Goal: Task Accomplishment & Management: Manage account settings

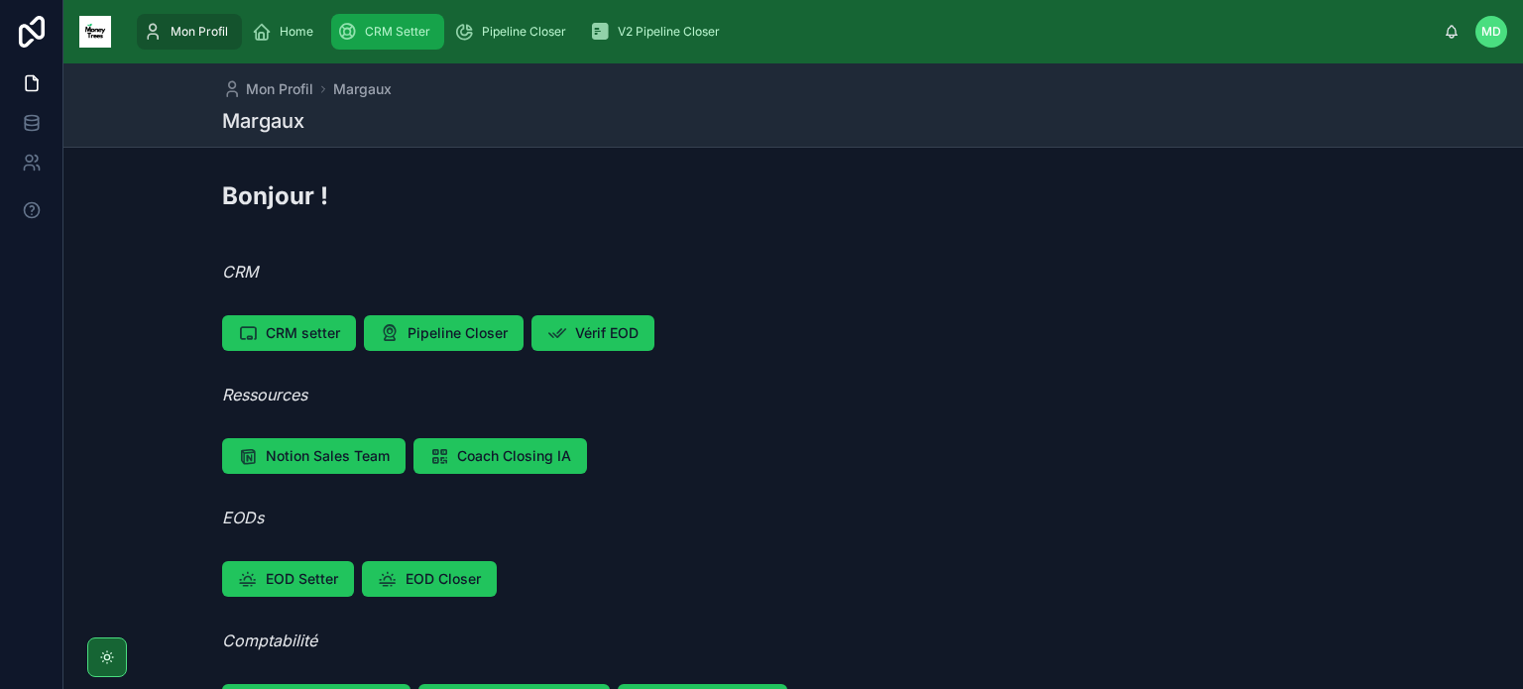
click at [393, 47] on div "CRM Setter" at bounding box center [387, 32] width 101 height 32
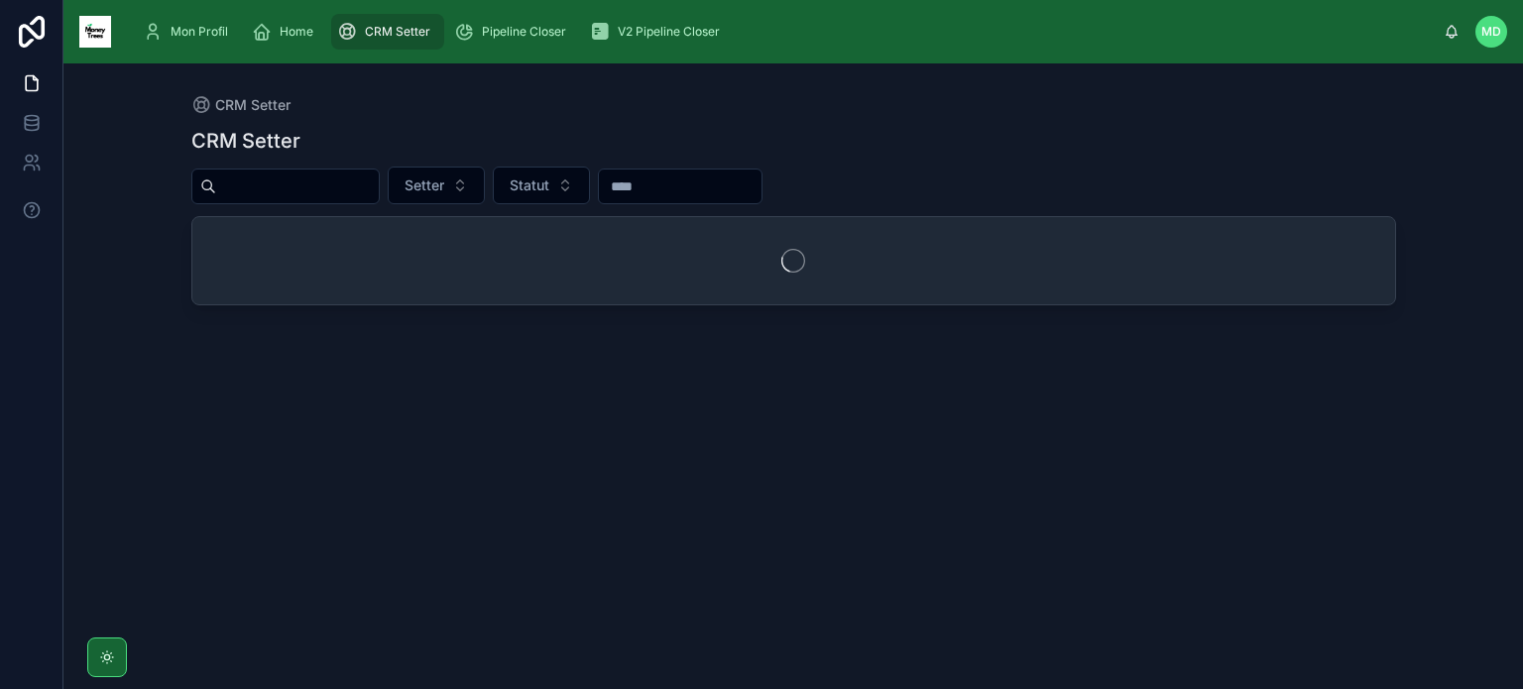
click at [359, 185] on input "text" at bounding box center [297, 186] width 163 height 28
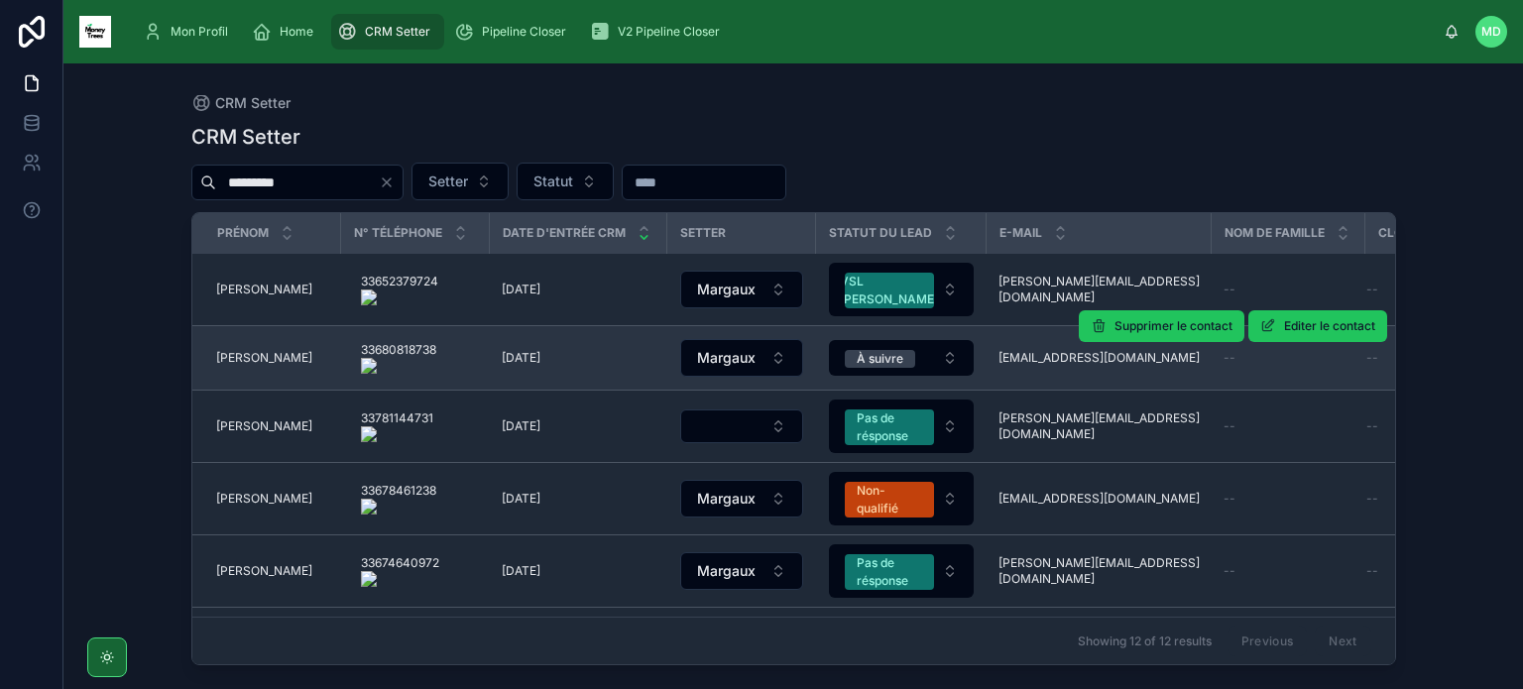
type input "*********"
click at [262, 352] on span "[PERSON_NAME]" at bounding box center [264, 358] width 96 height 16
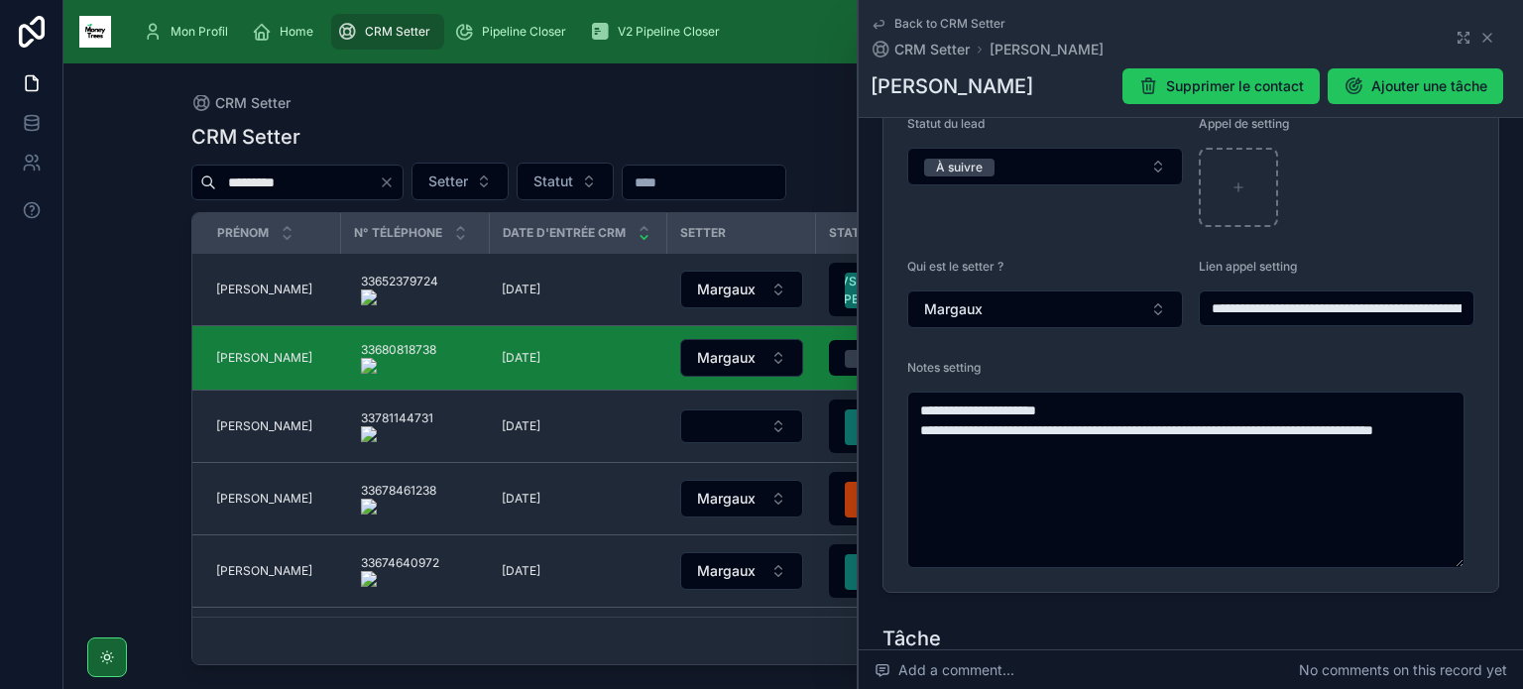
scroll to position [479, 0]
click at [395, 189] on icon "Clear" at bounding box center [387, 182] width 16 height 16
click at [379, 187] on input "text" at bounding box center [297, 183] width 163 height 28
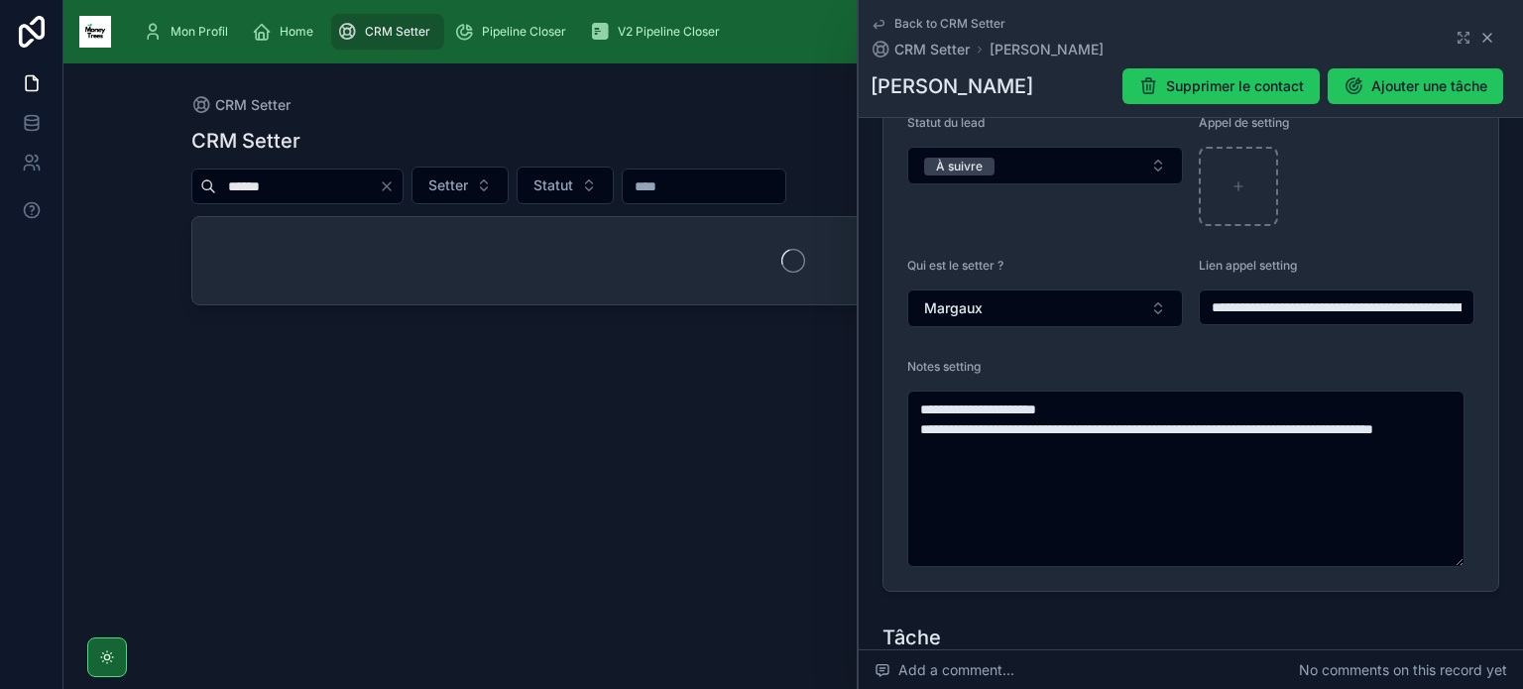
type input "******"
click at [1479, 36] on icon at bounding box center [1487, 38] width 16 height 16
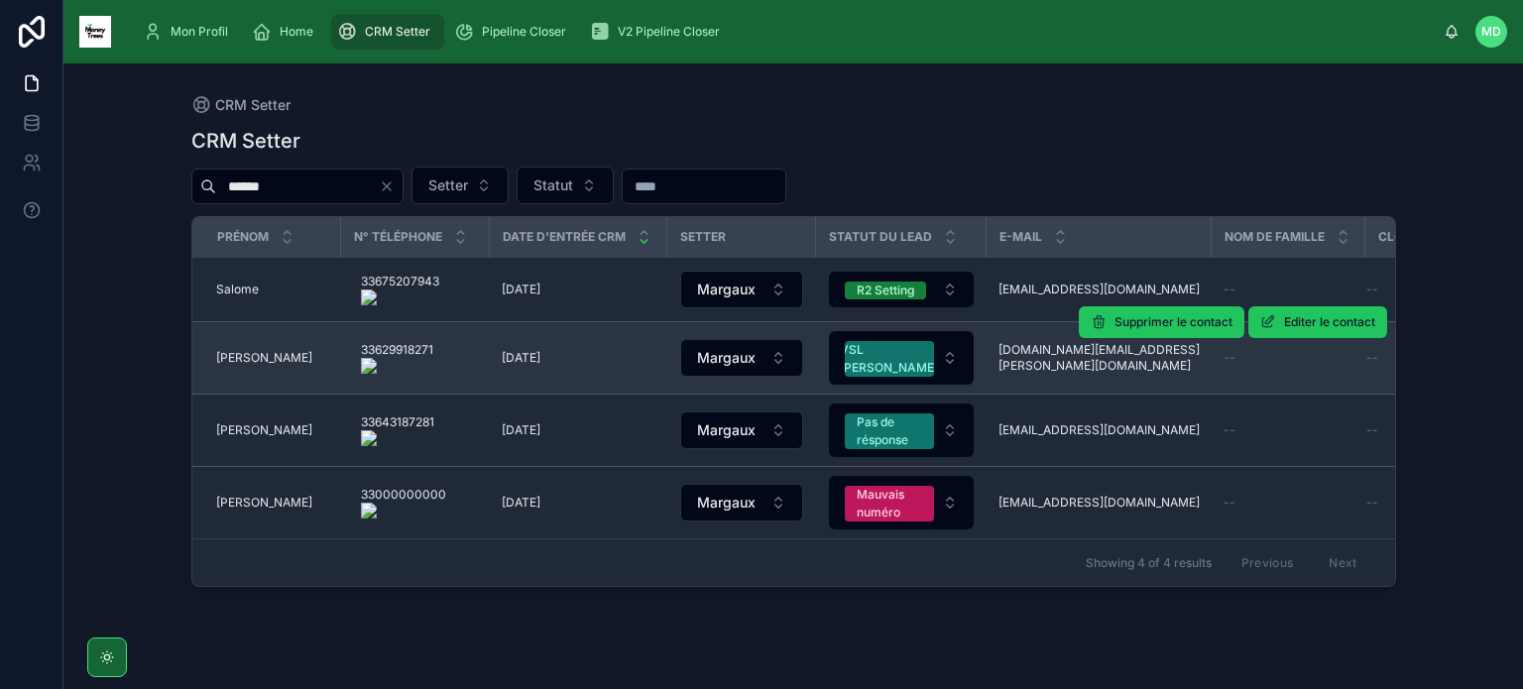
click at [241, 361] on span "[PERSON_NAME]" at bounding box center [264, 358] width 96 height 16
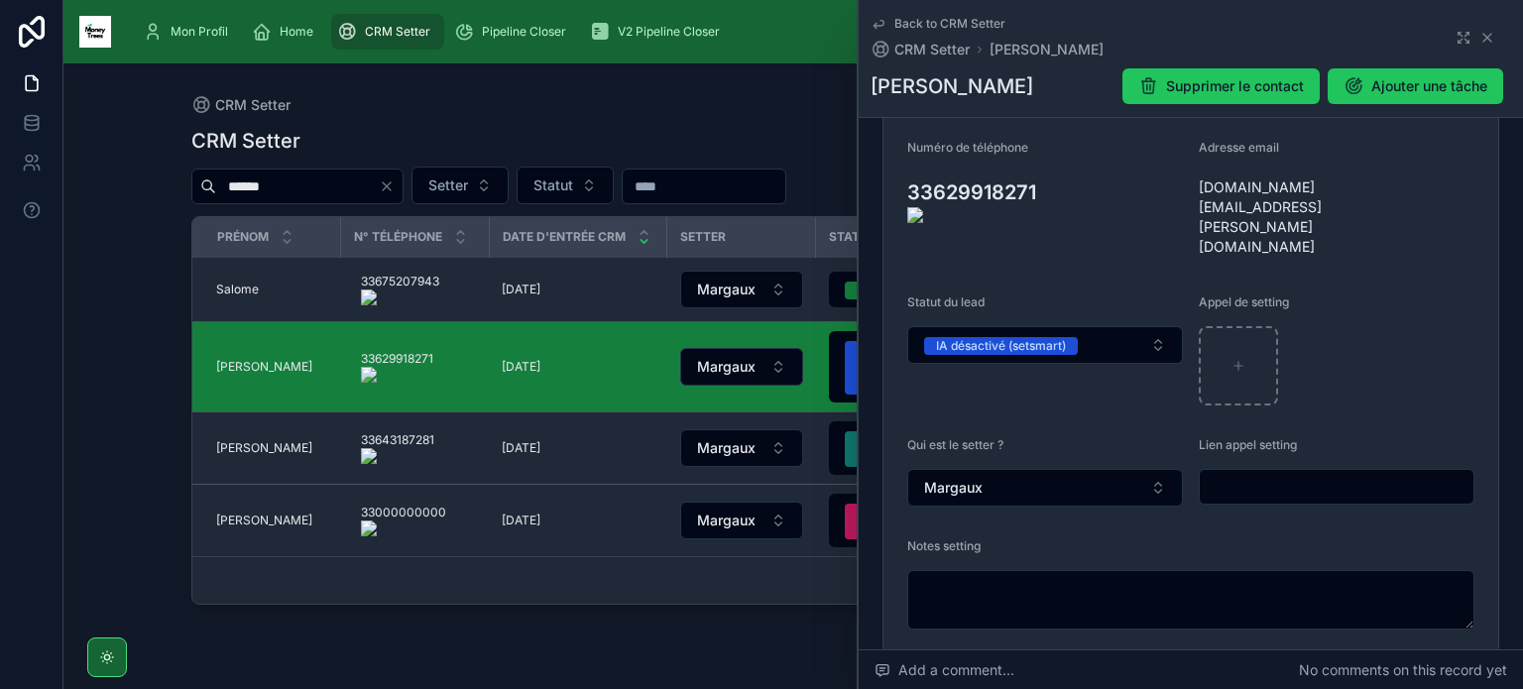
scroll to position [333, 0]
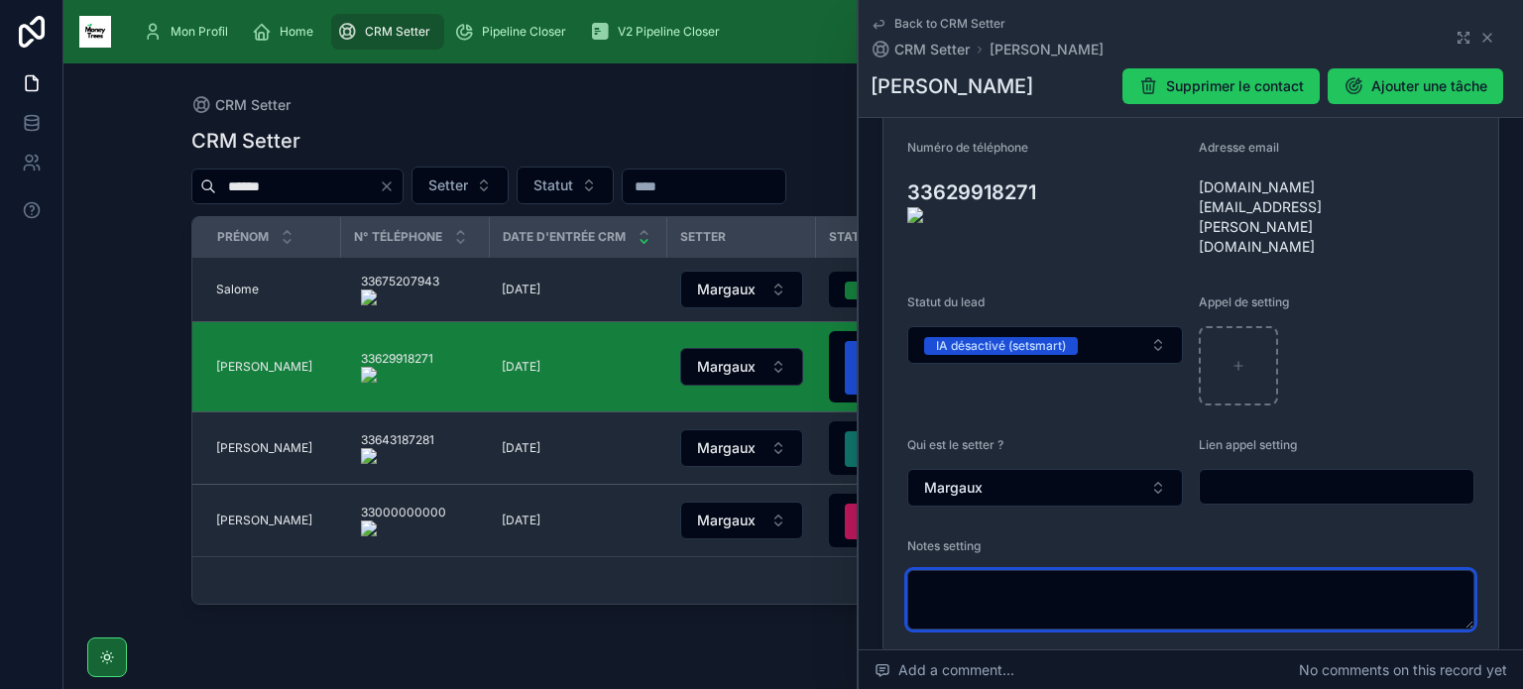
click at [991, 570] on textarea at bounding box center [1190, 599] width 567 height 59
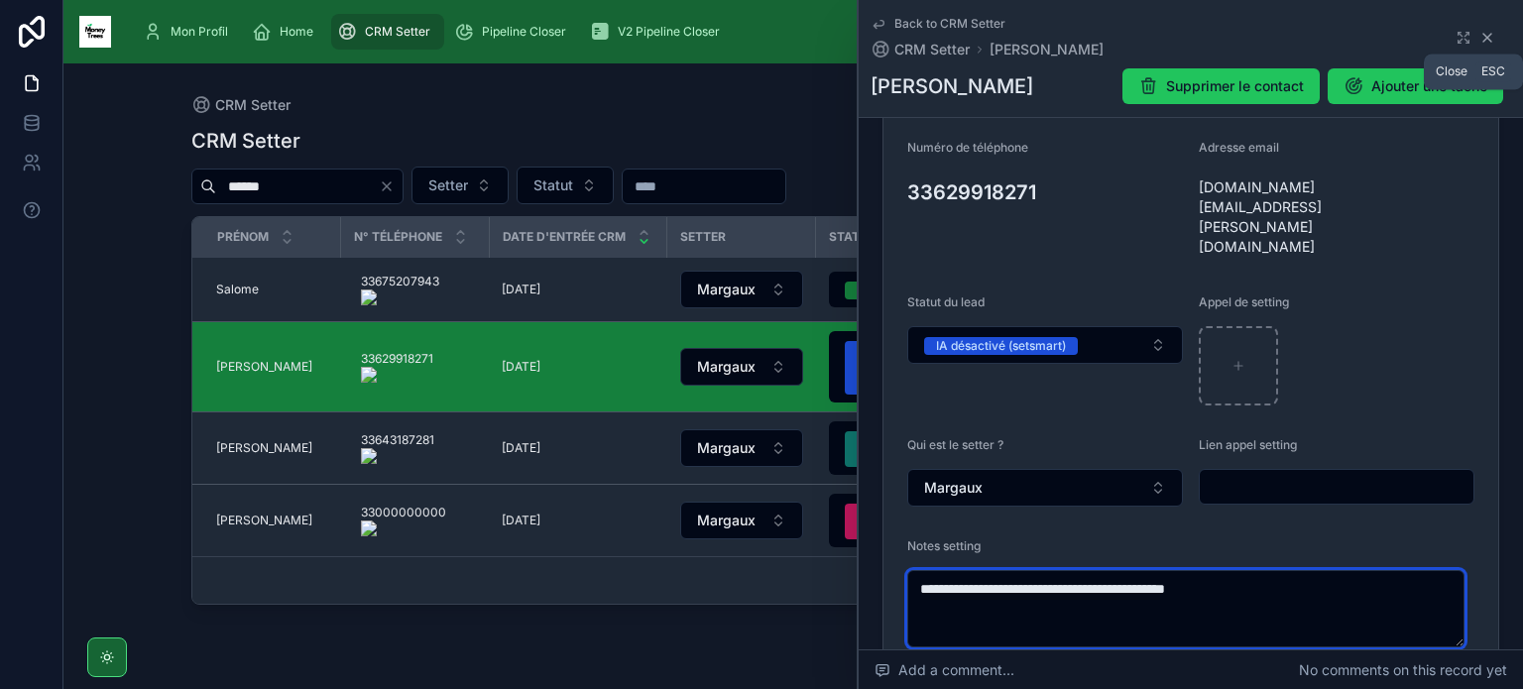
type textarea "**********"
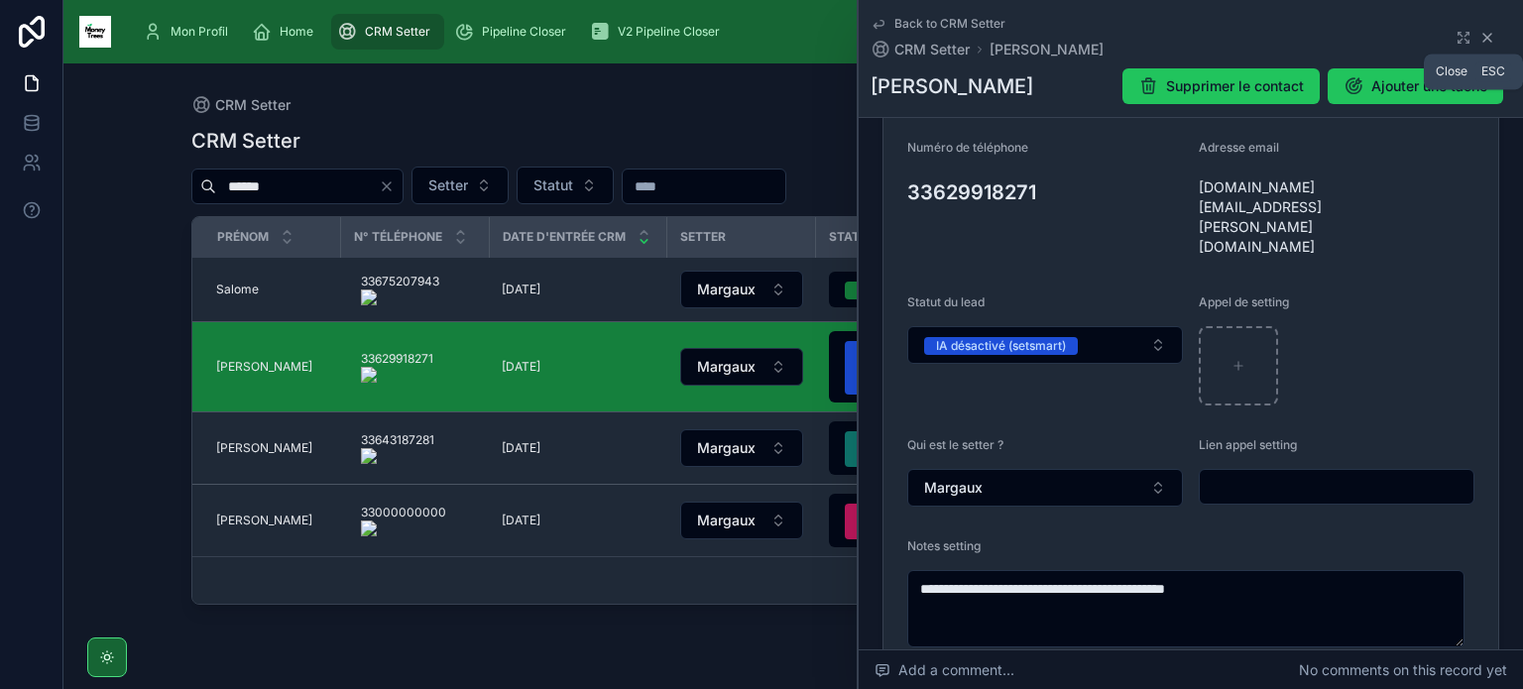
click at [1479, 39] on icon at bounding box center [1487, 38] width 16 height 16
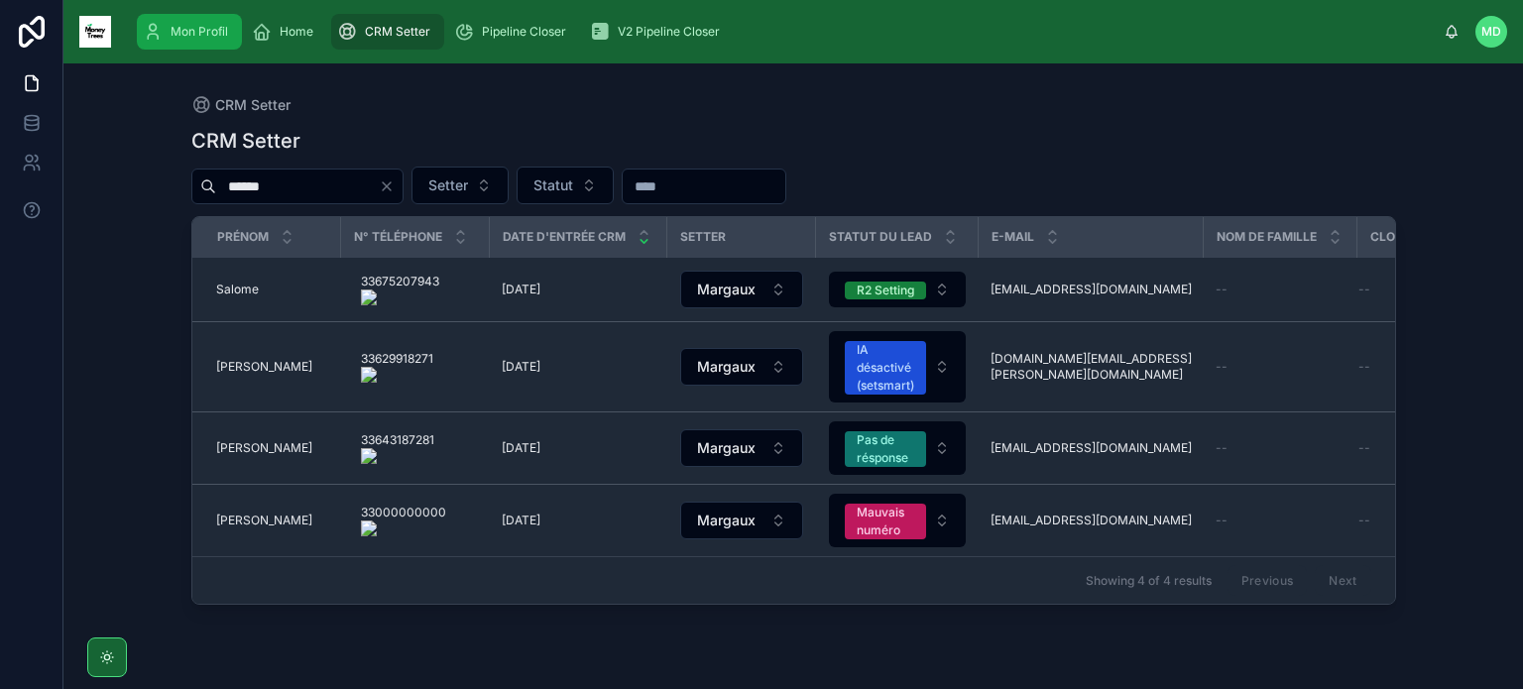
click at [222, 19] on div "Mon Profil" at bounding box center [189, 32] width 93 height 32
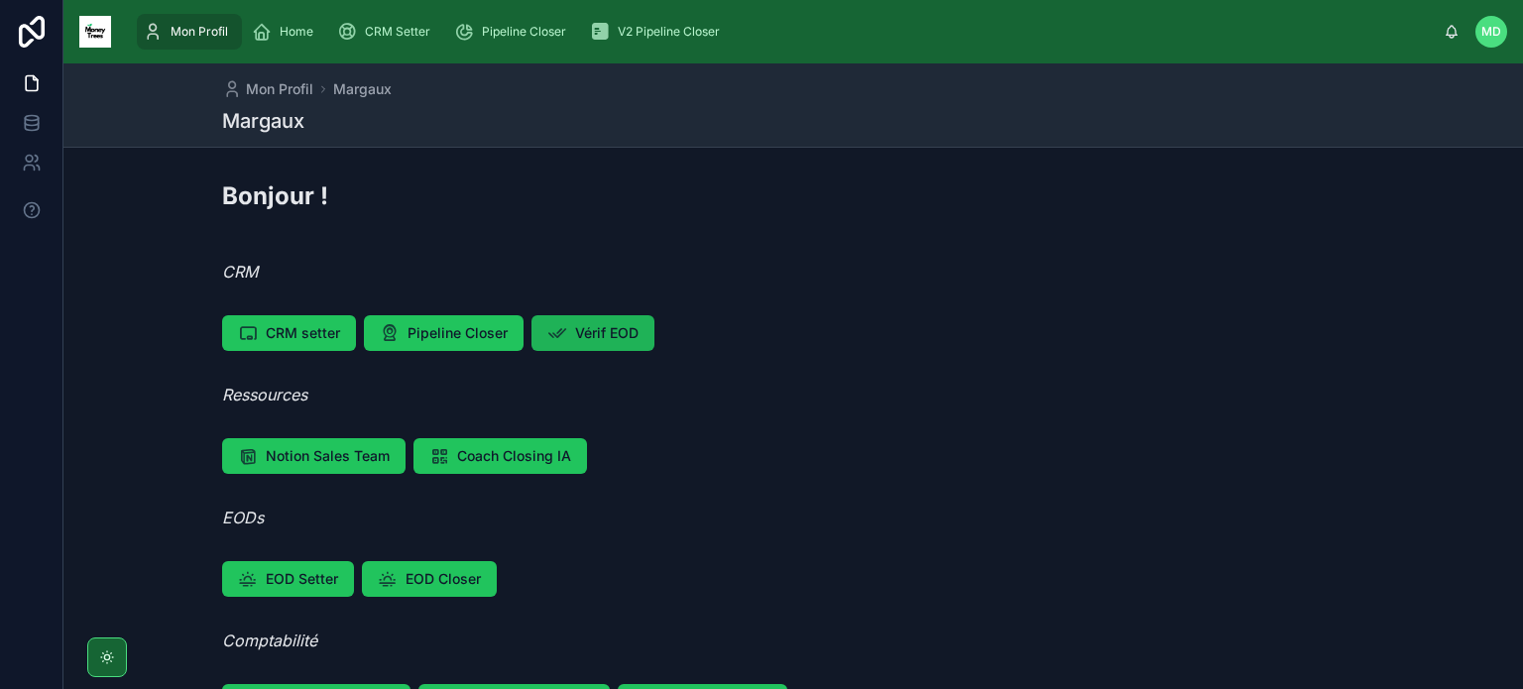
click at [597, 335] on span "Vérif EOD" at bounding box center [606, 333] width 63 height 20
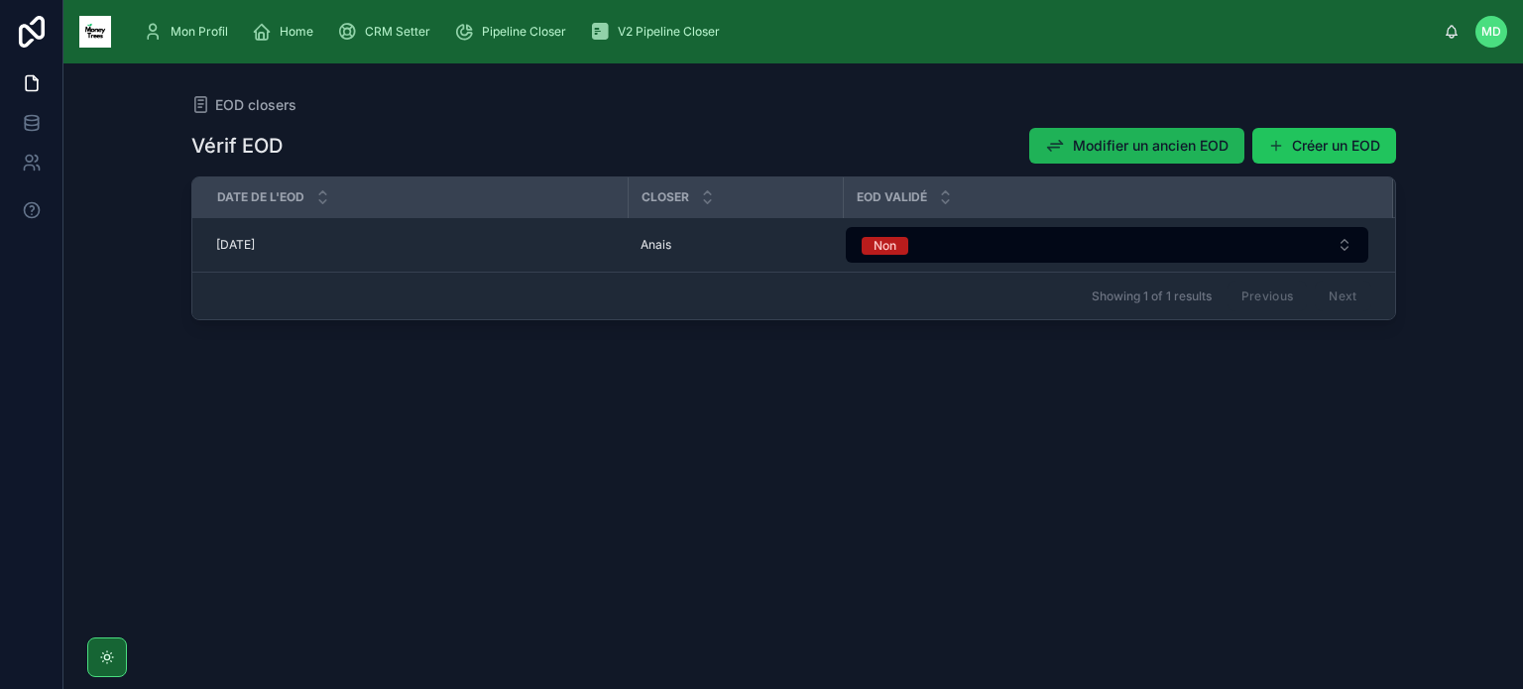
click at [1113, 141] on span "Modifier un ancien EOD" at bounding box center [1151, 146] width 156 height 20
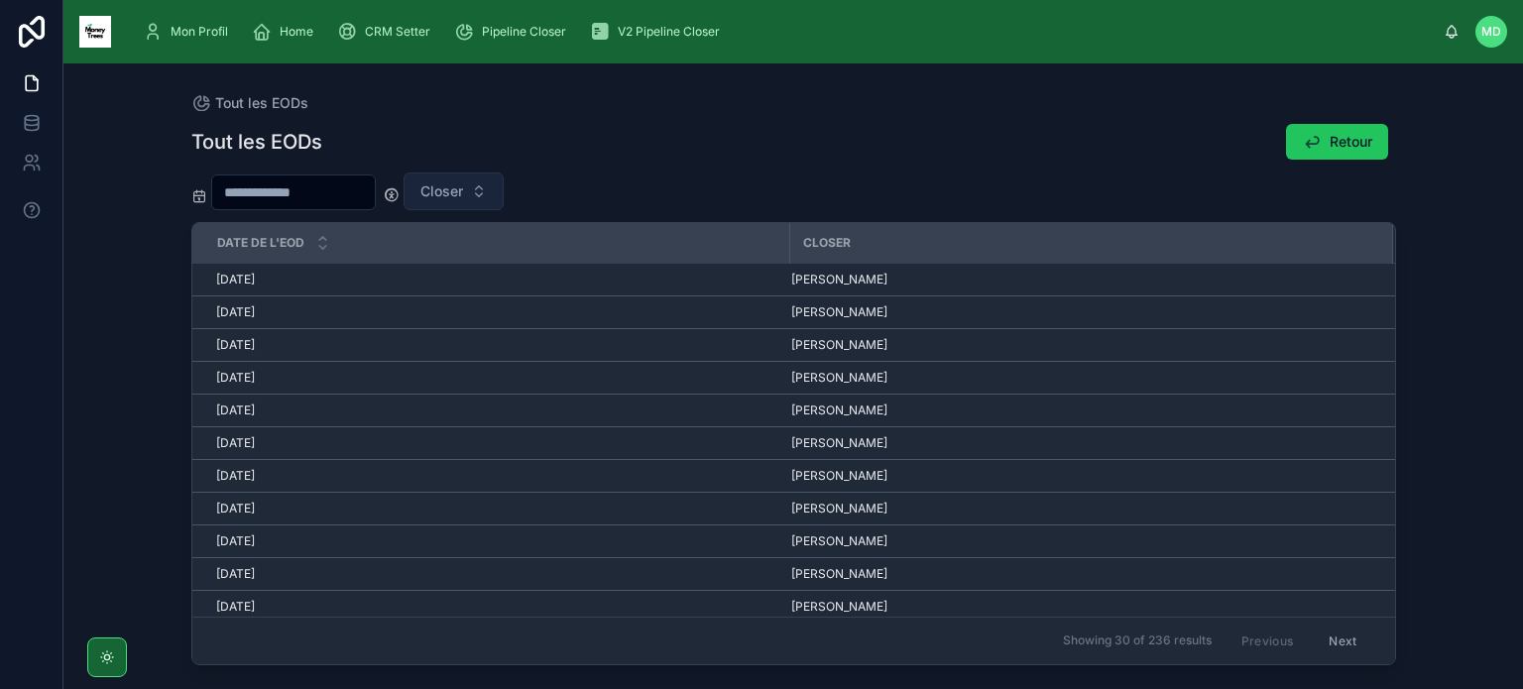
click at [463, 191] on span "Closer" at bounding box center [441, 191] width 43 height 20
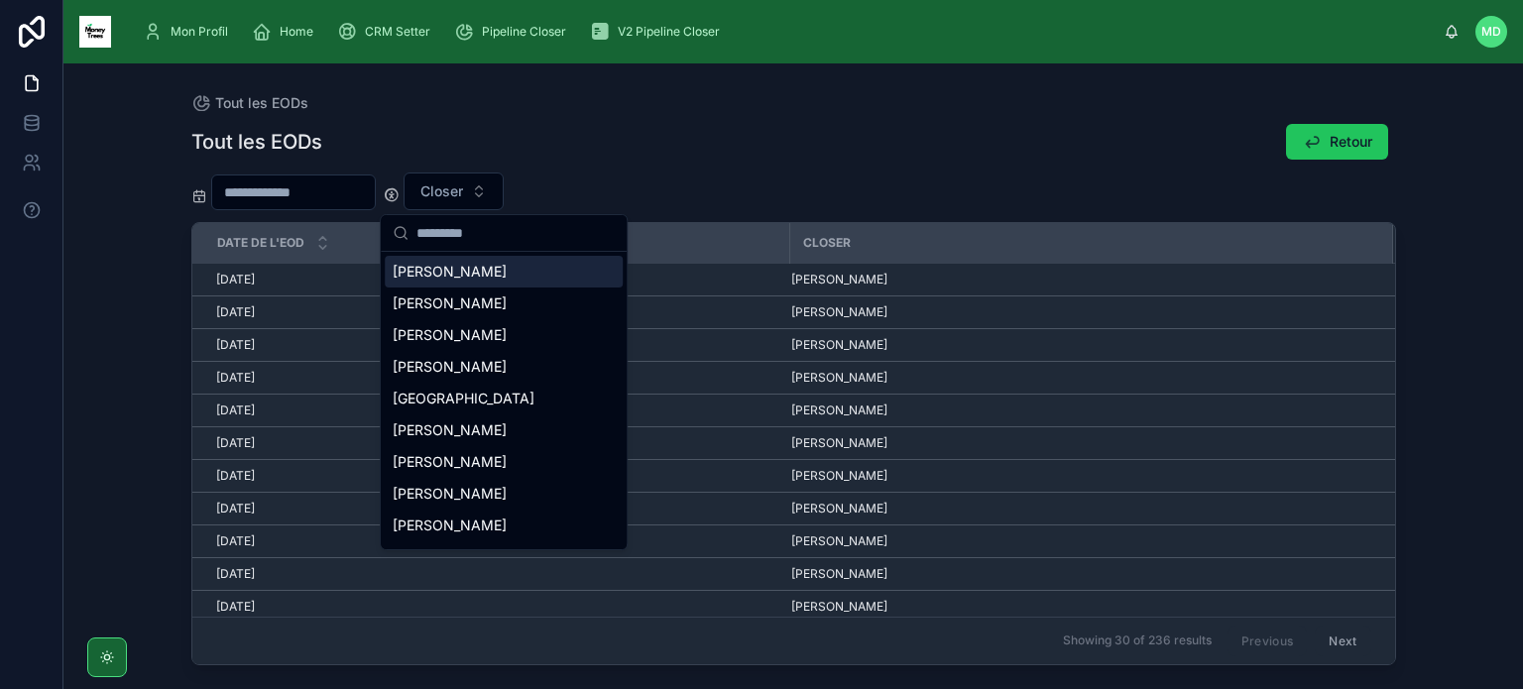
click at [502, 274] on div "[PERSON_NAME]" at bounding box center [504, 272] width 238 height 32
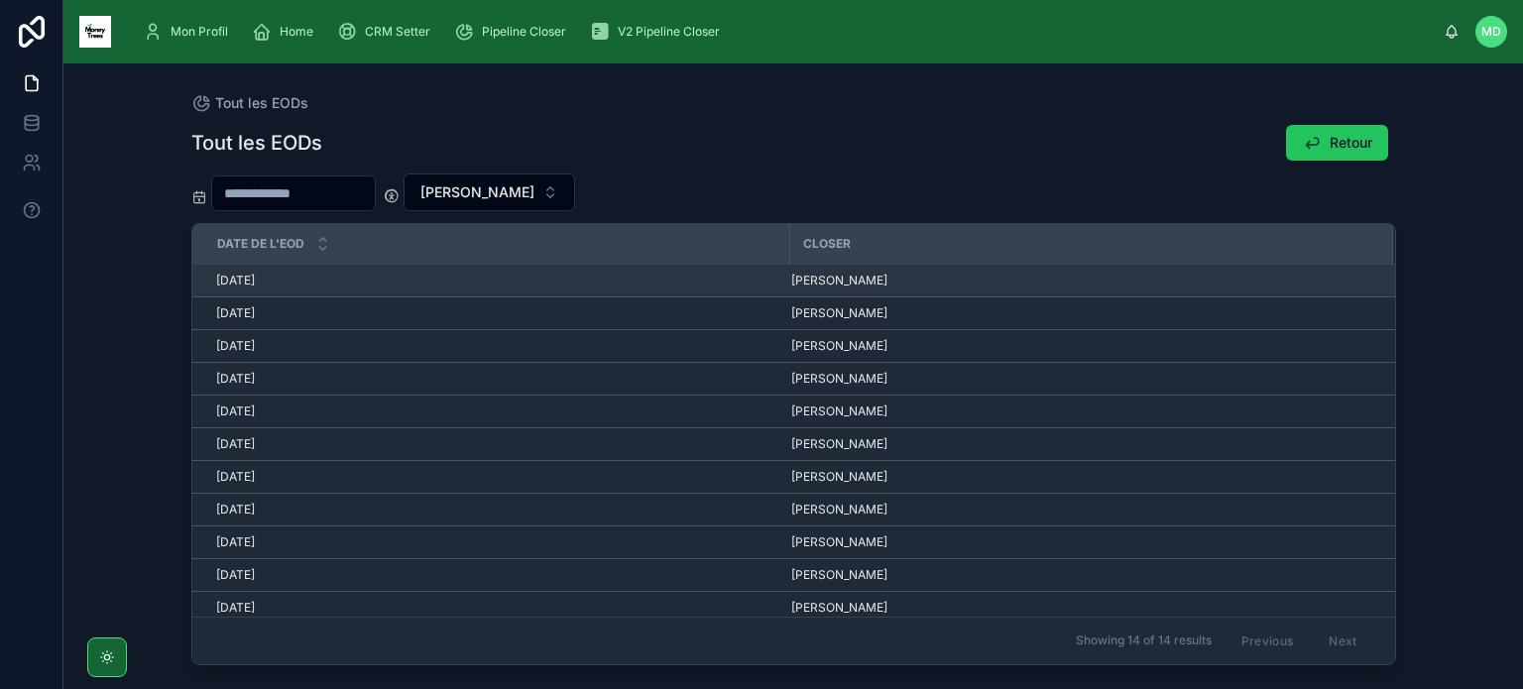
click at [255, 283] on span "[DATE]" at bounding box center [235, 281] width 39 height 16
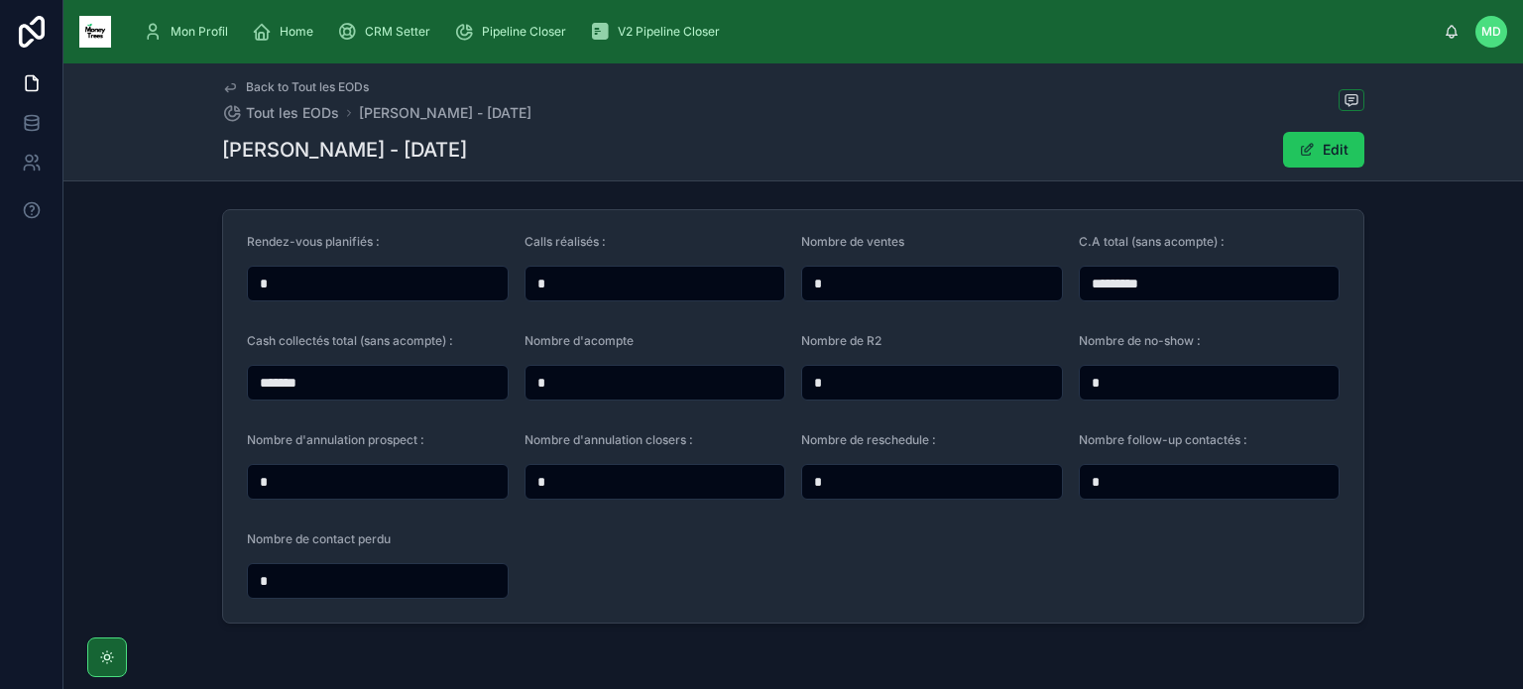
scroll to position [133, 0]
click at [93, 33] on img at bounding box center [95, 32] width 32 height 32
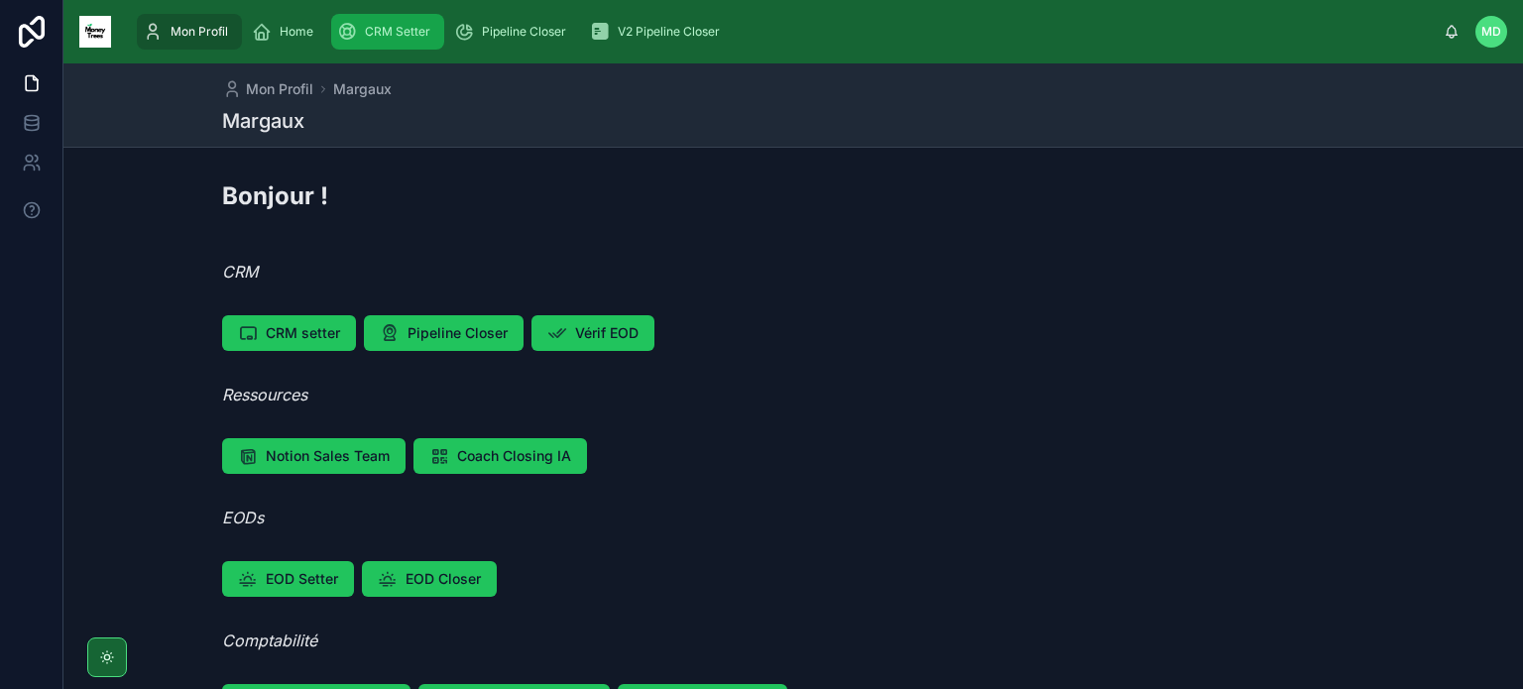
click at [376, 33] on span "CRM Setter" at bounding box center [397, 32] width 65 height 16
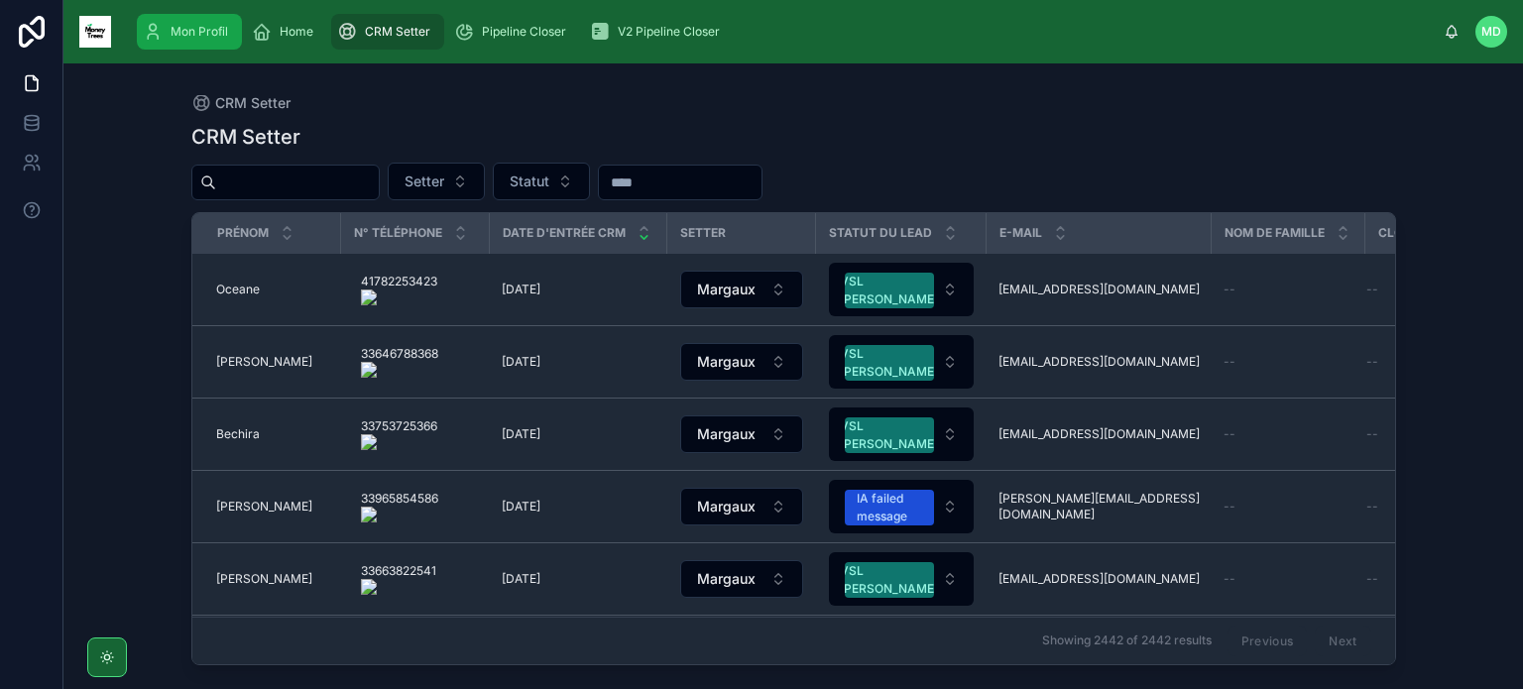
click at [194, 31] on span "Mon Profil" at bounding box center [199, 32] width 57 height 16
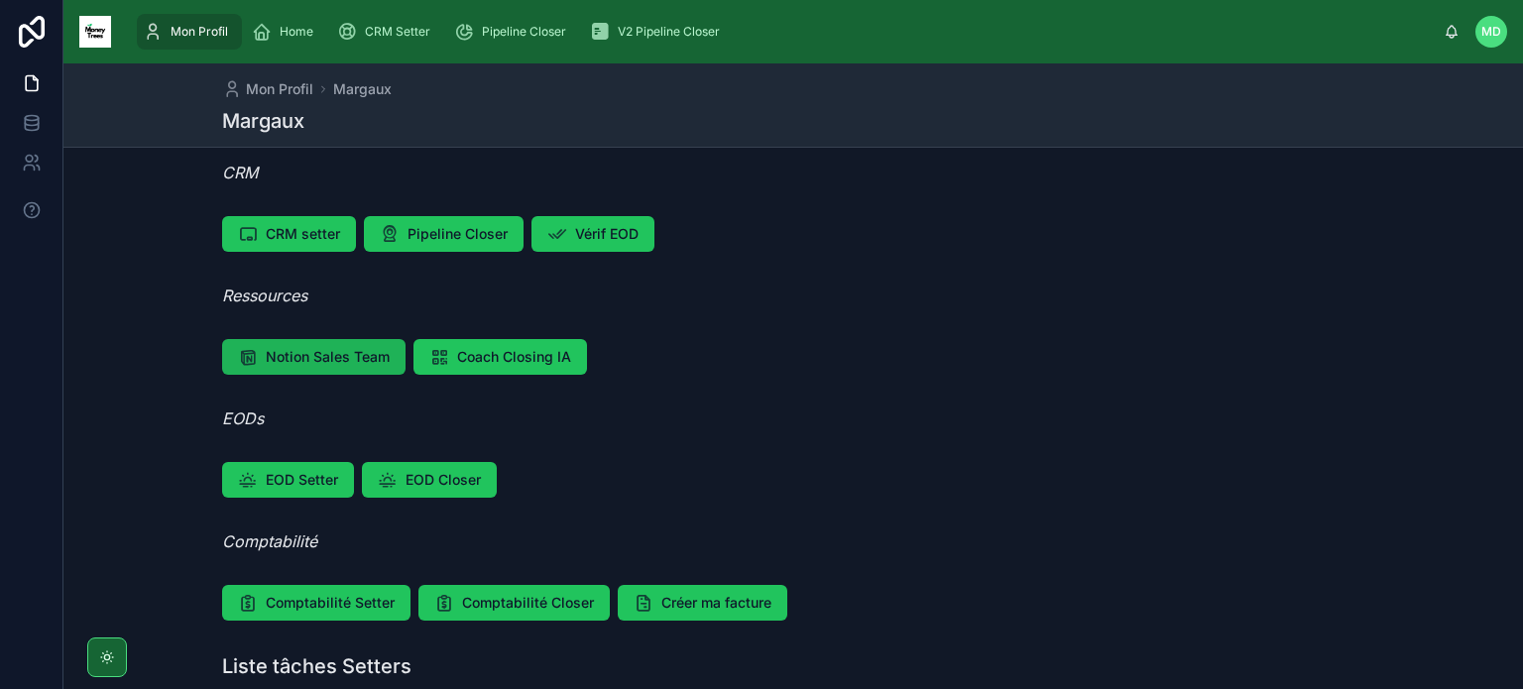
scroll to position [102, 0]
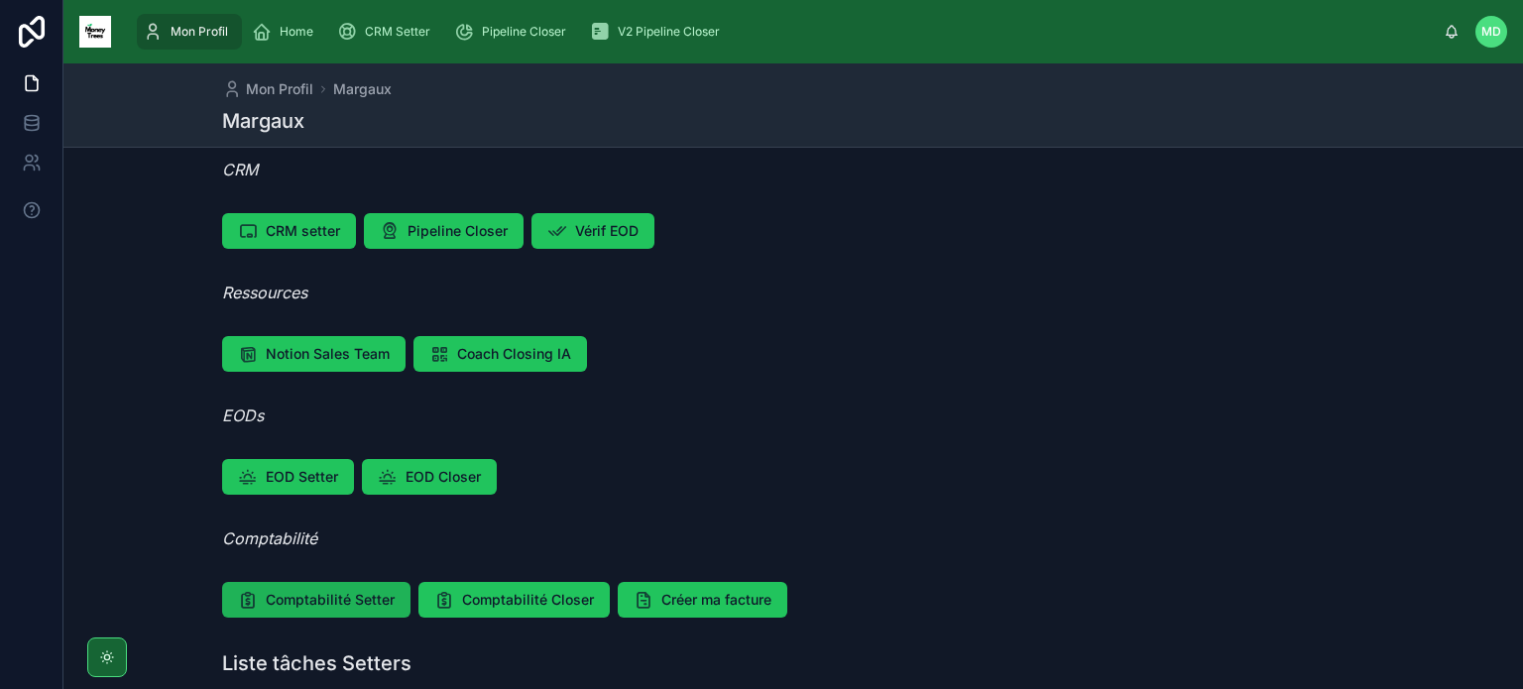
click at [331, 591] on span "Comptabilité Setter" at bounding box center [330, 600] width 129 height 20
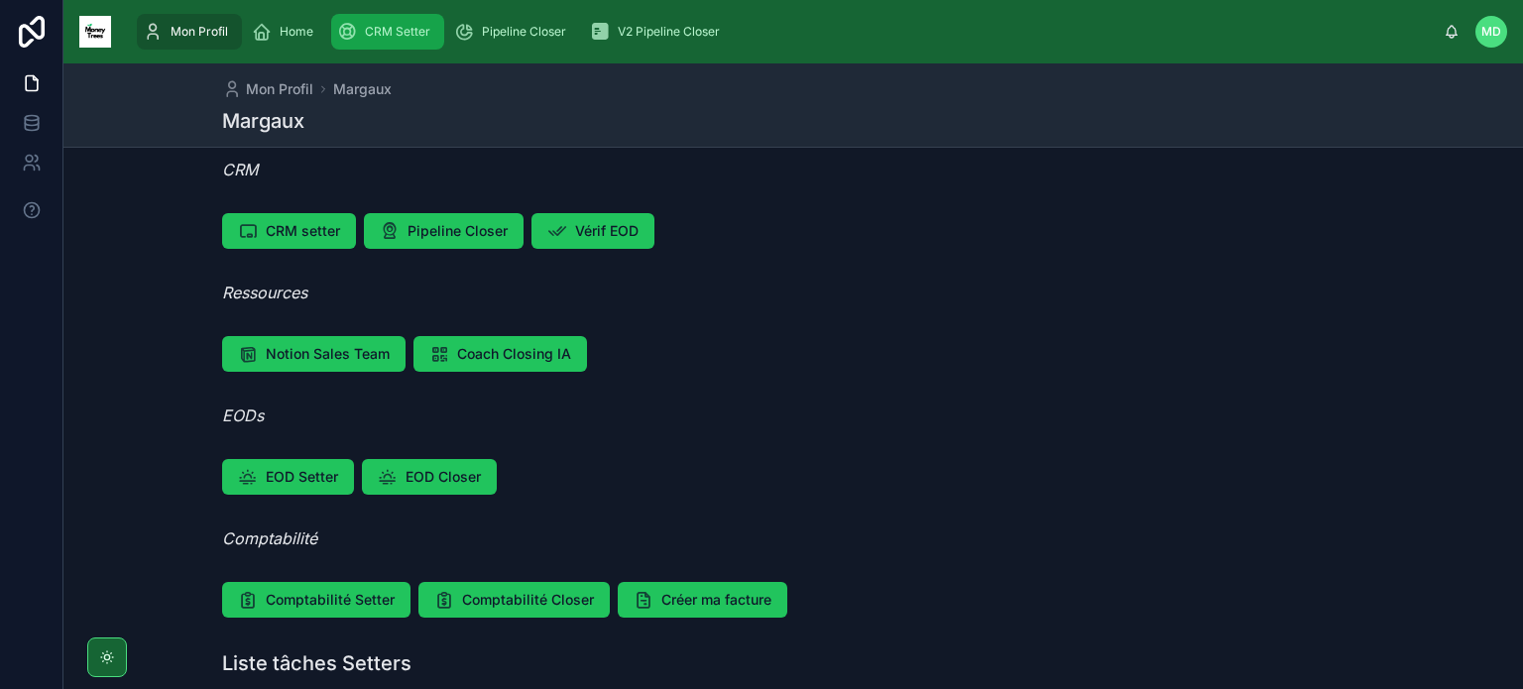
click at [416, 37] on span "CRM Setter" at bounding box center [397, 32] width 65 height 16
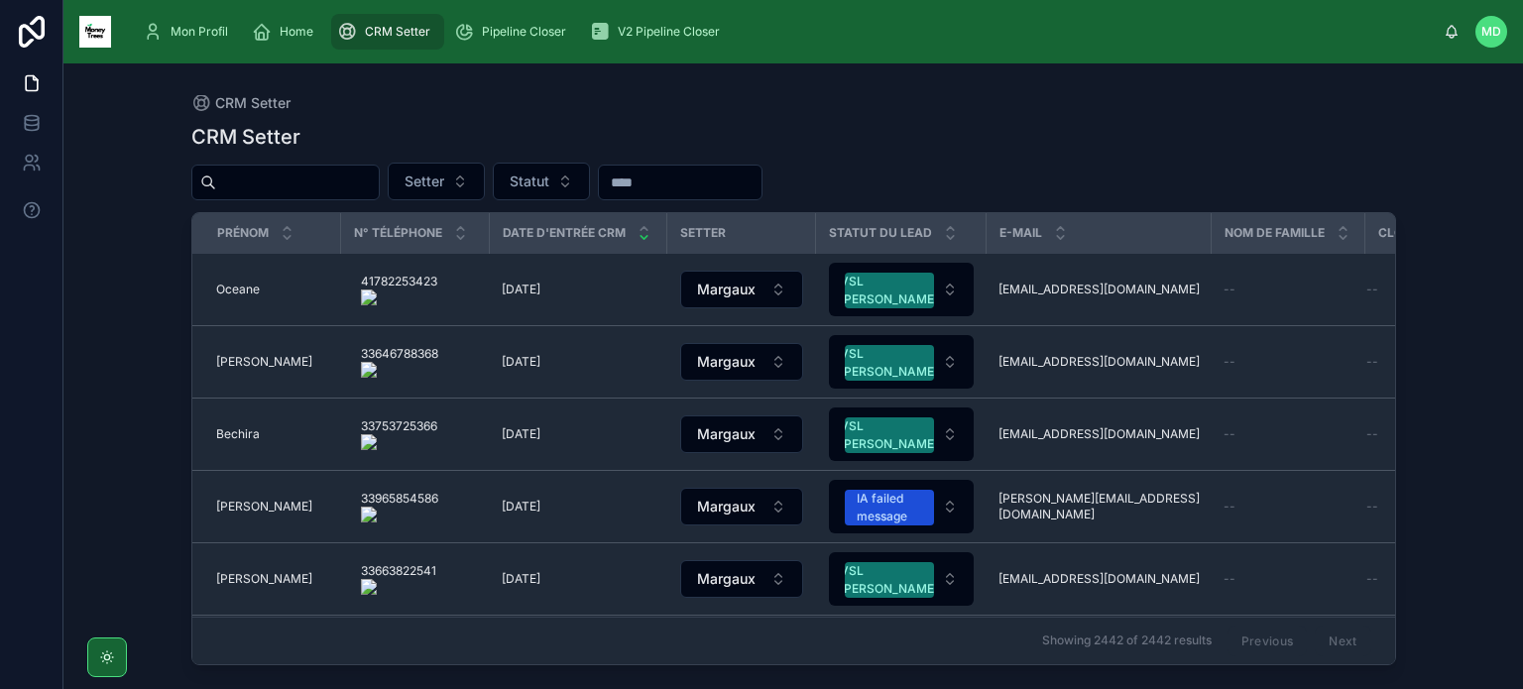
click at [368, 172] on input "text" at bounding box center [297, 183] width 163 height 28
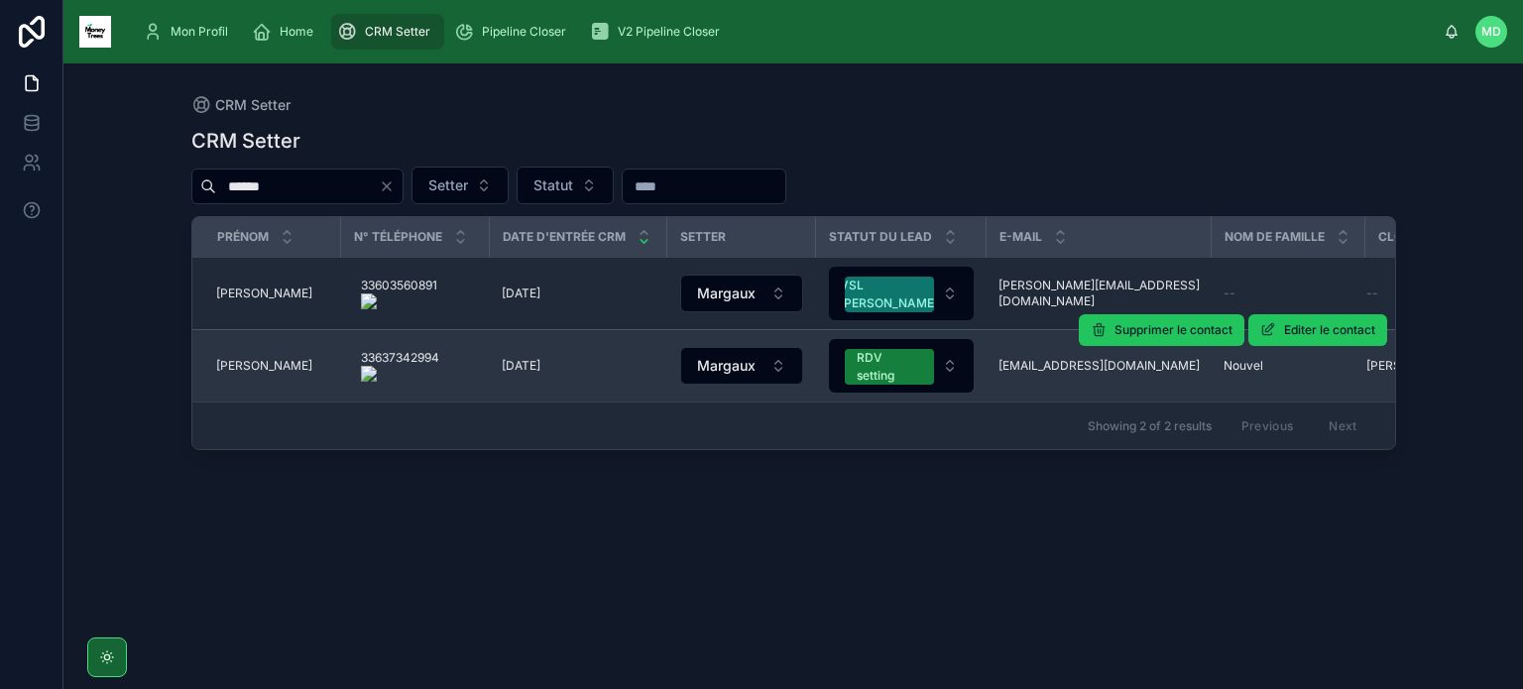
click at [234, 363] on span "[PERSON_NAME]" at bounding box center [264, 366] width 96 height 16
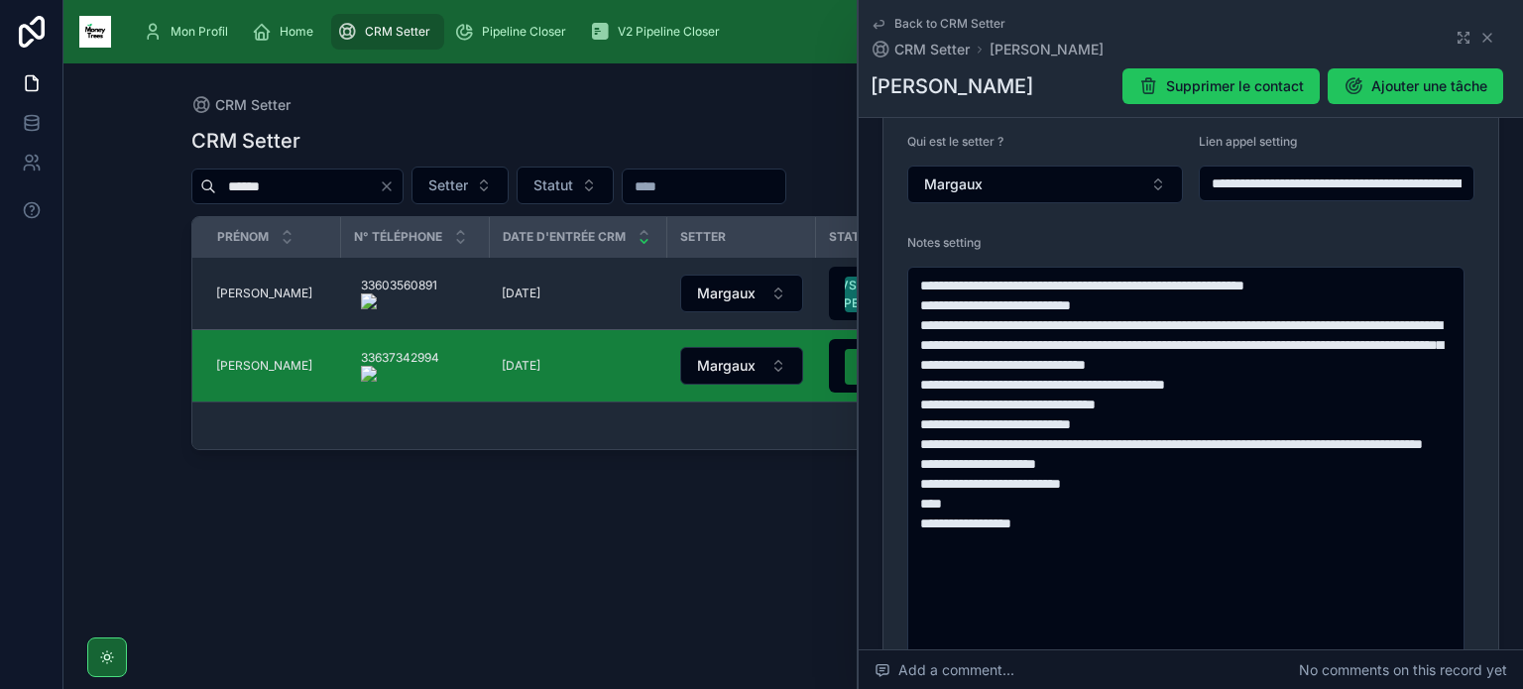
scroll to position [603, 0]
click at [363, 33] on div "CRM Setter" at bounding box center [387, 32] width 101 height 32
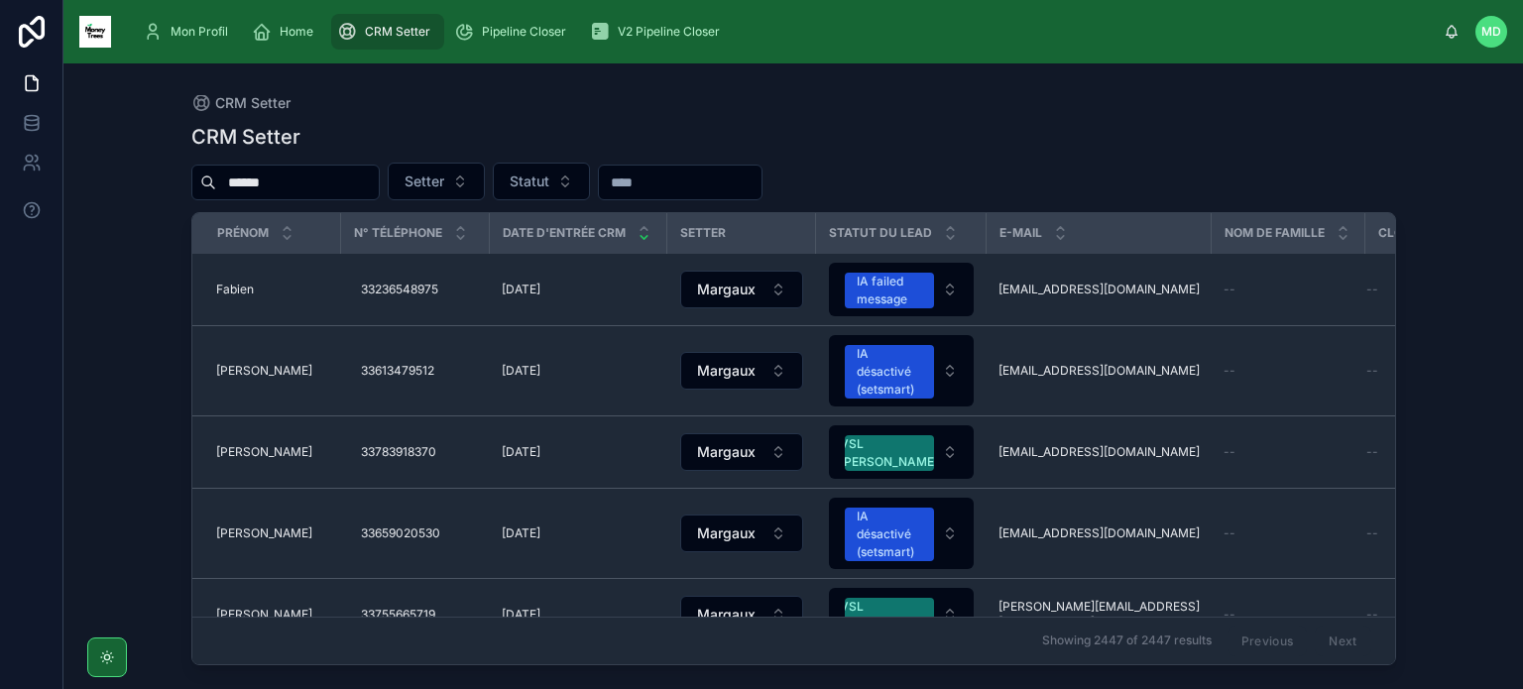
drag, startPoint x: 203, startPoint y: 166, endPoint x: 109, endPoint y: 154, distance: 94.9
click at [109, 154] on div "CRM Setter CRM Setter ****** Setter Statut Prénom N° Téléphone Date d'entrée CR…" at bounding box center [792, 376] width 1459 height 626
paste input "**********"
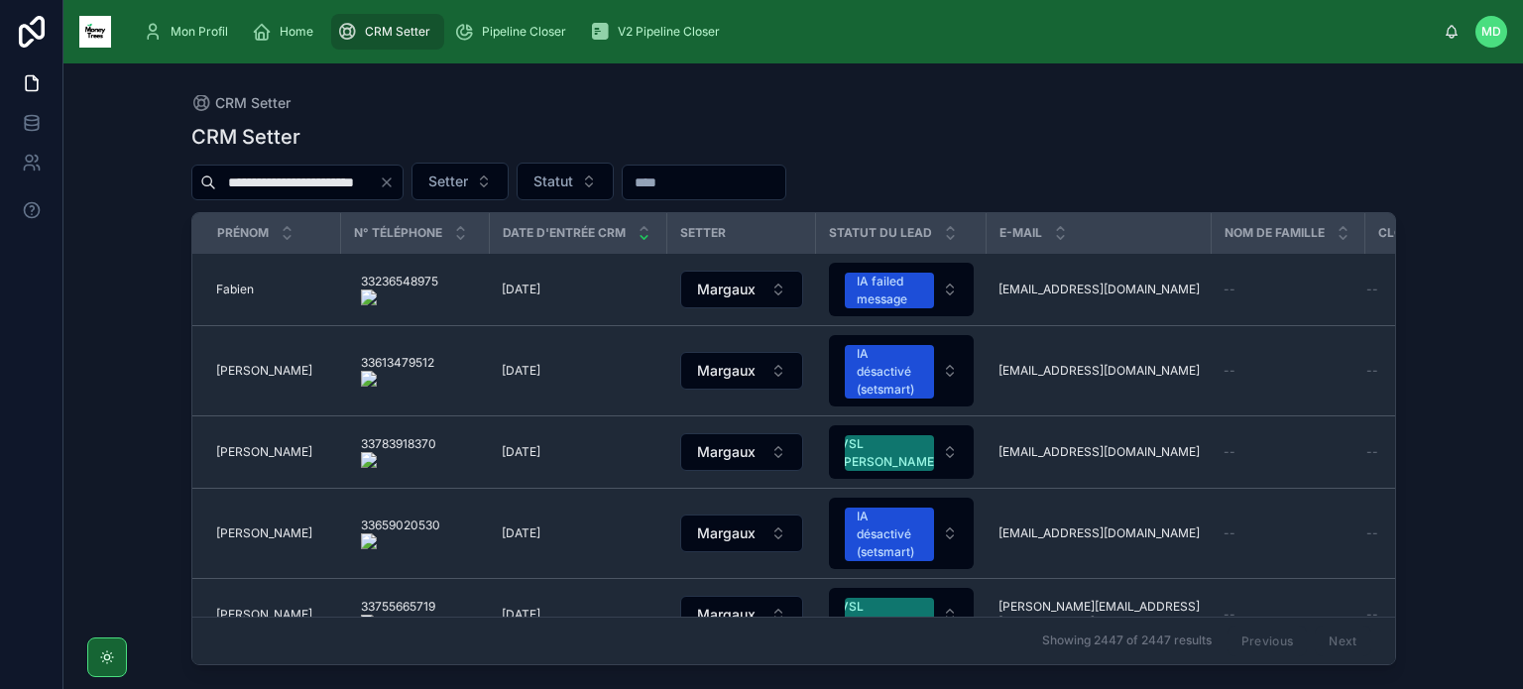
scroll to position [0, 3]
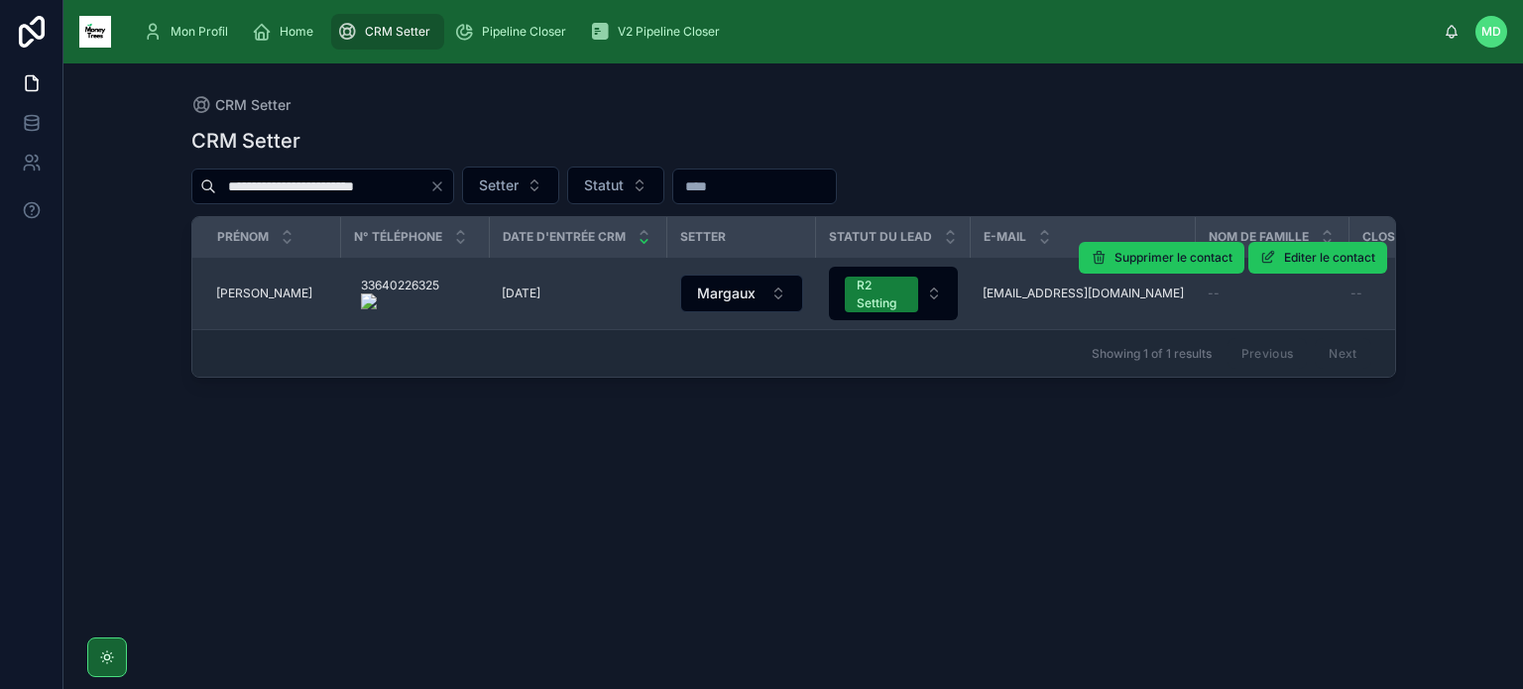
type input "**********"
click at [262, 290] on span "[PERSON_NAME]" at bounding box center [264, 293] width 96 height 16
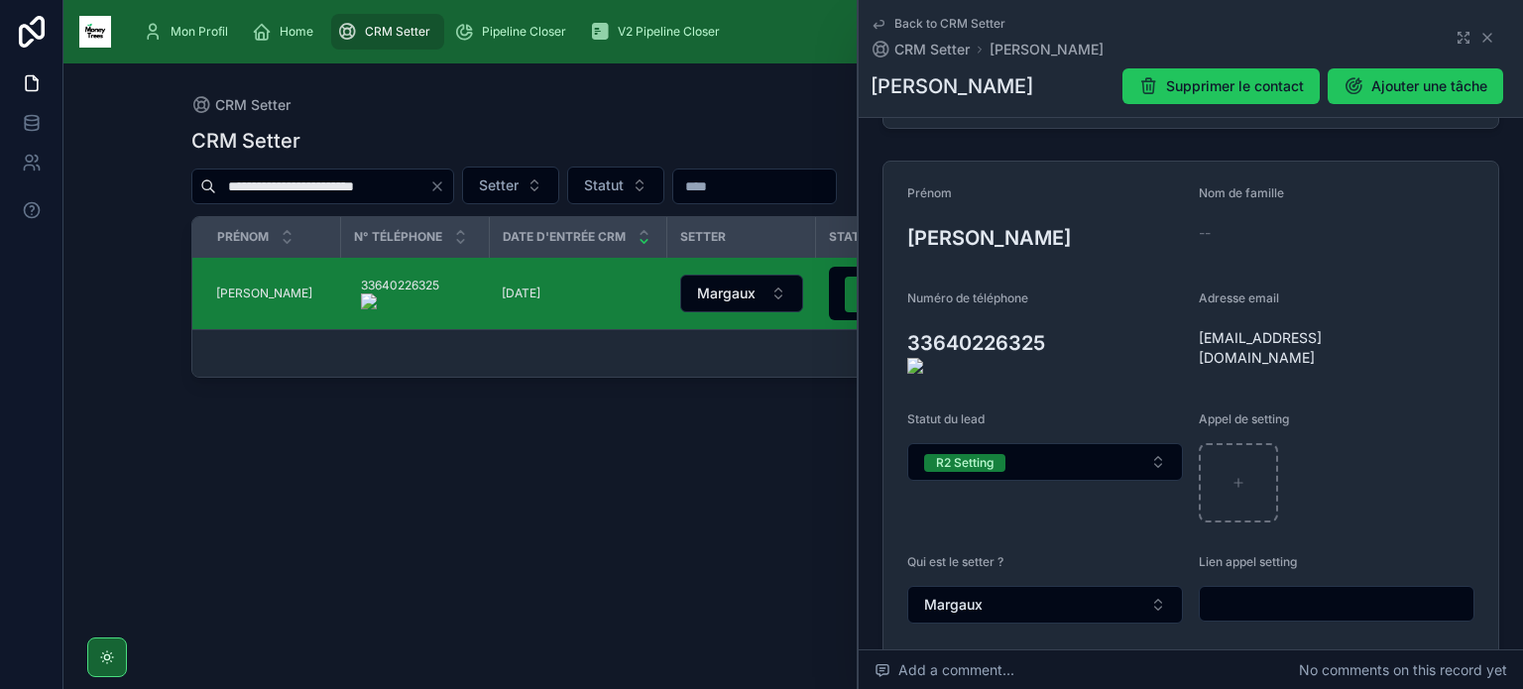
scroll to position [174, 0]
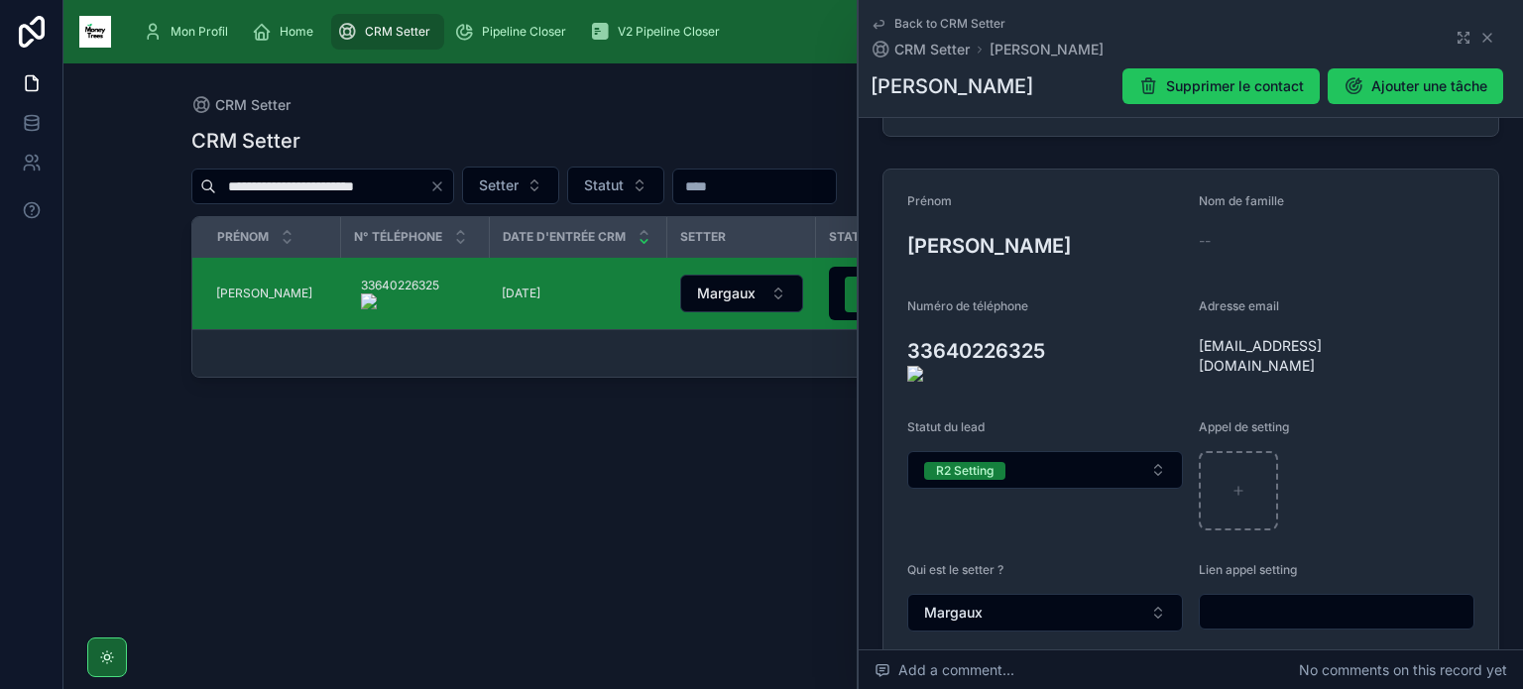
click at [1057, 323] on onoff-telecom-ce-actions-button at bounding box center [1057, 323] width 0 height 0
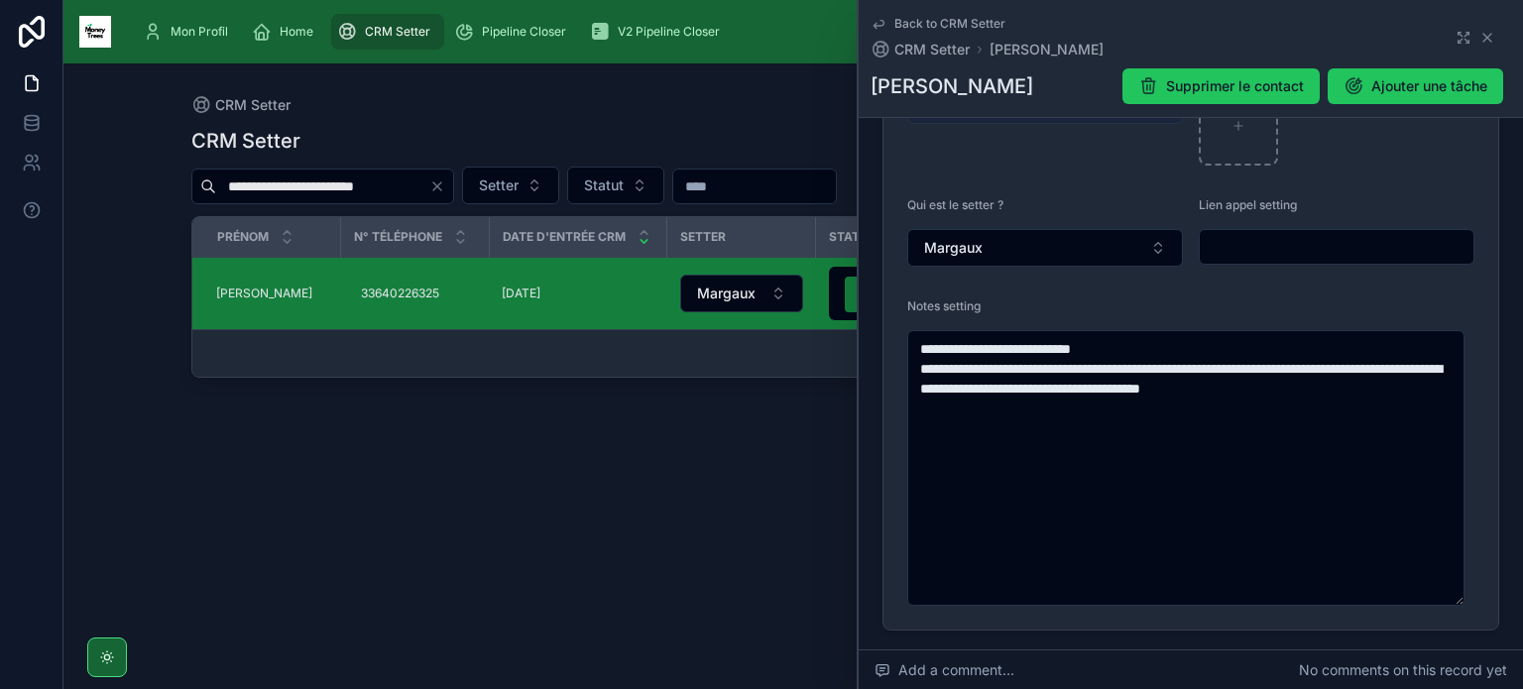
scroll to position [539, 0]
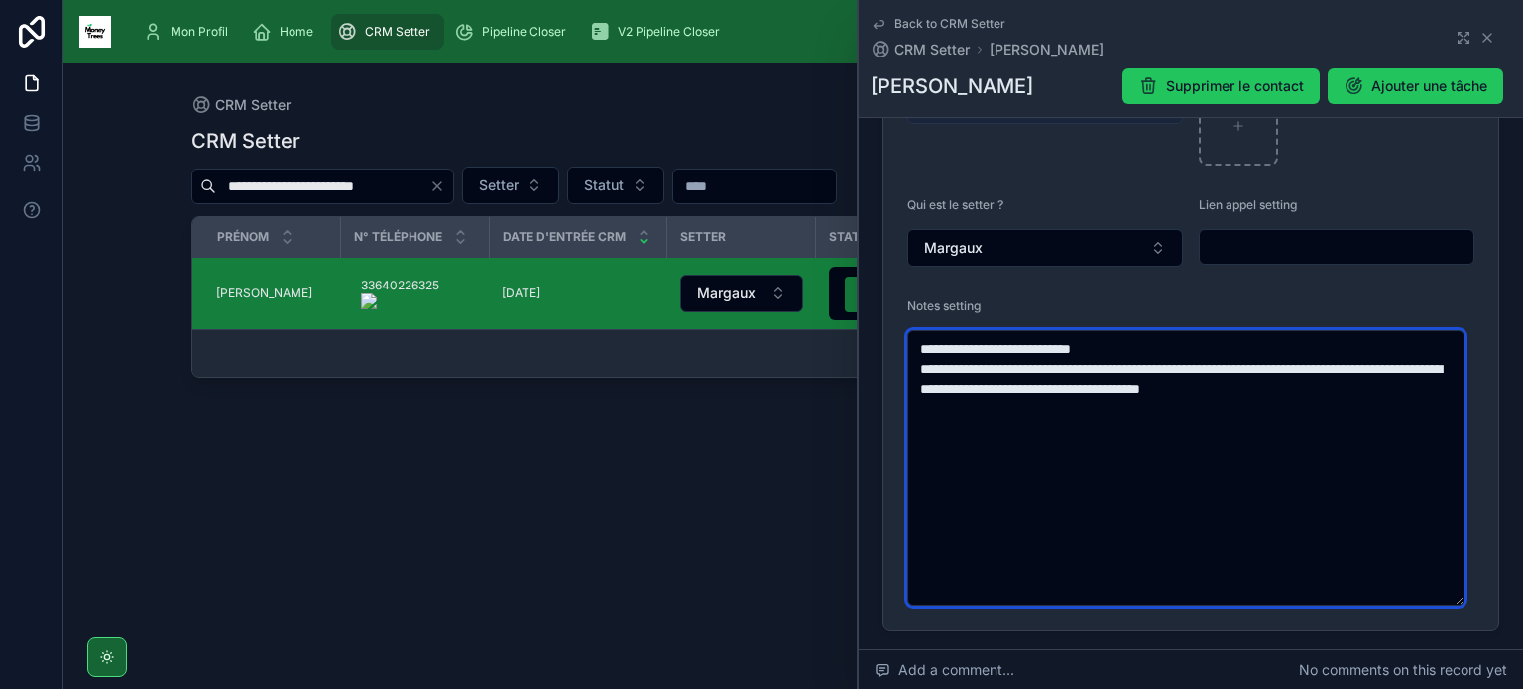
click at [1154, 472] on textarea "**********" at bounding box center [1185, 468] width 557 height 276
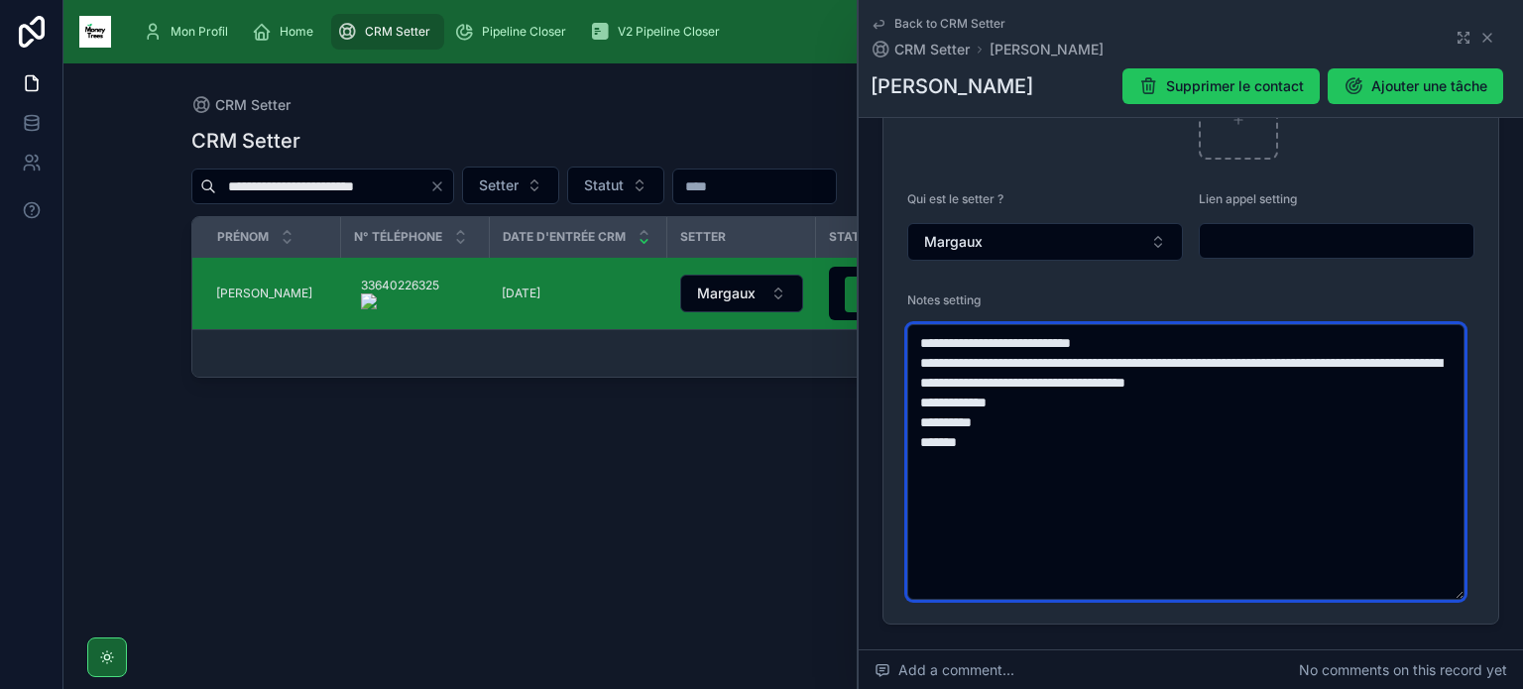
click at [1013, 432] on textarea "**********" at bounding box center [1185, 462] width 557 height 276
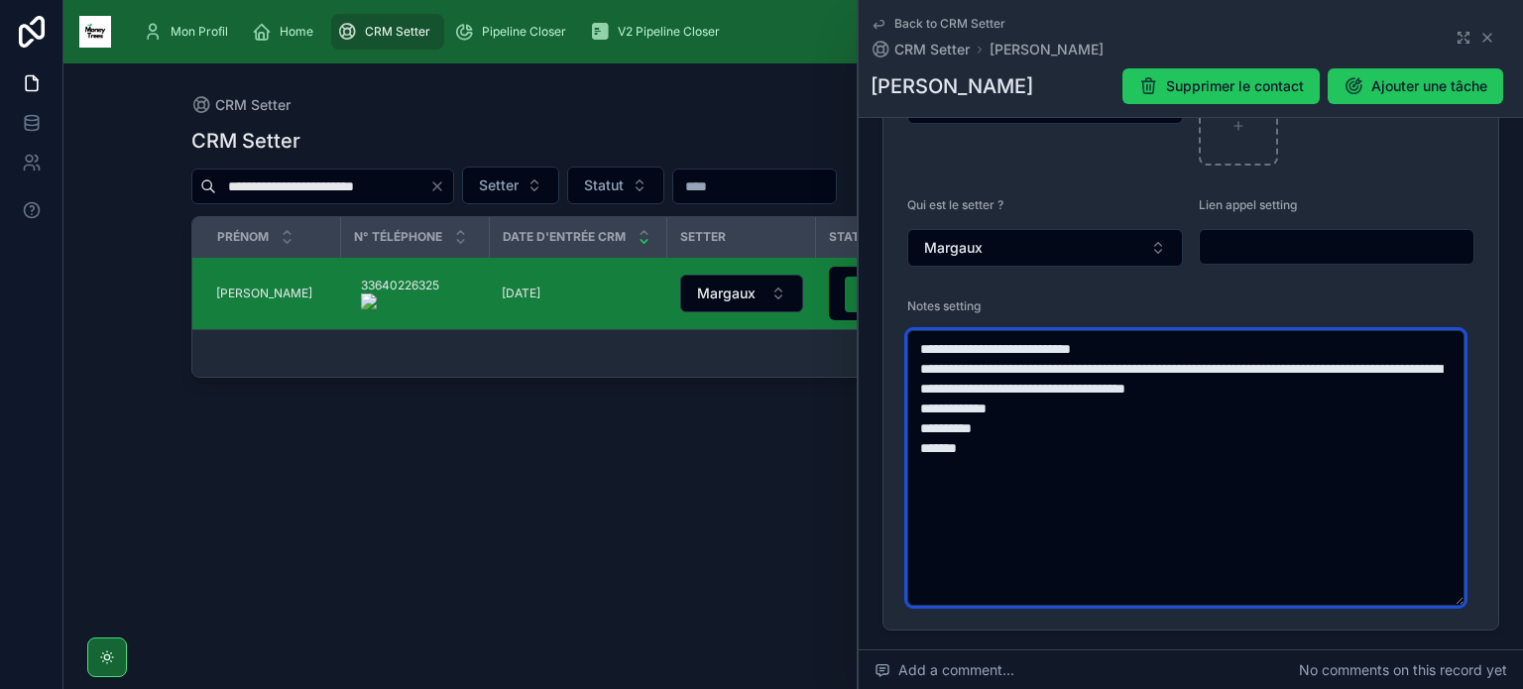
click at [1003, 415] on textarea "**********" at bounding box center [1185, 468] width 557 height 276
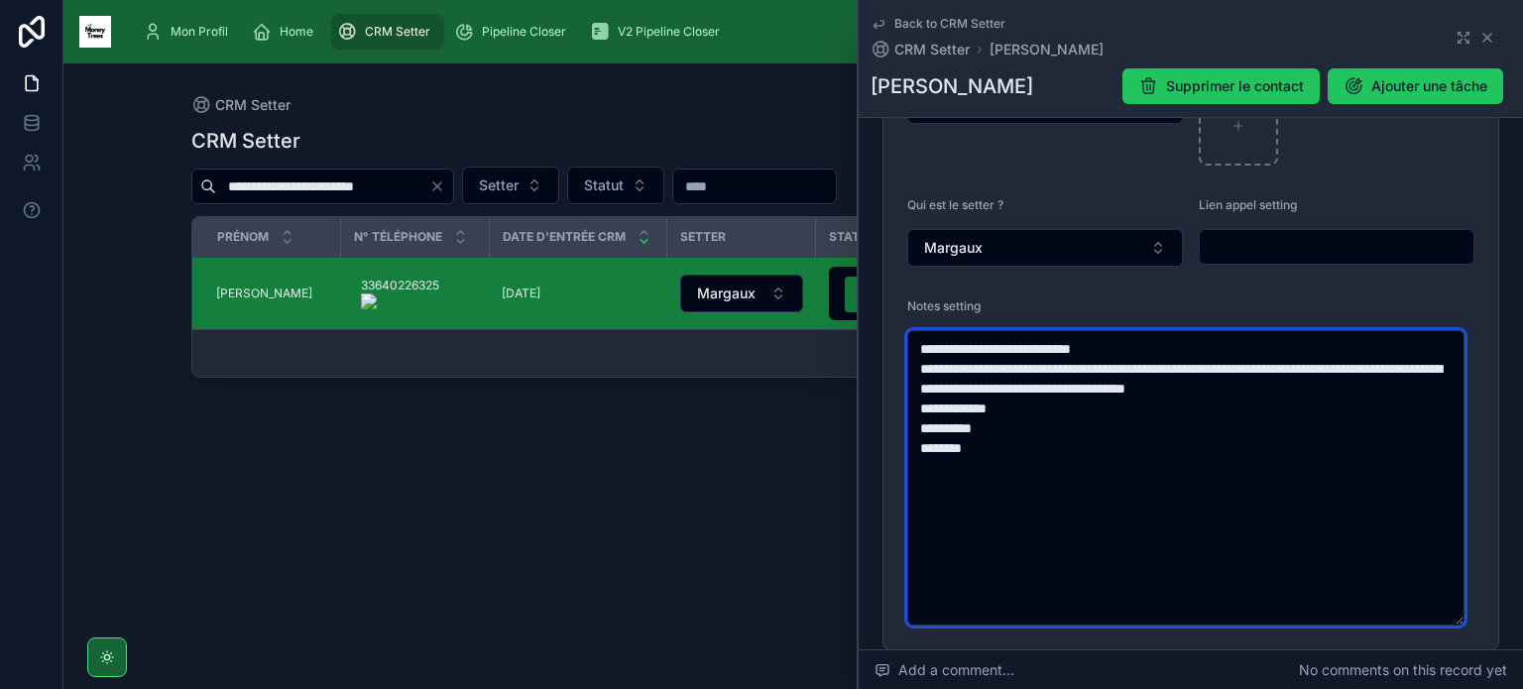
click at [1003, 415] on textarea "**********" at bounding box center [1185, 477] width 557 height 295
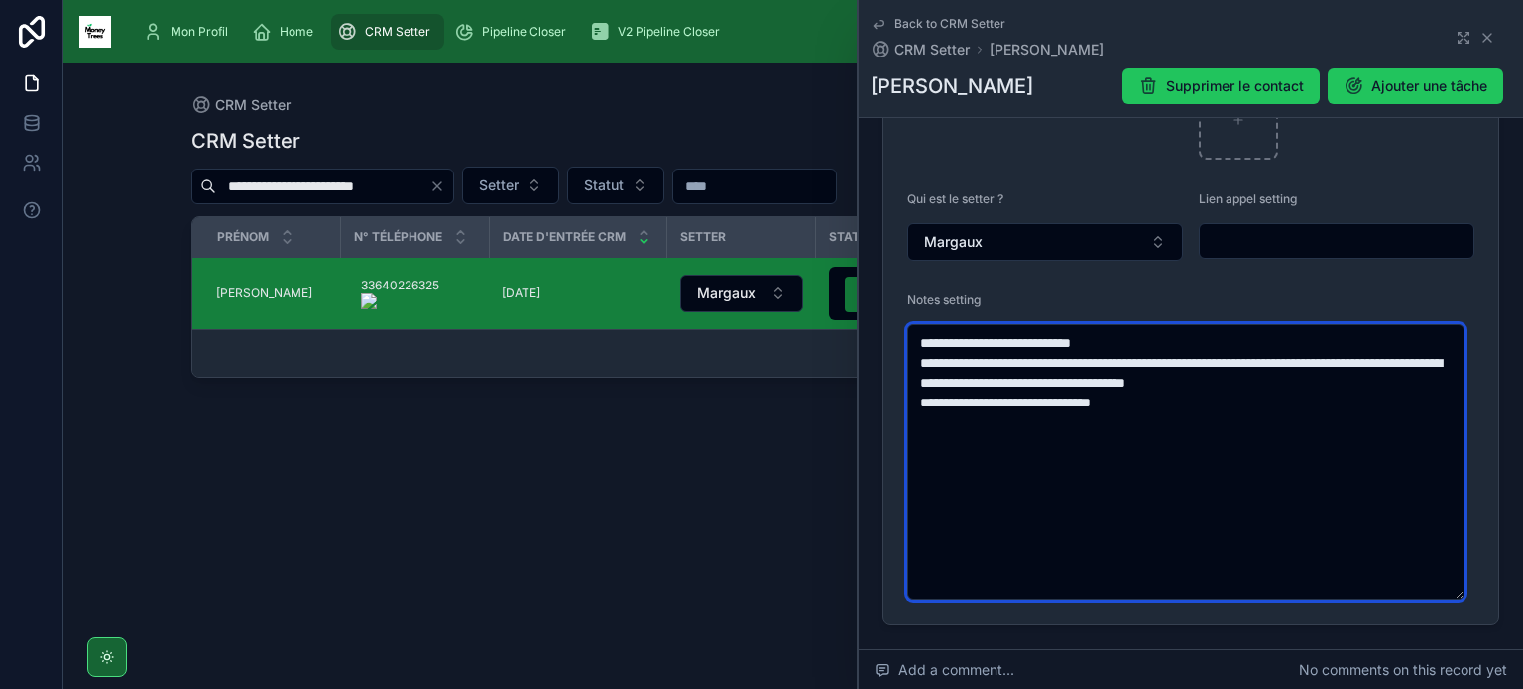
click at [1185, 397] on textarea "**********" at bounding box center [1185, 462] width 557 height 276
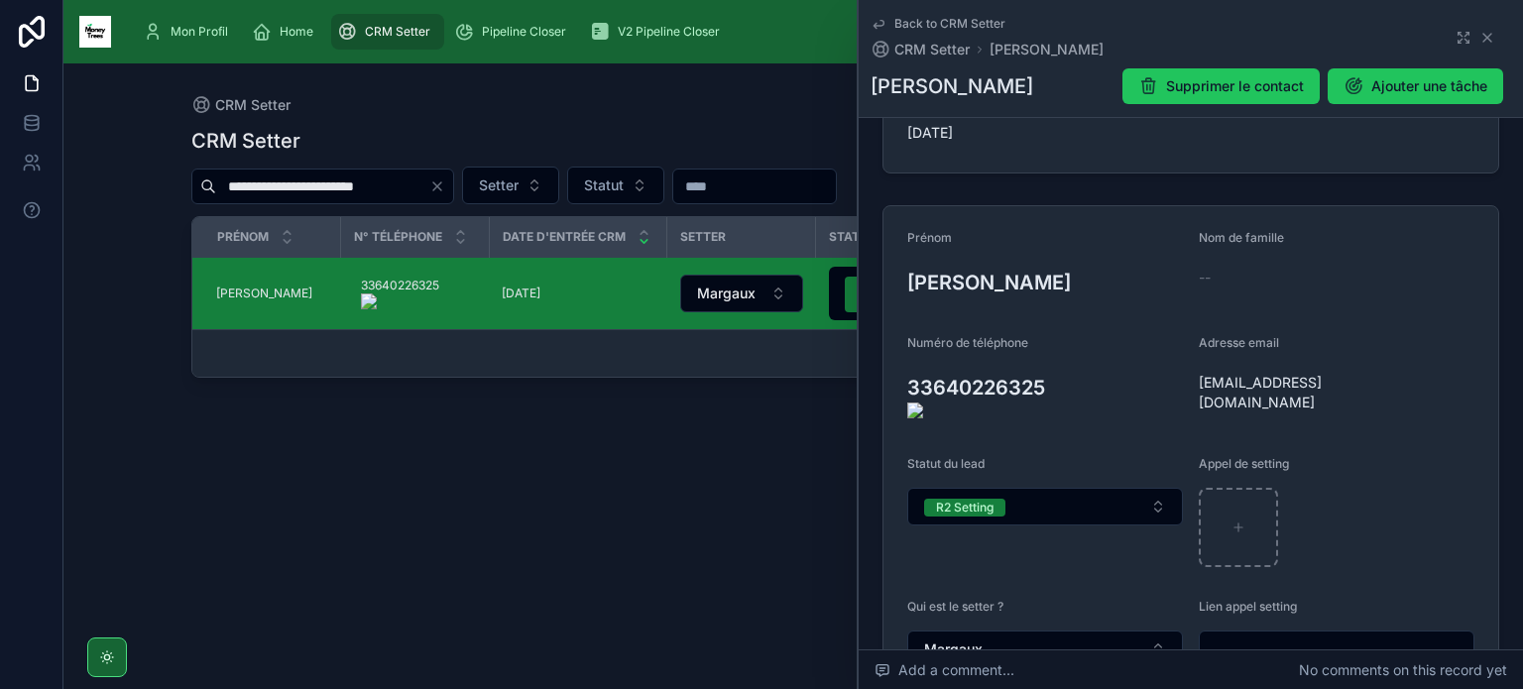
scroll to position [134, 0]
click at [898, 392] on icon at bounding box center [895, 400] width 16 height 16
click at [1184, 394] on icon at bounding box center [1188, 398] width 9 height 9
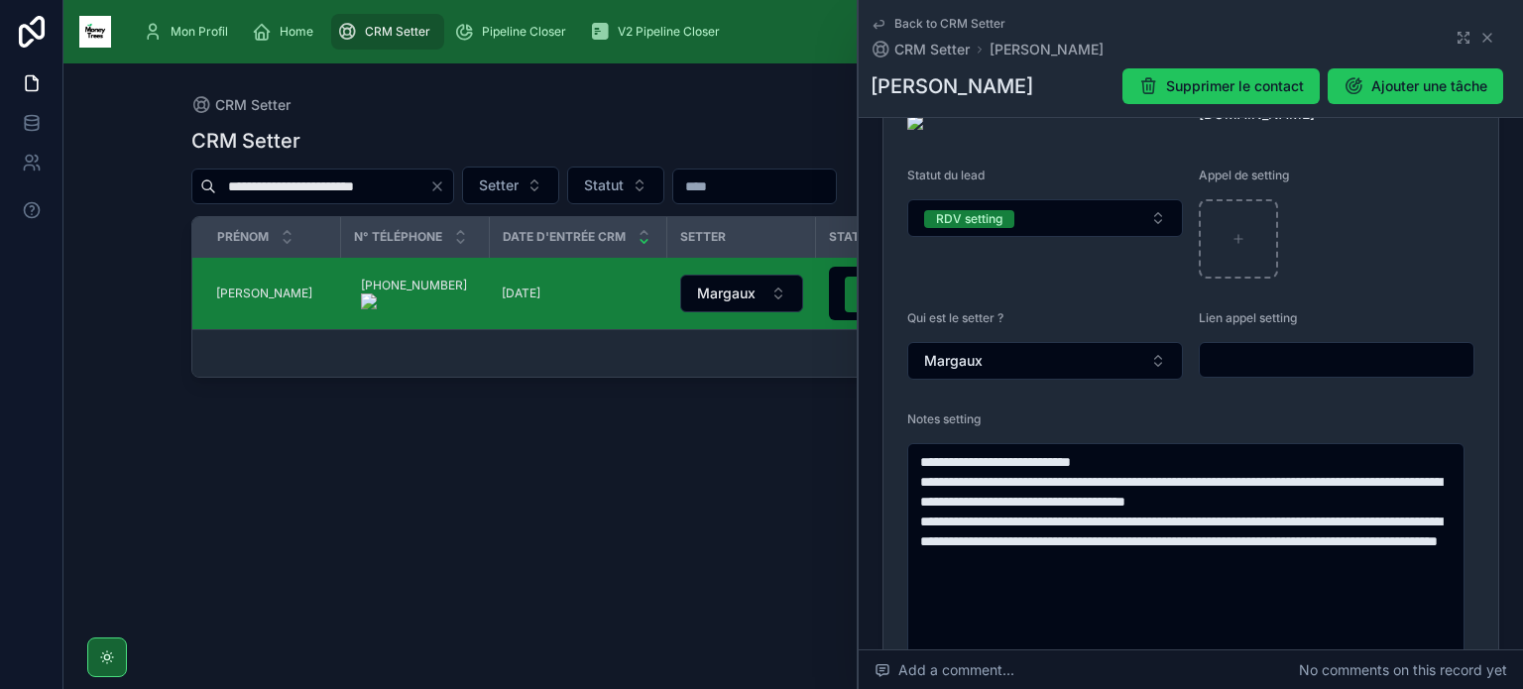
scroll to position [434, 0]
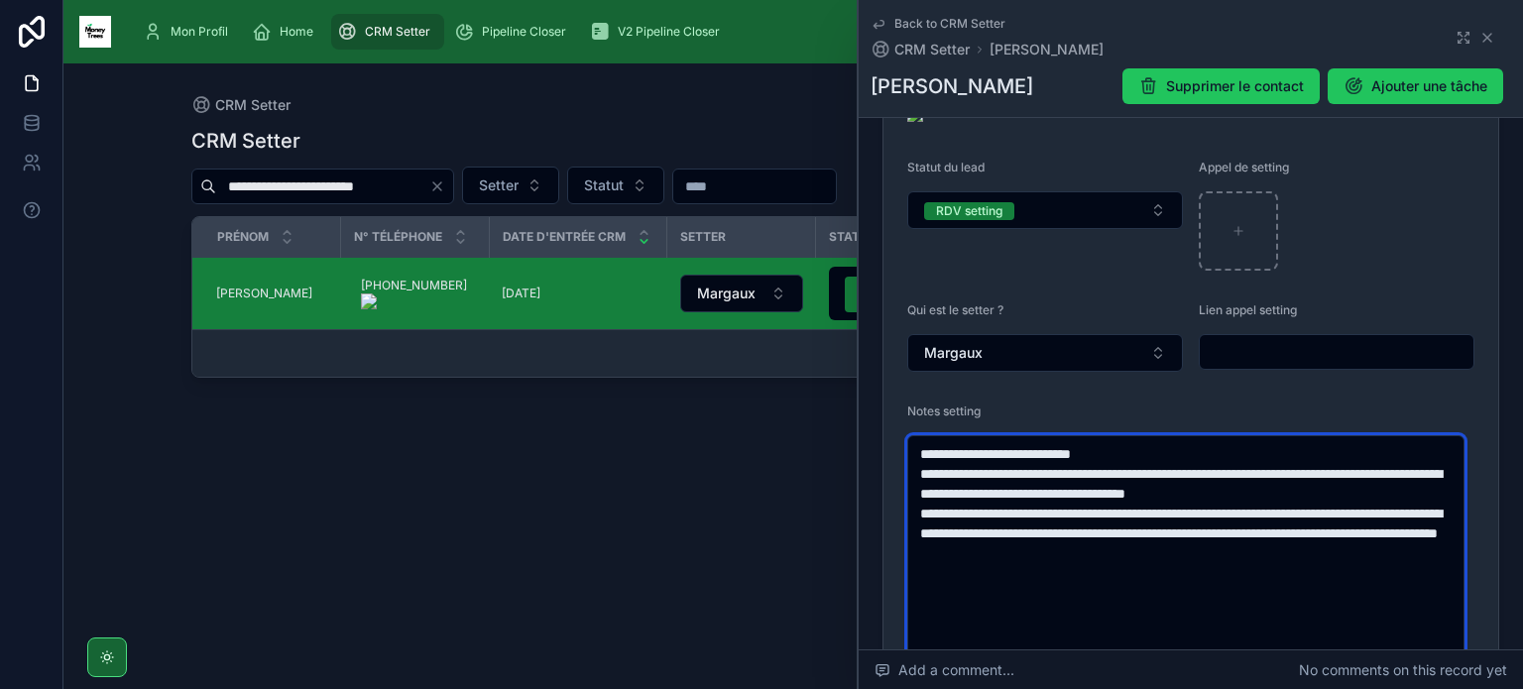
click at [1185, 529] on textarea "**********" at bounding box center [1185, 662] width 557 height 454
click at [1440, 526] on textarea "**********" at bounding box center [1185, 662] width 557 height 454
click at [1096, 542] on textarea "**********" at bounding box center [1185, 662] width 557 height 454
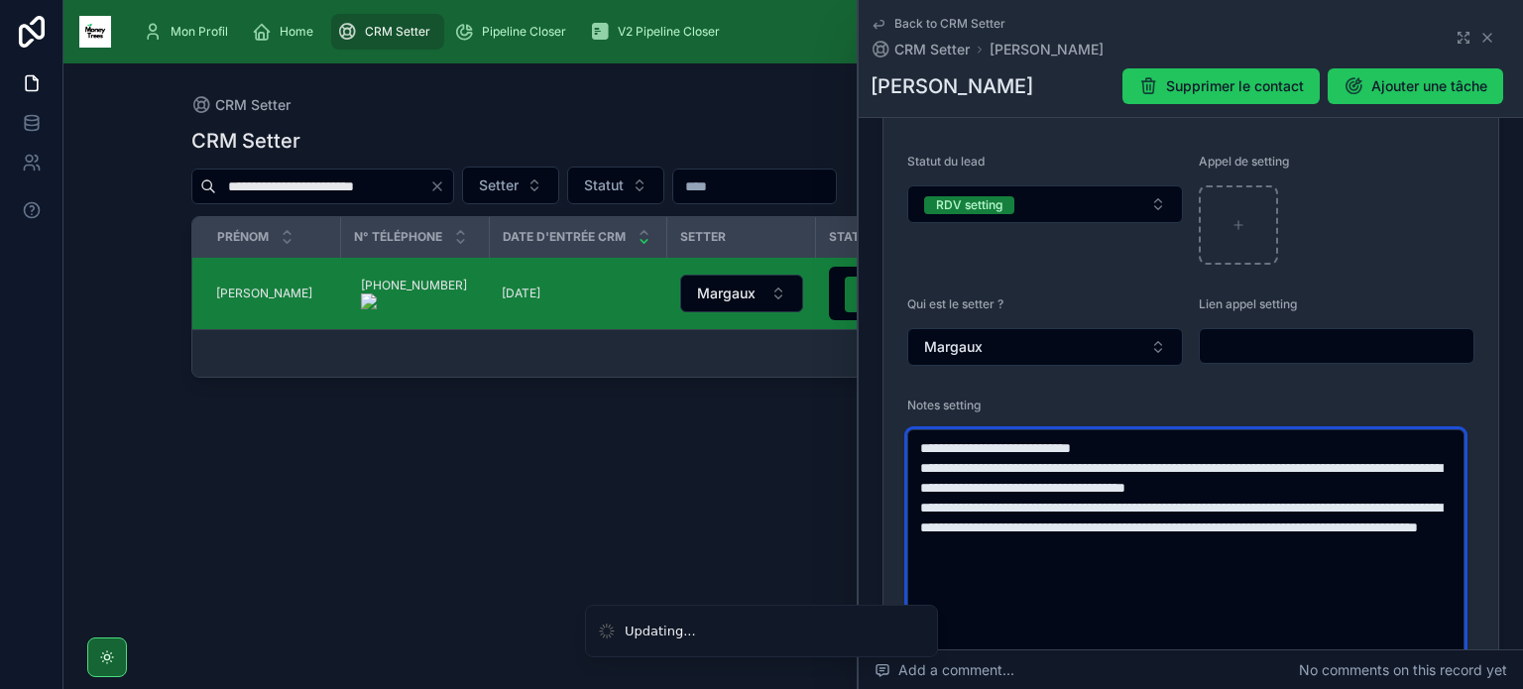
click at [1265, 550] on textarea "**********" at bounding box center [1185, 656] width 557 height 454
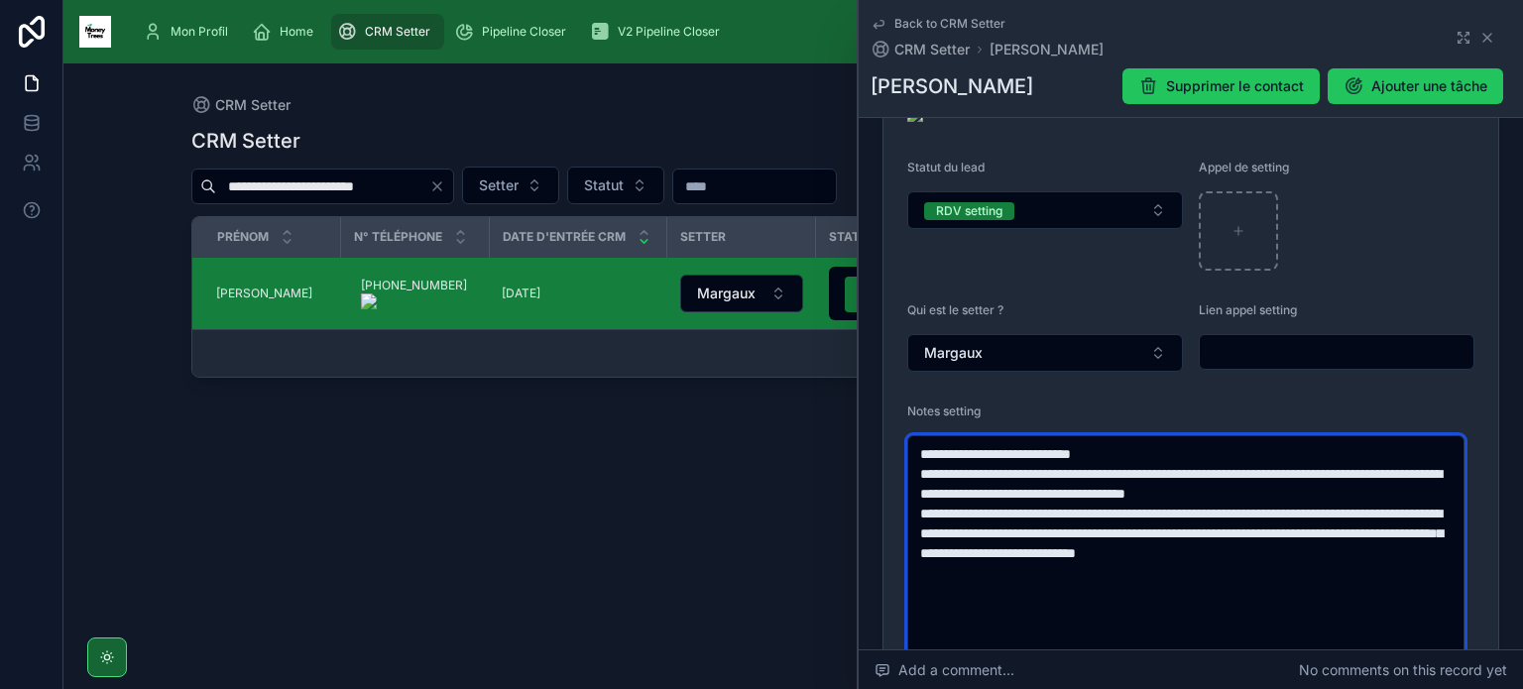
drag, startPoint x: 1446, startPoint y: 544, endPoint x: 1011, endPoint y: 510, distance: 436.6
click at [1011, 510] on textarea "**********" at bounding box center [1185, 682] width 557 height 494
type textarea "**********"
click at [1078, 534] on textarea "**********" at bounding box center [1185, 682] width 557 height 494
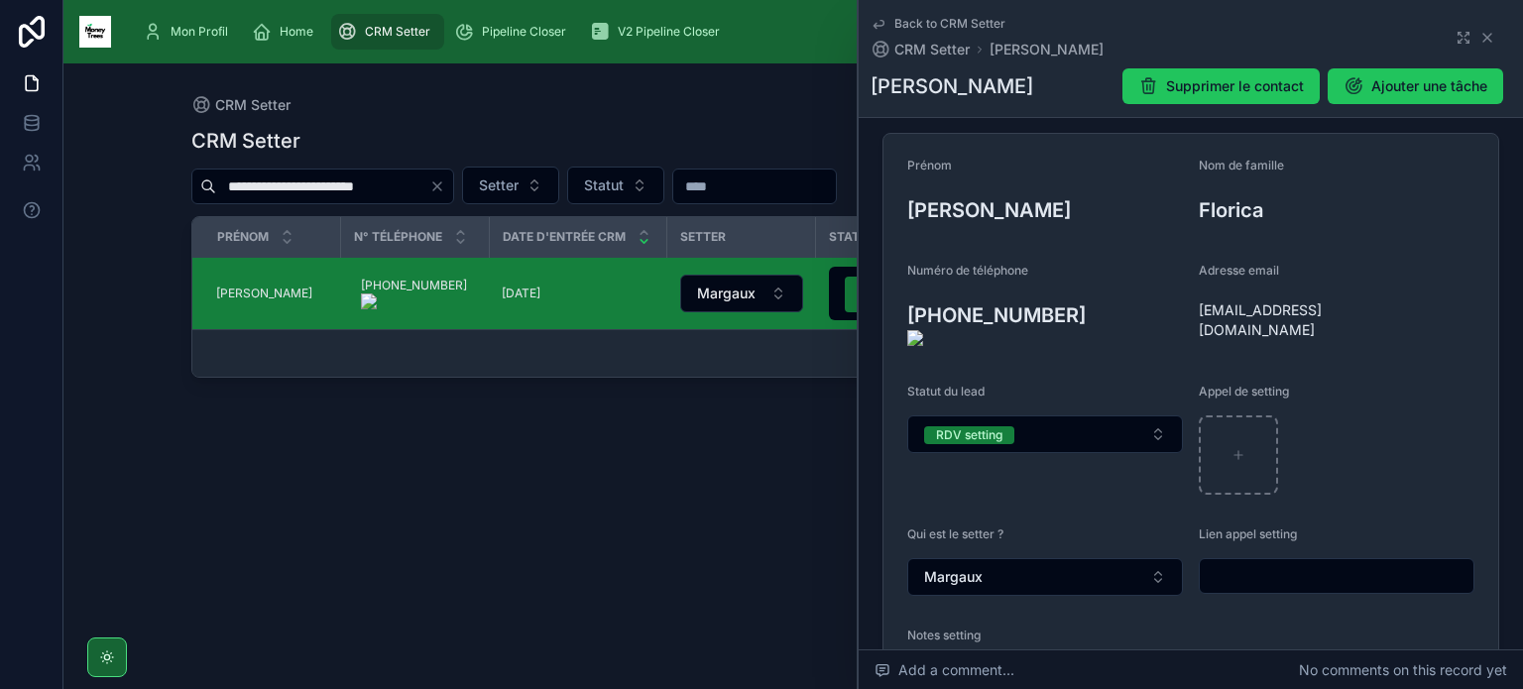
scroll to position [198, 0]
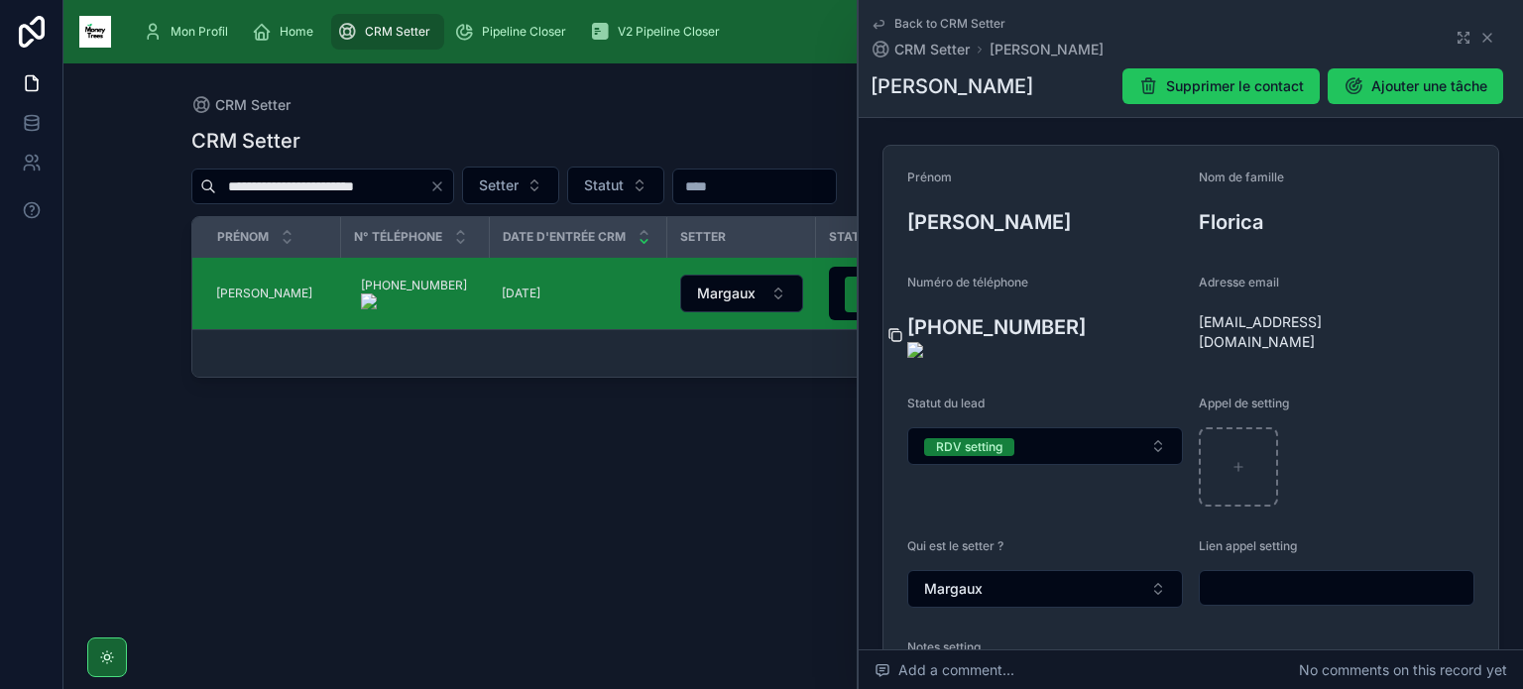
click at [900, 332] on icon at bounding box center [896, 336] width 9 height 9
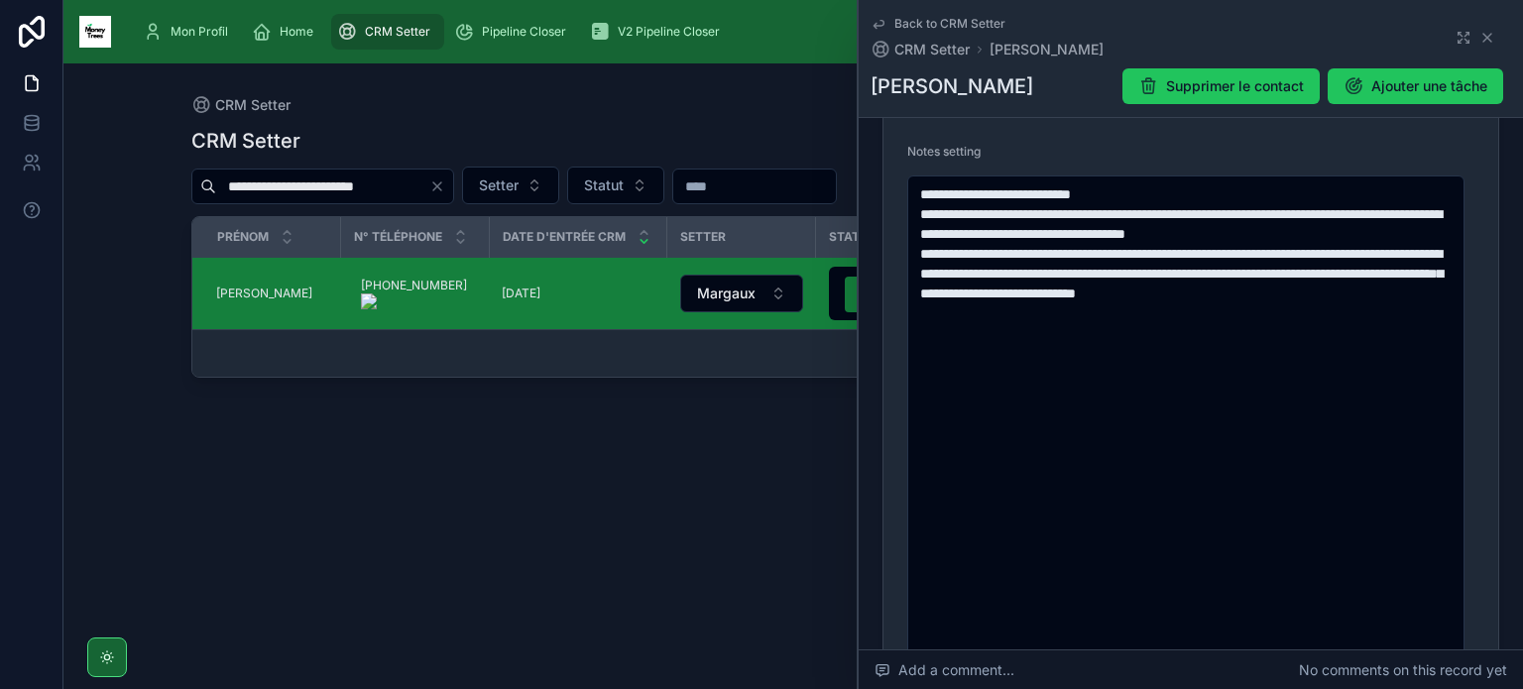
scroll to position [0, 0]
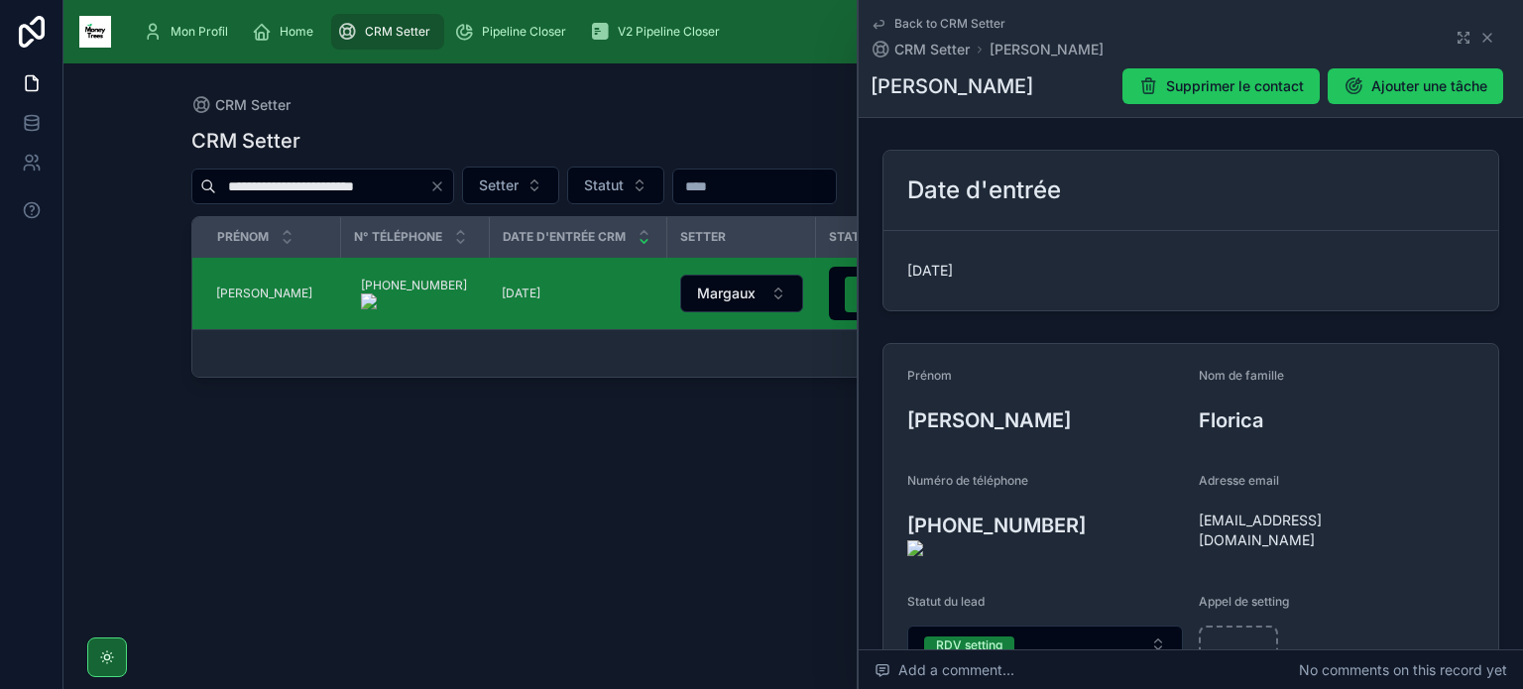
click at [1069, 498] on onoff-telecom-ce-actions-button at bounding box center [1069, 498] width 0 height 0
click at [1479, 43] on icon at bounding box center [1487, 38] width 16 height 16
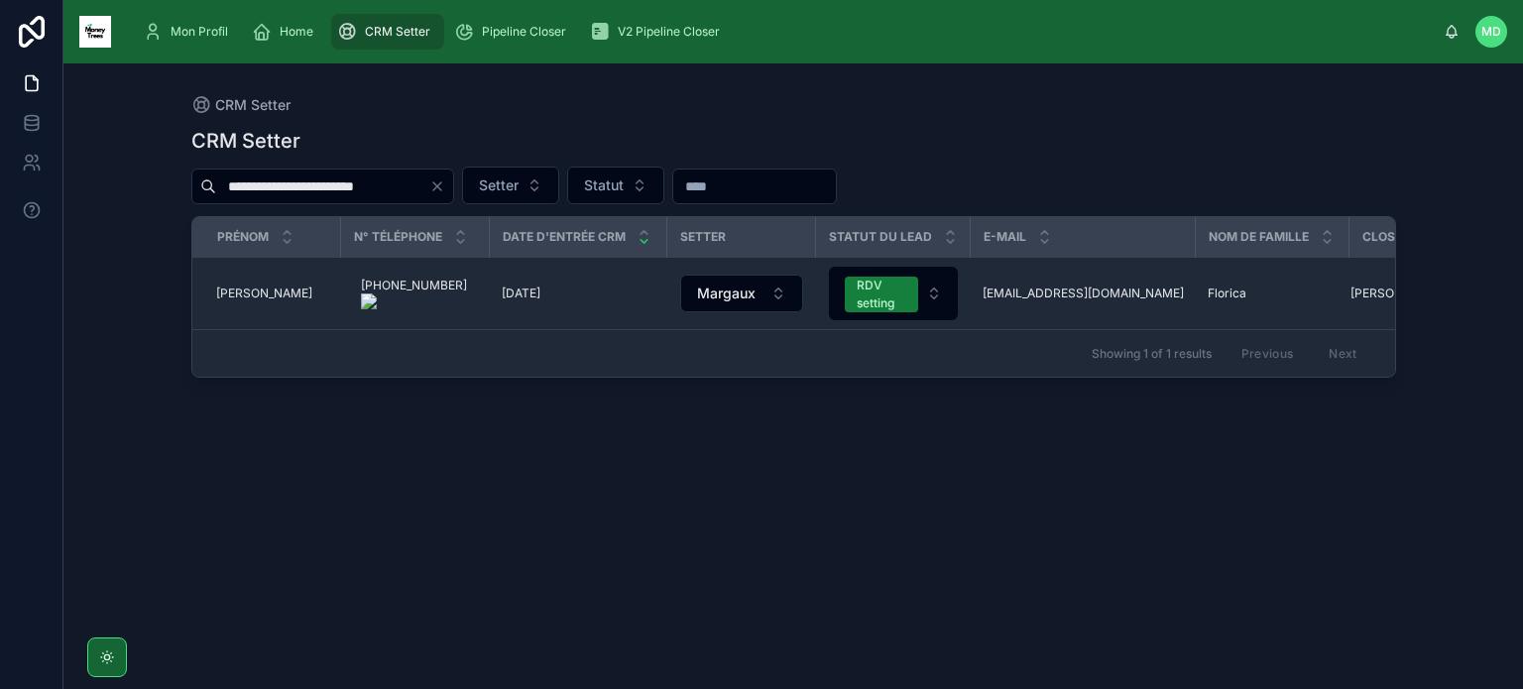
click at [437, 182] on icon "Clear" at bounding box center [437, 186] width 16 height 16
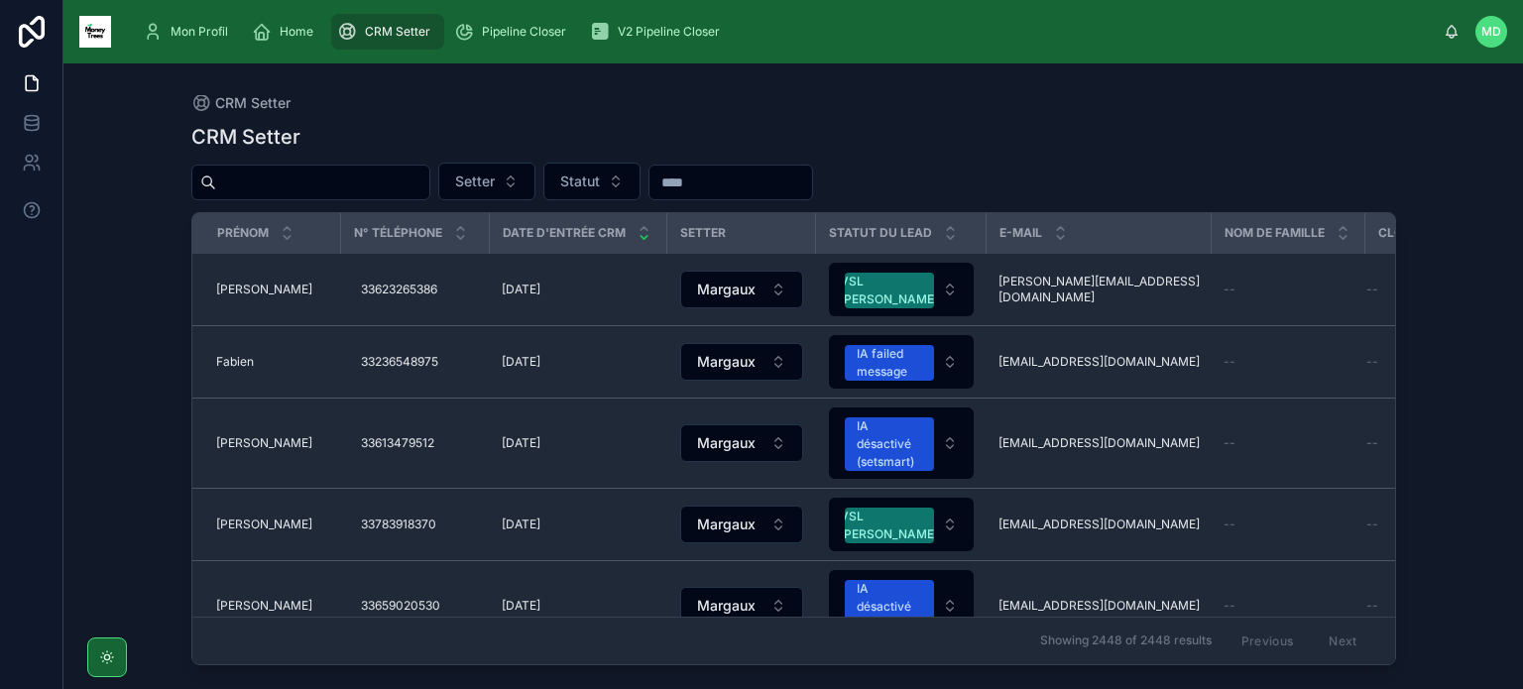
click at [385, 177] on input "text" at bounding box center [322, 183] width 213 height 28
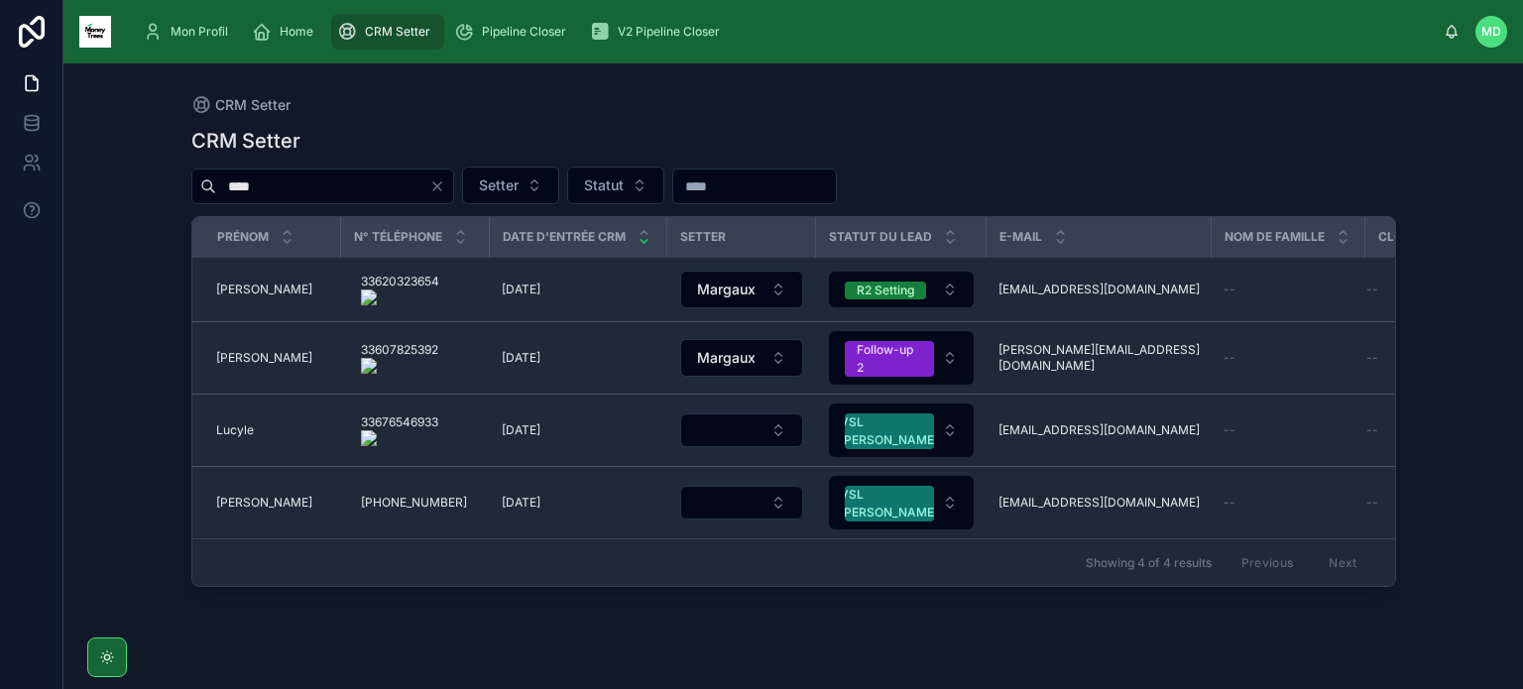
type input "****"
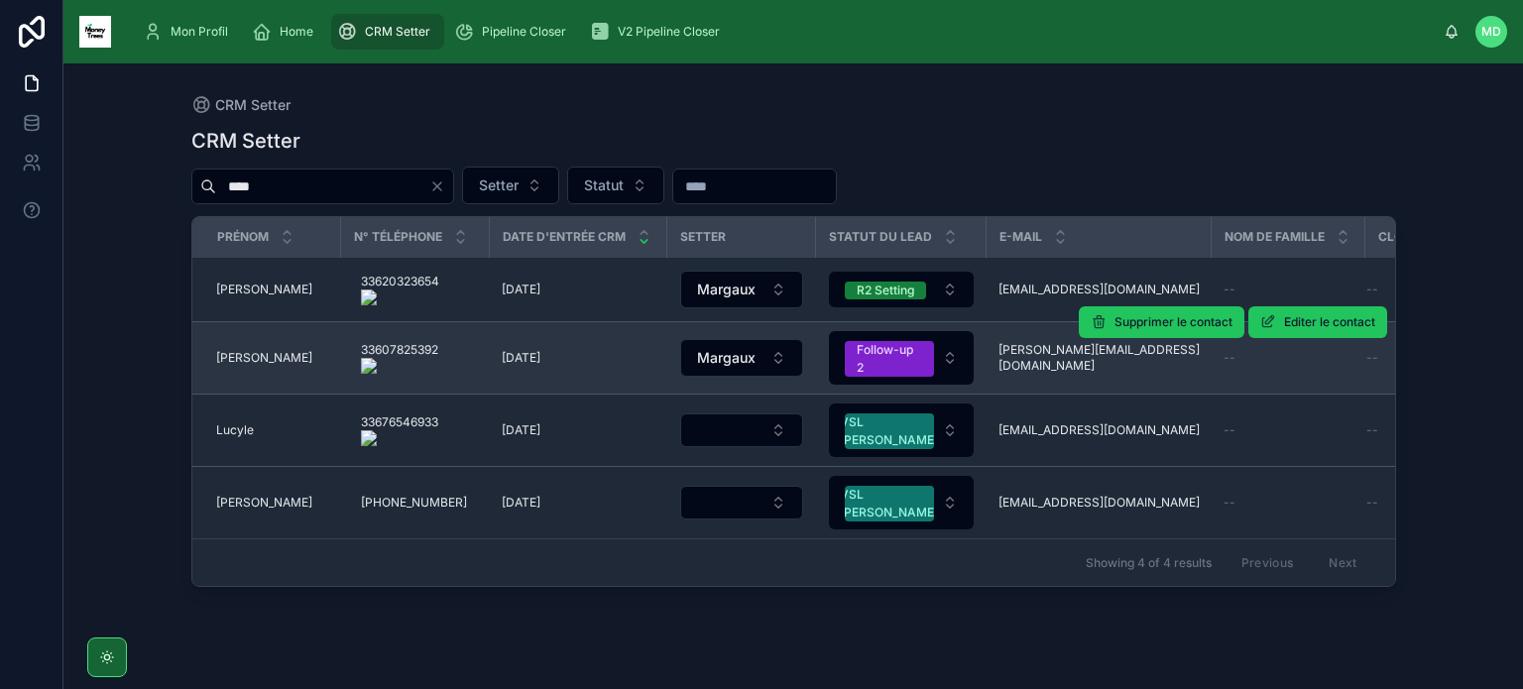
click at [241, 364] on span "[PERSON_NAME]" at bounding box center [264, 358] width 96 height 16
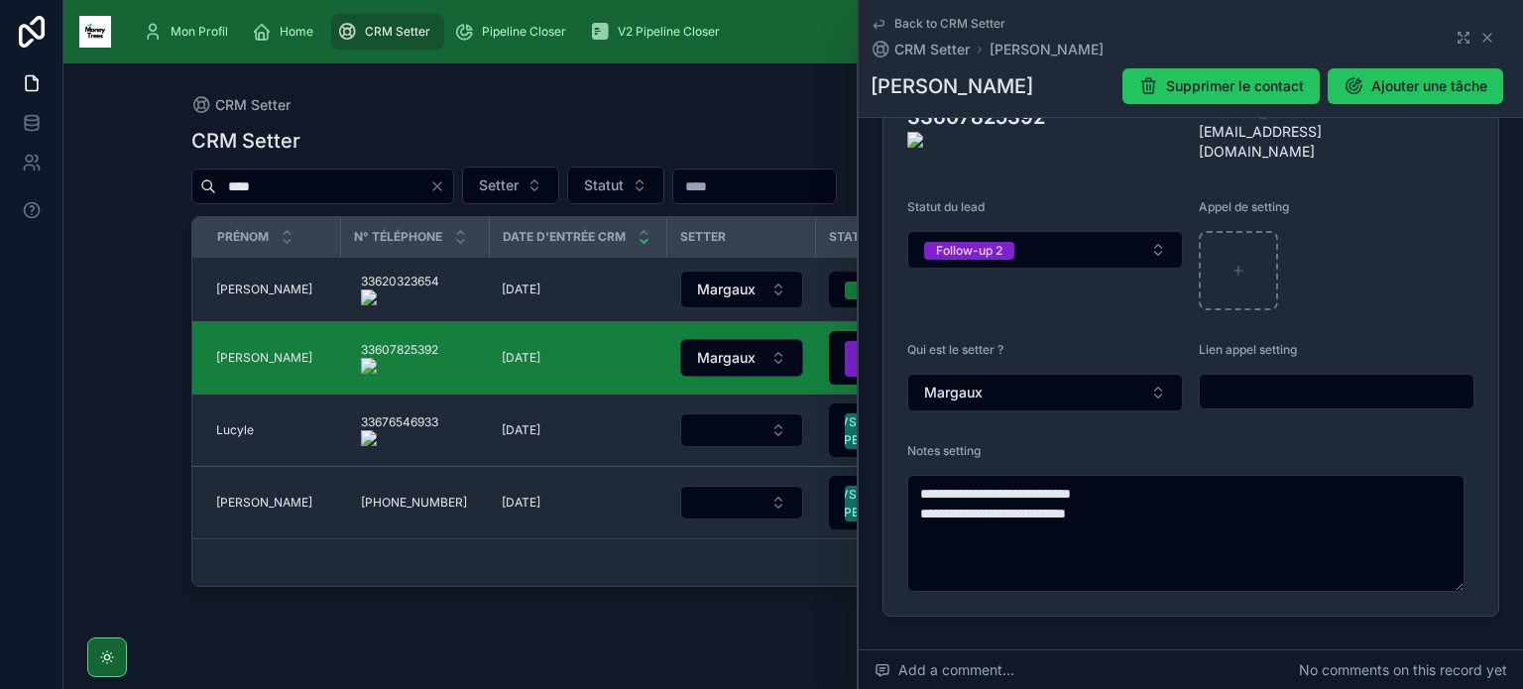
scroll to position [410, 0]
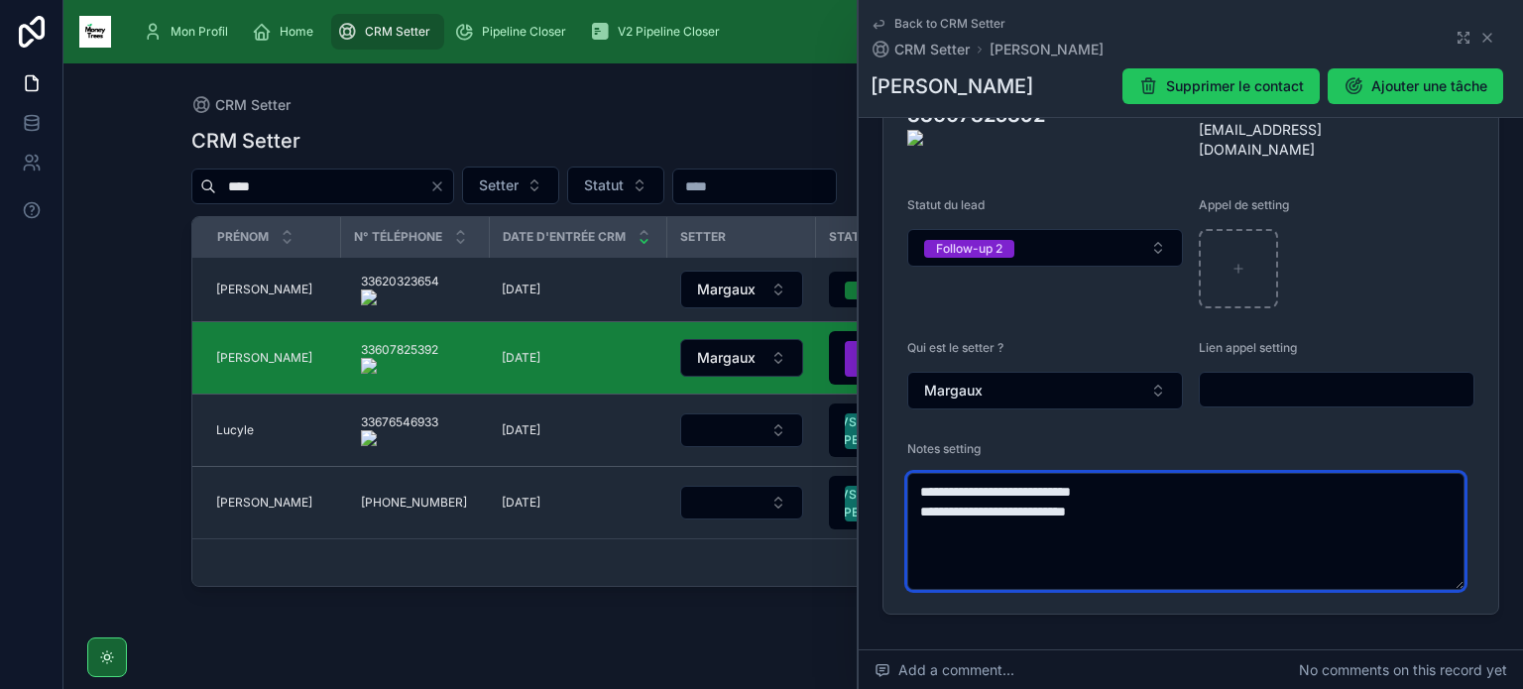
click at [1080, 532] on textarea "**********" at bounding box center [1185, 531] width 557 height 117
paste textarea "**********"
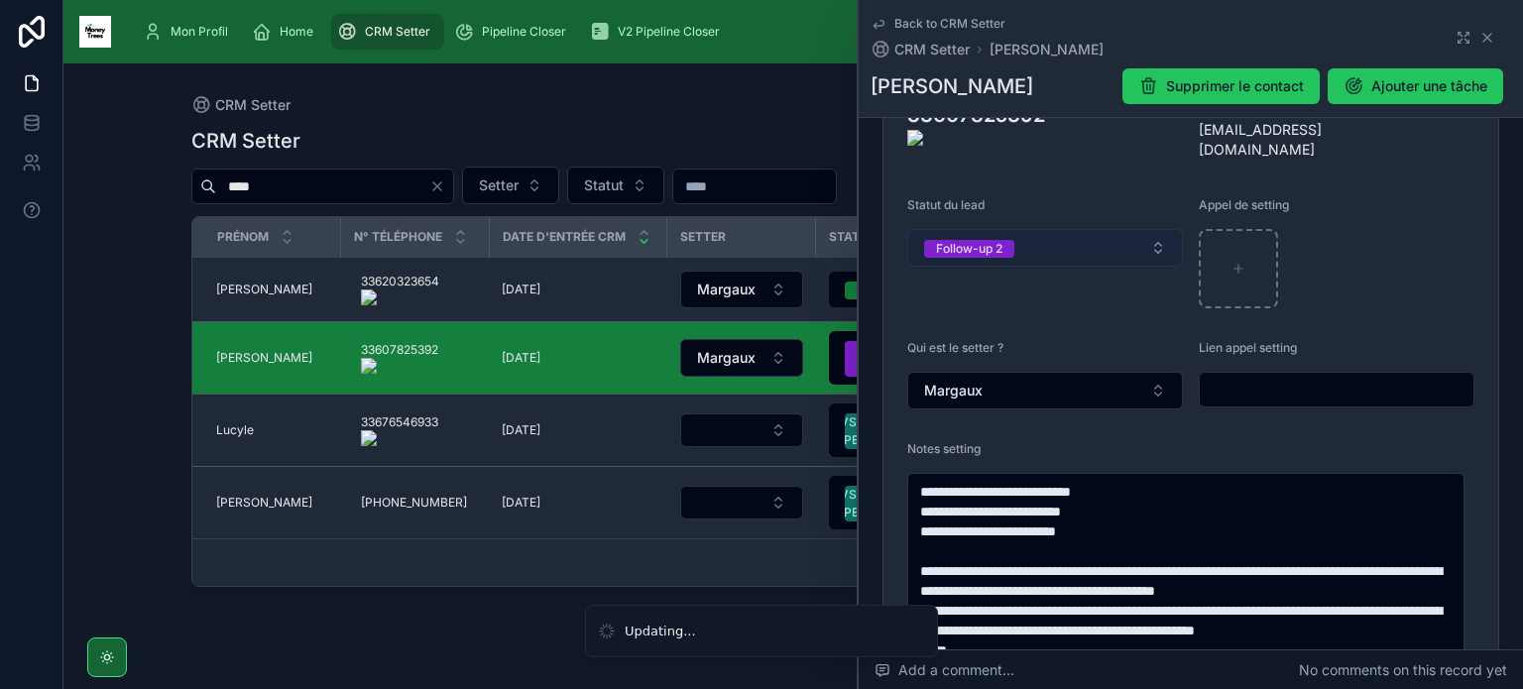
click at [1003, 229] on button "Follow-up 2" at bounding box center [1045, 248] width 276 height 38
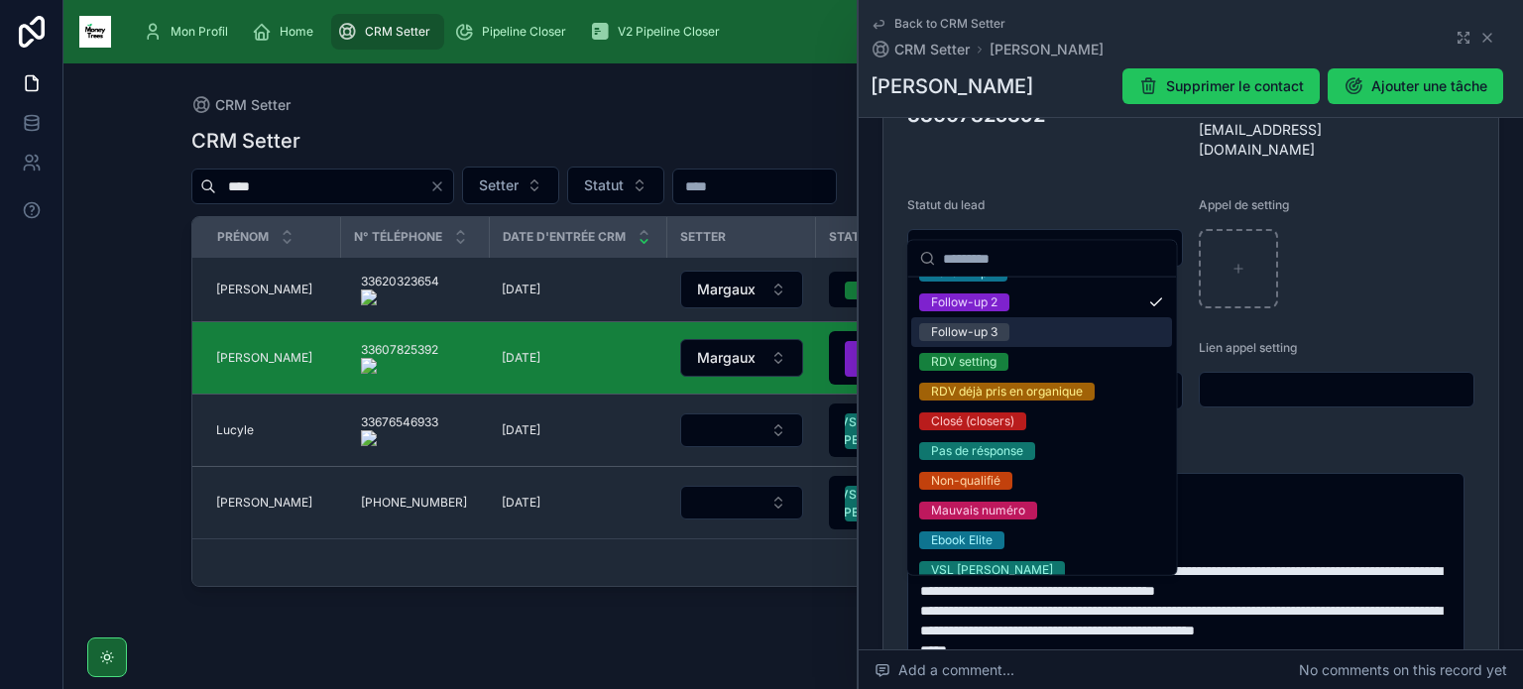
scroll to position [143, 0]
click at [1004, 472] on span "Non-qualifié" at bounding box center [965, 481] width 93 height 18
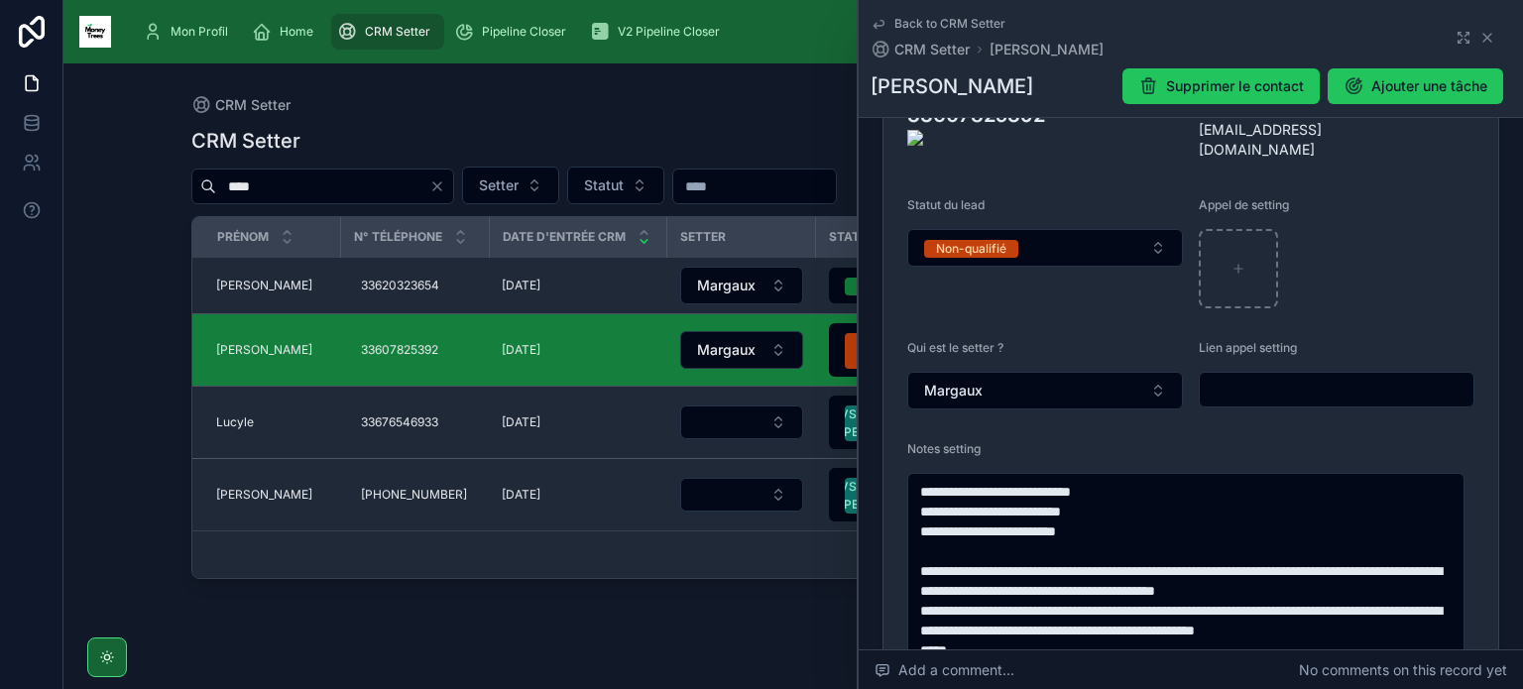
type textarea "**********"
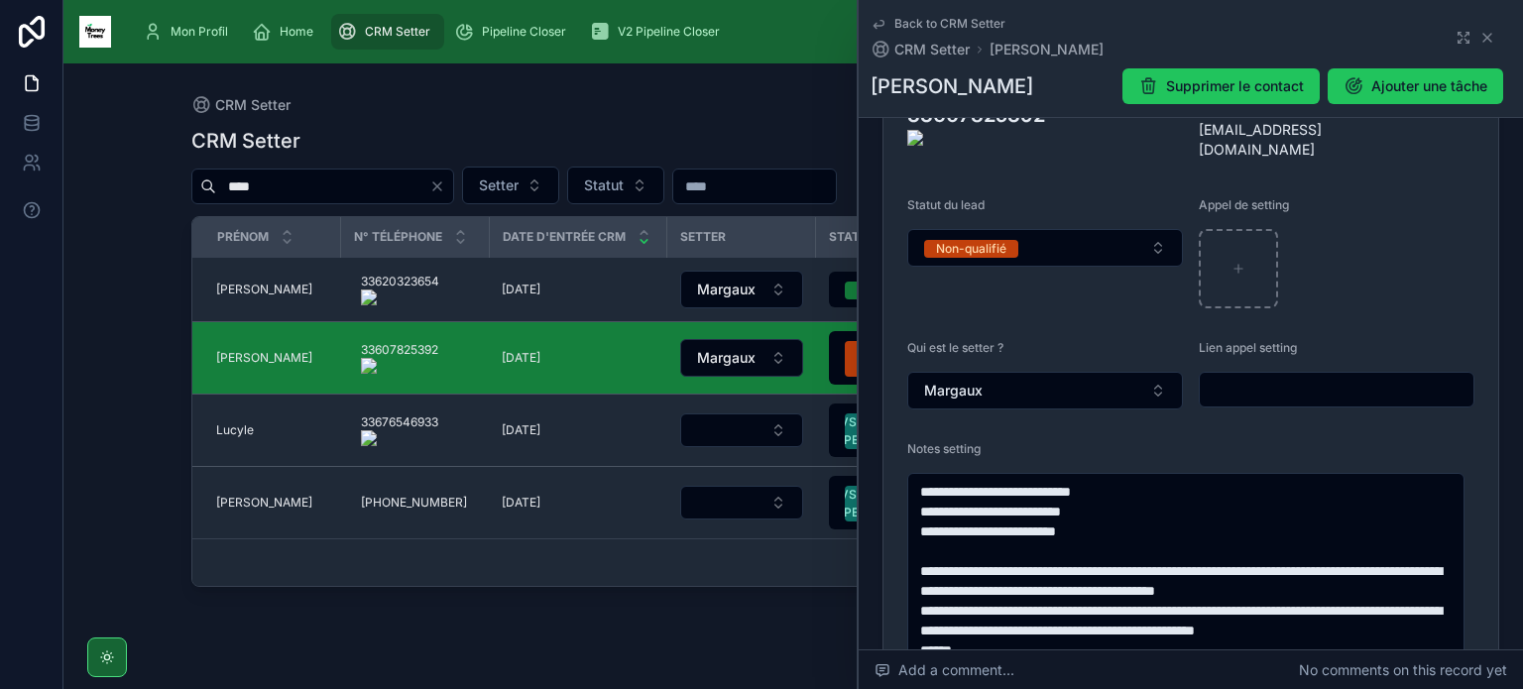
click at [432, 186] on icon "Clear" at bounding box center [437, 186] width 16 height 16
click at [393, 187] on input "text" at bounding box center [322, 186] width 213 height 28
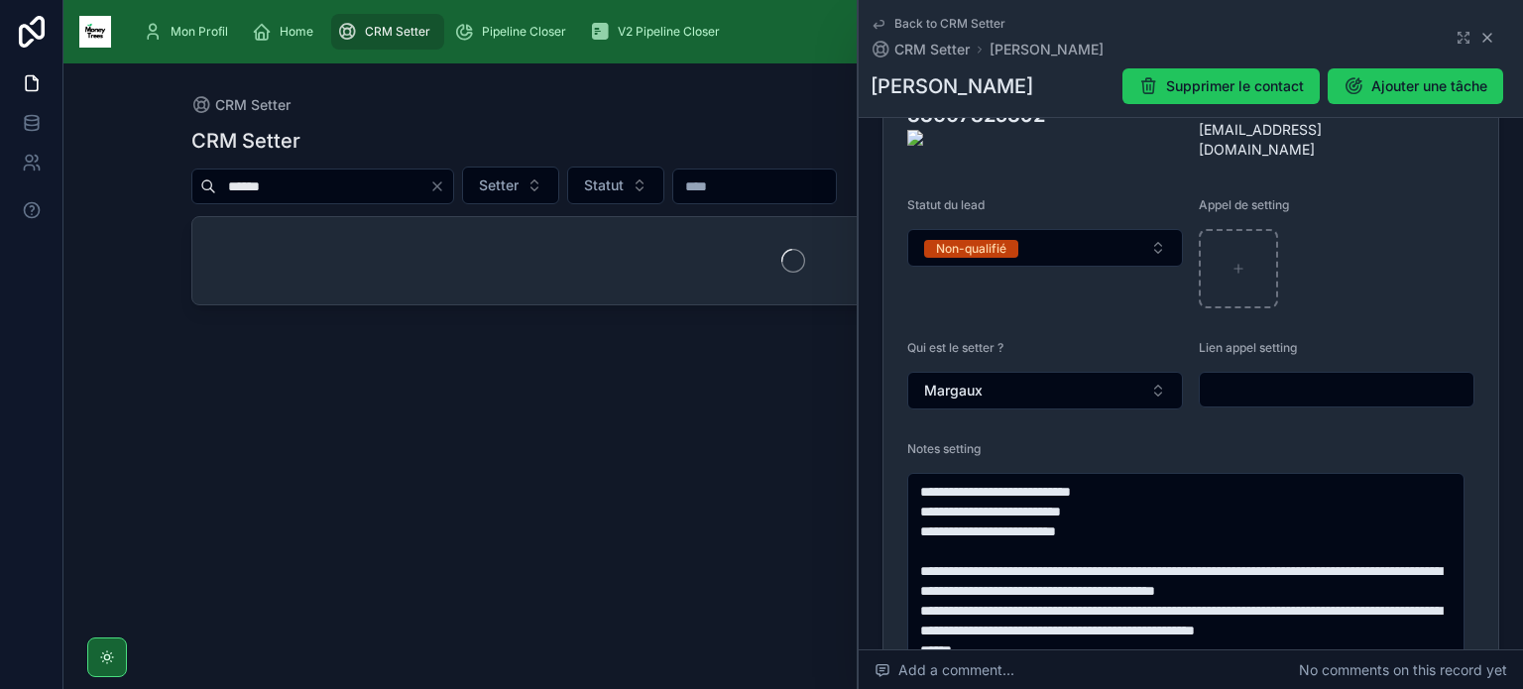
type input "******"
click at [1479, 40] on icon at bounding box center [1487, 38] width 16 height 16
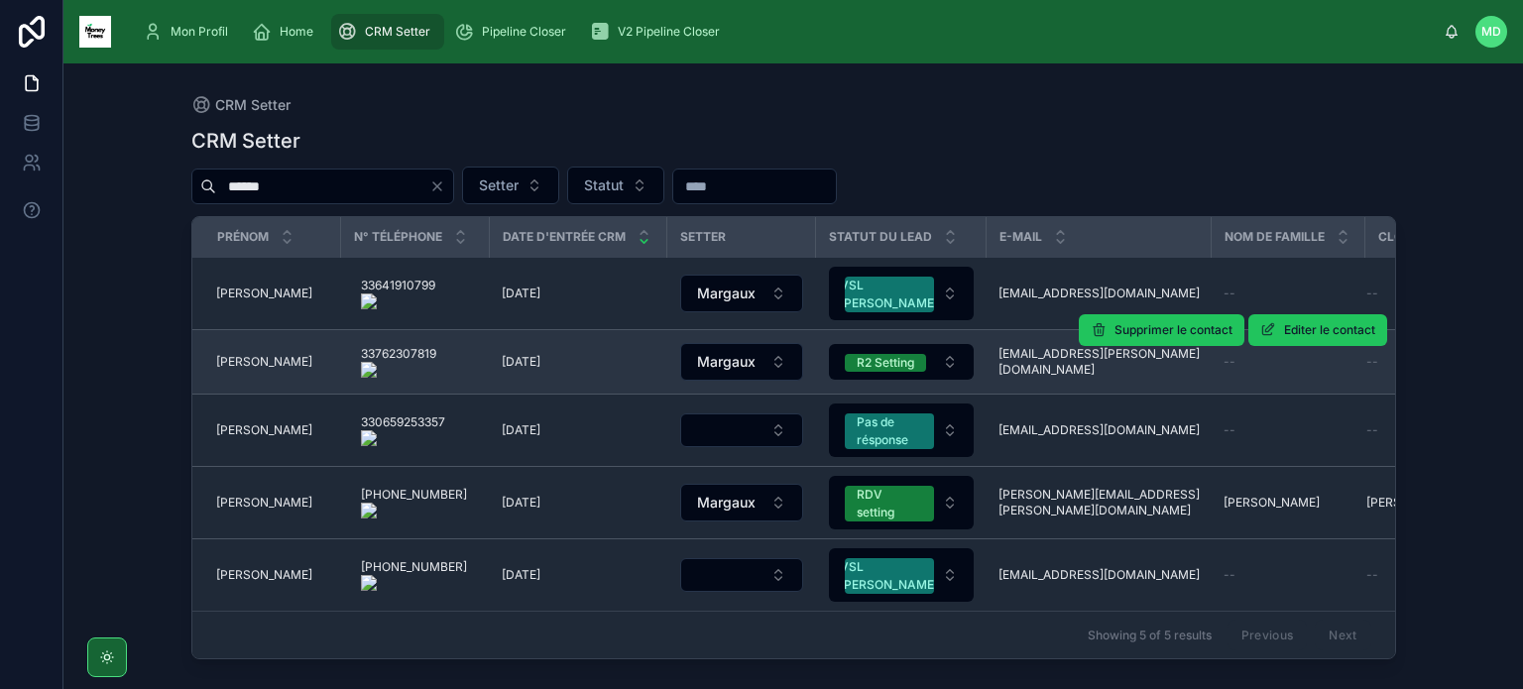
click at [212, 358] on td "[PERSON_NAME] [PERSON_NAME]" at bounding box center [266, 362] width 149 height 64
click at [234, 370] on span "[PERSON_NAME]" at bounding box center [264, 362] width 96 height 16
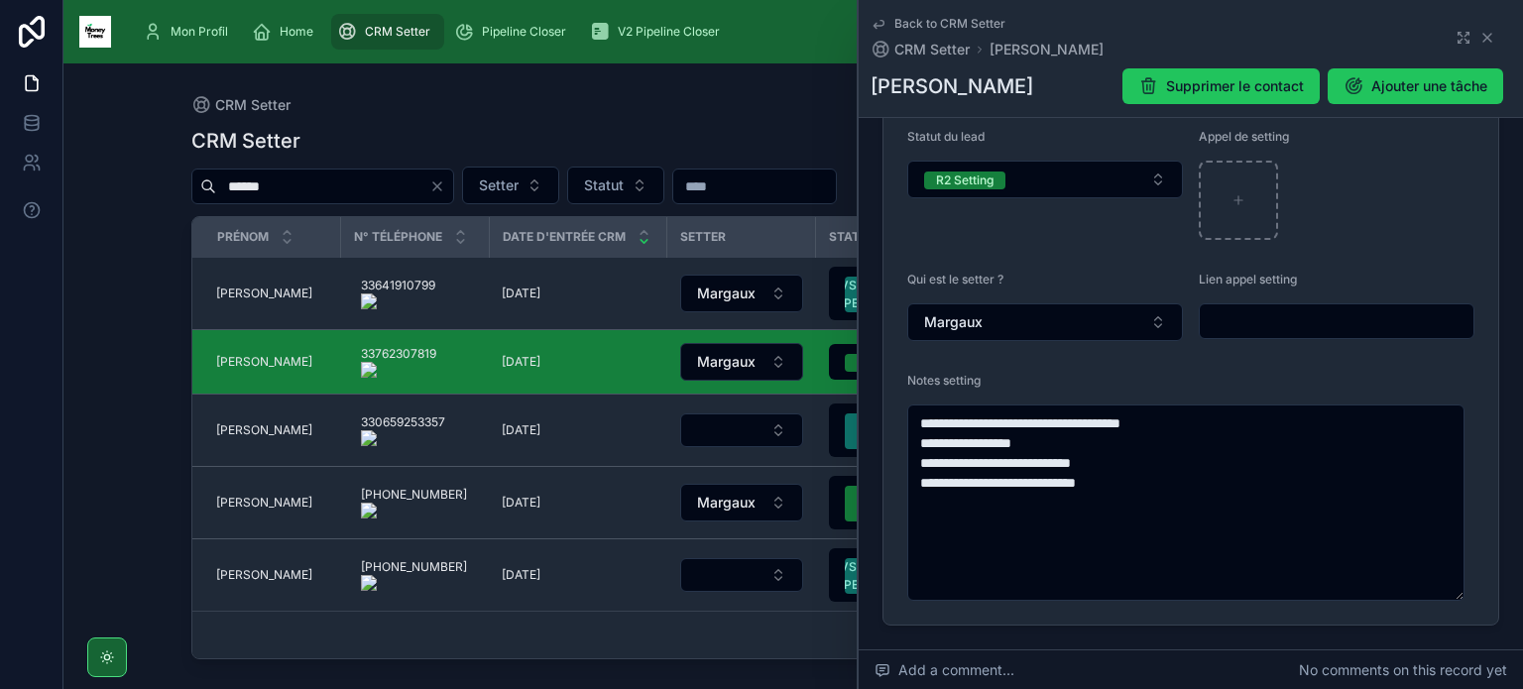
scroll to position [480, 0]
click at [1479, 35] on icon at bounding box center [1487, 38] width 16 height 16
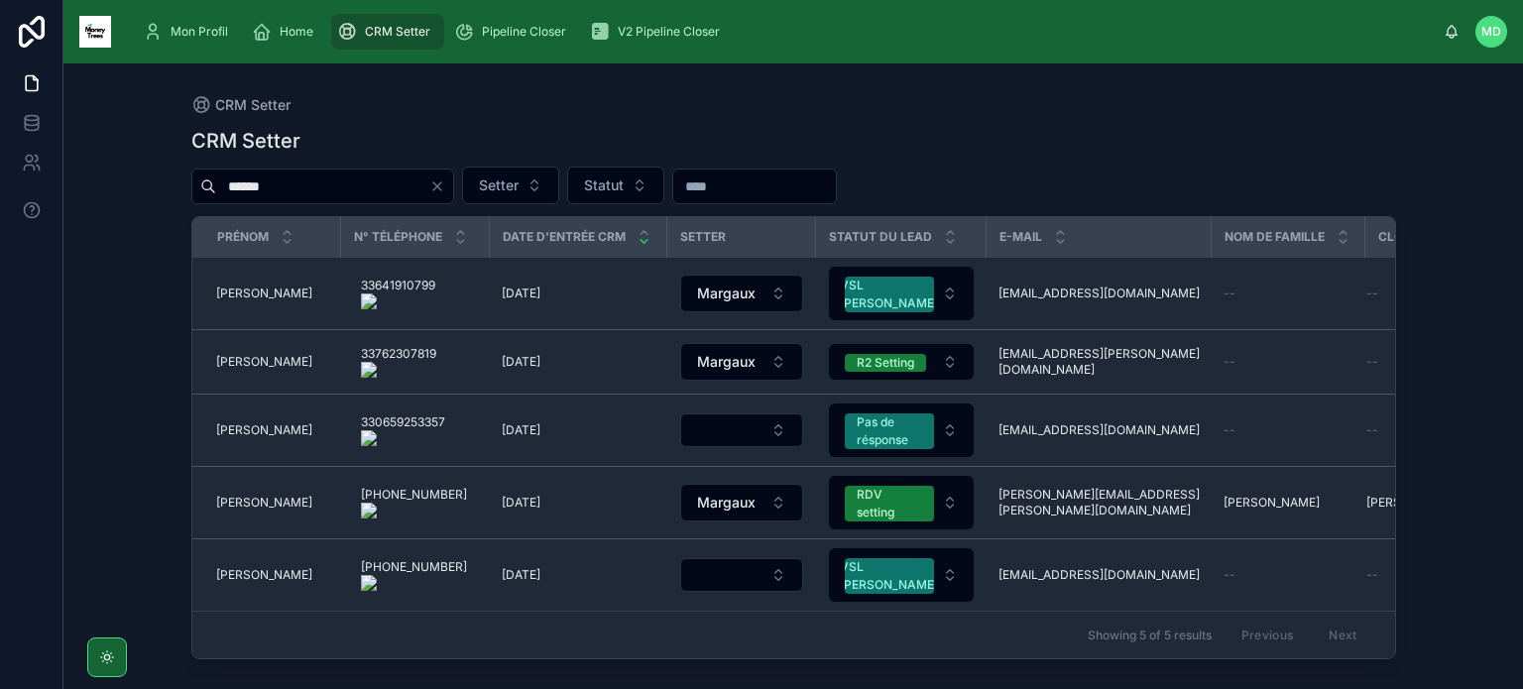
click at [440, 188] on icon "Clear" at bounding box center [437, 186] width 16 height 16
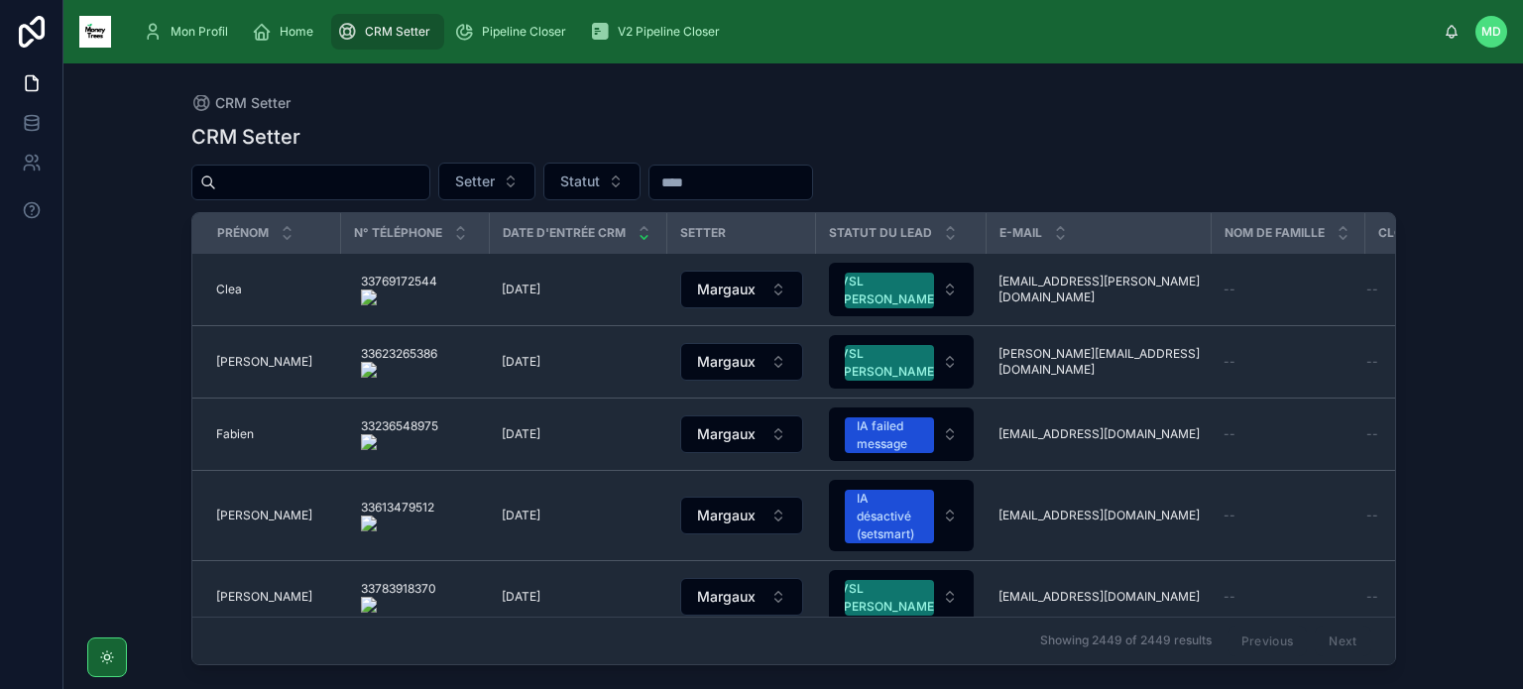
click at [355, 180] on input "text" at bounding box center [322, 183] width 213 height 28
paste input "**********"
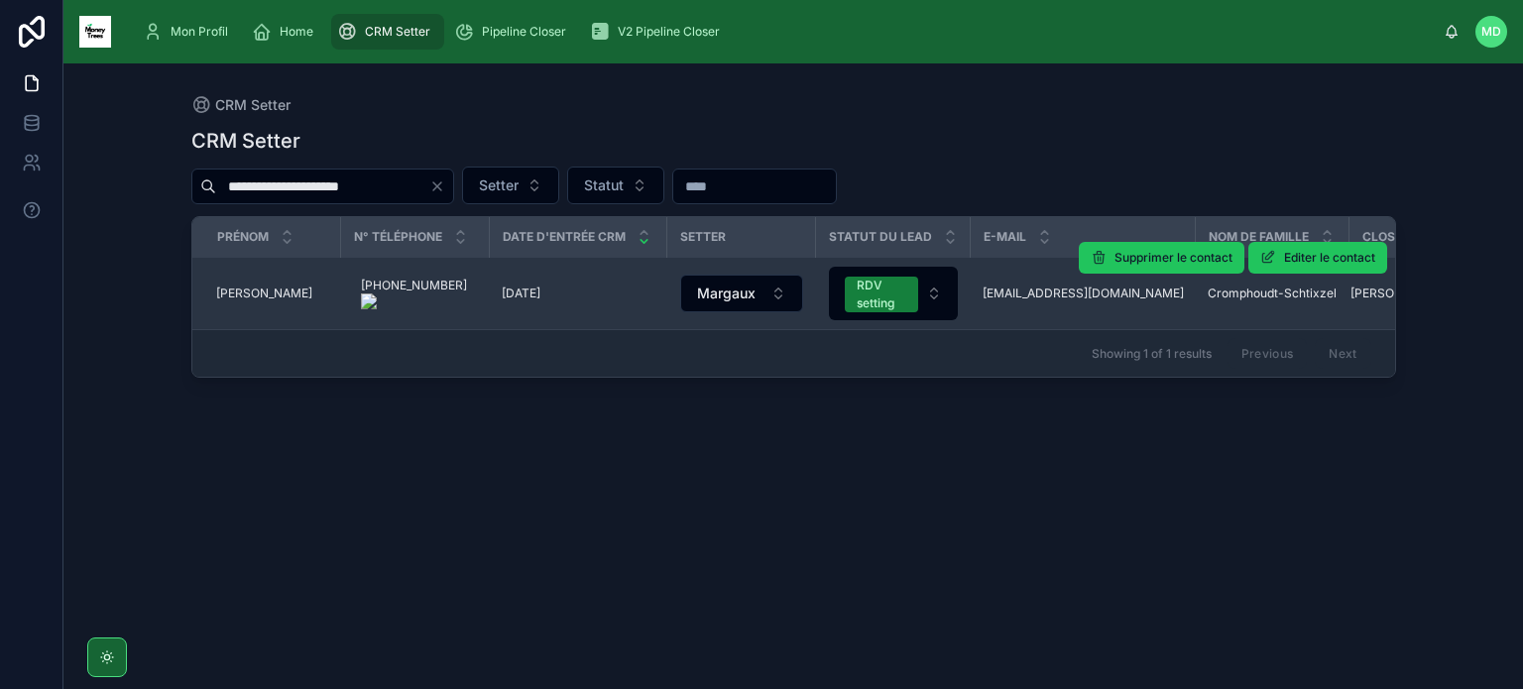
type input "**********"
click at [237, 293] on span "[PERSON_NAME]" at bounding box center [264, 293] width 96 height 16
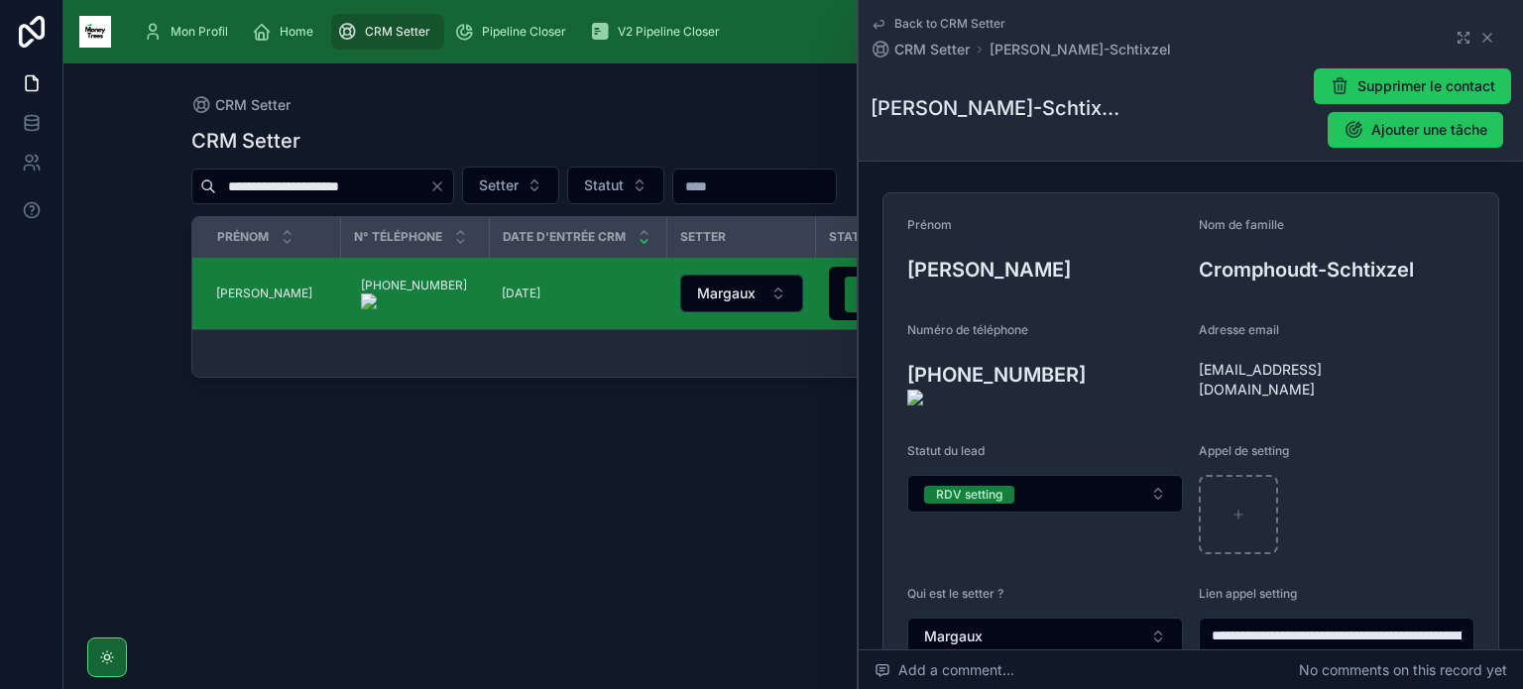
scroll to position [193, 0]
drag, startPoint x: 1190, startPoint y: 383, endPoint x: 1178, endPoint y: 374, distance: 14.9
click at [1068, 347] on onoff-telecom-ce-actions-button at bounding box center [1068, 347] width 0 height 0
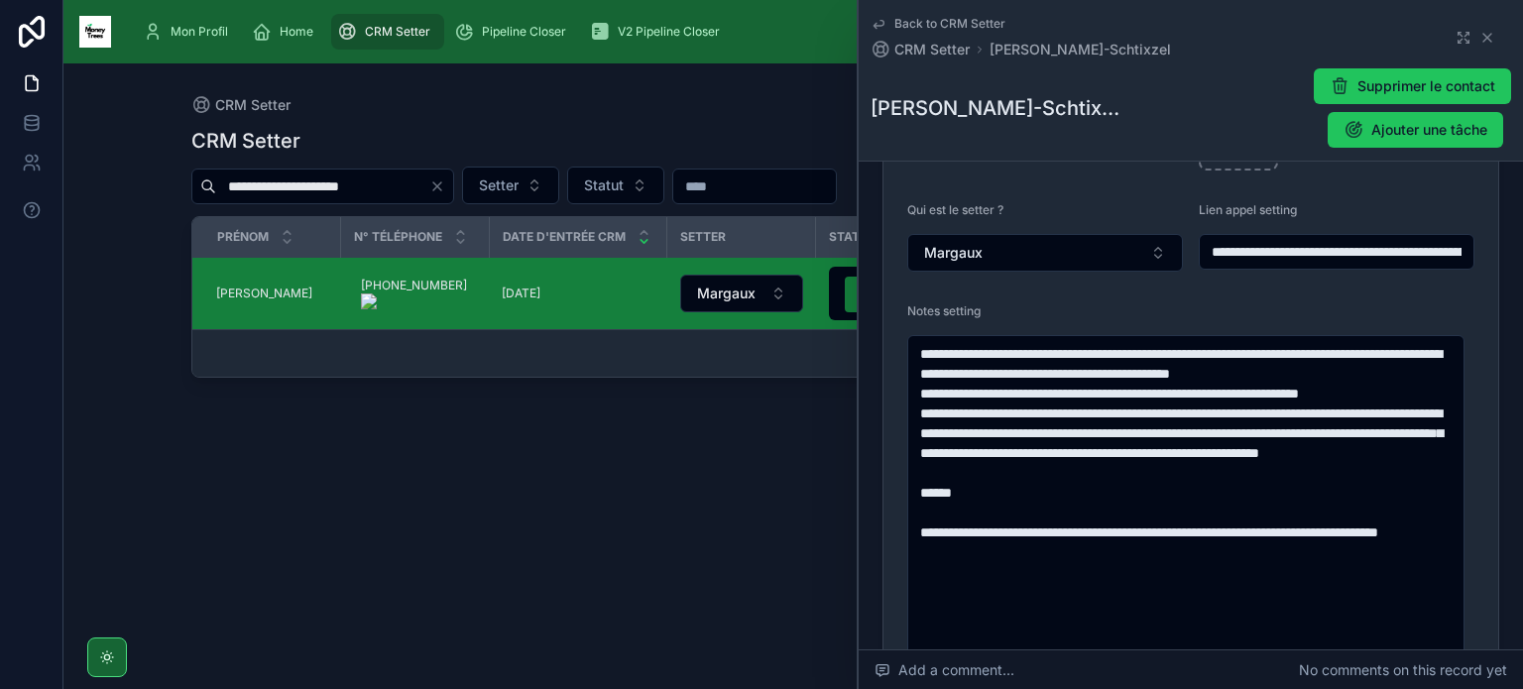
scroll to position [579, 0]
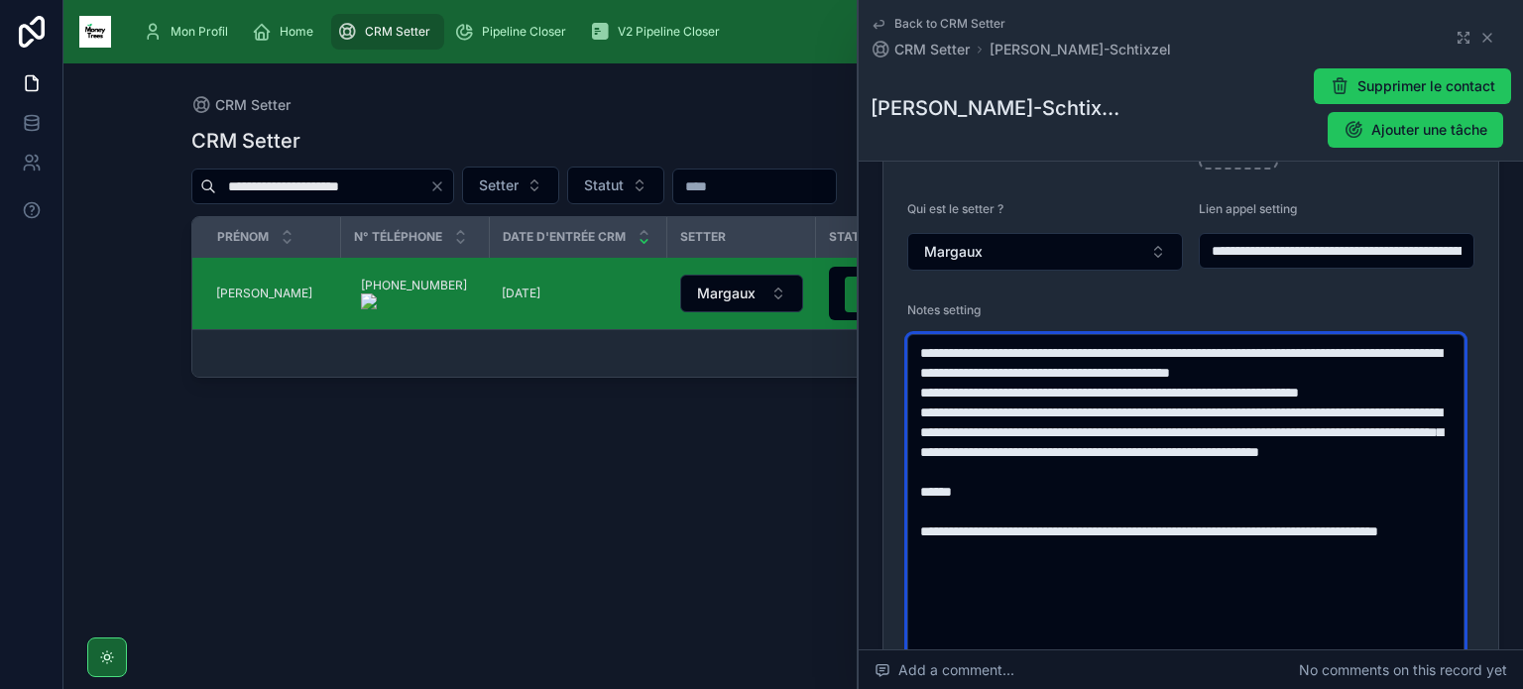
click at [1086, 591] on textarea "**********" at bounding box center [1185, 640] width 557 height 613
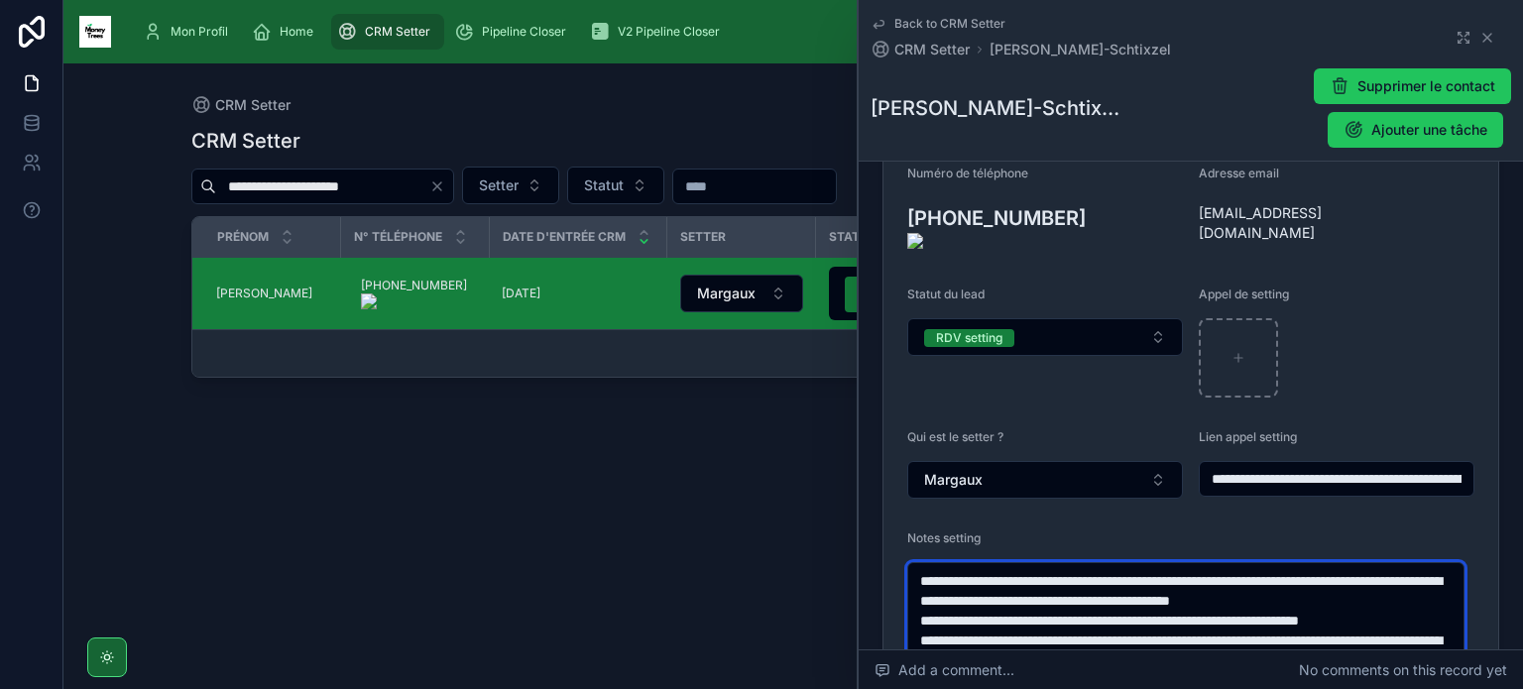
scroll to position [349, 0]
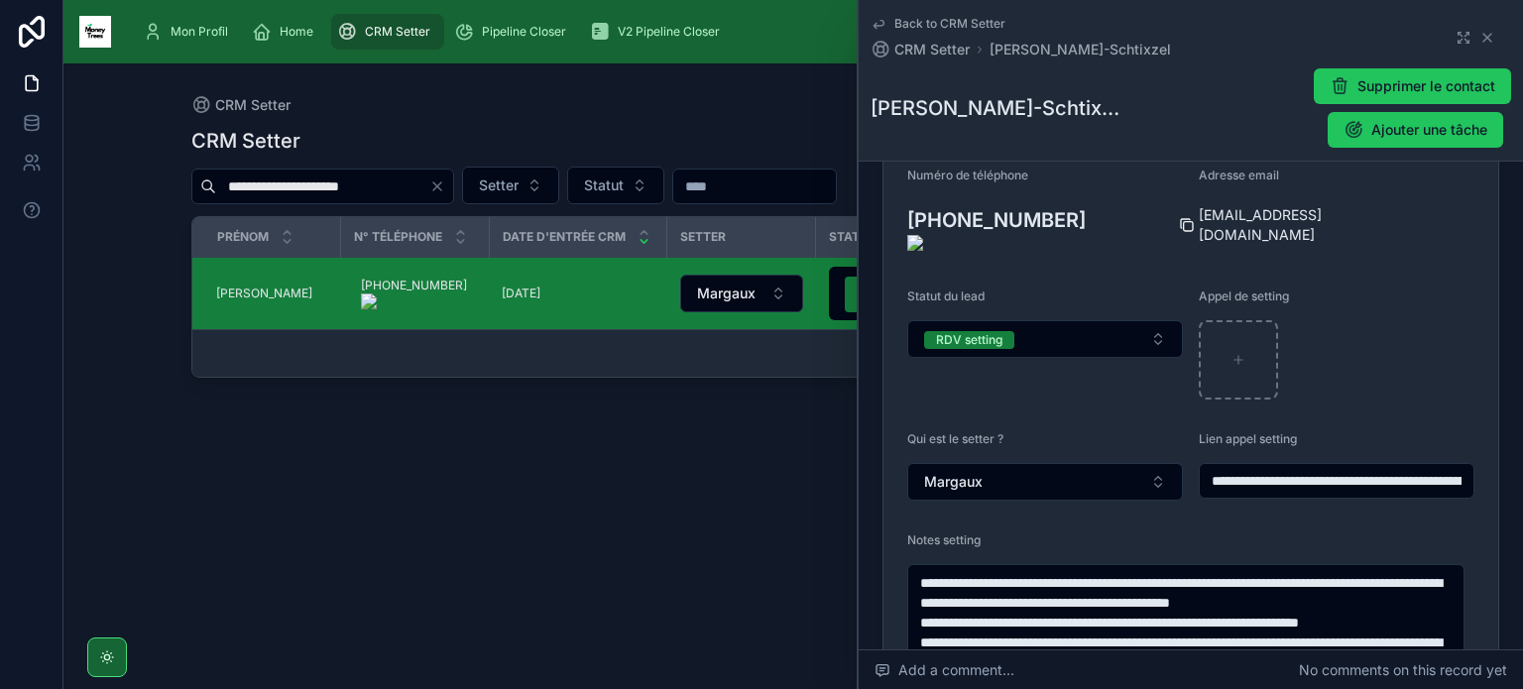
click at [1184, 219] on icon at bounding box center [1185, 223] width 9 height 9
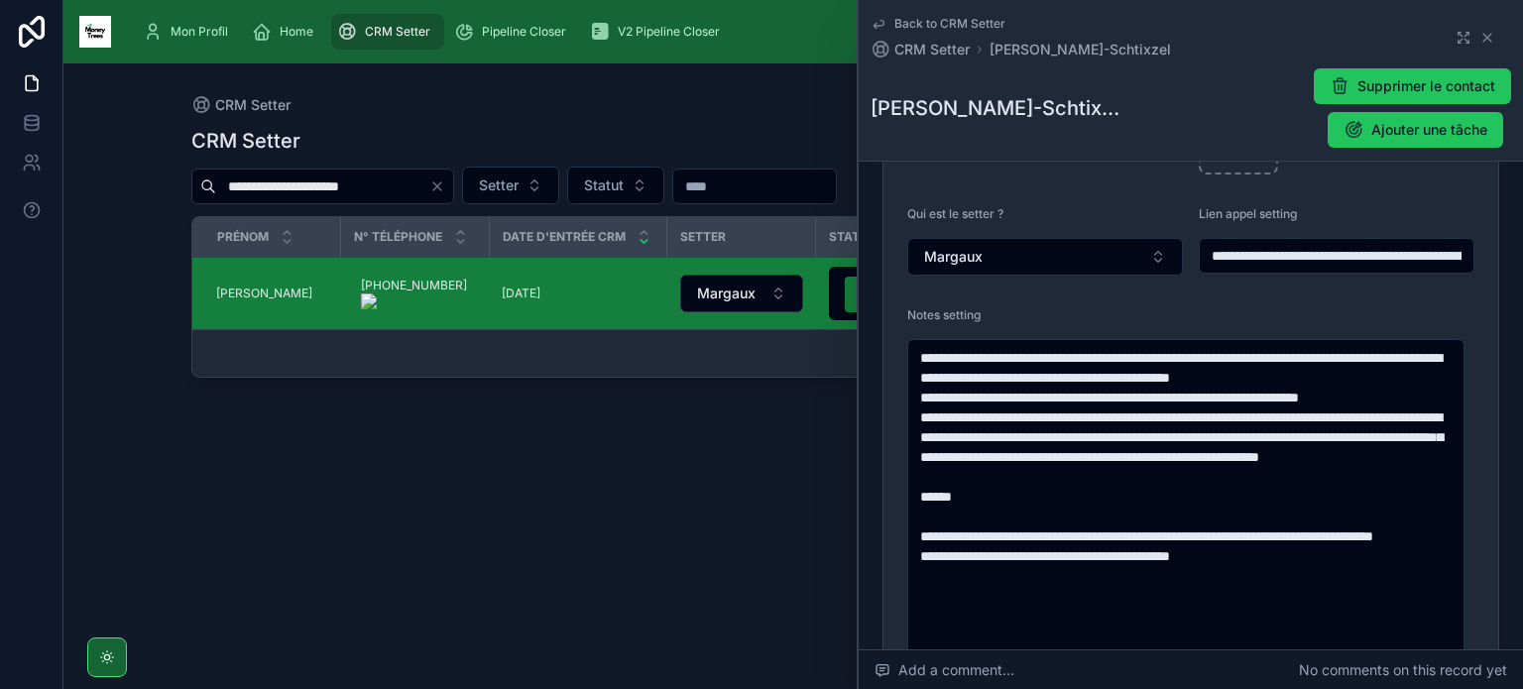
scroll to position [575, 0]
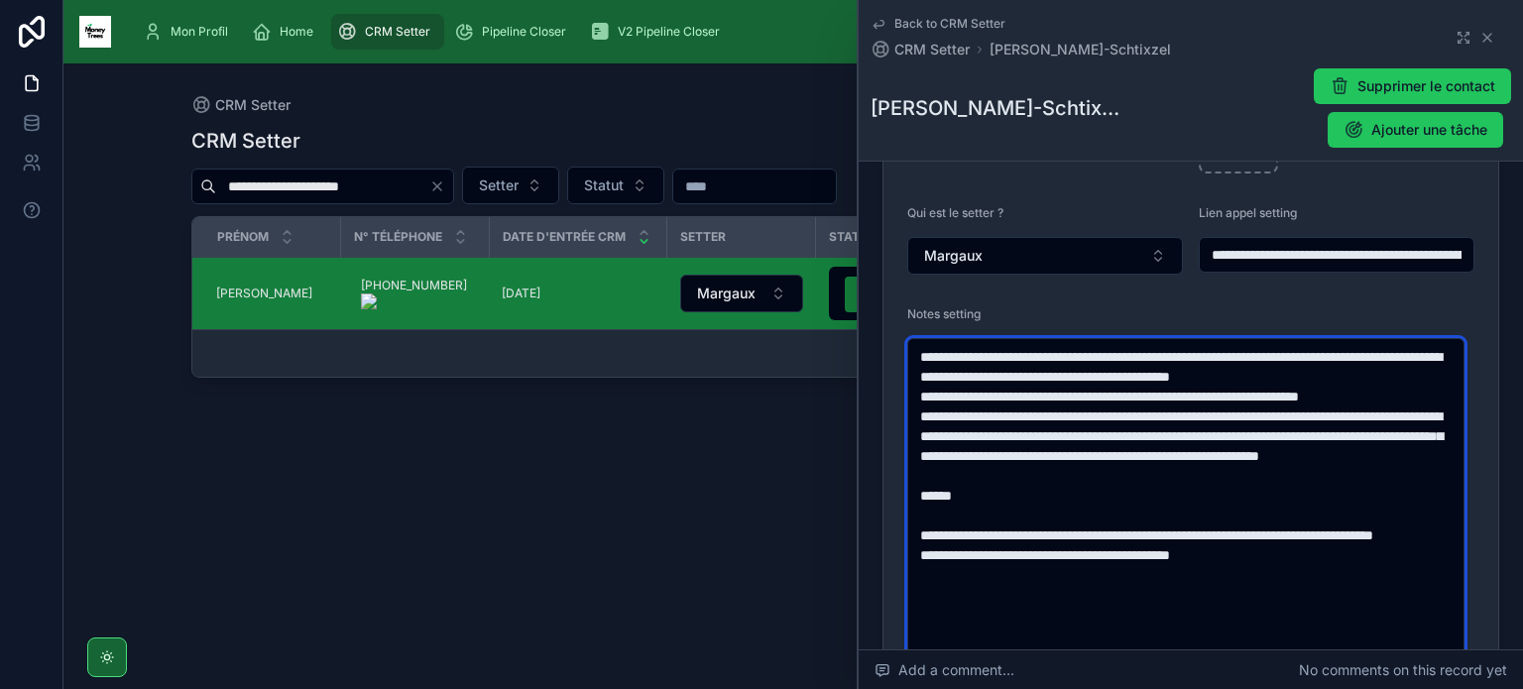
click at [1260, 575] on textarea "**********" at bounding box center [1185, 644] width 557 height 613
click at [1273, 530] on textarea "**********" at bounding box center [1185, 644] width 557 height 613
type textarea "**********"
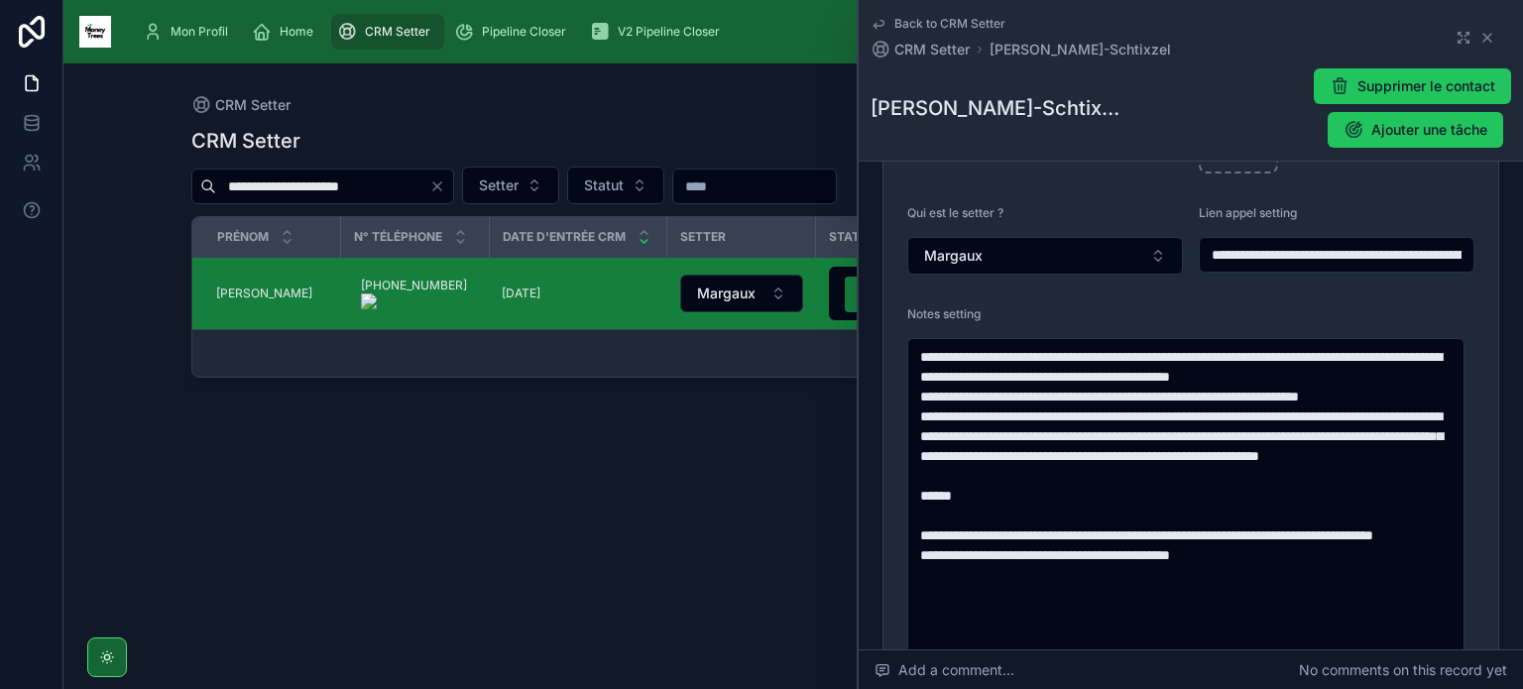
click at [440, 189] on icon "Clear" at bounding box center [437, 186] width 8 height 8
click at [393, 194] on input "text" at bounding box center [322, 186] width 213 height 28
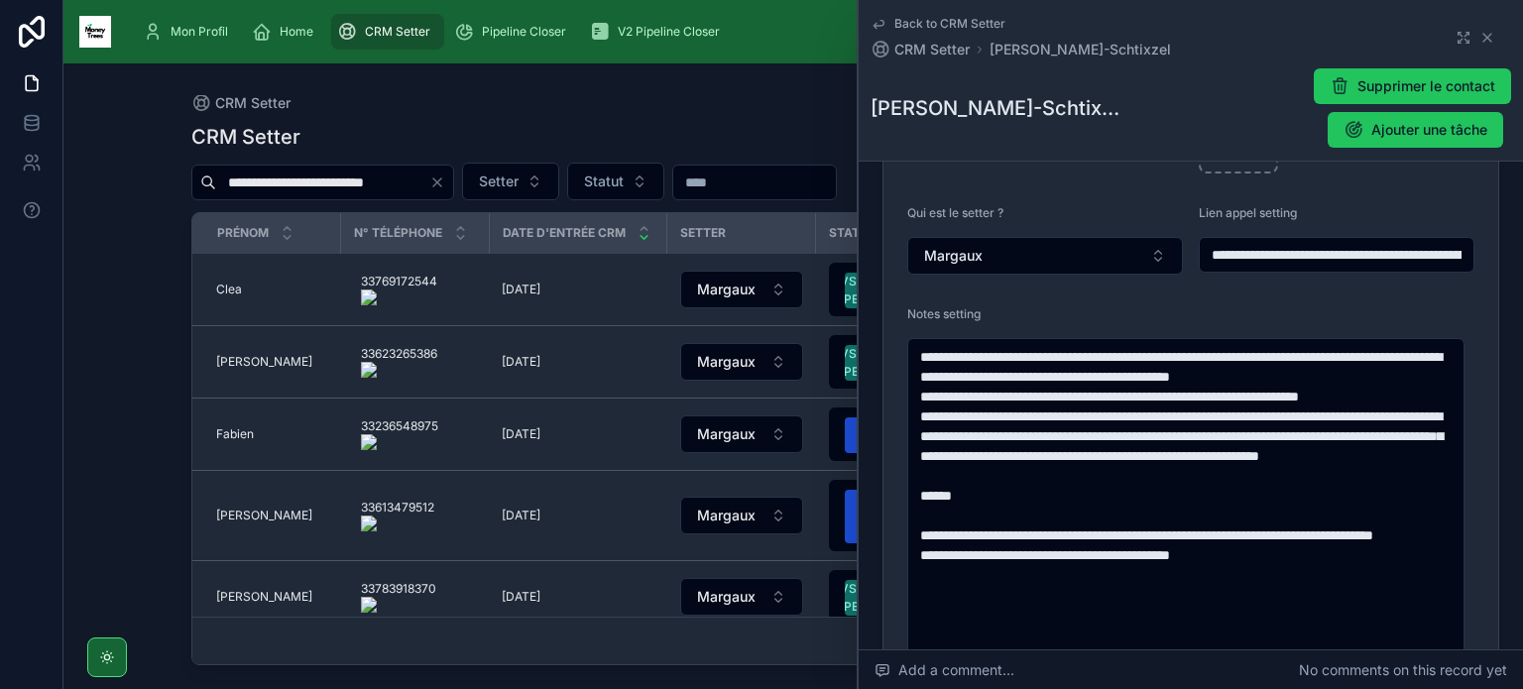
scroll to position [0, 2]
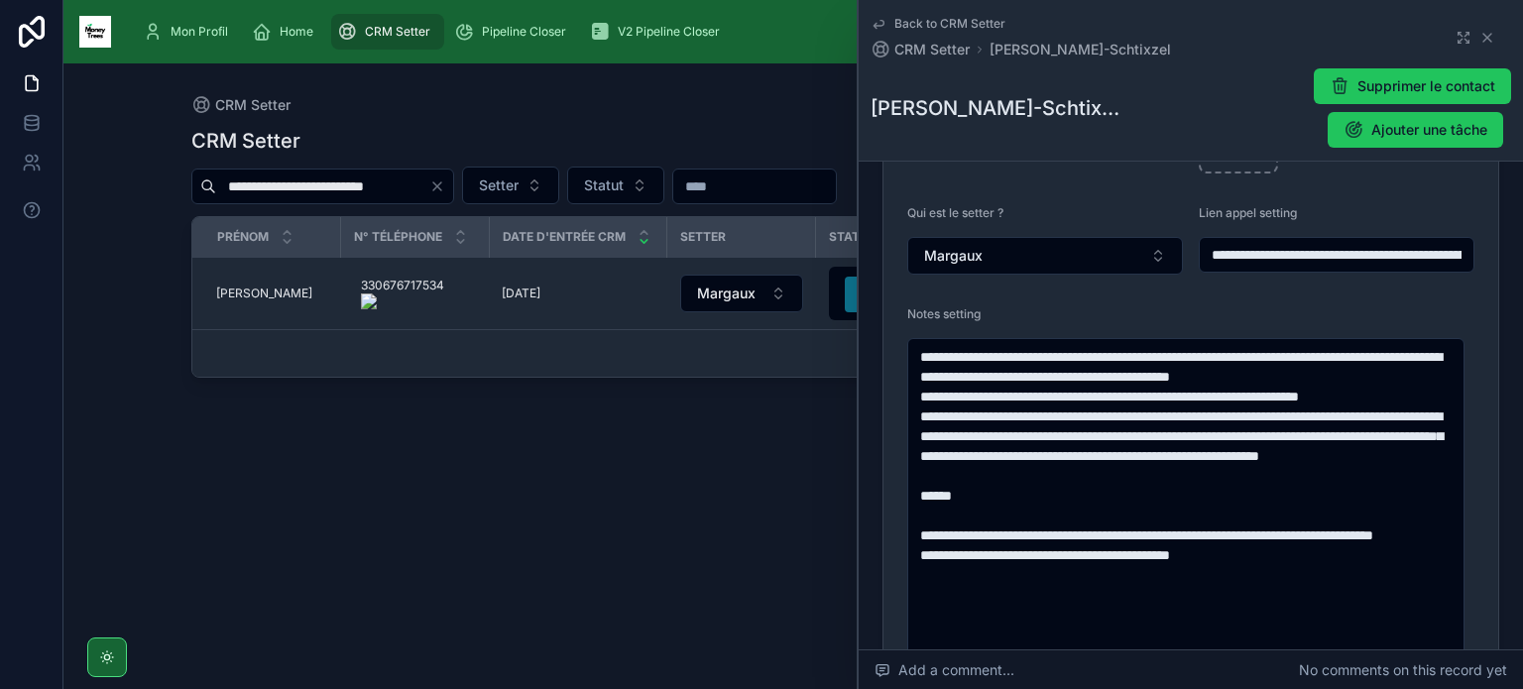
type input "**********"
click at [450, 266] on onoff-telecom-ce-actions-button at bounding box center [450, 266] width 0 height 0
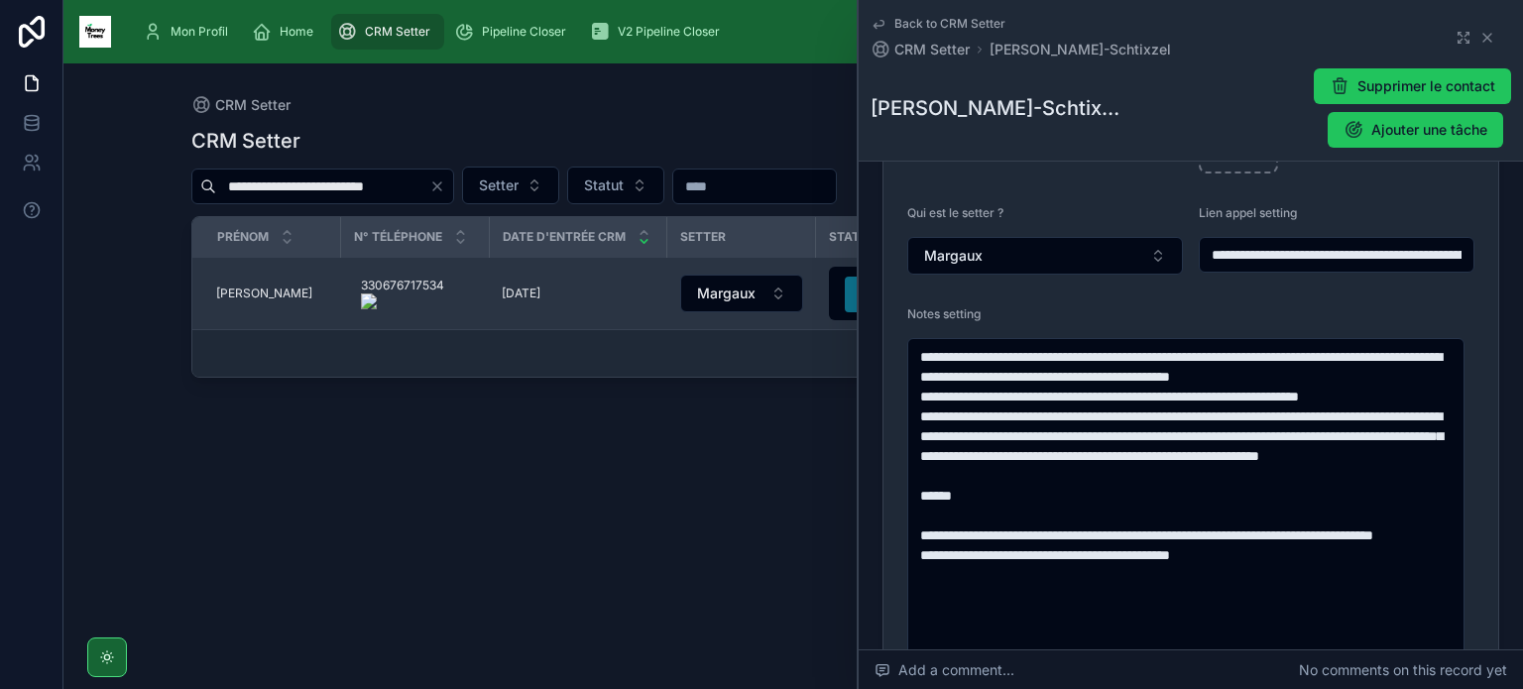
click at [234, 288] on span "[PERSON_NAME]" at bounding box center [264, 293] width 96 height 16
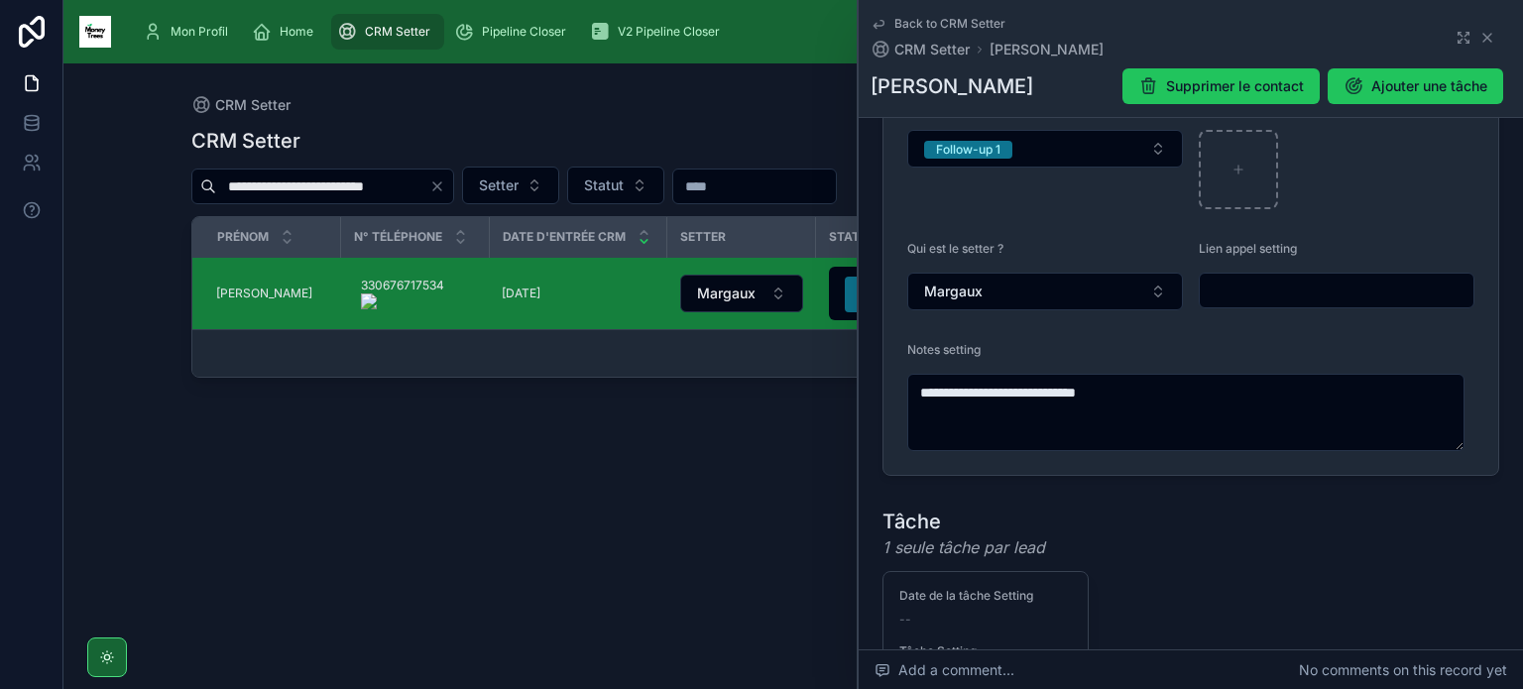
scroll to position [512, 0]
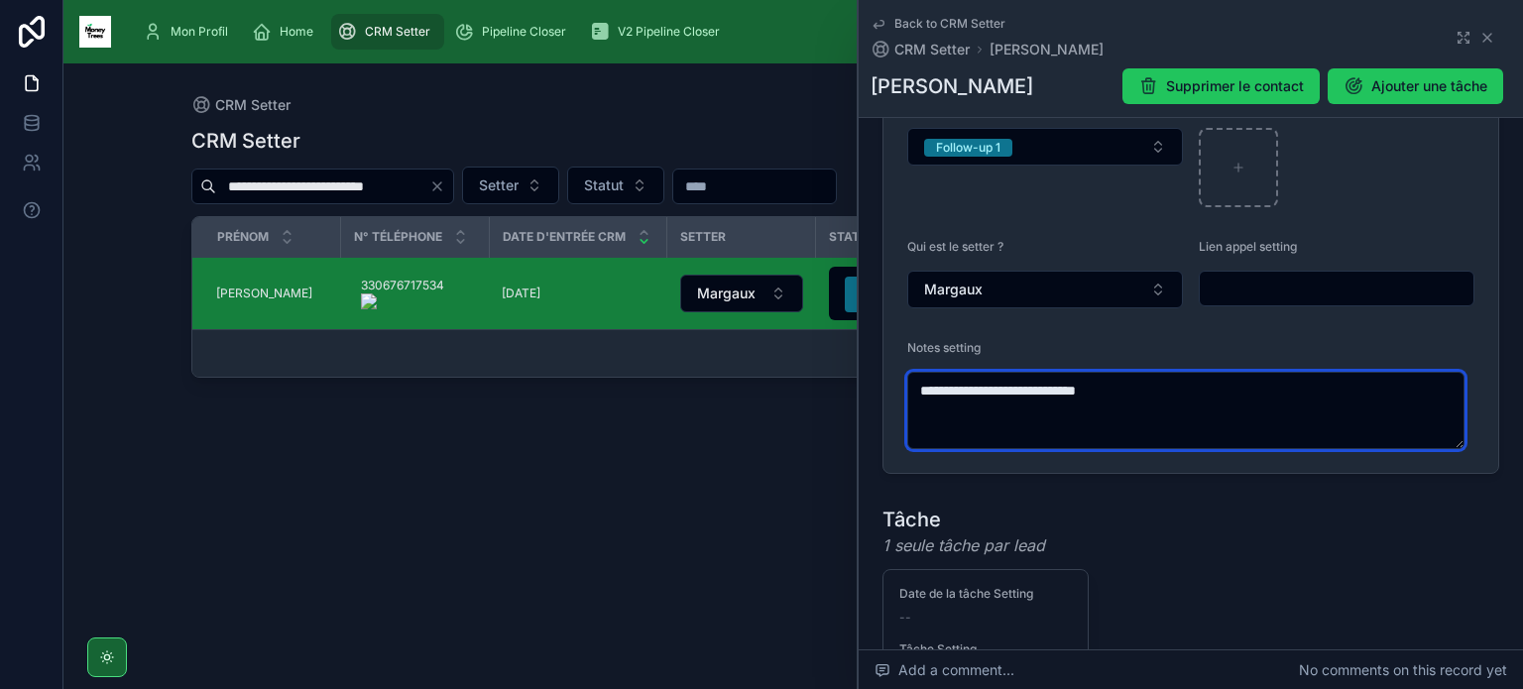
click at [1170, 406] on textarea "**********" at bounding box center [1185, 410] width 557 height 77
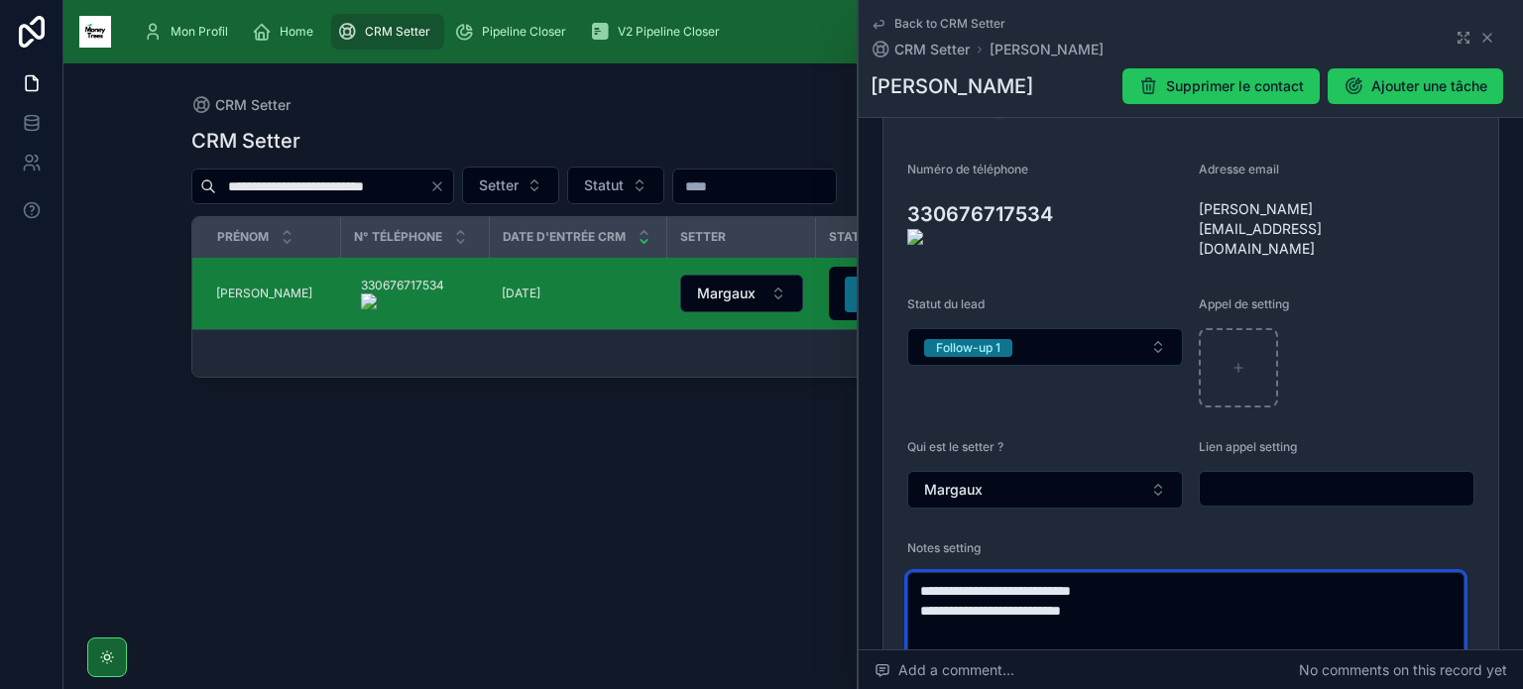
scroll to position [274, 0]
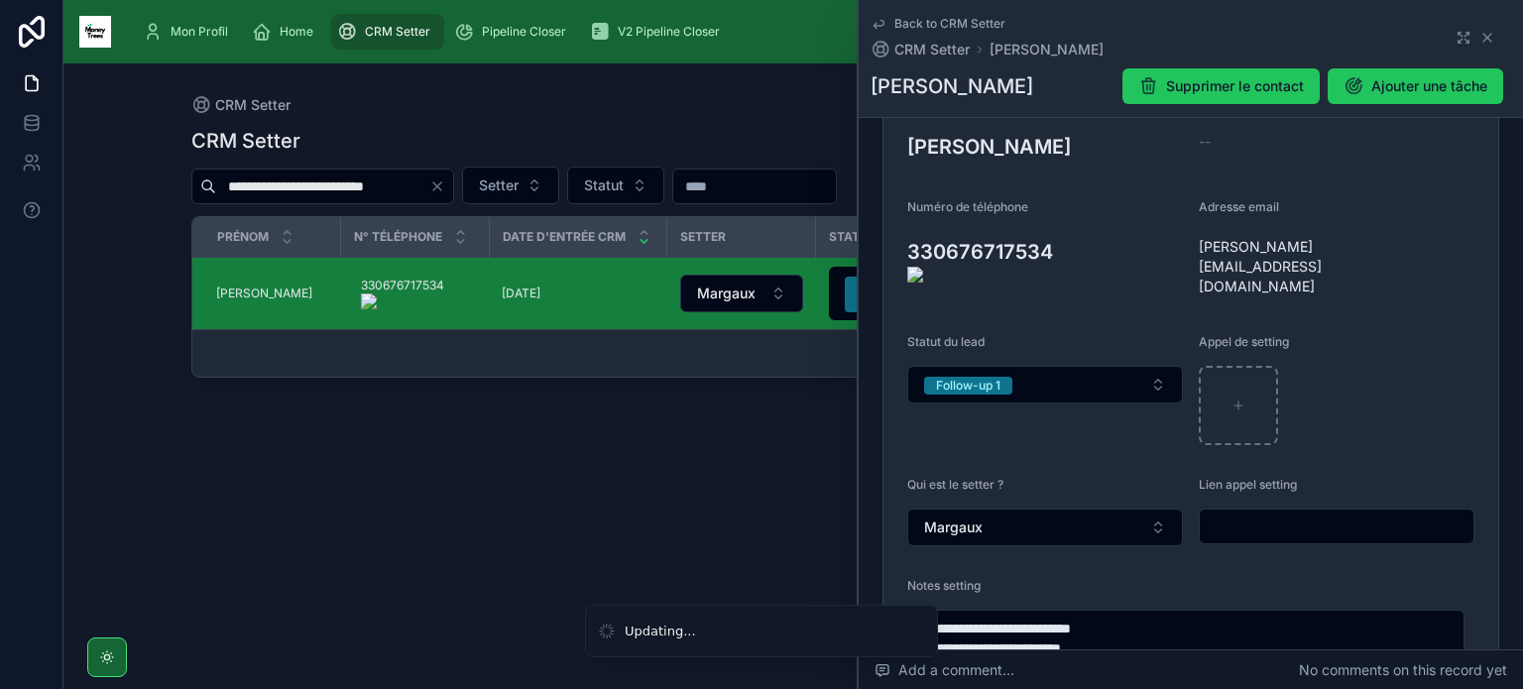
click at [1061, 223] on onoff-telecom-ce-actions-button at bounding box center [1061, 223] width 0 height 0
type textarea "**********"
click at [1128, 367] on button "Follow-up 1" at bounding box center [1045, 385] width 276 height 38
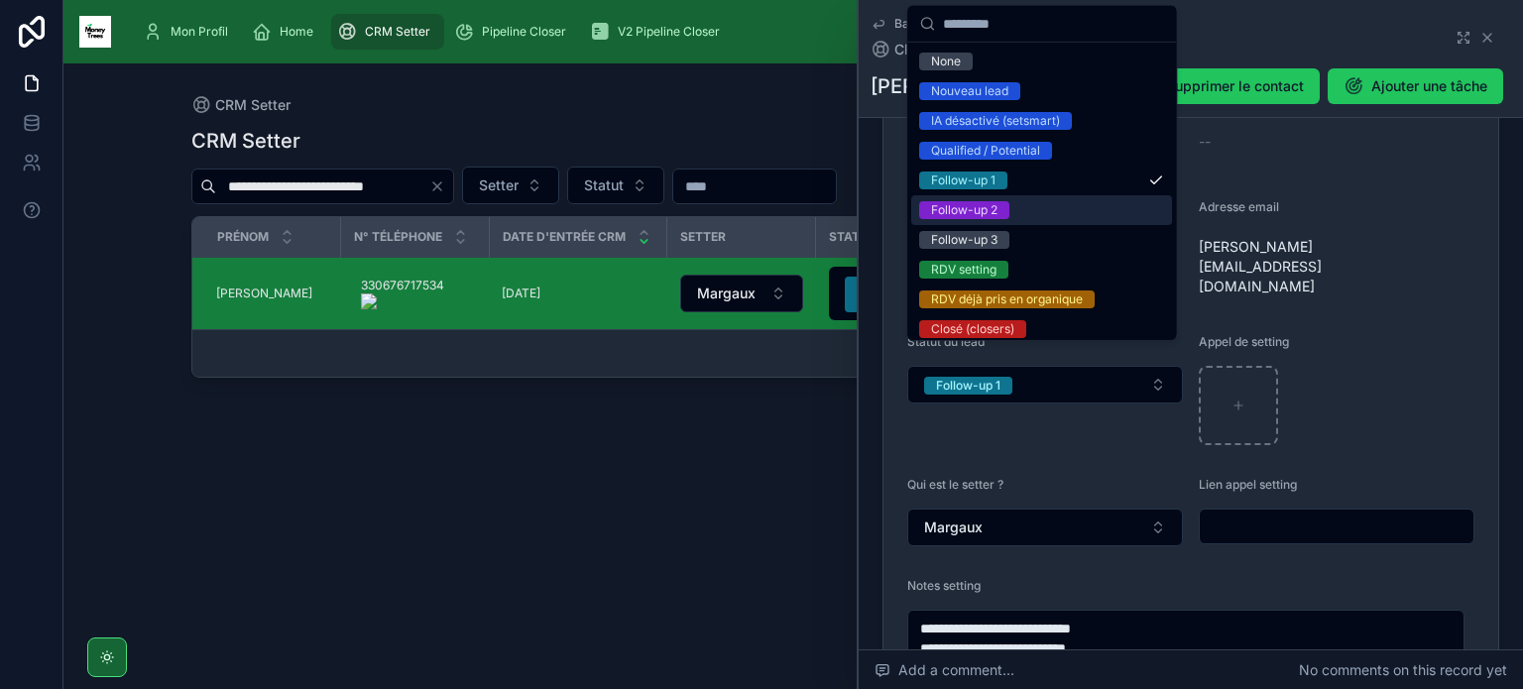
click at [1039, 219] on div "Follow-up 2" at bounding box center [1041, 210] width 261 height 30
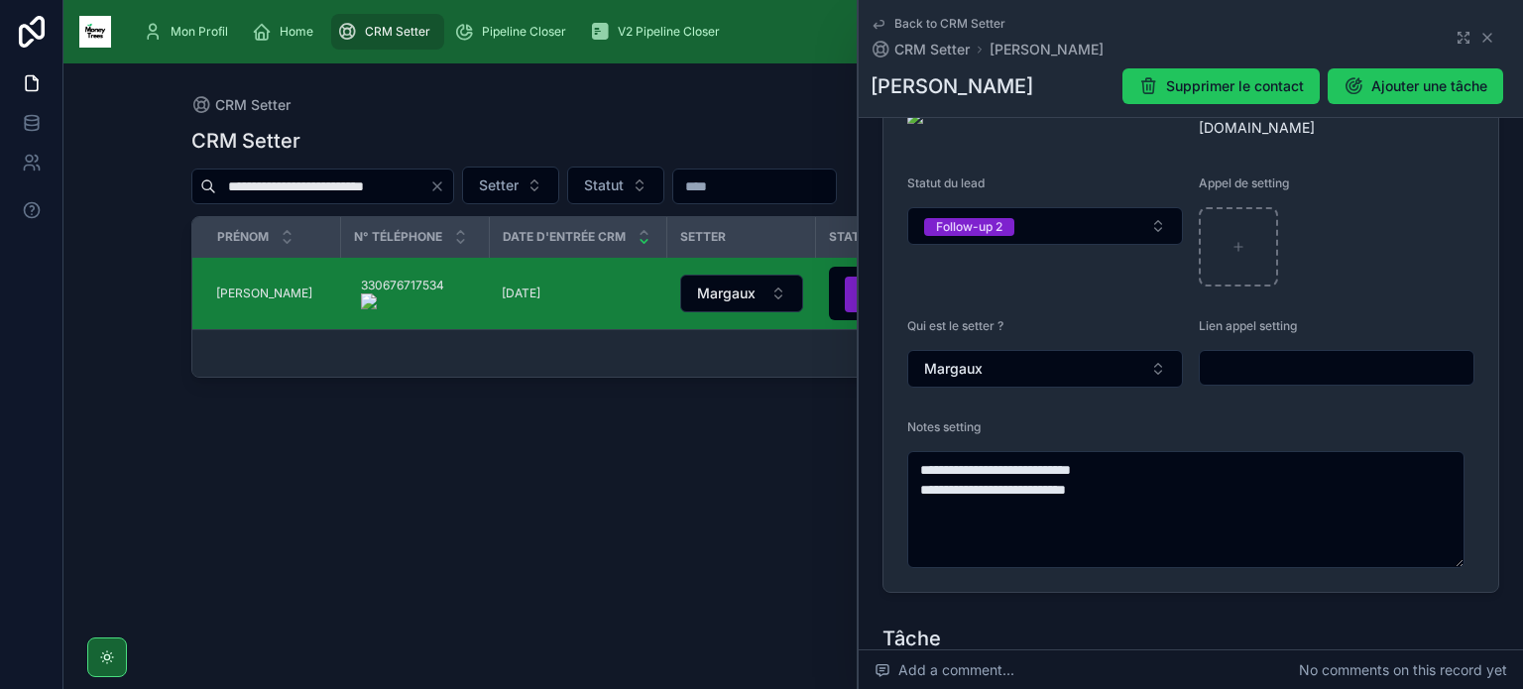
scroll to position [434, 0]
click at [431, 184] on icon "Clear" at bounding box center [437, 186] width 16 height 16
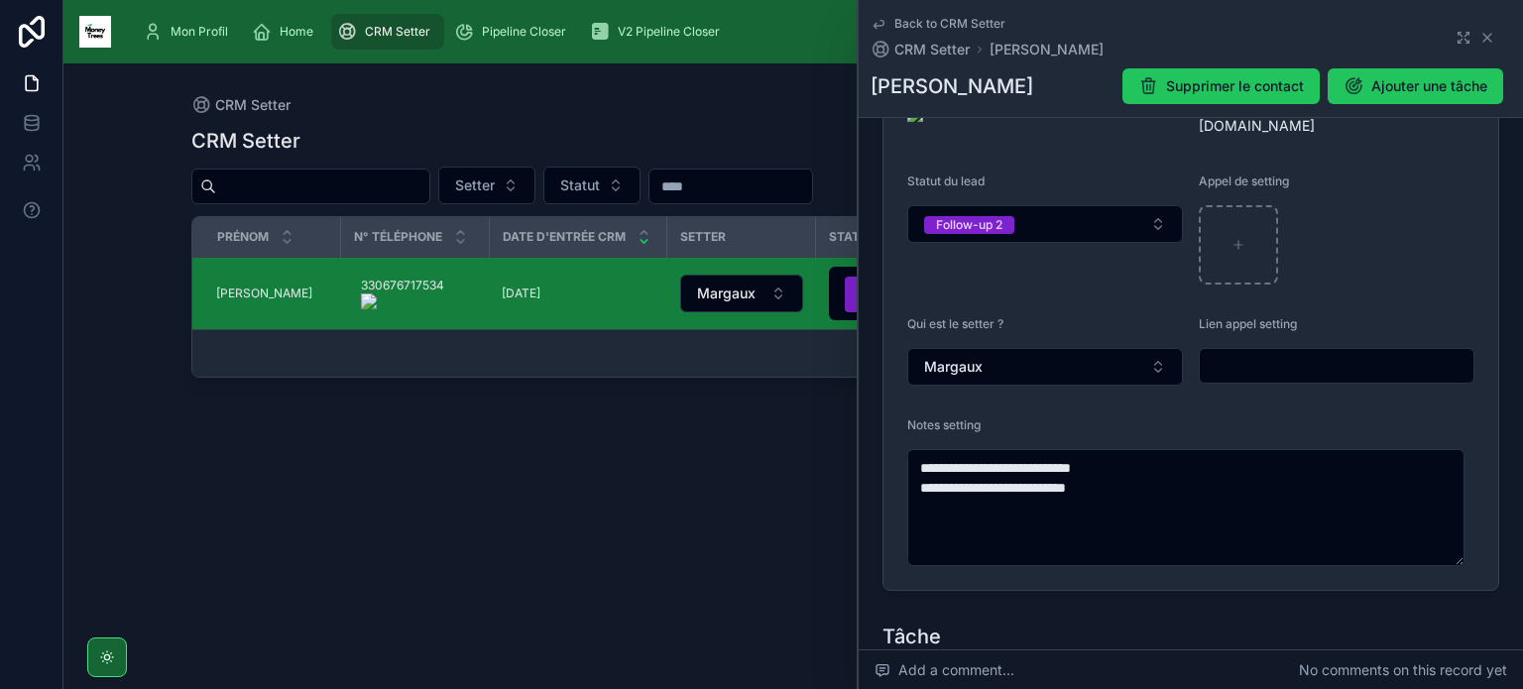
click at [373, 184] on input "text" at bounding box center [322, 186] width 213 height 28
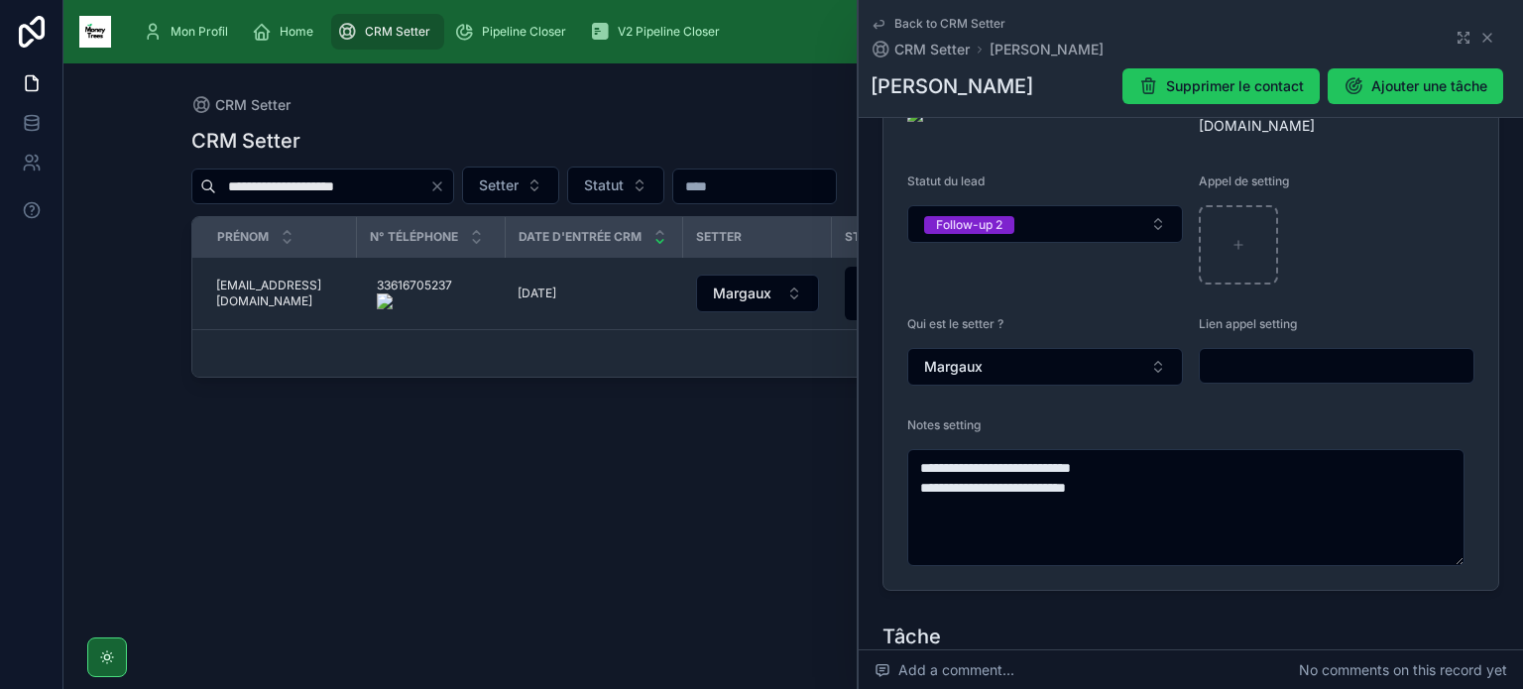
type input "**********"
click at [454, 266] on onoff-telecom-ce-actions-button at bounding box center [454, 266] width 0 height 0
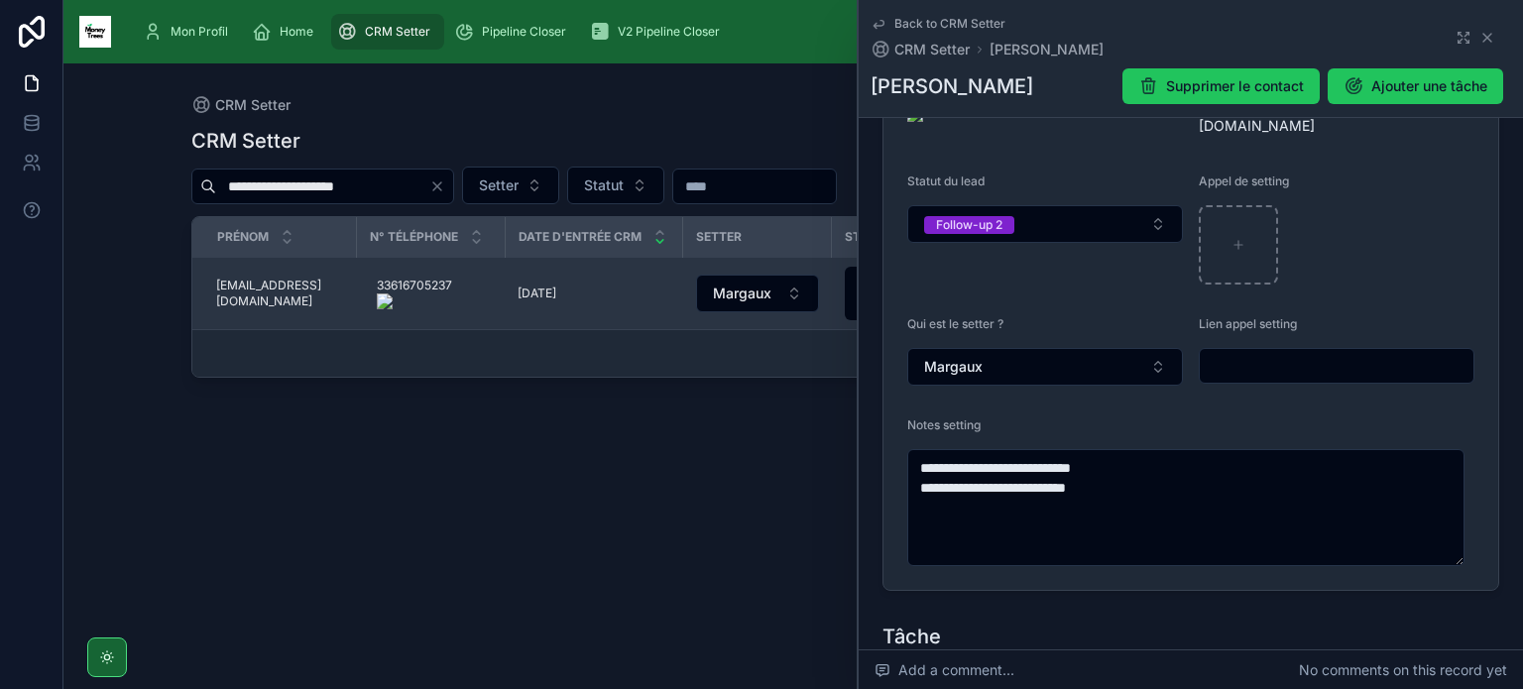
click at [282, 279] on td "[EMAIL_ADDRESS][DOMAIN_NAME] [EMAIL_ADDRESS][DOMAIN_NAME]" at bounding box center [274, 294] width 165 height 72
click at [282, 295] on span "[EMAIL_ADDRESS][DOMAIN_NAME]" at bounding box center [280, 294] width 129 height 32
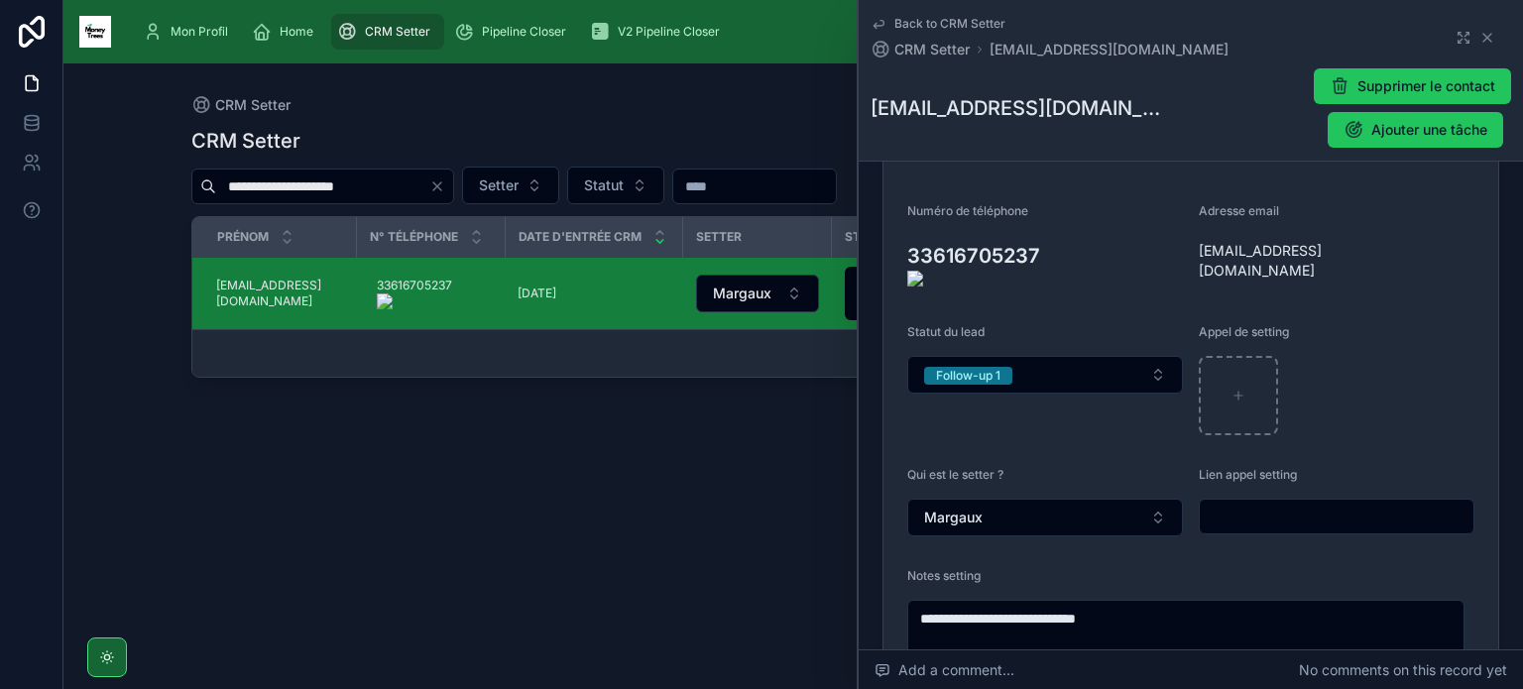
scroll to position [351, 0]
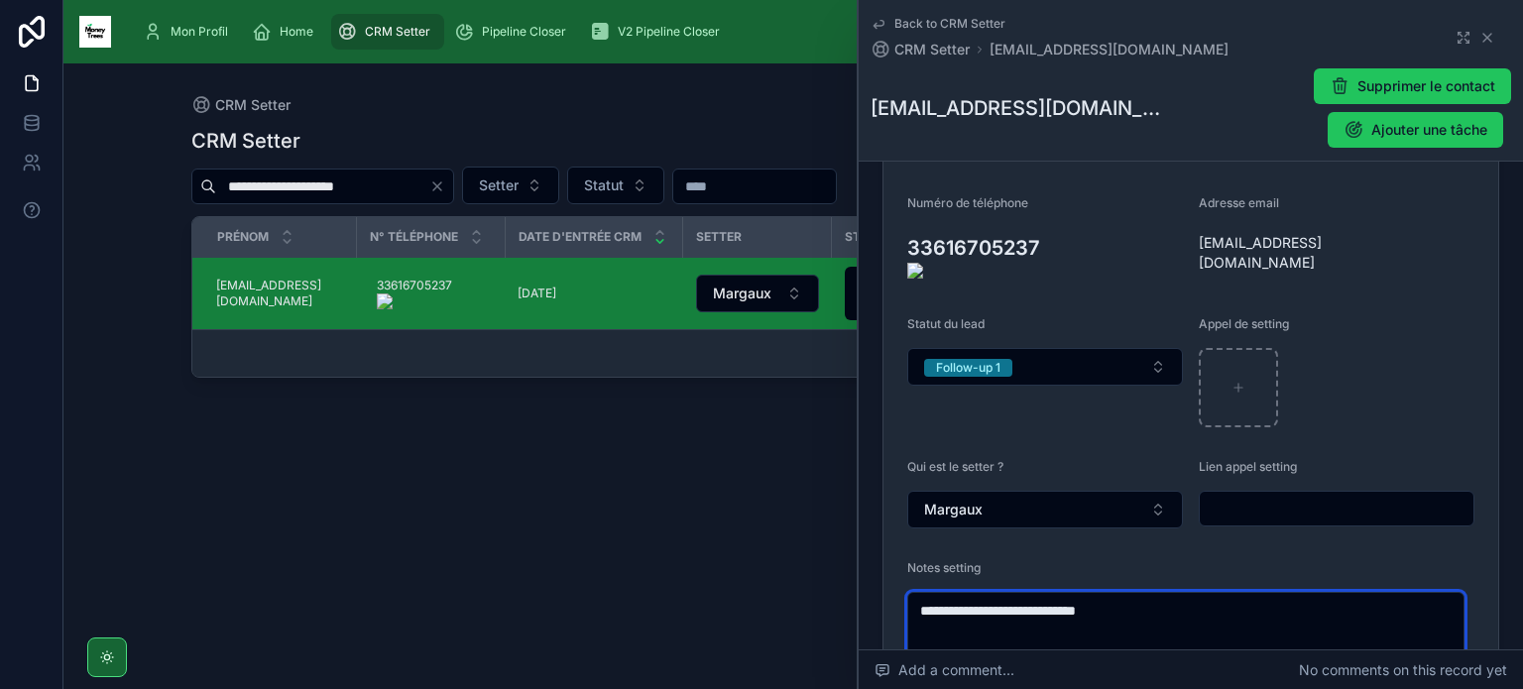
click at [1083, 592] on textarea "**********" at bounding box center [1185, 630] width 557 height 77
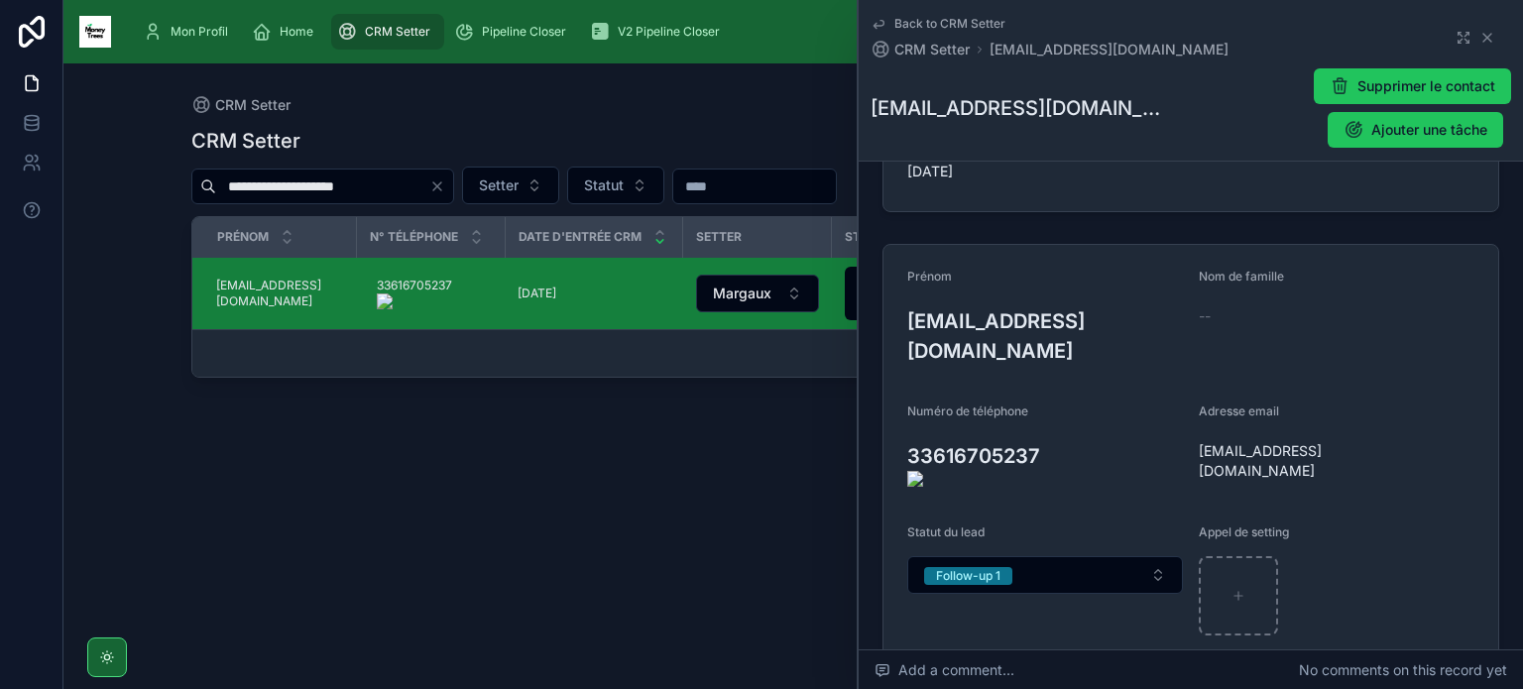
scroll to position [129, 0]
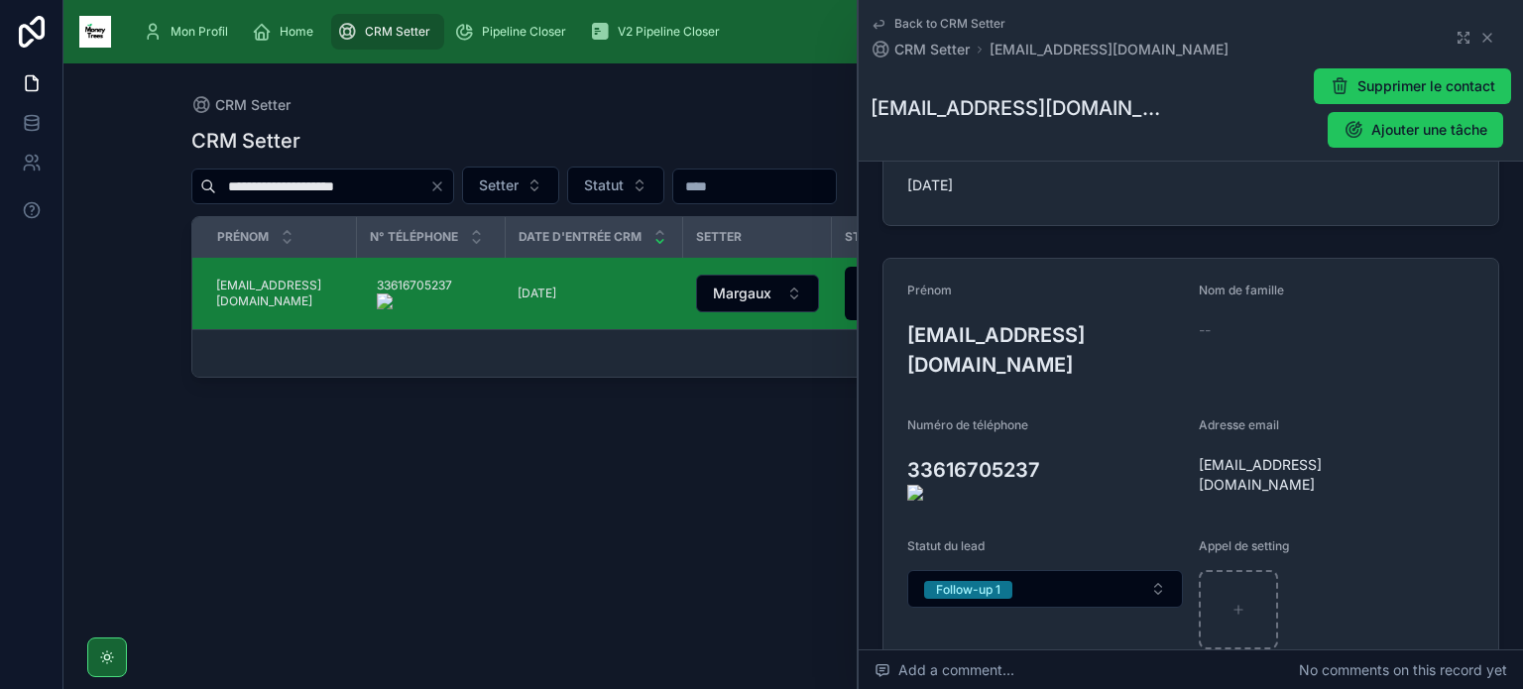
click at [1049, 368] on onoff-telecom-ce-actions-button at bounding box center [1049, 368] width 0 height 0
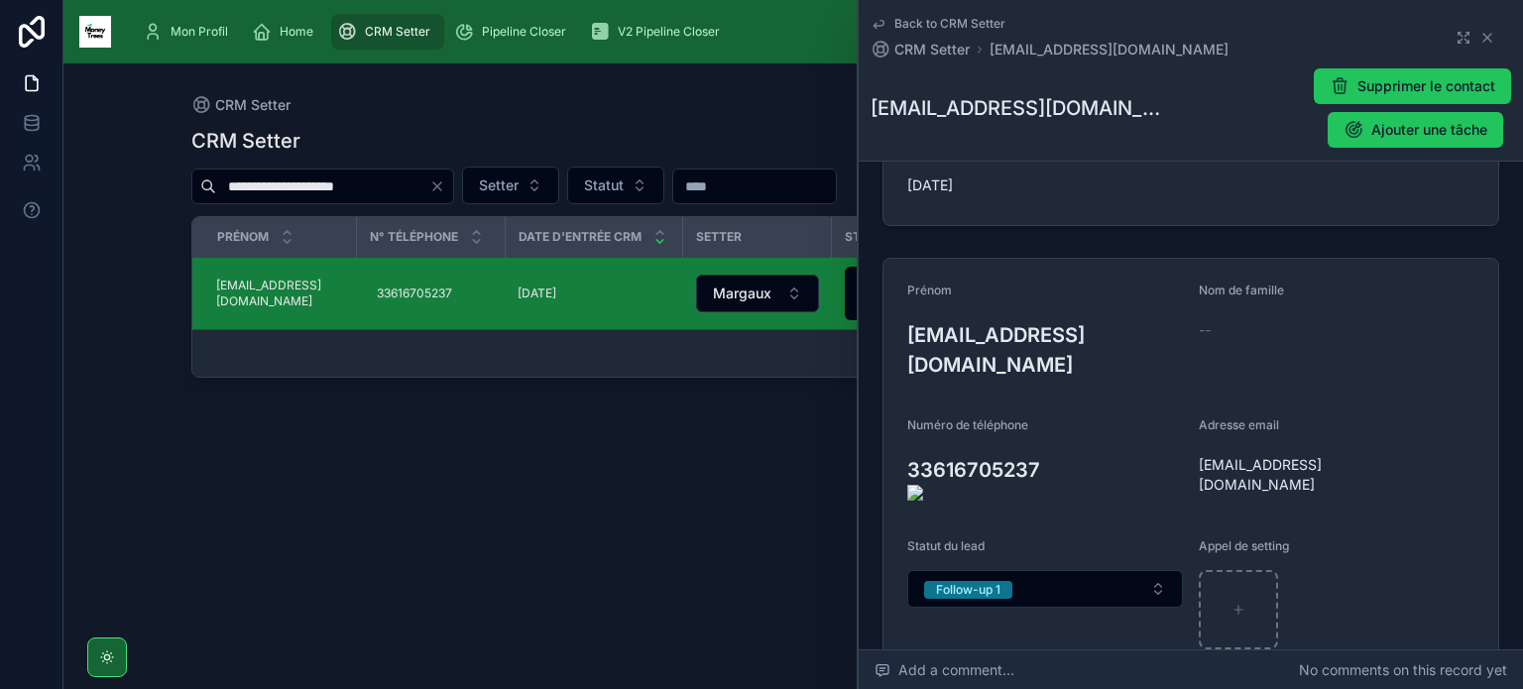
type textarea "**********"
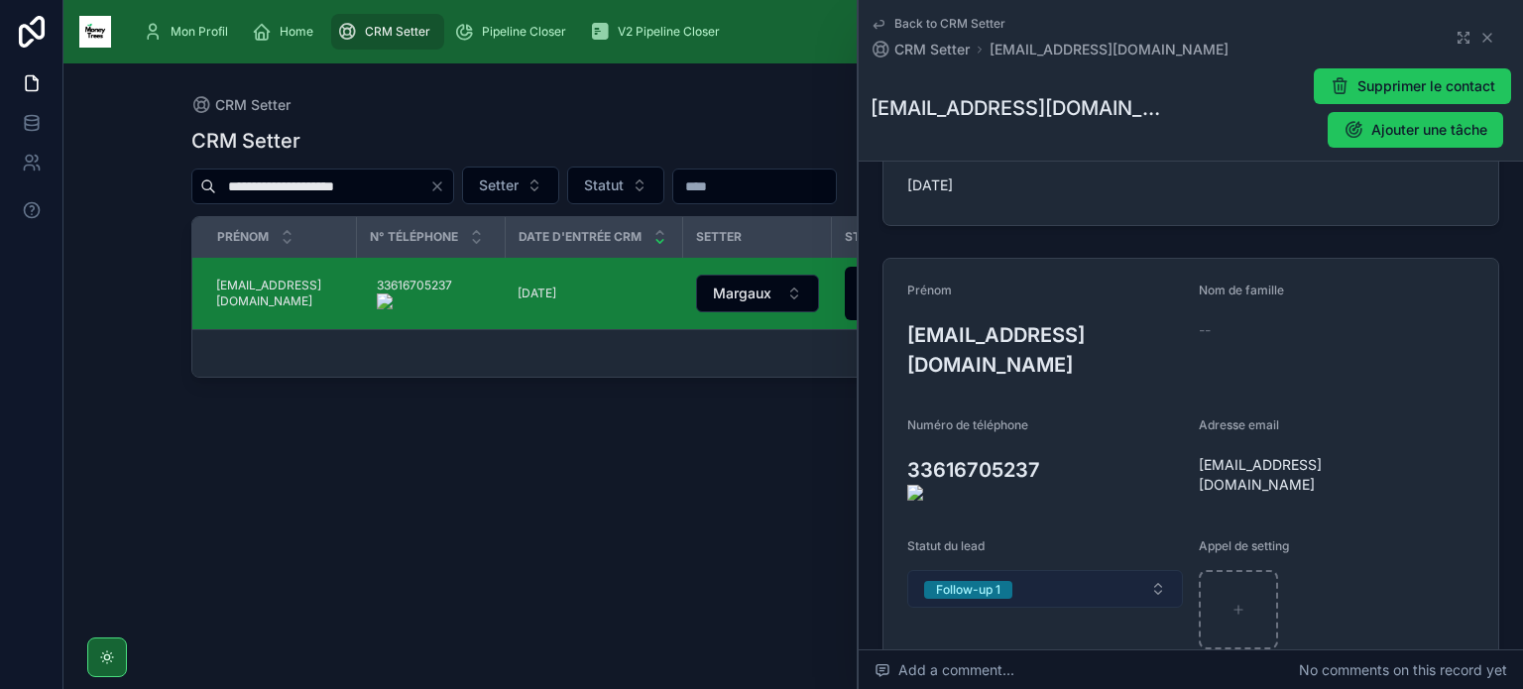
click at [1106, 570] on button "Follow-up 1" at bounding box center [1045, 589] width 276 height 38
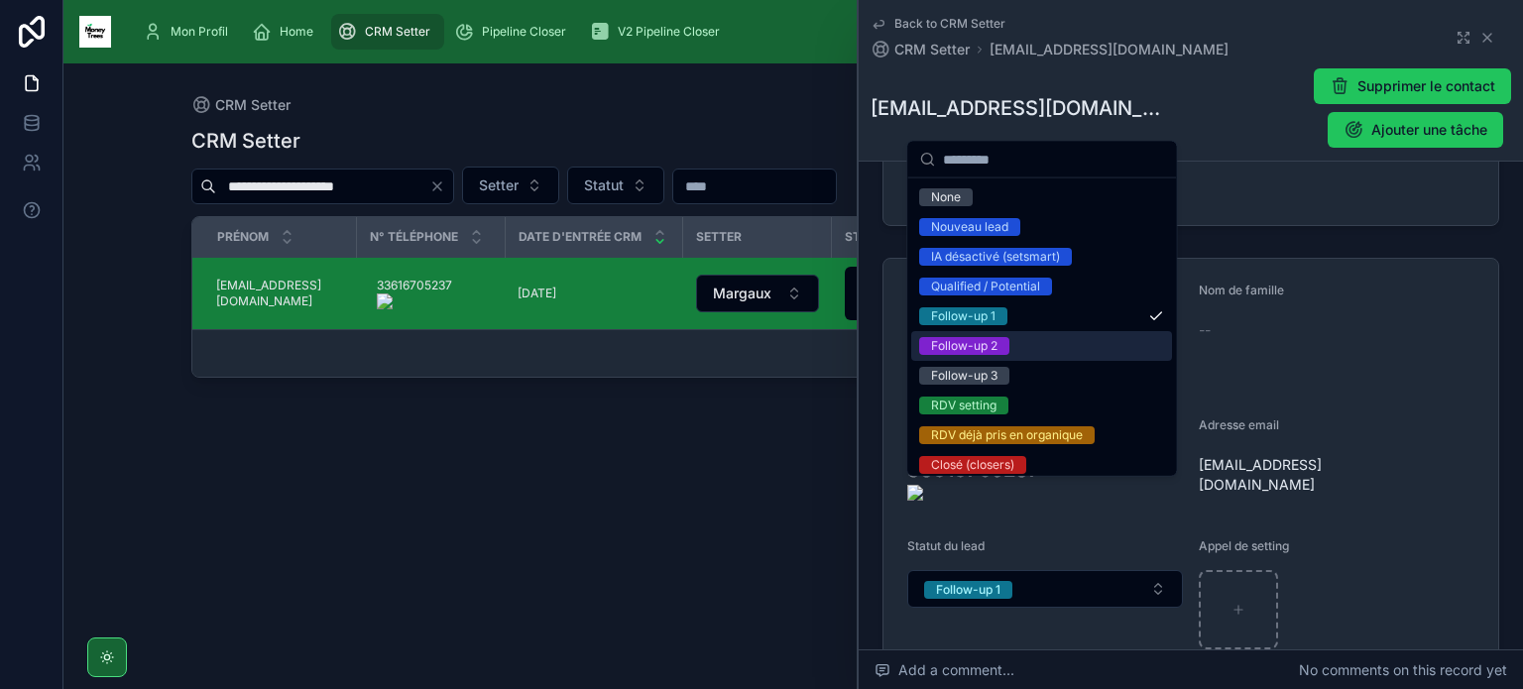
click at [1027, 342] on div "Follow-up 2" at bounding box center [1041, 346] width 261 height 30
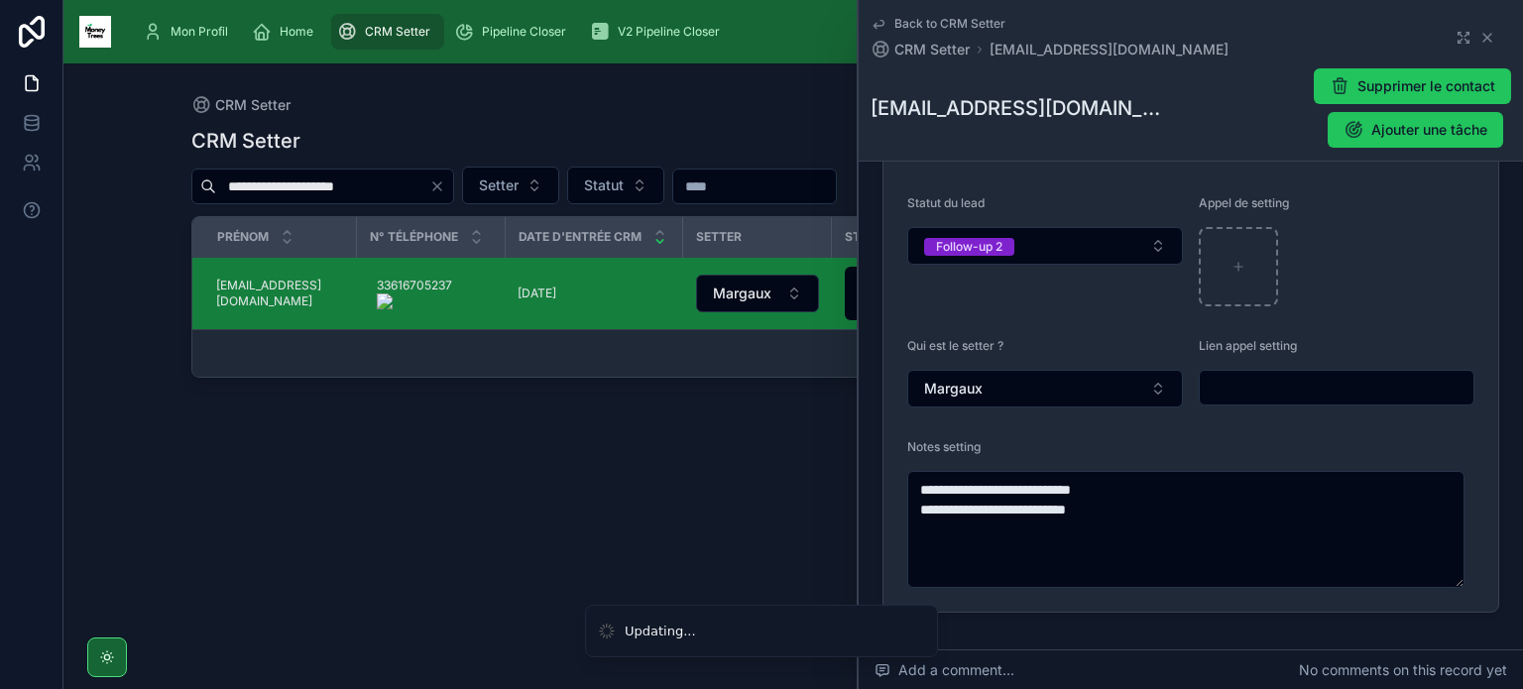
scroll to position [474, 0]
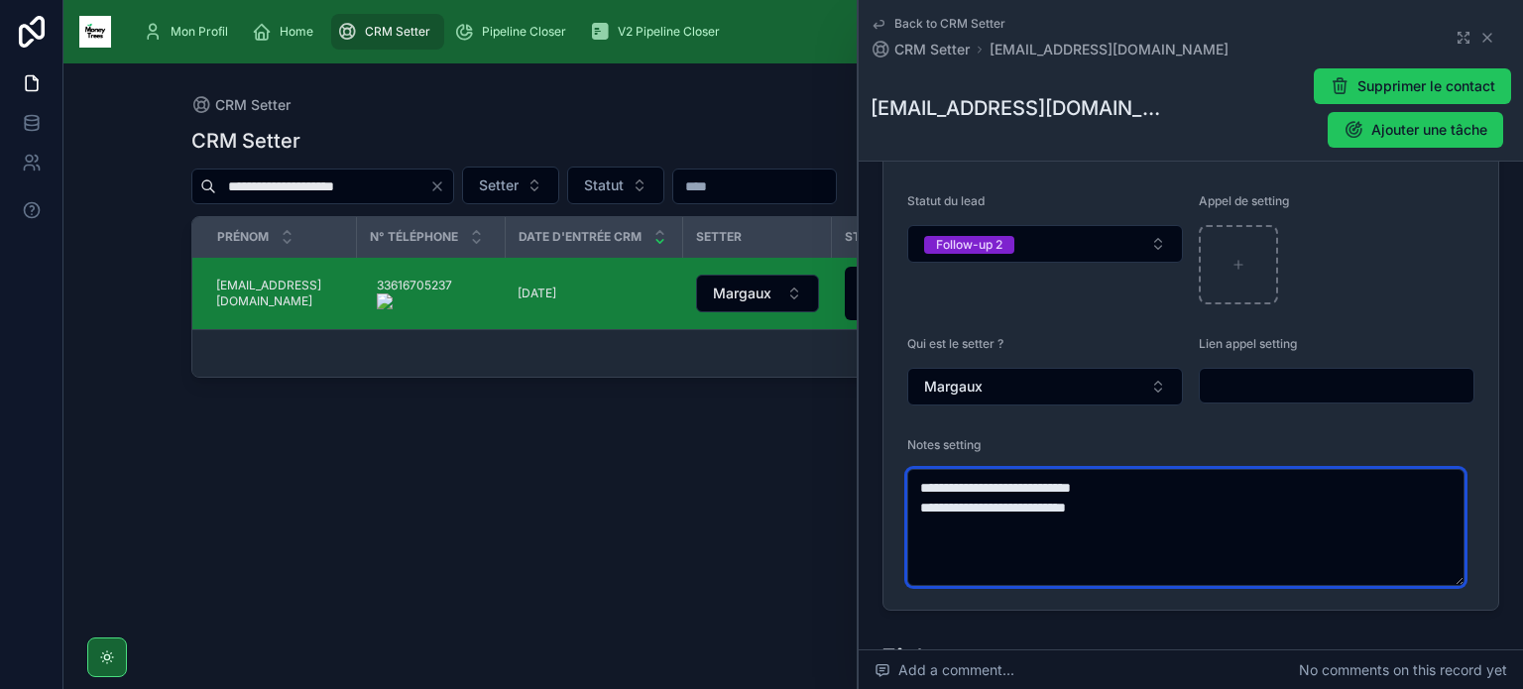
click at [1137, 469] on textarea "**********" at bounding box center [1185, 527] width 557 height 117
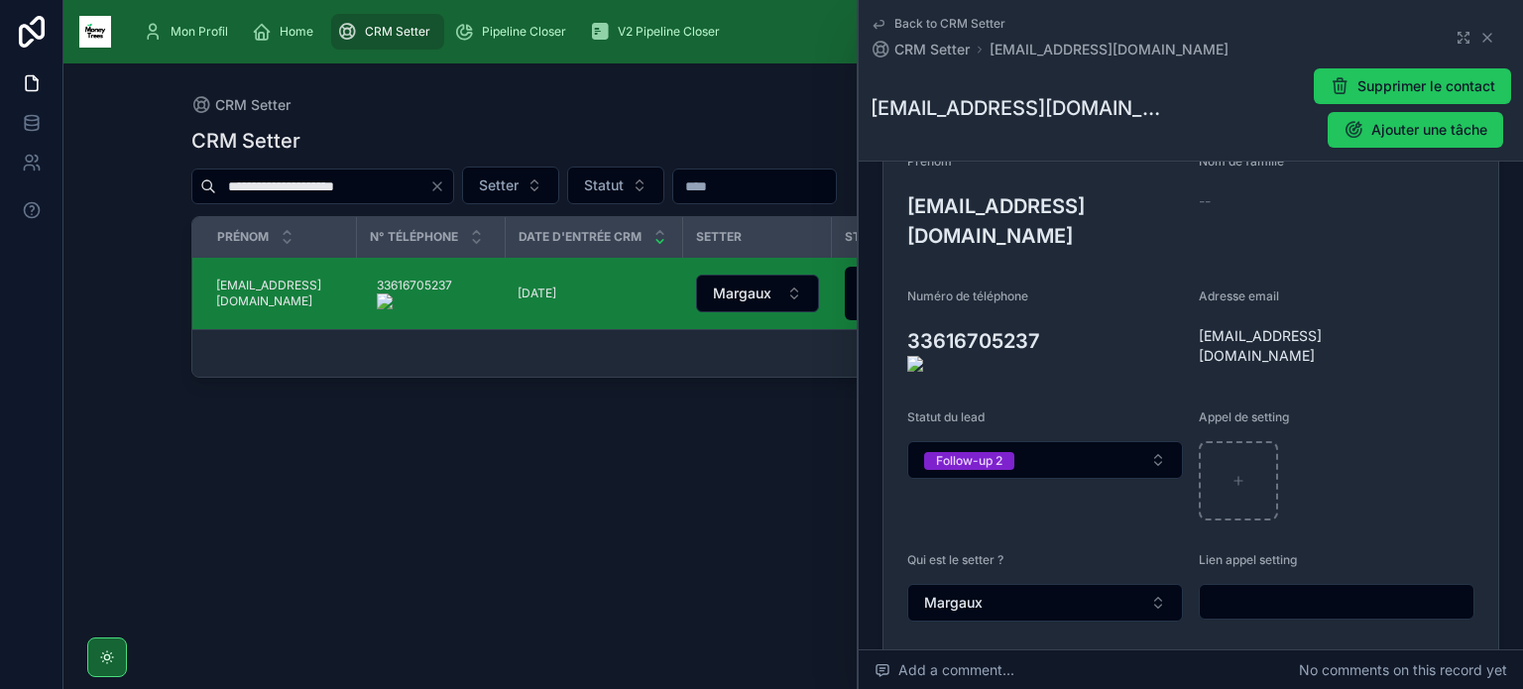
scroll to position [258, 0]
click at [437, 190] on icon "Clear" at bounding box center [437, 186] width 16 height 16
click at [372, 188] on input "text" at bounding box center [322, 186] width 213 height 28
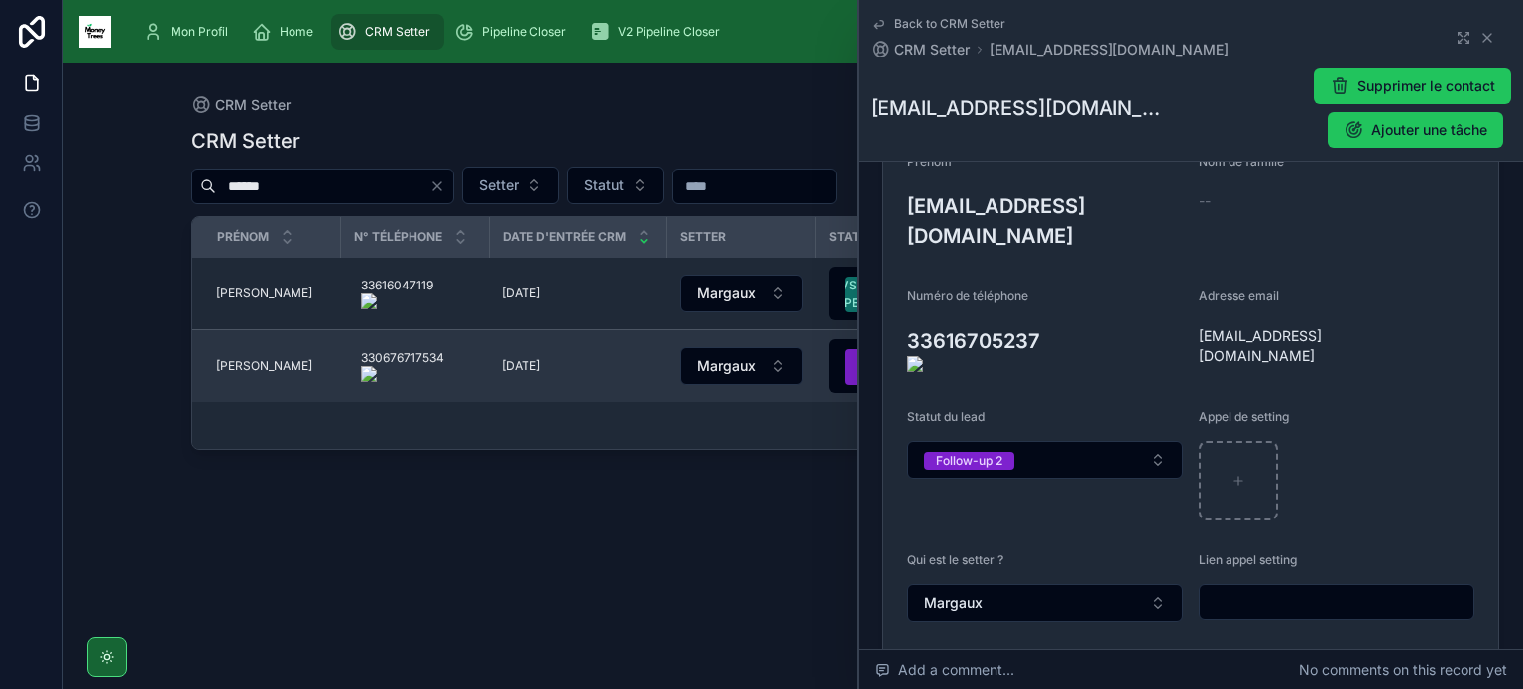
type input "******"
click at [227, 370] on span "[PERSON_NAME]" at bounding box center [264, 366] width 96 height 16
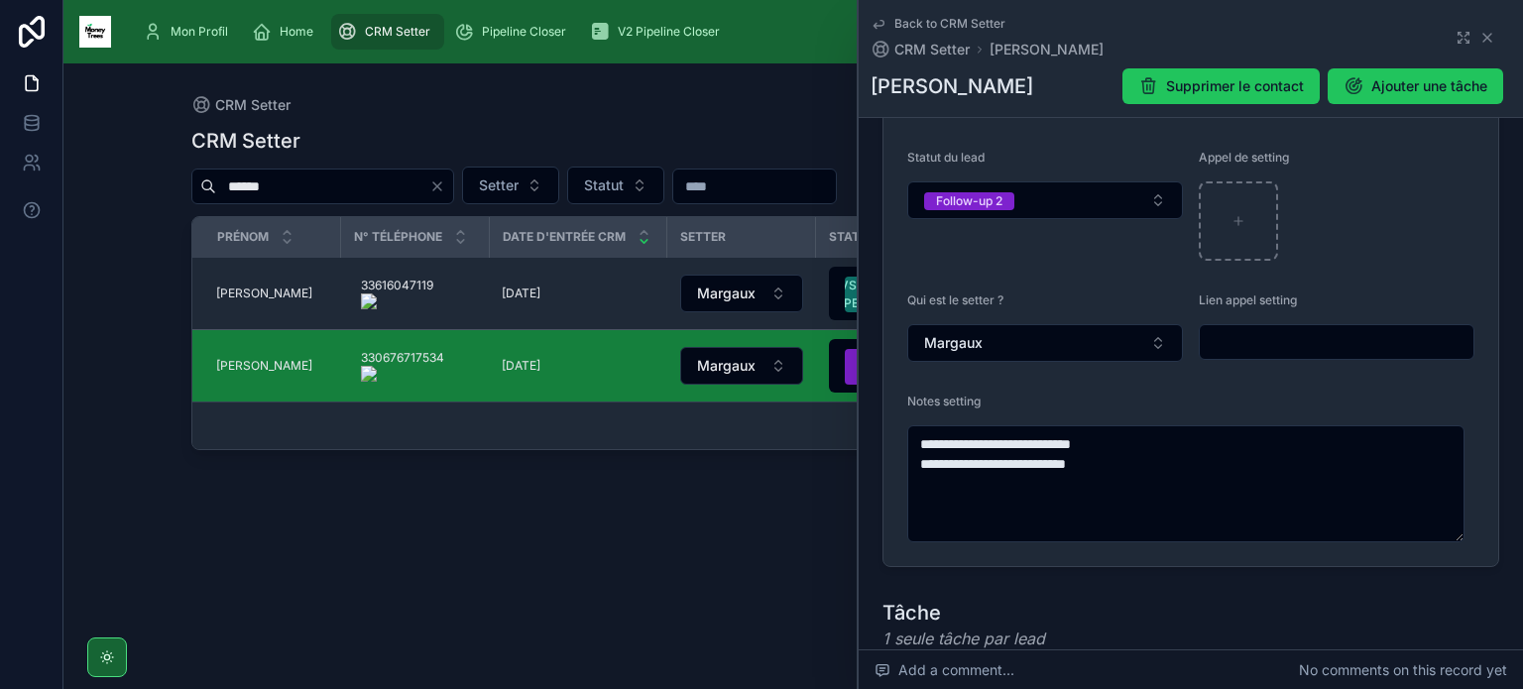
scroll to position [459, 0]
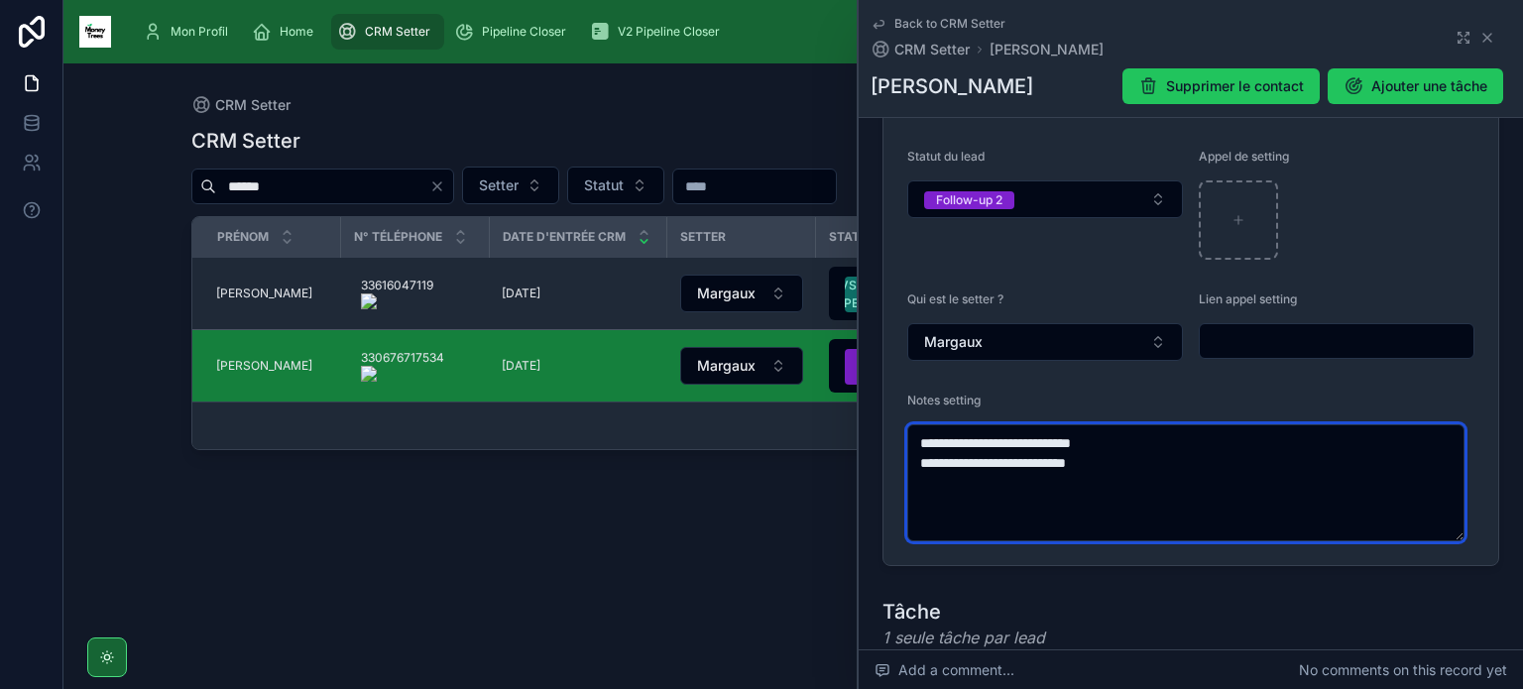
click at [1152, 439] on textarea "**********" at bounding box center [1185, 482] width 557 height 117
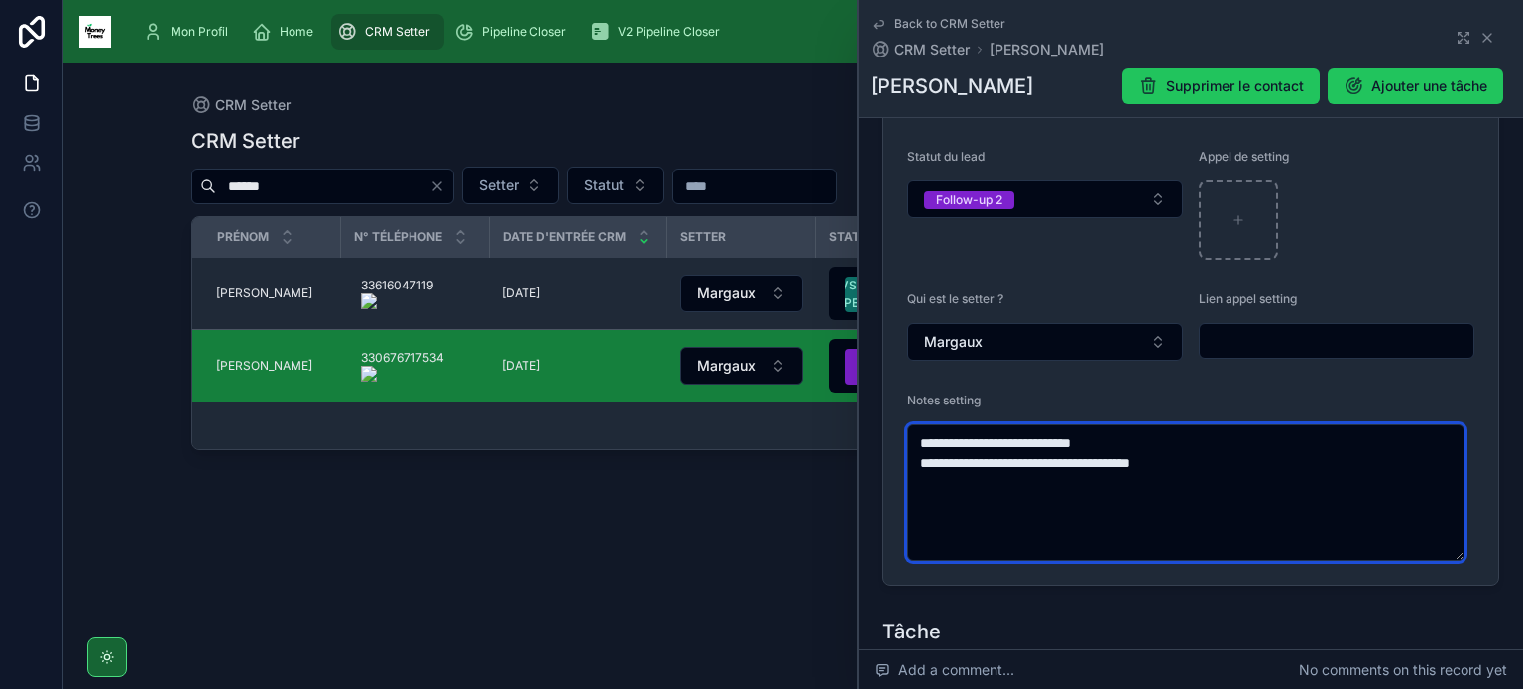
paste textarea "**********"
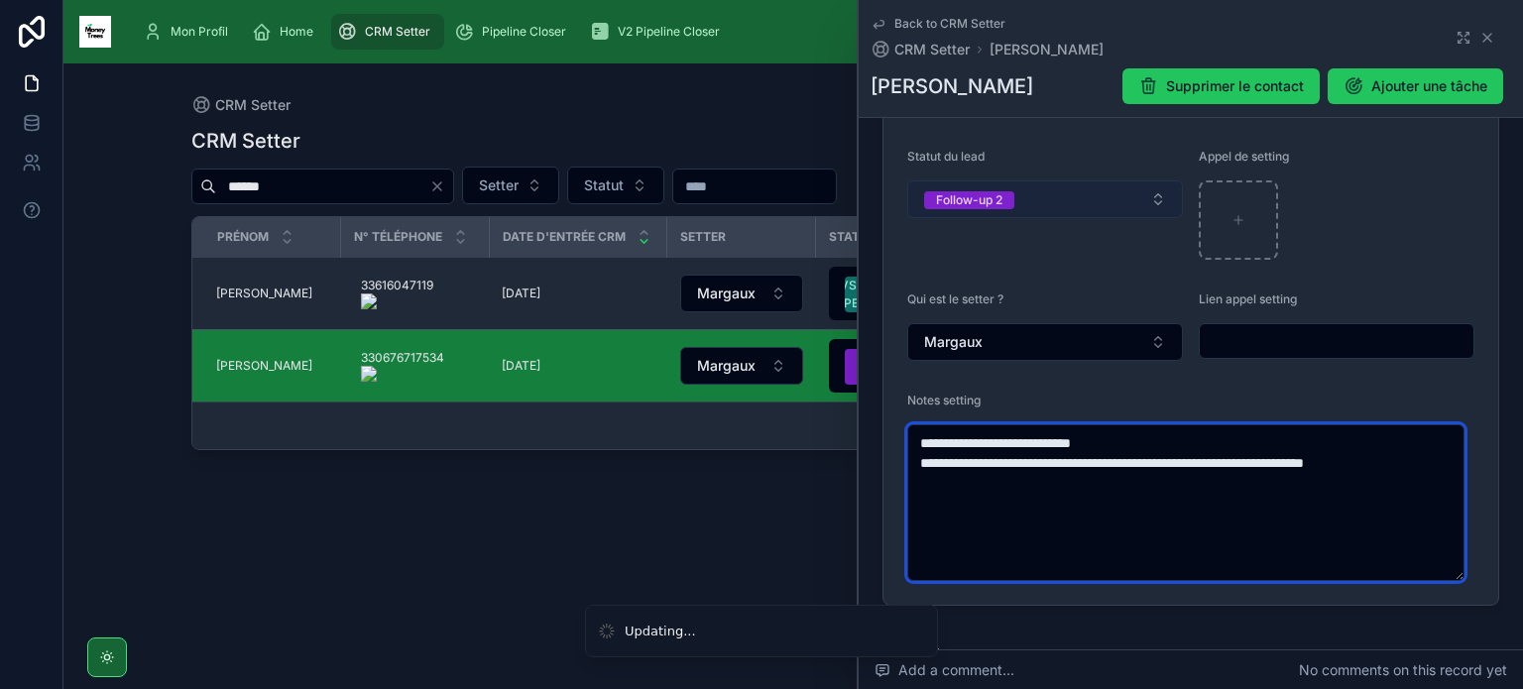
type textarea "**********"
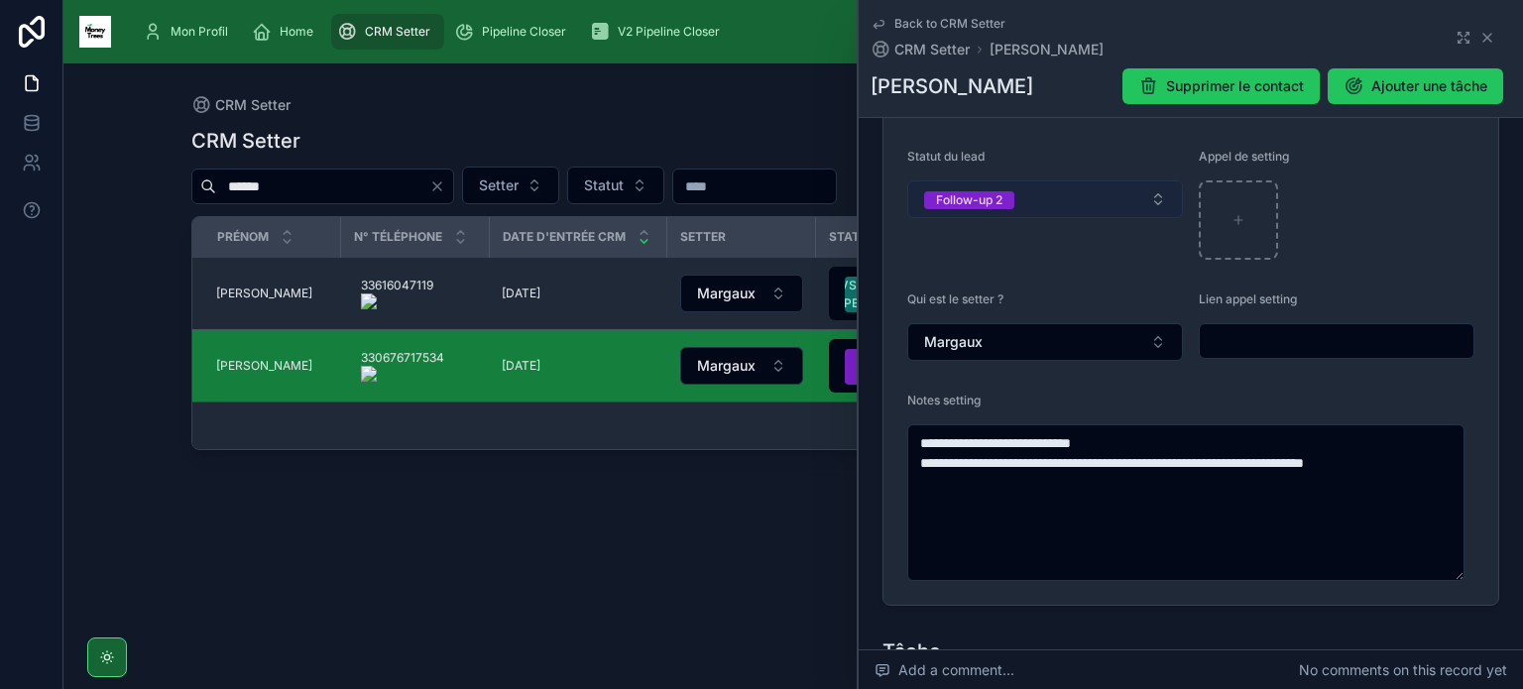
click at [1083, 181] on button "Follow-up 2" at bounding box center [1045, 199] width 276 height 38
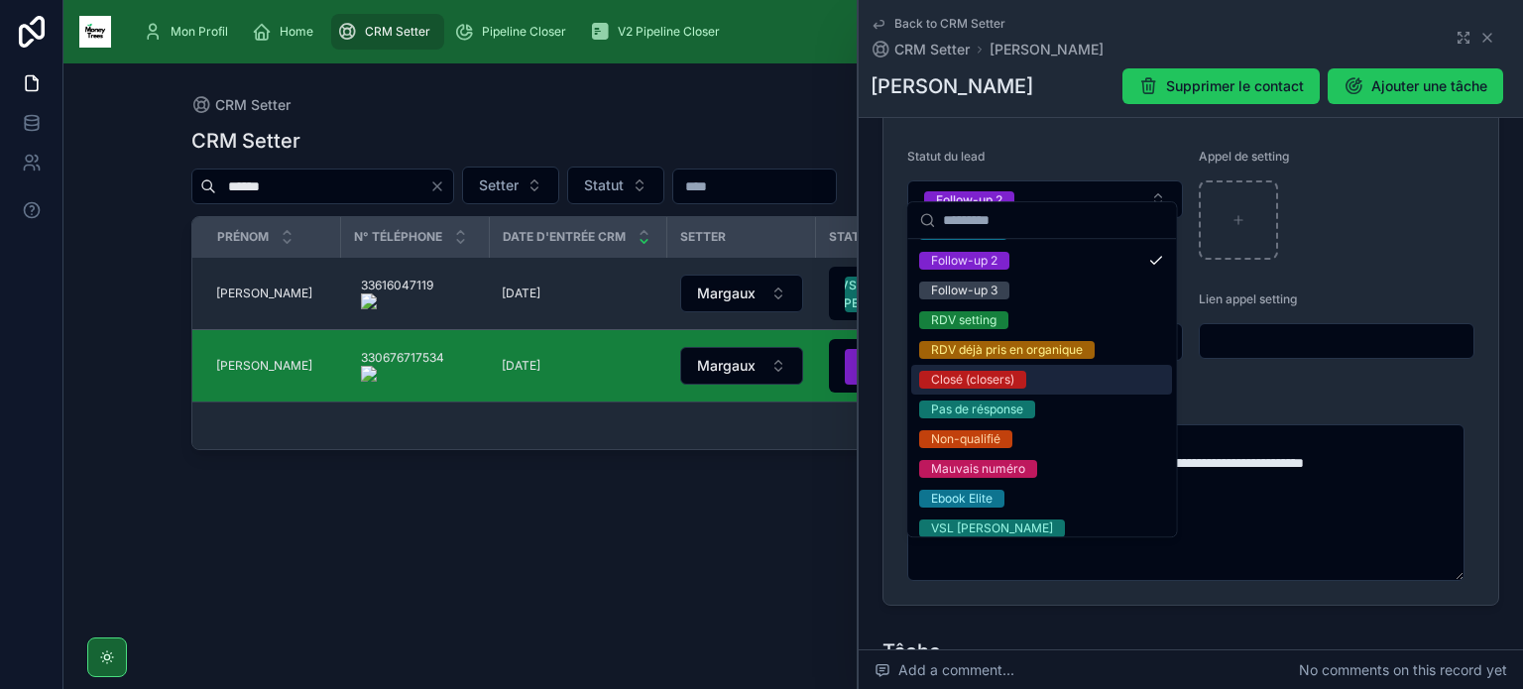
scroll to position [147, 0]
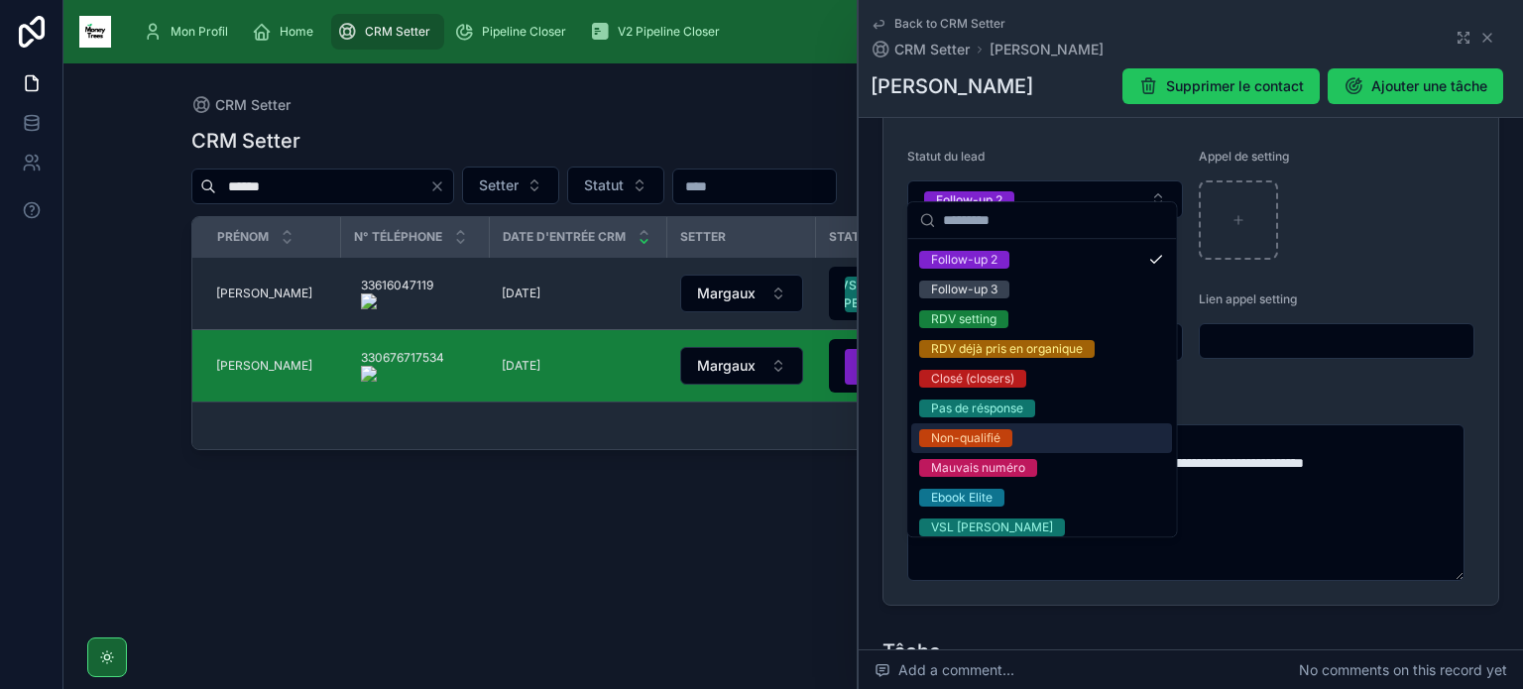
click at [1026, 439] on div "Non-qualifié" at bounding box center [1041, 438] width 261 height 30
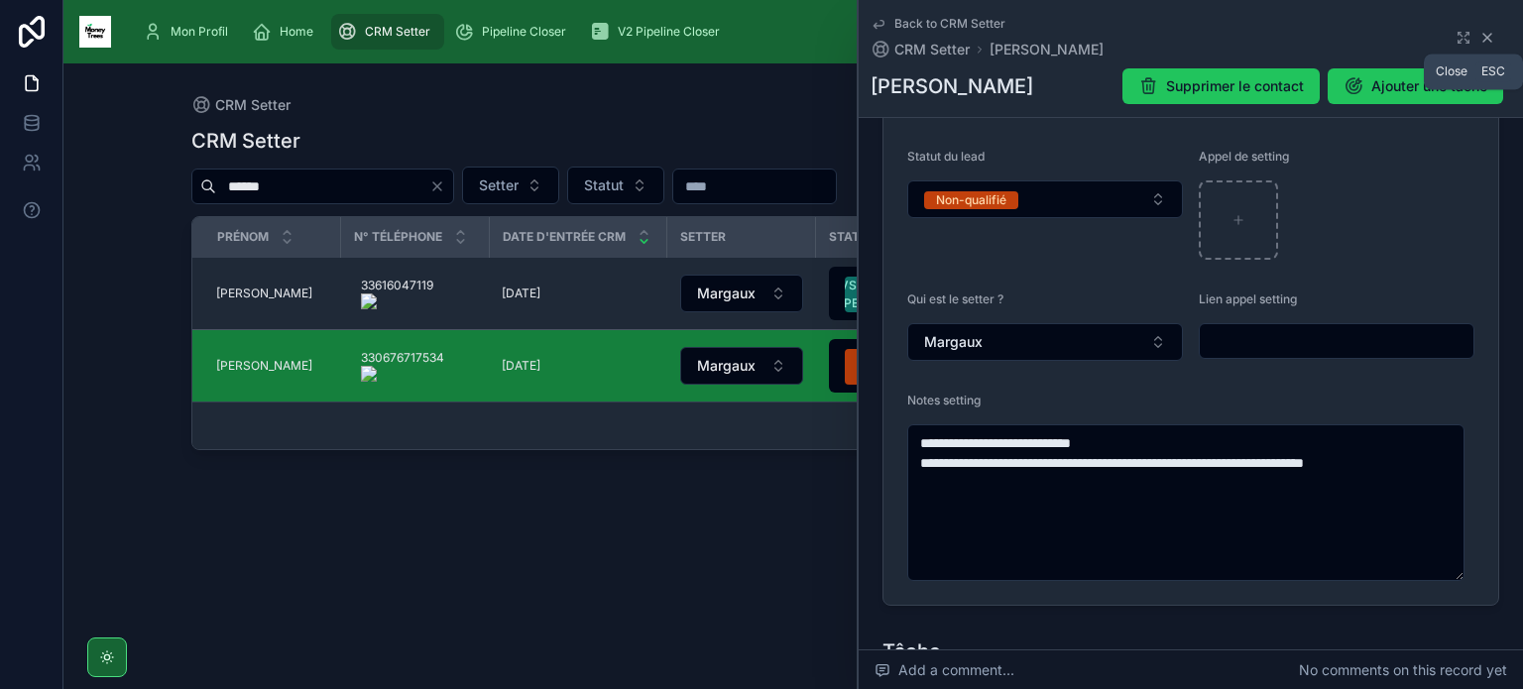
click at [1483, 40] on icon at bounding box center [1487, 38] width 8 height 8
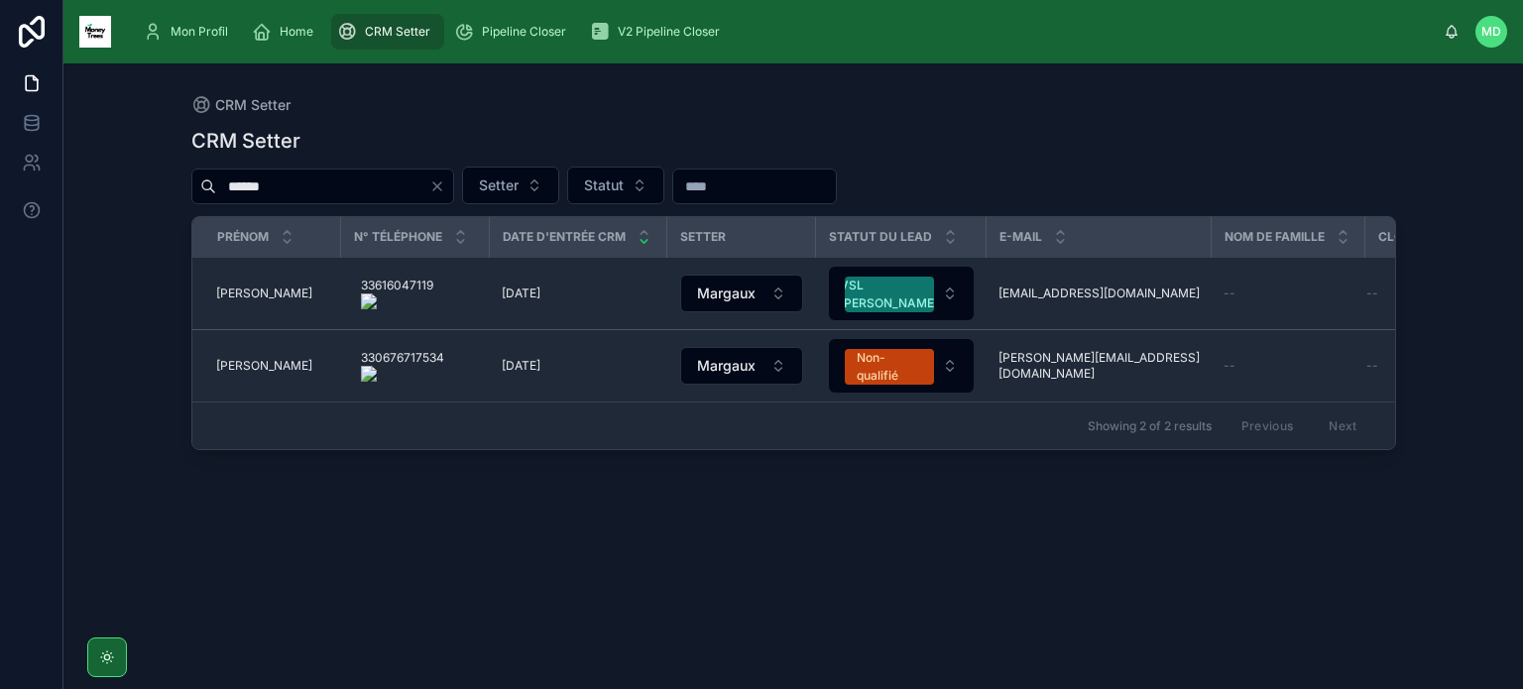
click at [435, 187] on icon "Clear" at bounding box center [437, 186] width 8 height 8
click at [373, 196] on input "text" at bounding box center [322, 186] width 213 height 28
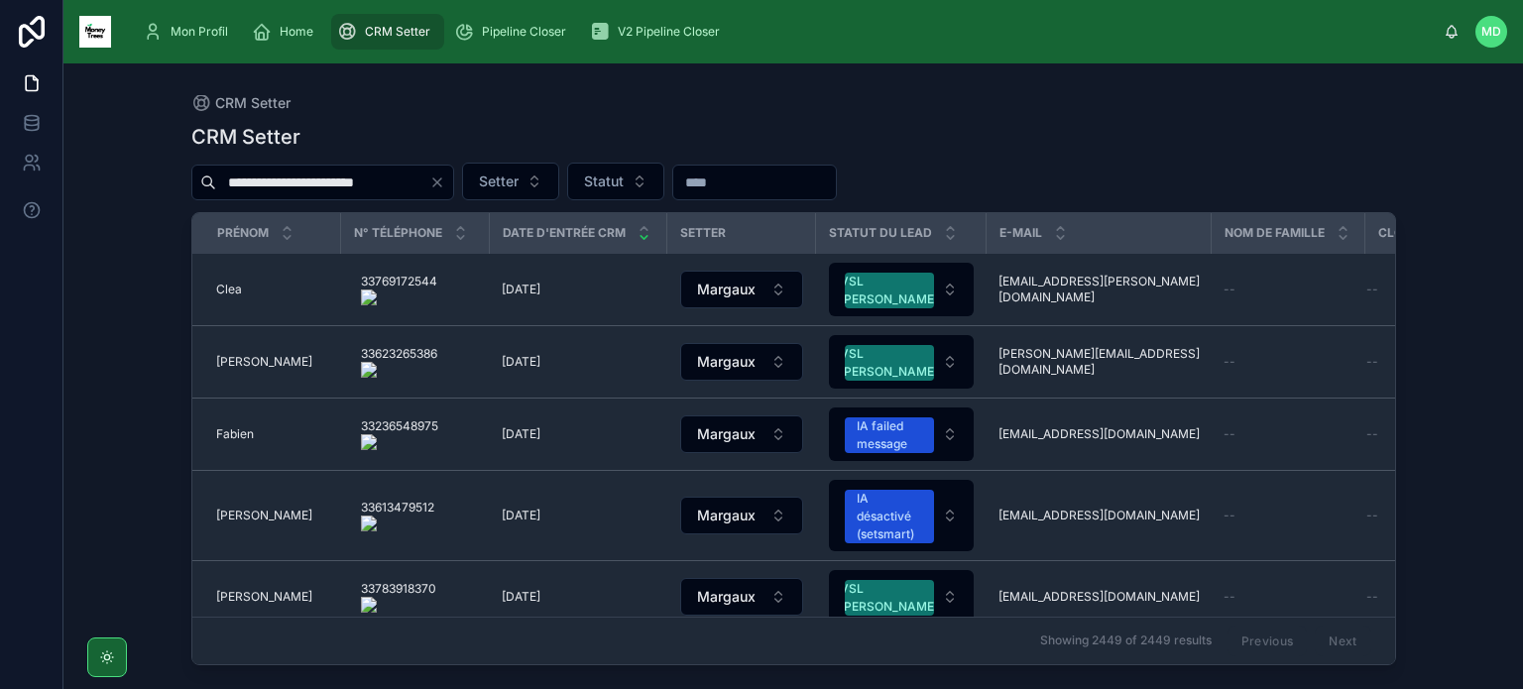
scroll to position [0, 4]
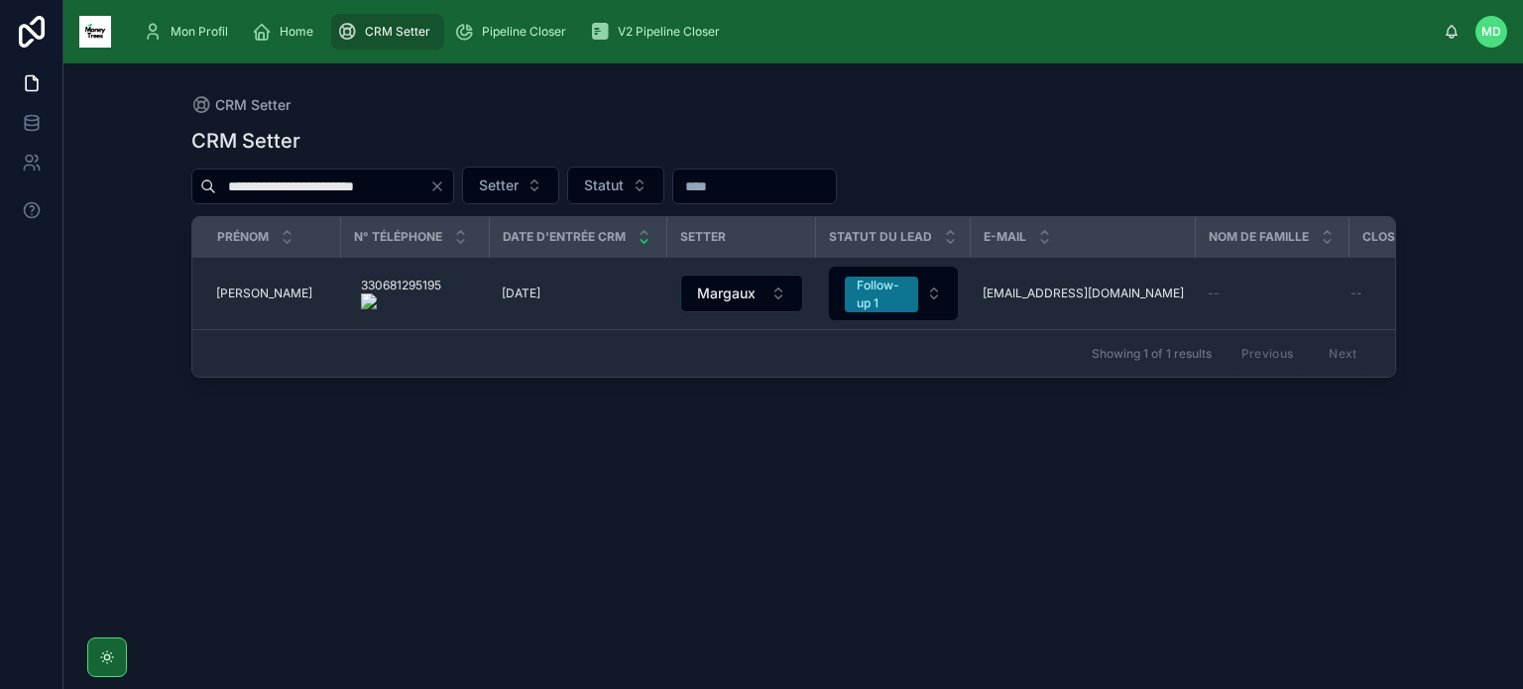
type input "**********"
click at [449, 266] on onoff-telecom-ce-actions-button at bounding box center [449, 266] width 0 height 0
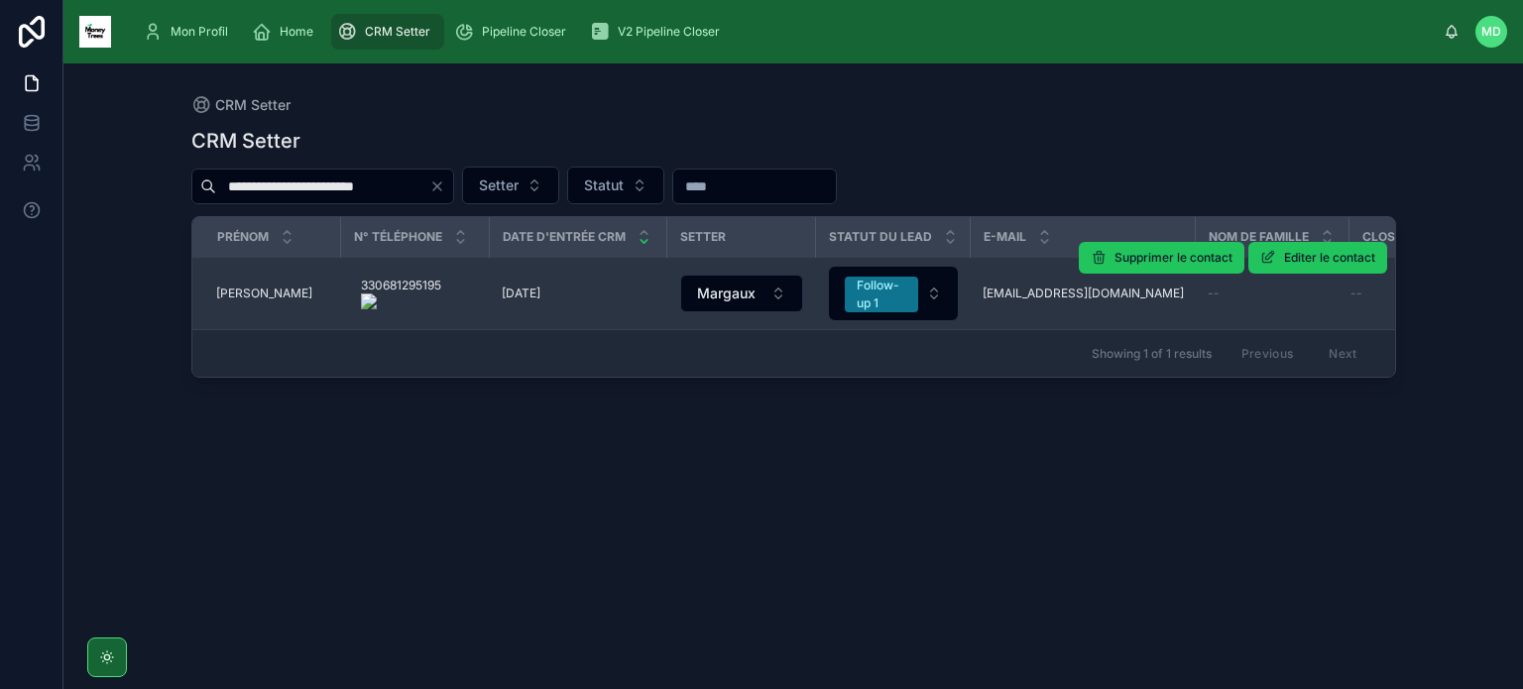
click at [248, 292] on span "[PERSON_NAME]" at bounding box center [264, 293] width 96 height 16
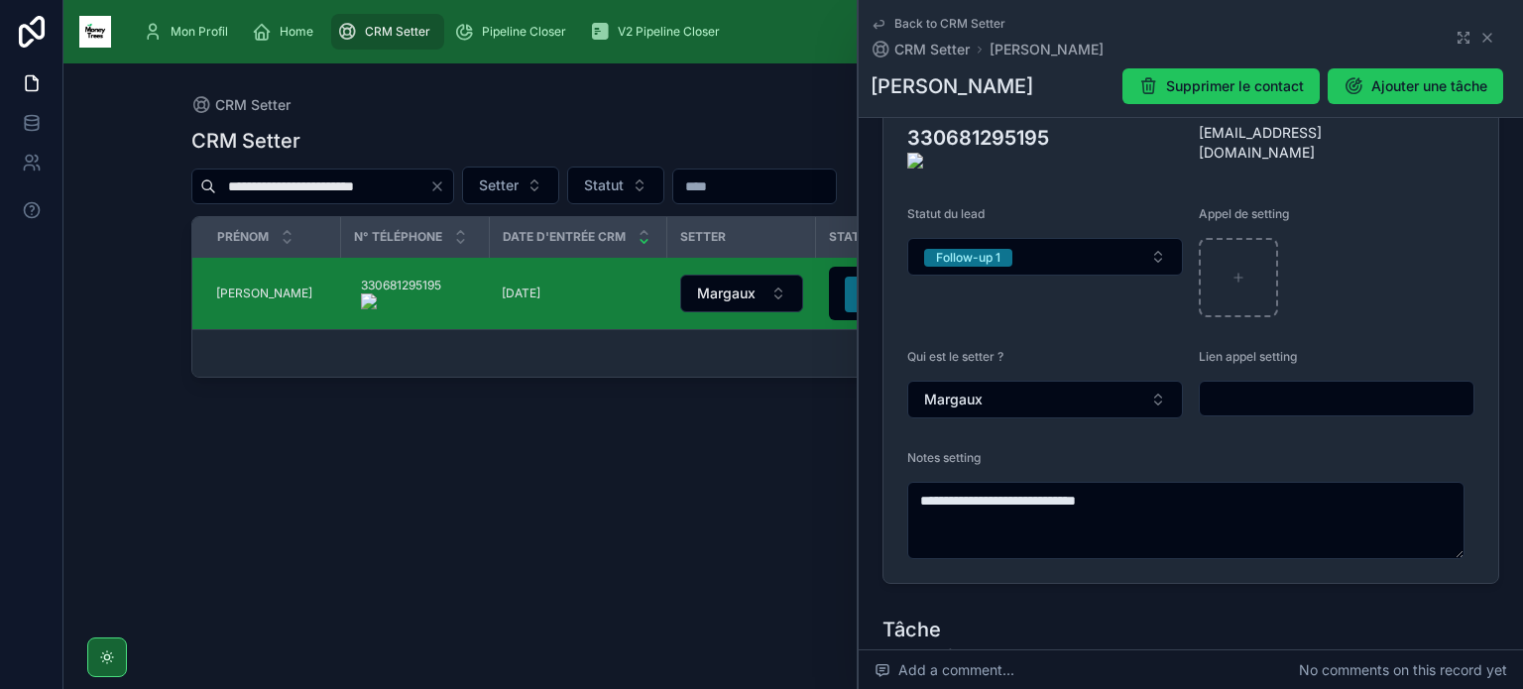
scroll to position [389, 0]
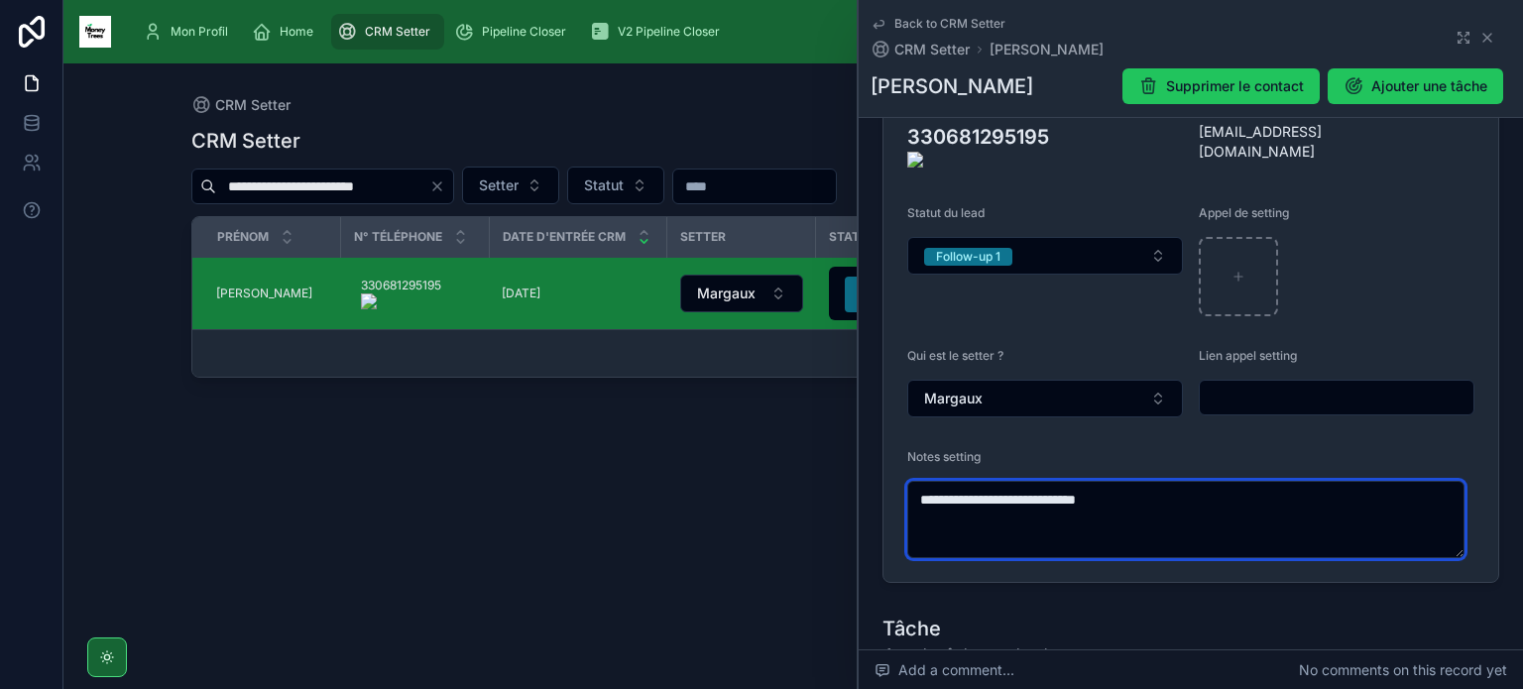
click at [1061, 536] on textarea "**********" at bounding box center [1185, 519] width 557 height 77
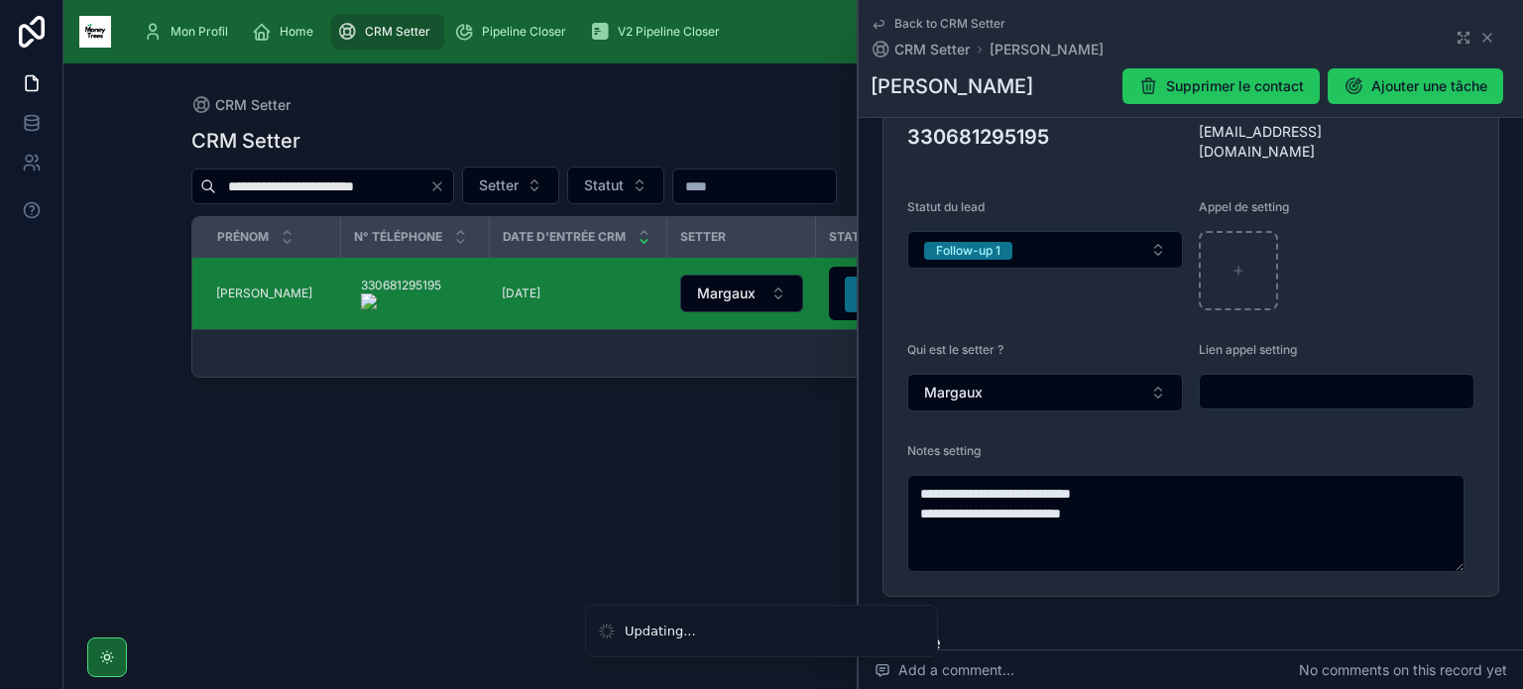
click at [1030, 274] on div "Statut du lead Follow-up 1" at bounding box center [1045, 254] width 276 height 111
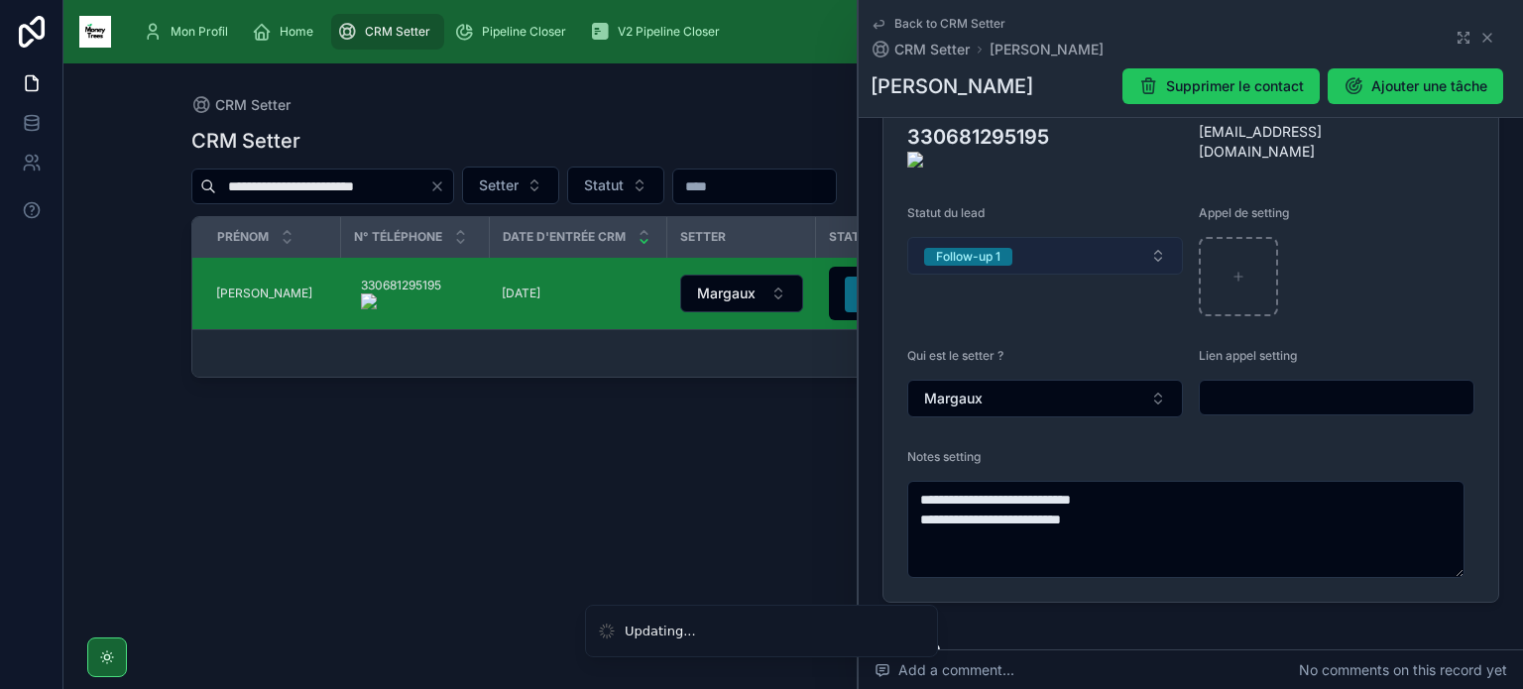
click at [1055, 246] on button "Follow-up 1" at bounding box center [1045, 256] width 276 height 38
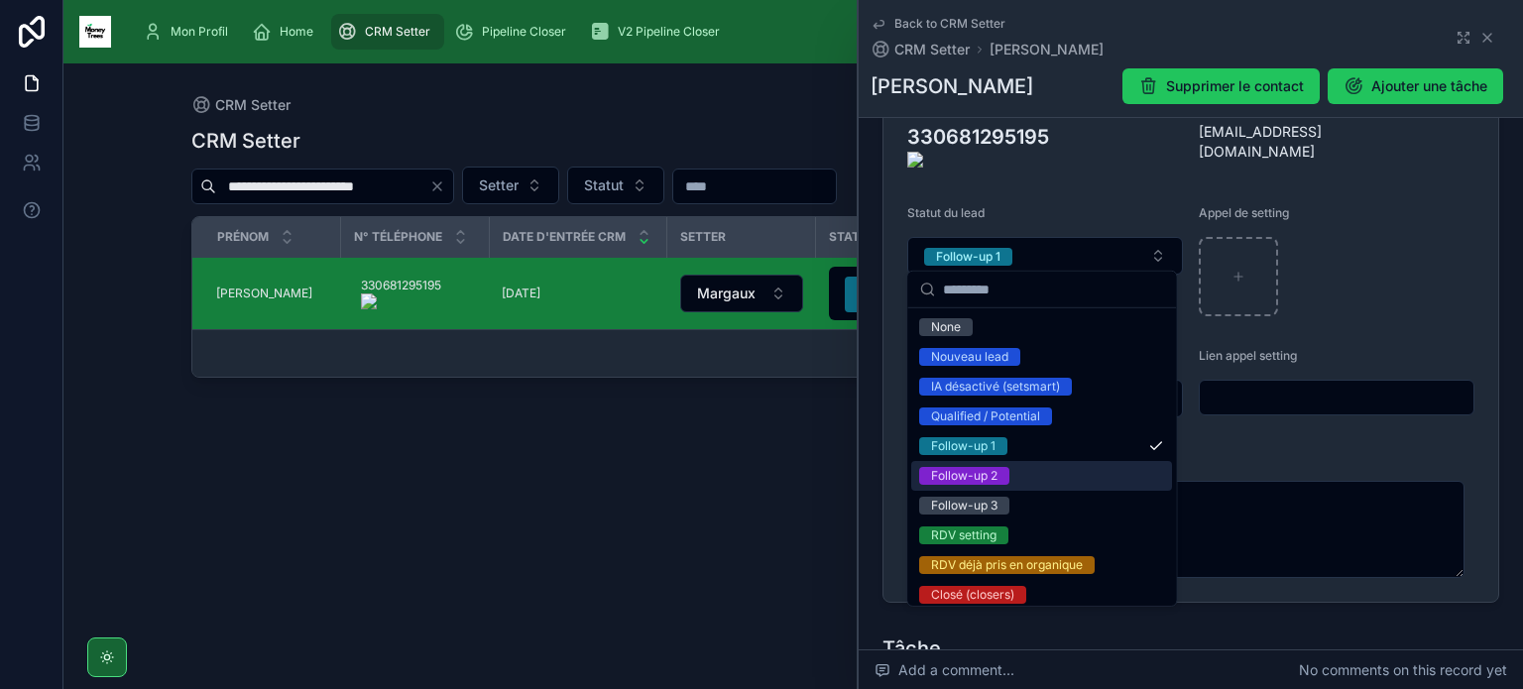
click at [1001, 471] on span "Follow-up 2" at bounding box center [964, 476] width 90 height 18
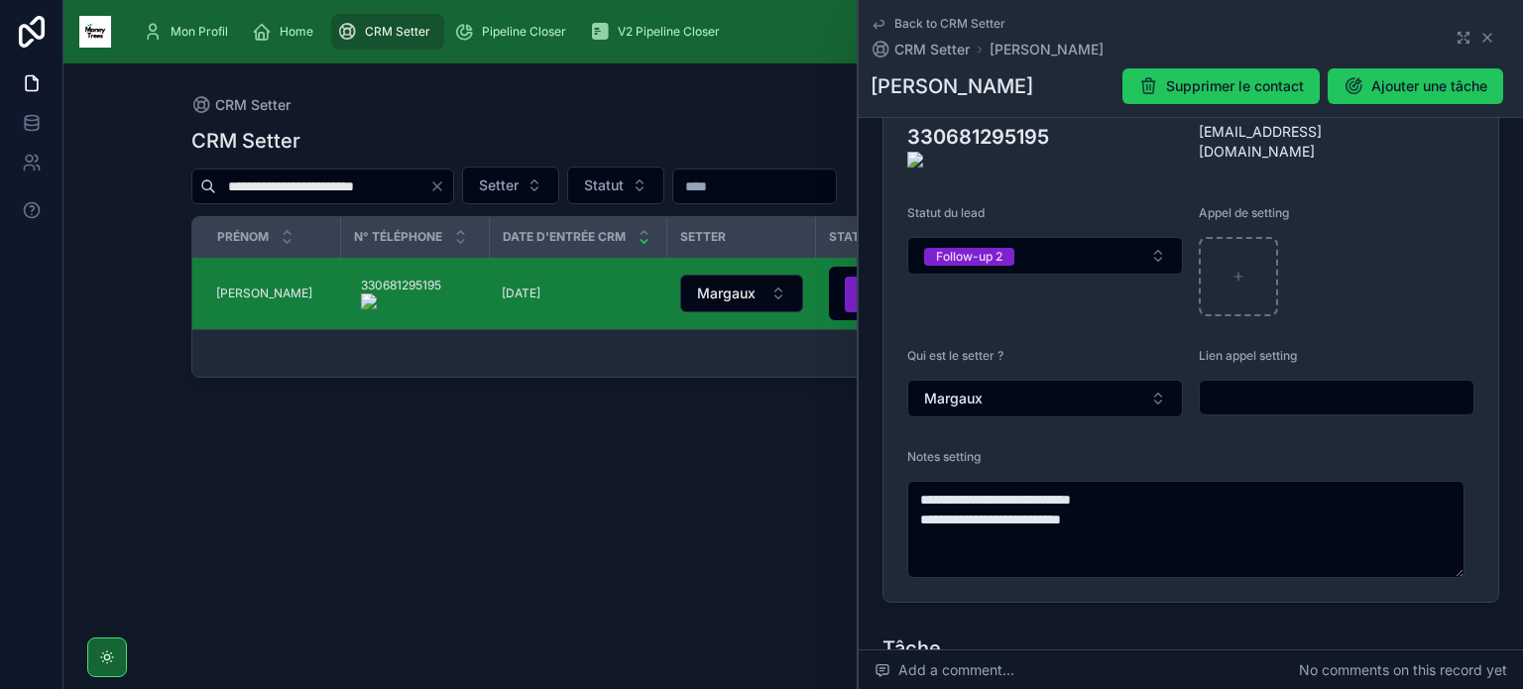
click at [1060, 108] on onoff-telecom-ce-actions-button at bounding box center [1060, 108] width 0 height 0
type textarea "**********"
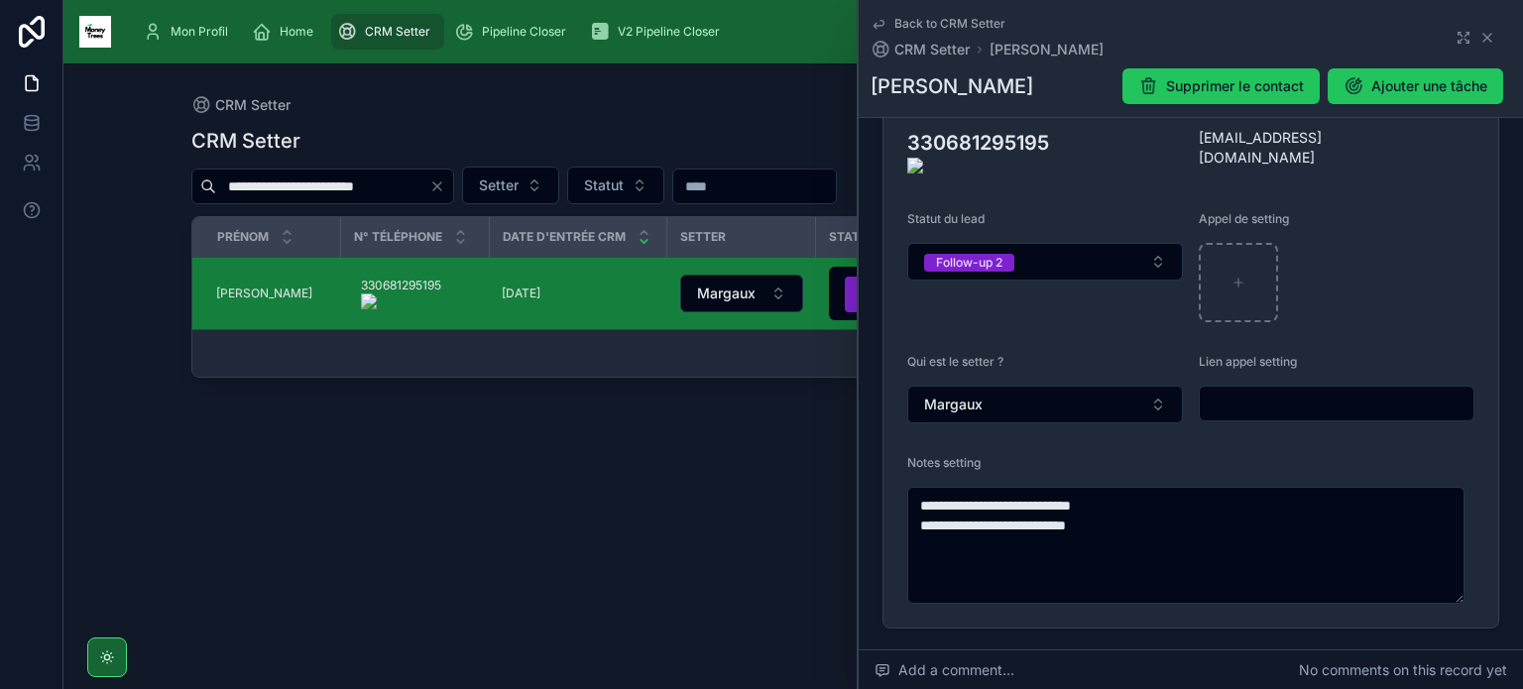
scroll to position [381, 0]
click at [440, 186] on icon "Clear" at bounding box center [437, 186] width 16 height 16
click at [380, 181] on input "text" at bounding box center [322, 186] width 213 height 28
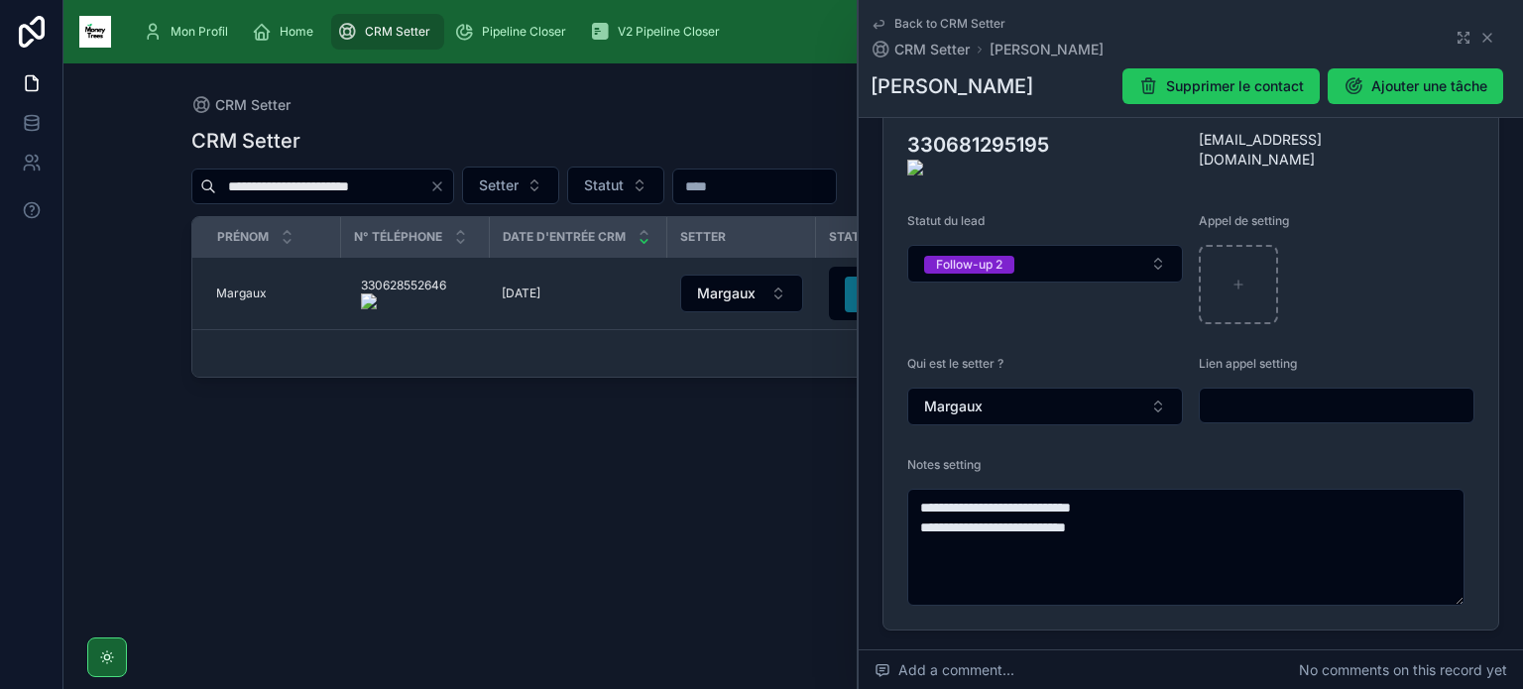
type input "**********"
click at [454, 266] on onoff-telecom-ce-actions-button at bounding box center [454, 266] width 0 height 0
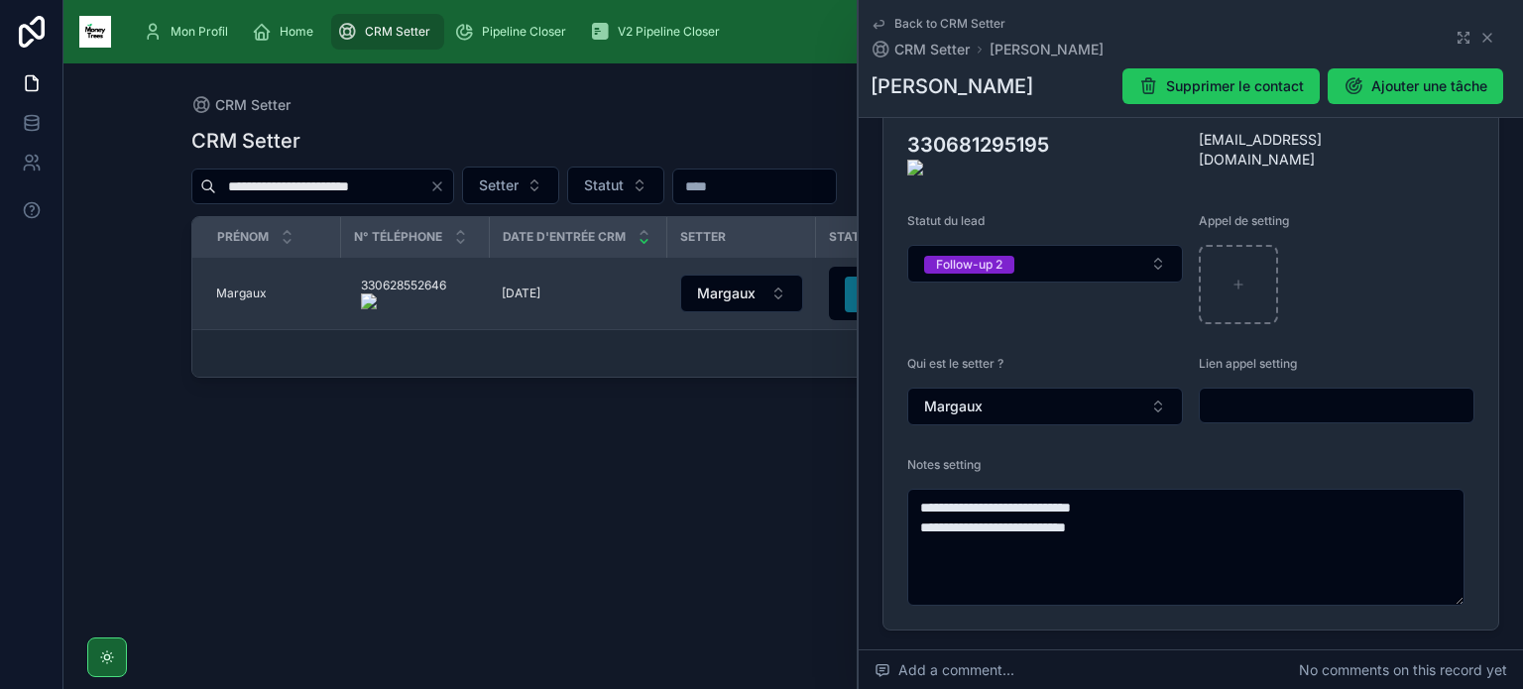
click at [261, 291] on span "Margaux" at bounding box center [241, 293] width 51 height 16
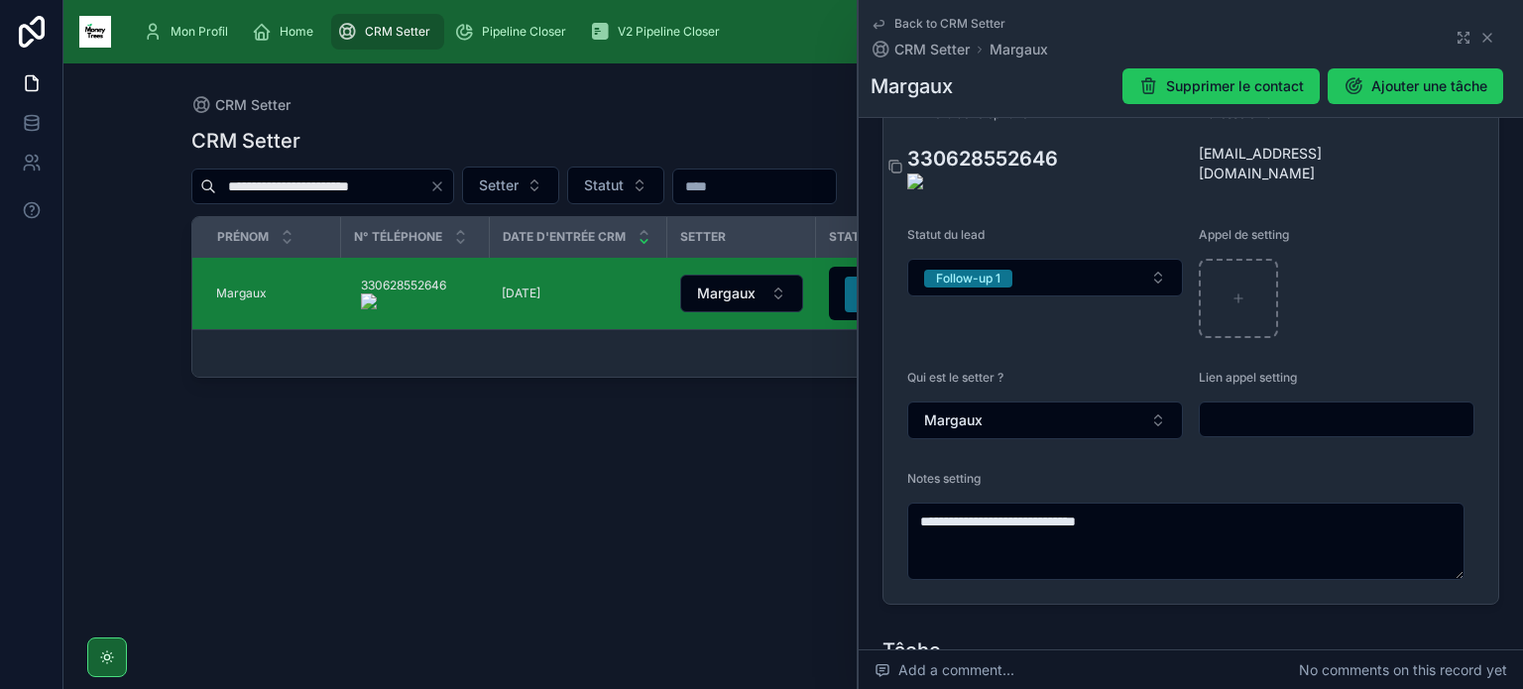
scroll to position [368, 0]
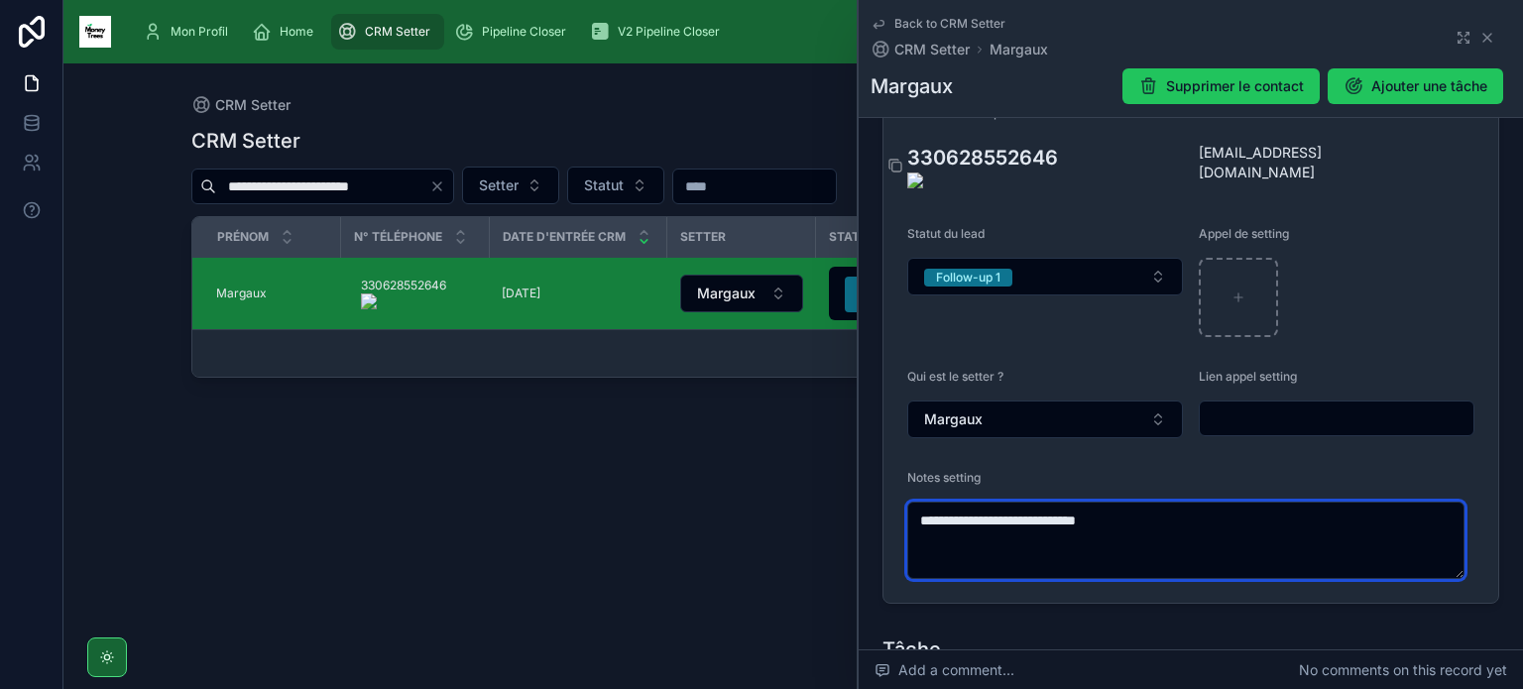
click at [1055, 538] on textarea "**********" at bounding box center [1185, 540] width 557 height 77
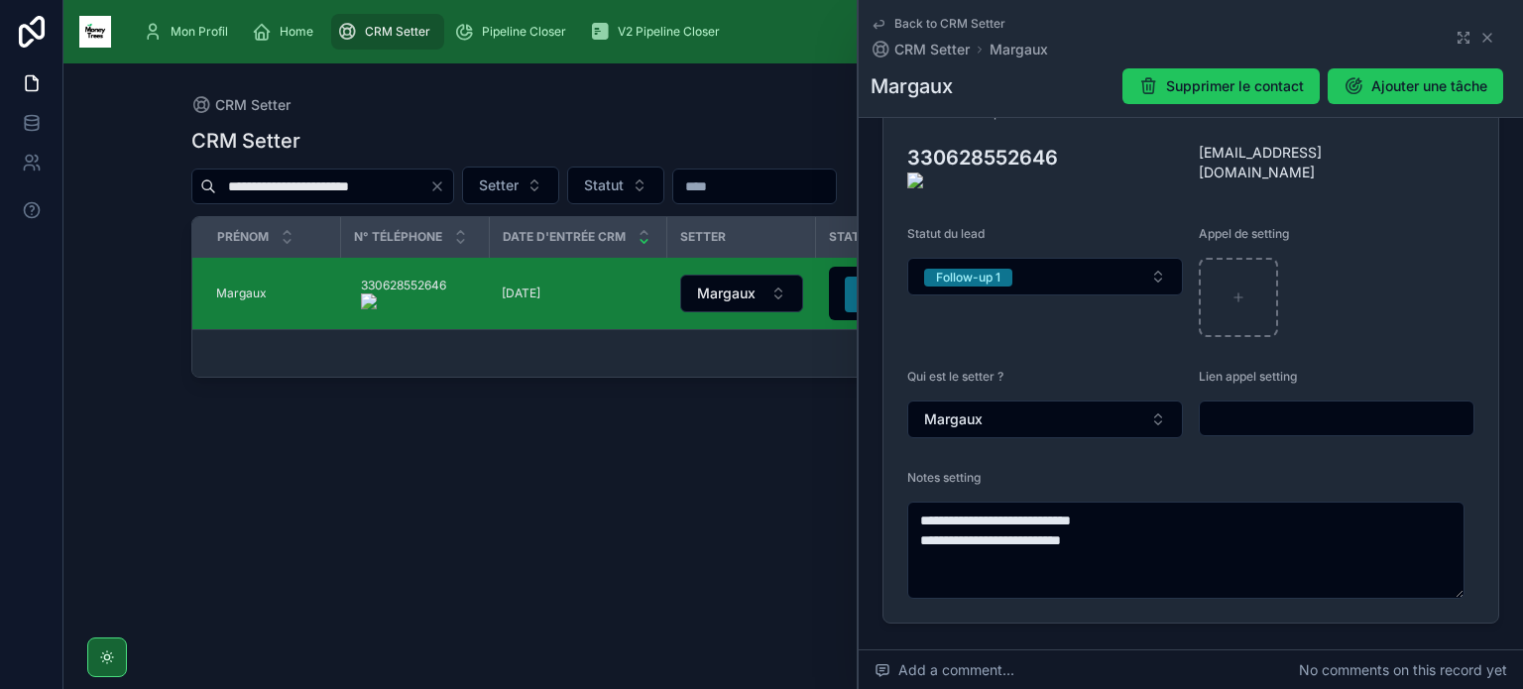
click at [1069, 129] on onoff-telecom-ce-actions-button at bounding box center [1069, 129] width 0 height 0
type textarea "**********"
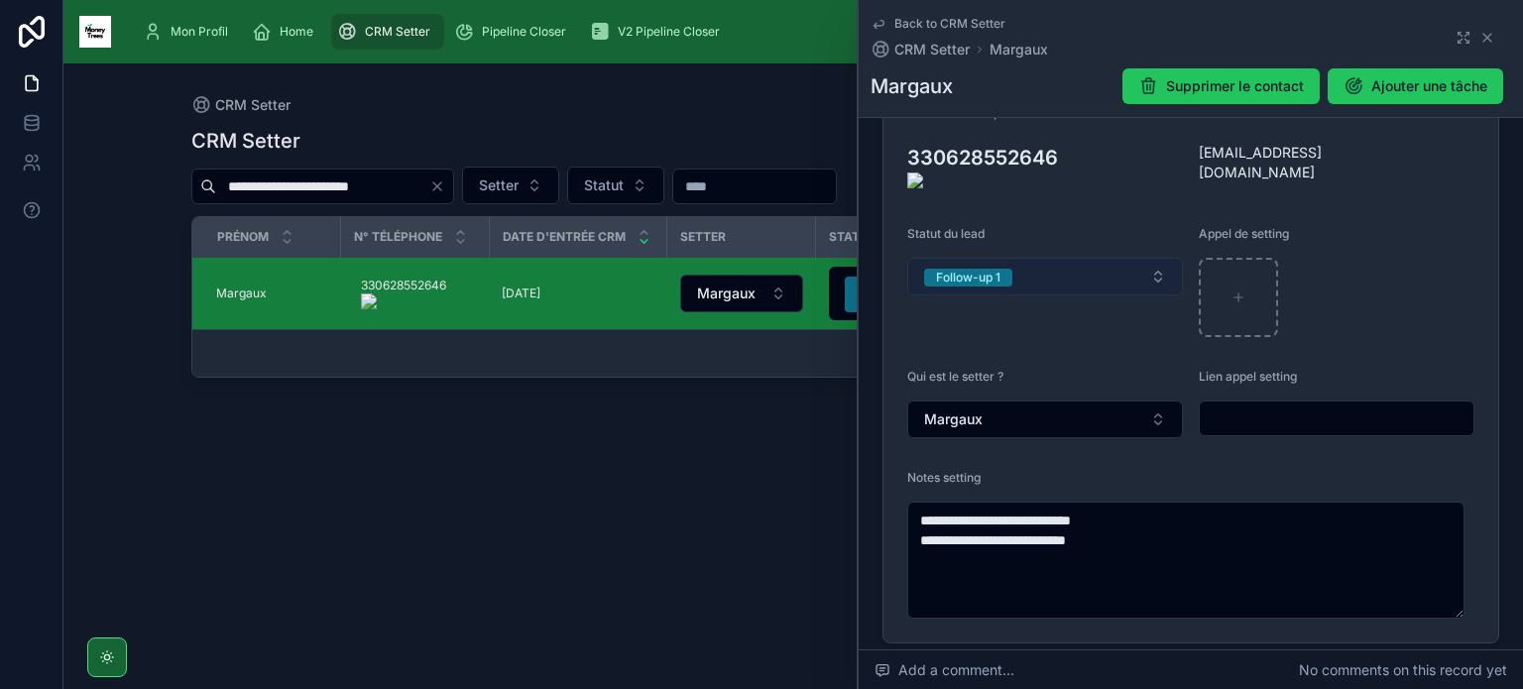
click at [980, 258] on button "Follow-up 1" at bounding box center [1045, 277] width 276 height 38
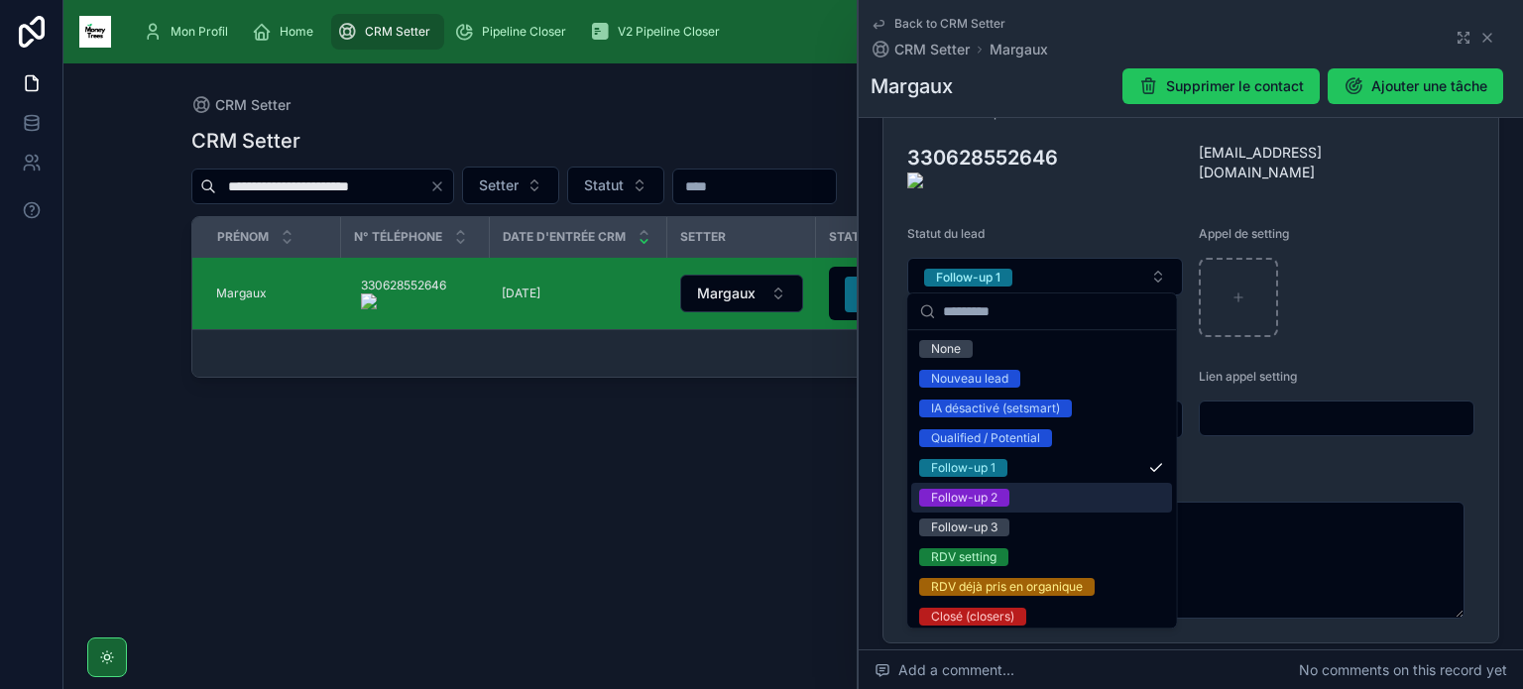
click at [995, 502] on div "Follow-up 2" at bounding box center [964, 498] width 66 height 18
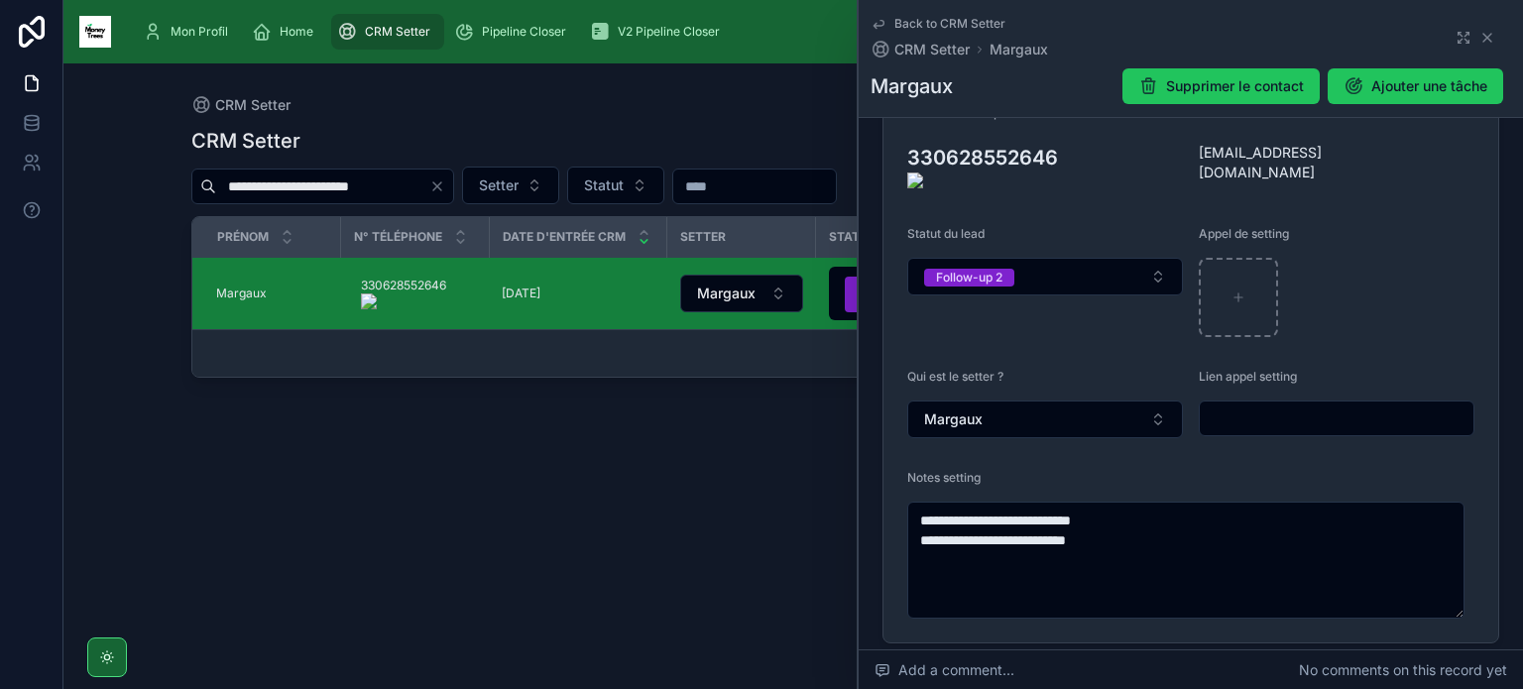
click at [433, 189] on icon "Clear" at bounding box center [437, 186] width 8 height 8
click at [365, 193] on input "text" at bounding box center [322, 186] width 213 height 28
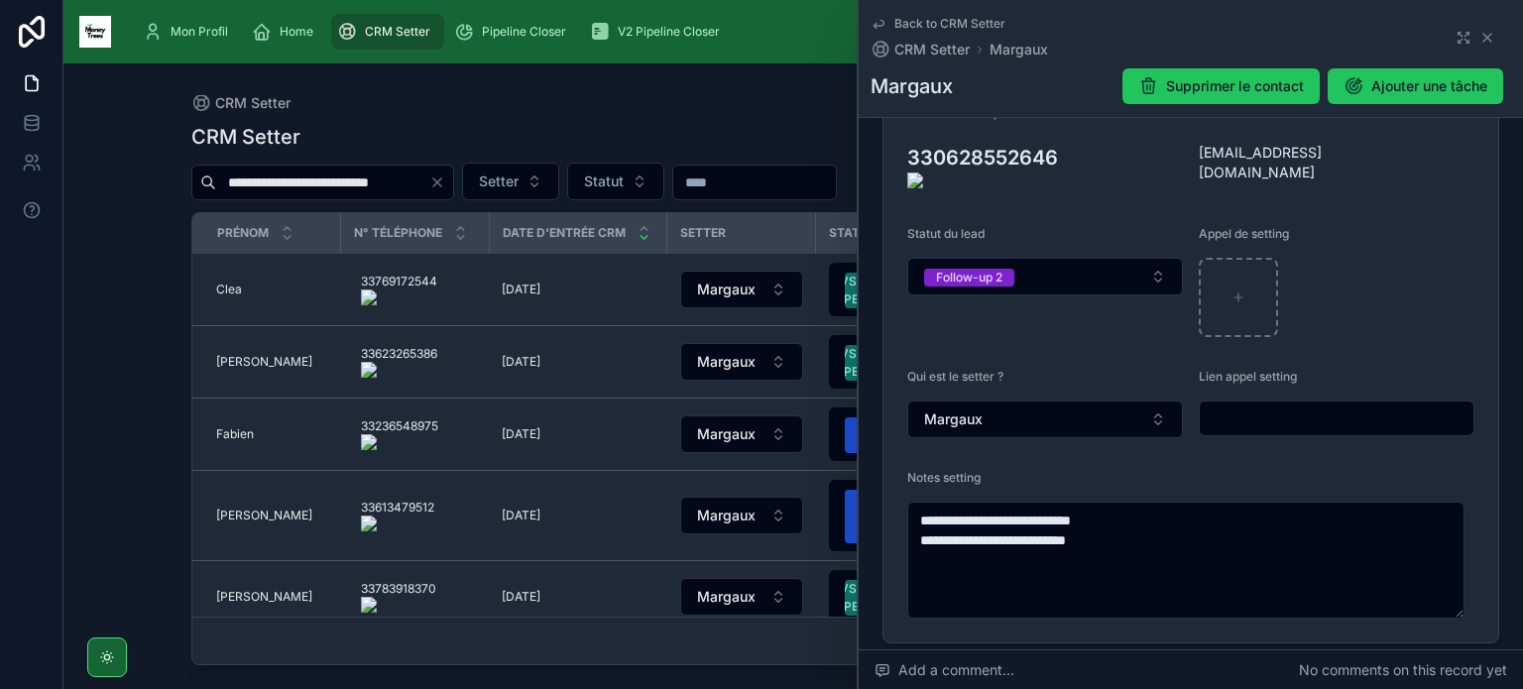
scroll to position [0, 13]
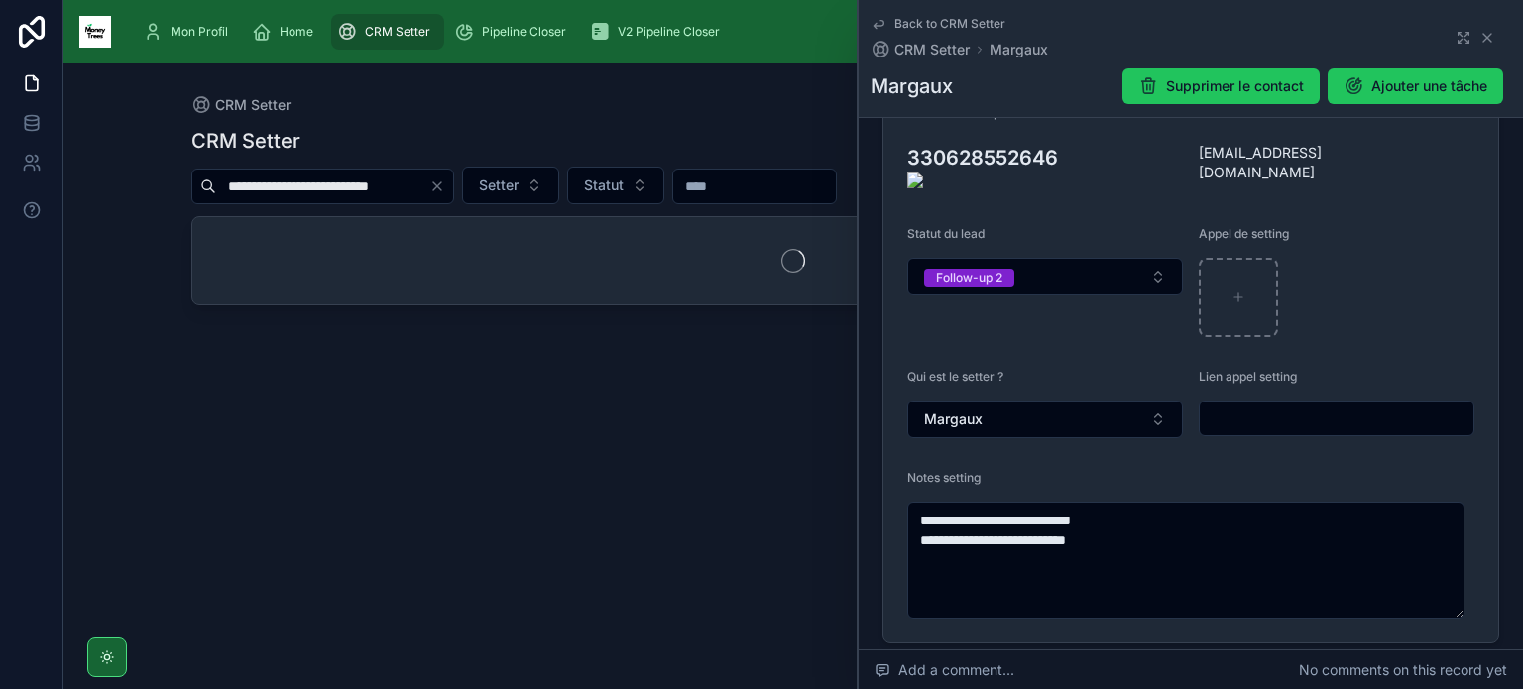
type input "**********"
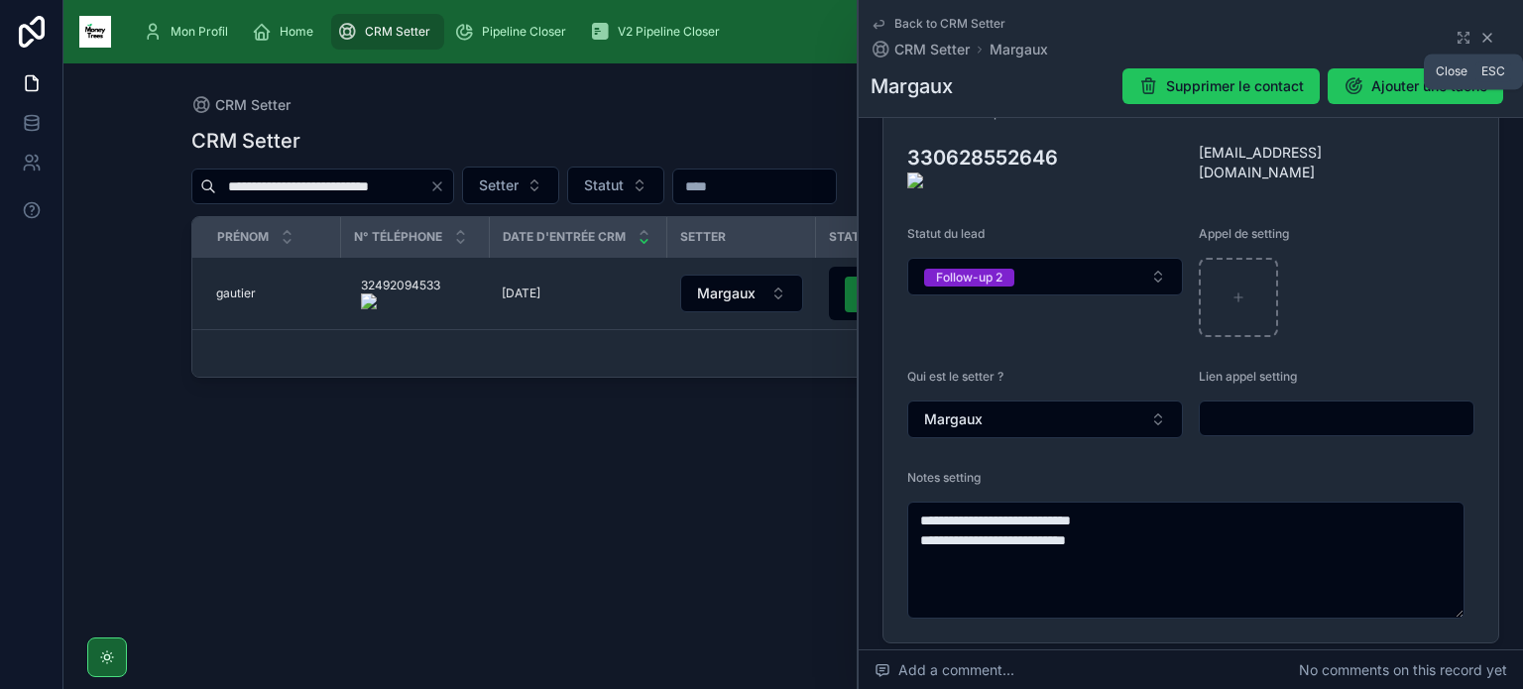
click at [1479, 37] on icon at bounding box center [1487, 38] width 16 height 16
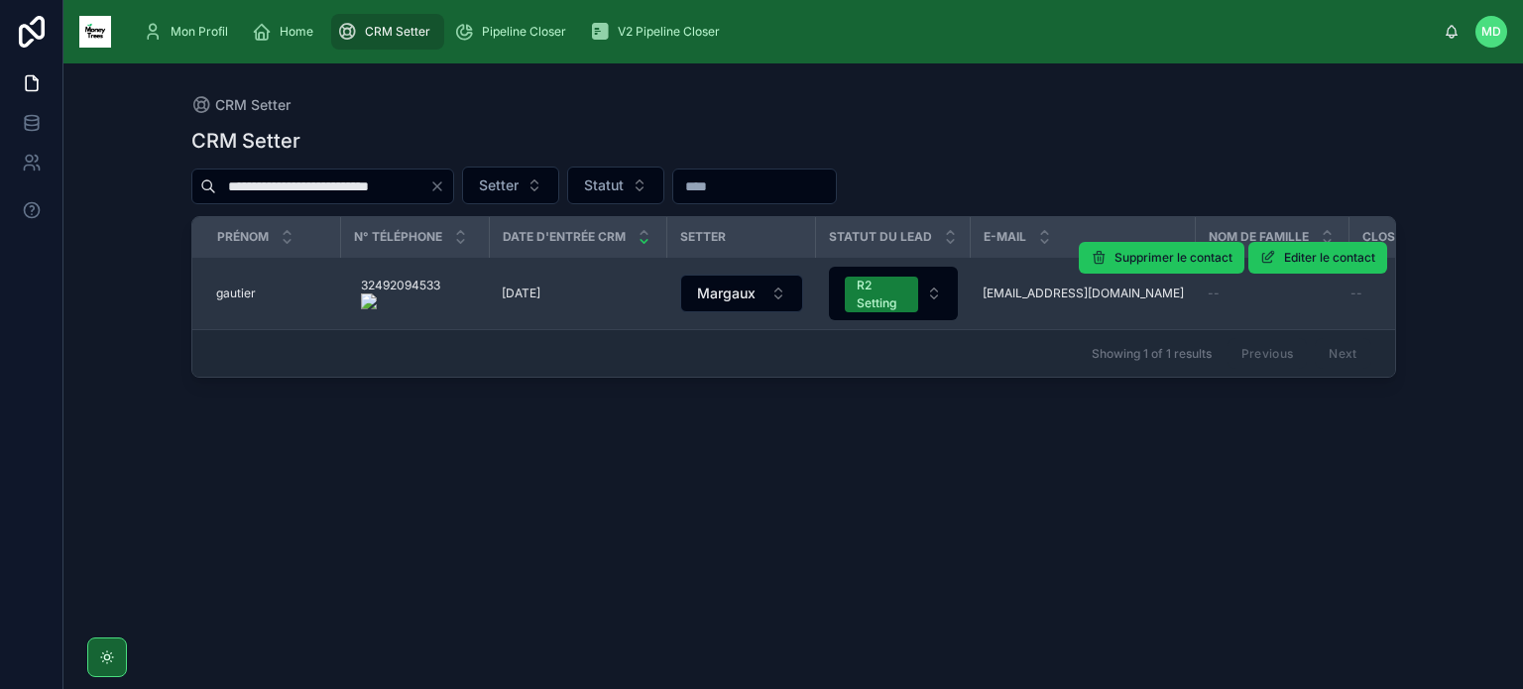
click at [251, 300] on td "[PERSON_NAME] [PERSON_NAME]" at bounding box center [266, 294] width 149 height 72
click at [230, 285] on span "gautier" at bounding box center [236, 293] width 40 height 16
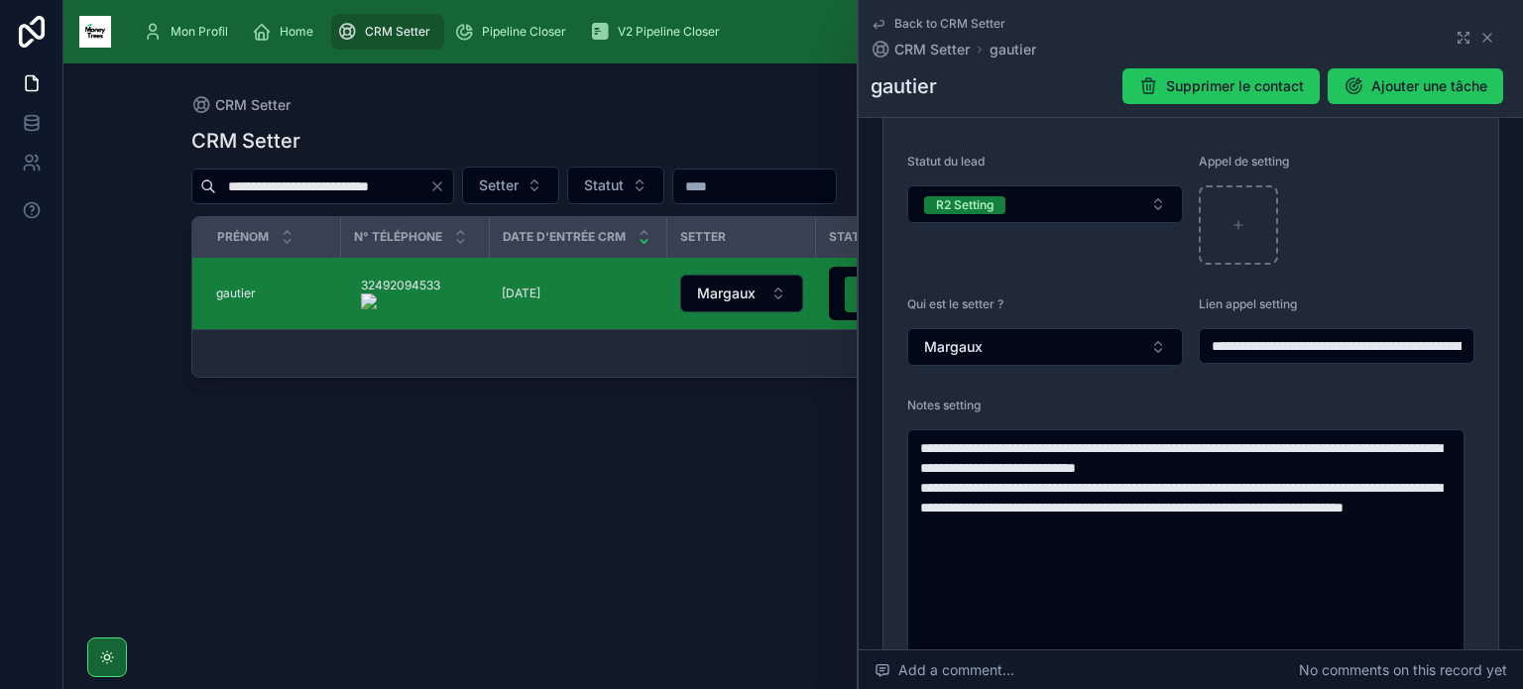
scroll to position [464, 0]
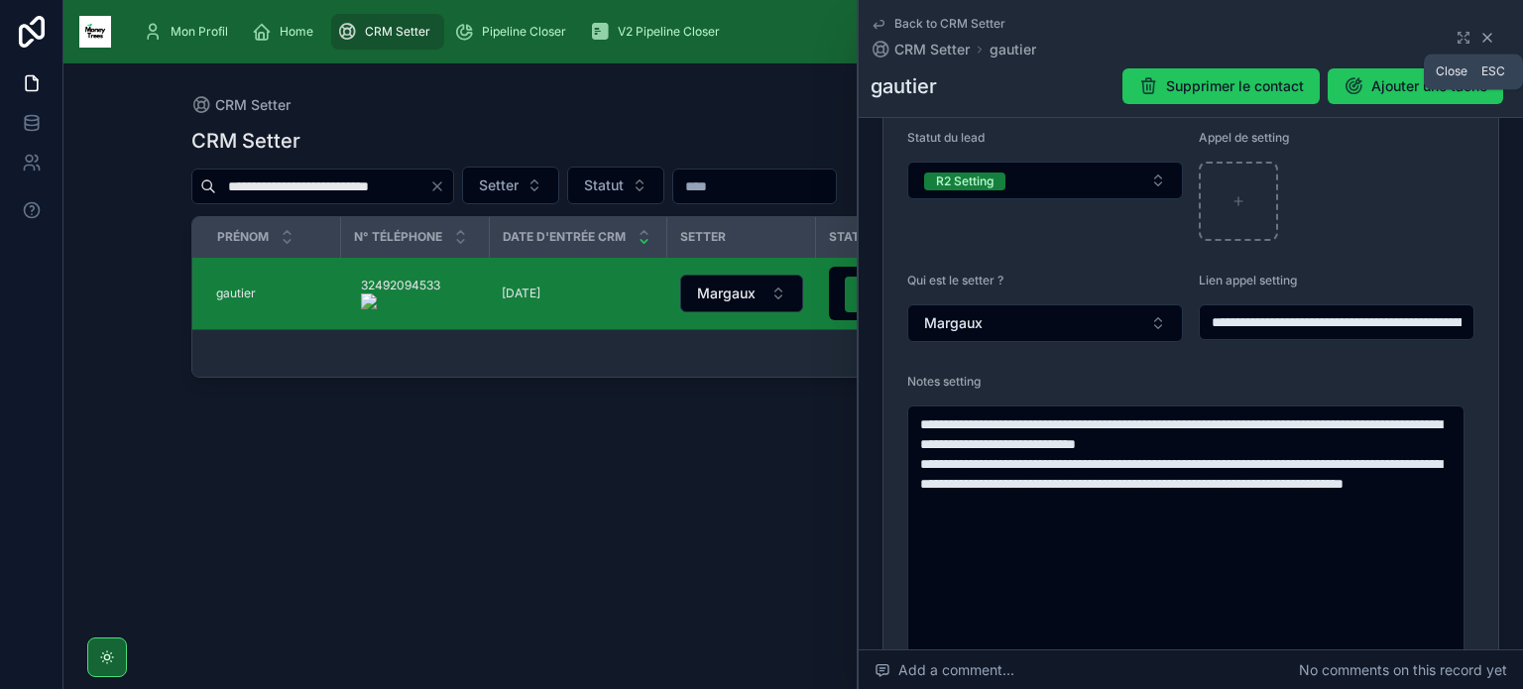
click at [1483, 36] on icon at bounding box center [1487, 38] width 16 height 16
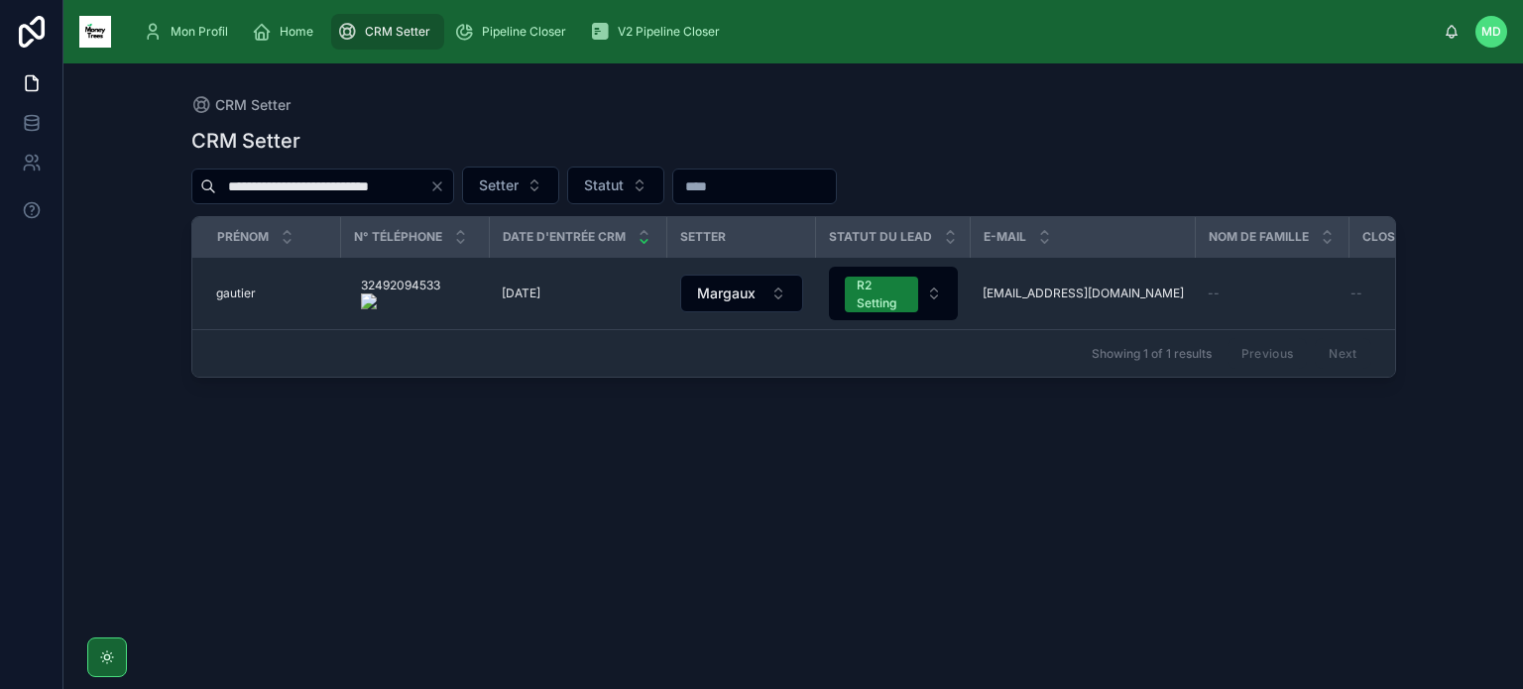
click at [438, 185] on icon "Clear" at bounding box center [437, 186] width 16 height 16
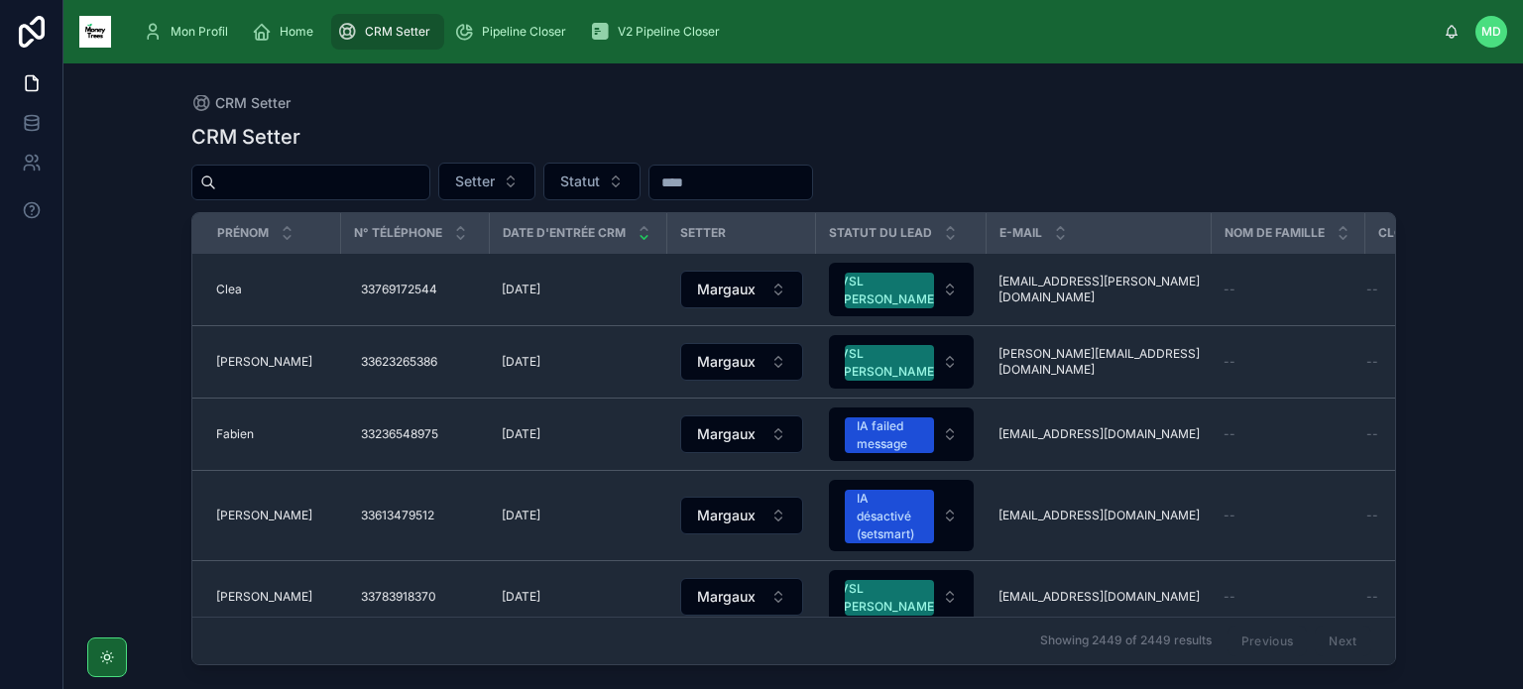
click at [381, 181] on input "text" at bounding box center [322, 183] width 213 height 28
paste input "**********"
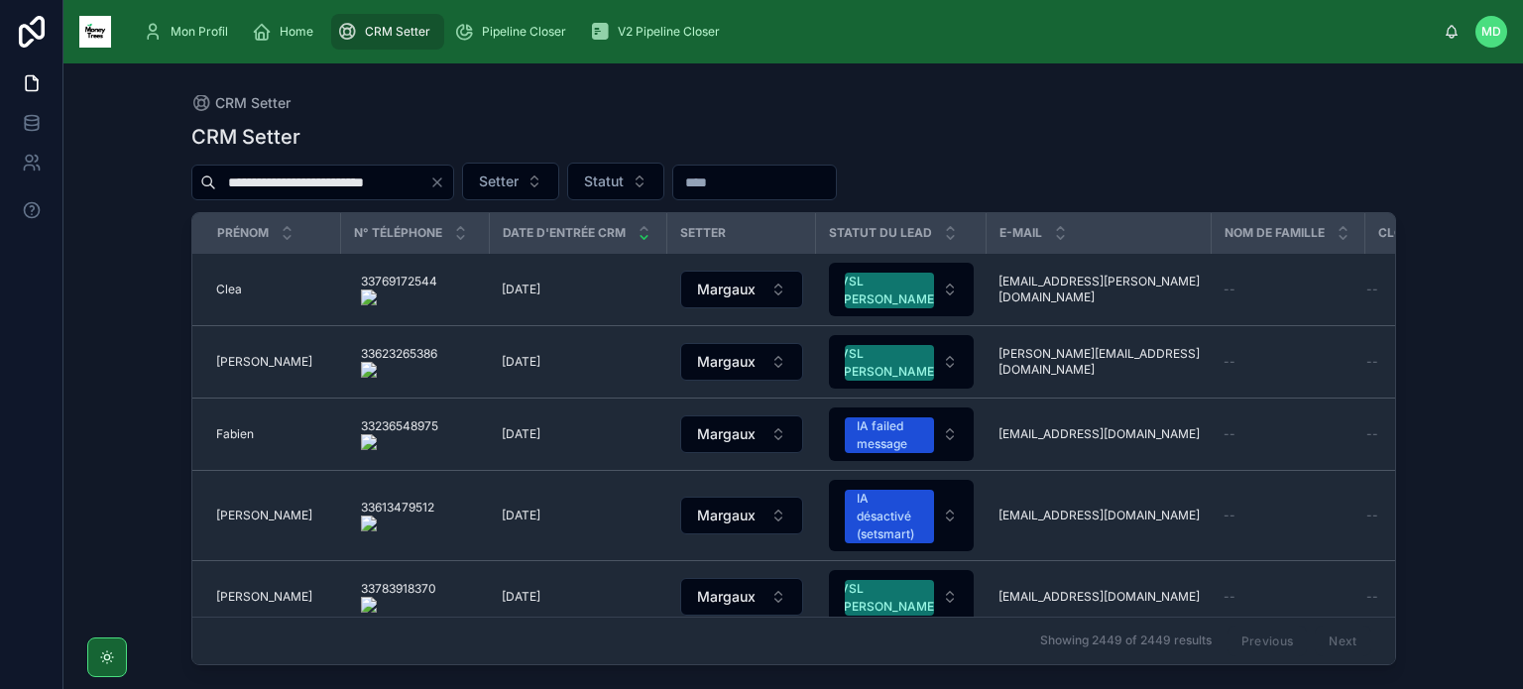
scroll to position [0, 16]
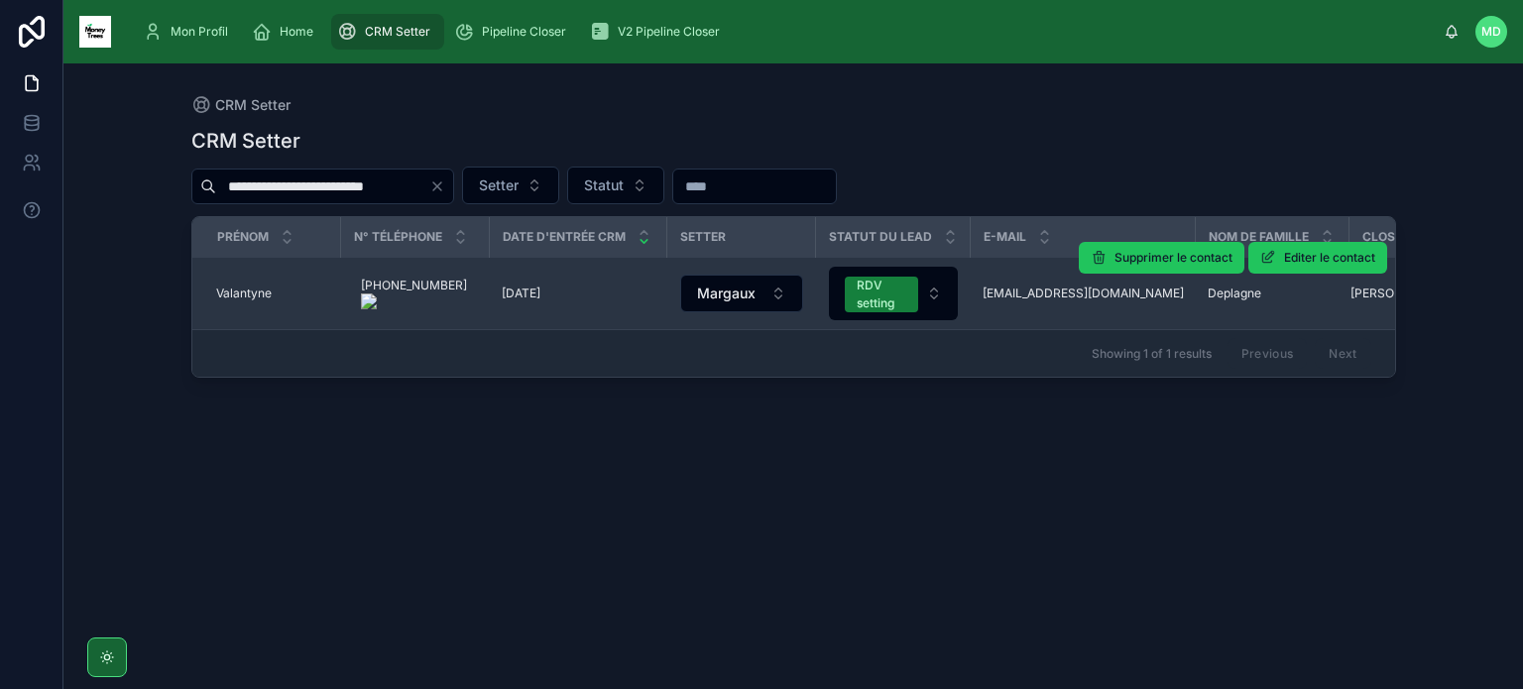
type input "**********"
click at [252, 302] on td "[PERSON_NAME]" at bounding box center [266, 294] width 149 height 72
click at [254, 296] on span "Valantyne" at bounding box center [244, 293] width 56 height 16
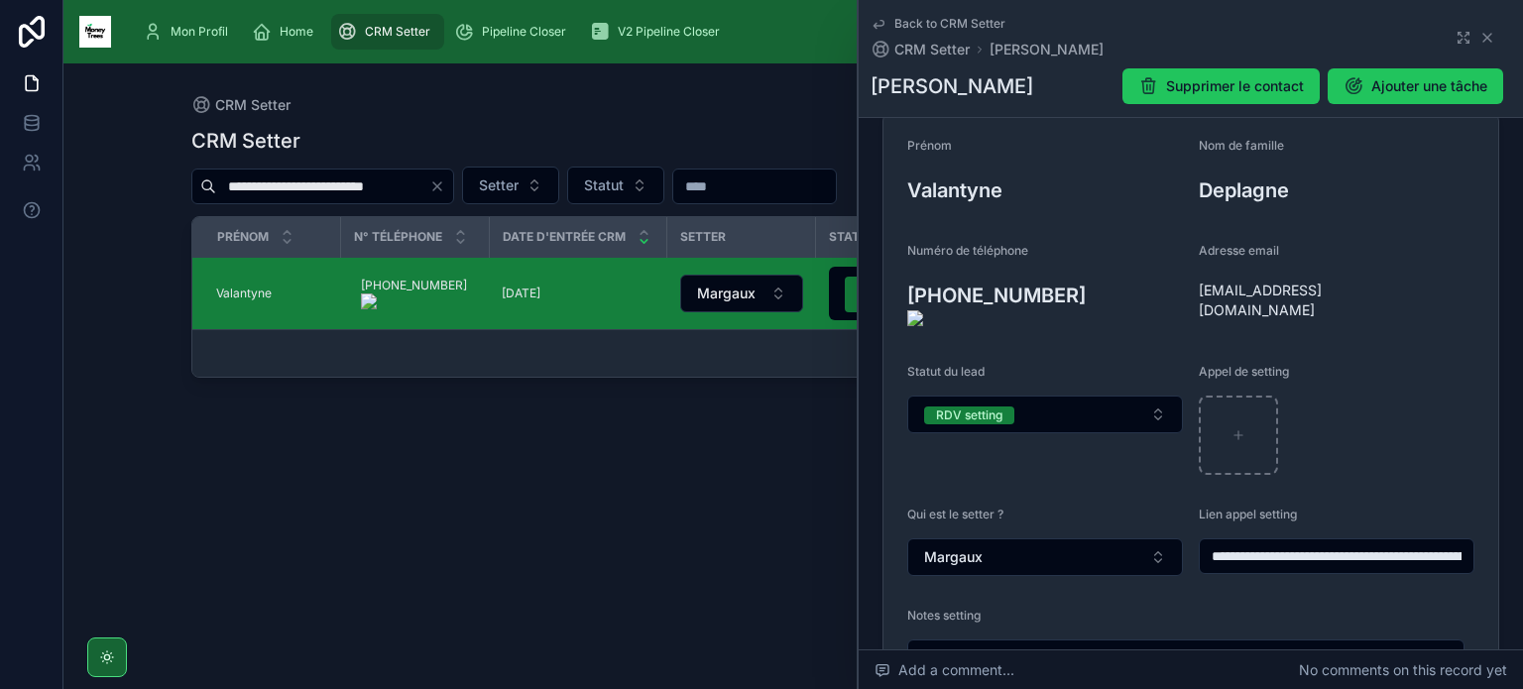
scroll to position [213, 0]
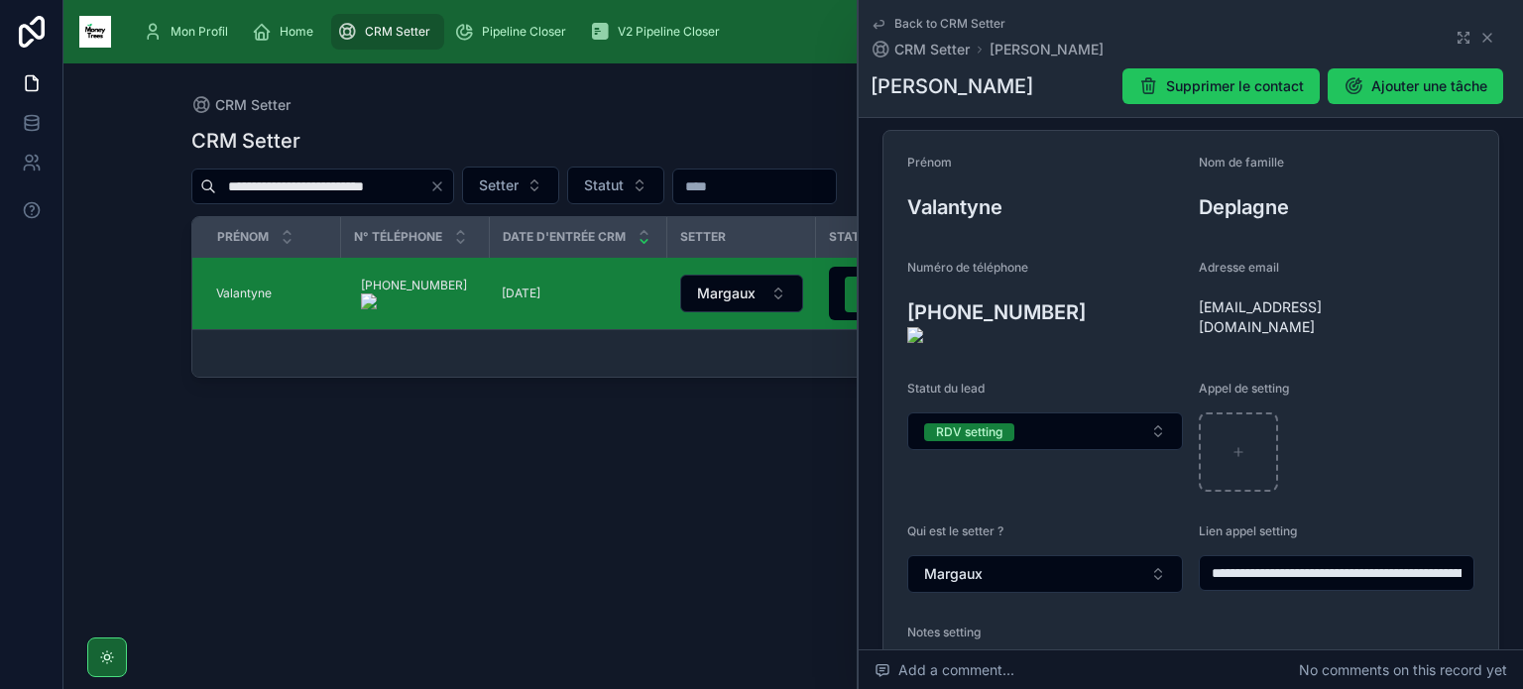
click at [1059, 284] on onoff-telecom-ce-actions-button at bounding box center [1059, 284] width 0 height 0
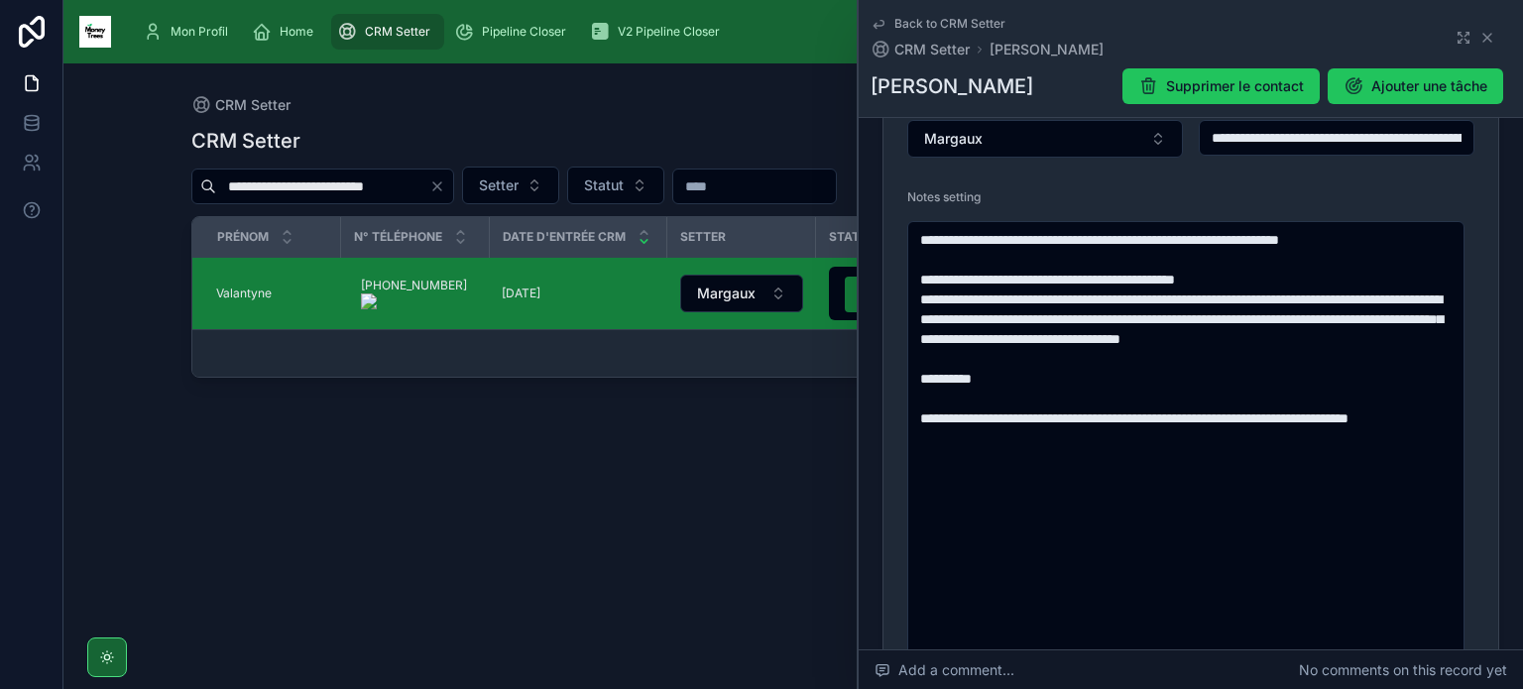
scroll to position [649, 0]
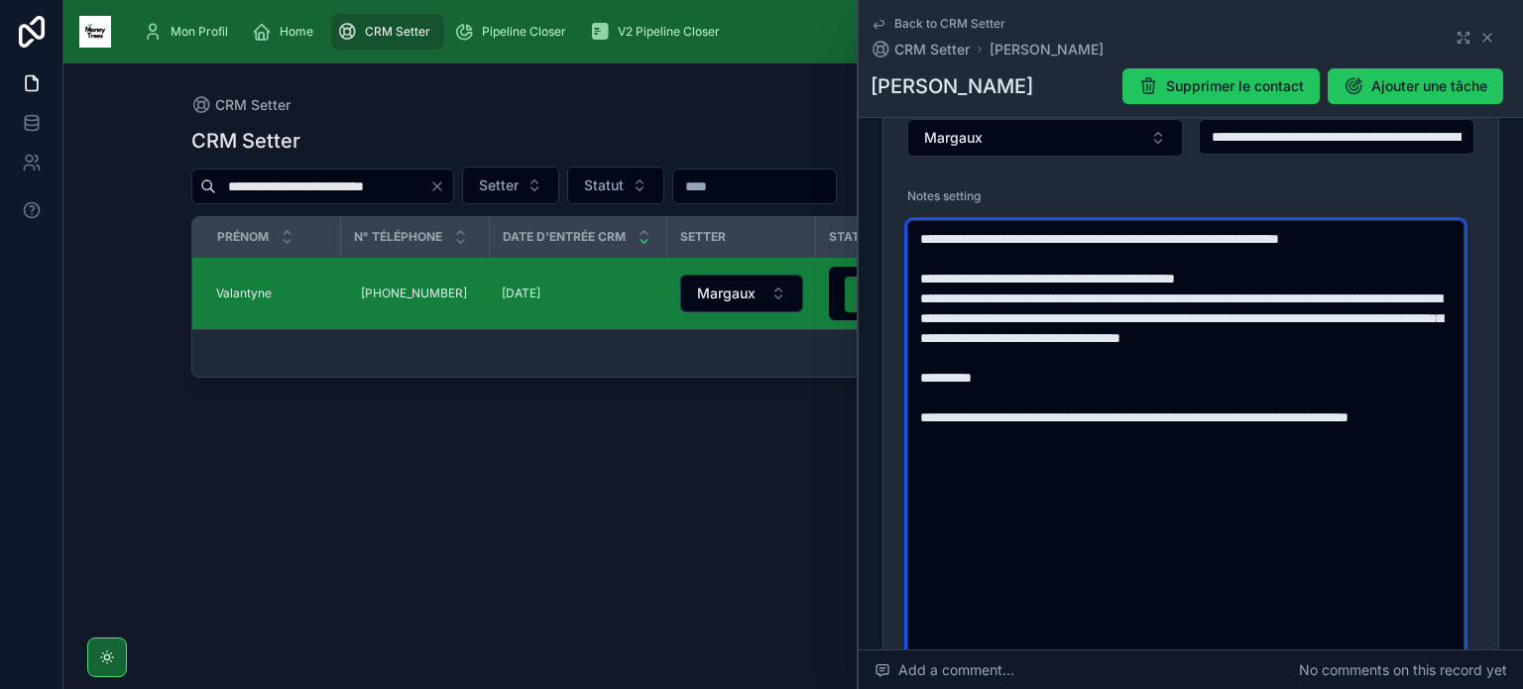
click at [1075, 513] on textarea "**********" at bounding box center [1185, 526] width 557 height 613
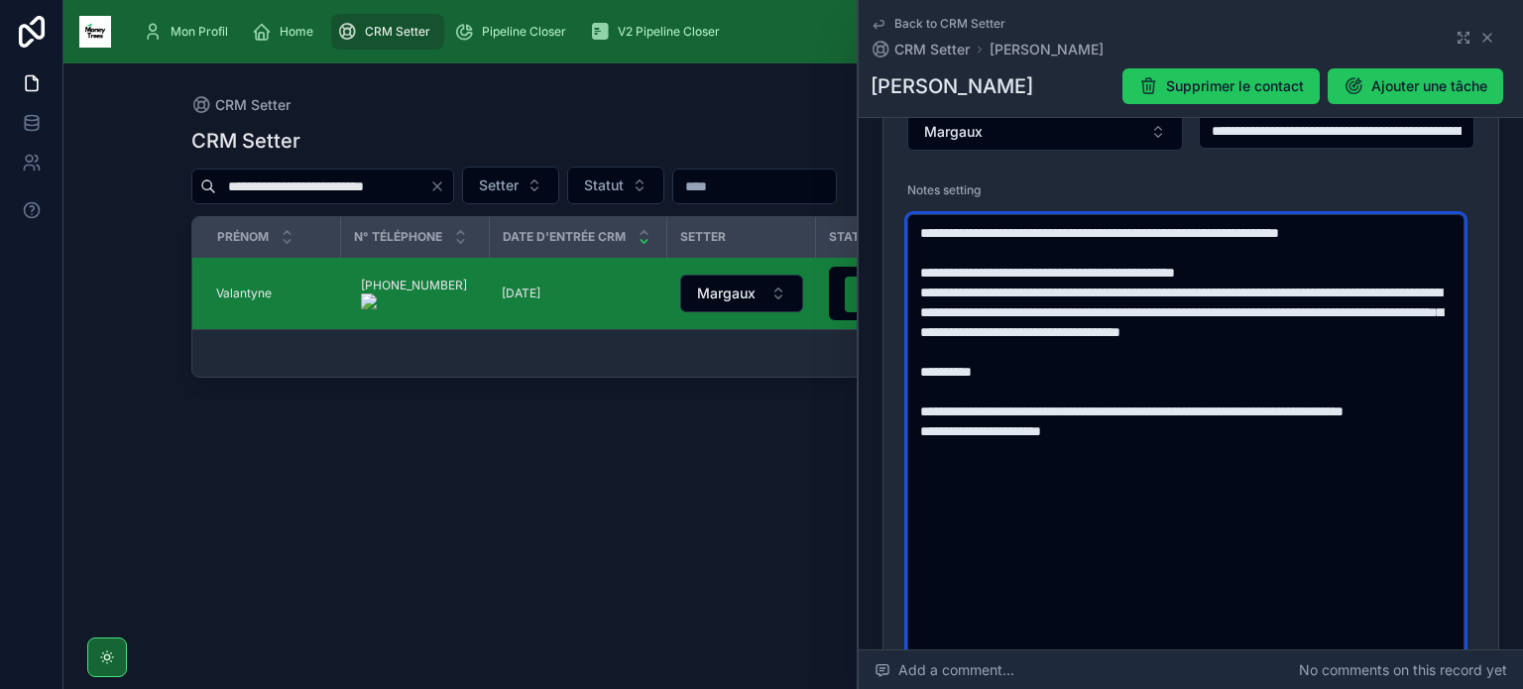
type textarea "**********"
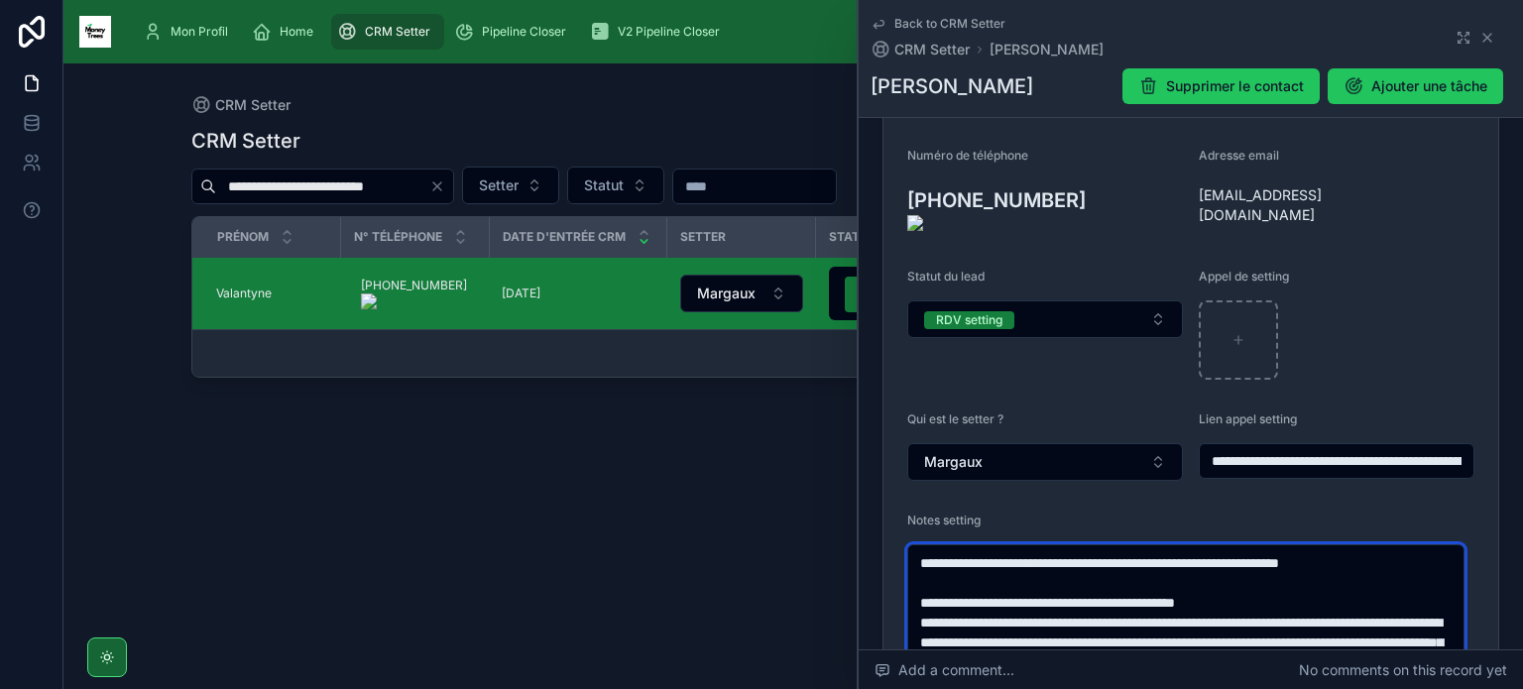
scroll to position [323, 0]
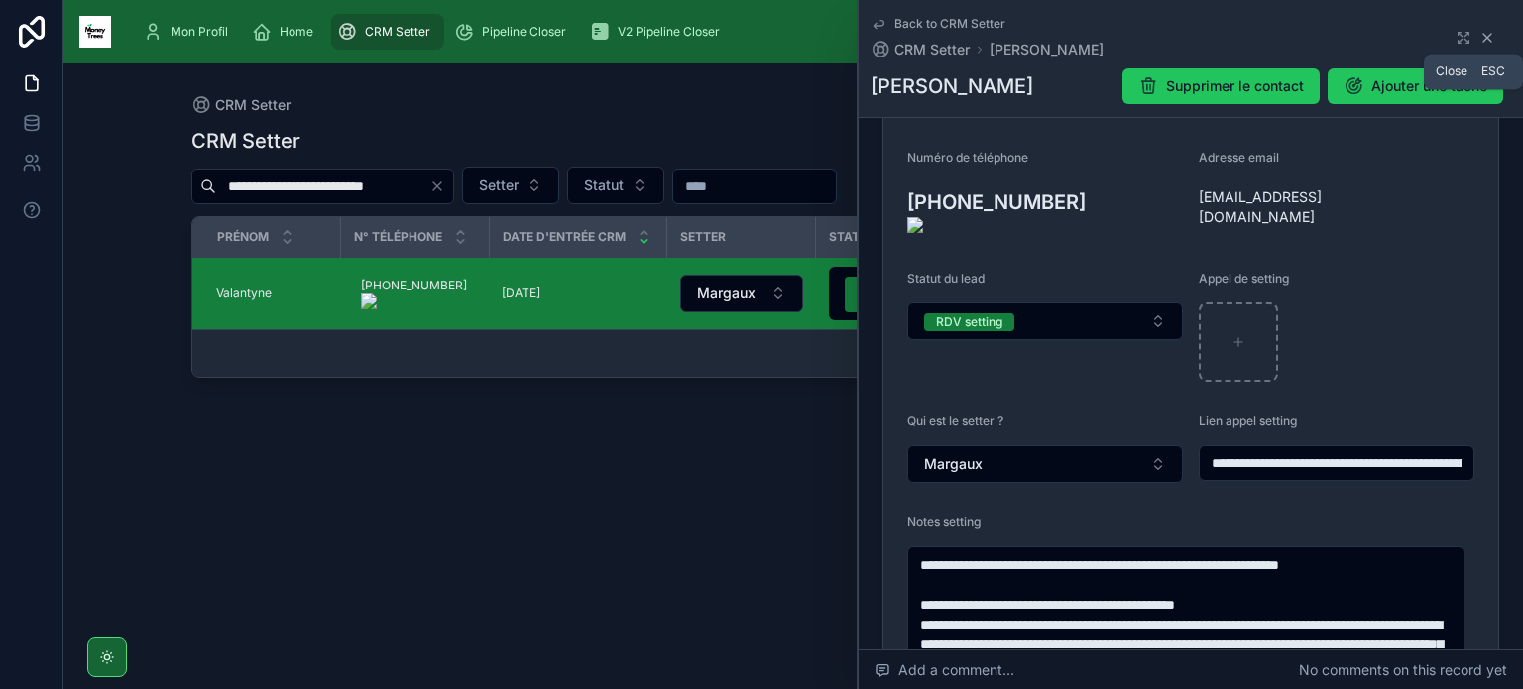
click at [1479, 37] on icon at bounding box center [1487, 38] width 16 height 16
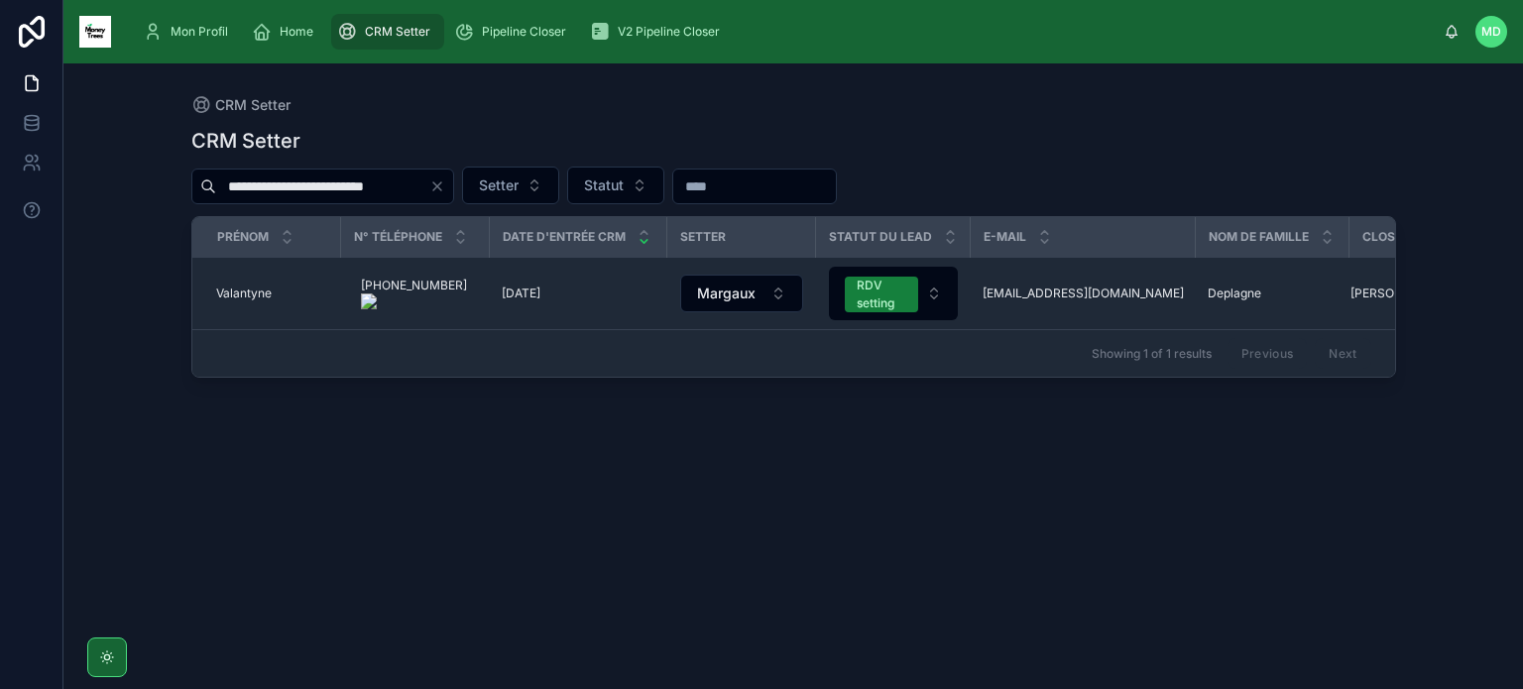
click at [436, 184] on icon "Clear" at bounding box center [437, 186] width 16 height 16
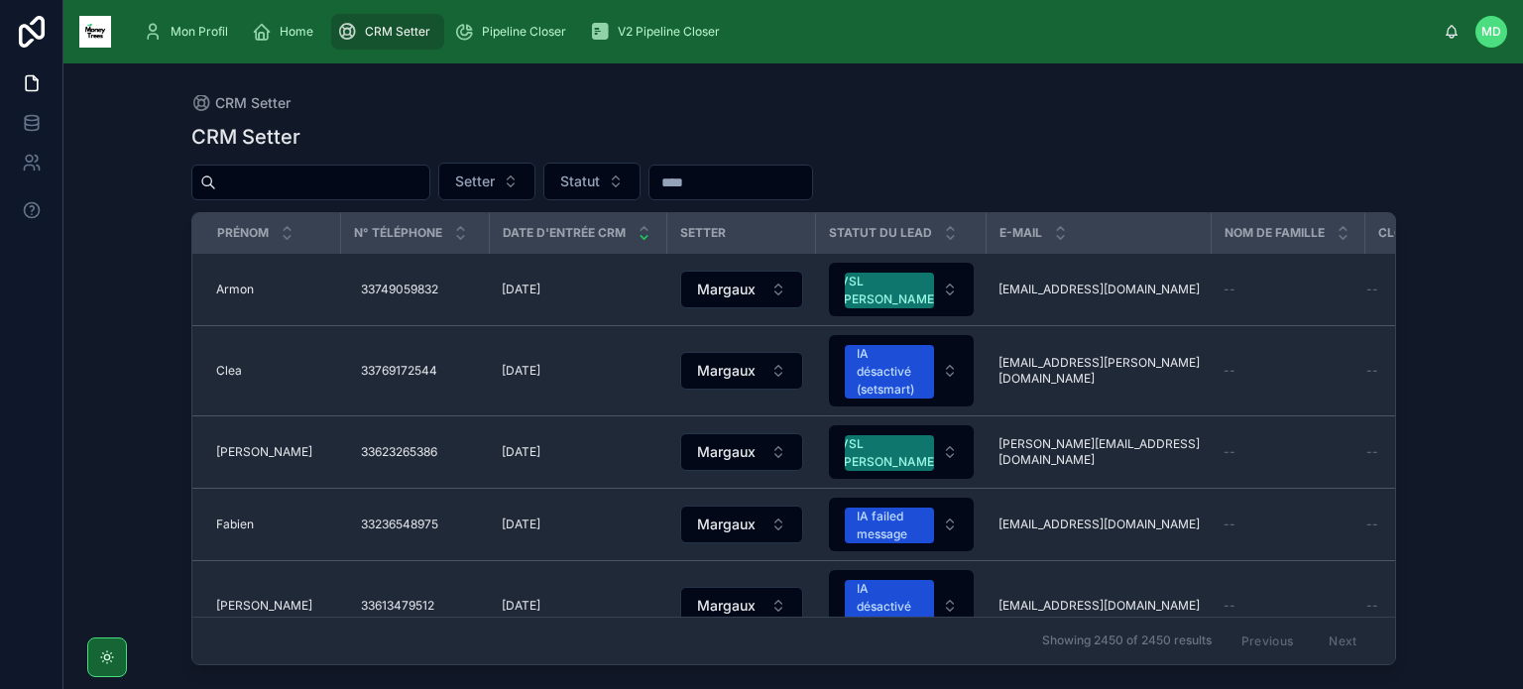
click at [329, 201] on div "CRM Setter Setter Statut Prénom N° Téléphone Date d'entrée CRM Setter Statut du…" at bounding box center [793, 388] width 1204 height 554
click at [337, 185] on input "text" at bounding box center [322, 183] width 213 height 28
paste input "**********"
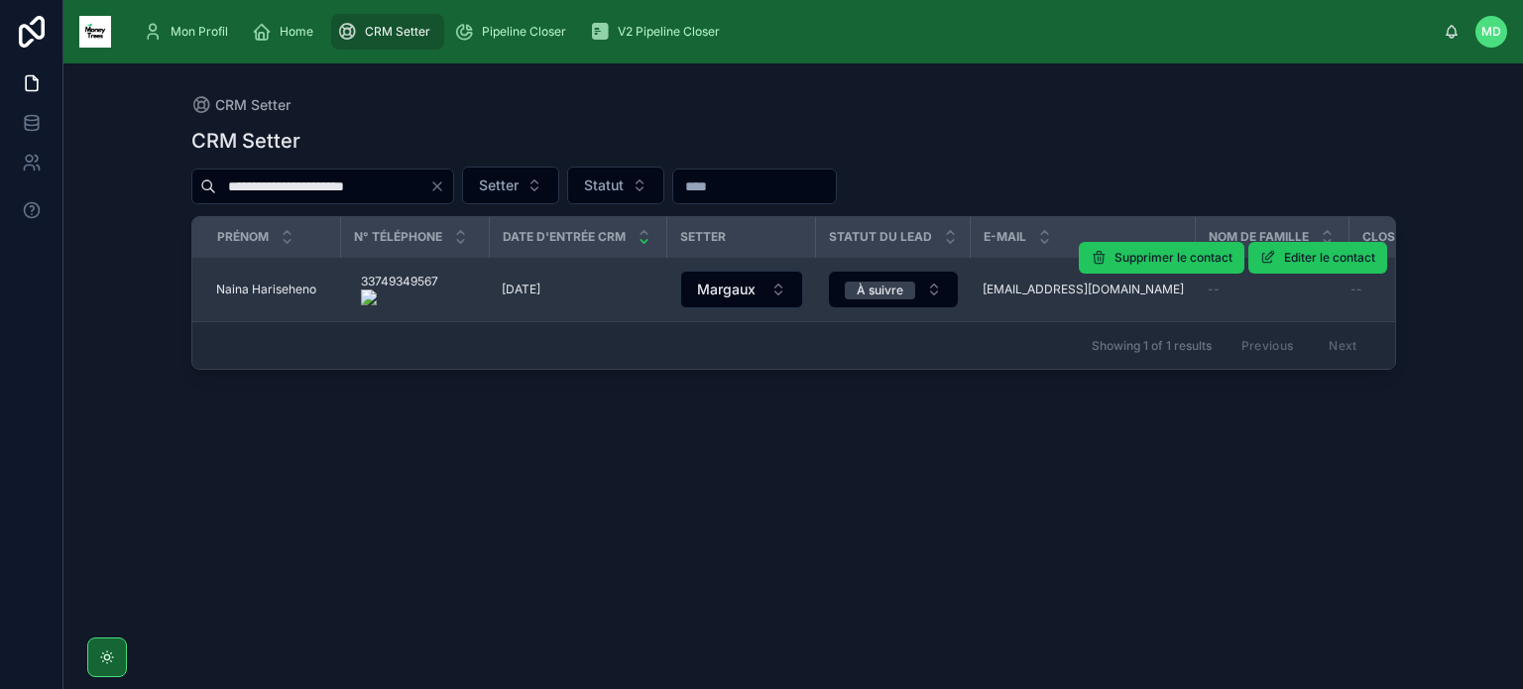
type input "**********"
click at [238, 285] on span "Naina Hariseheno" at bounding box center [266, 290] width 100 height 16
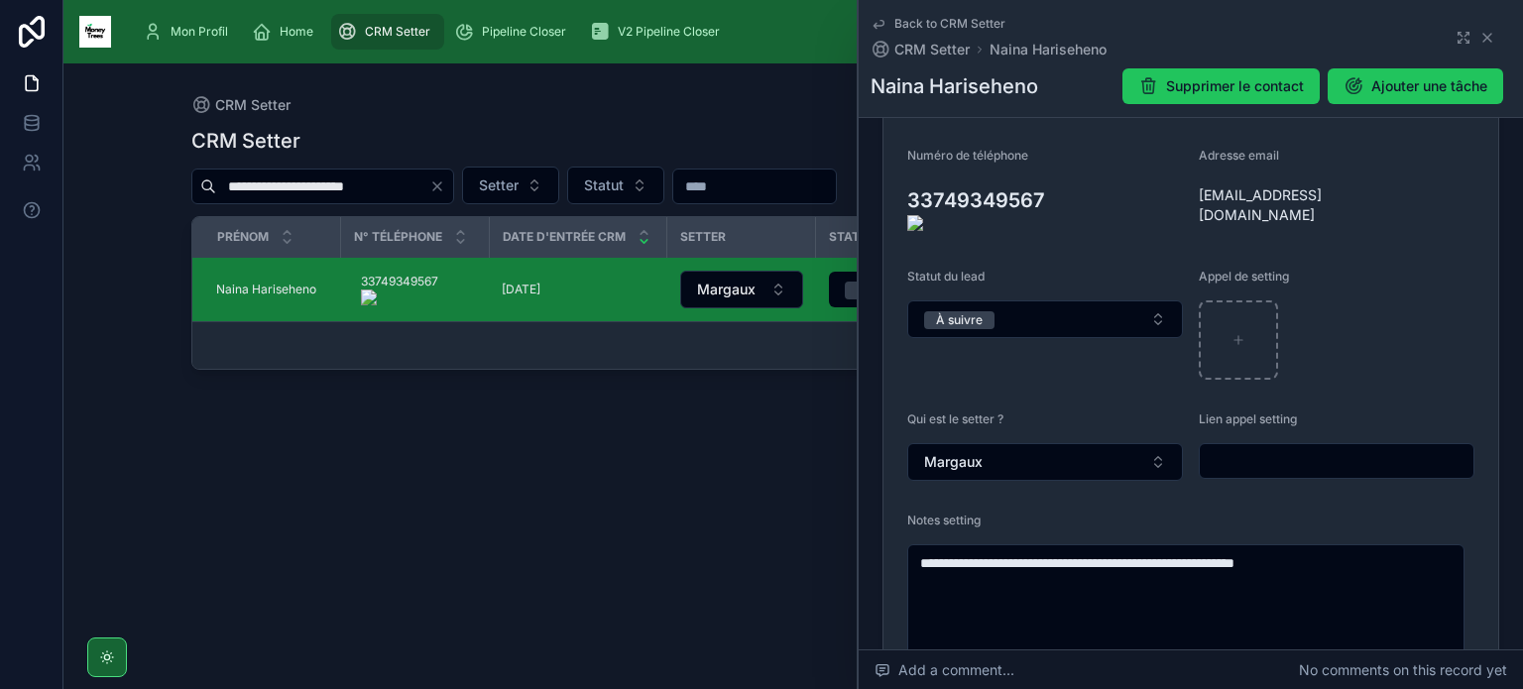
scroll to position [312, 0]
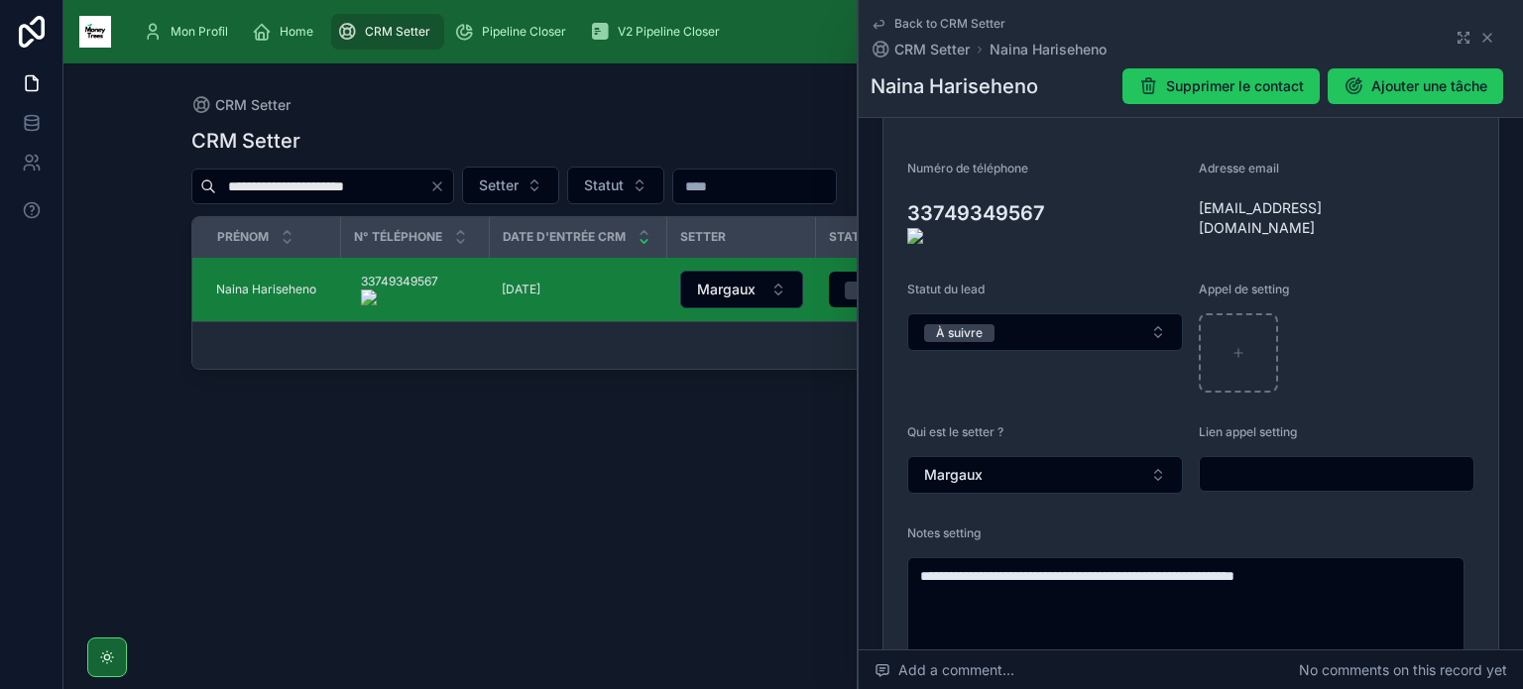
click at [1053, 184] on onoff-telecom-ce-actions-button at bounding box center [1053, 184] width 0 height 0
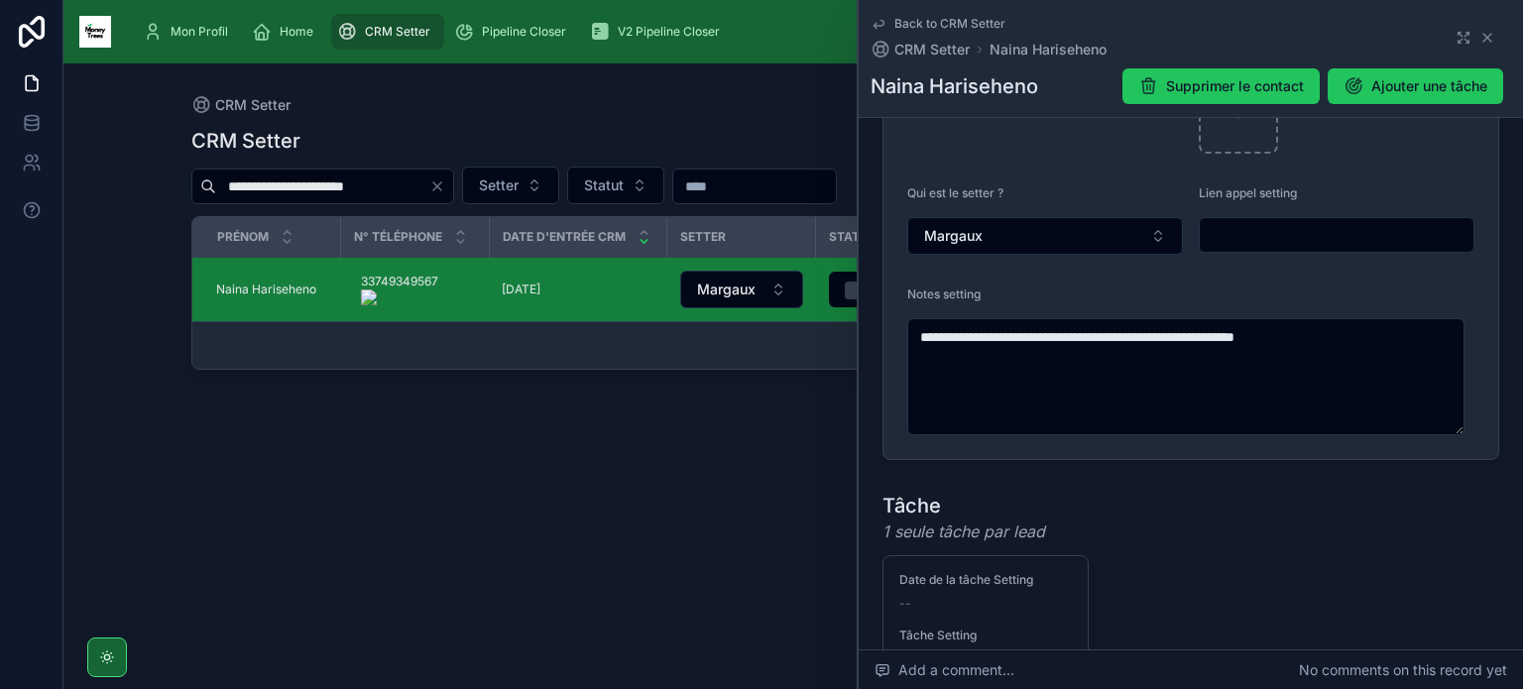
scroll to position [551, 0]
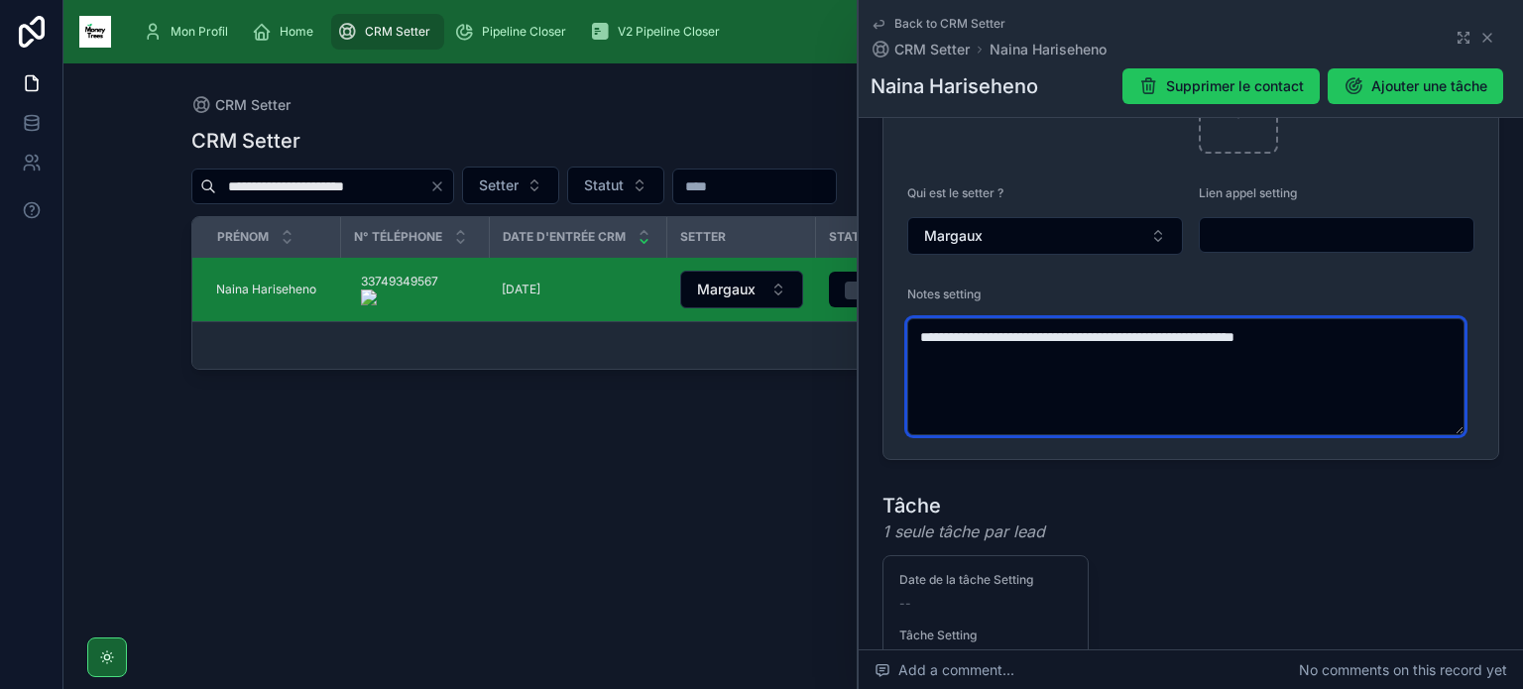
click at [1114, 407] on textarea "**********" at bounding box center [1185, 376] width 557 height 117
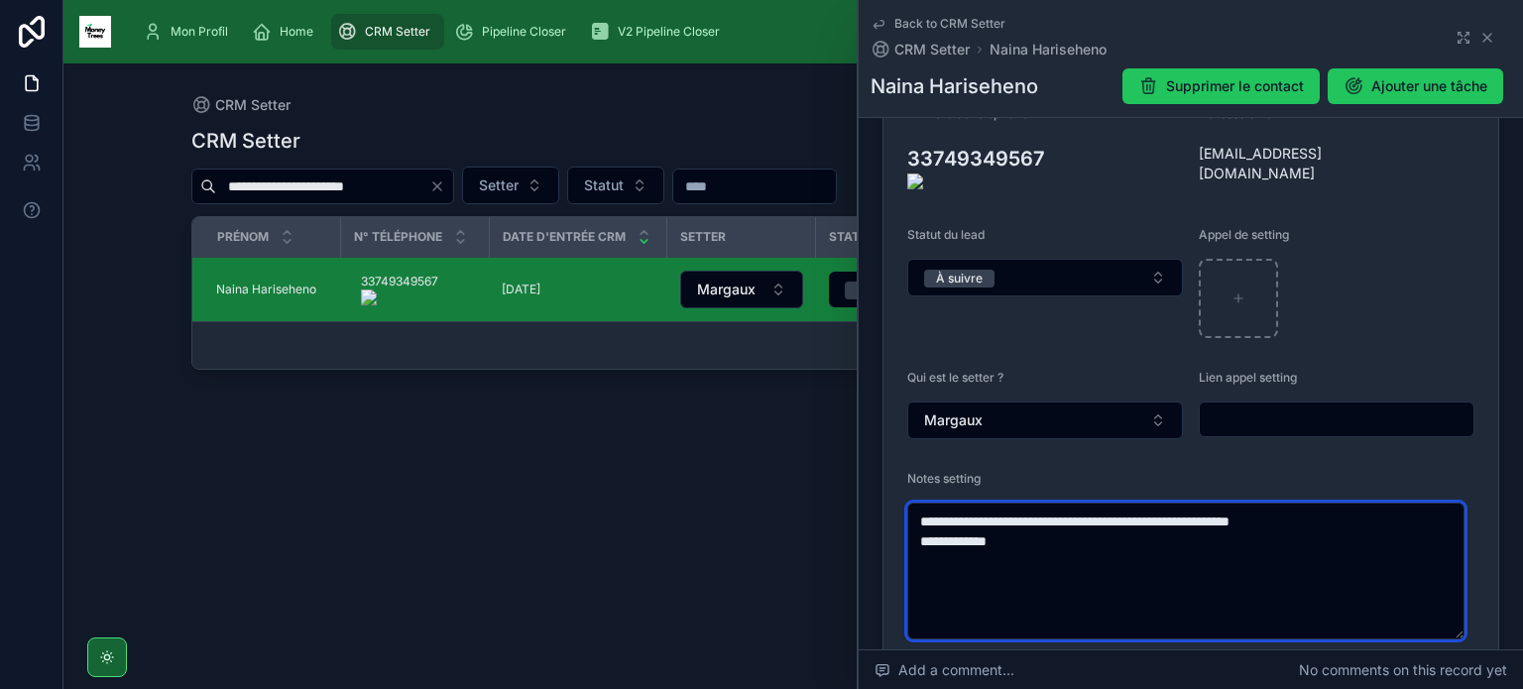
scroll to position [373, 0]
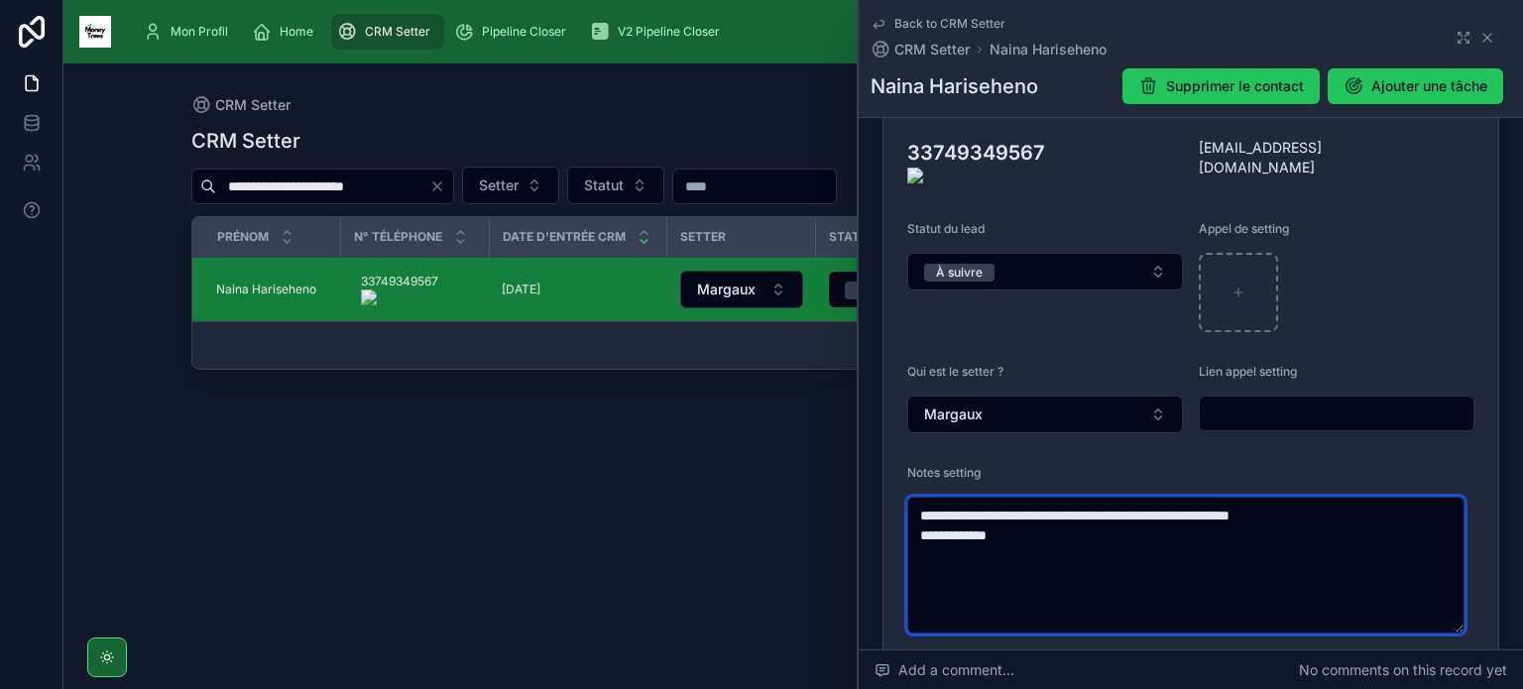
click at [1145, 527] on textarea "**********" at bounding box center [1185, 565] width 557 height 137
click at [1130, 521] on textarea "**********" at bounding box center [1185, 565] width 557 height 137
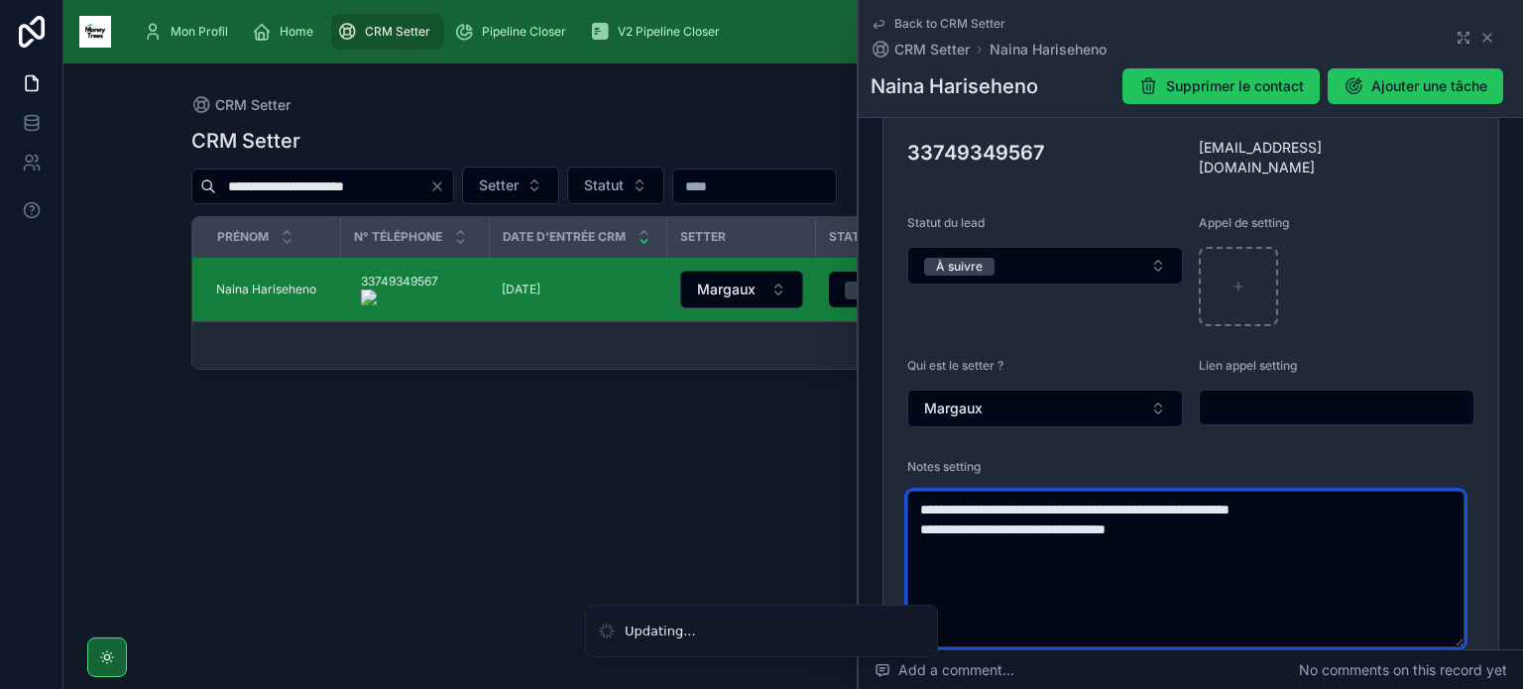
scroll to position [212, 0]
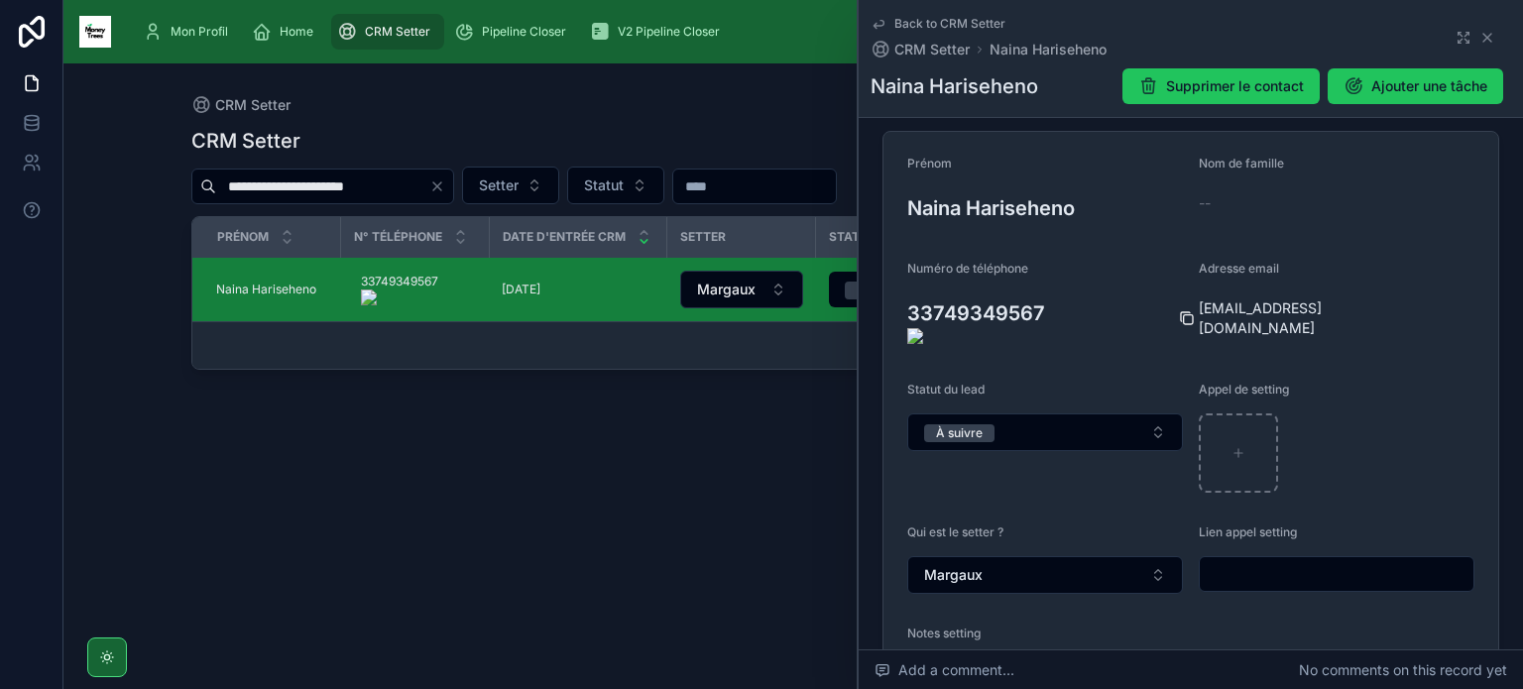
click at [1184, 315] on icon at bounding box center [1188, 319] width 9 height 9
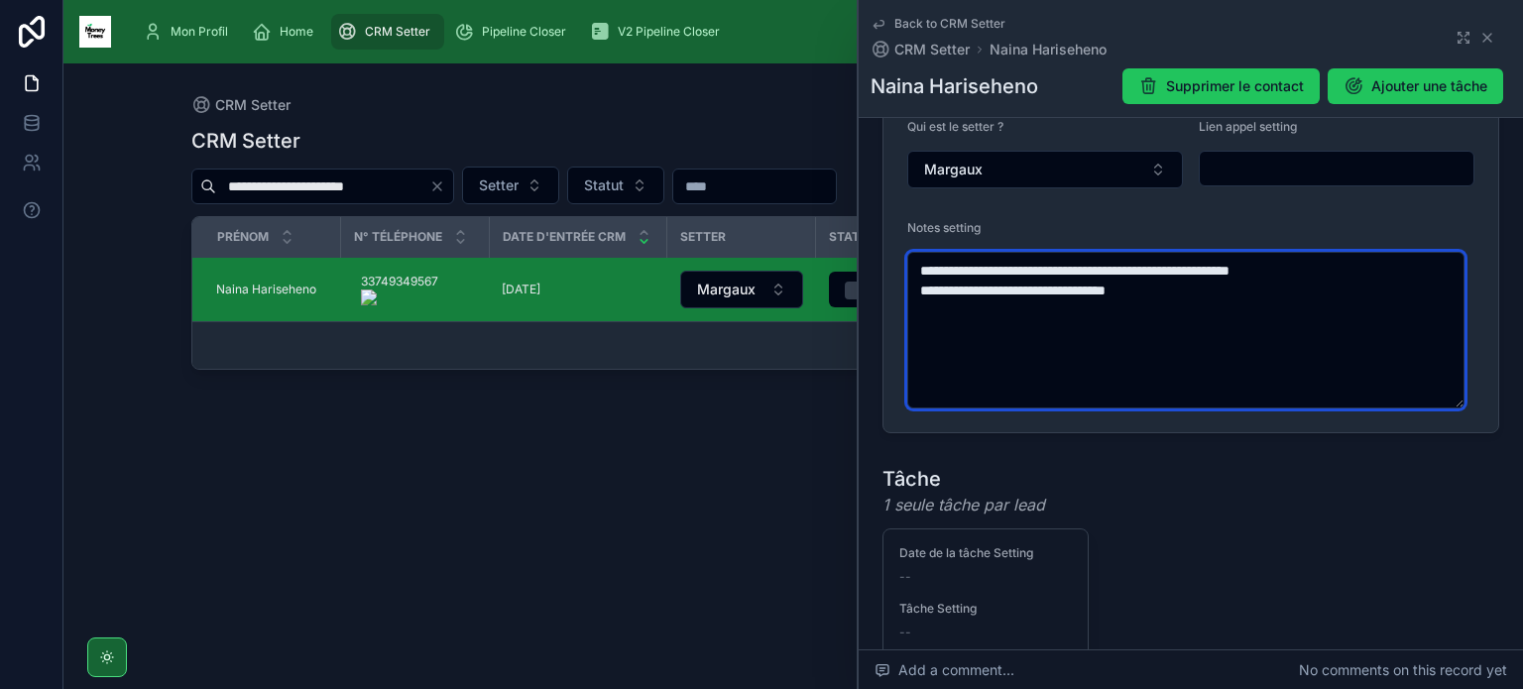
click at [1190, 281] on textarea "**********" at bounding box center [1185, 330] width 557 height 157
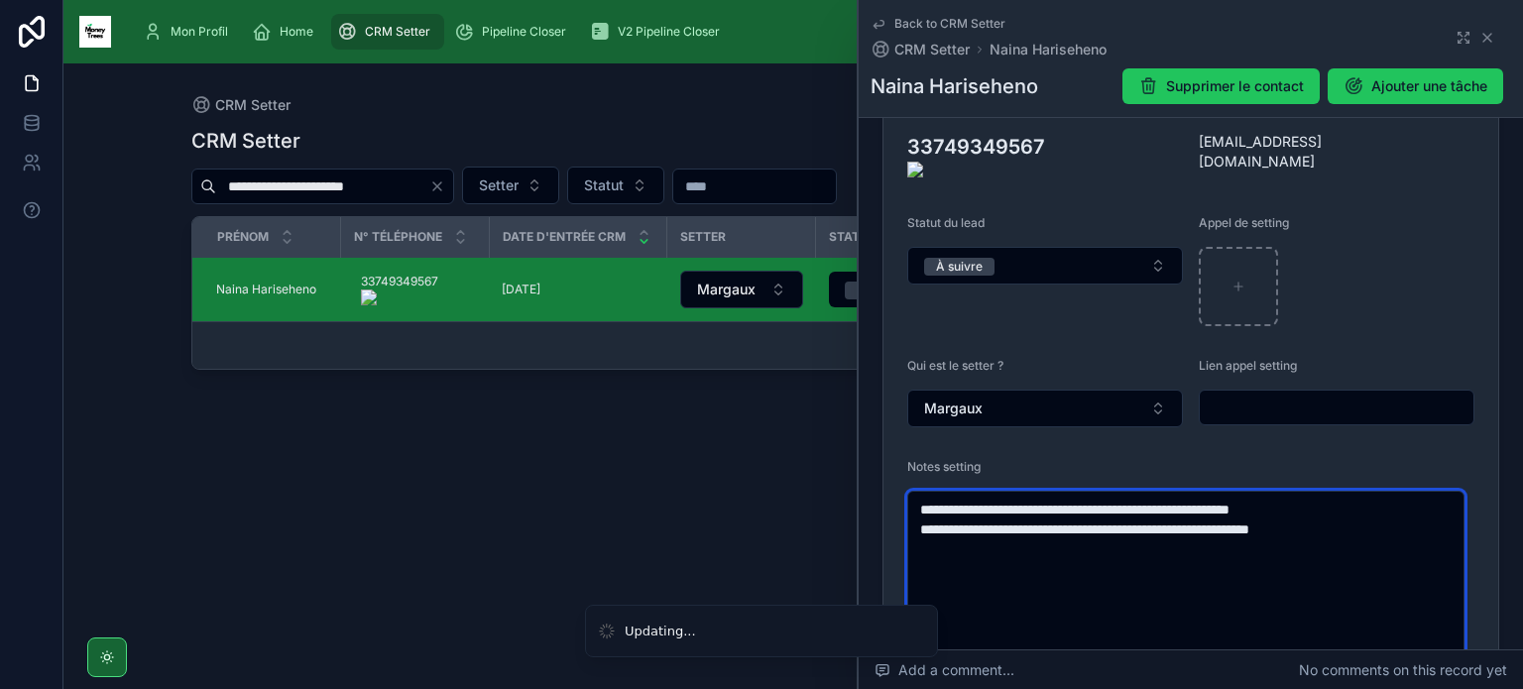
scroll to position [380, 0]
type textarea "**********"
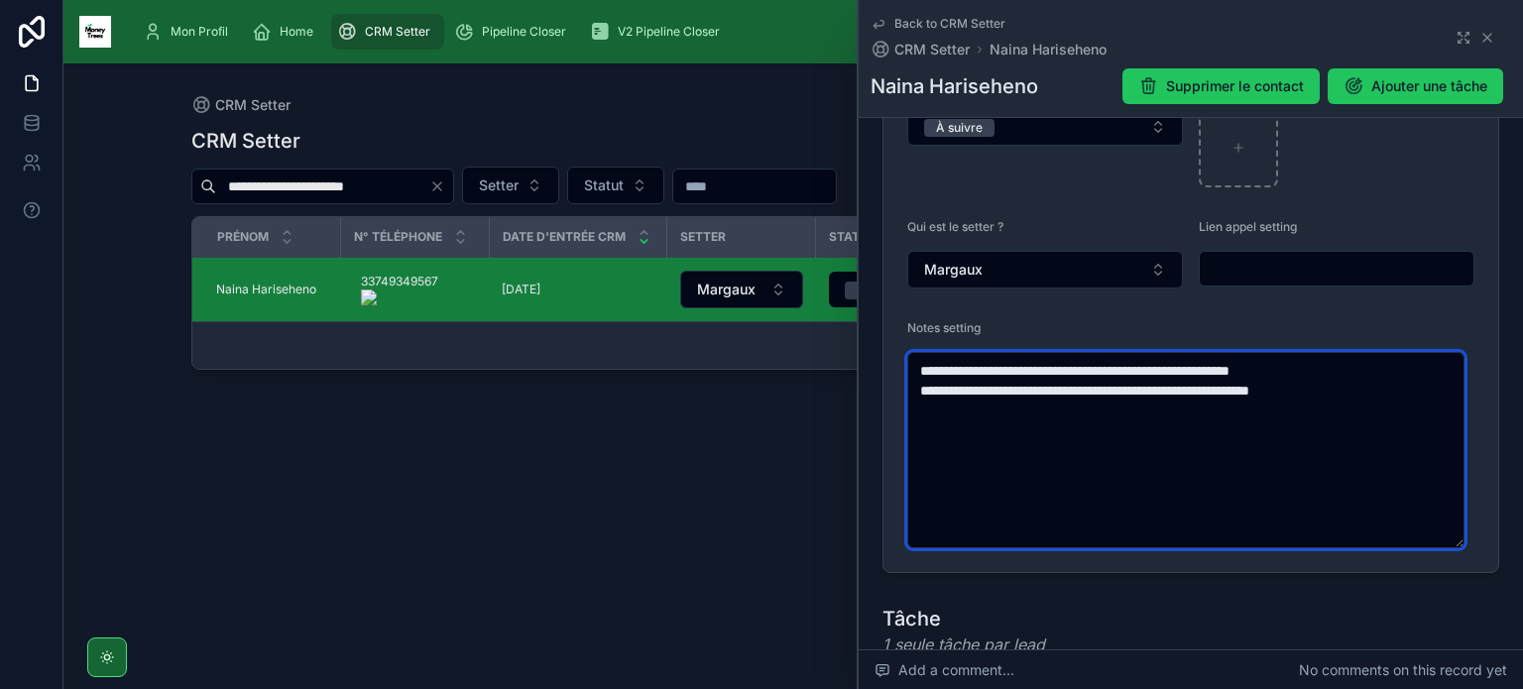
scroll to position [519, 0]
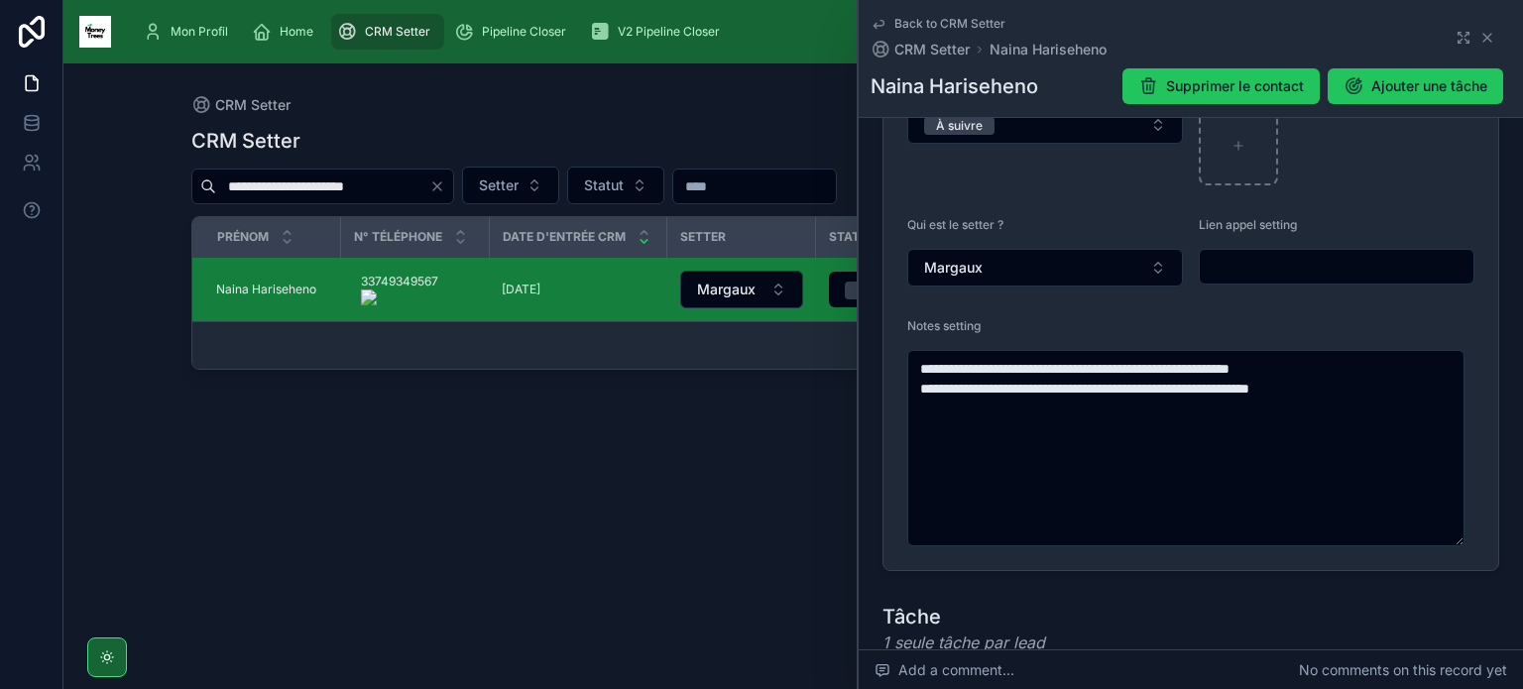
click at [430, 178] on icon "Clear" at bounding box center [437, 186] width 16 height 16
click at [387, 181] on input "text" at bounding box center [322, 186] width 213 height 28
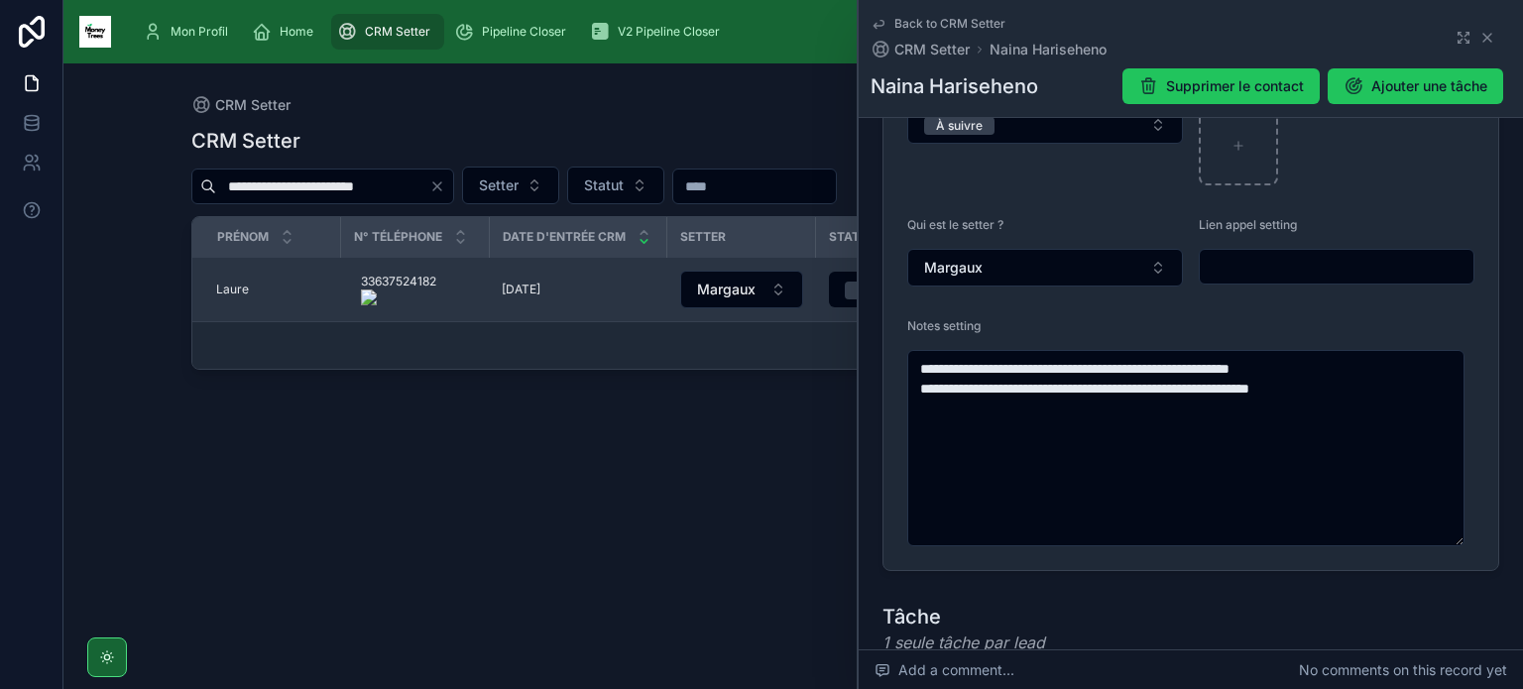
type input "**********"
click at [242, 287] on span "Laure" at bounding box center [232, 290] width 33 height 16
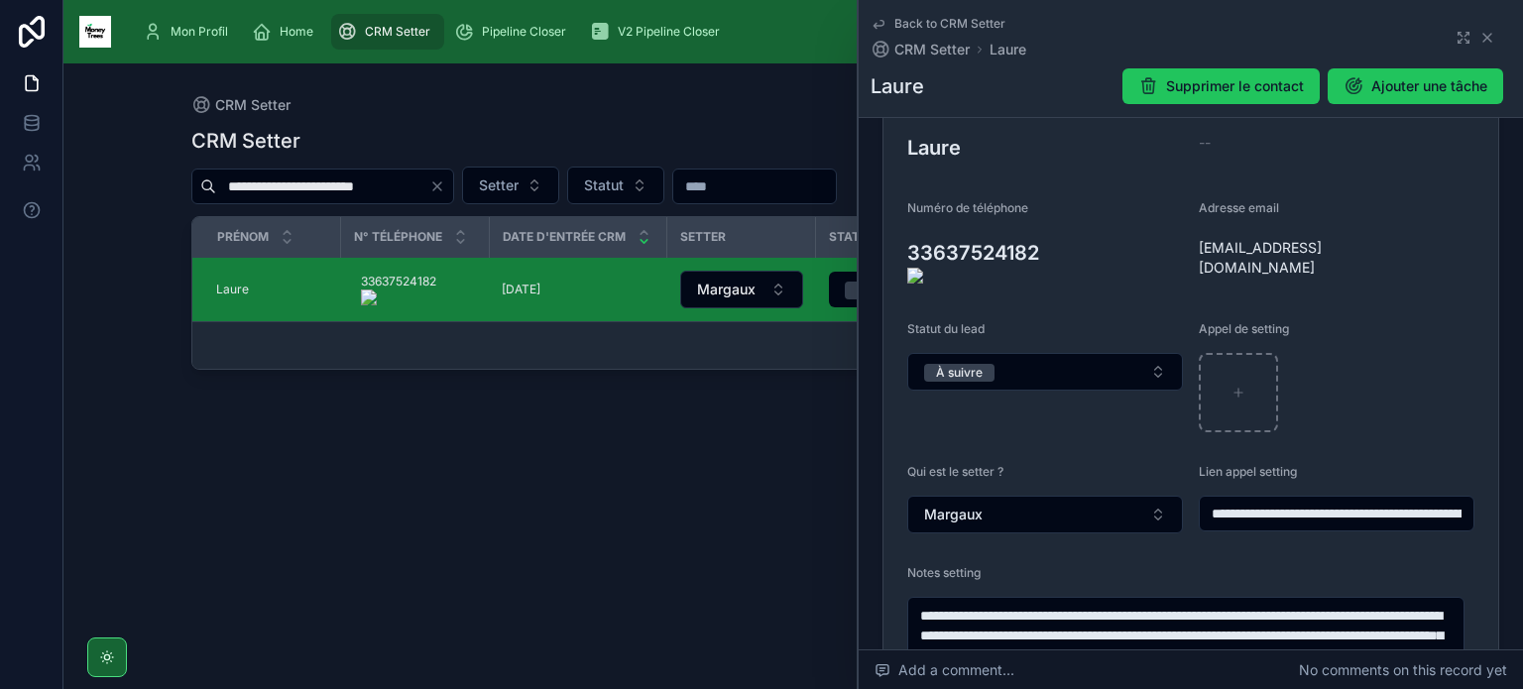
scroll to position [274, 0]
click at [1049, 224] on onoff-telecom-ce-actions-button at bounding box center [1049, 224] width 0 height 0
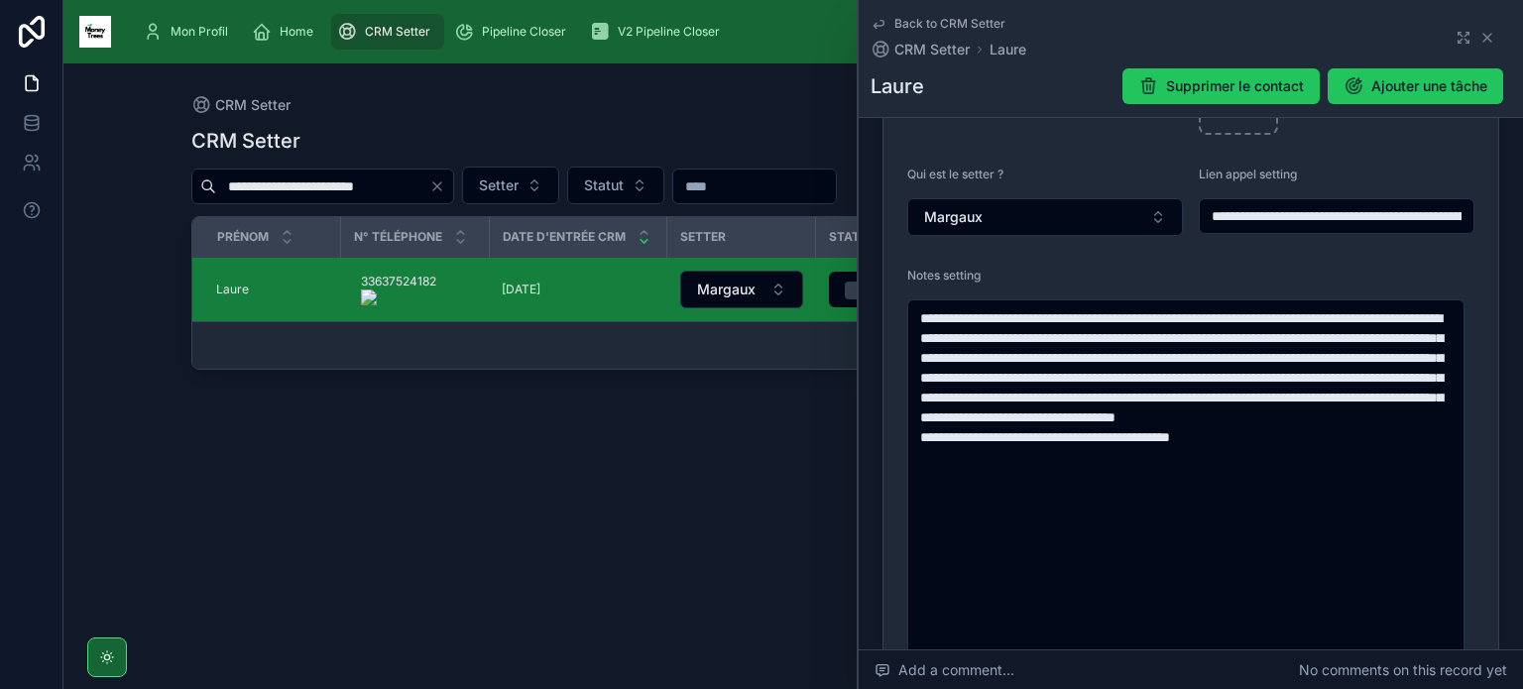
scroll to position [571, 0]
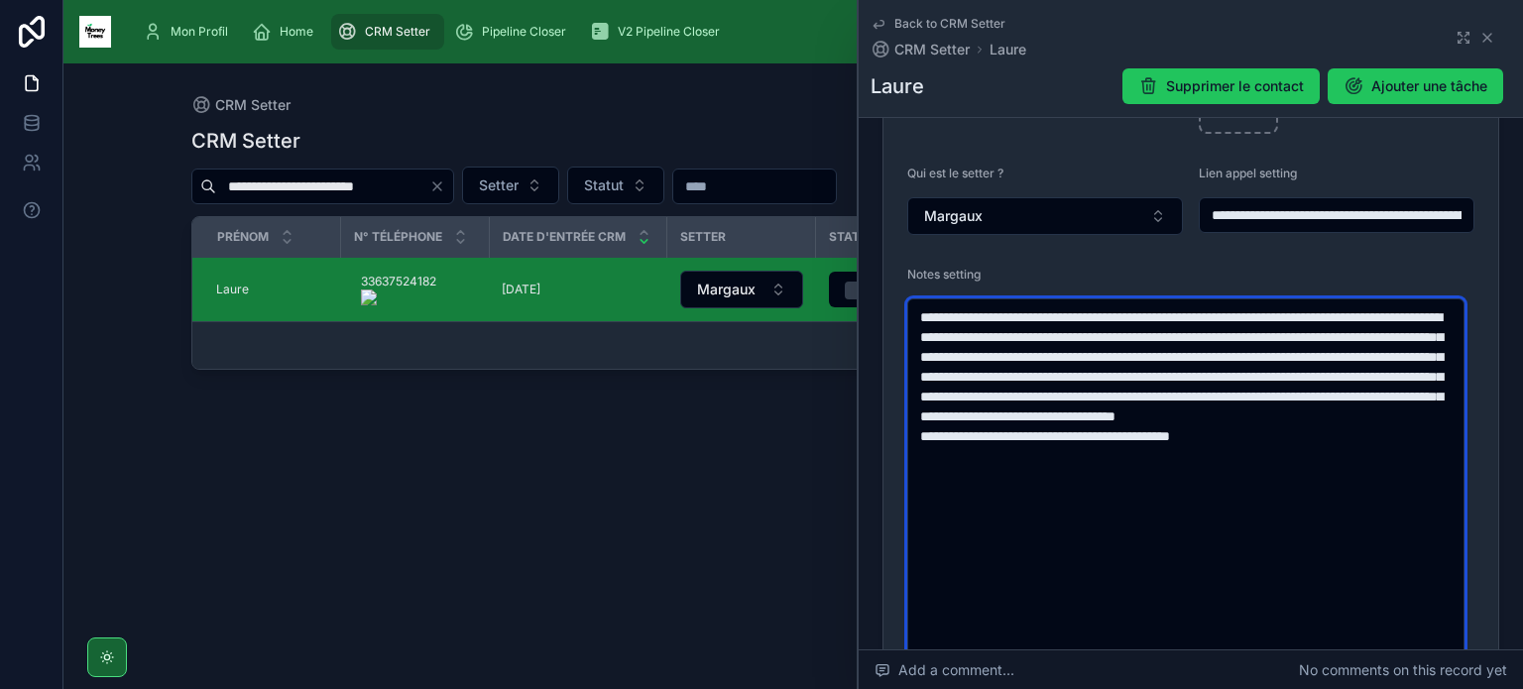
click at [975, 514] on textarea "**********" at bounding box center [1185, 604] width 557 height 613
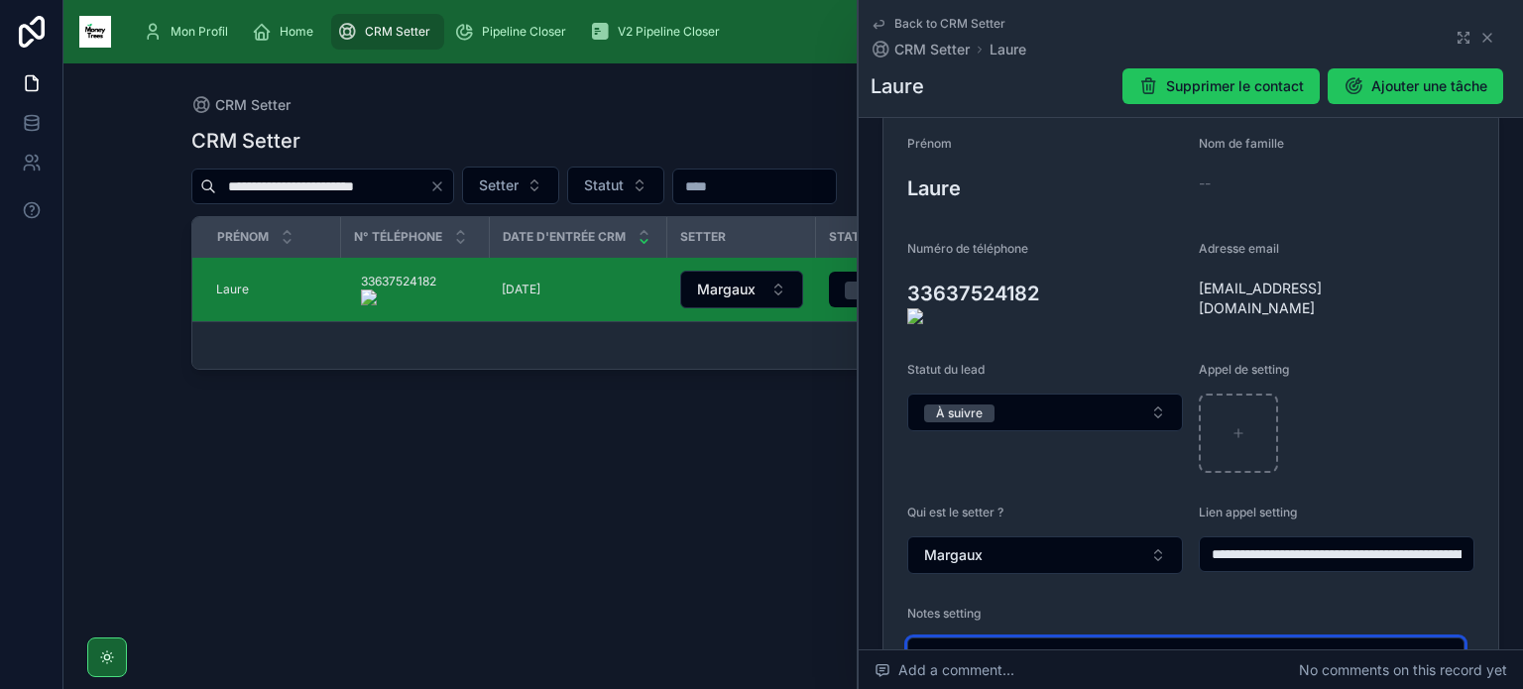
scroll to position [220, 0]
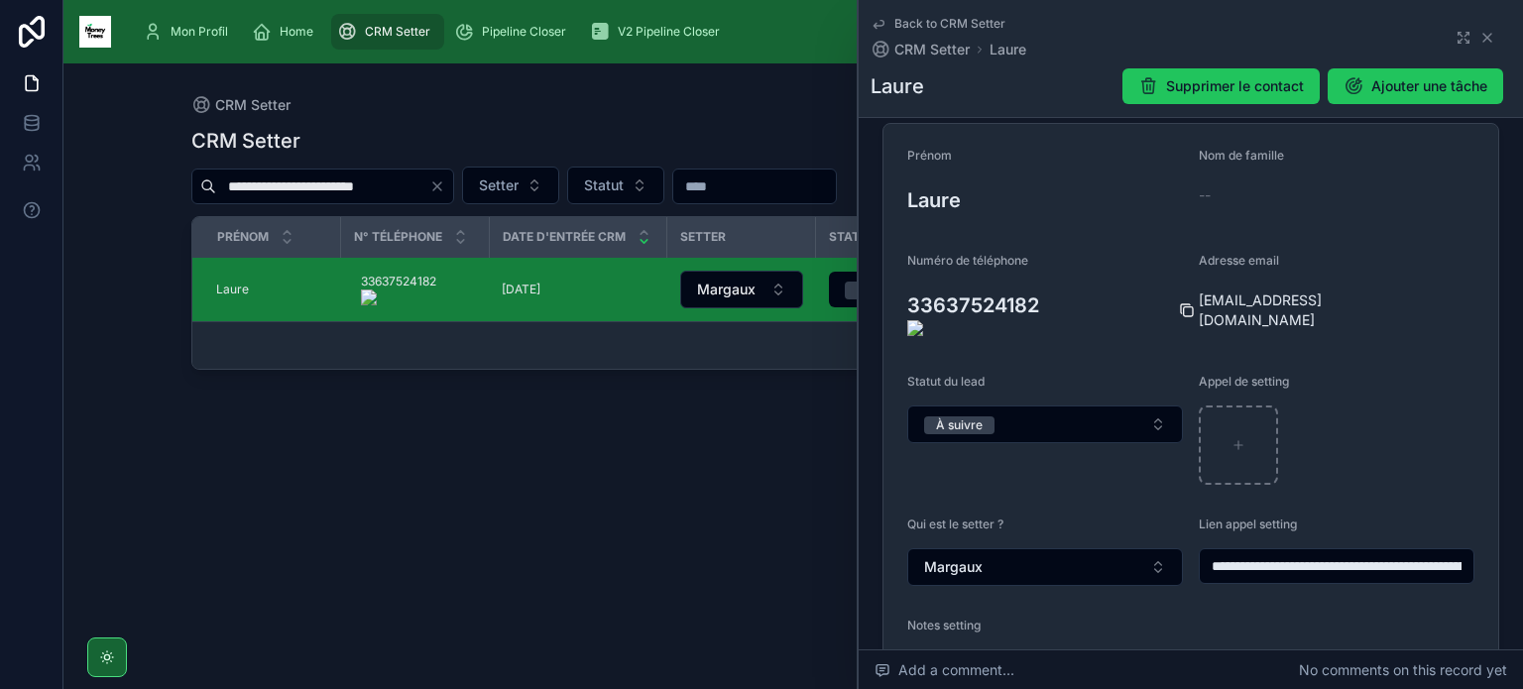
click at [1182, 311] on icon at bounding box center [1187, 310] width 16 height 16
type textarea "**********"
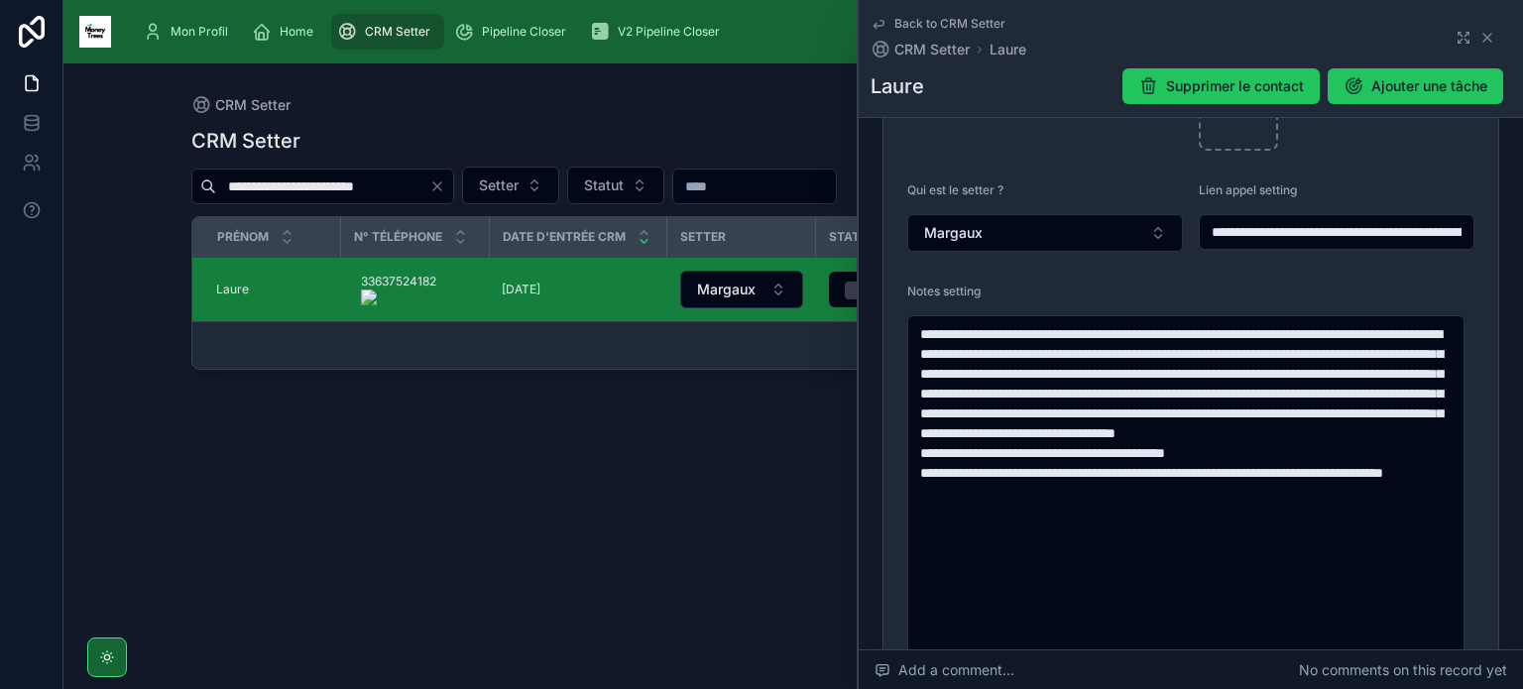
scroll to position [553, 0]
click at [1479, 43] on icon at bounding box center [1487, 38] width 16 height 16
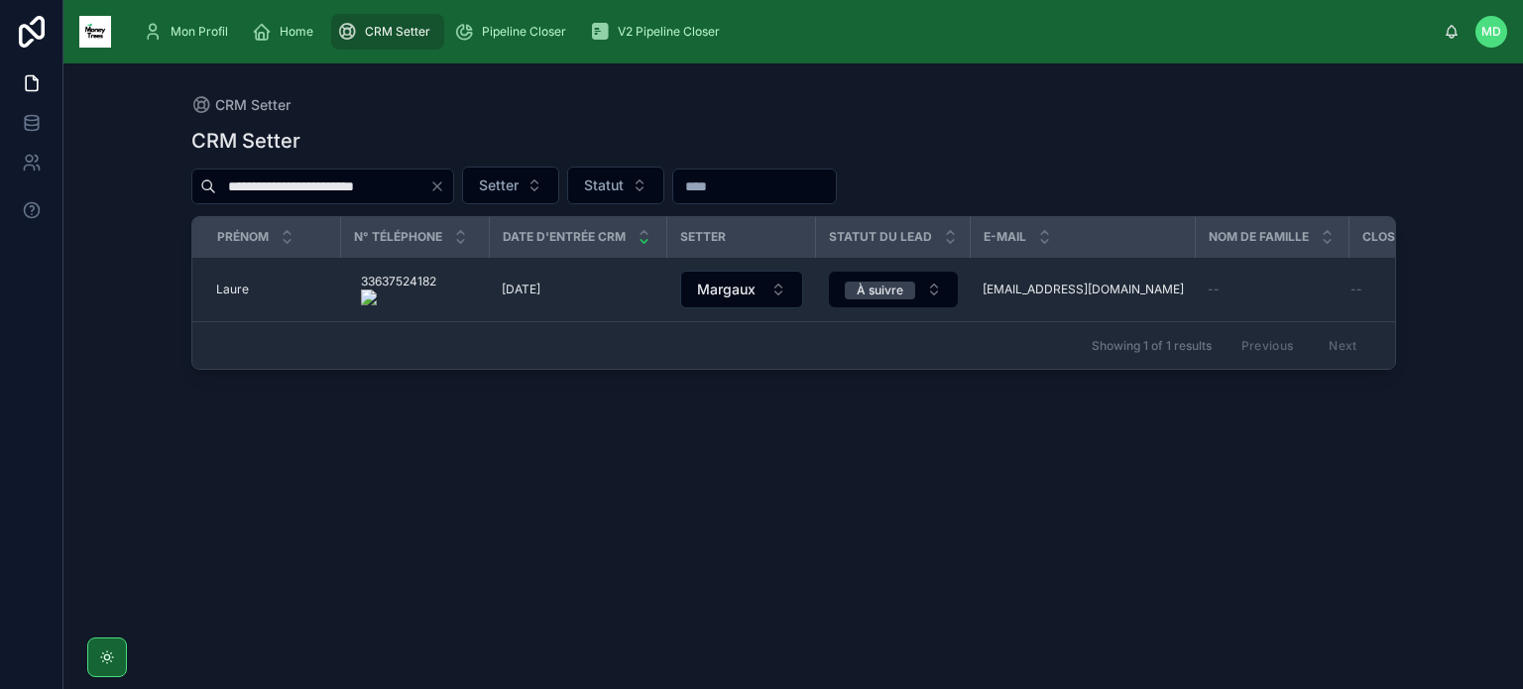
click at [440, 189] on icon "Clear" at bounding box center [437, 186] width 8 height 8
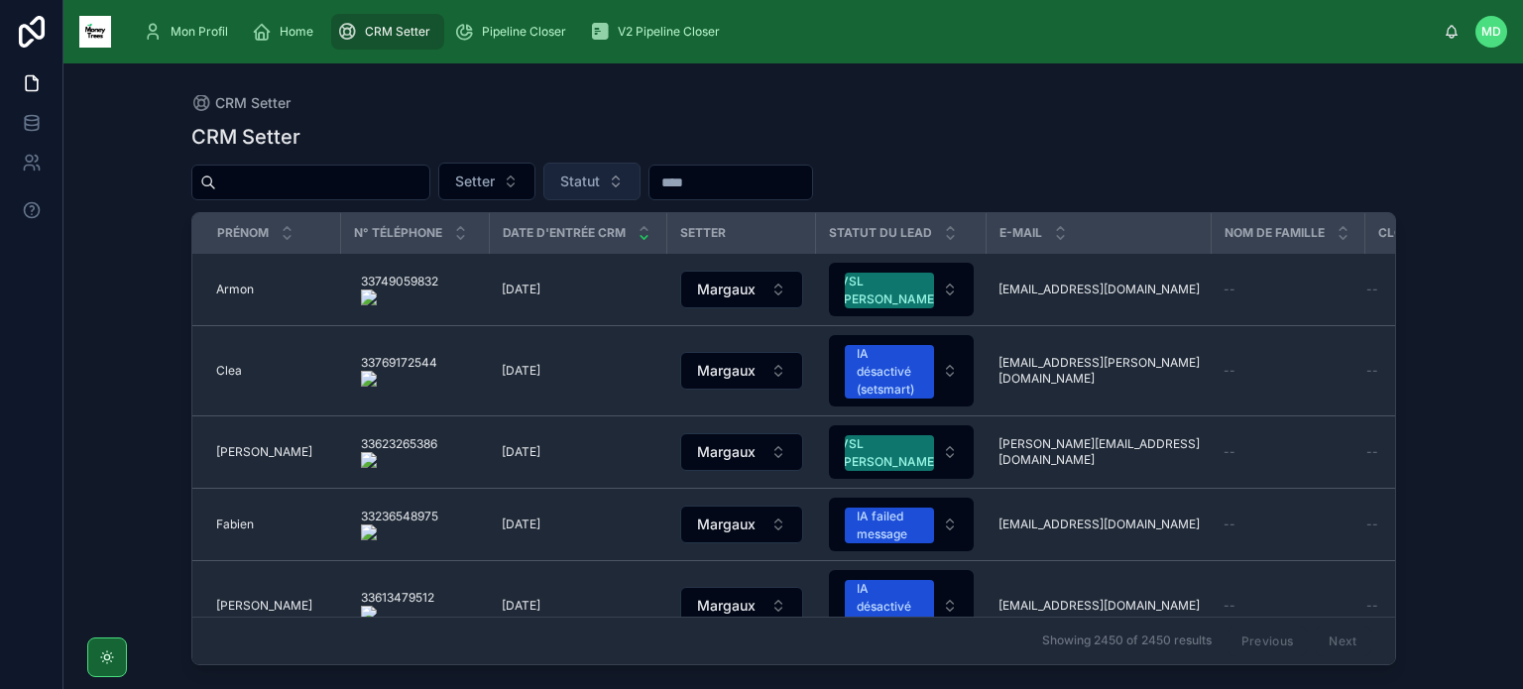
click at [622, 187] on button "Statut" at bounding box center [591, 182] width 97 height 38
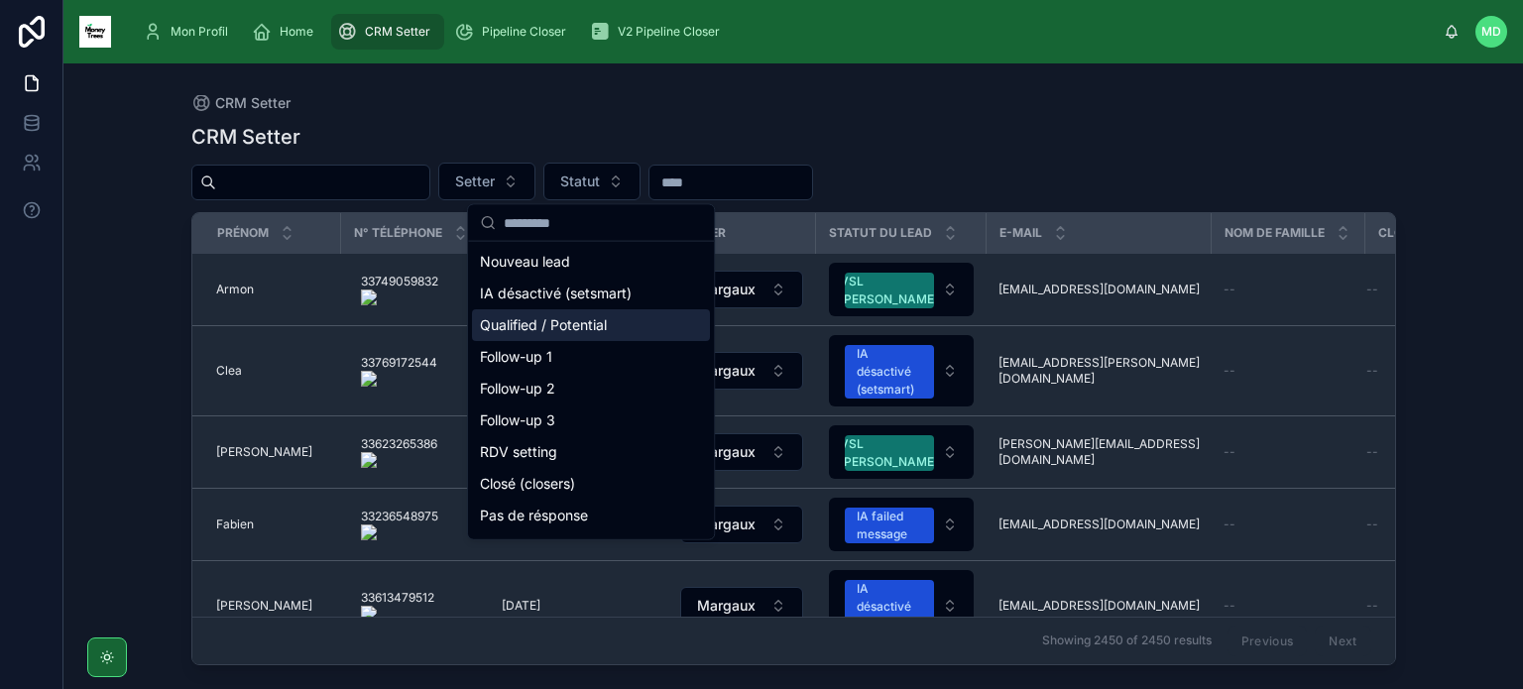
scroll to position [218, 0]
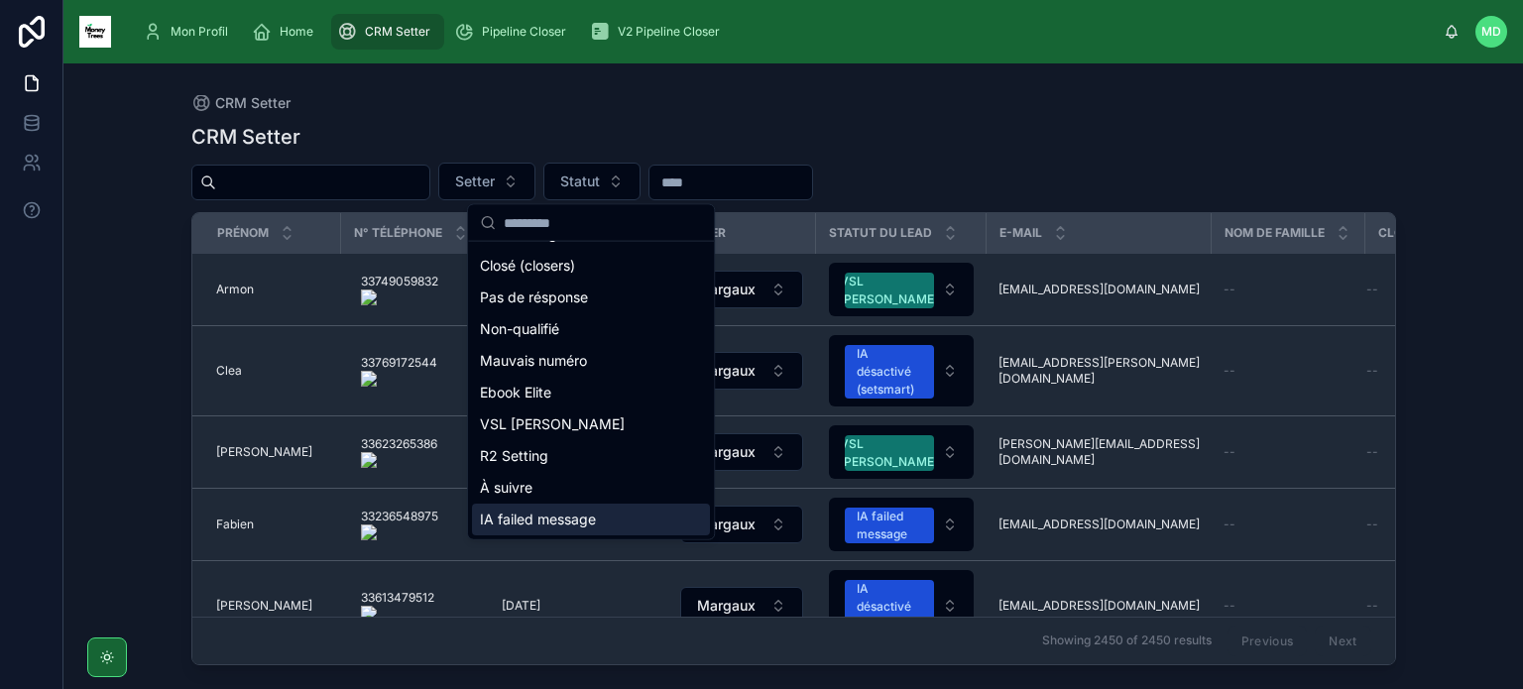
click at [563, 519] on div "IA failed message" at bounding box center [591, 520] width 238 height 32
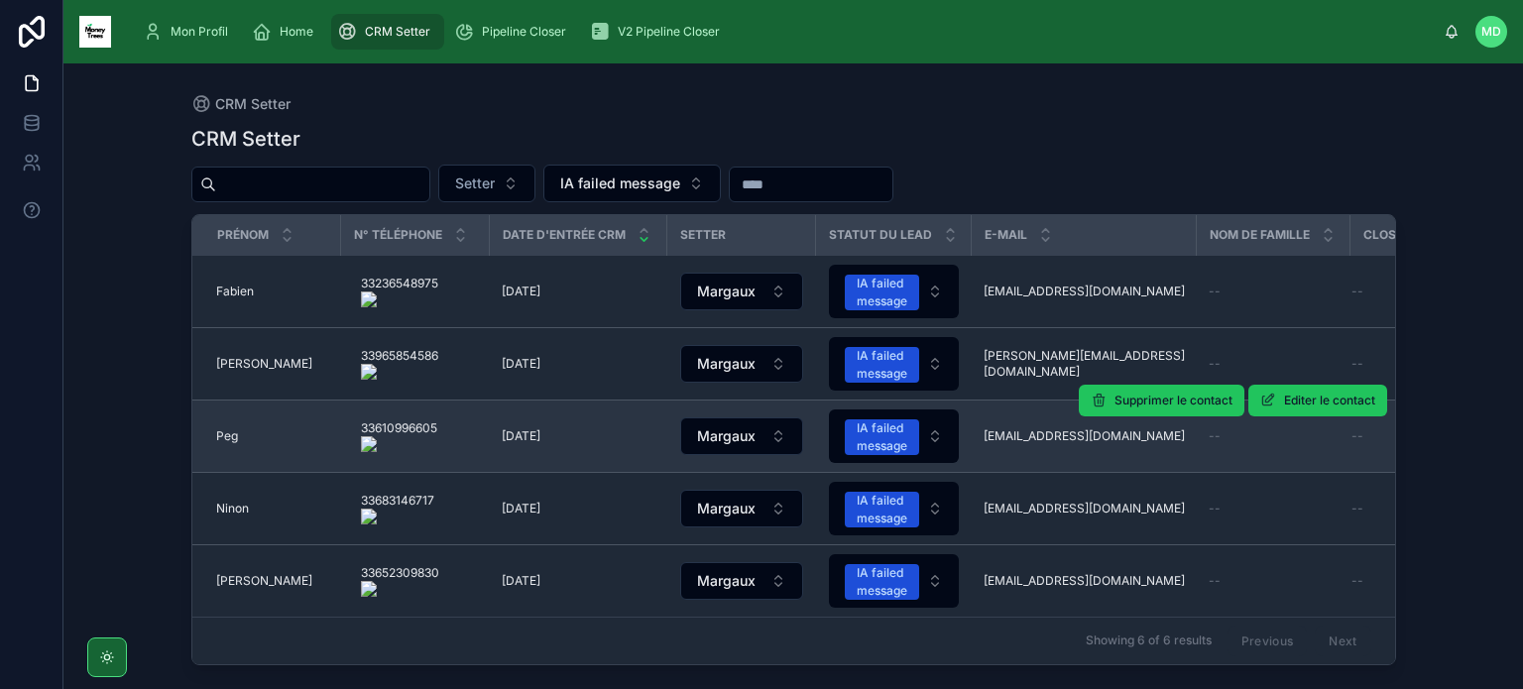
scroll to position [80, 0]
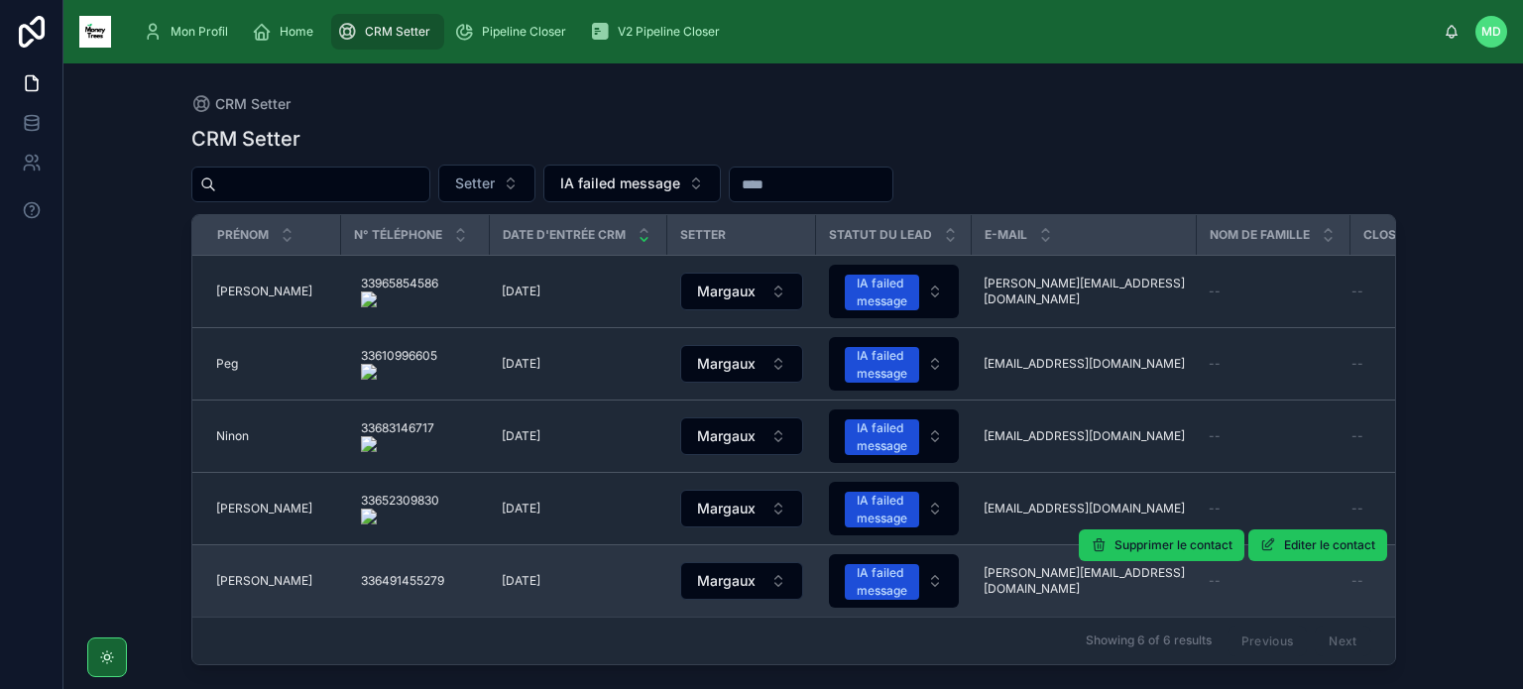
click at [236, 573] on span "[PERSON_NAME]" at bounding box center [264, 581] width 96 height 16
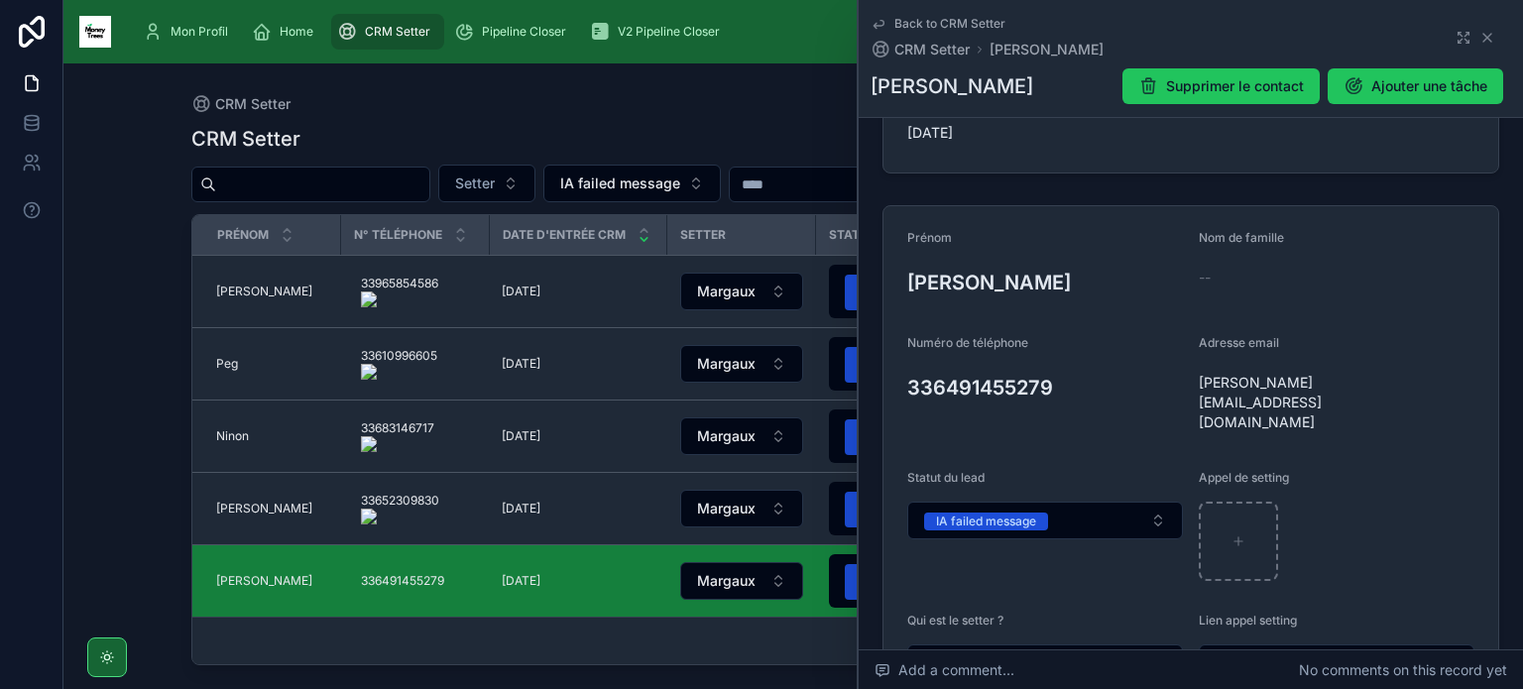
scroll to position [127, 0]
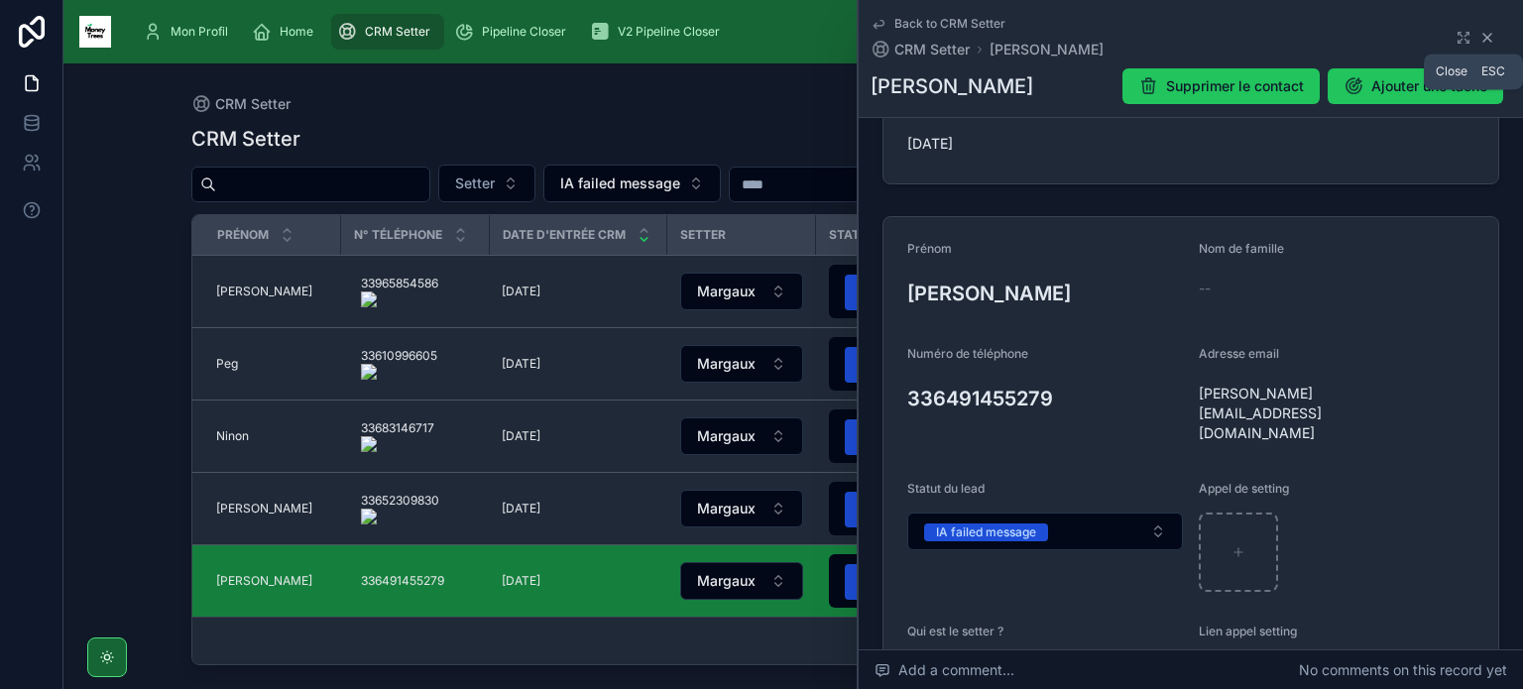
click at [1479, 35] on icon at bounding box center [1487, 38] width 16 height 16
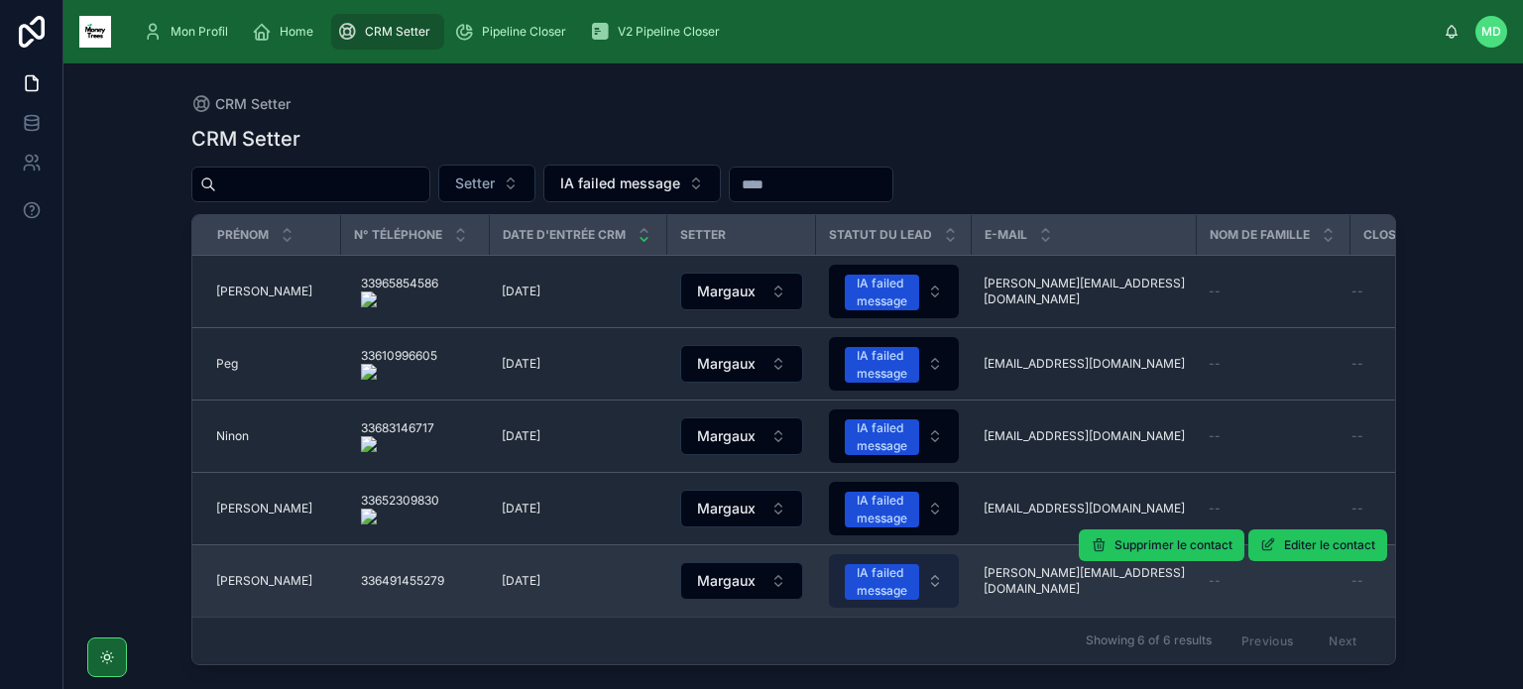
click at [898, 570] on div "IA failed message" at bounding box center [881, 582] width 51 height 36
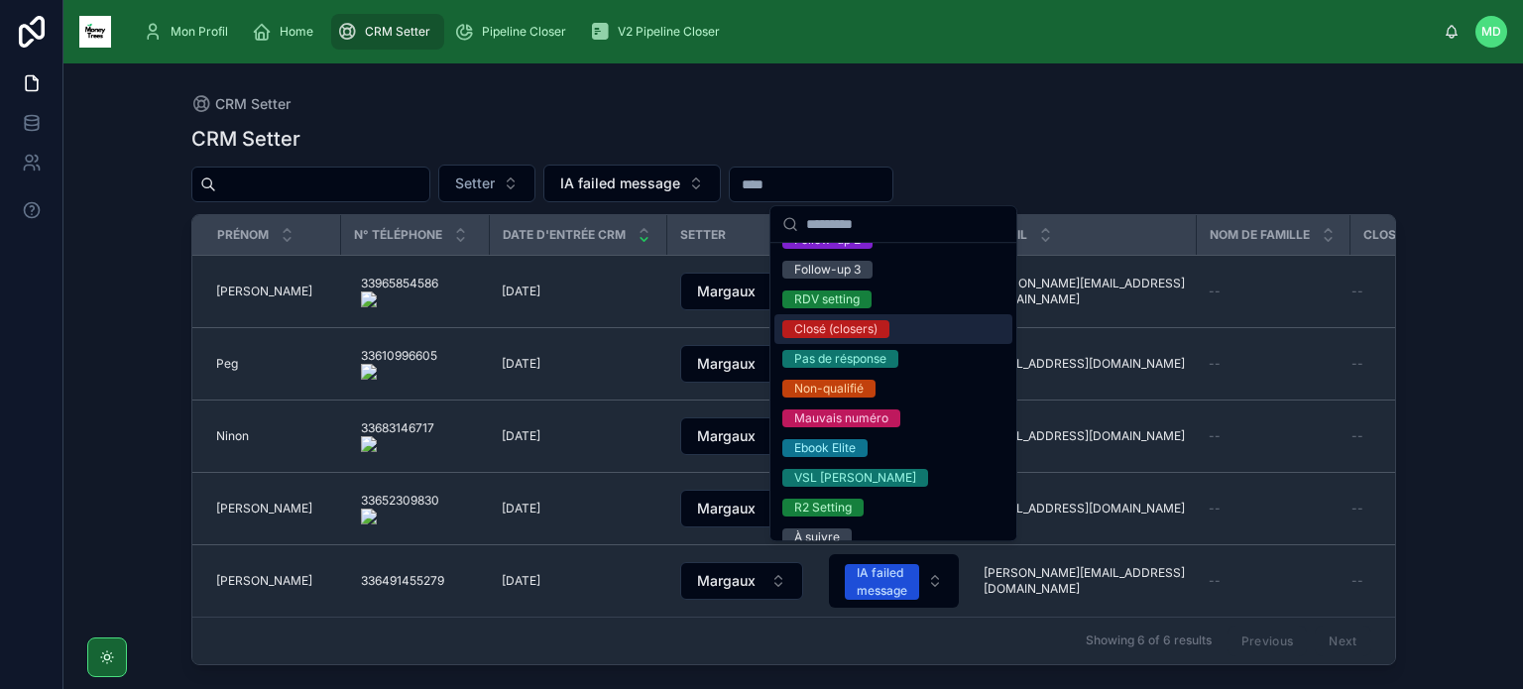
scroll to position [172, 0]
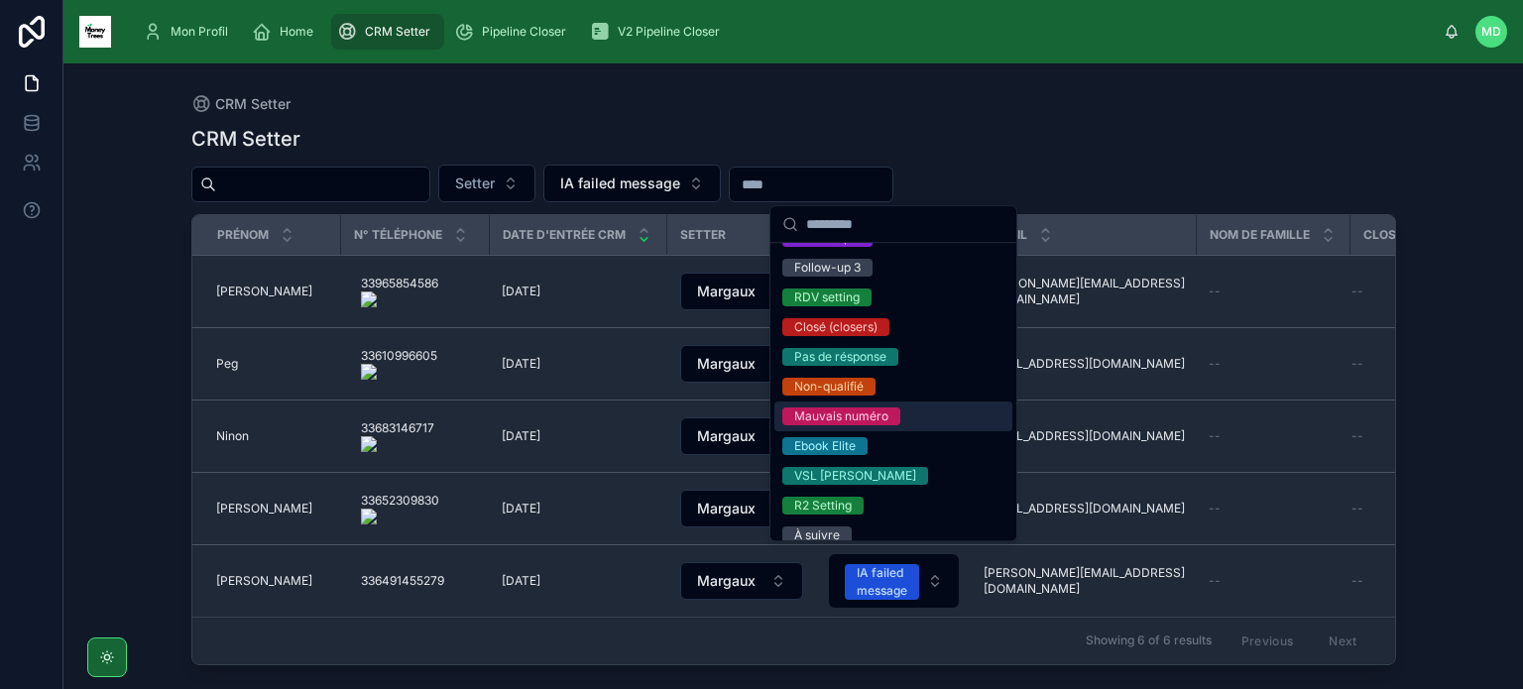
click at [882, 413] on div "Mauvais numéro" at bounding box center [841, 416] width 94 height 18
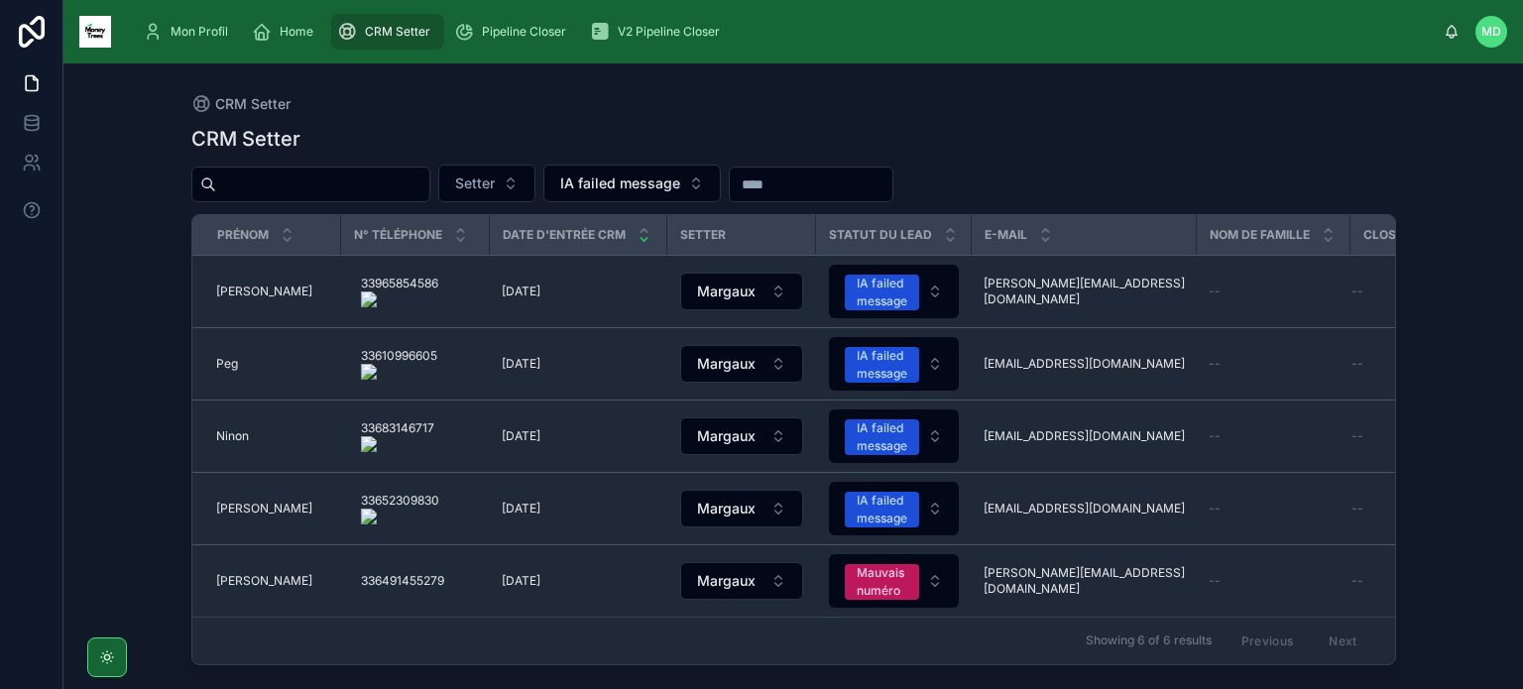
click at [447, 473] on onoff-telecom-ce-actions-button at bounding box center [447, 473] width 0 height 0
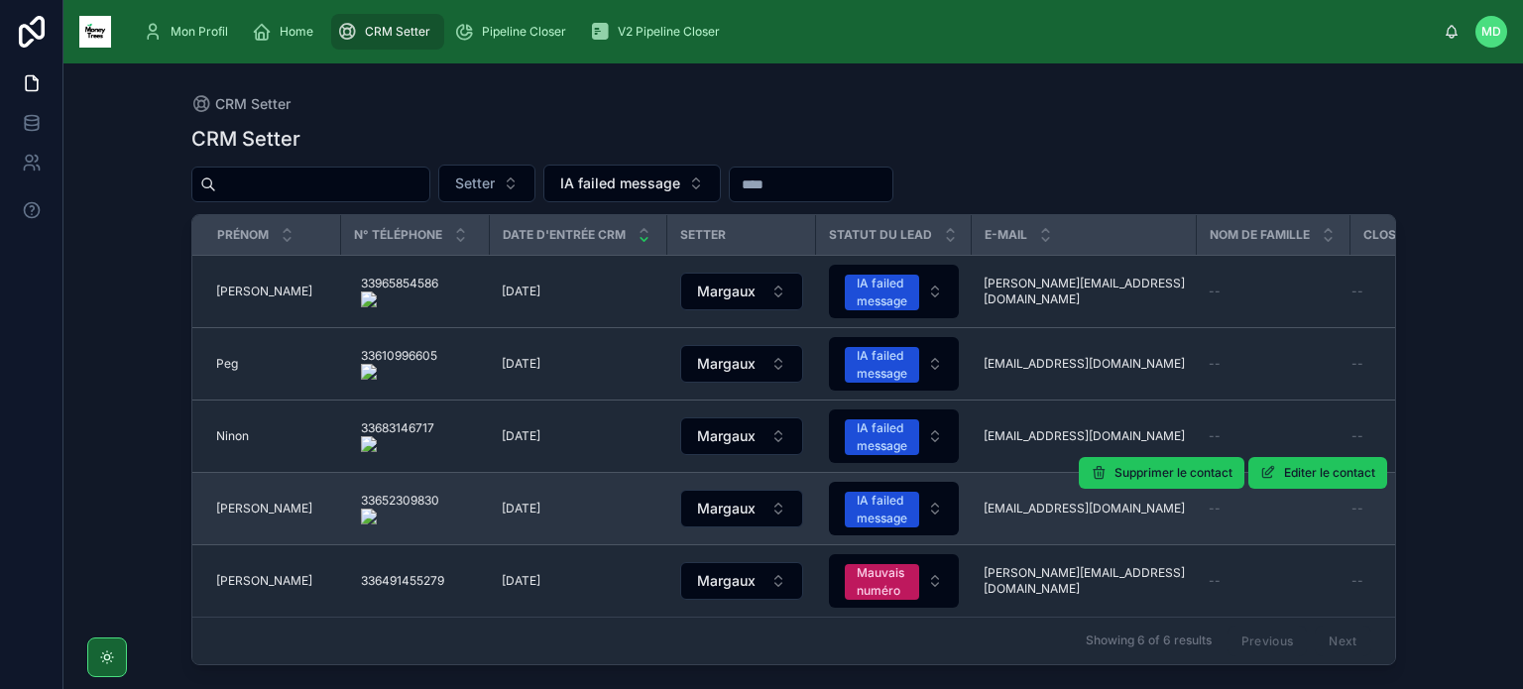
click at [227, 503] on span "[PERSON_NAME]" at bounding box center [264, 509] width 96 height 16
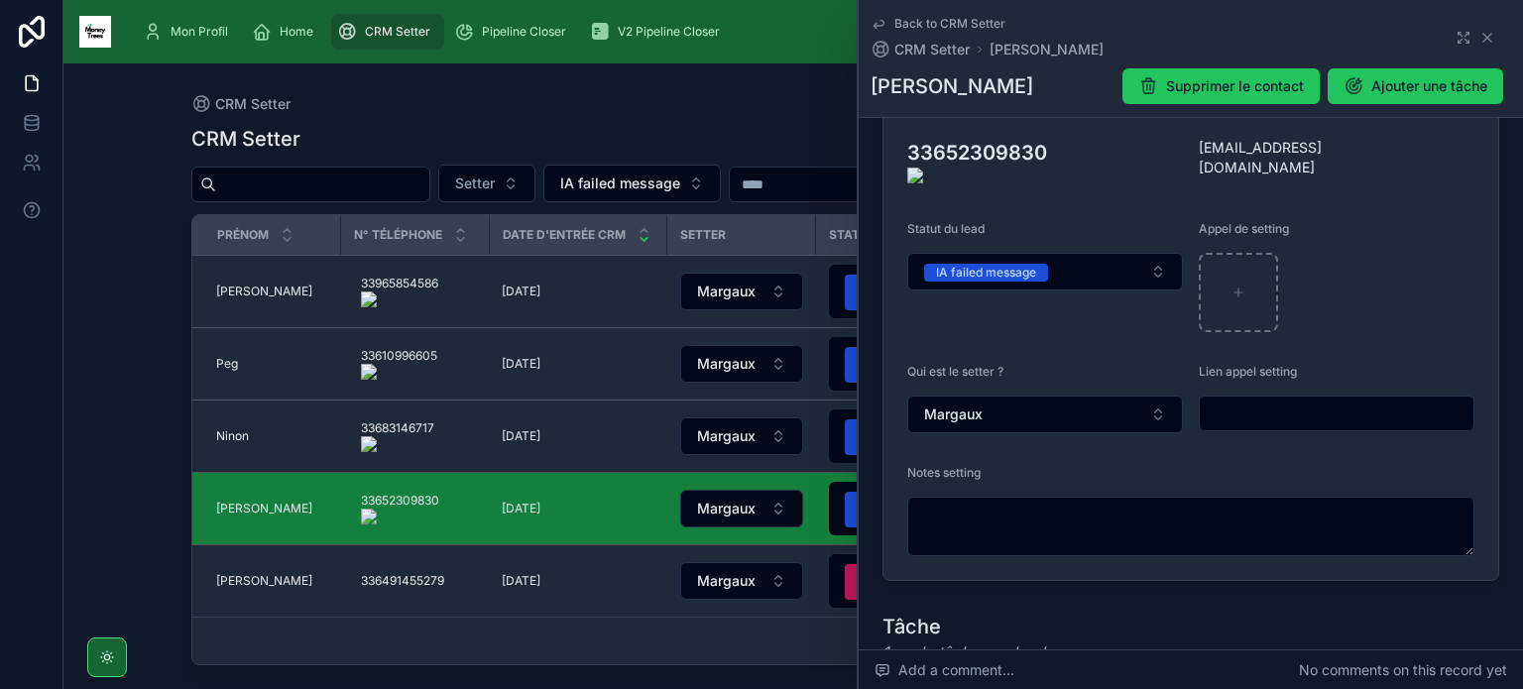
scroll to position [10, 0]
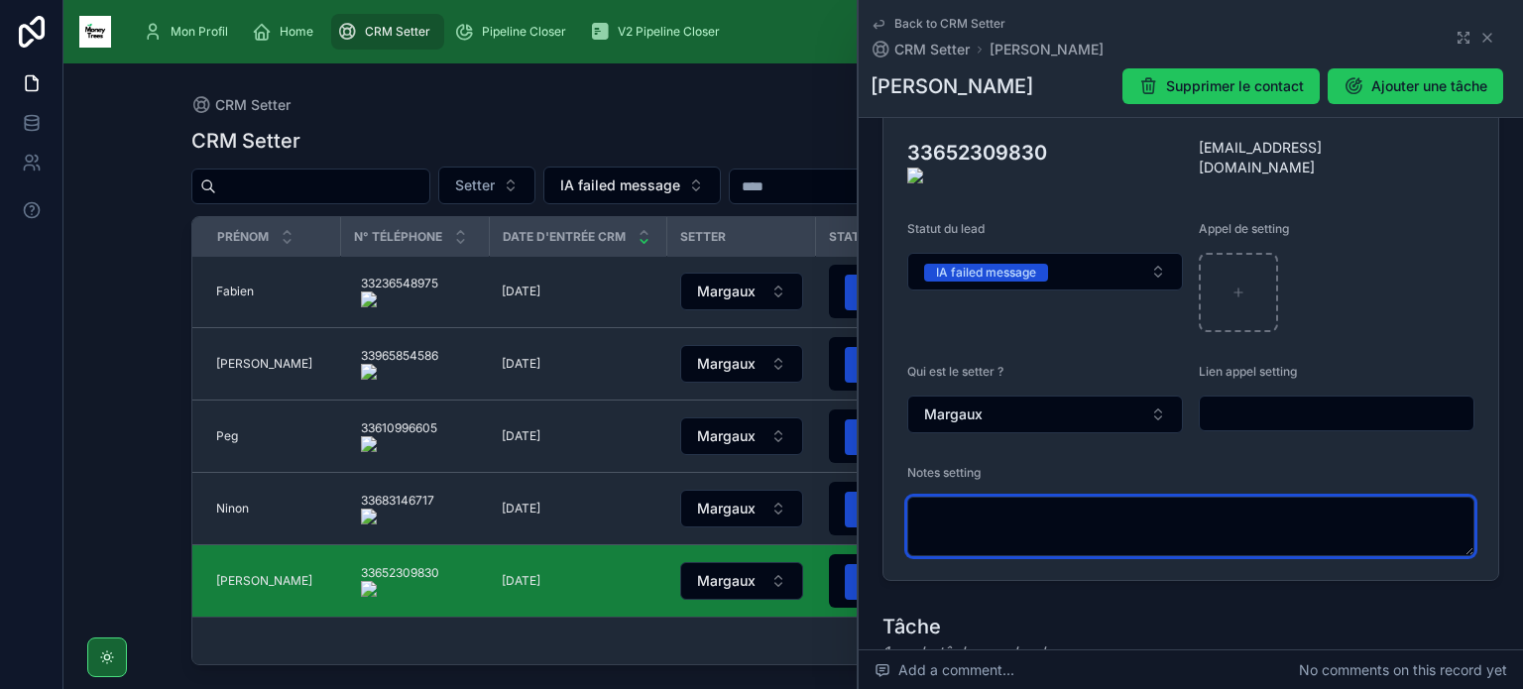
click at [1050, 526] on textarea at bounding box center [1190, 526] width 567 height 59
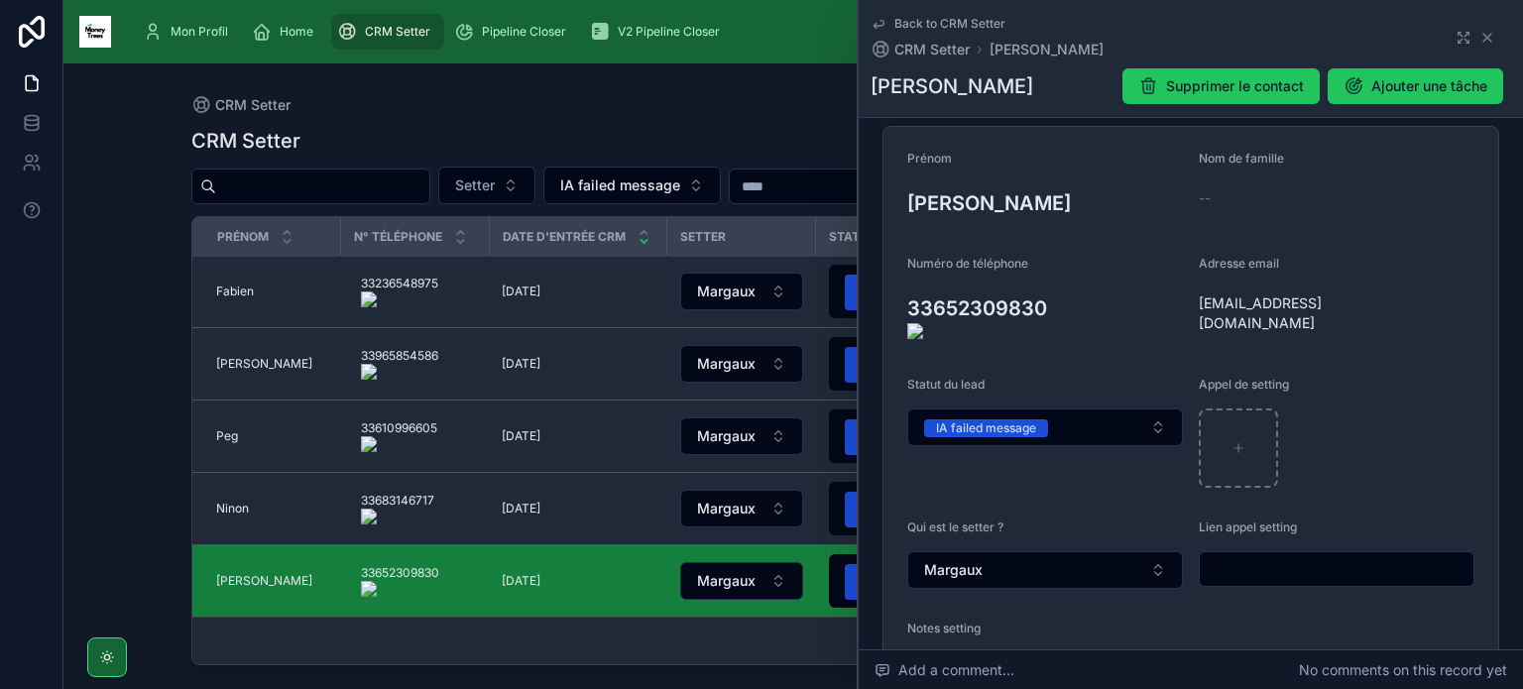
scroll to position [230, 0]
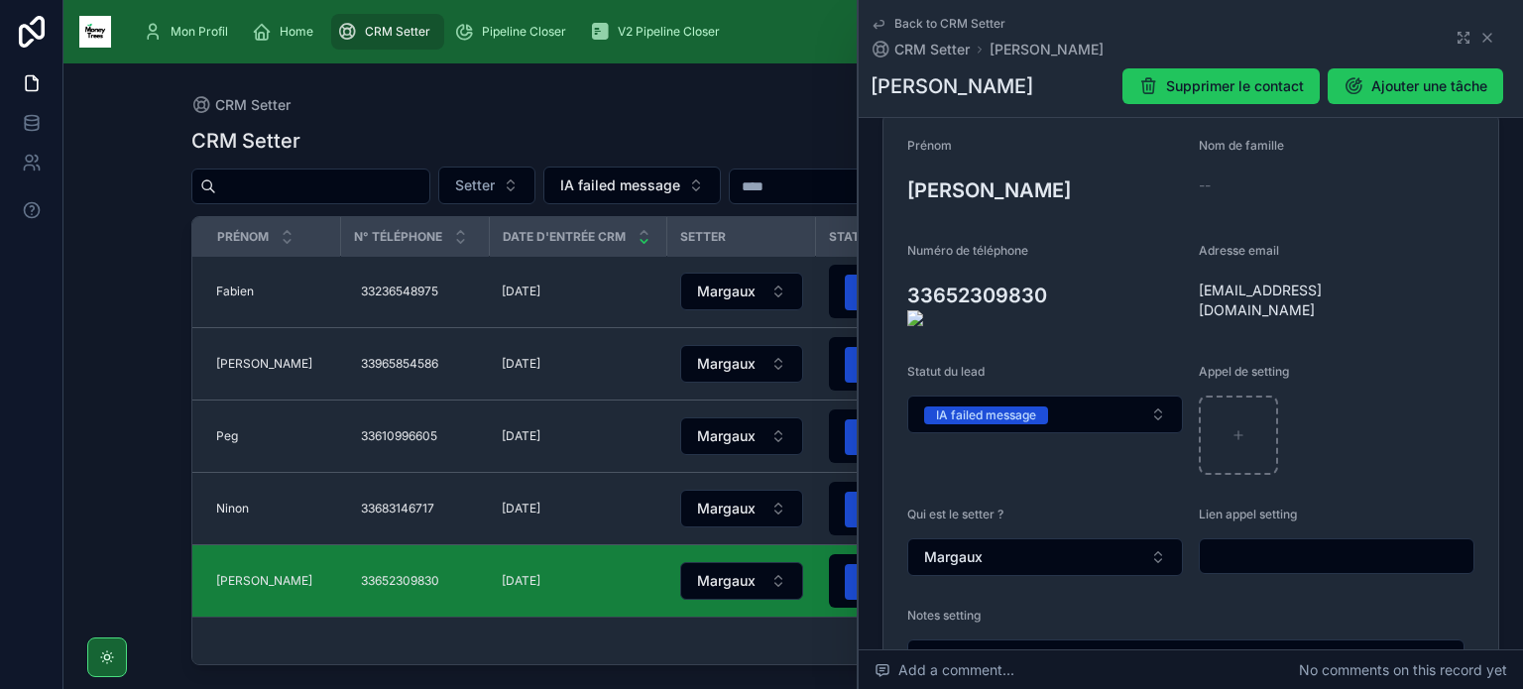
type textarea "**********"
click at [1057, 268] on onoff-telecom-ce-actions-button at bounding box center [1057, 268] width 0 height 0
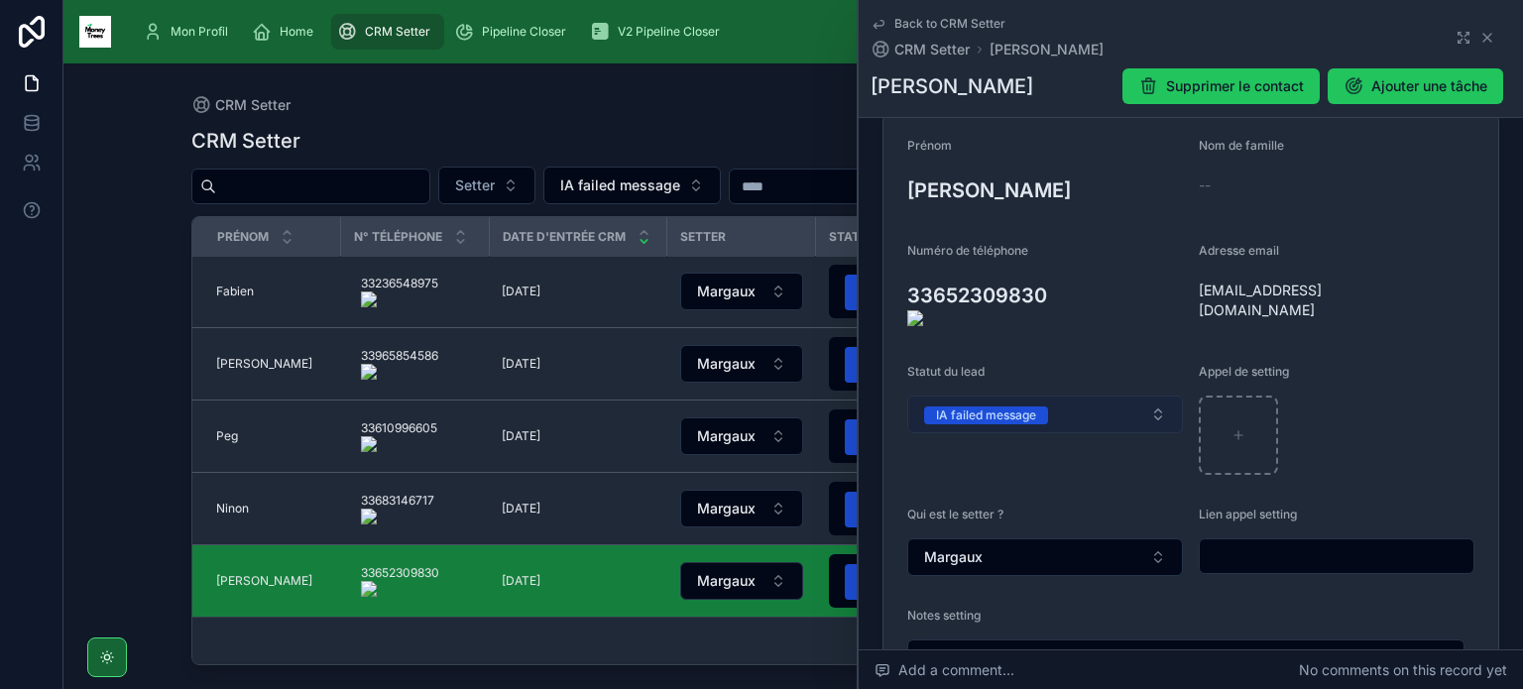
click at [1095, 400] on button "IA failed message" at bounding box center [1045, 415] width 276 height 38
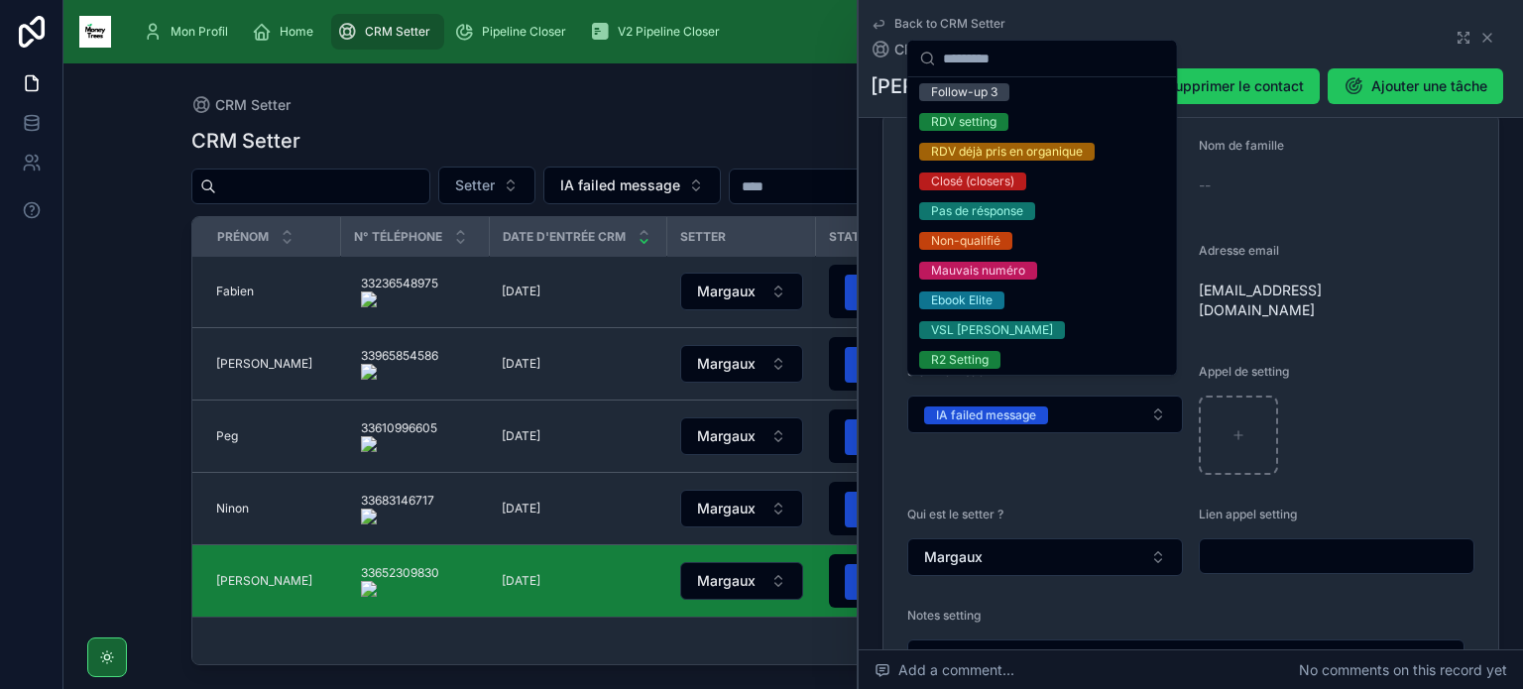
scroll to position [190, 0]
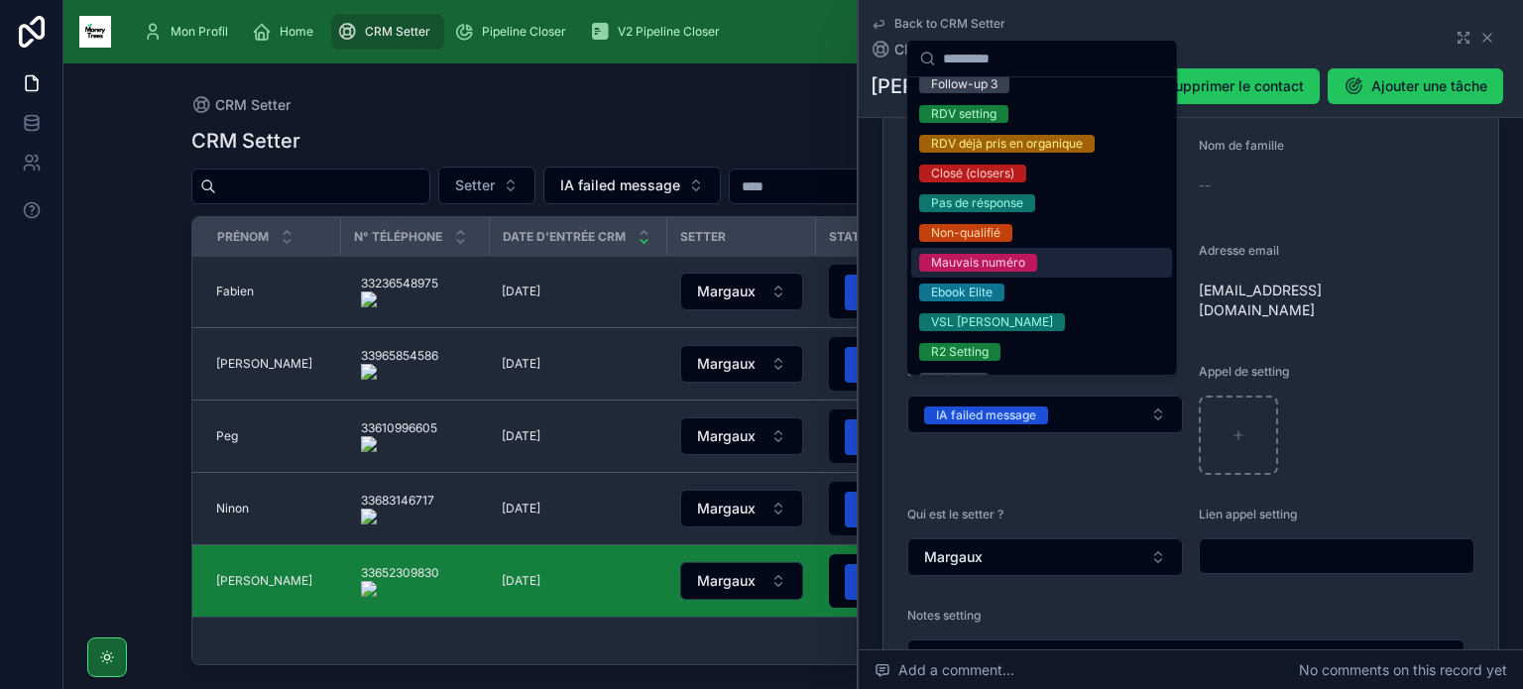
click at [1034, 263] on span "Mauvais numéro" at bounding box center [978, 263] width 118 height 18
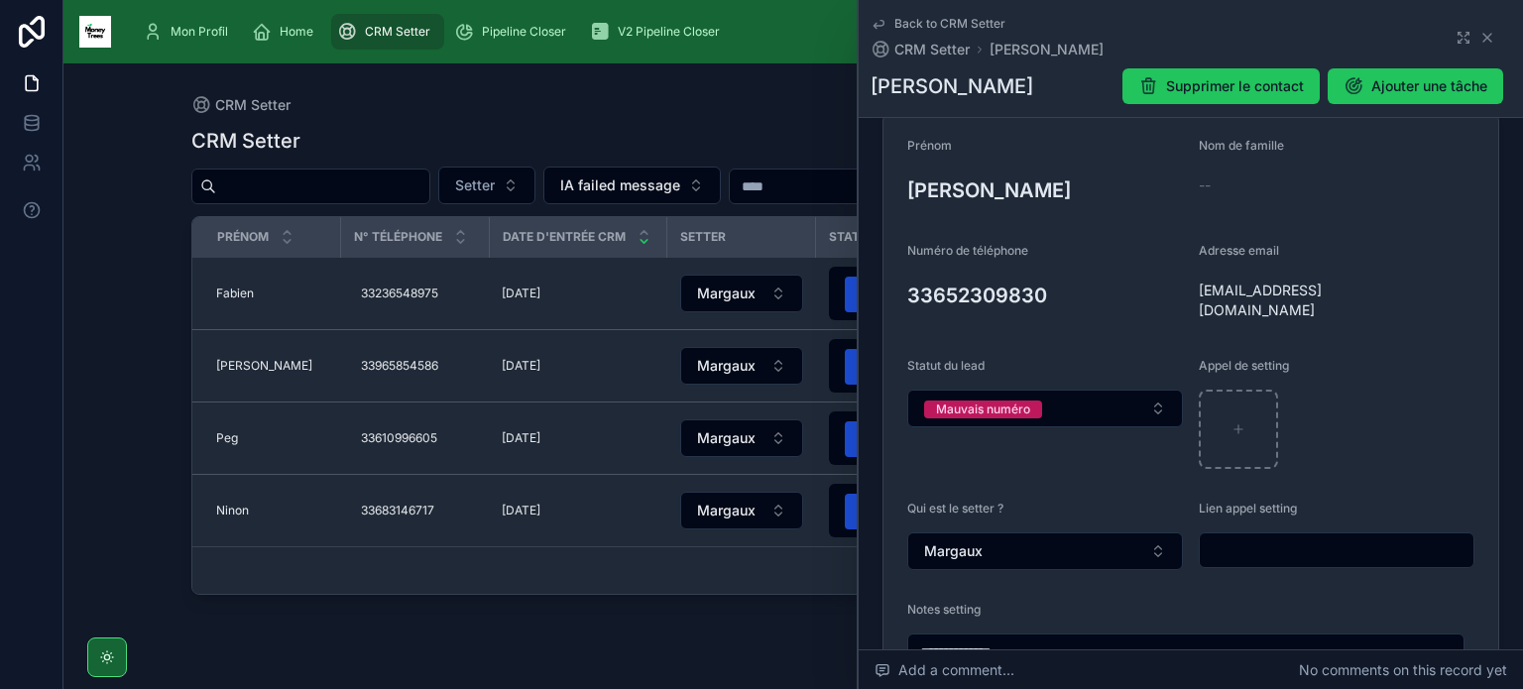
scroll to position [0, 0]
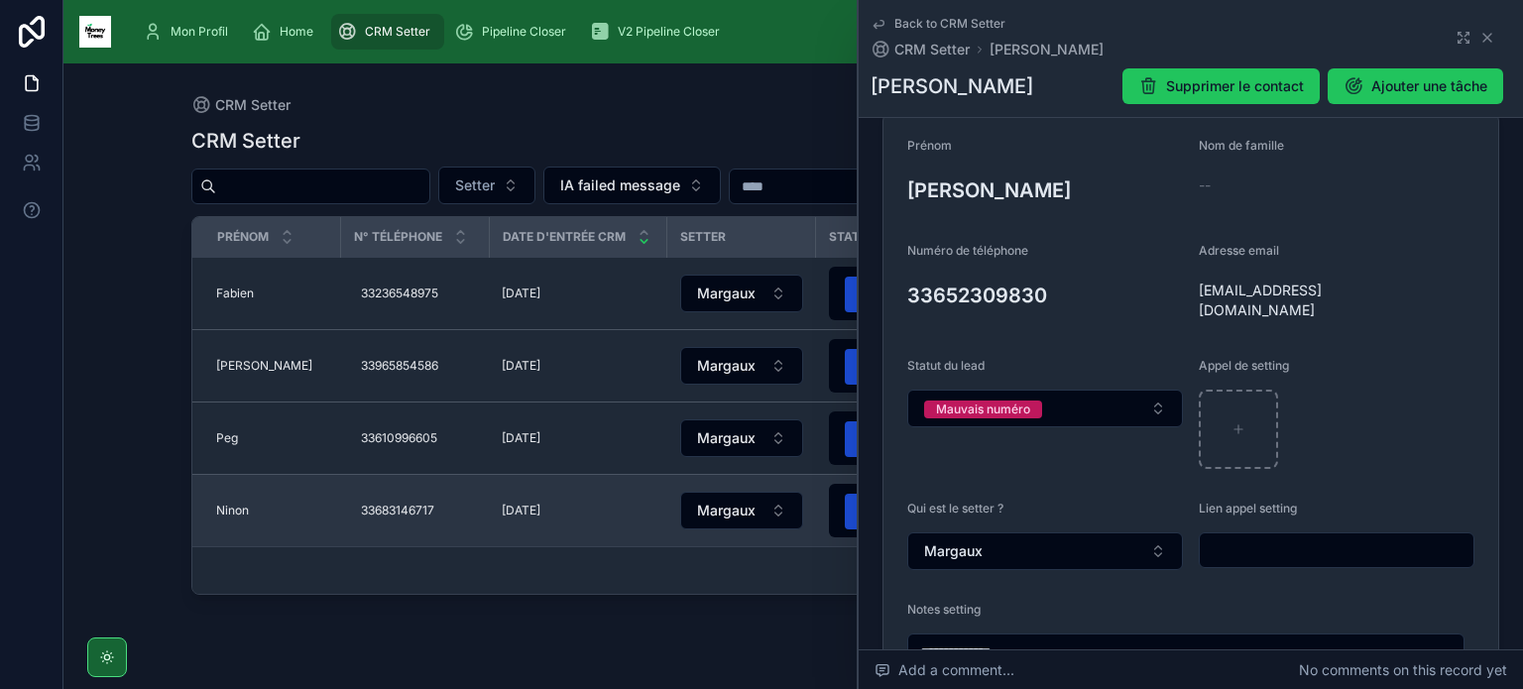
click at [228, 496] on td "[PERSON_NAME] [PERSON_NAME]" at bounding box center [266, 511] width 149 height 72
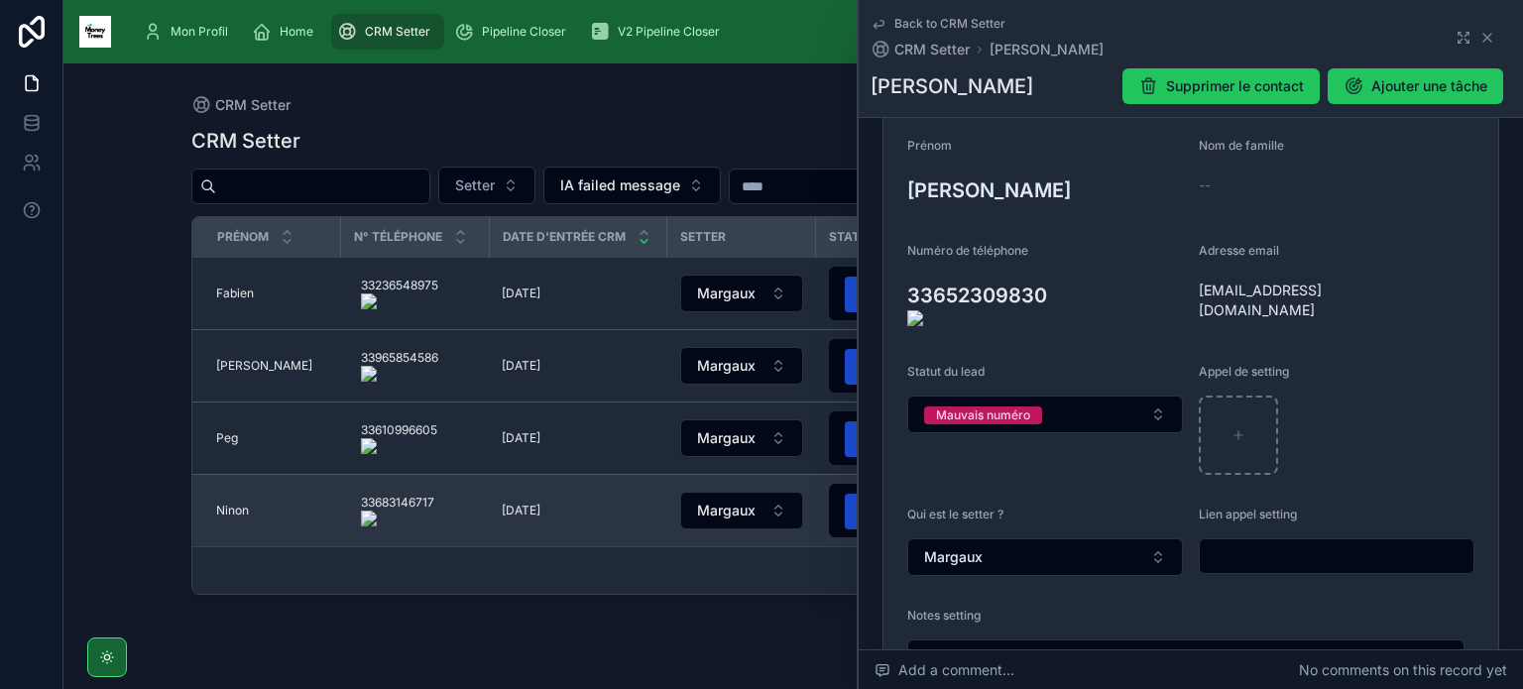
click at [232, 510] on span "Ninon" at bounding box center [232, 511] width 33 height 16
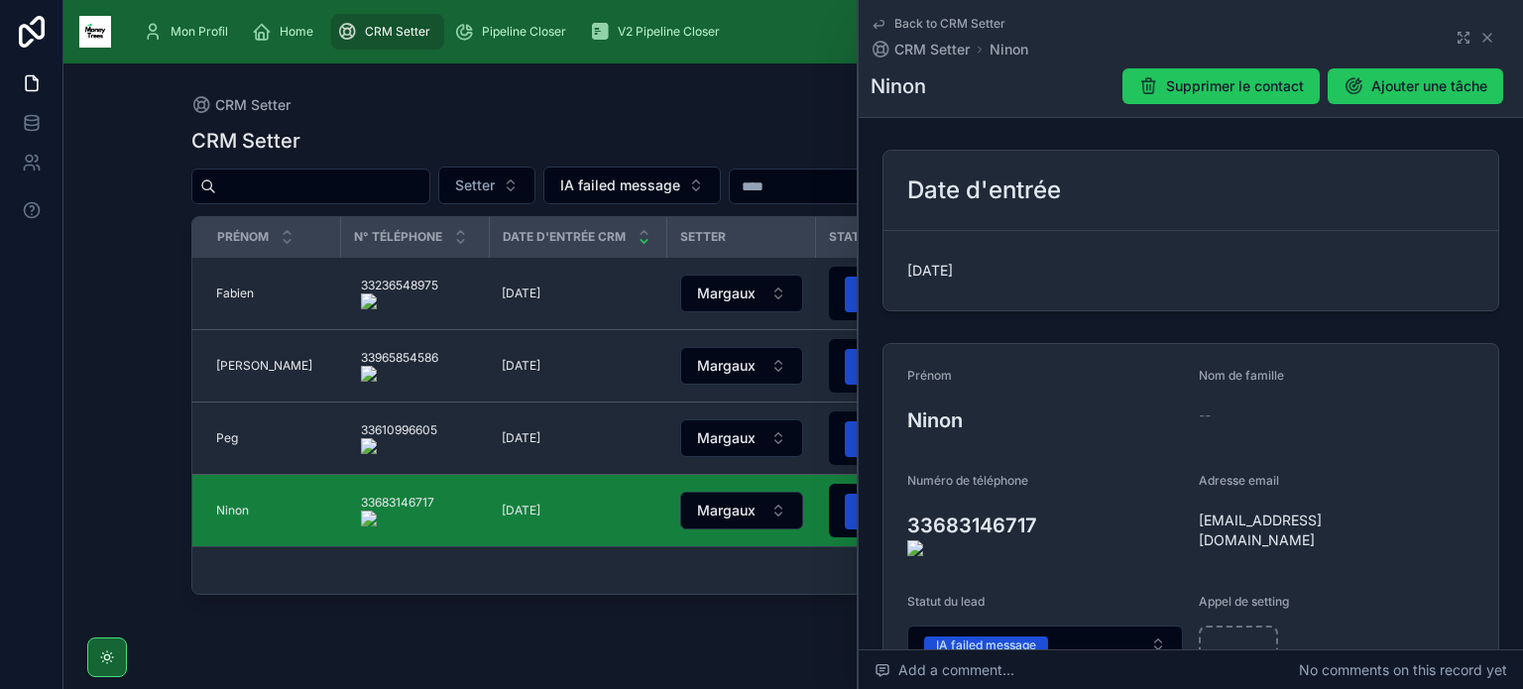
click at [1046, 498] on onoff-telecom-ce-actions-button at bounding box center [1046, 498] width 0 height 0
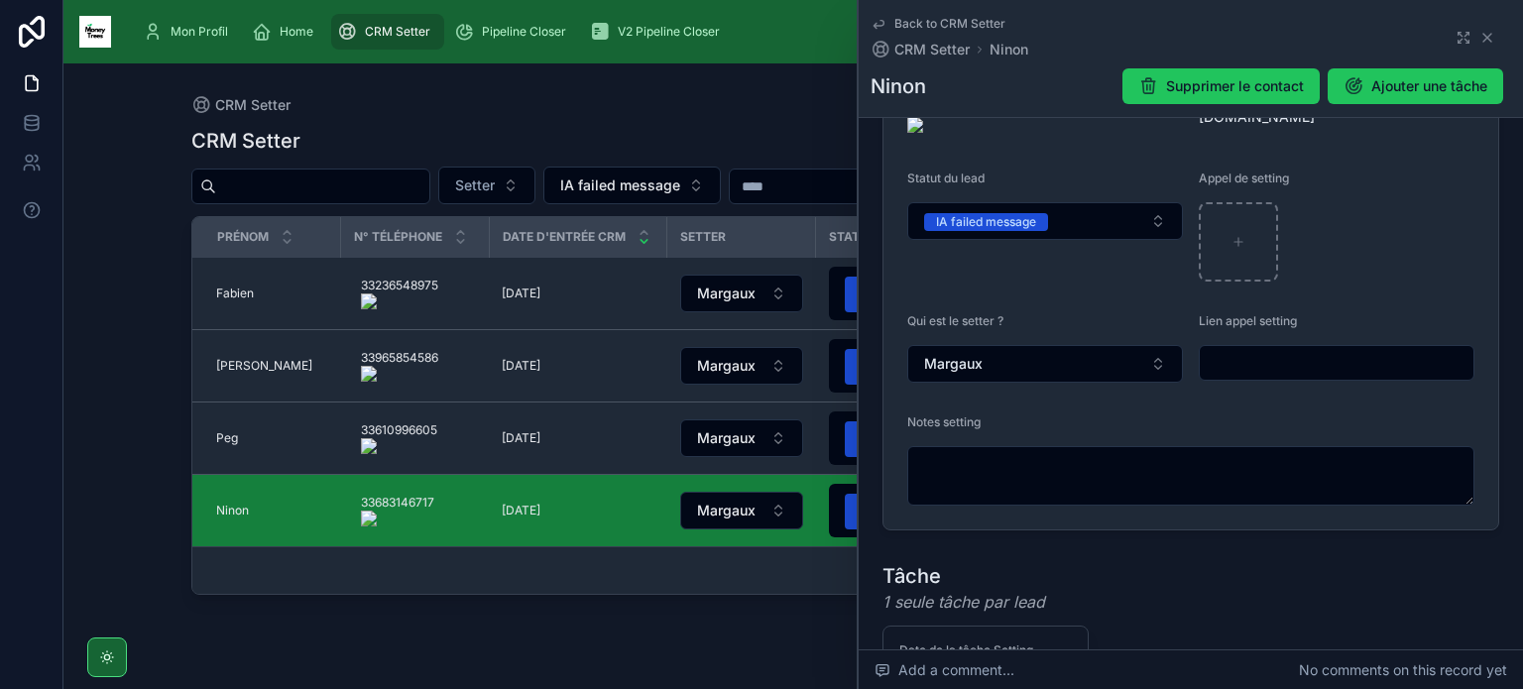
scroll to position [424, 0]
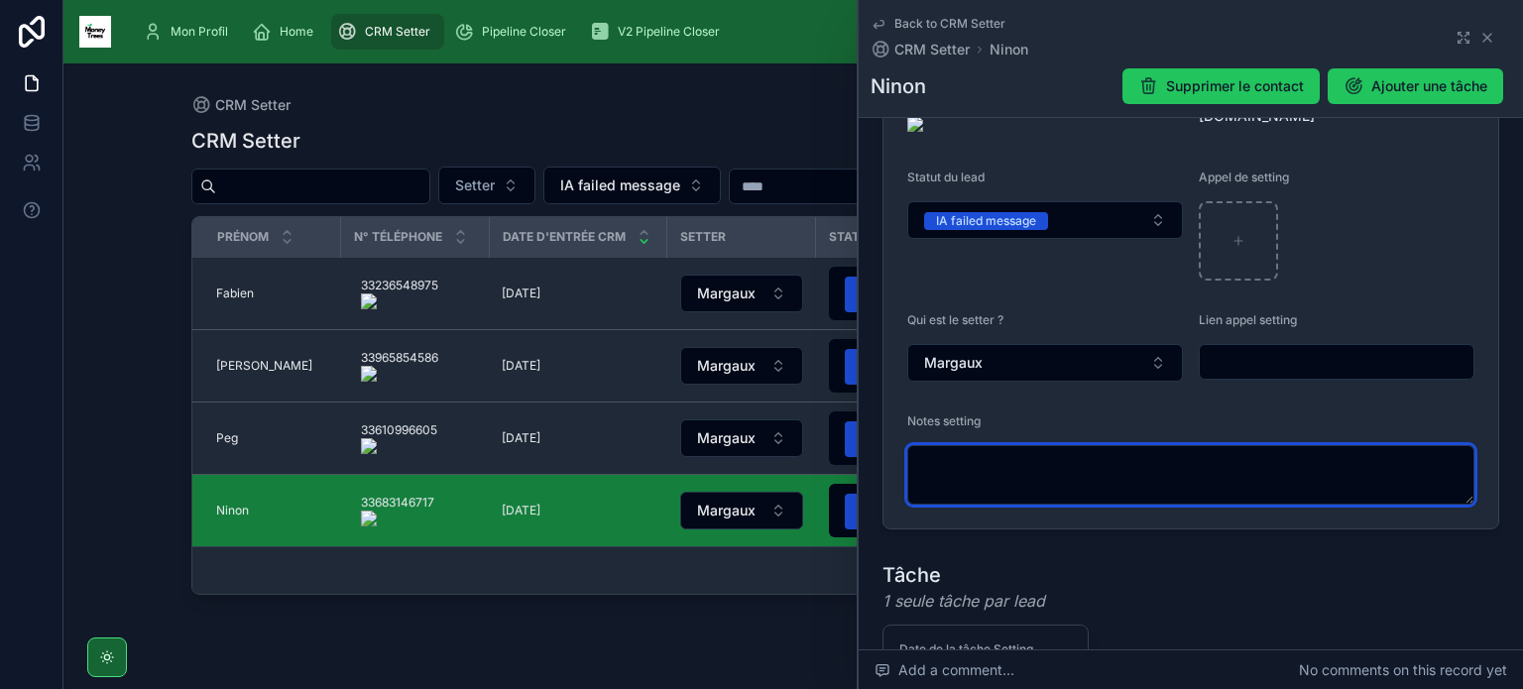
click at [1168, 445] on textarea at bounding box center [1190, 474] width 567 height 59
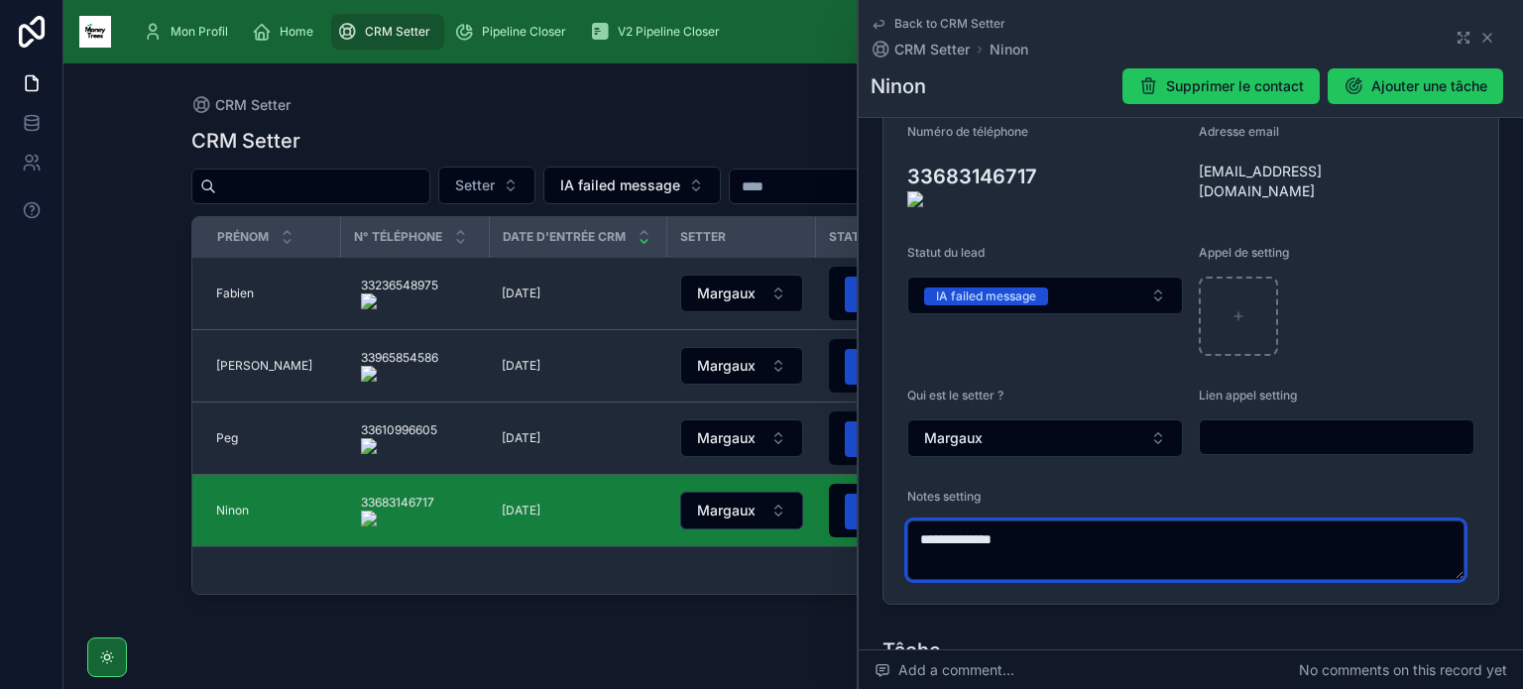
scroll to position [381, 0]
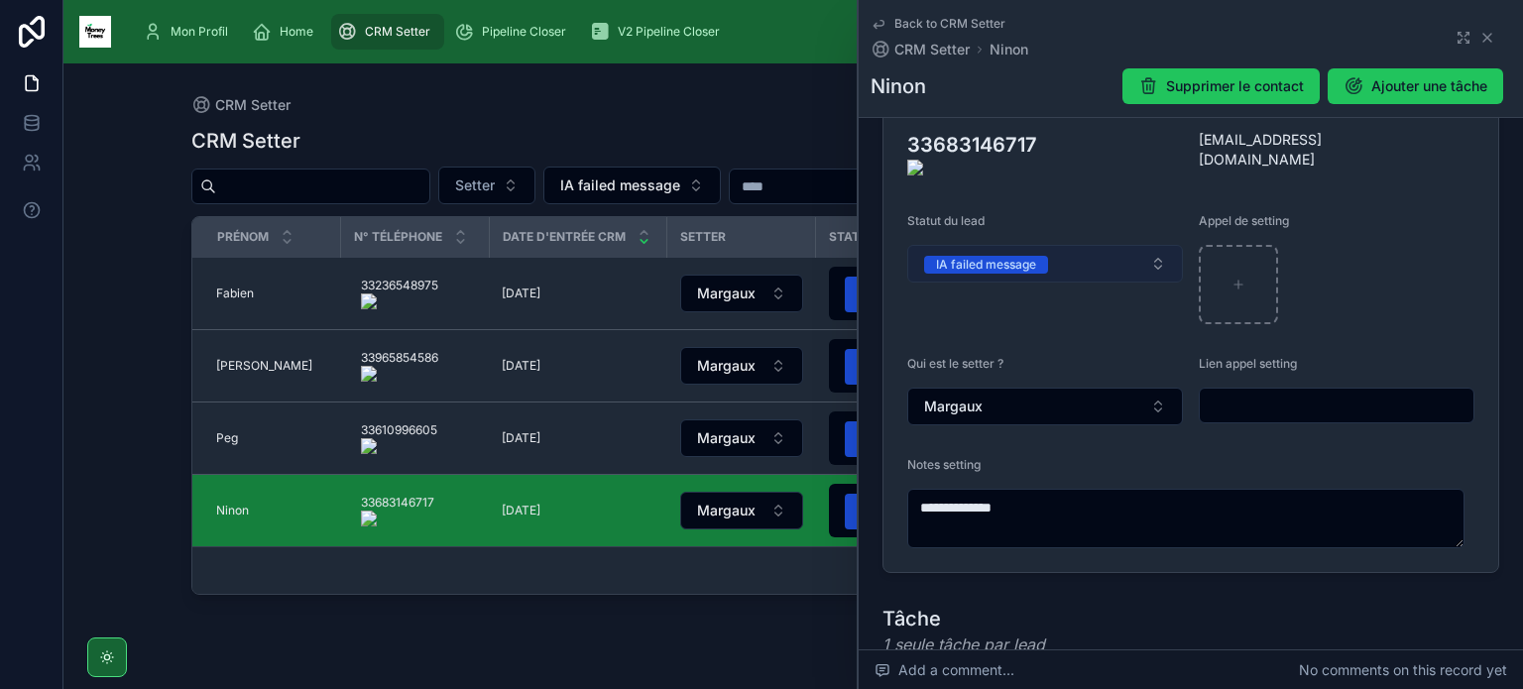
click at [1114, 245] on button "IA failed message" at bounding box center [1045, 264] width 276 height 38
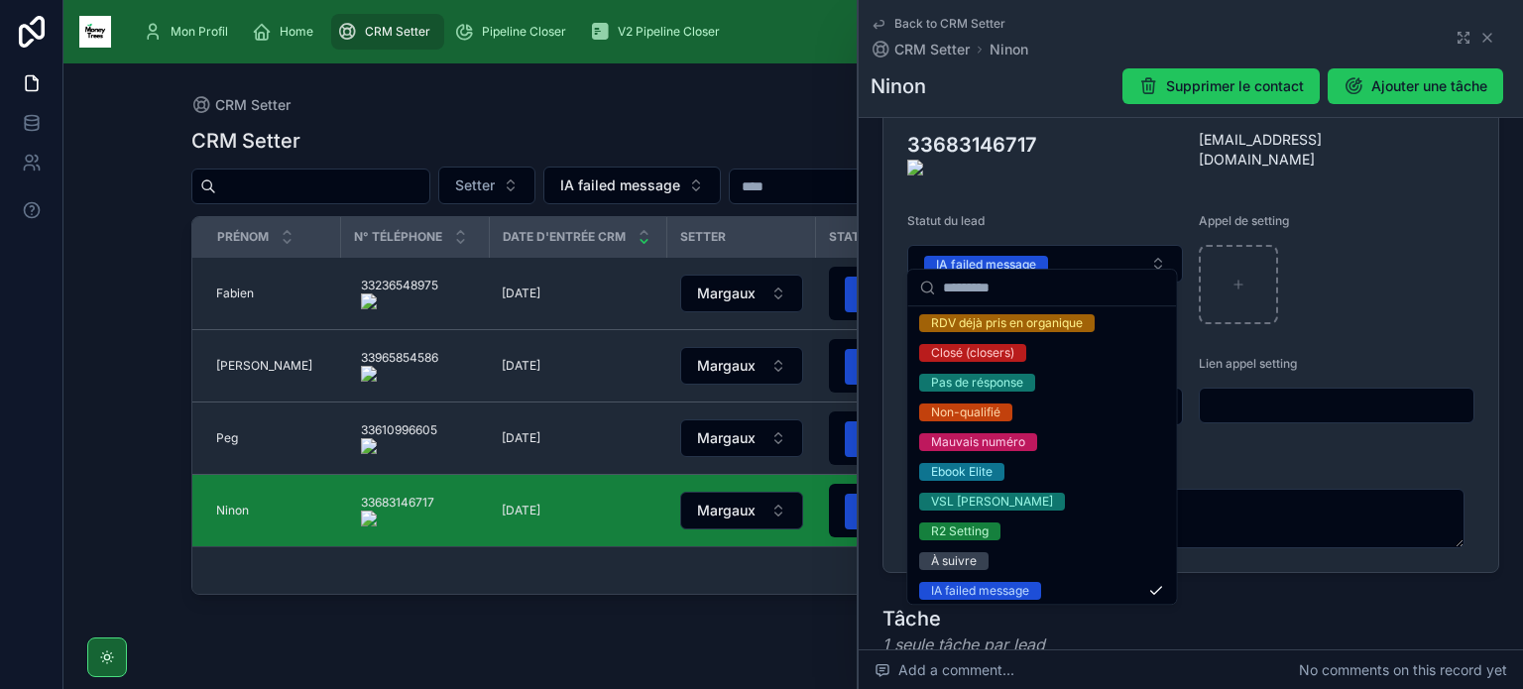
scroll to position [246, 0]
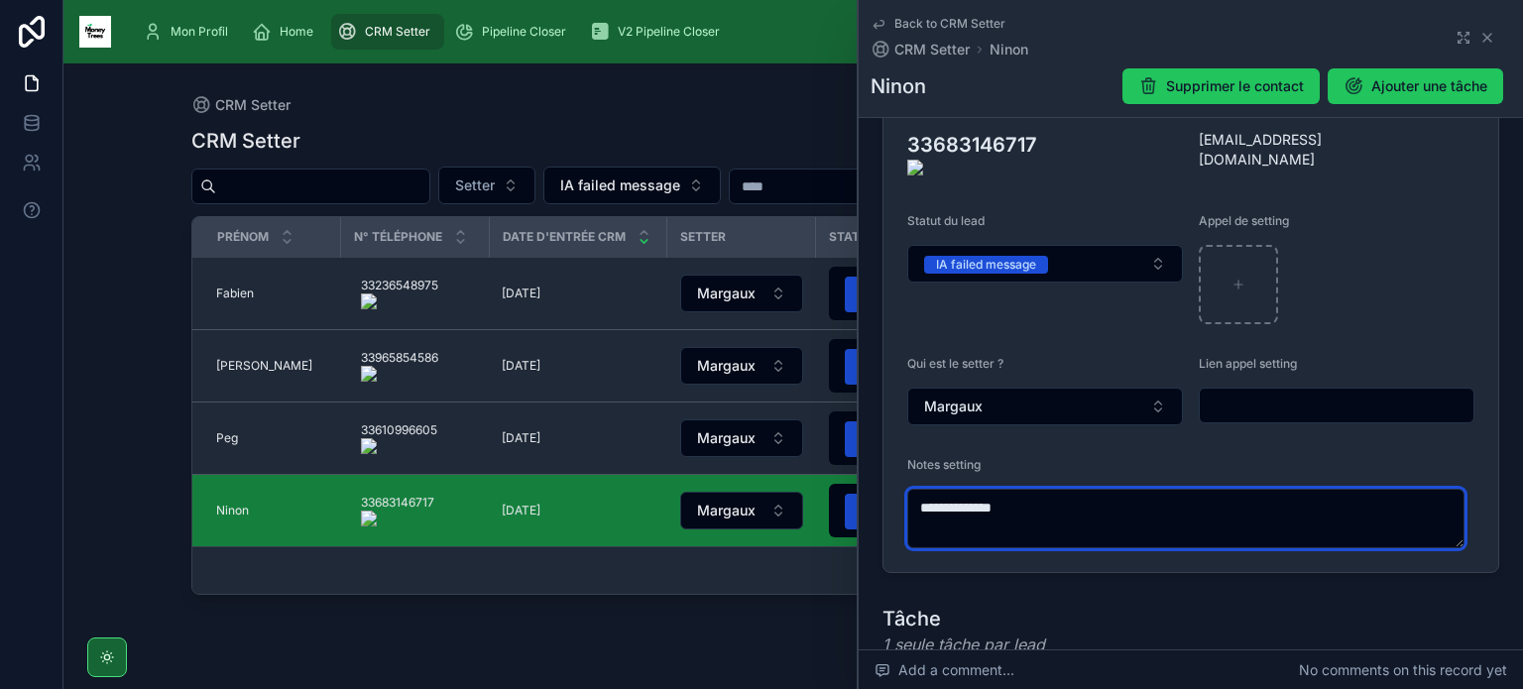
click at [1237, 489] on textarea "**********" at bounding box center [1185, 518] width 557 height 59
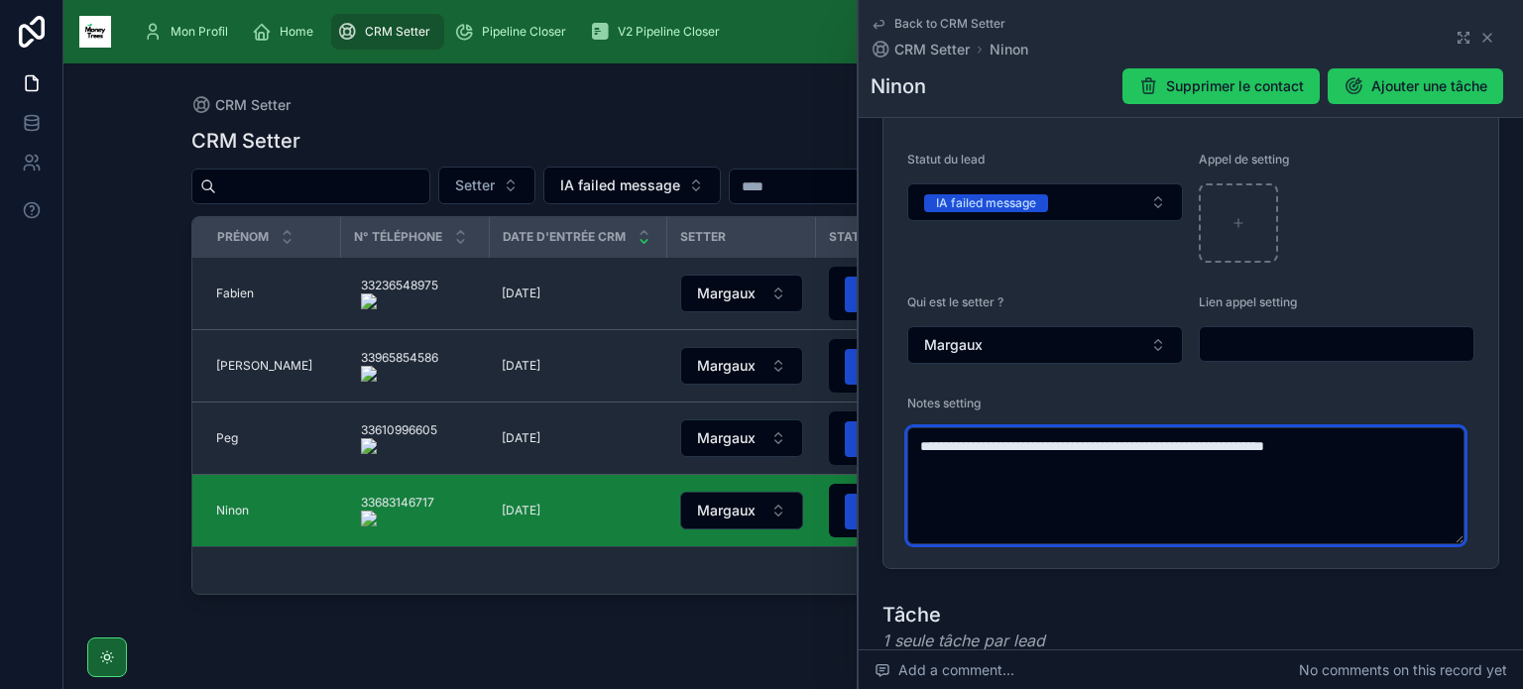
scroll to position [446, 0]
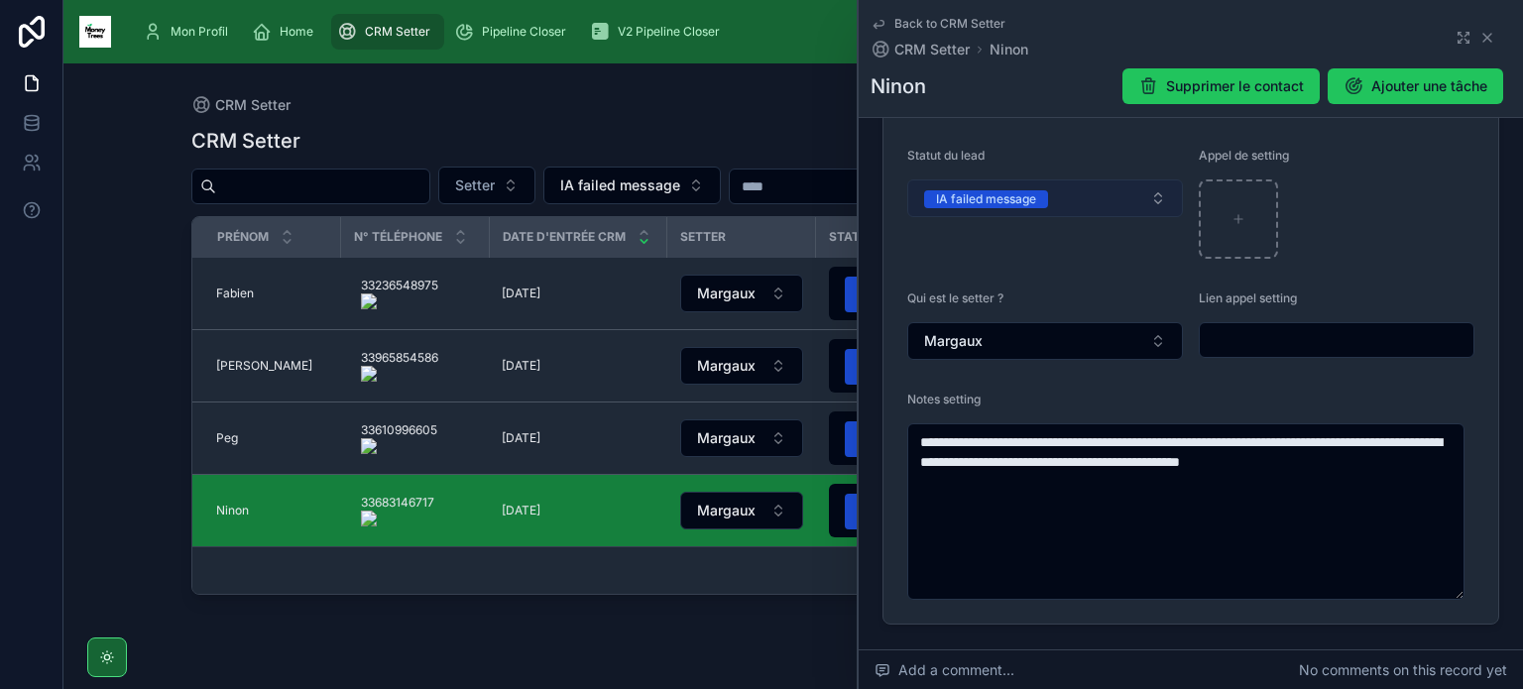
click at [1021, 190] on div "IA failed message" at bounding box center [986, 199] width 100 height 18
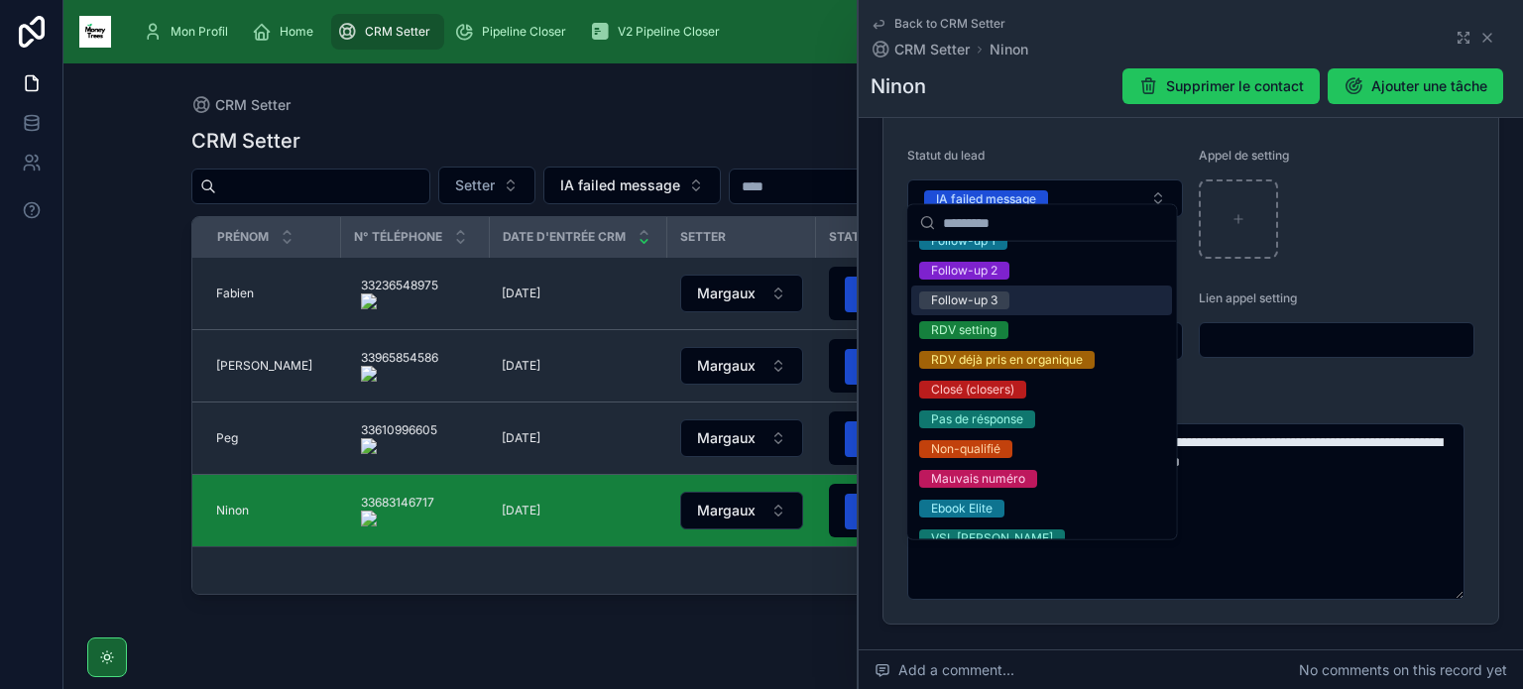
scroll to position [246, 0]
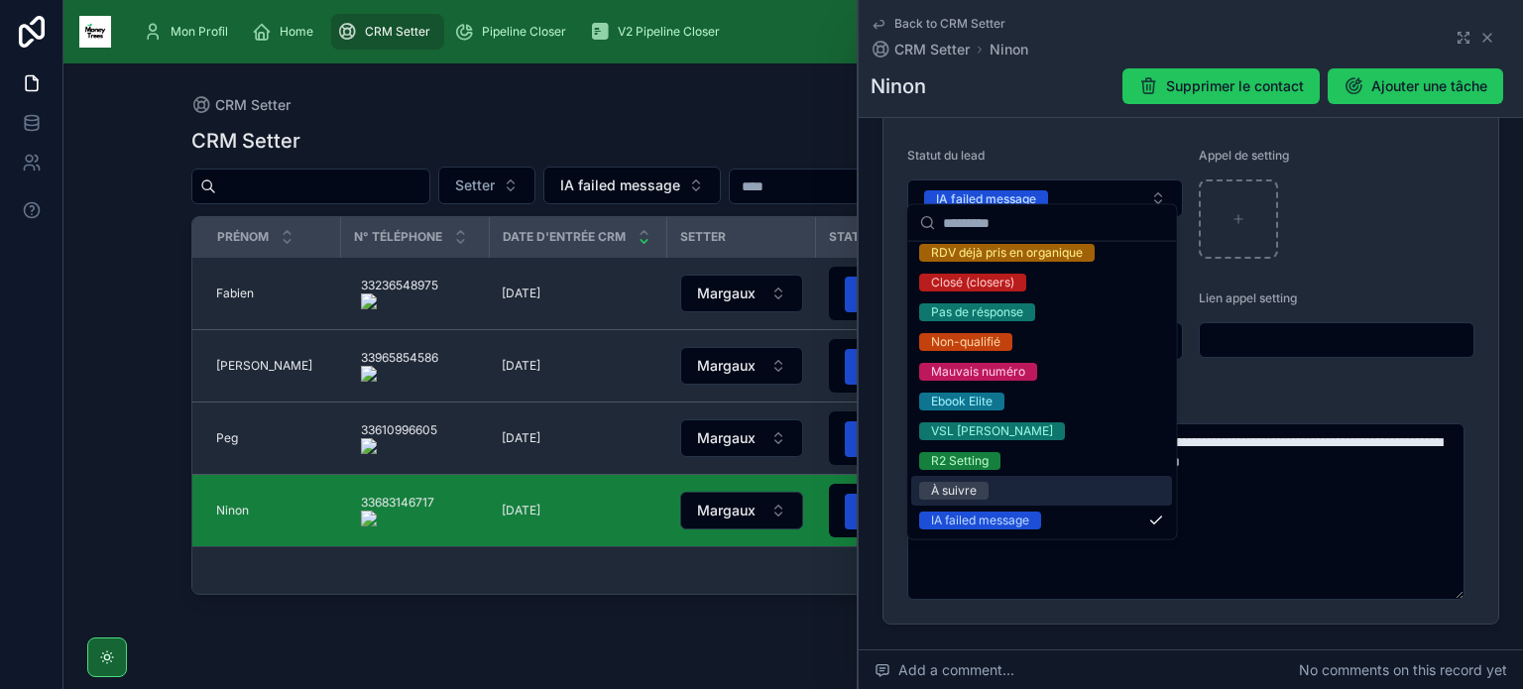
click at [987, 486] on span "À suivre" at bounding box center [953, 491] width 69 height 18
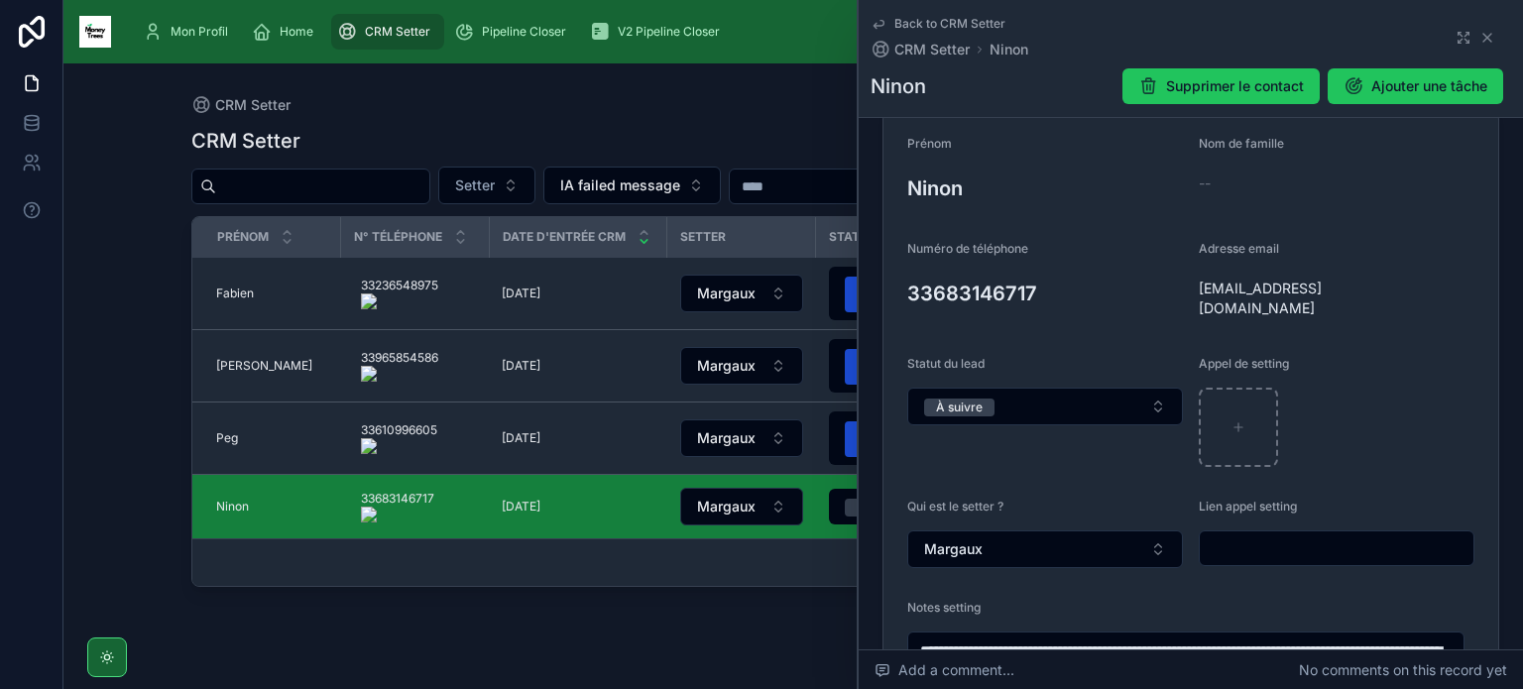
scroll to position [230, 0]
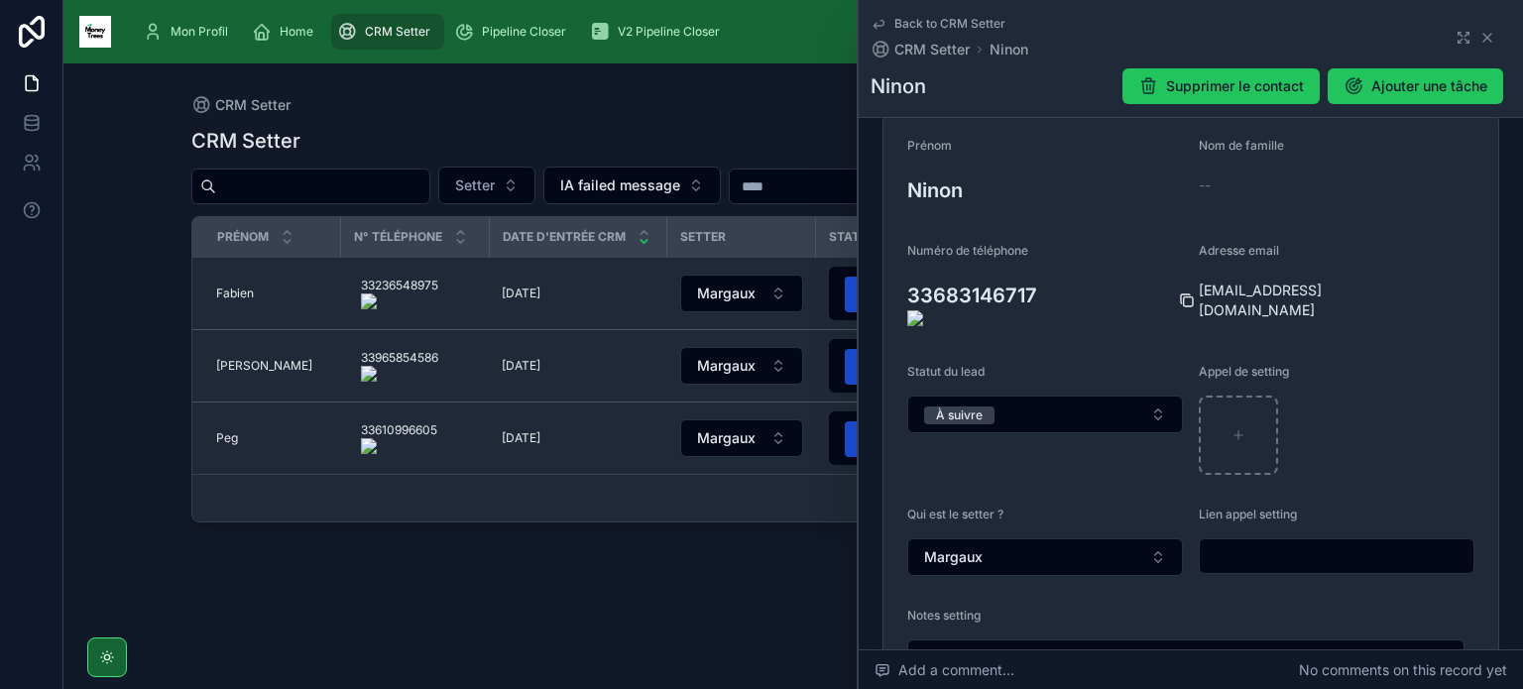
click at [1184, 297] on icon at bounding box center [1188, 301] width 9 height 9
type textarea "**********"
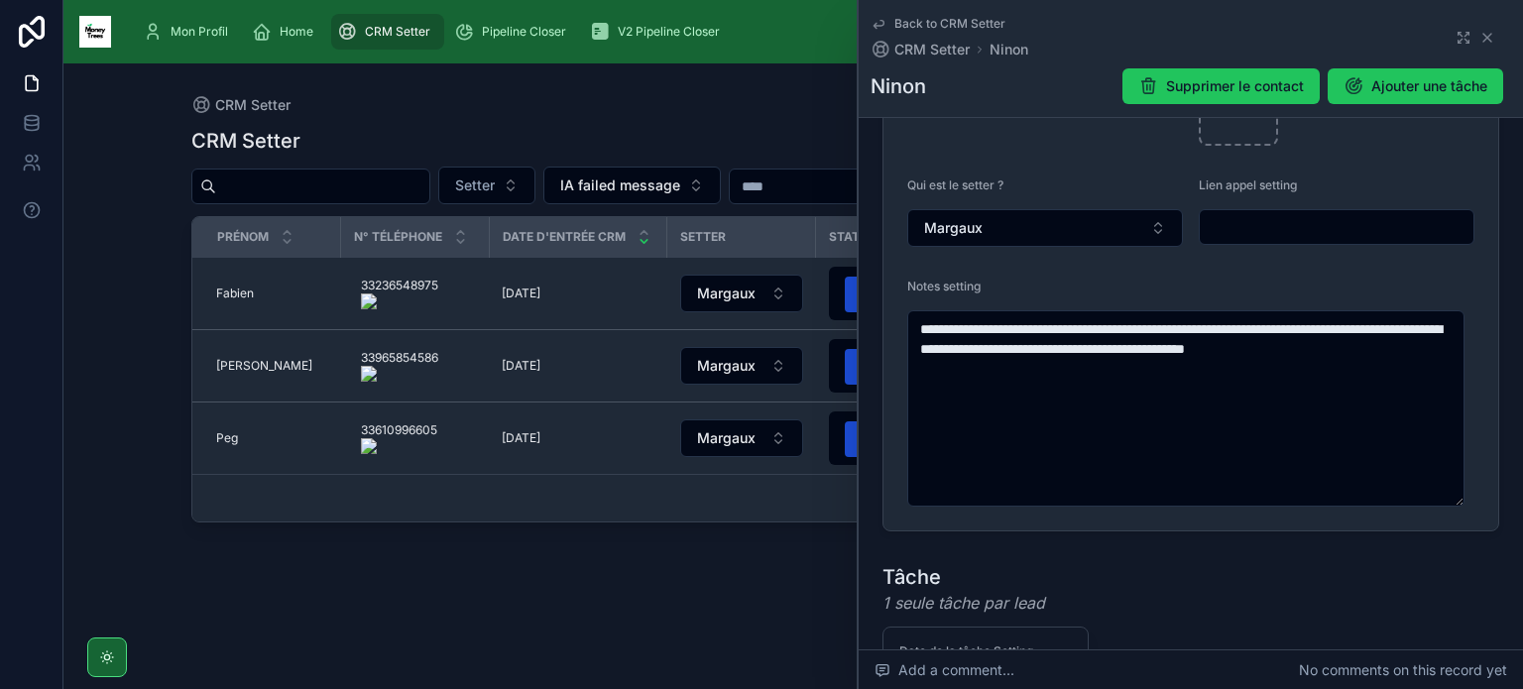
scroll to position [188, 0]
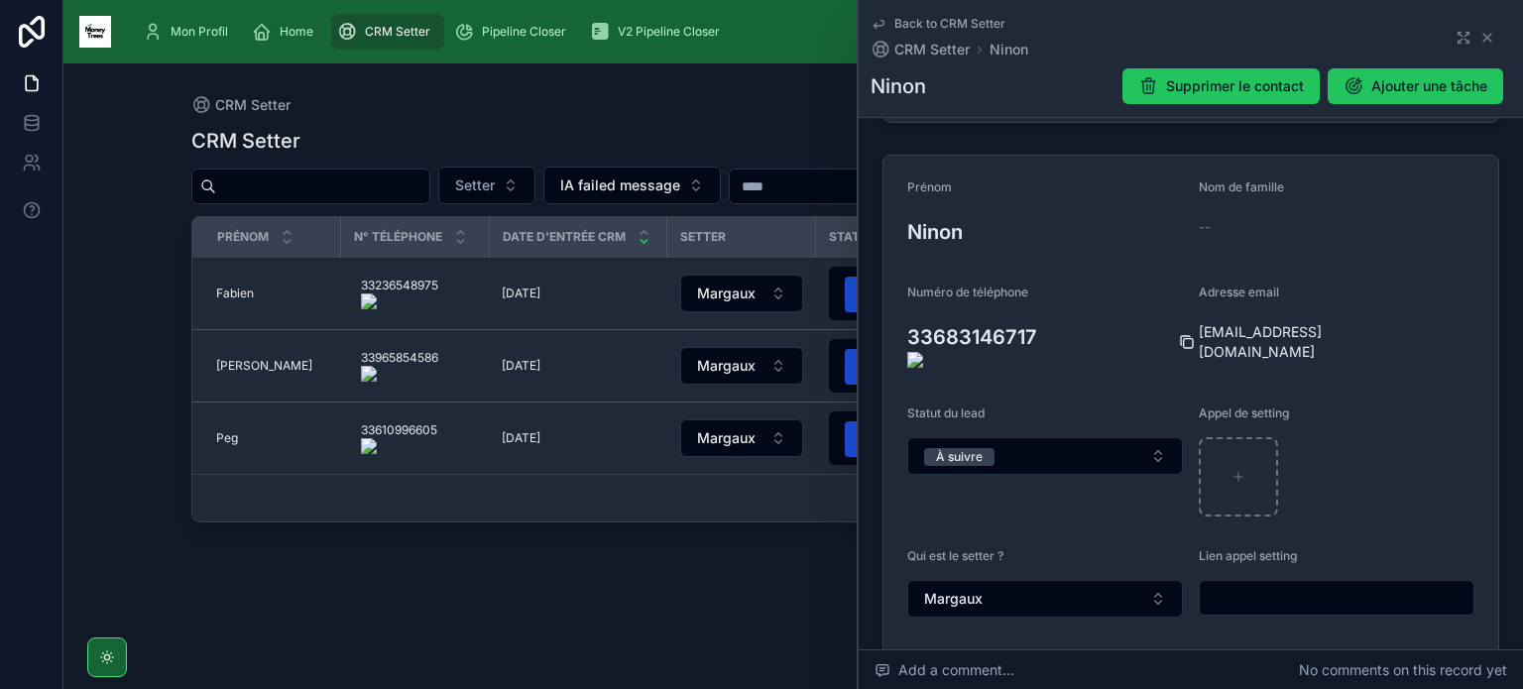
click at [1179, 334] on icon at bounding box center [1187, 342] width 16 height 16
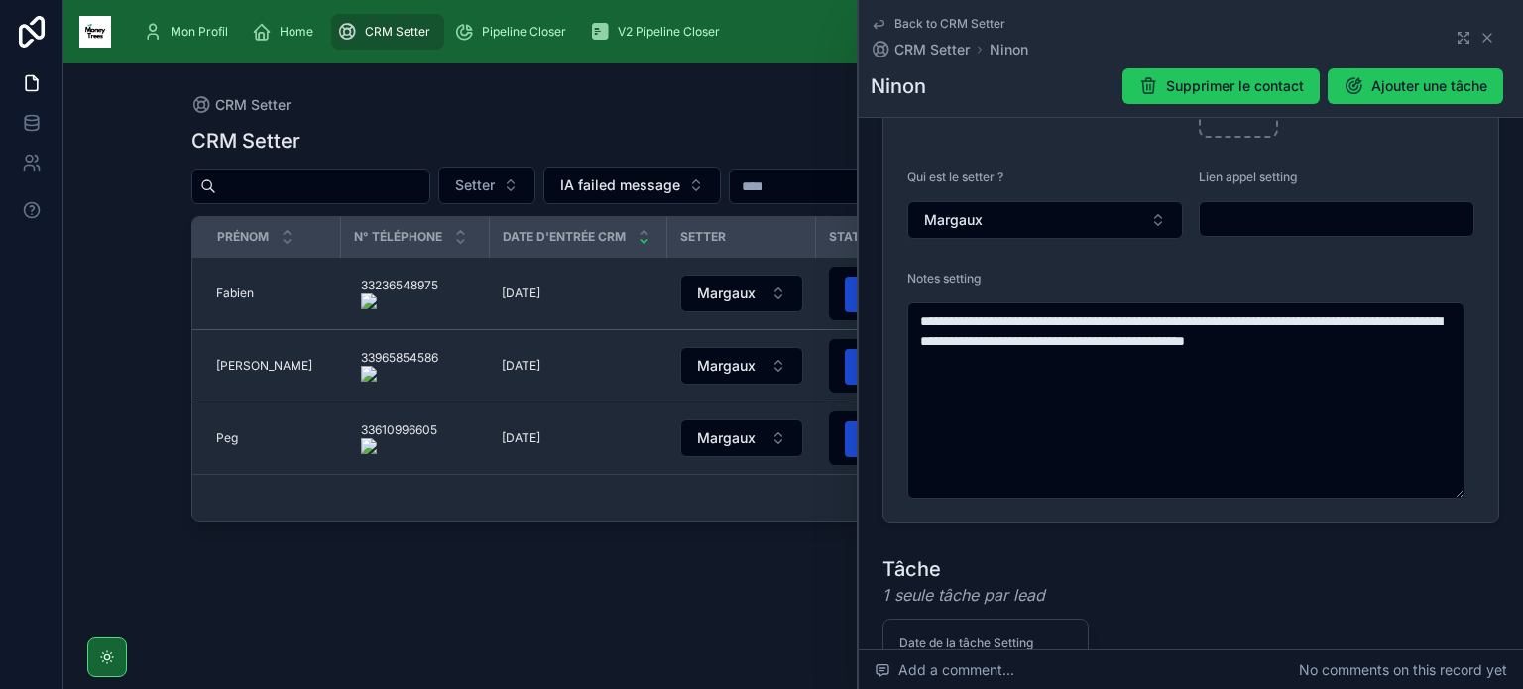
click at [1277, 205] on input "text" at bounding box center [1336, 219] width 274 height 28
paste input "**********"
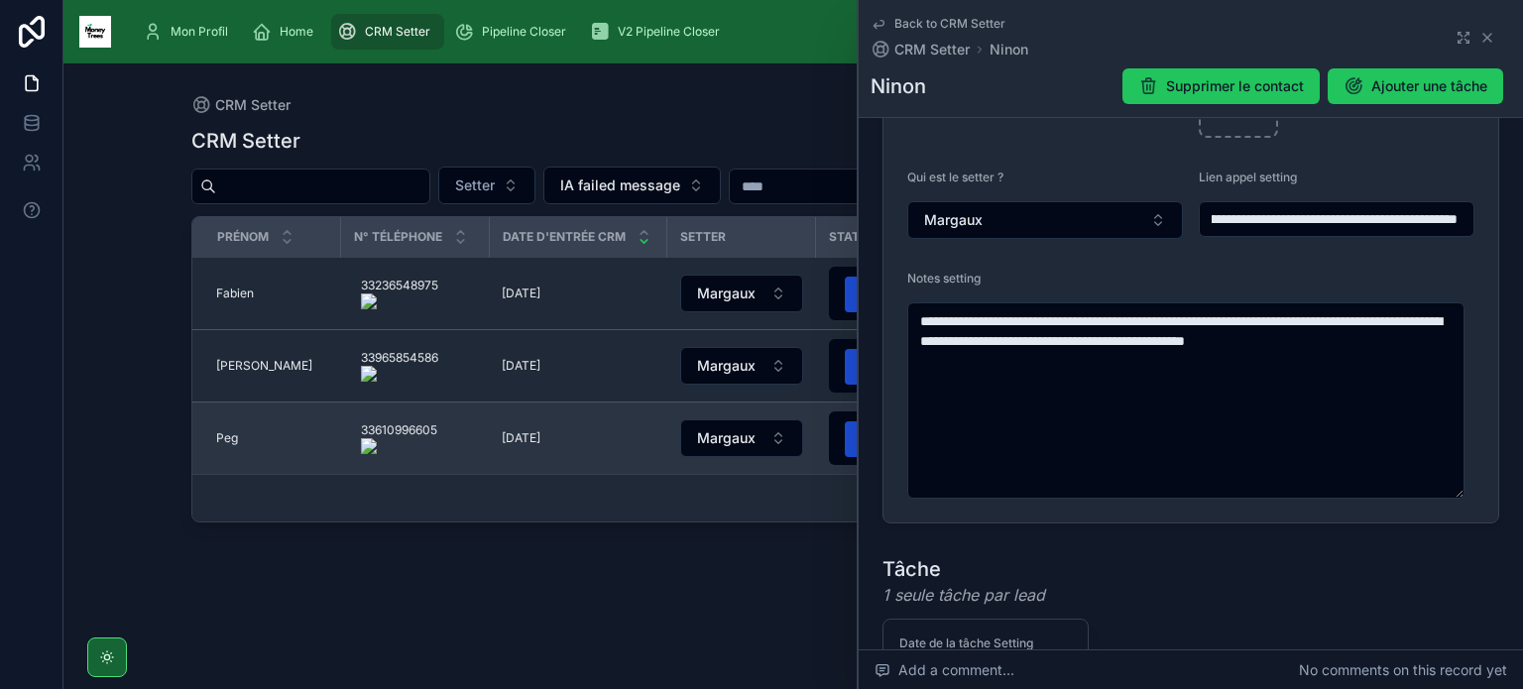
type input "**********"
click at [226, 437] on span "Peg" at bounding box center [227, 438] width 22 height 16
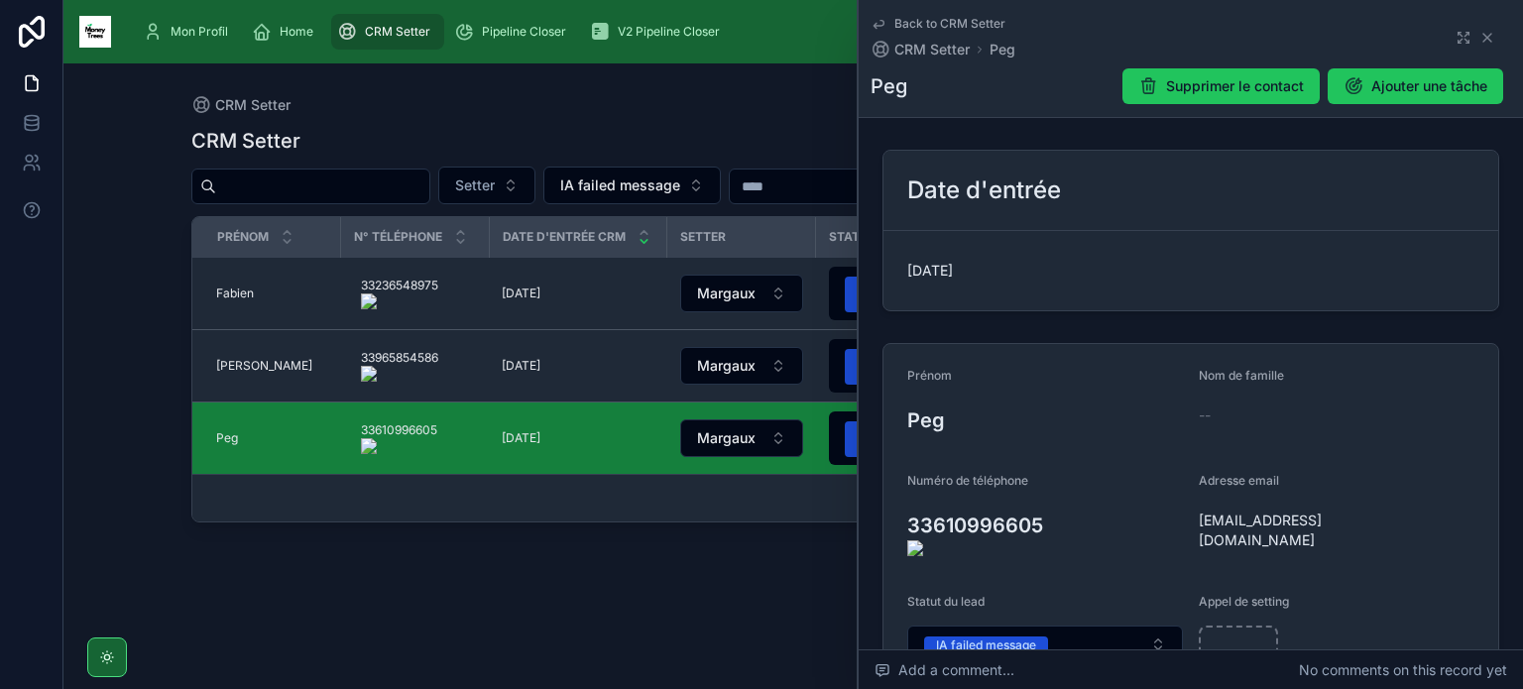
scroll to position [309, 0]
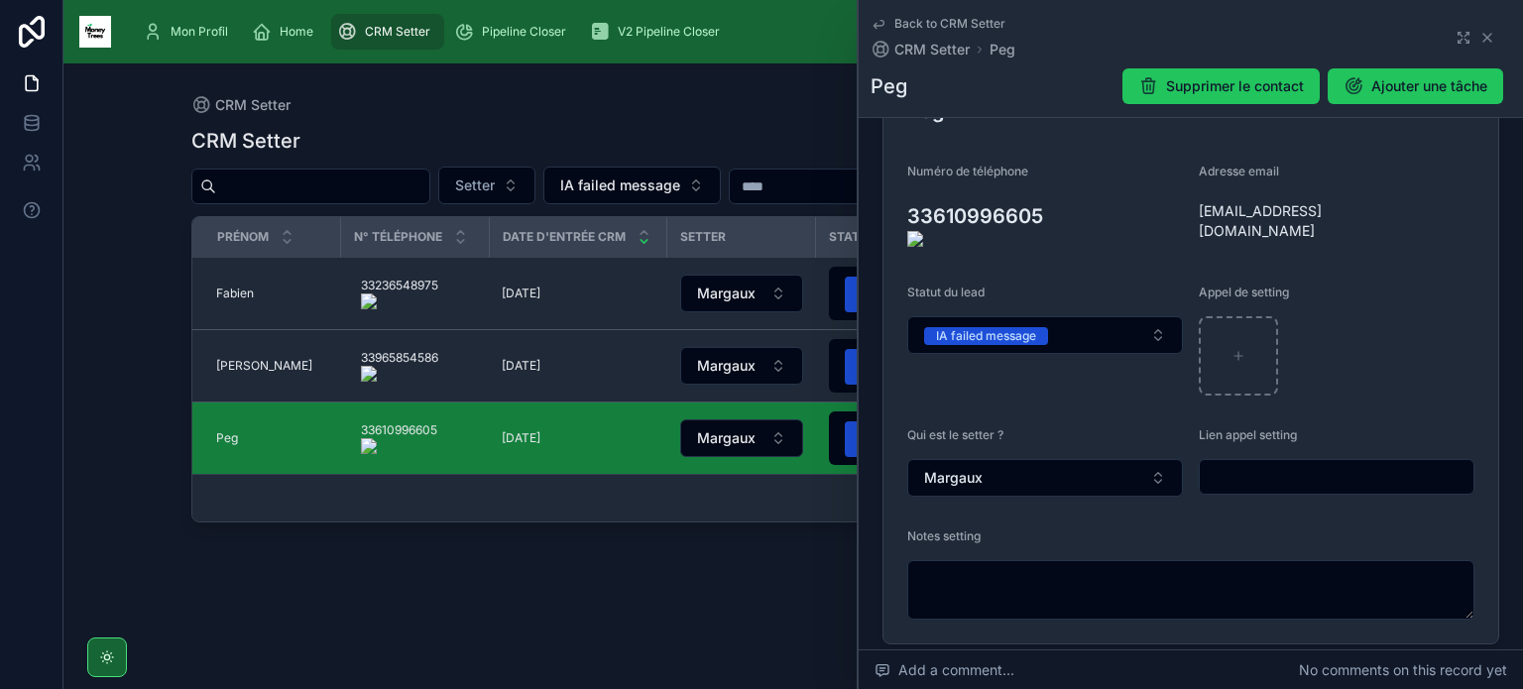
click at [1053, 188] on onoff-telecom-ce-actions-button at bounding box center [1053, 188] width 0 height 0
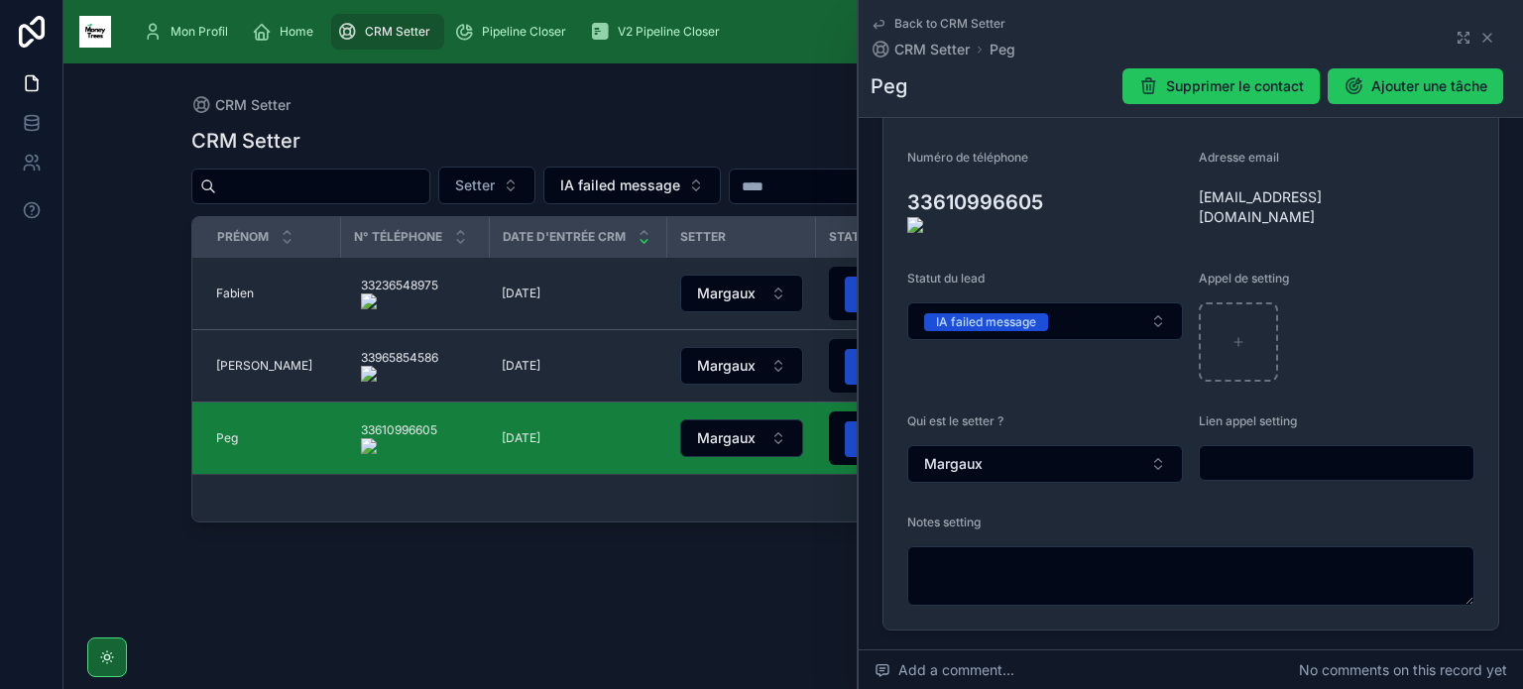
scroll to position [333, 0]
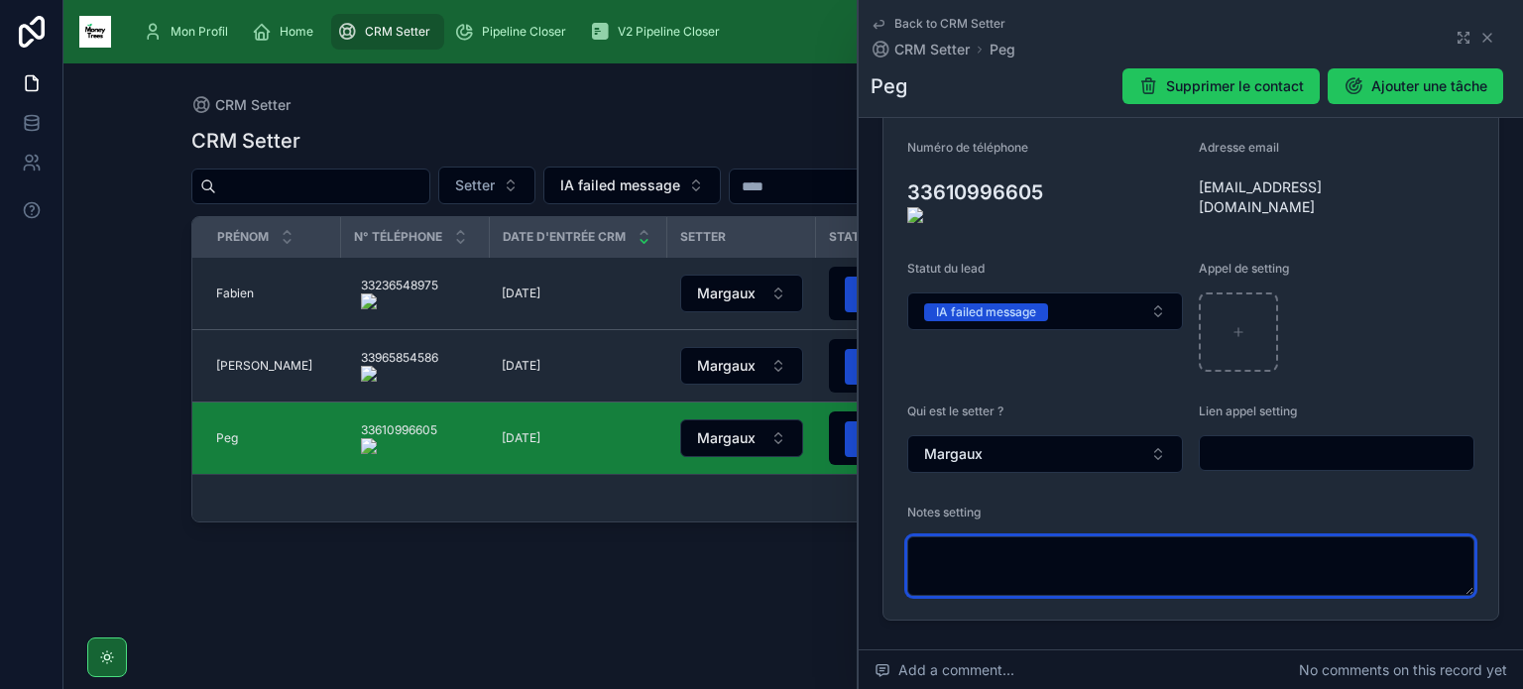
click at [1116, 540] on textarea at bounding box center [1190, 565] width 567 height 59
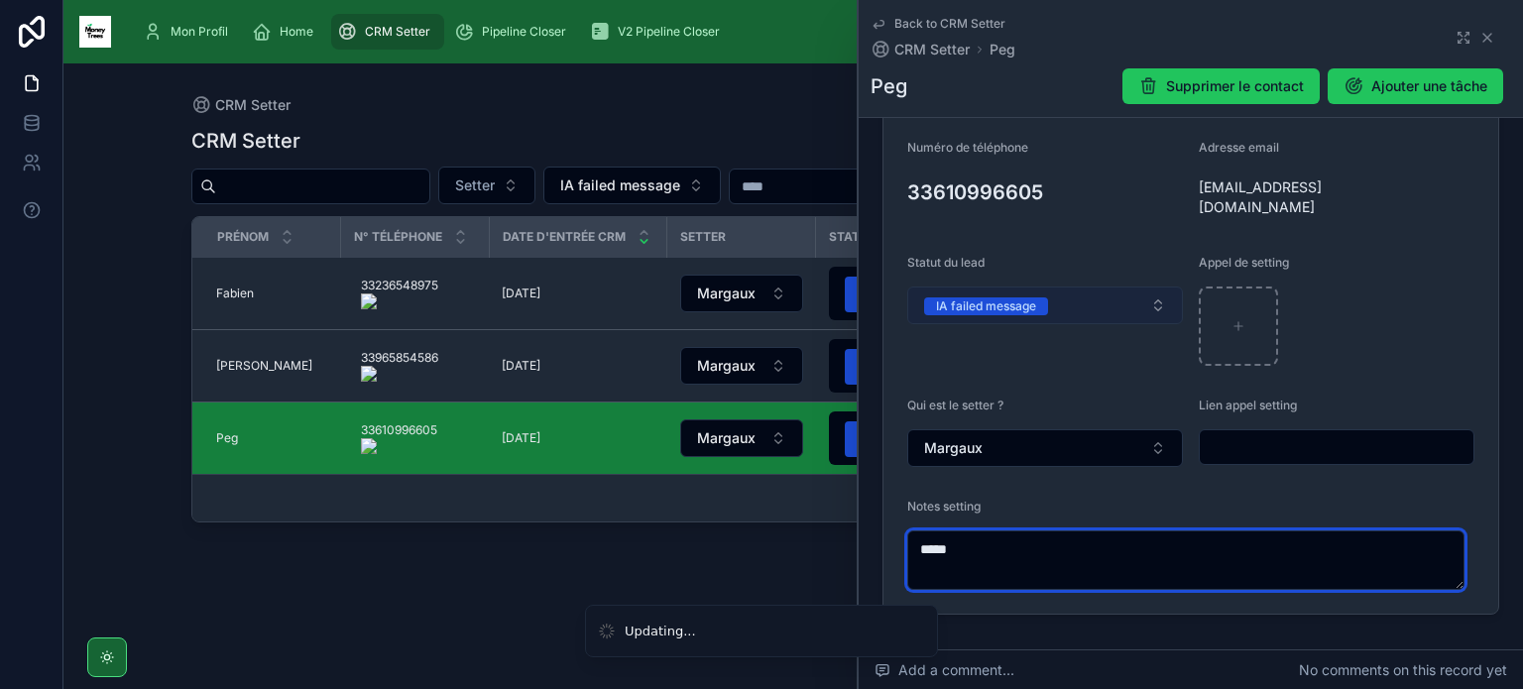
type textarea "*****"
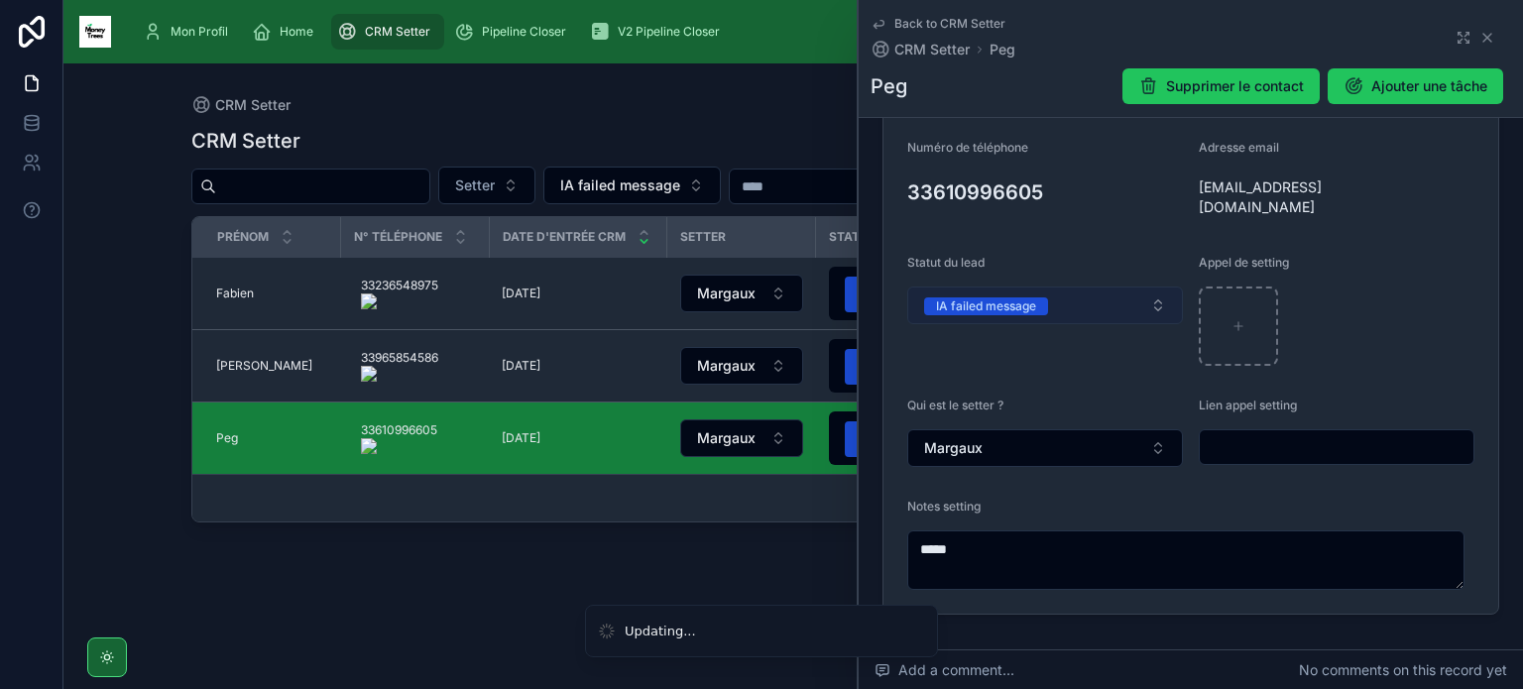
click at [1029, 300] on div "IA failed message" at bounding box center [986, 306] width 100 height 18
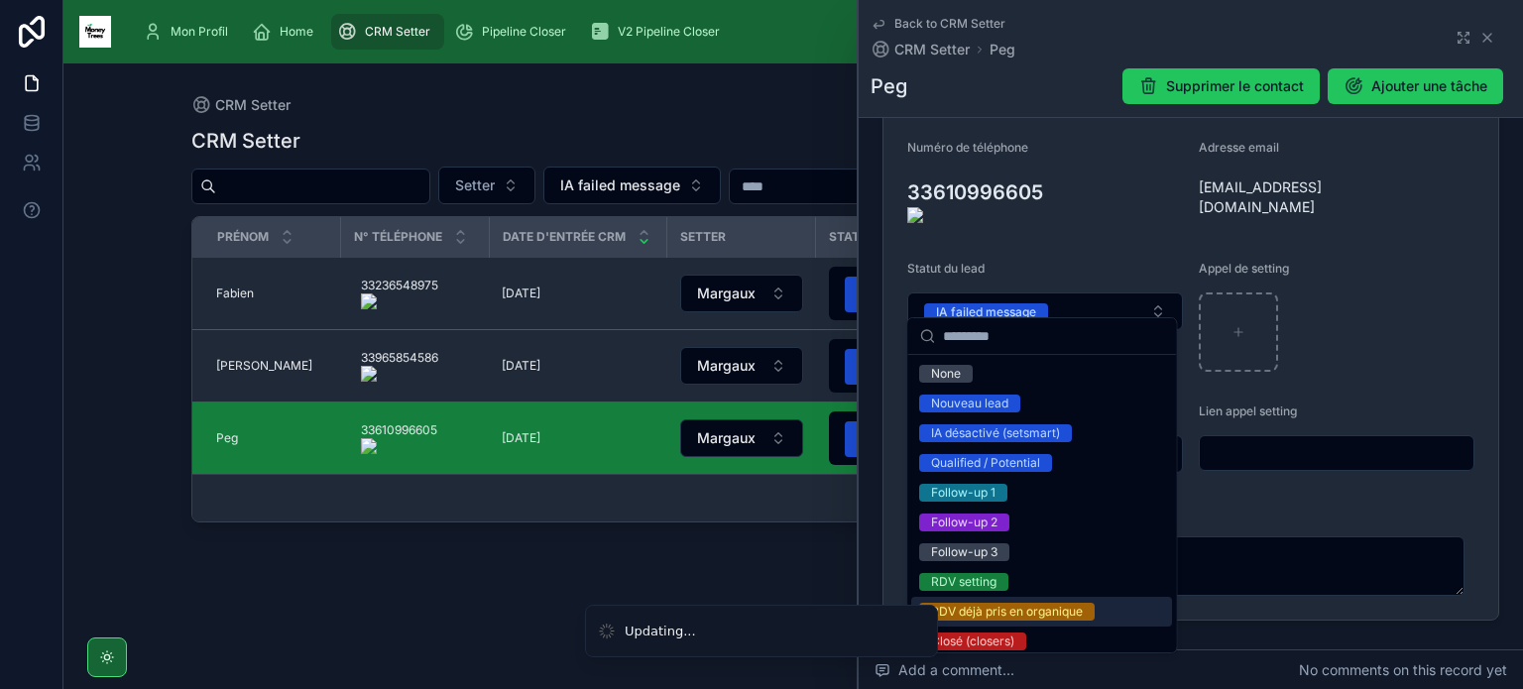
scroll to position [246, 0]
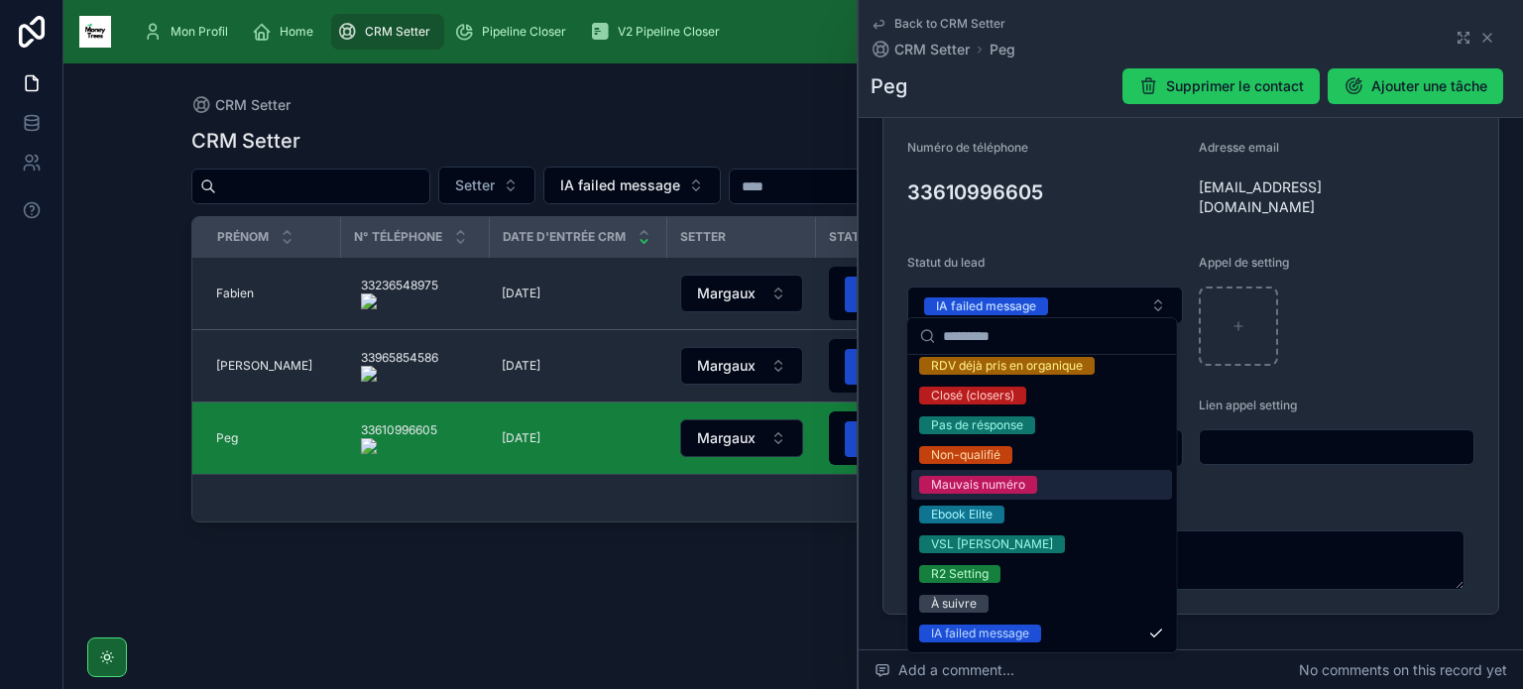
click at [1034, 483] on span "Mauvais numéro" at bounding box center [978, 485] width 118 height 18
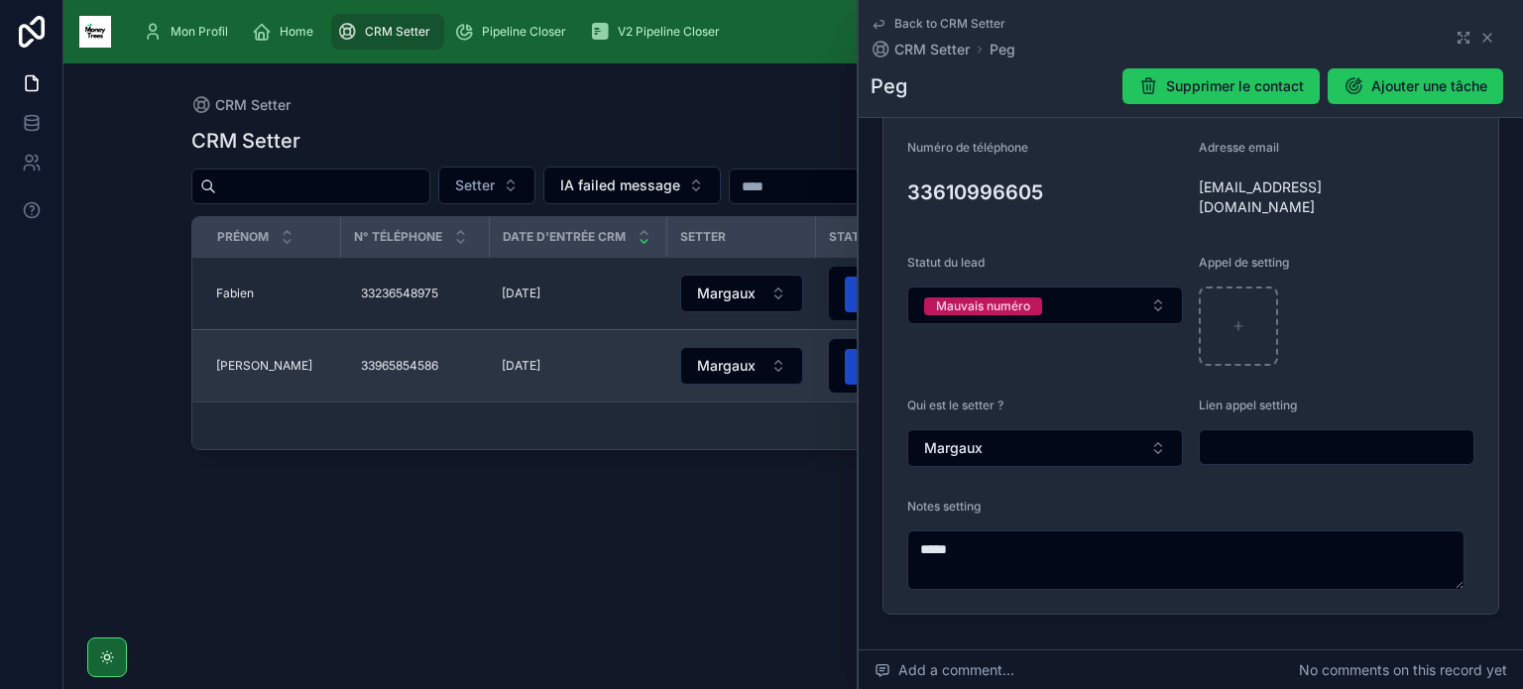
click at [236, 367] on span "[PERSON_NAME]" at bounding box center [264, 366] width 96 height 16
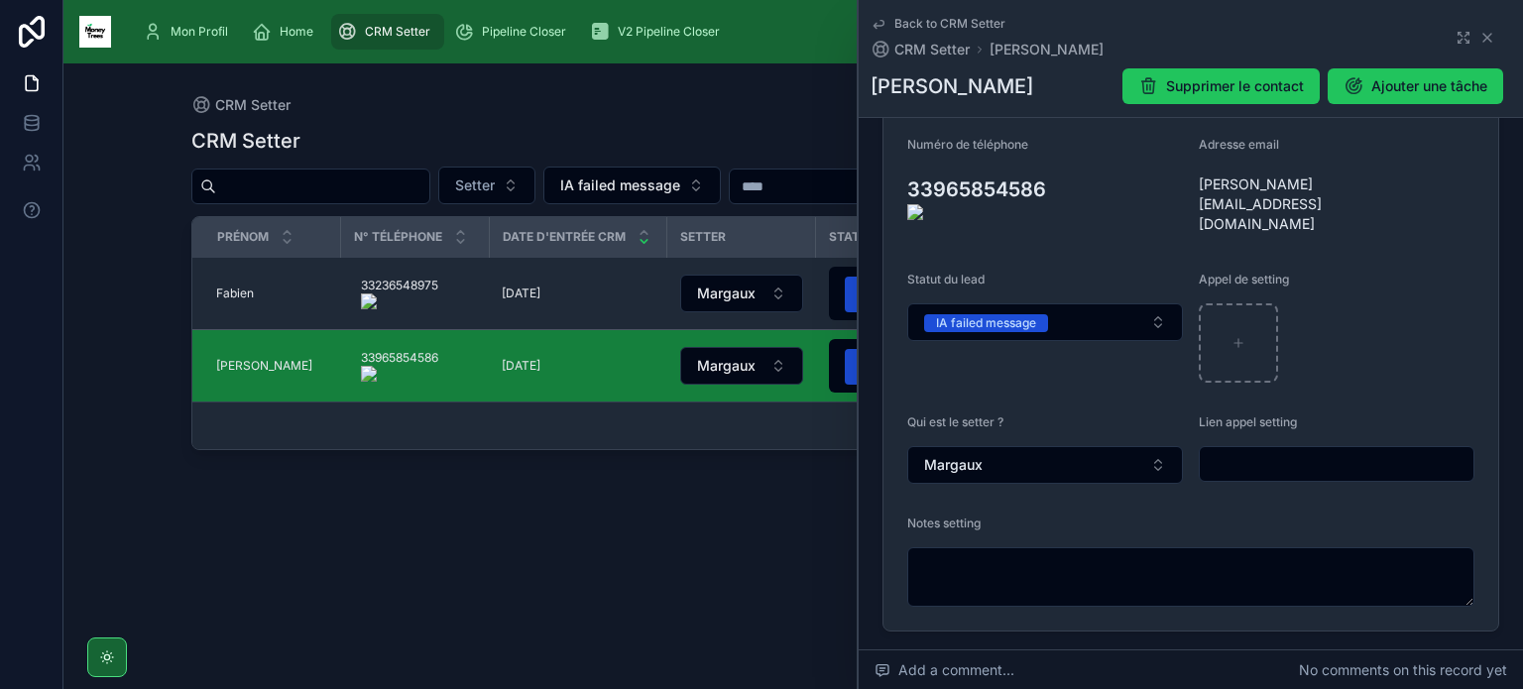
scroll to position [341, 0]
click at [1056, 157] on onoff-telecom-ce-actions-button at bounding box center [1056, 157] width 0 height 0
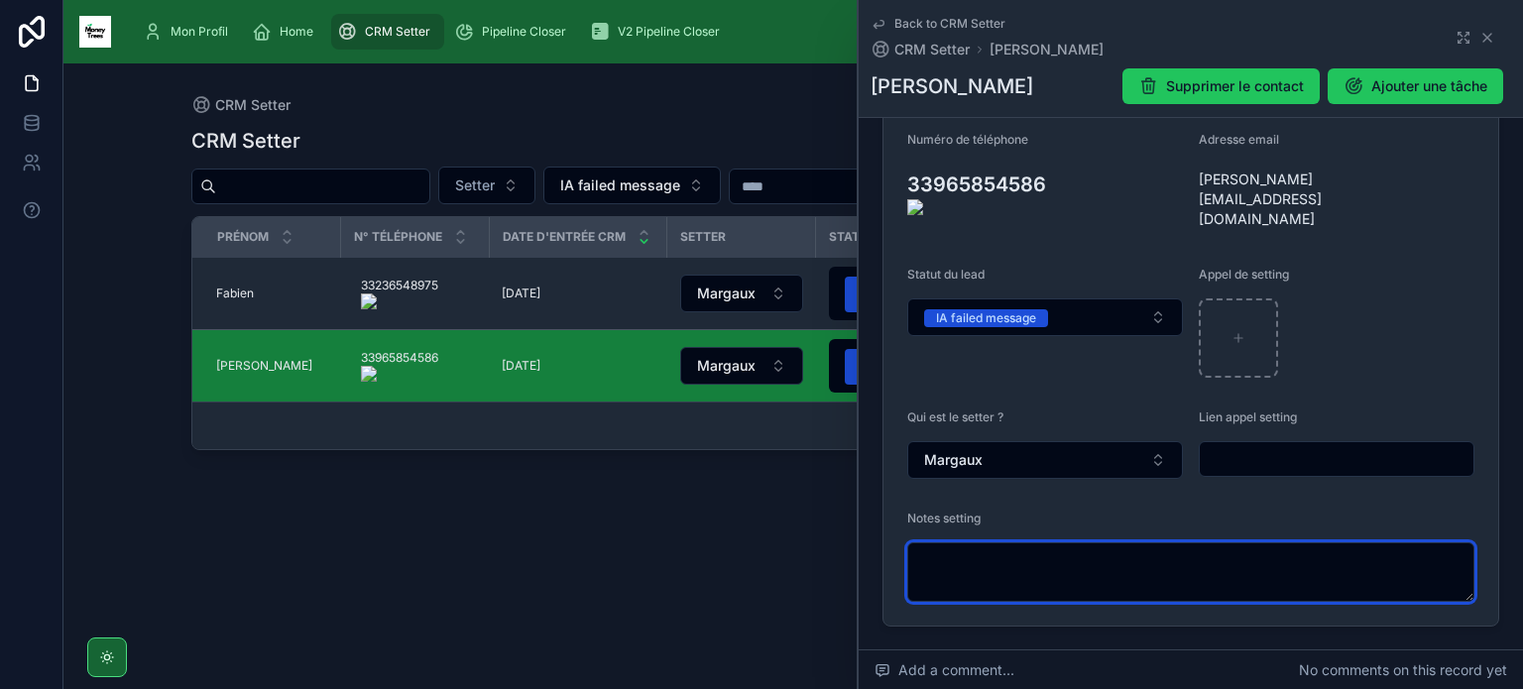
click at [1011, 542] on textarea at bounding box center [1190, 571] width 567 height 59
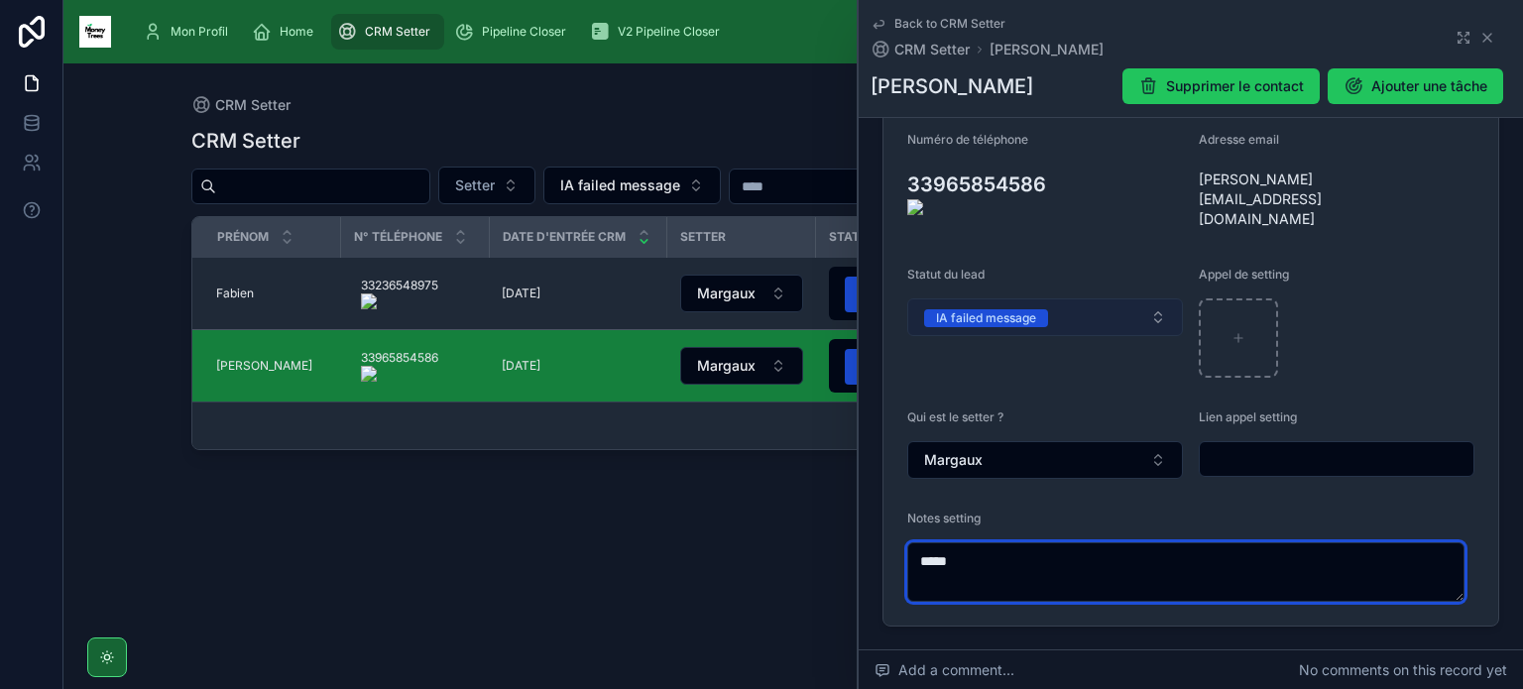
type textarea "*****"
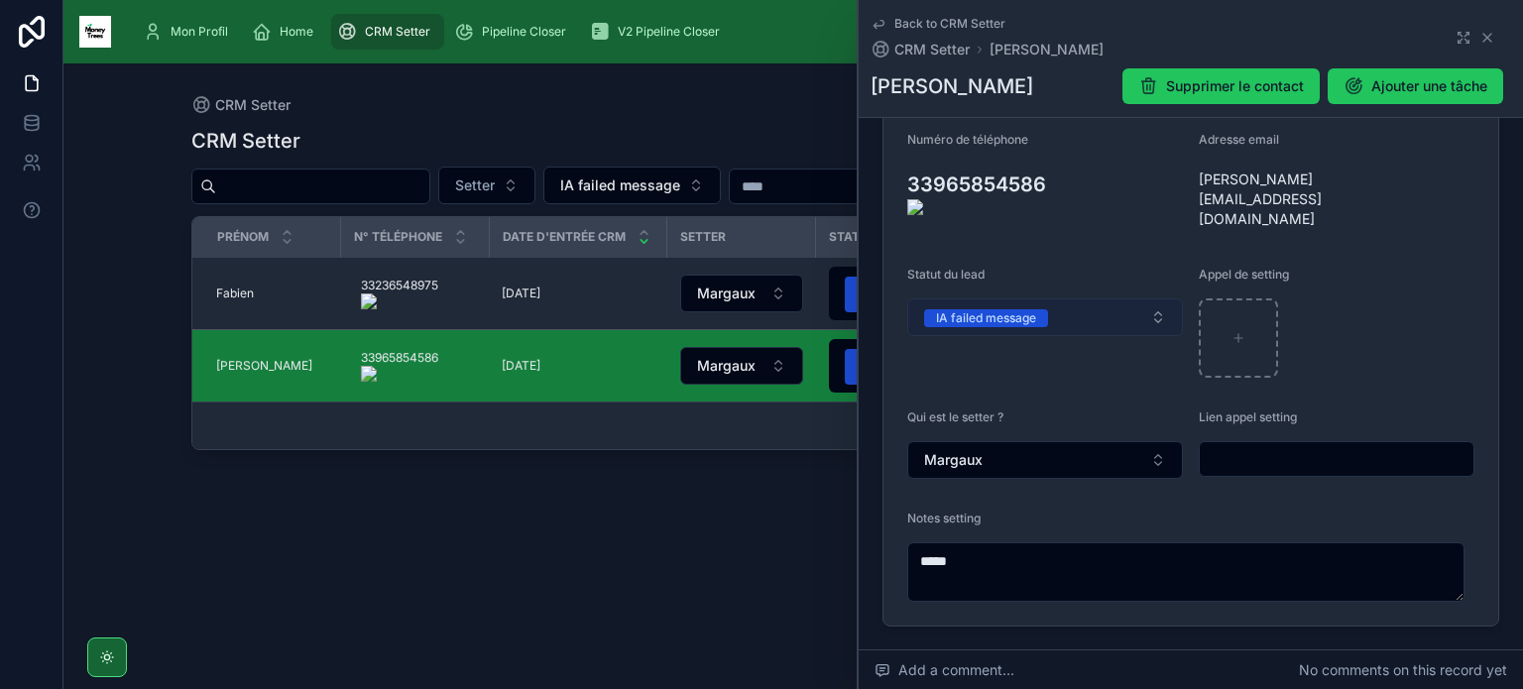
click at [1004, 298] on button "IA failed message" at bounding box center [1045, 317] width 276 height 38
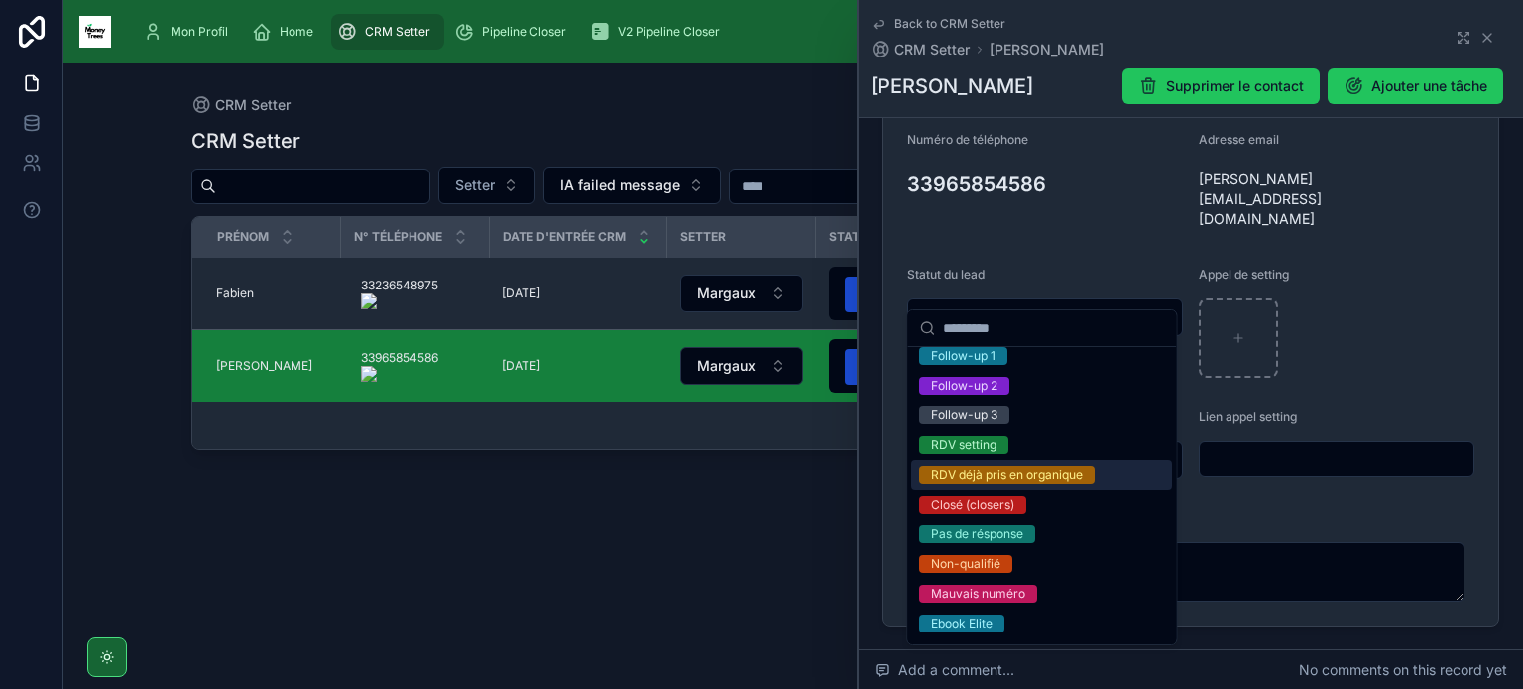
scroll to position [131, 0]
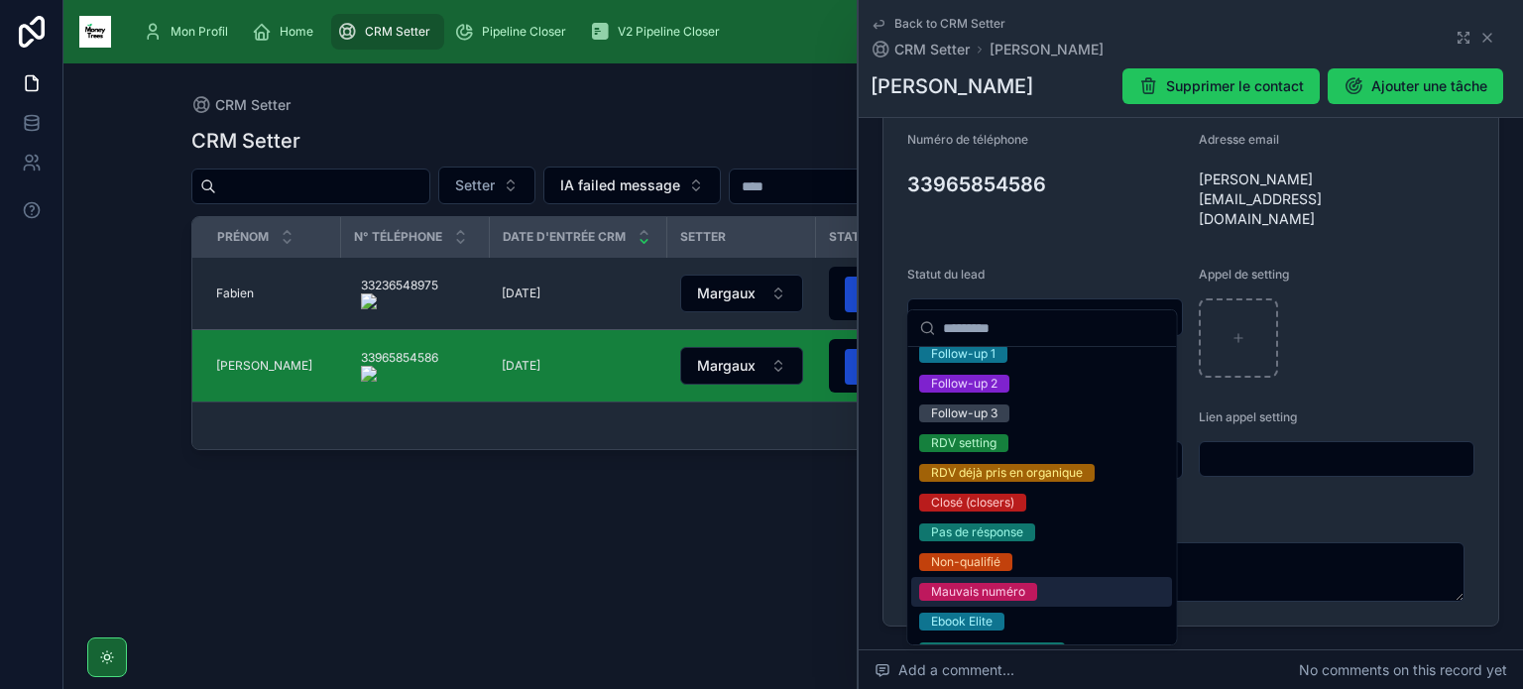
click at [1011, 584] on div "Mauvais numéro" at bounding box center [978, 592] width 94 height 18
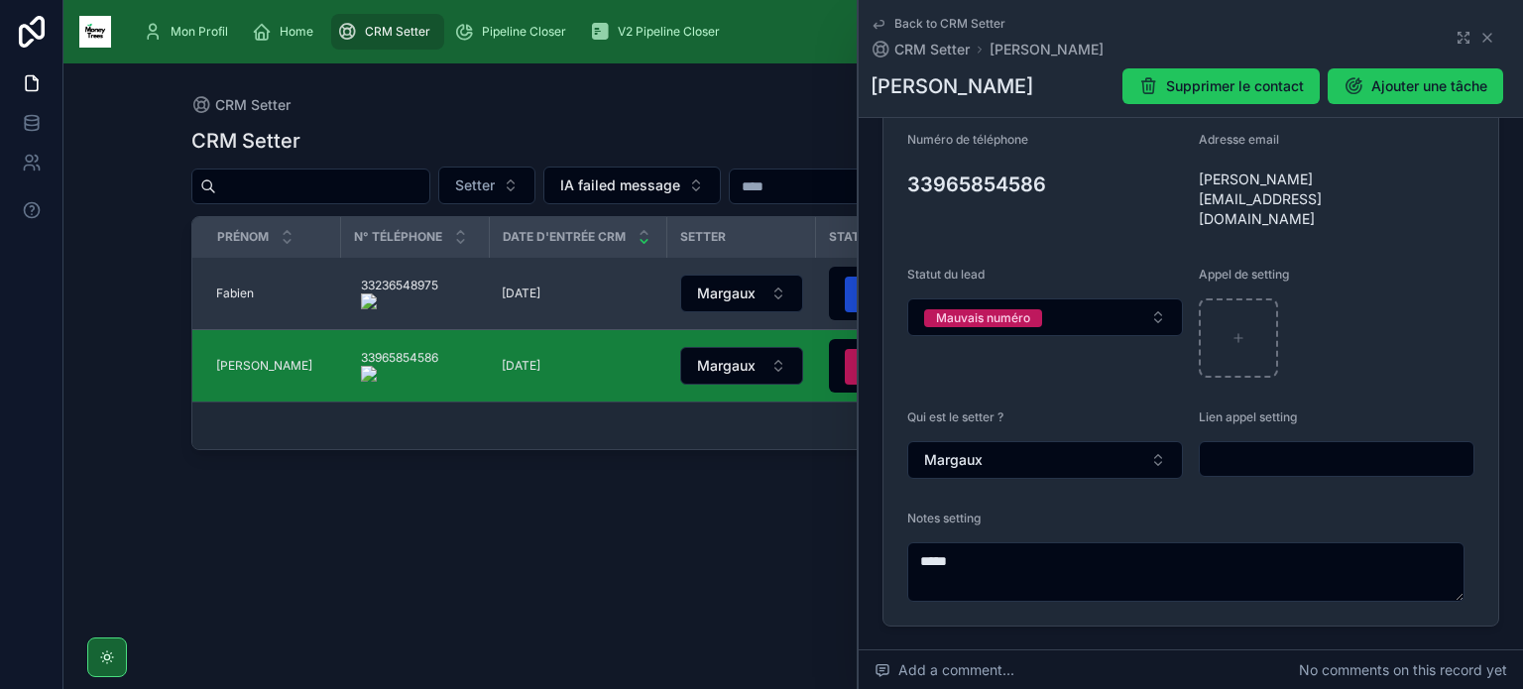
click at [240, 287] on span "Fabien" at bounding box center [235, 293] width 38 height 16
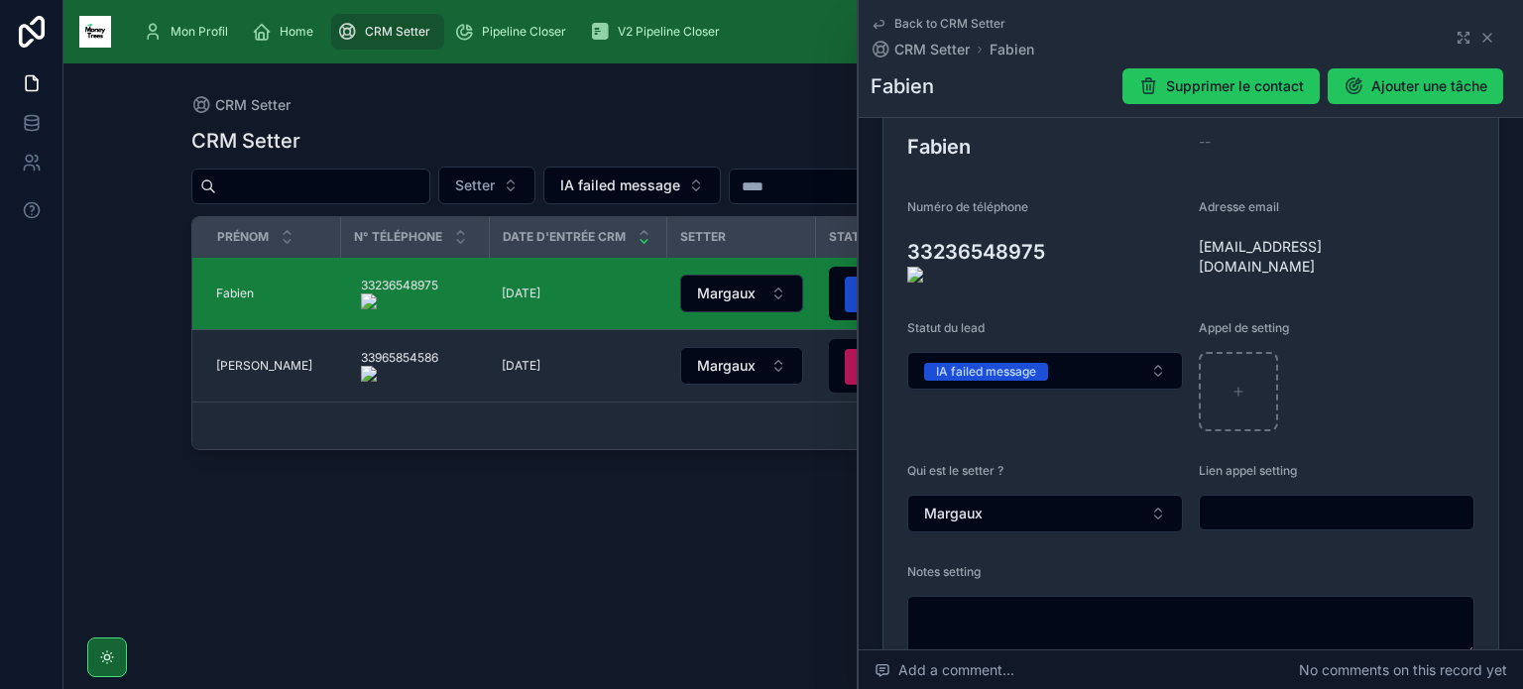
scroll to position [278, 0]
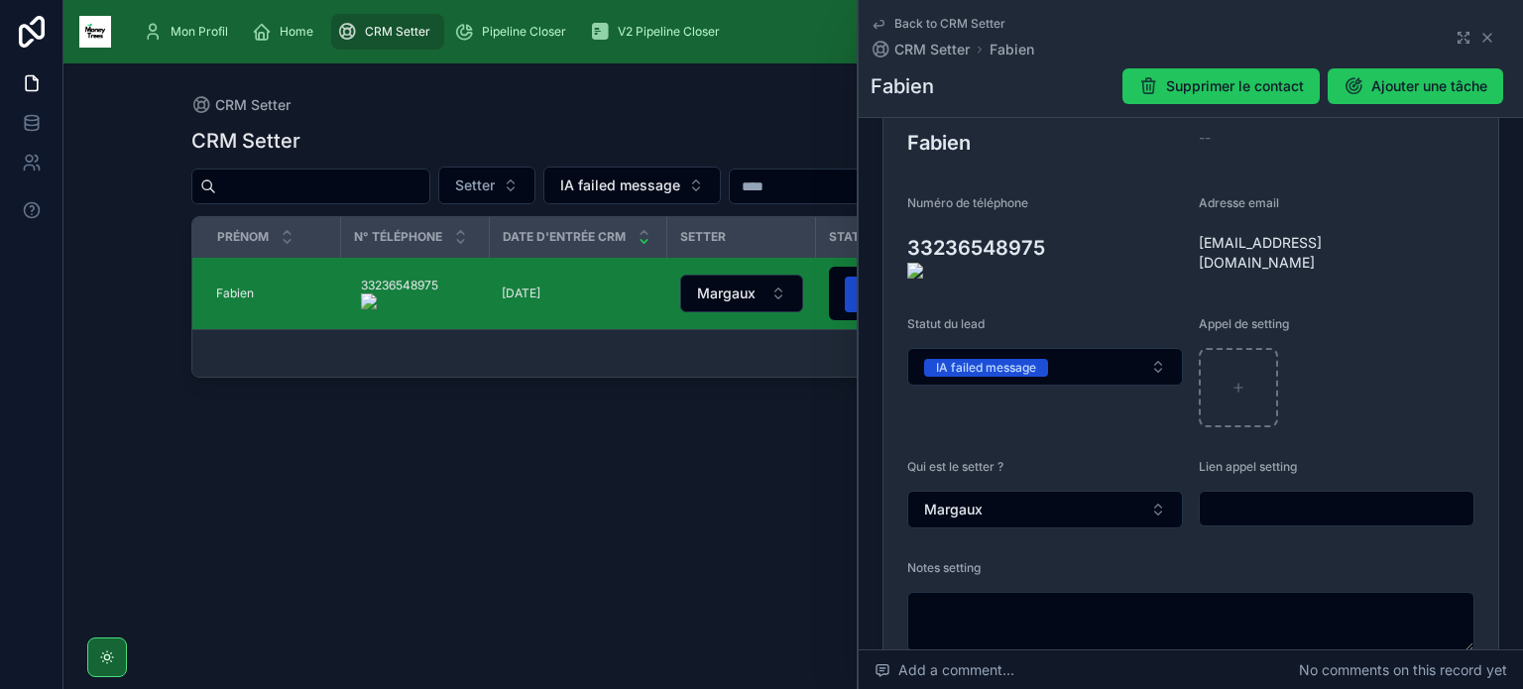
click at [1054, 219] on onoff-telecom-ce-actions-button at bounding box center [1054, 219] width 0 height 0
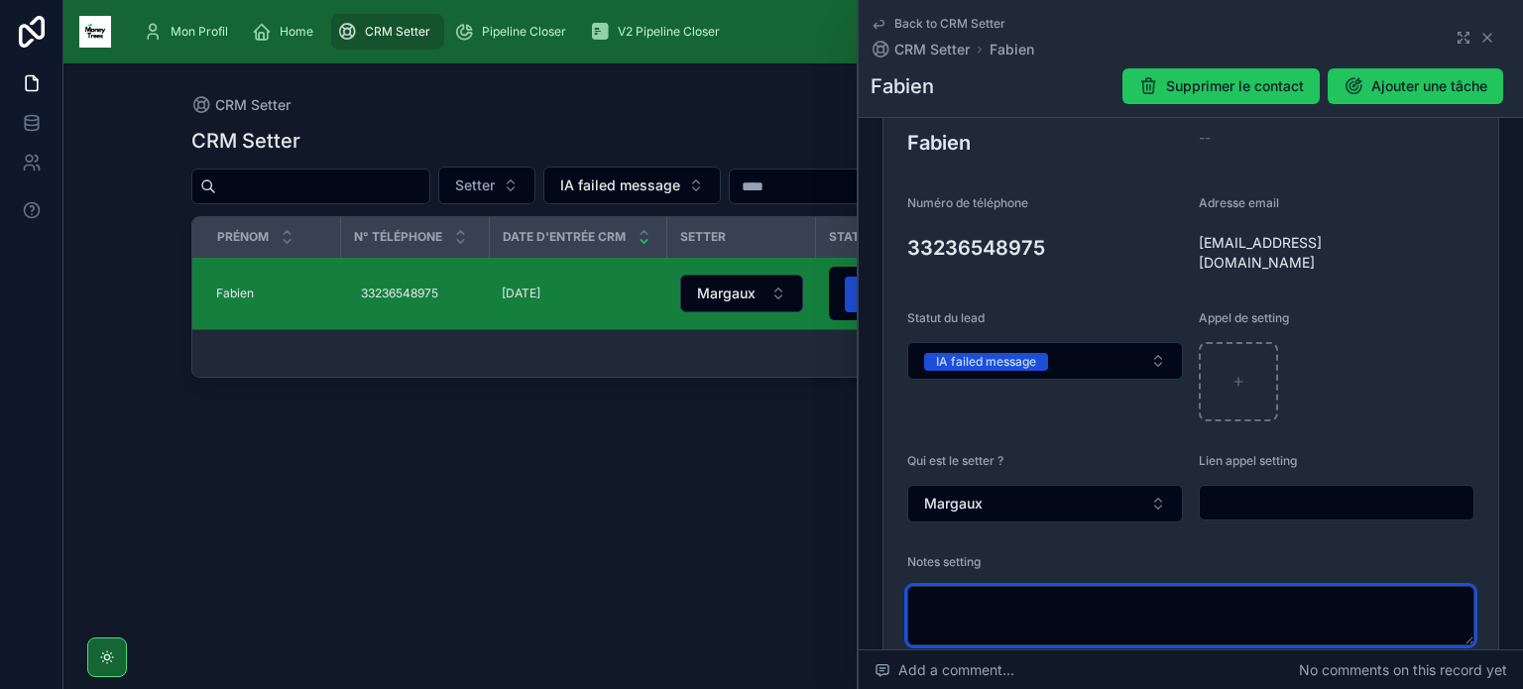
click at [1066, 598] on textarea at bounding box center [1190, 615] width 567 height 59
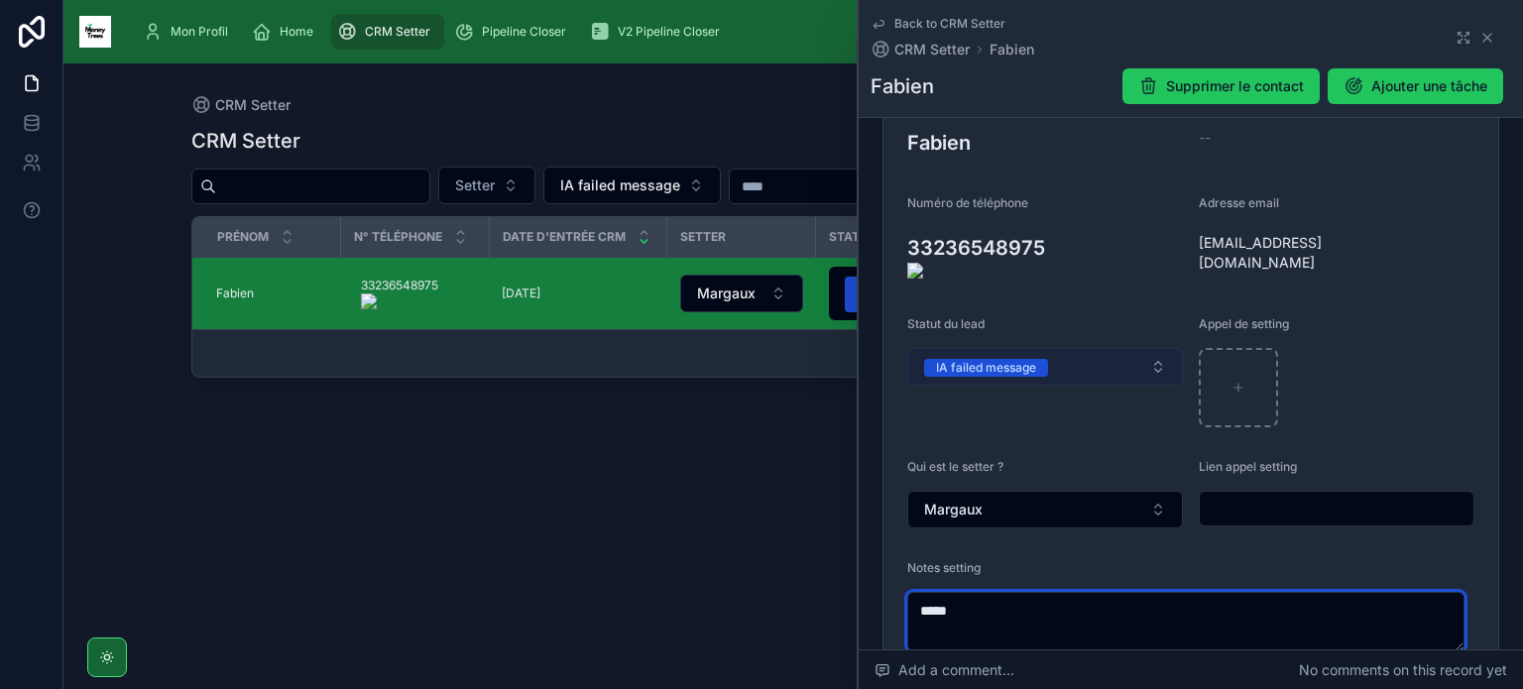
type textarea "*****"
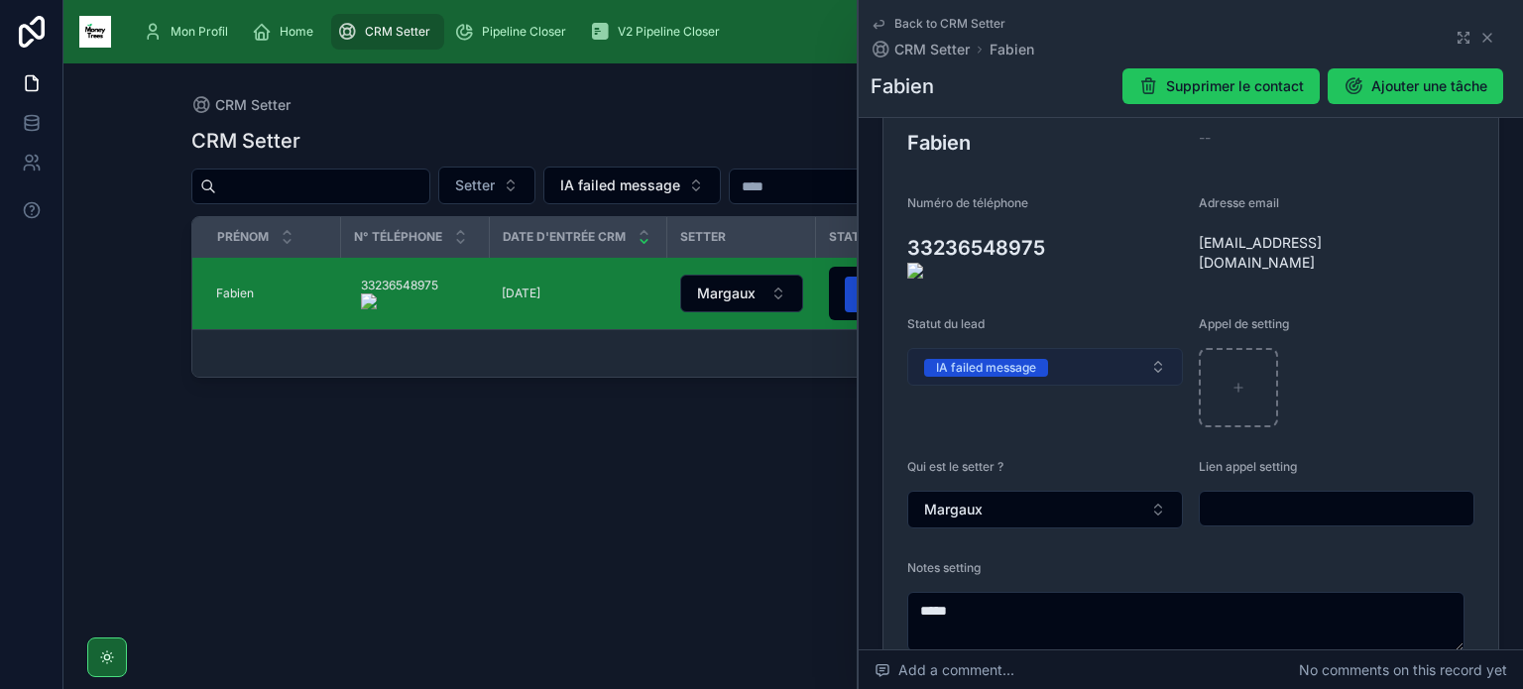
click at [1028, 359] on div "IA failed message" at bounding box center [986, 368] width 100 height 18
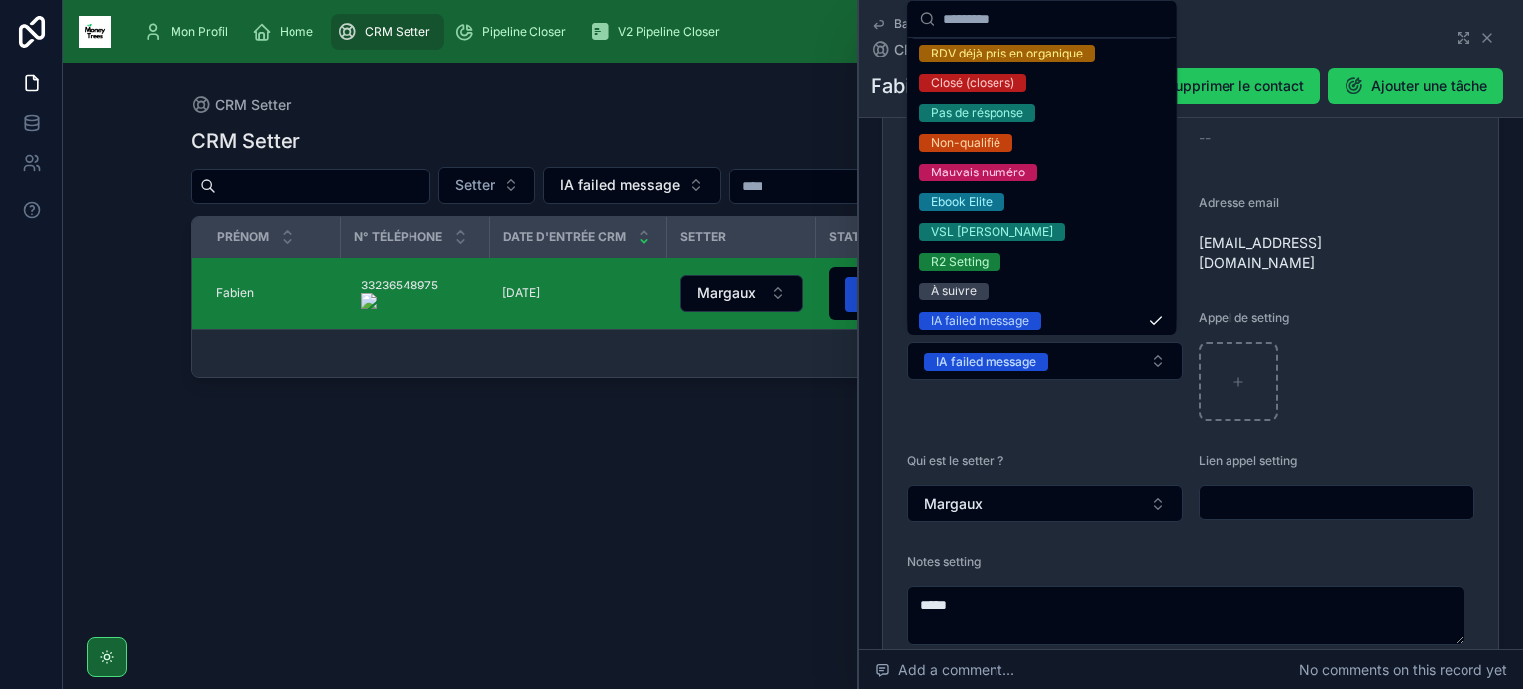
scroll to position [244, 0]
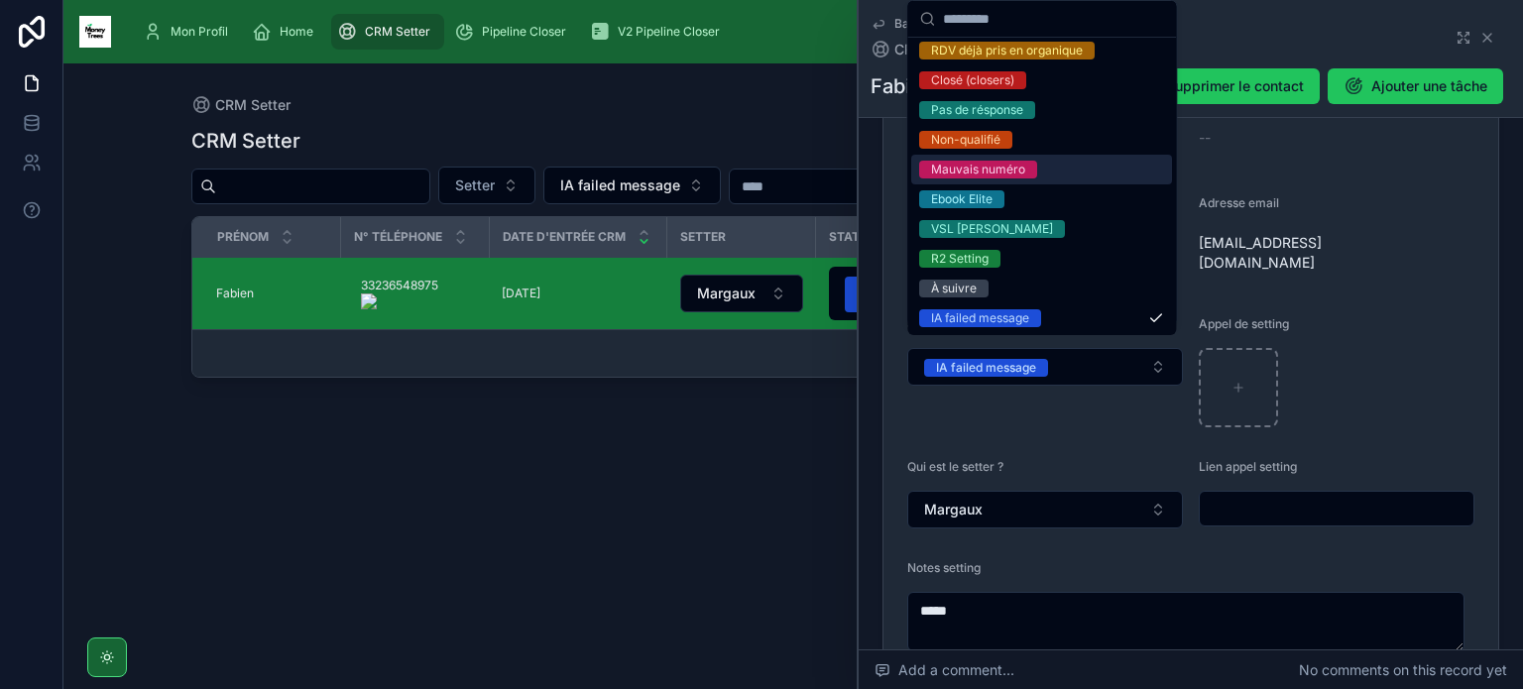
click at [1035, 169] on span "Mauvais numéro" at bounding box center [978, 170] width 118 height 18
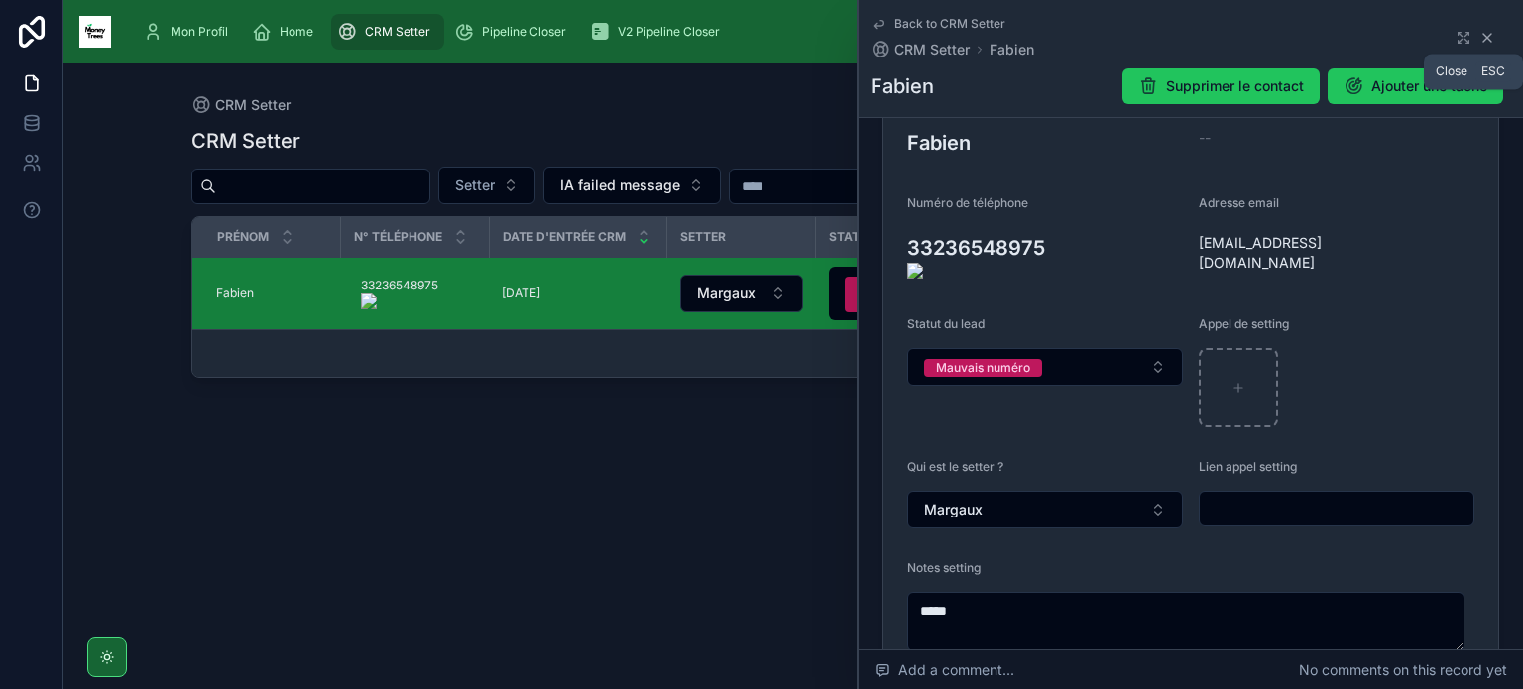
click at [1479, 35] on icon at bounding box center [1487, 38] width 16 height 16
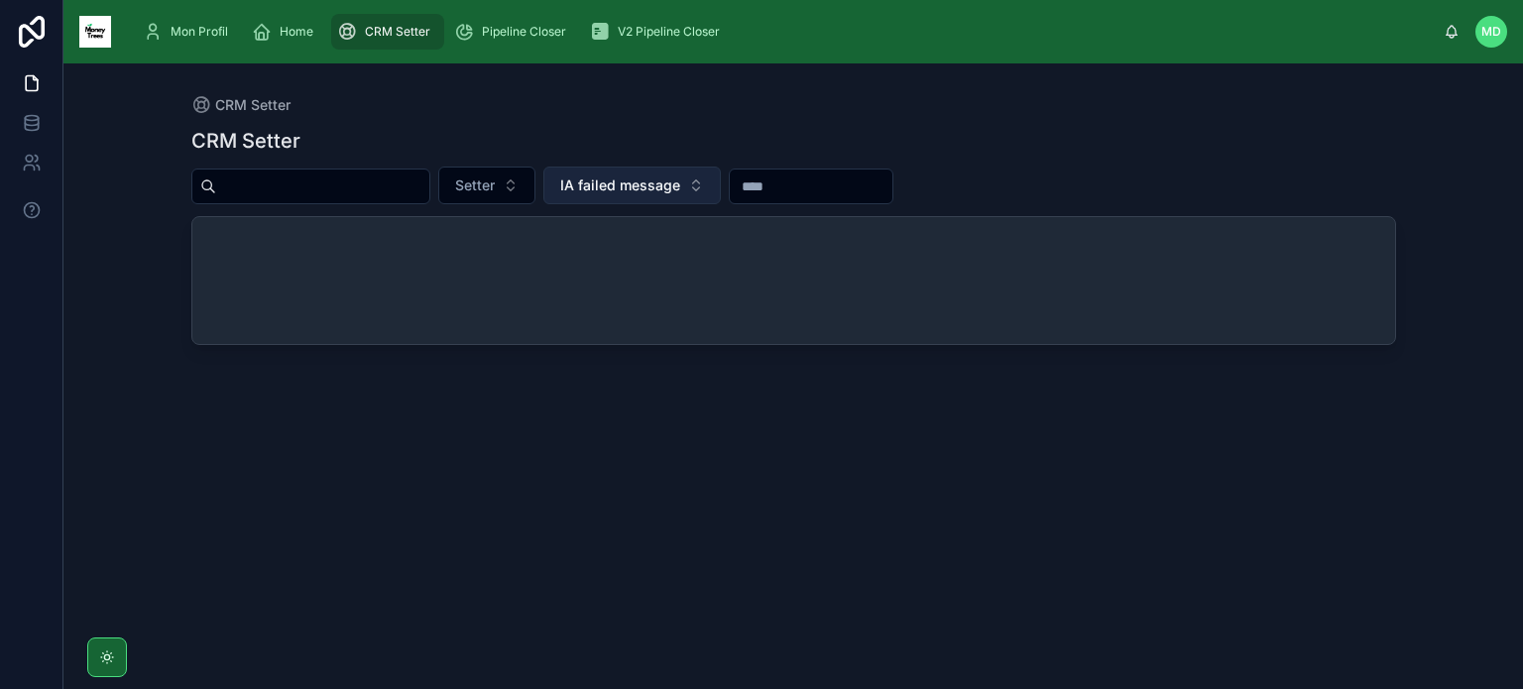
click at [607, 186] on span "IA failed message" at bounding box center [620, 185] width 120 height 20
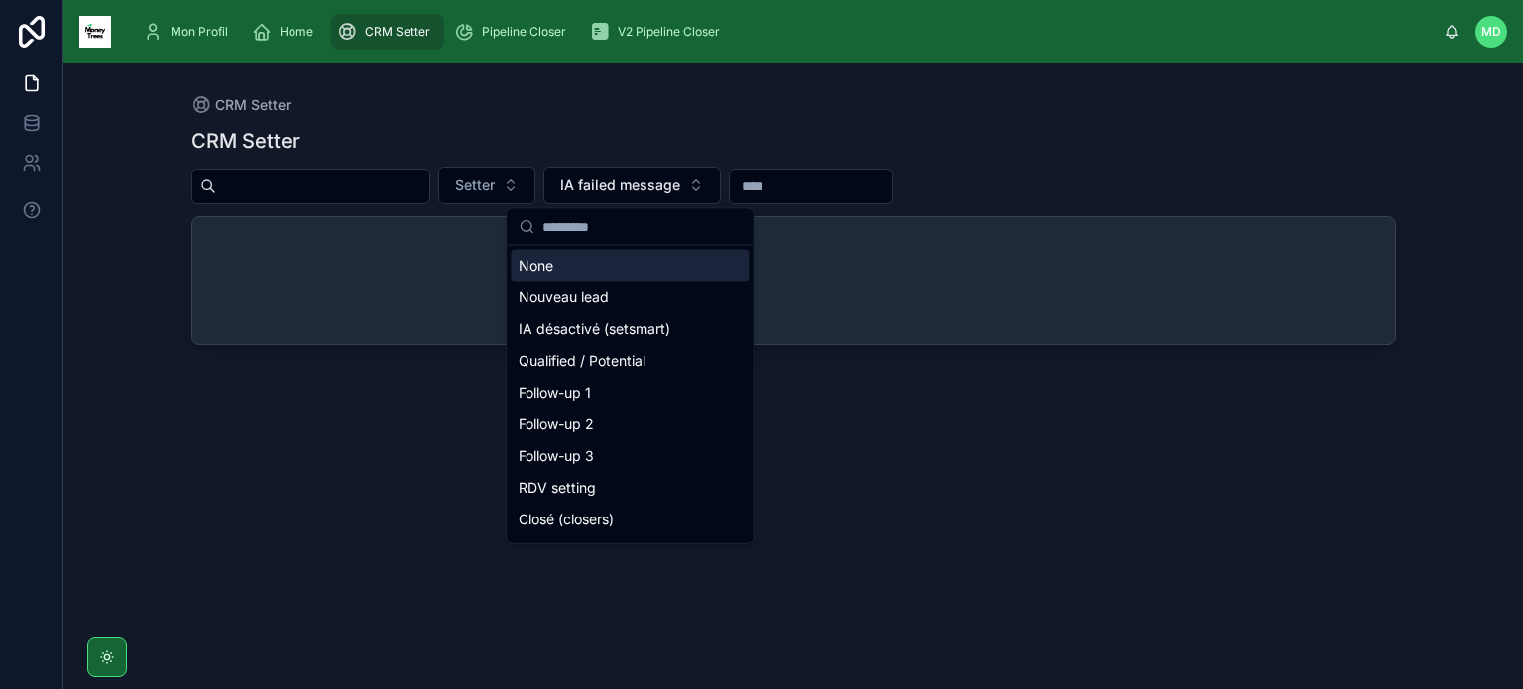
click at [604, 273] on div "None" at bounding box center [630, 266] width 238 height 32
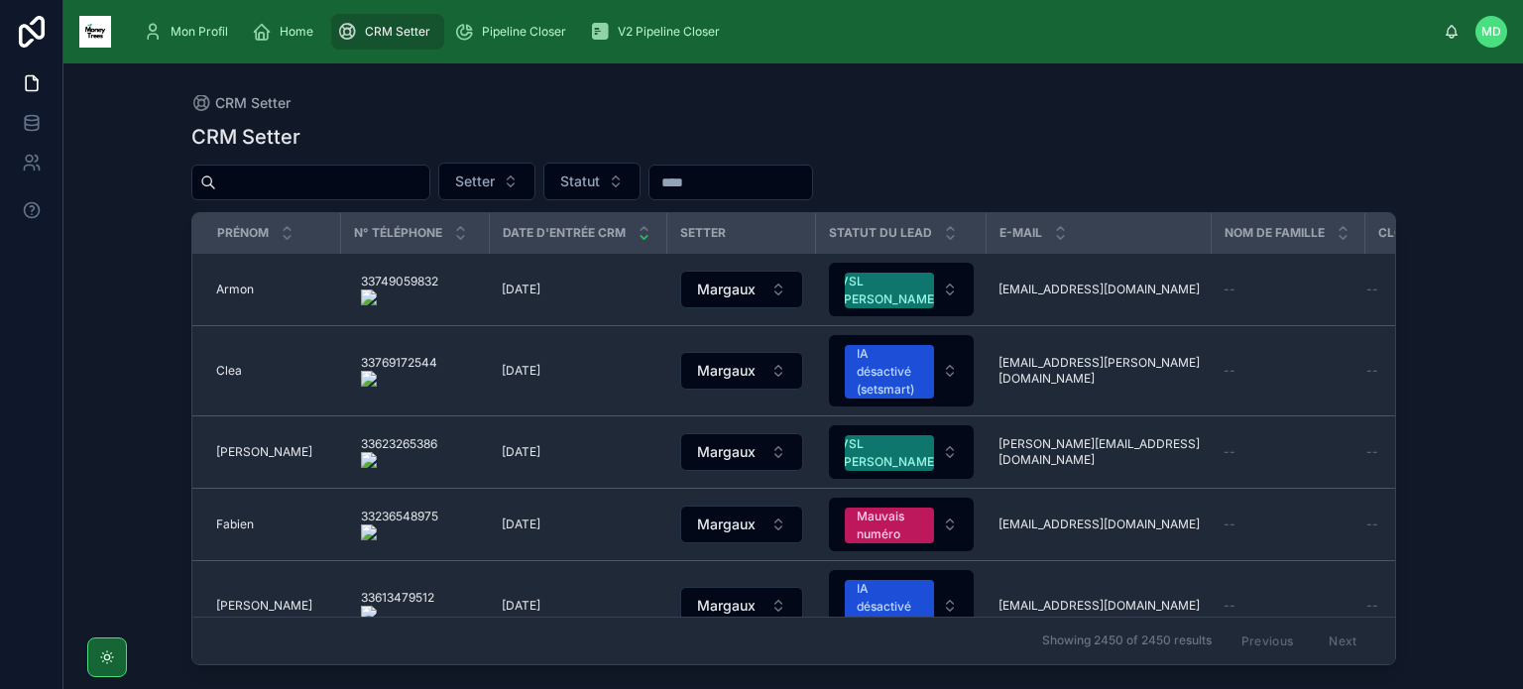
click at [317, 186] on input "text" at bounding box center [322, 183] width 213 height 28
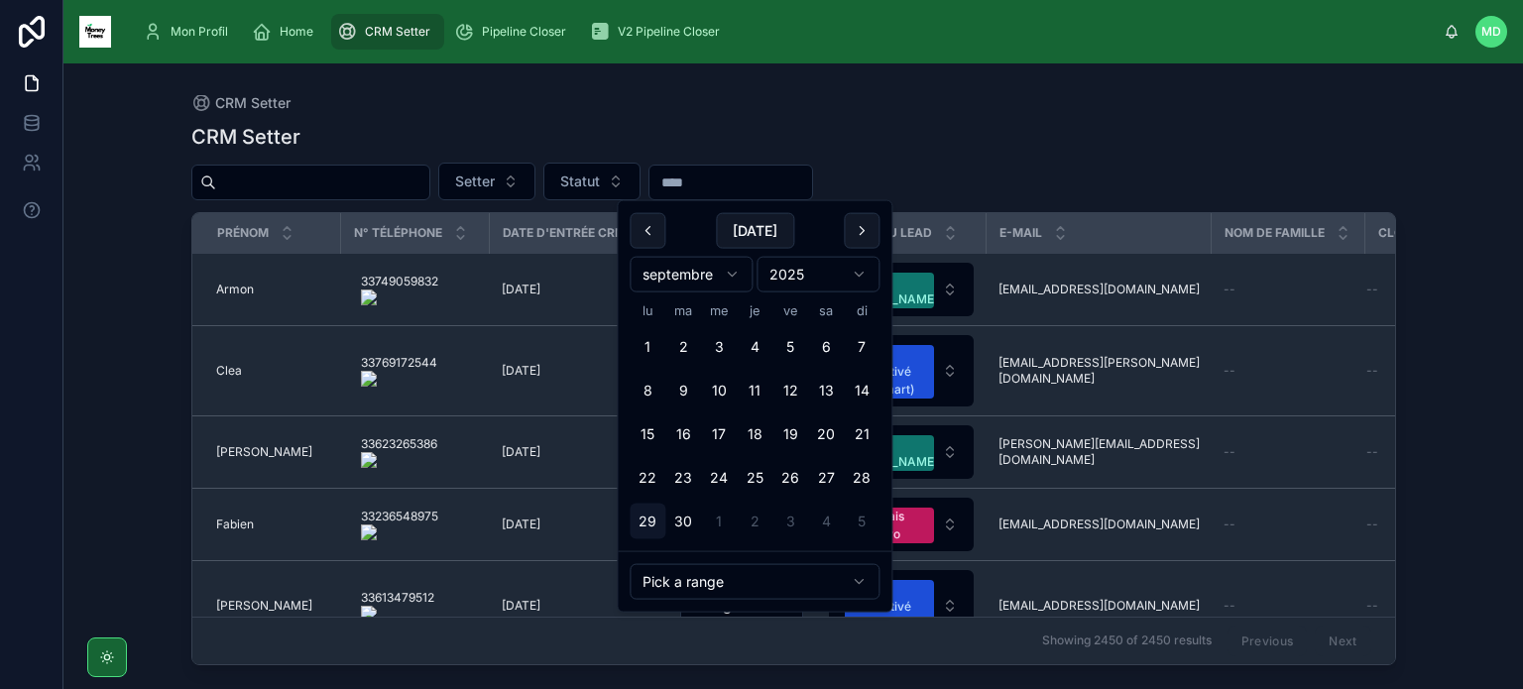
click at [734, 176] on input "text" at bounding box center [730, 183] width 163 height 28
click at [664, 240] on button at bounding box center [647, 231] width 36 height 36
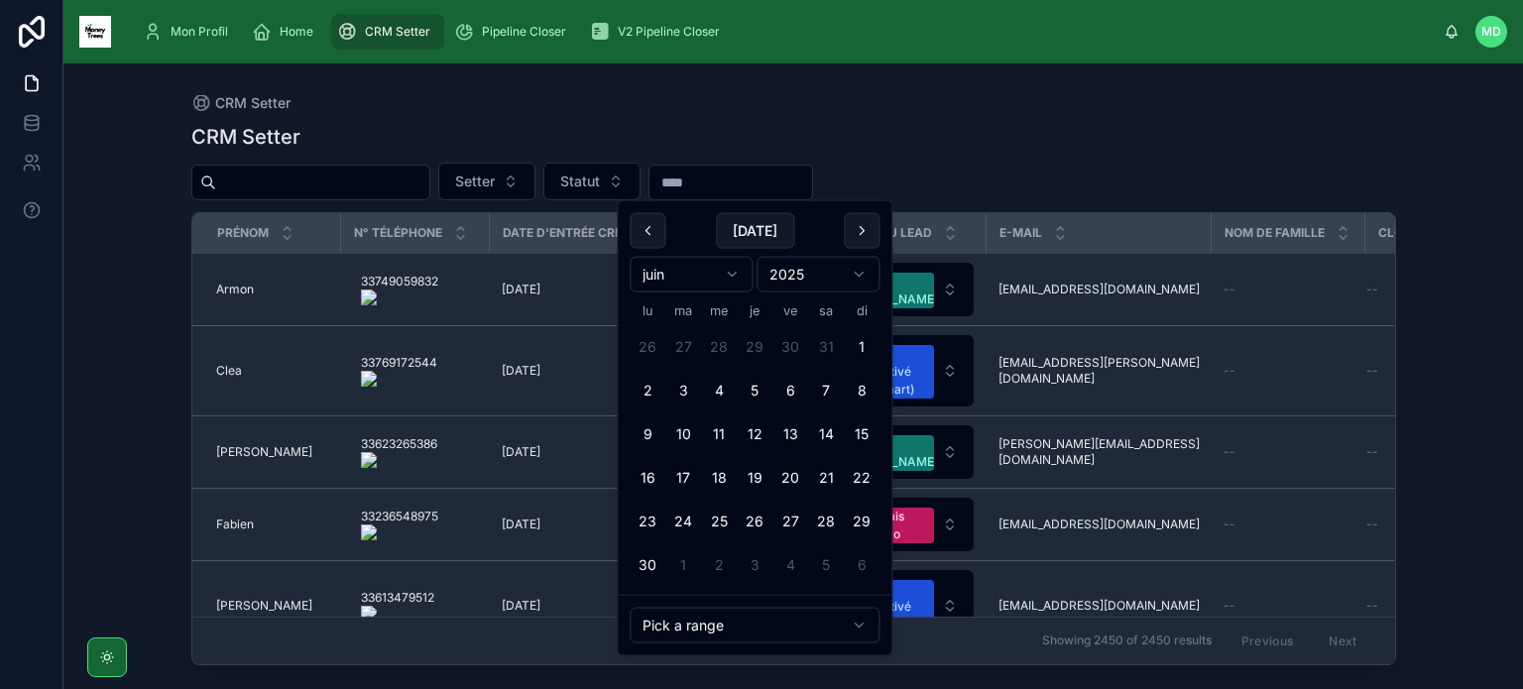
click at [664, 240] on button at bounding box center [647, 231] width 36 height 36
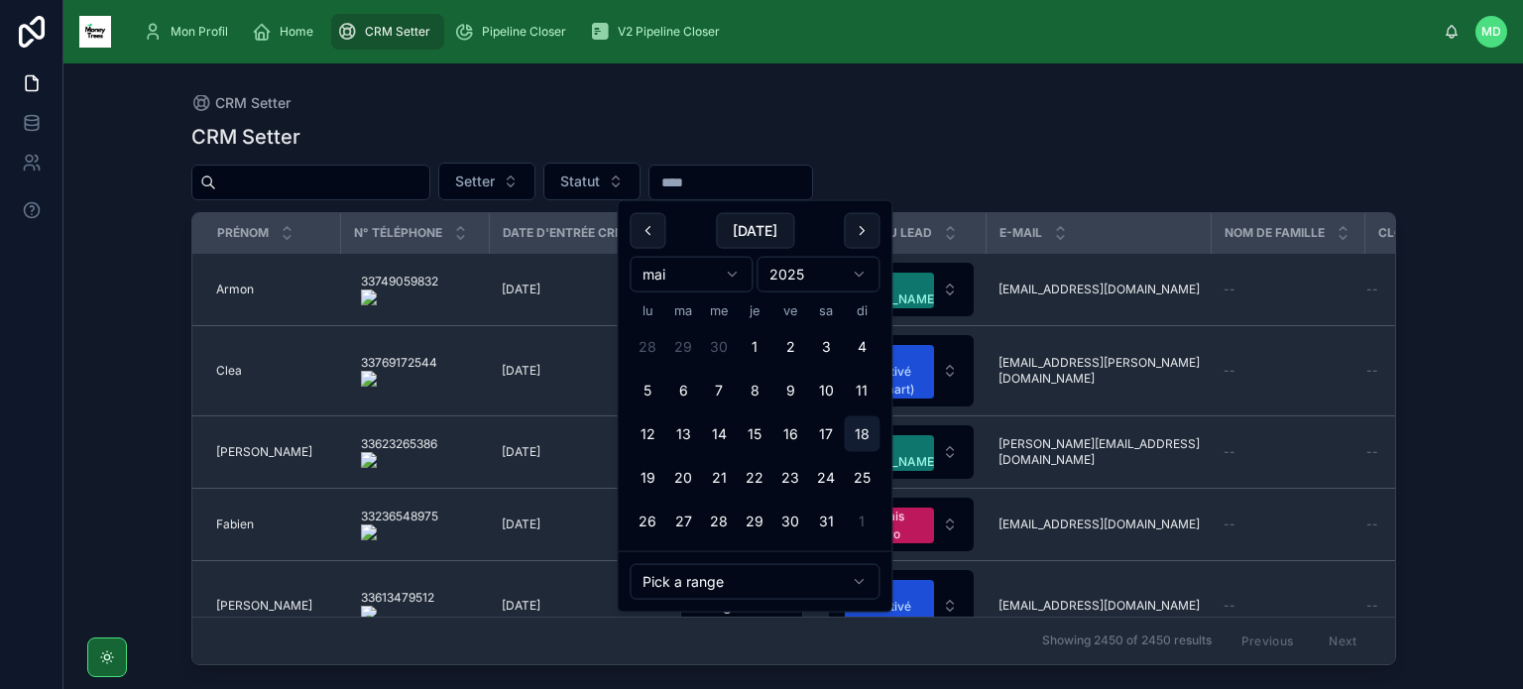
click at [861, 442] on button "18" at bounding box center [862, 434] width 36 height 36
type input "**********"
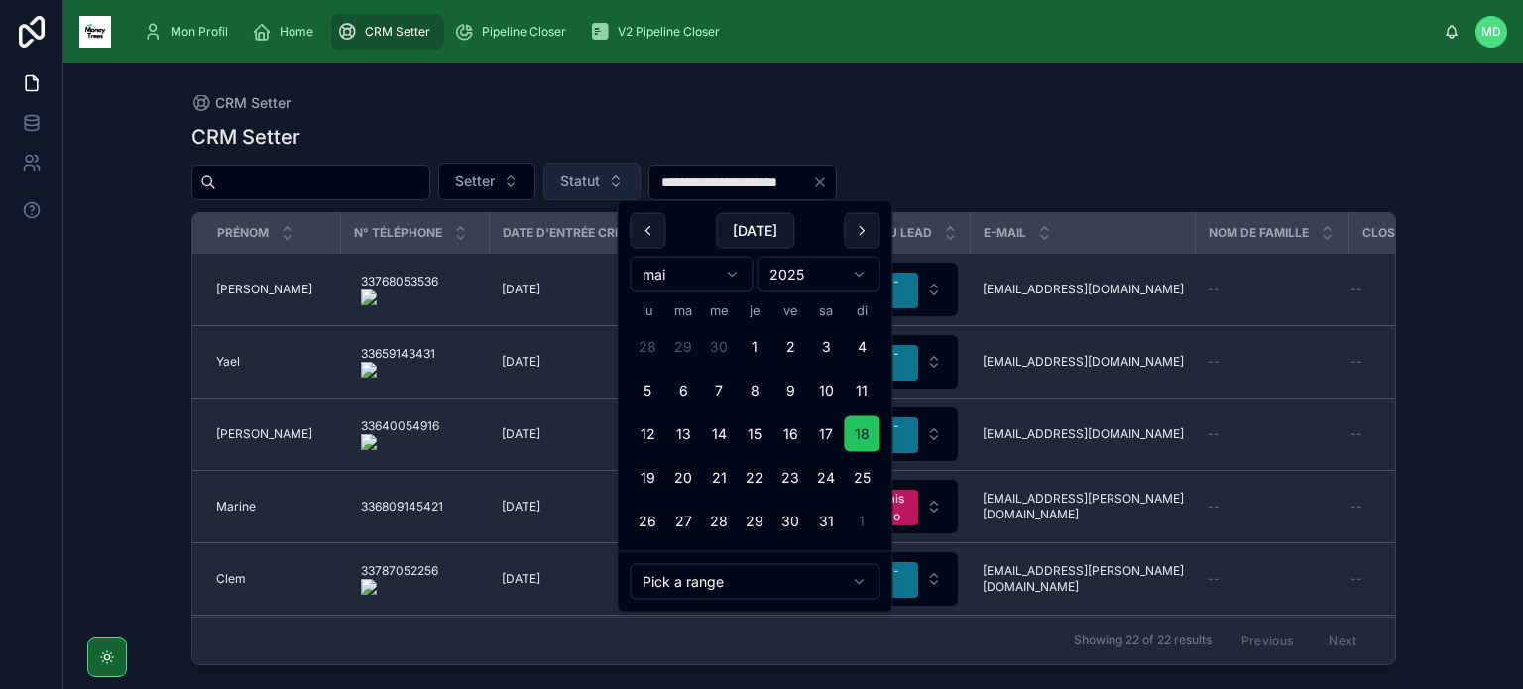
click at [617, 189] on button "Statut" at bounding box center [591, 182] width 97 height 38
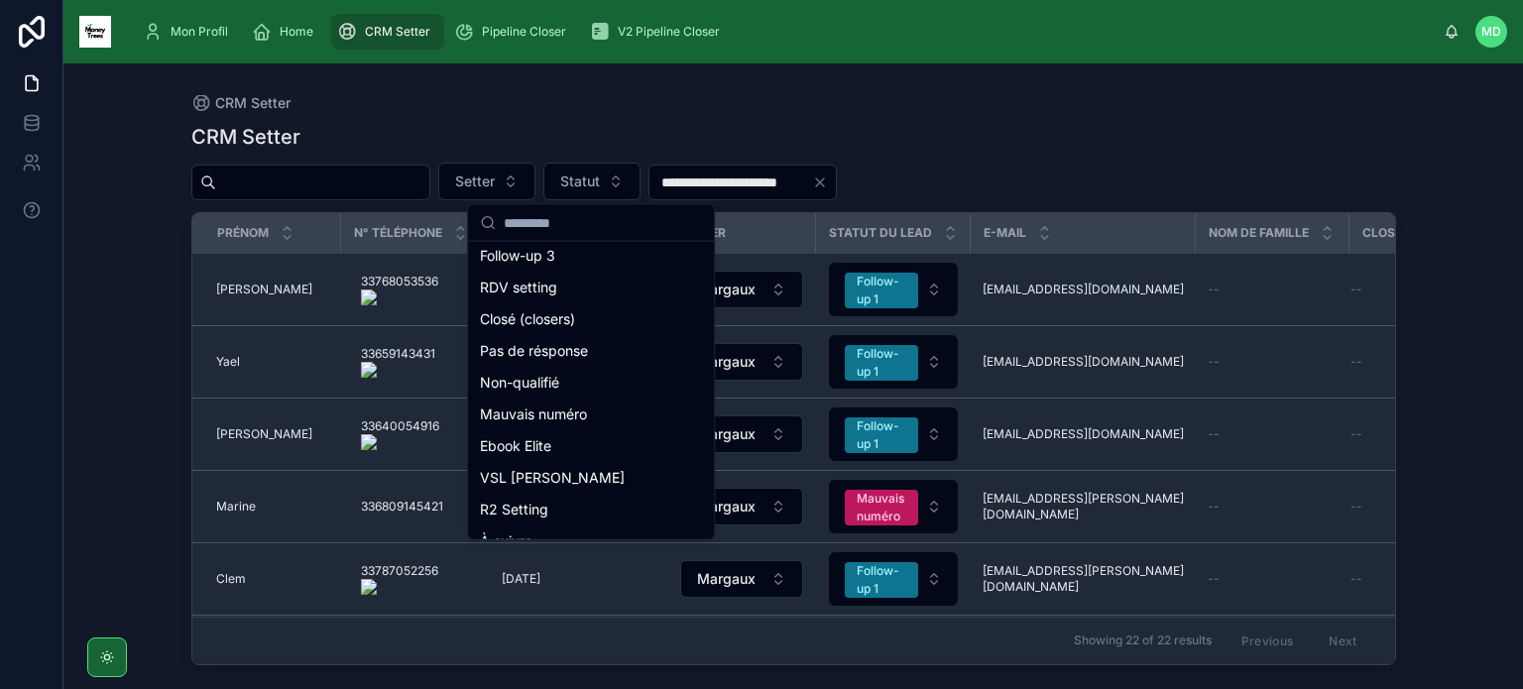
scroll to position [167, 0]
click at [620, 469] on div "VSL [PERSON_NAME]" at bounding box center [591, 476] width 238 height 32
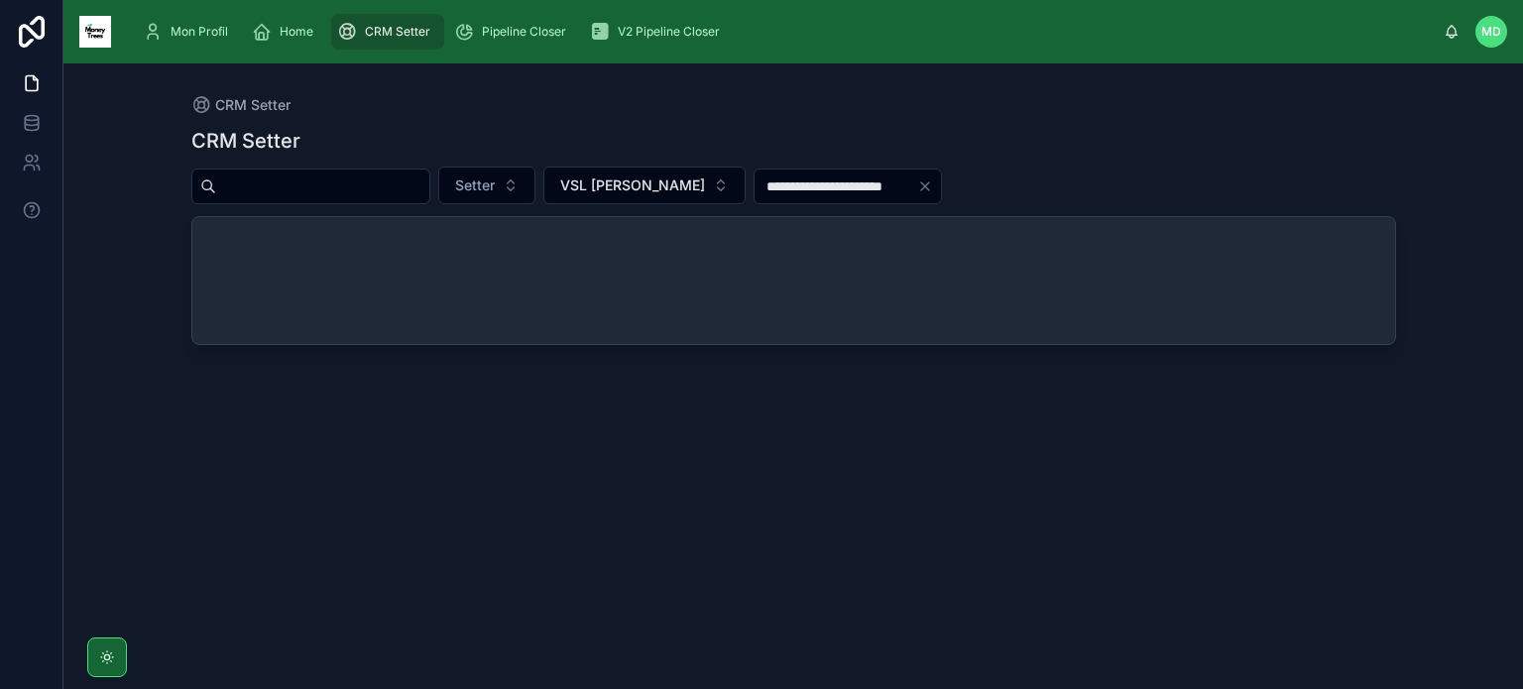
click at [887, 183] on input "**********" at bounding box center [835, 186] width 163 height 28
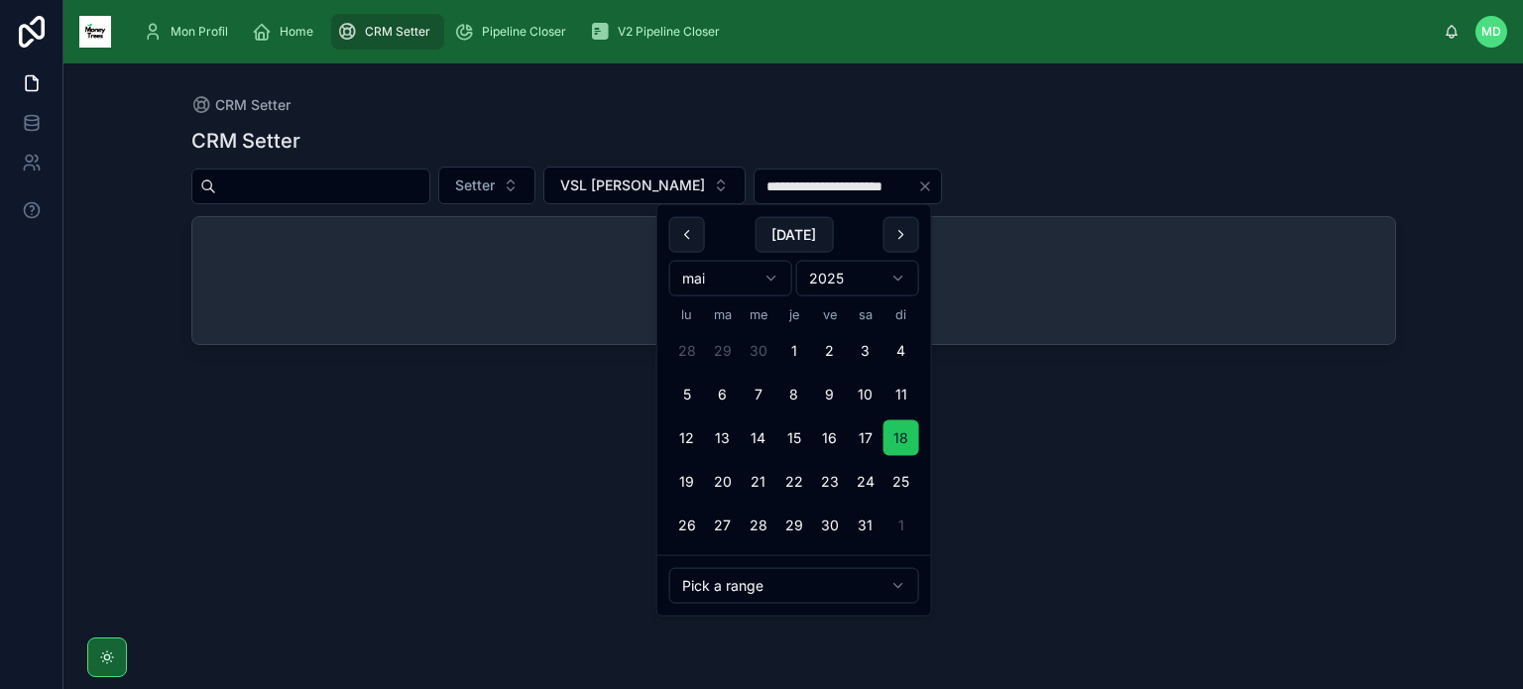
click at [918, 183] on button "Clear" at bounding box center [929, 186] width 24 height 16
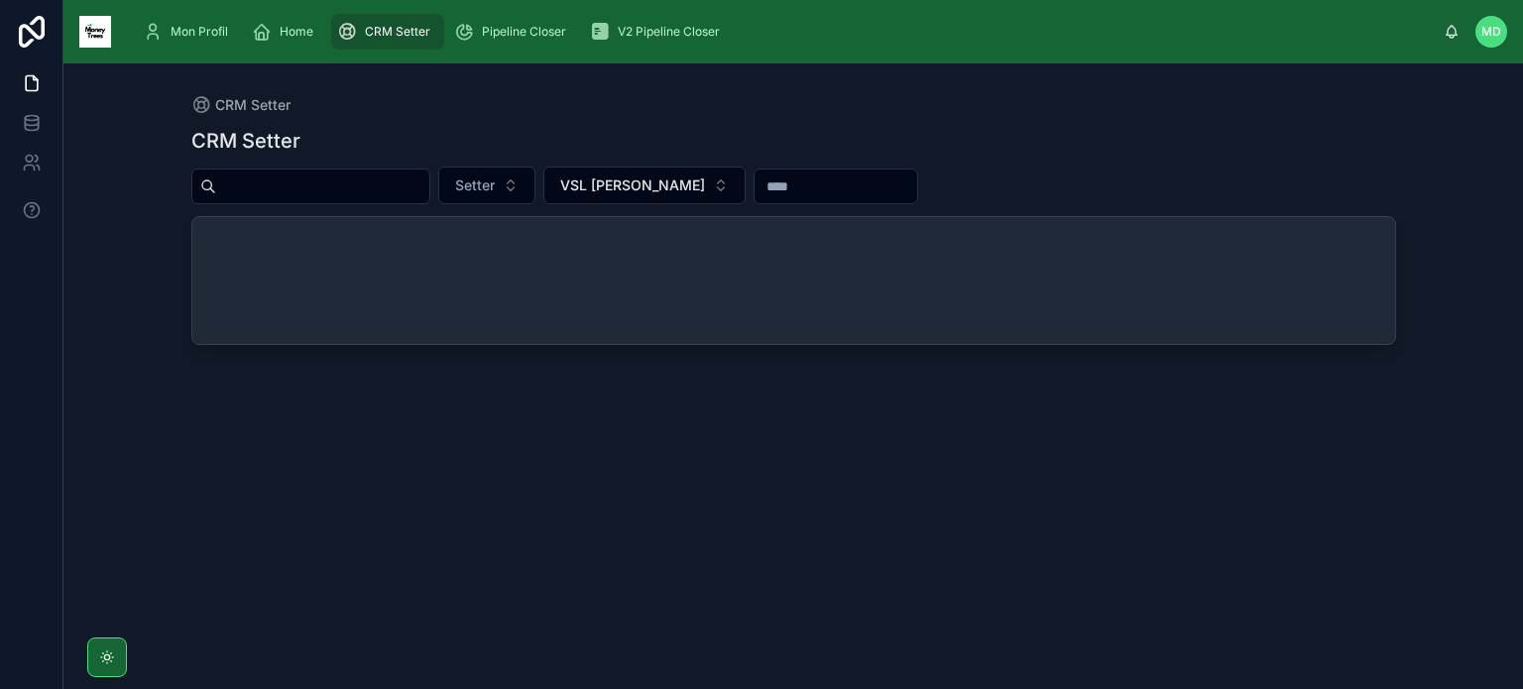
click at [845, 186] on input "text" at bounding box center [835, 186] width 163 height 28
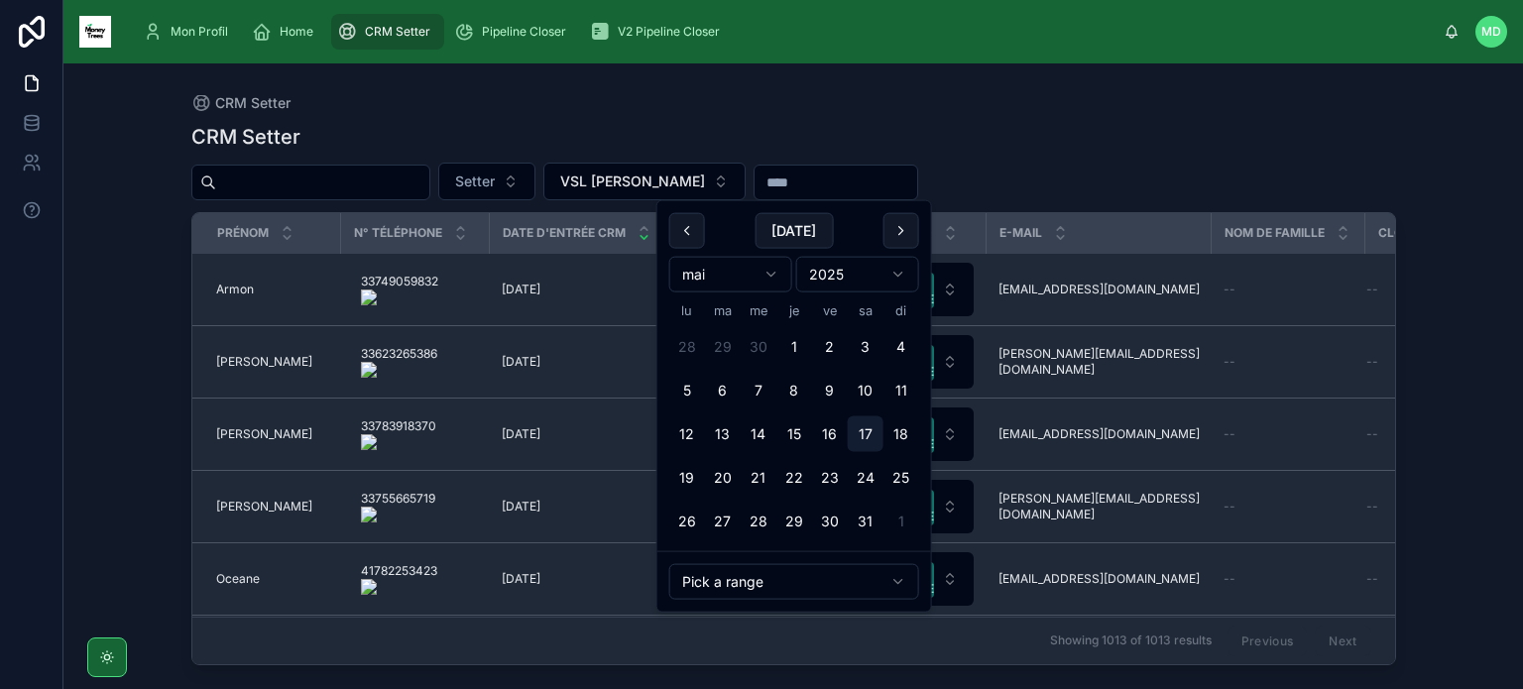
click at [871, 447] on button "17" at bounding box center [866, 434] width 36 height 36
type input "**********"
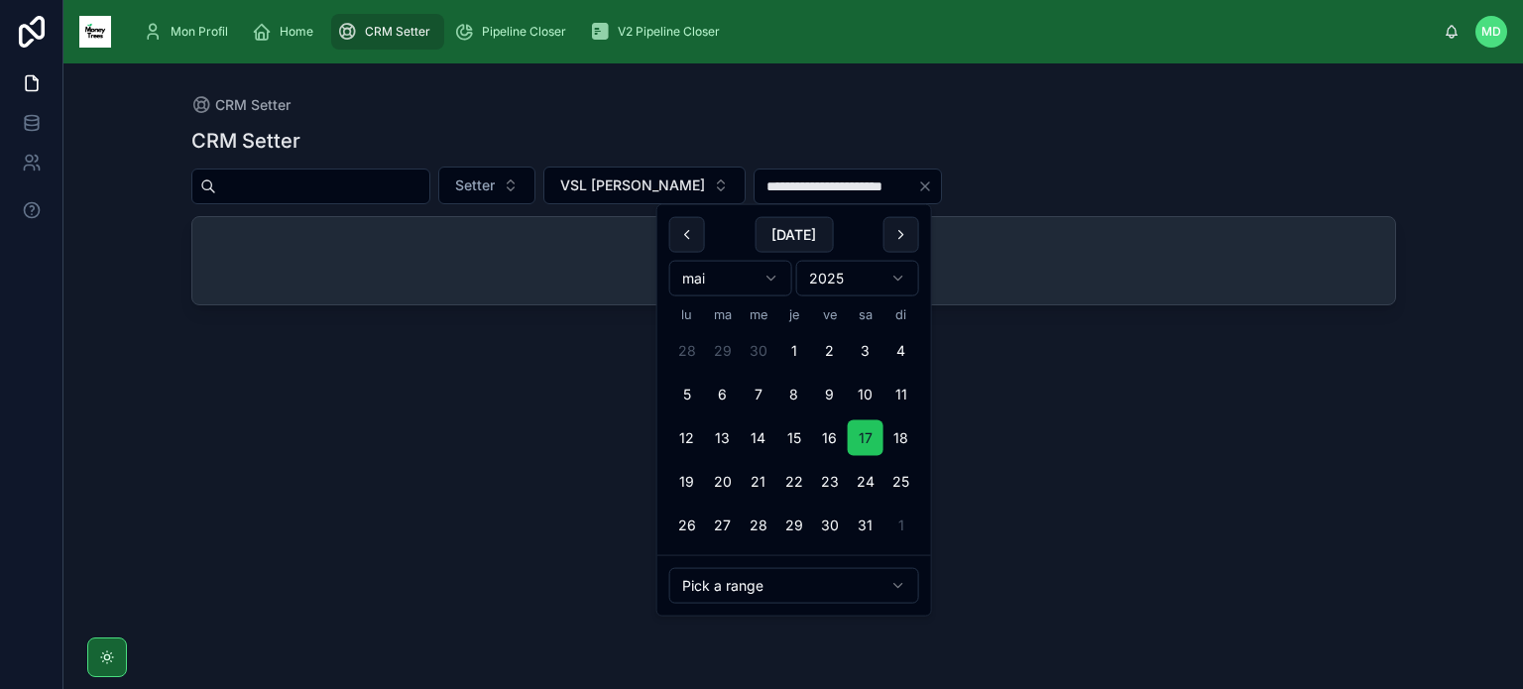
click at [956, 158] on div "**********" at bounding box center [793, 390] width 1204 height 550
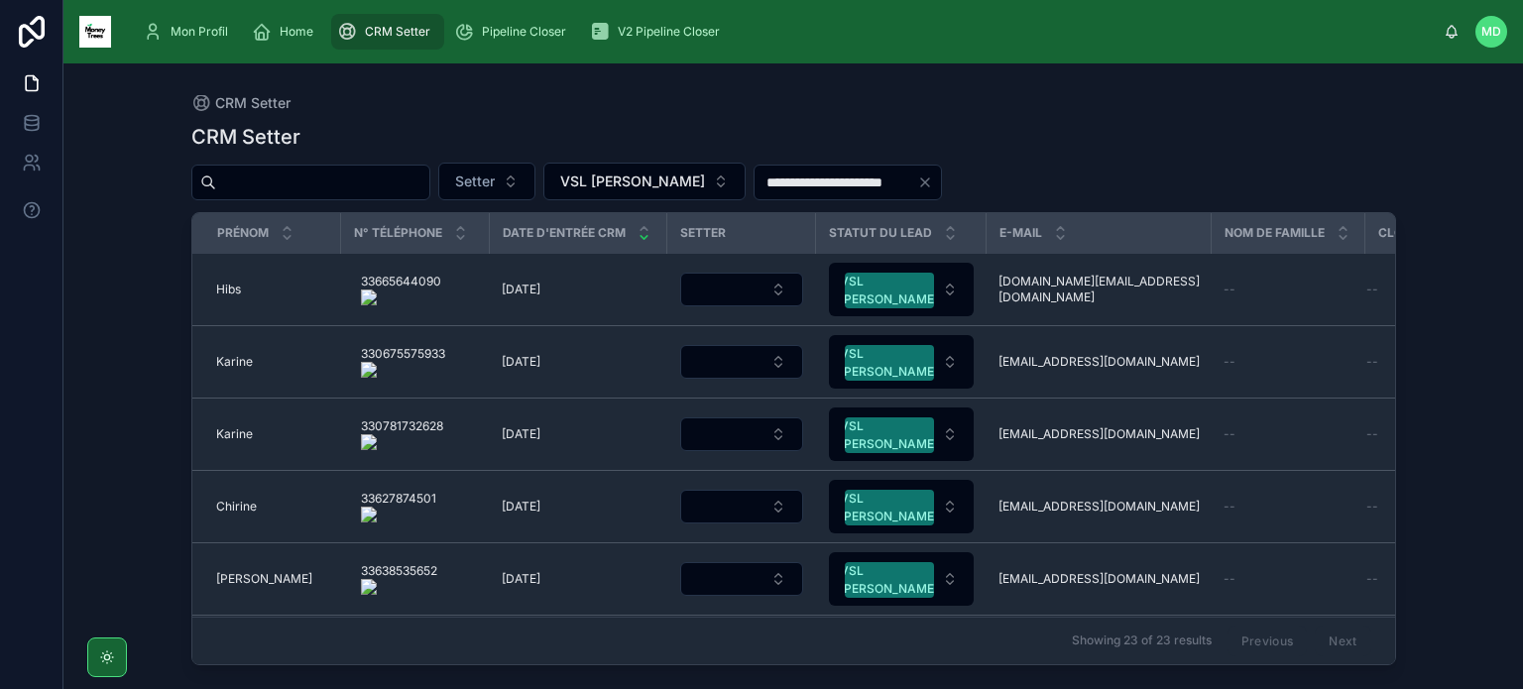
click at [448, 262] on onoff-telecom-ce-actions-button at bounding box center [448, 262] width 0 height 0
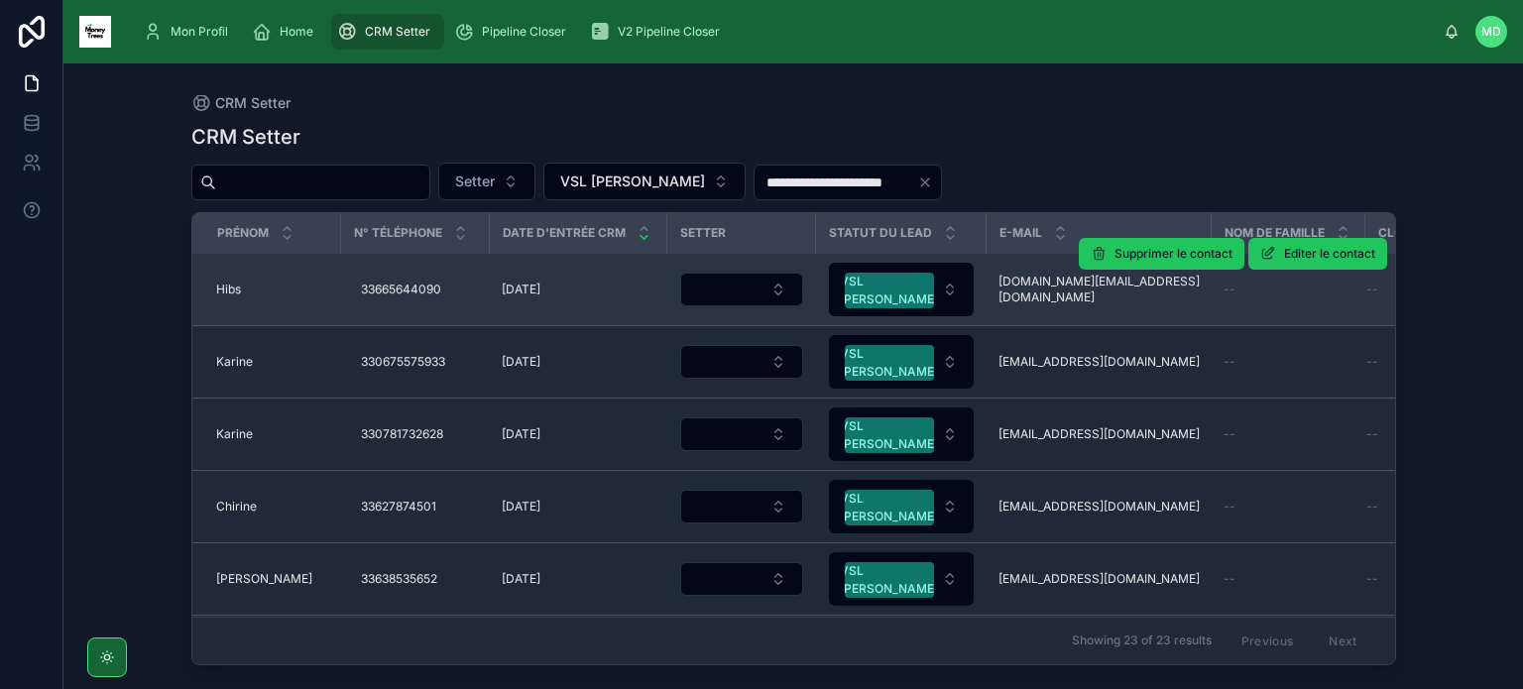
click at [238, 285] on span "Hibs" at bounding box center [228, 290] width 25 height 16
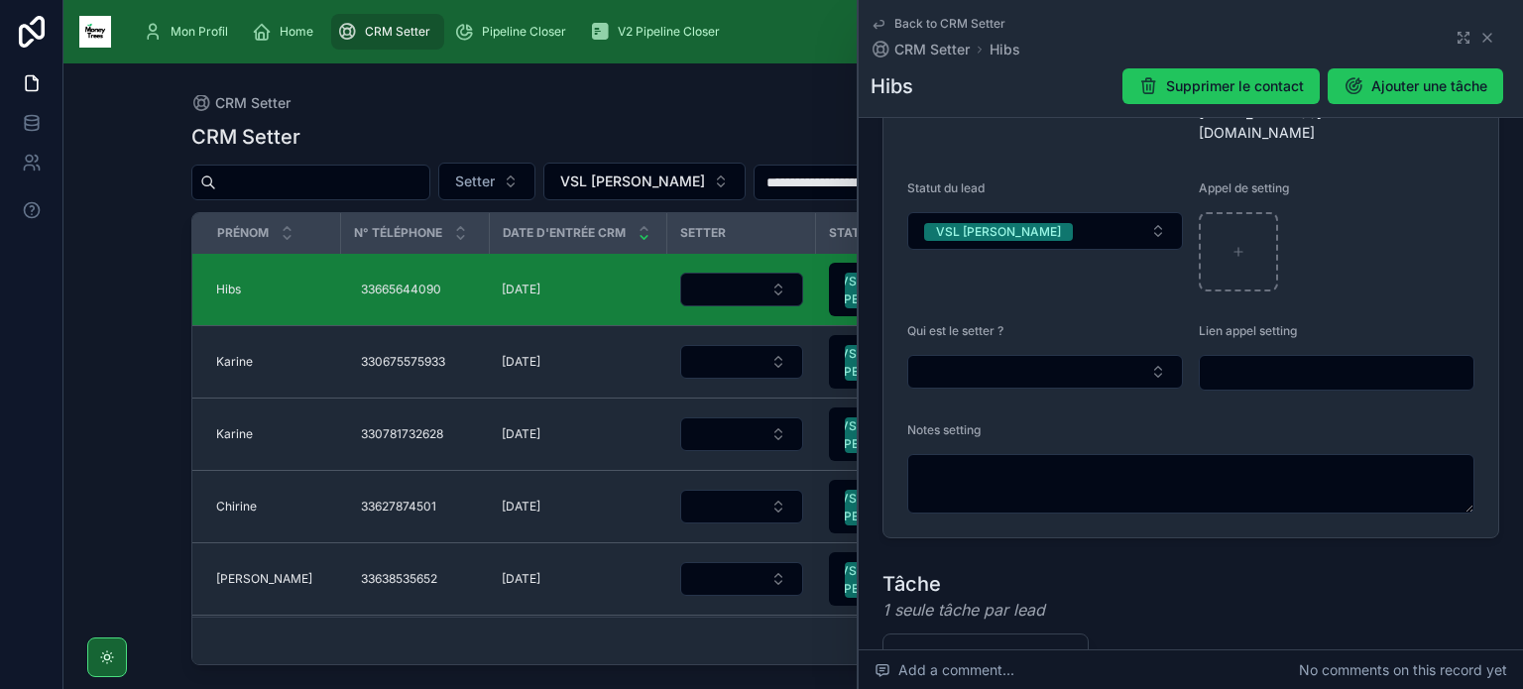
scroll to position [432, 0]
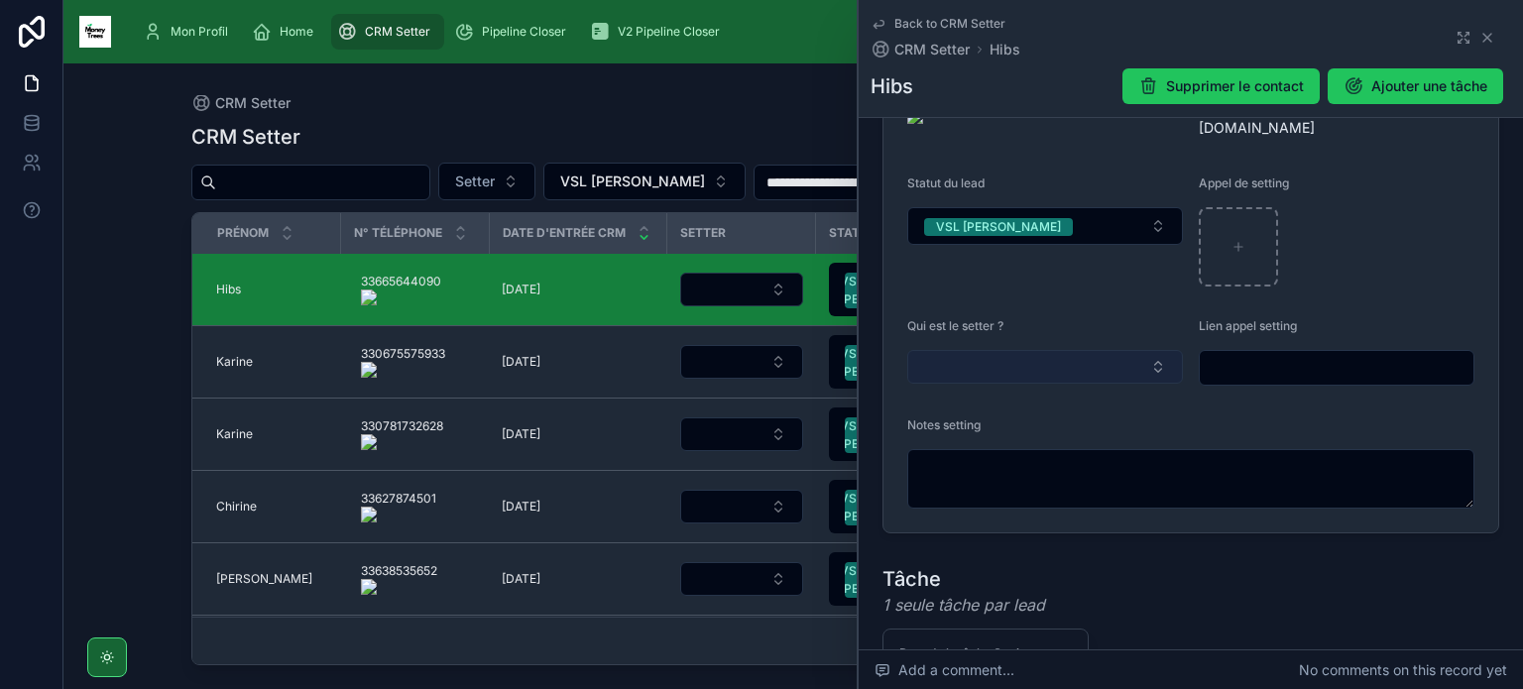
click at [1081, 350] on button "Select Button" at bounding box center [1045, 367] width 276 height 34
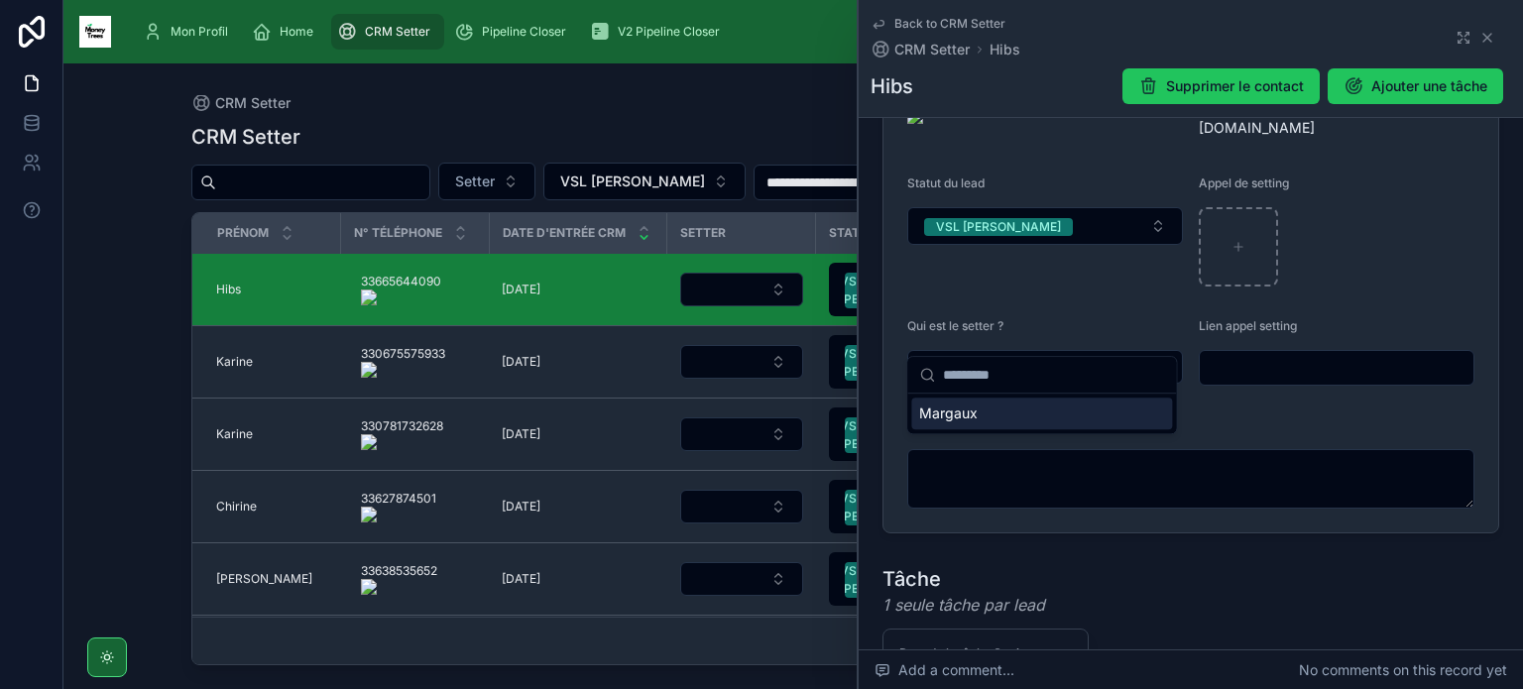
click at [1061, 411] on div "Margaux" at bounding box center [1041, 414] width 261 height 32
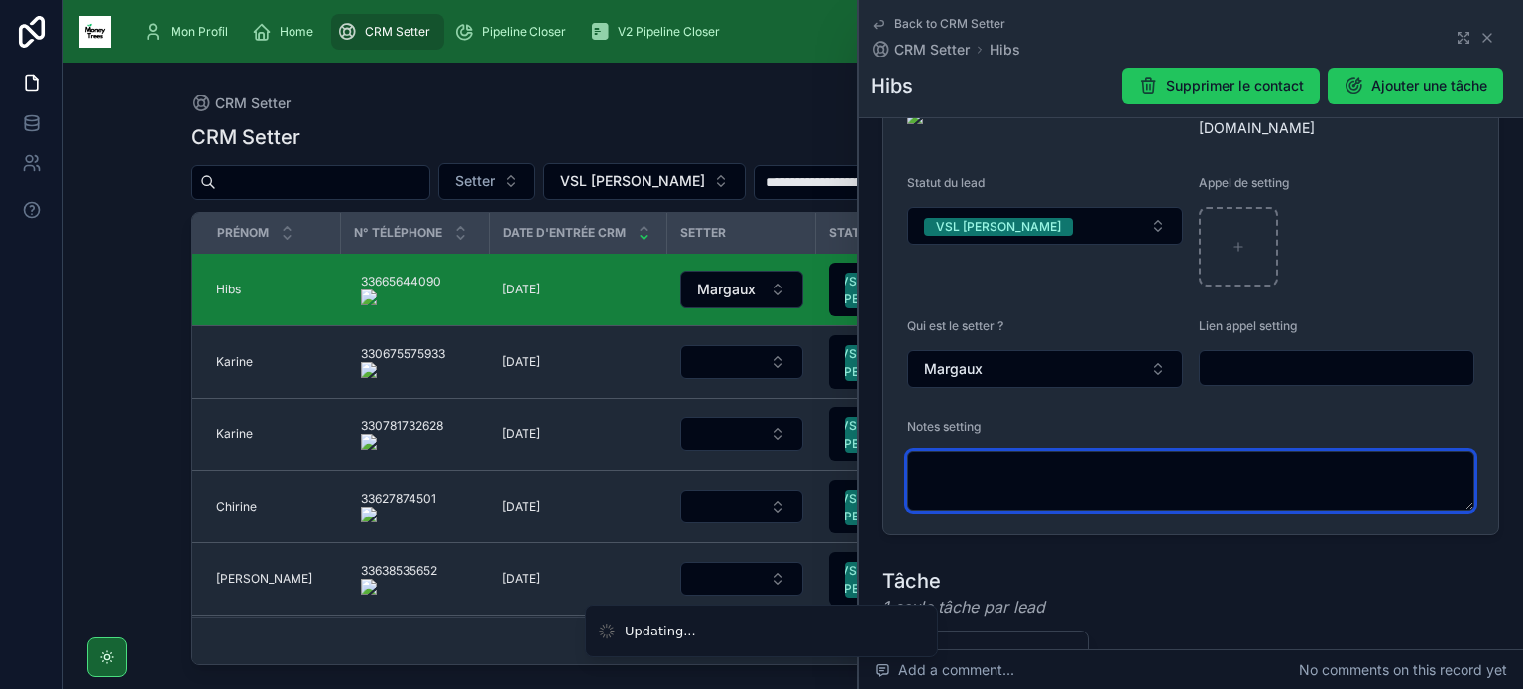
click at [1051, 451] on textarea at bounding box center [1190, 480] width 567 height 59
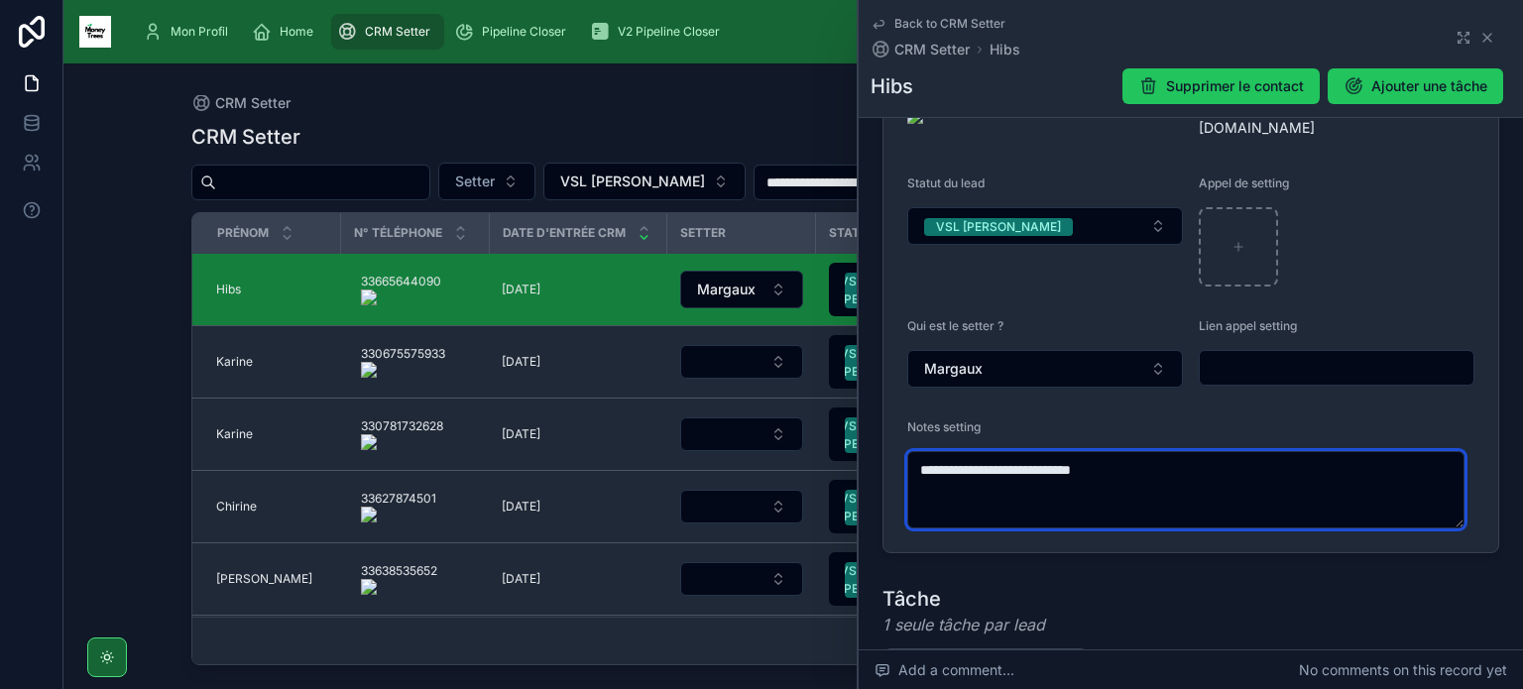
click at [1191, 451] on textarea "**********" at bounding box center [1185, 489] width 557 height 77
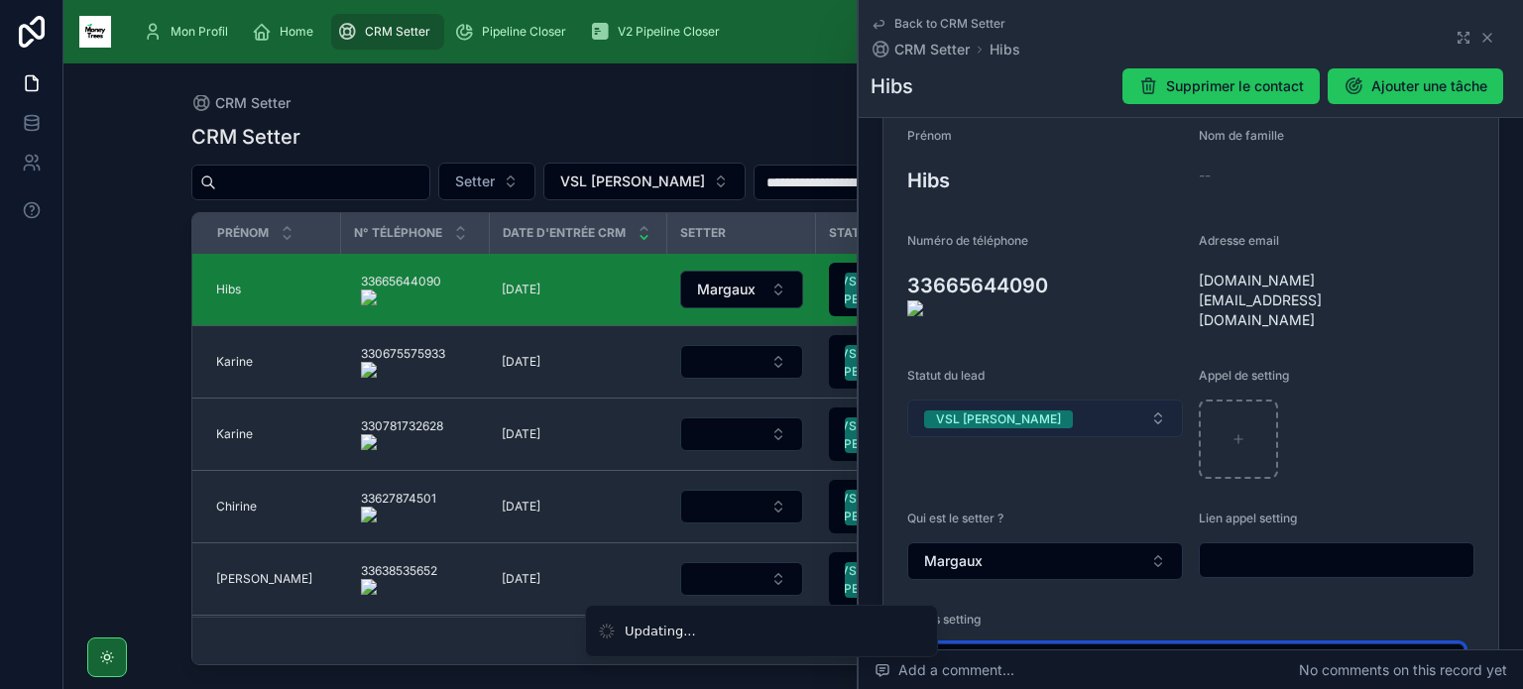
type textarea "**********"
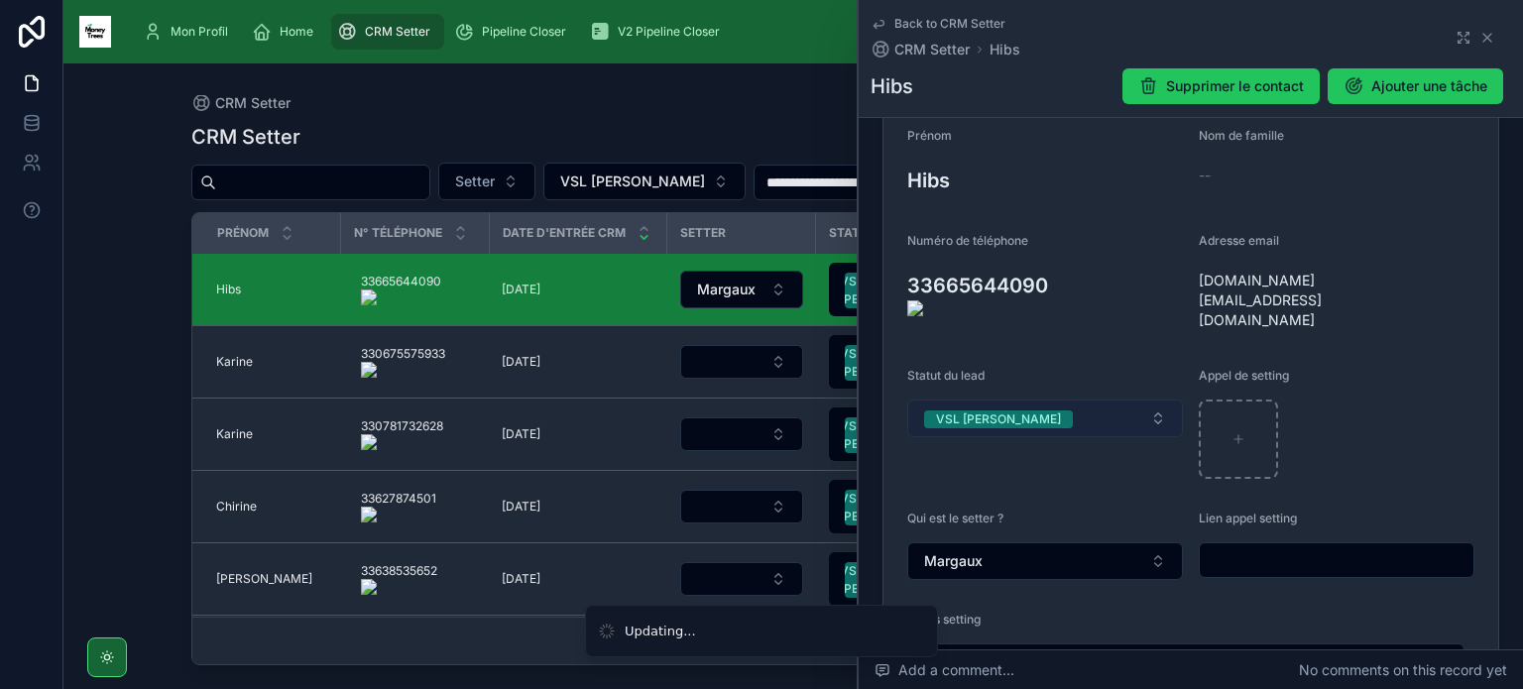
click at [1117, 399] on button "VSL [PERSON_NAME]" at bounding box center [1045, 418] width 276 height 38
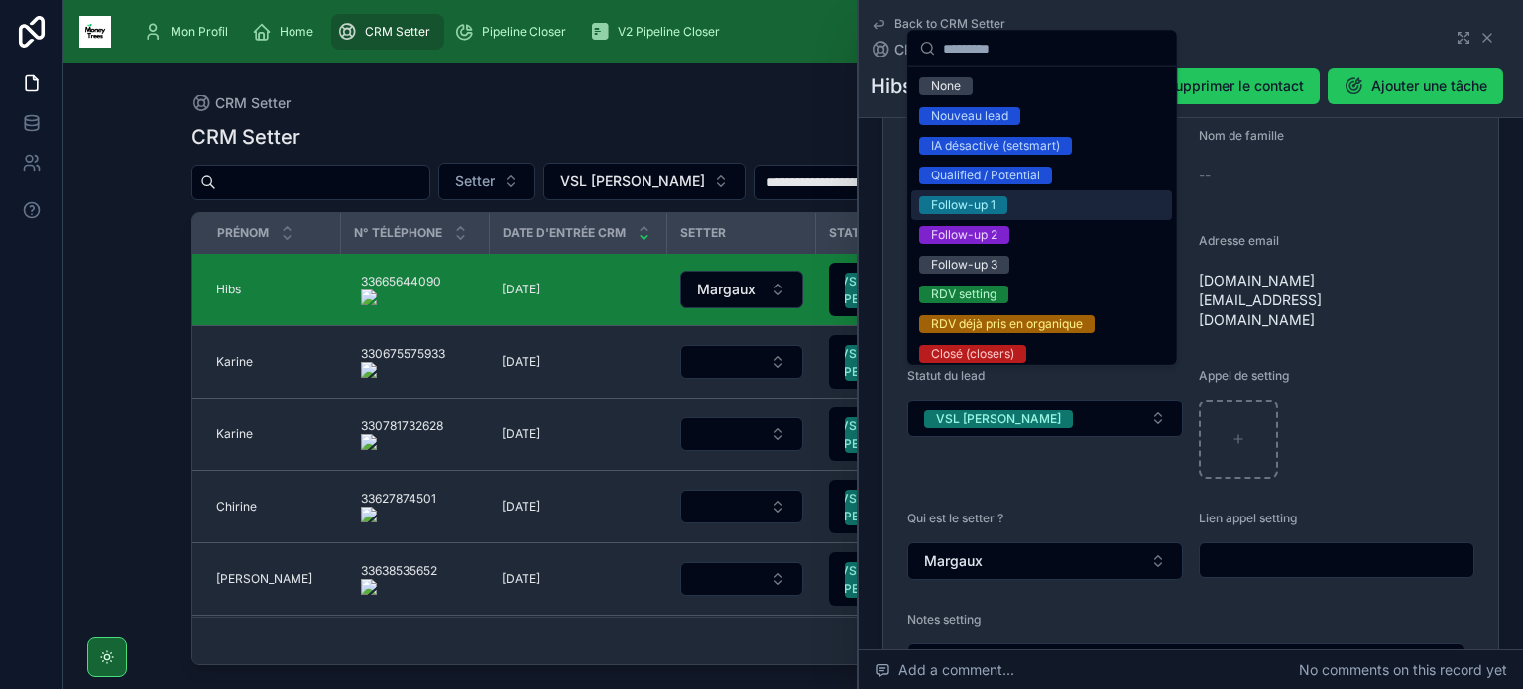
click at [1030, 201] on div "Follow-up 1" at bounding box center [1041, 205] width 261 height 30
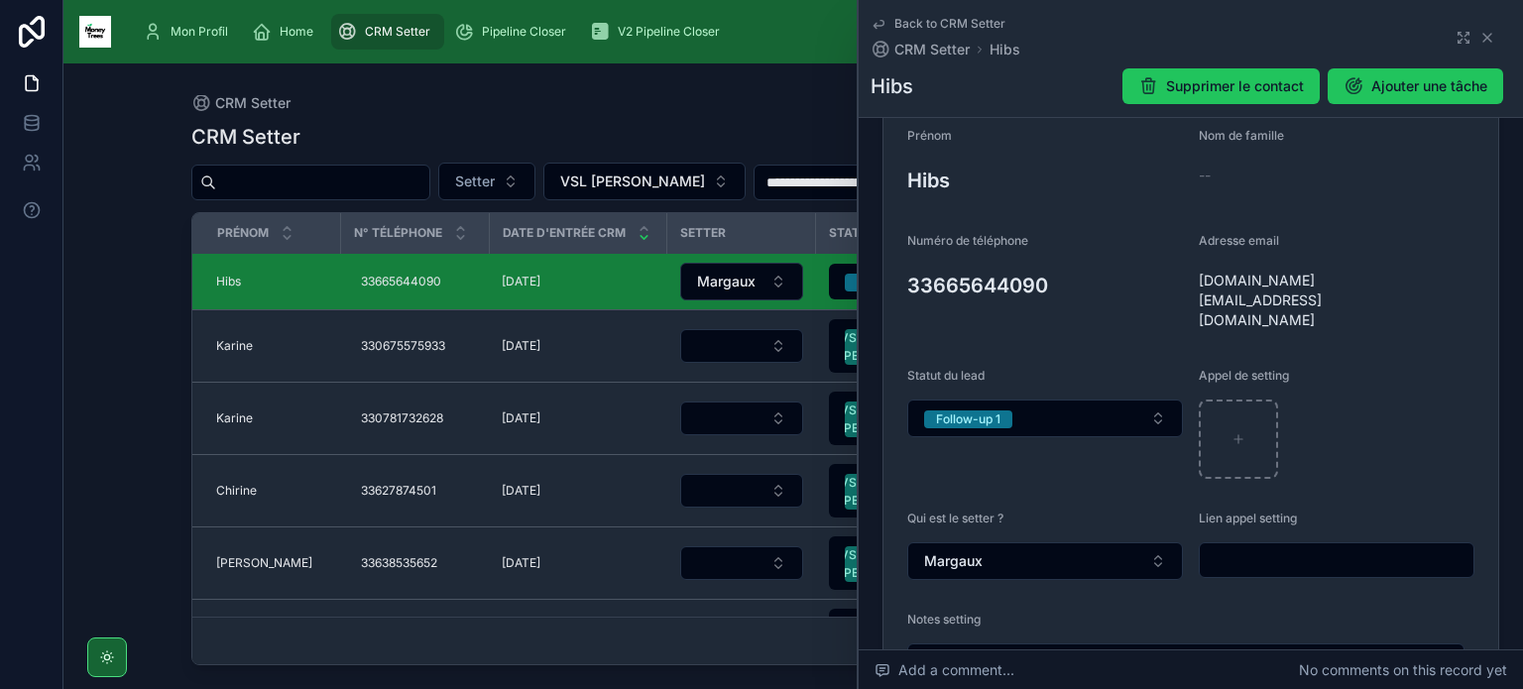
click at [896, 282] on form "**********" at bounding box center [1190, 424] width 615 height 640
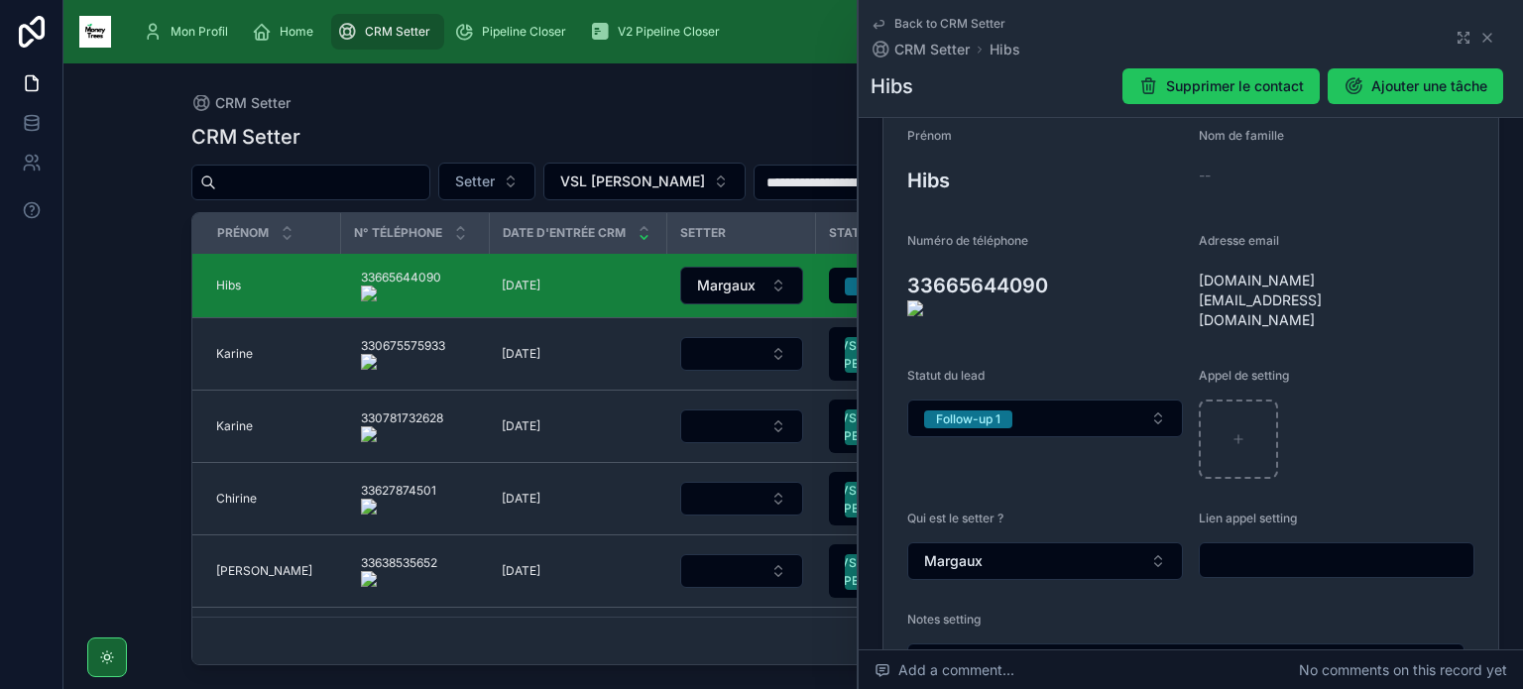
click at [898, 283] on form "**********" at bounding box center [1190, 424] width 615 height 640
click at [895, 285] on icon at bounding box center [895, 293] width 16 height 16
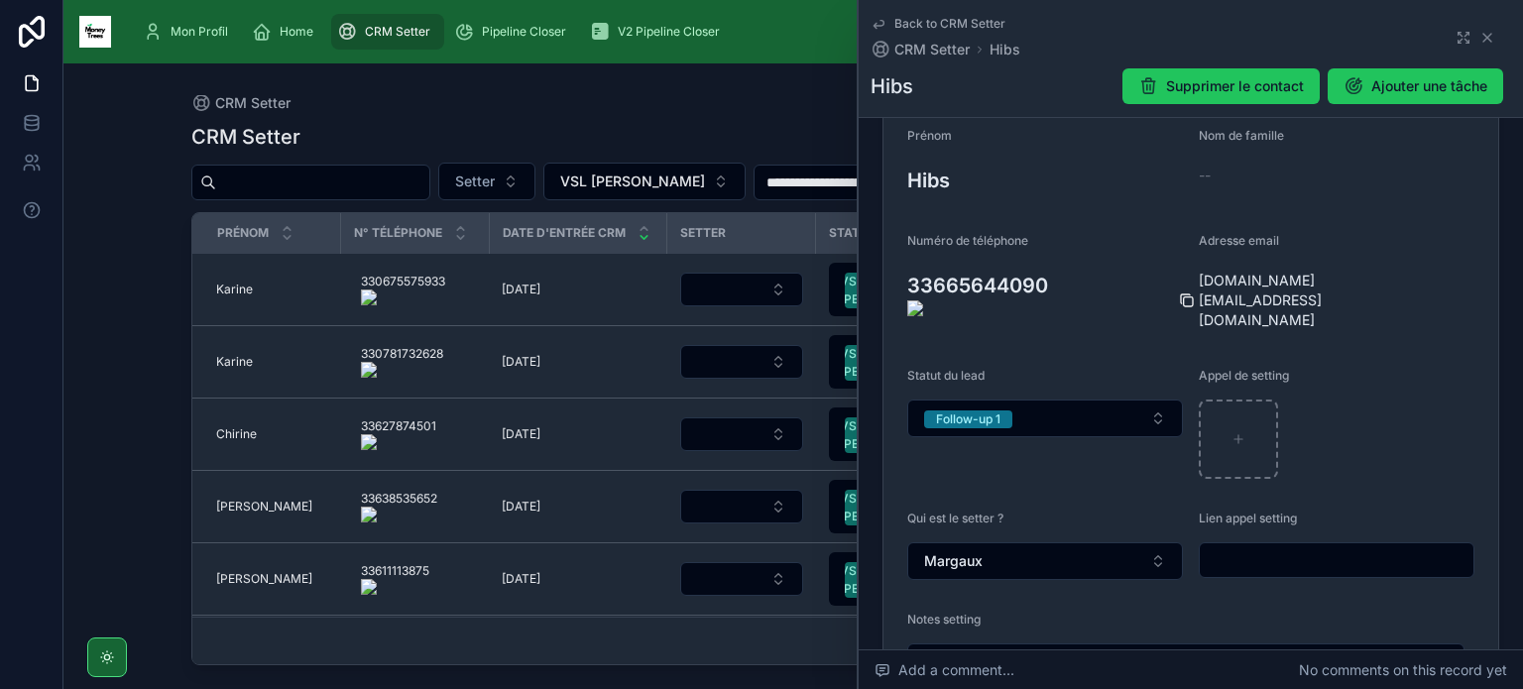
click at [1179, 292] on icon at bounding box center [1187, 300] width 16 height 16
click at [452, 262] on onoff-telecom-ce-actions-button at bounding box center [452, 262] width 0 height 0
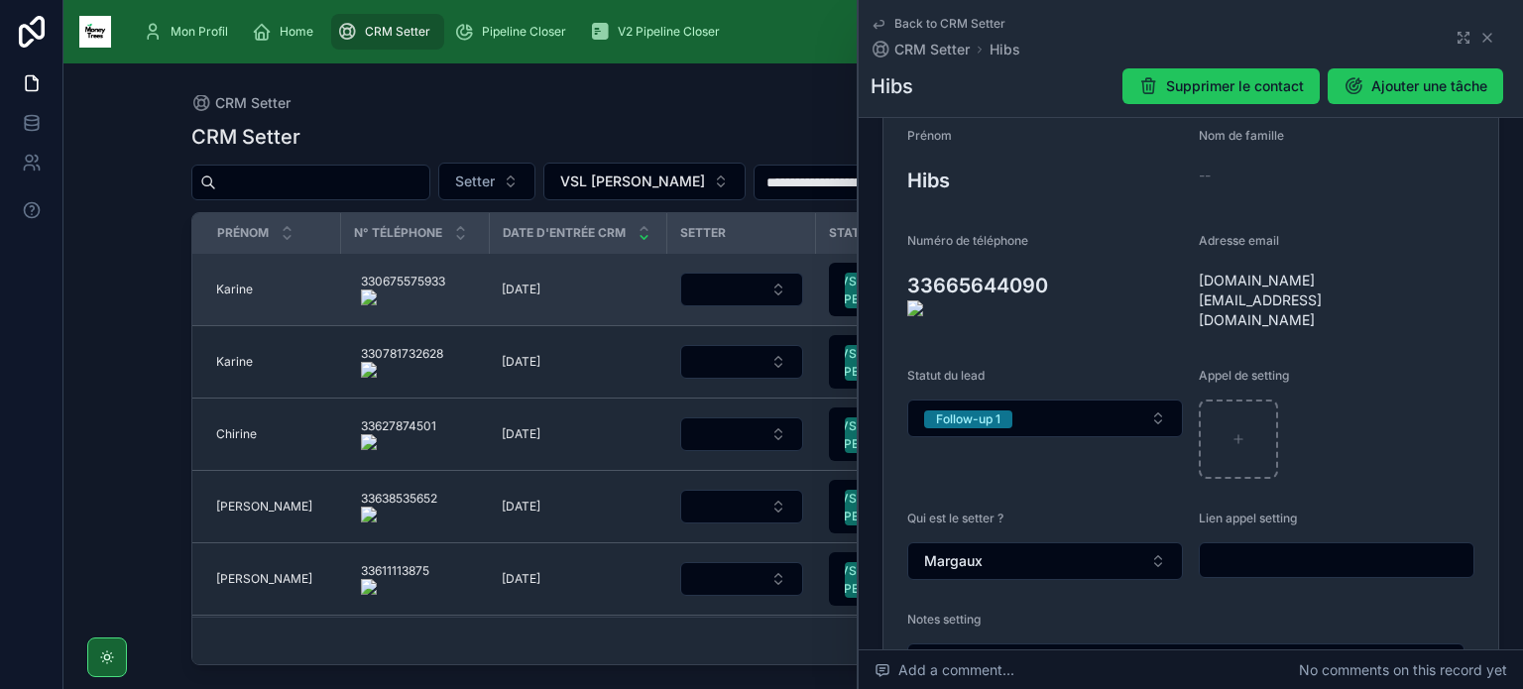
click at [239, 285] on span "Karine" at bounding box center [234, 290] width 37 height 16
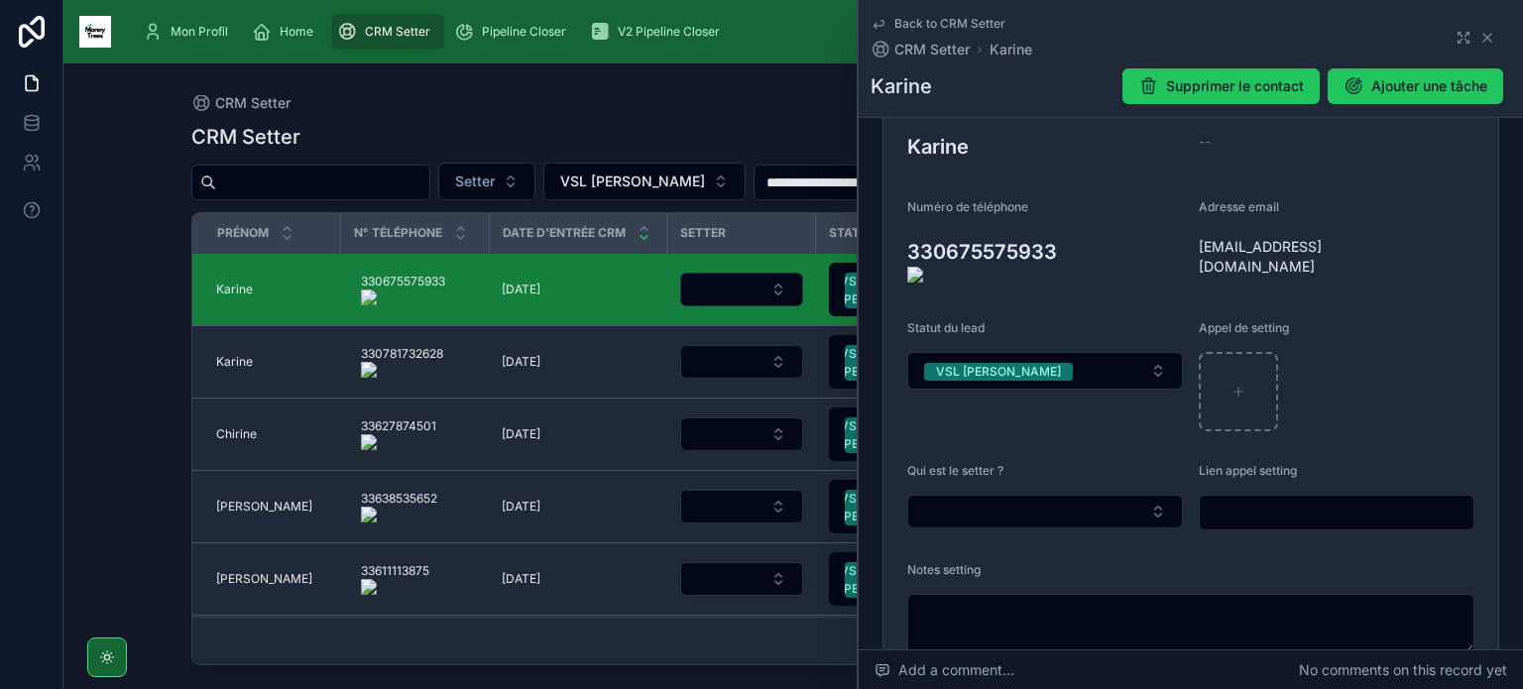
scroll to position [280, 0]
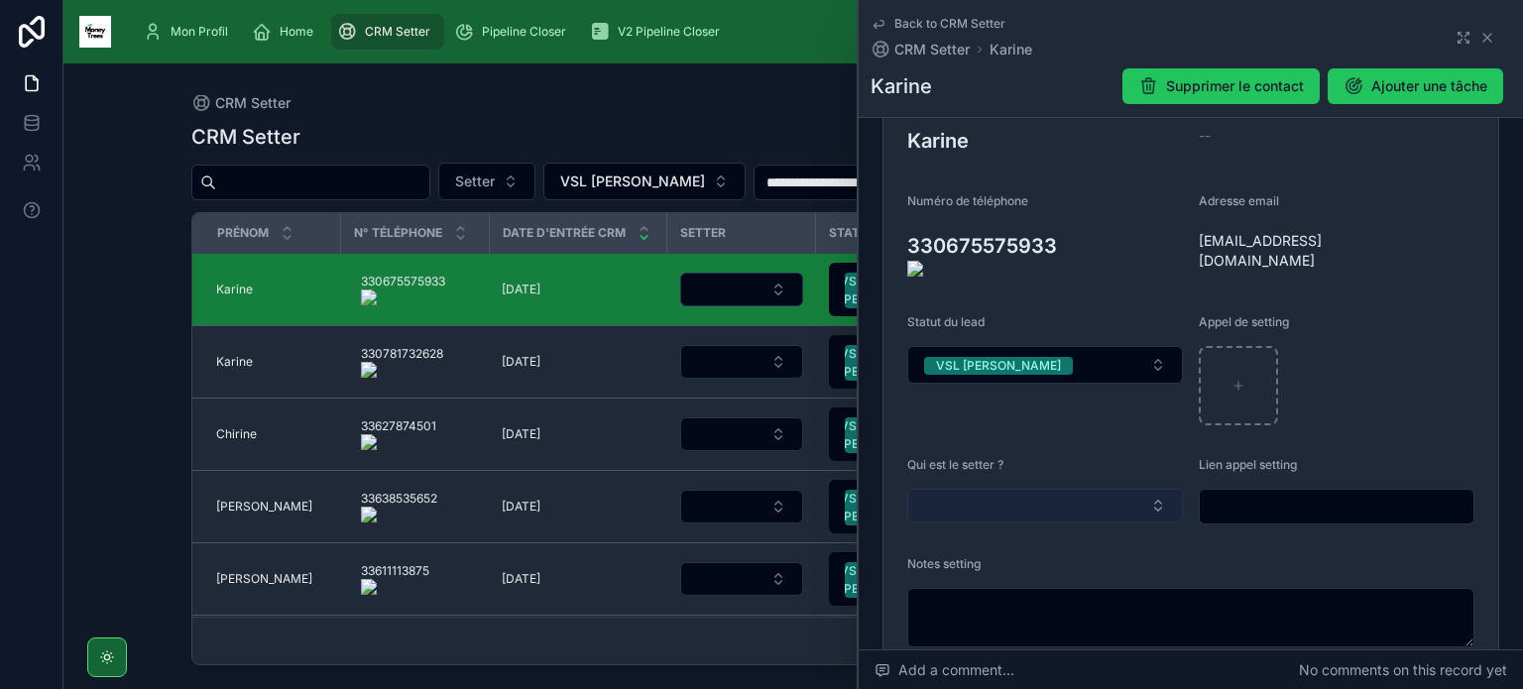
click at [1039, 489] on button "Select Button" at bounding box center [1045, 506] width 276 height 34
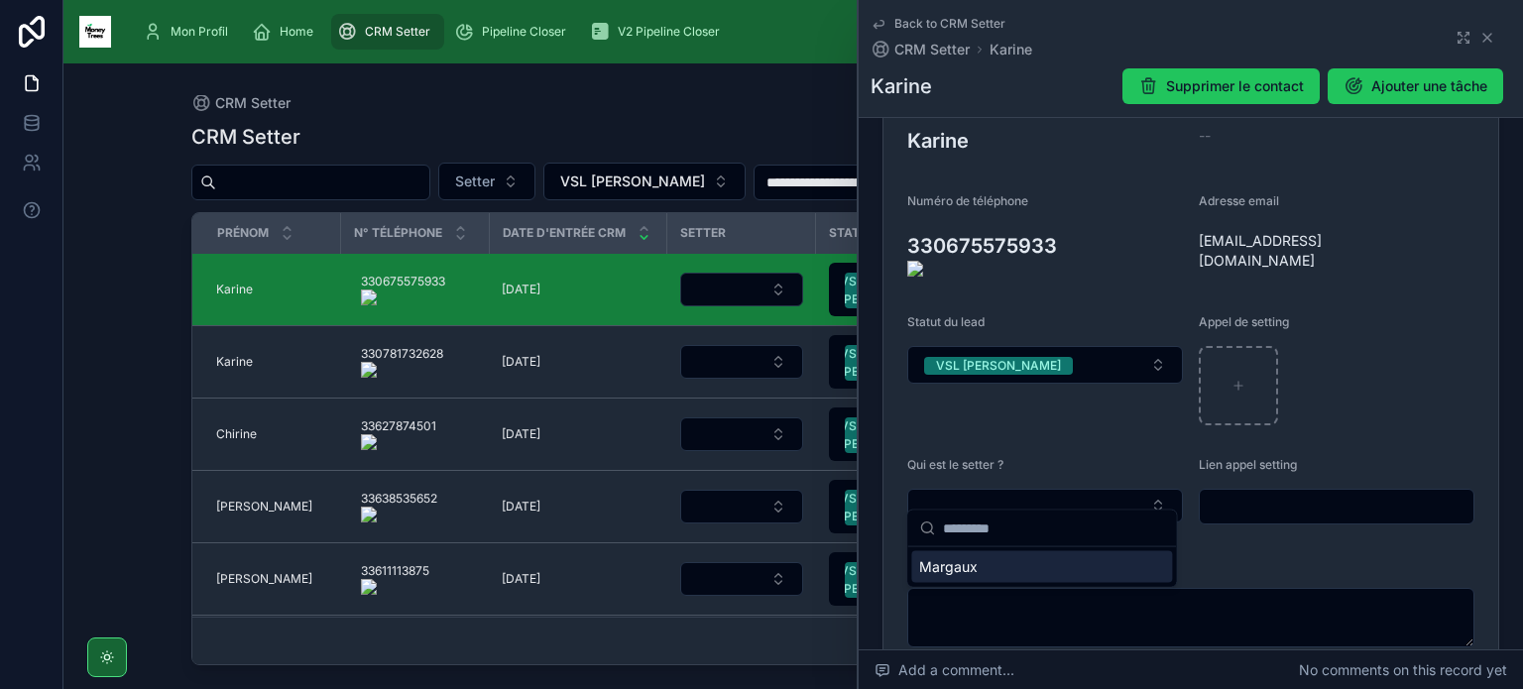
click at [993, 579] on div "Margaux" at bounding box center [1041, 567] width 261 height 32
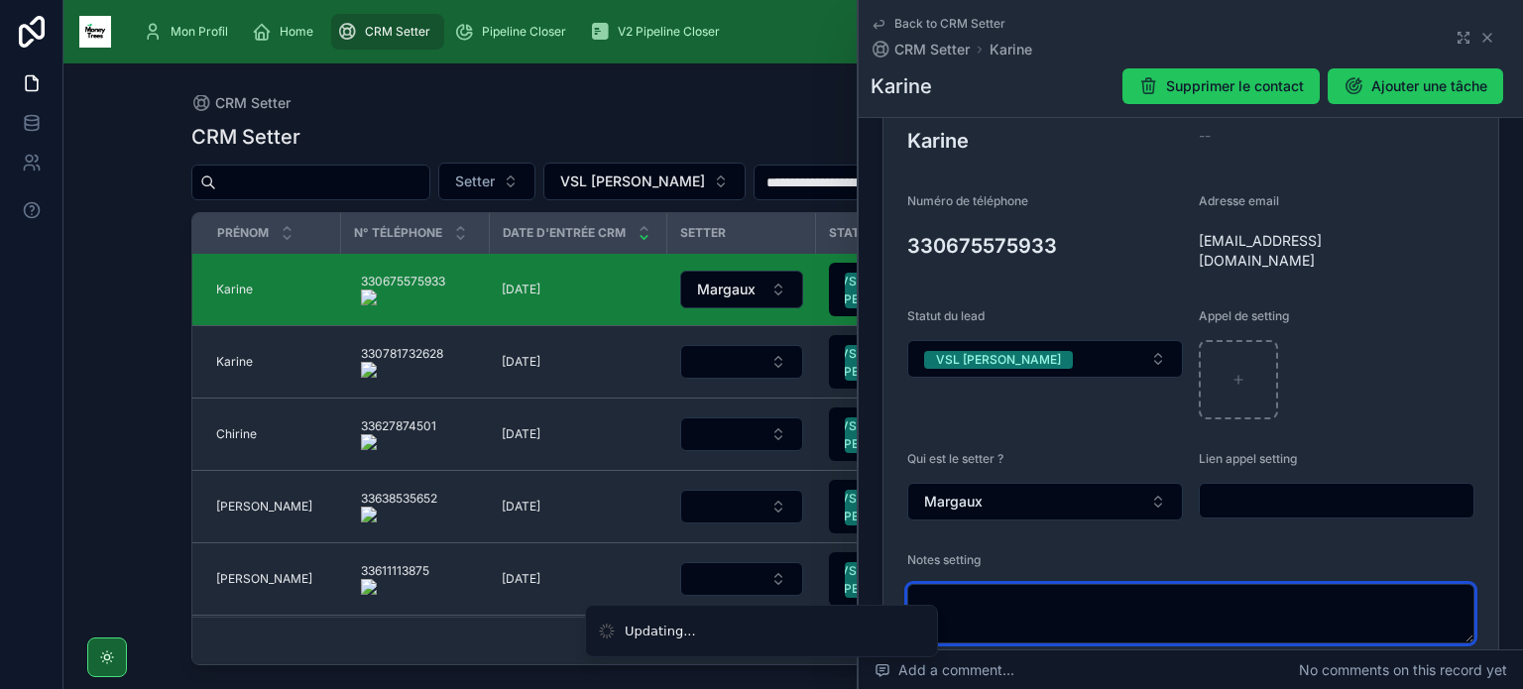
click at [987, 621] on textarea at bounding box center [1190, 613] width 567 height 59
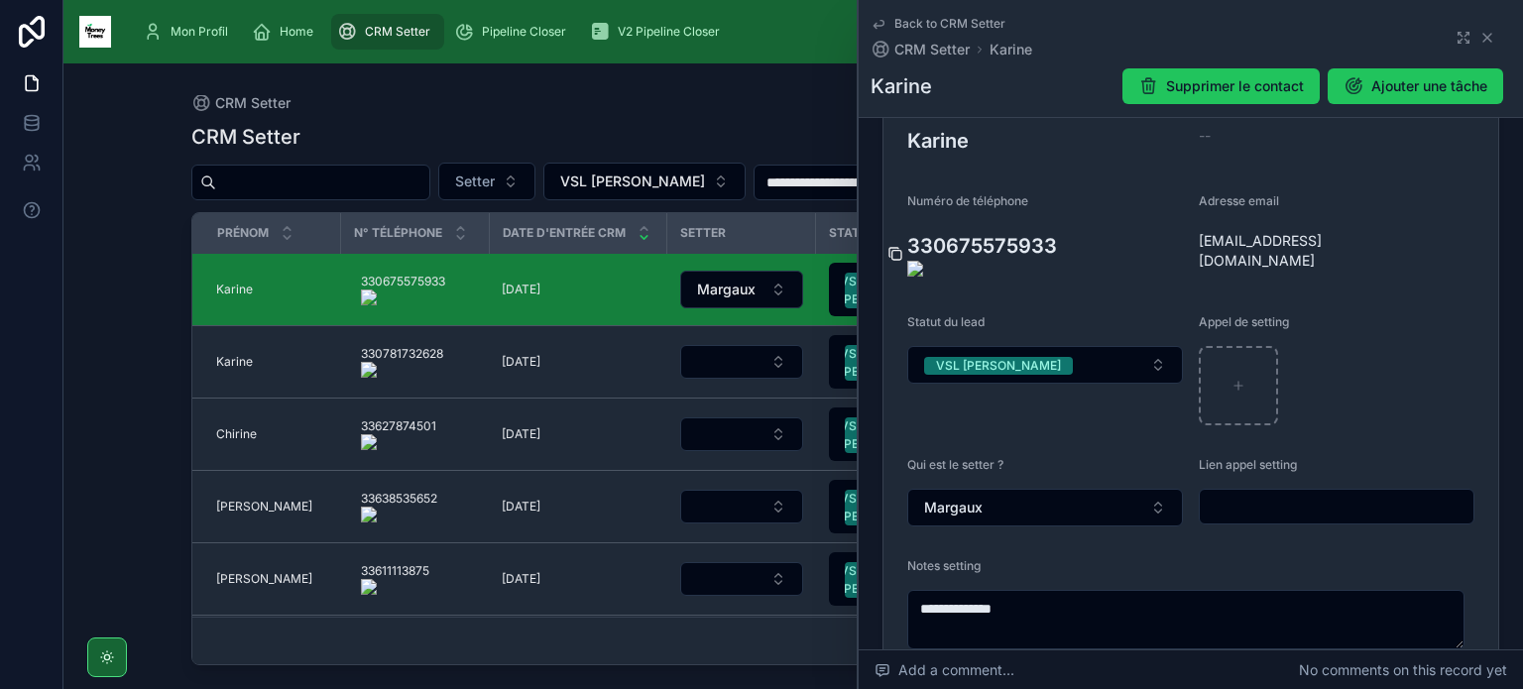
click at [899, 246] on icon at bounding box center [895, 254] width 16 height 16
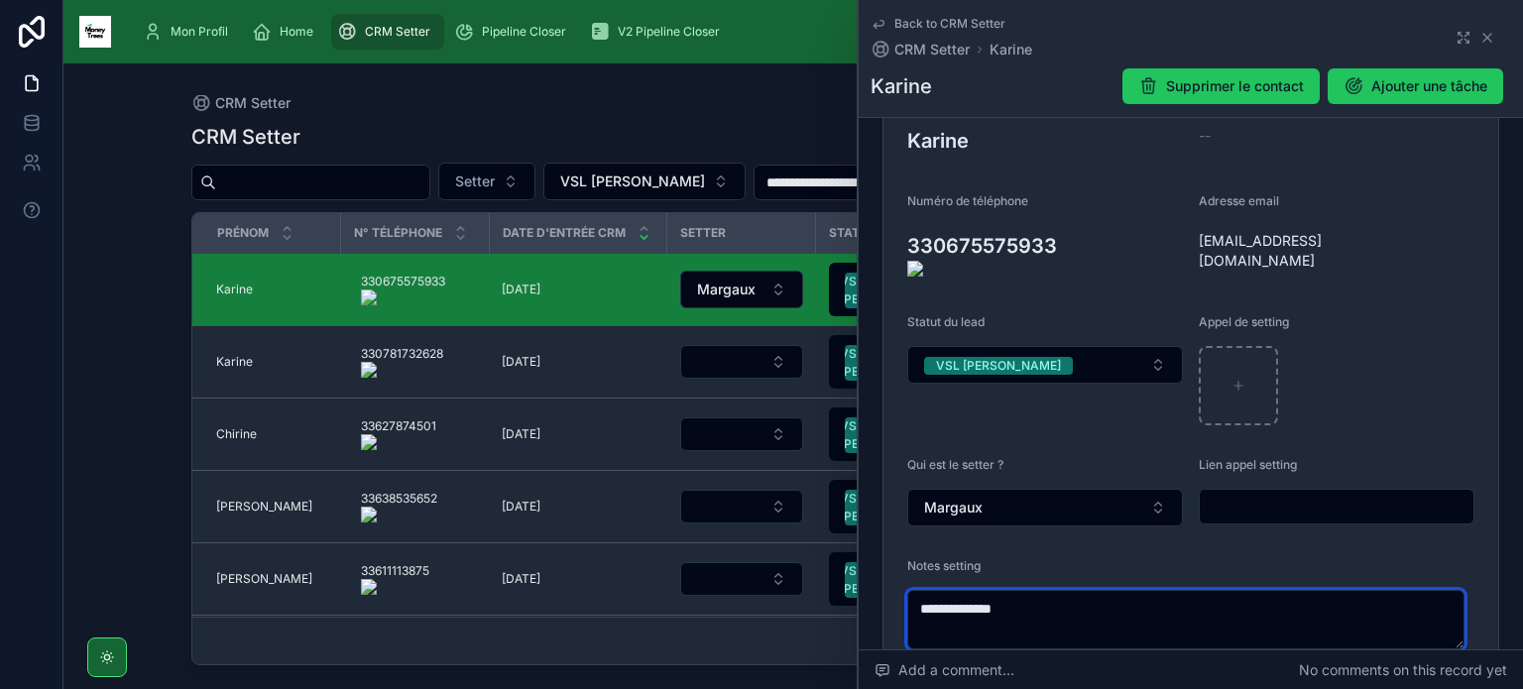
click at [1066, 590] on textarea "**********" at bounding box center [1185, 619] width 557 height 59
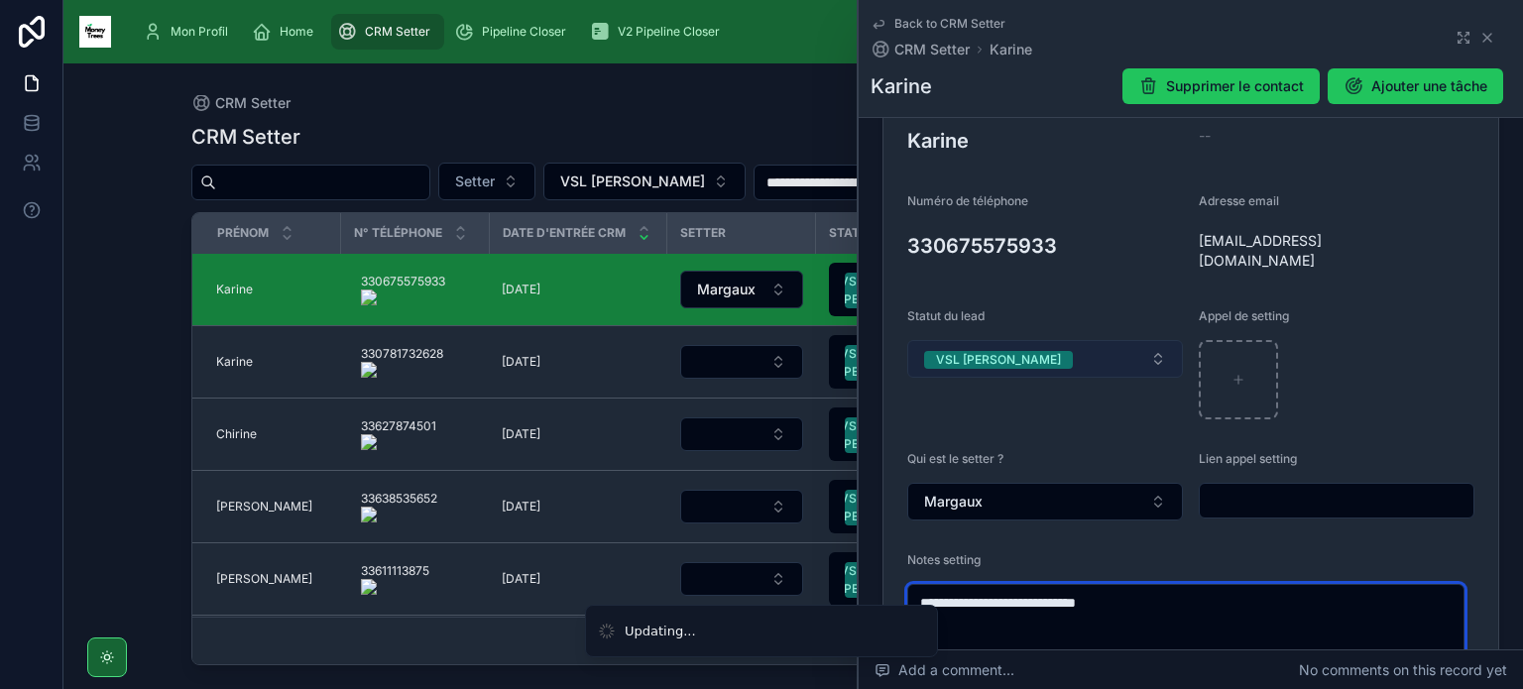
type textarea "**********"
click at [1050, 340] on button "VSL [PERSON_NAME]" at bounding box center [1045, 359] width 276 height 38
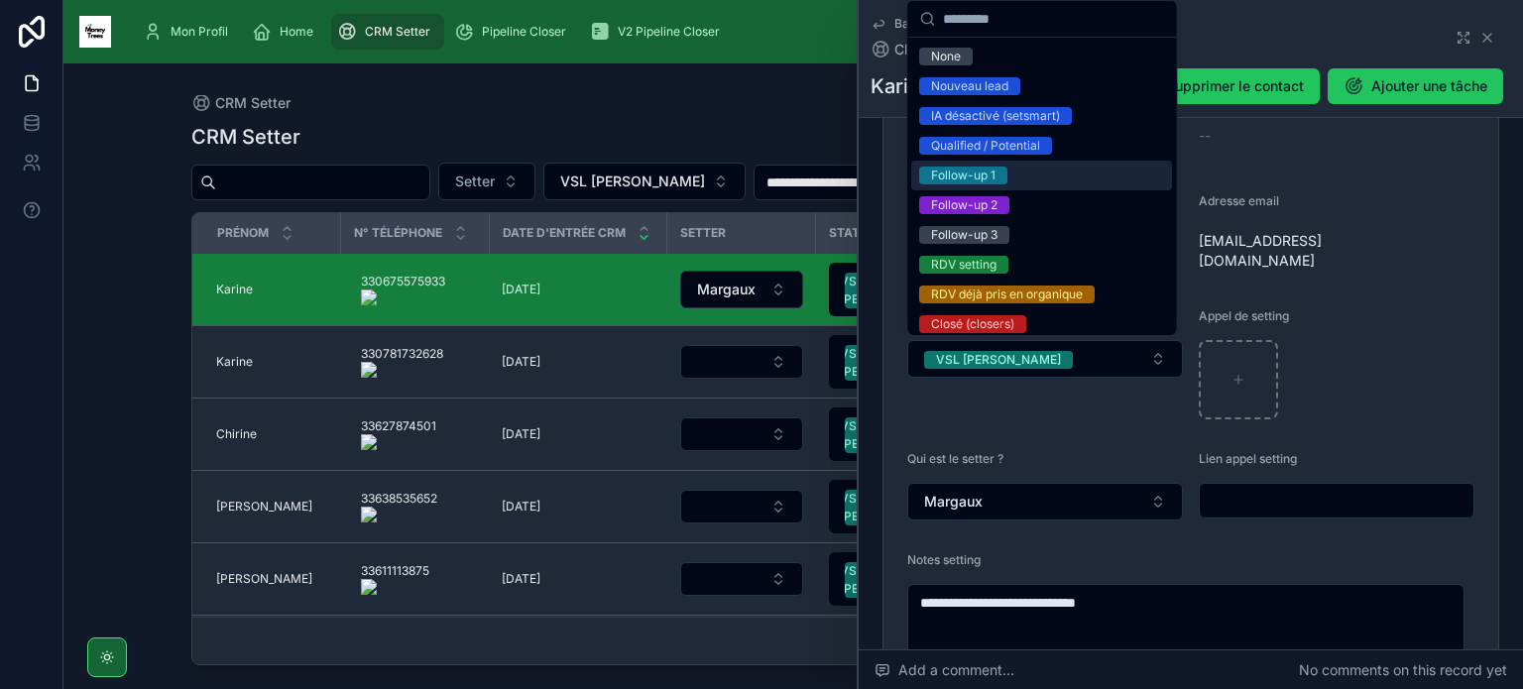
click at [999, 178] on span "Follow-up 1" at bounding box center [963, 176] width 88 height 18
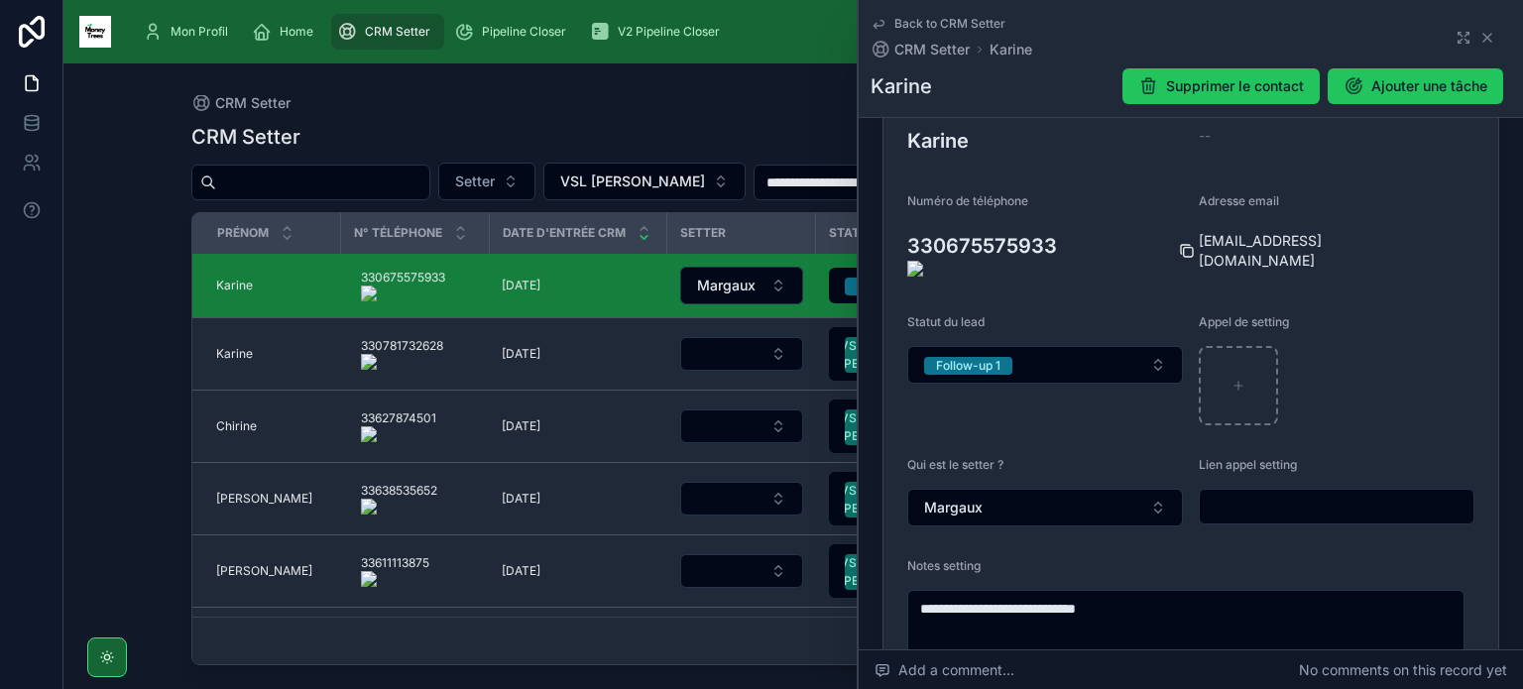
click at [1185, 243] on icon at bounding box center [1187, 251] width 16 height 16
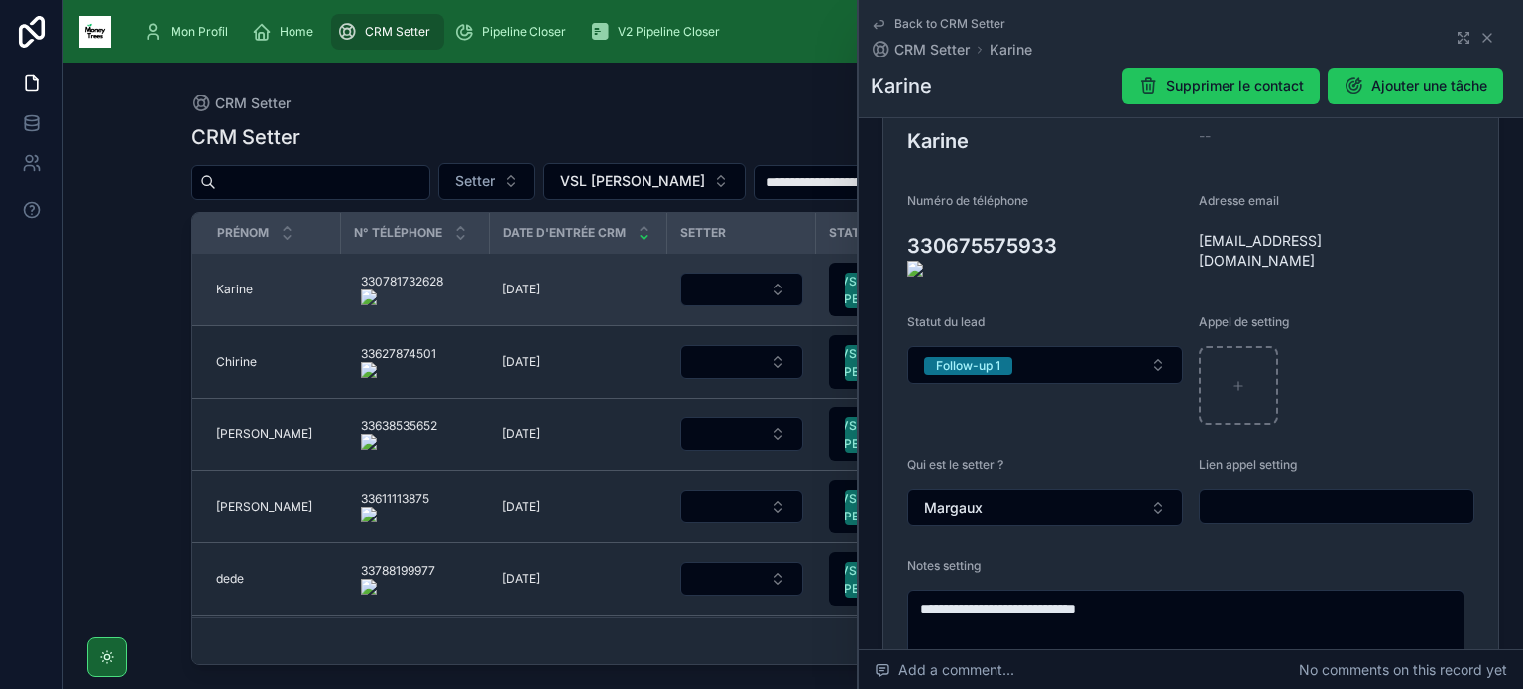
click at [223, 290] on span "Karine" at bounding box center [234, 290] width 37 height 16
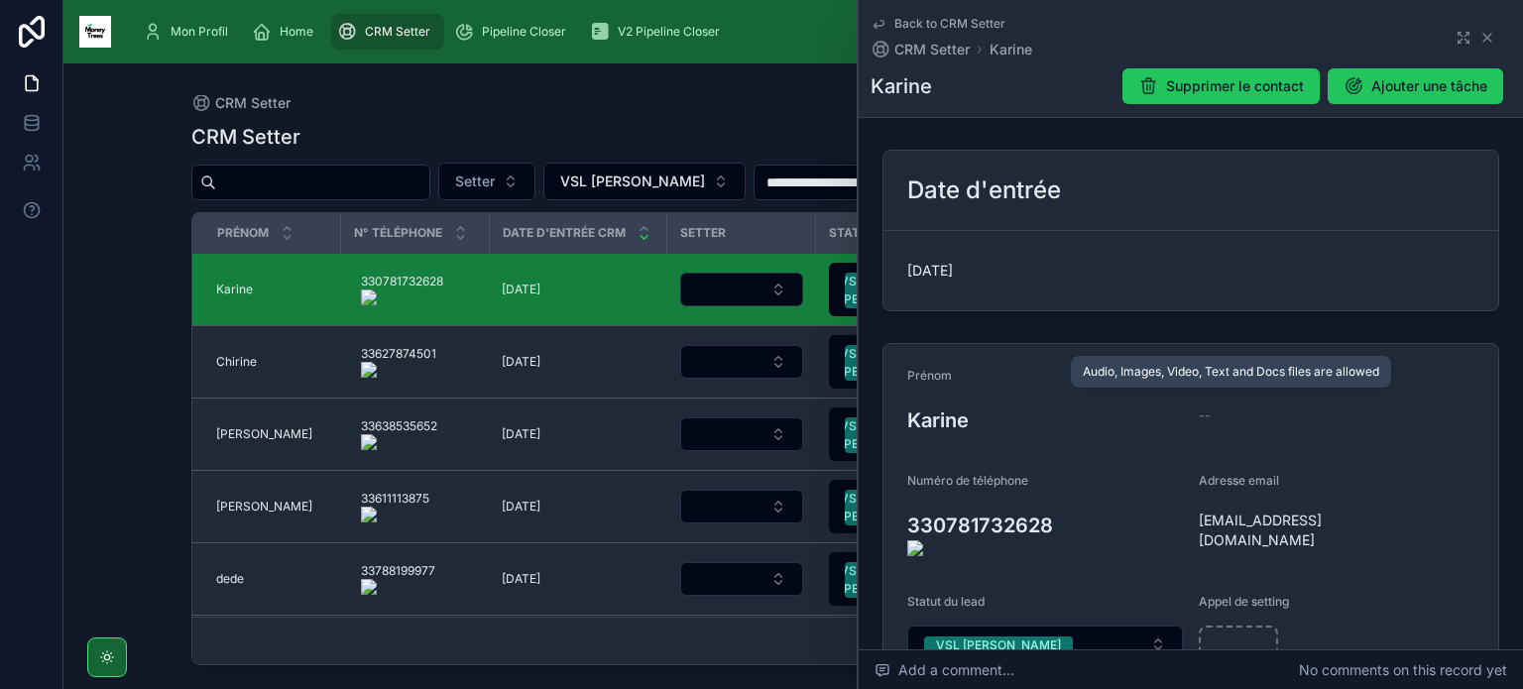
scroll to position [258, 0]
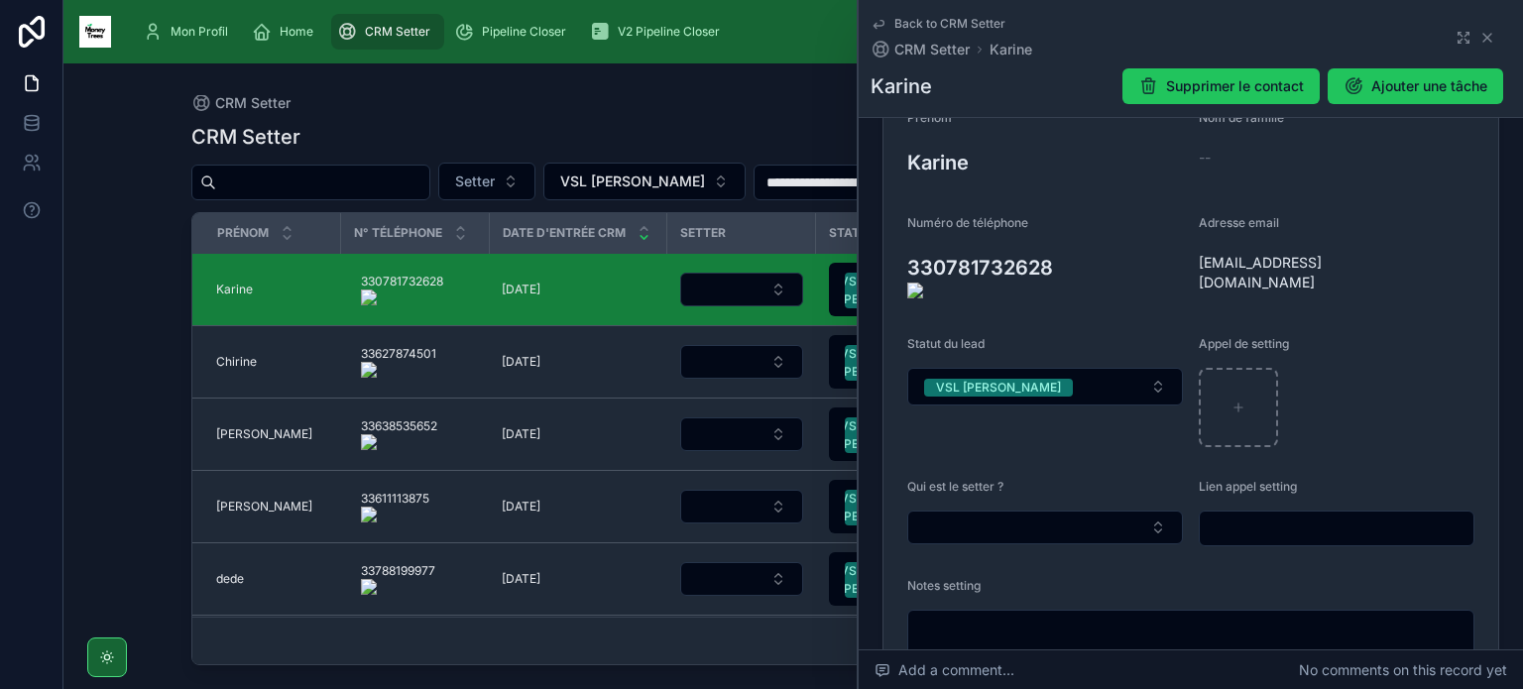
click at [1061, 239] on onoff-telecom-ce-actions-button at bounding box center [1061, 239] width 0 height 0
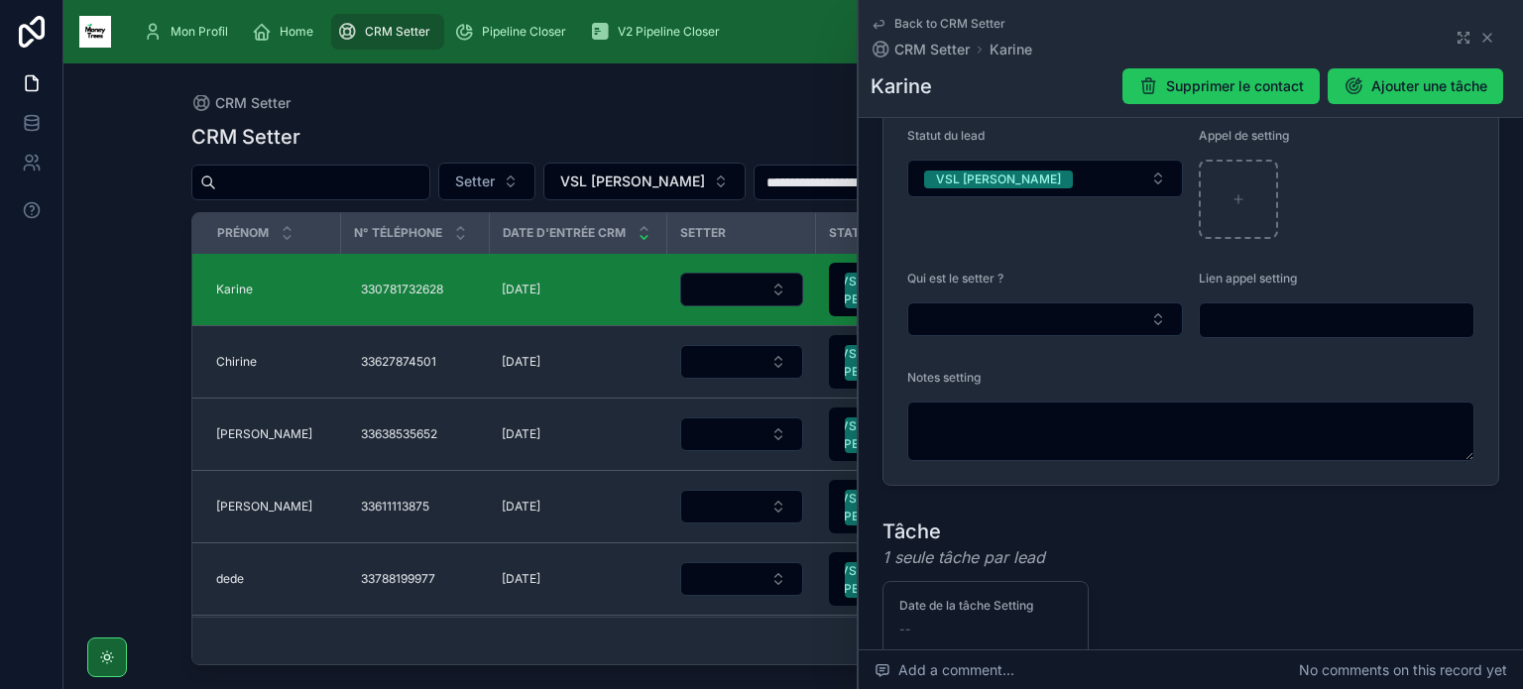
scroll to position [467, 0]
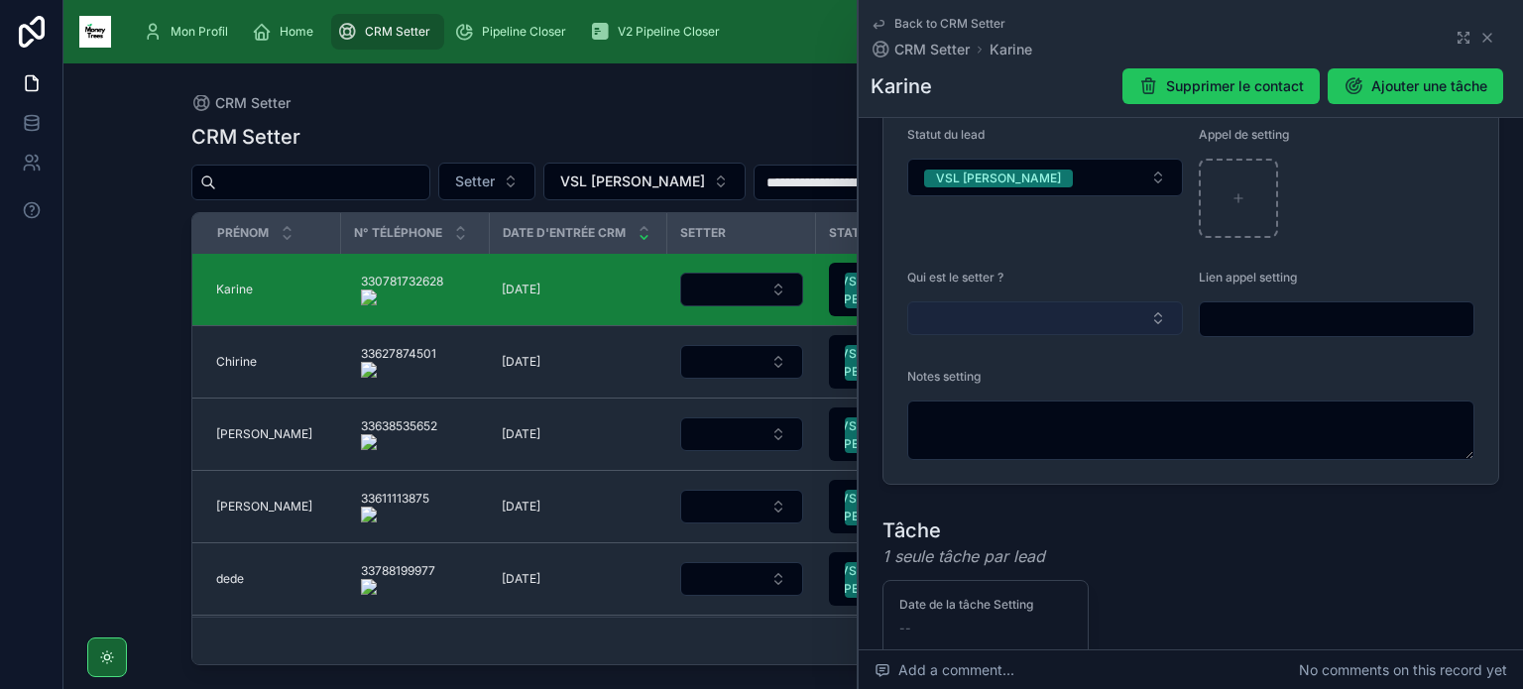
click at [953, 301] on button "Select Button" at bounding box center [1045, 318] width 276 height 34
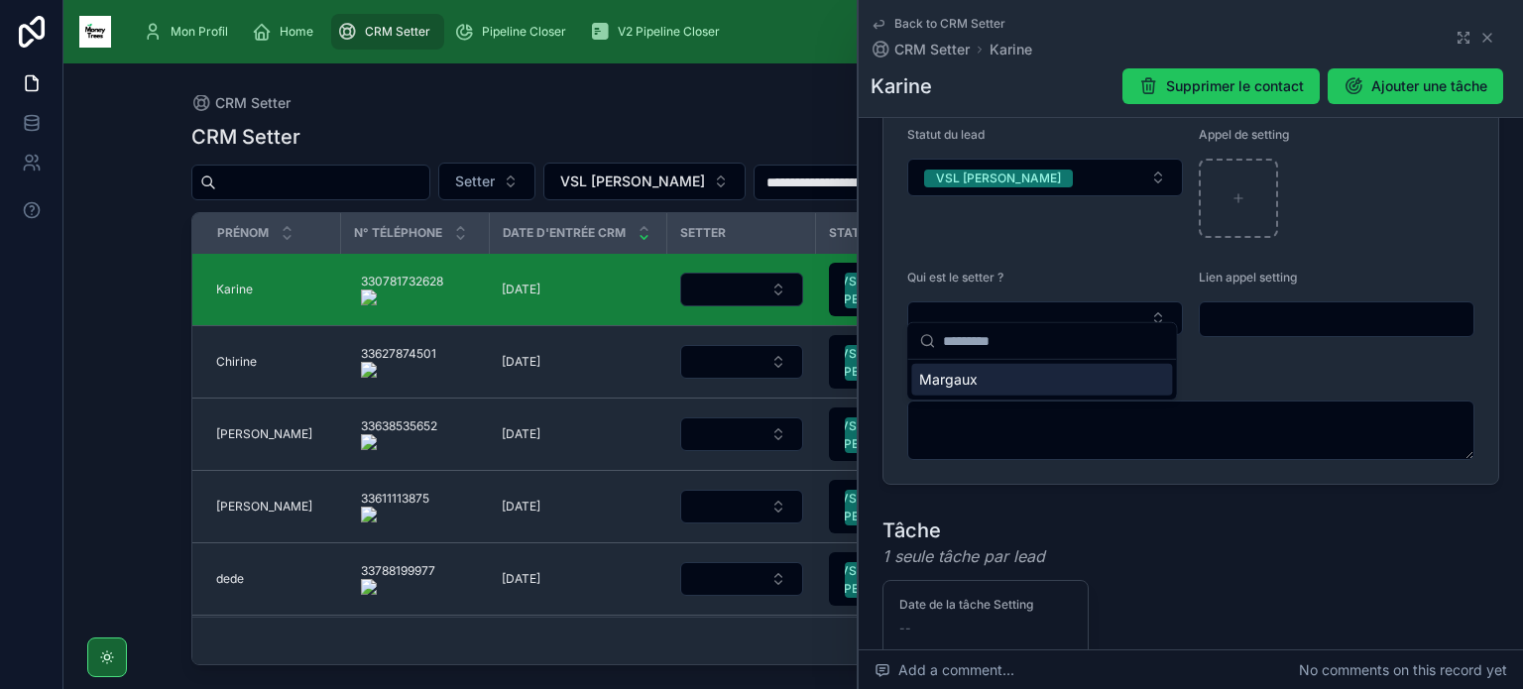
click at [954, 382] on span "Margaux" at bounding box center [948, 380] width 58 height 20
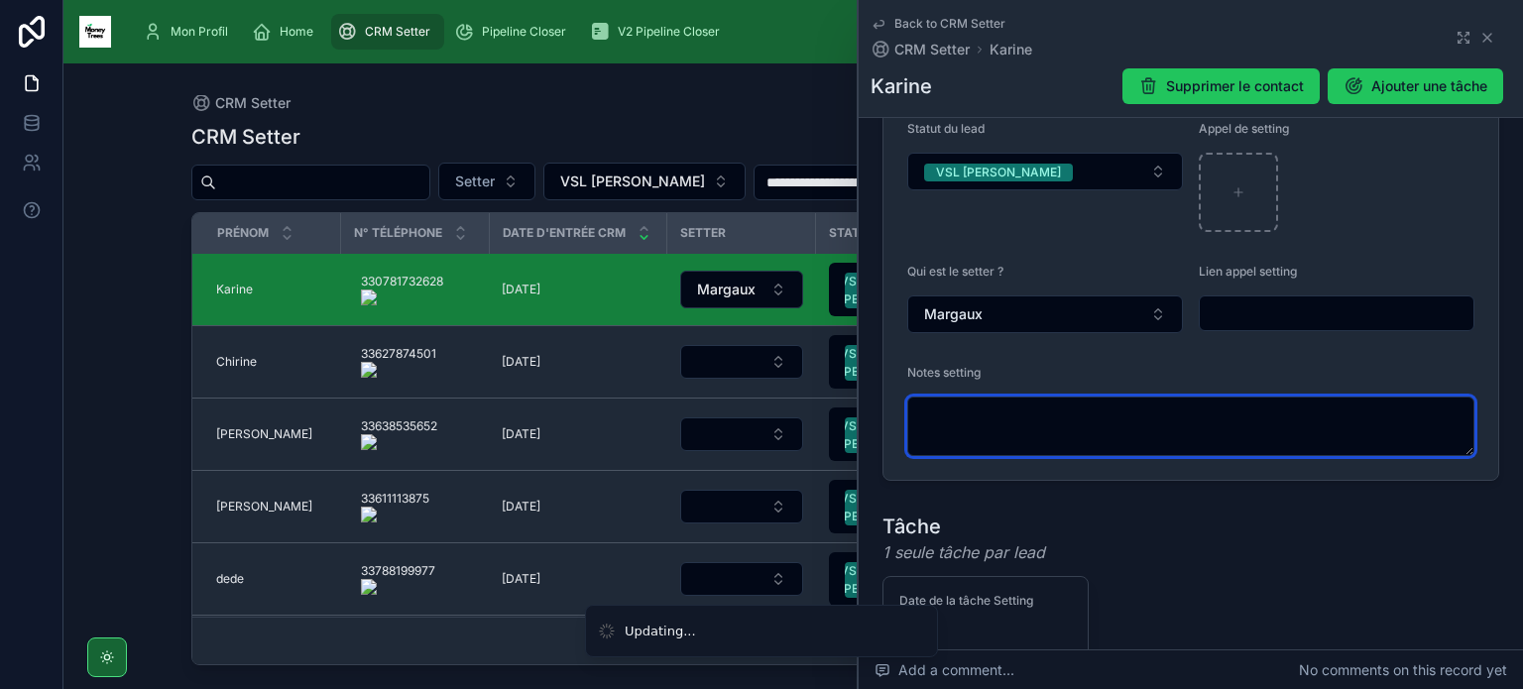
click at [975, 424] on textarea at bounding box center [1190, 426] width 567 height 59
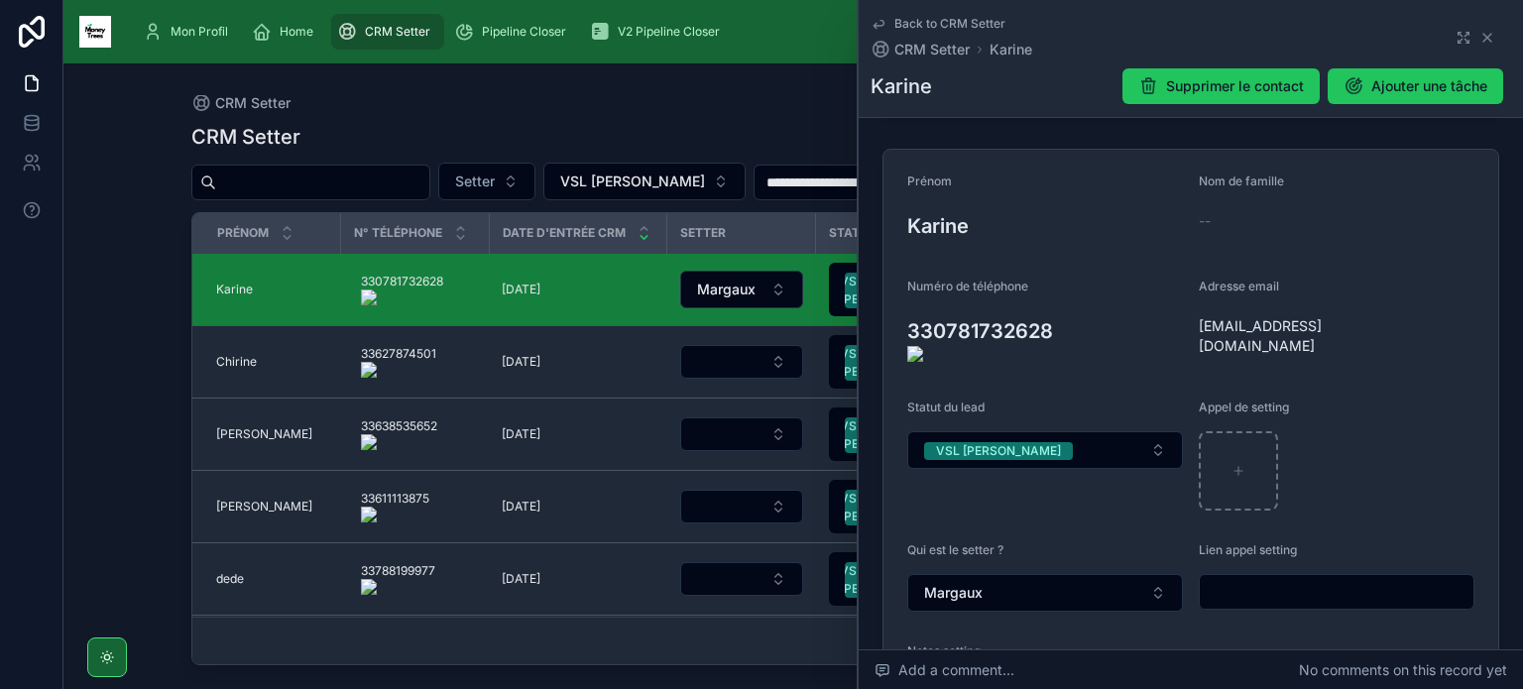
scroll to position [178, 0]
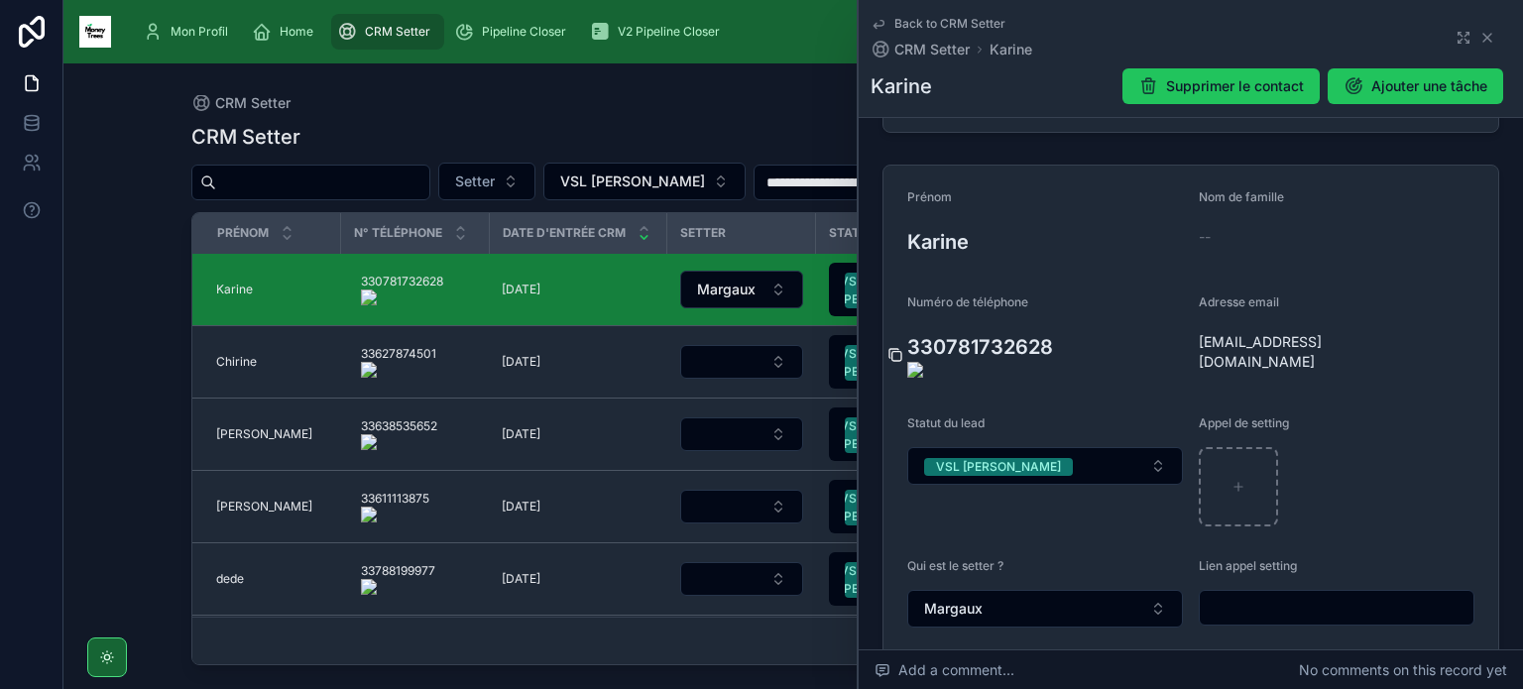
click at [892, 352] on icon at bounding box center [896, 356] width 9 height 9
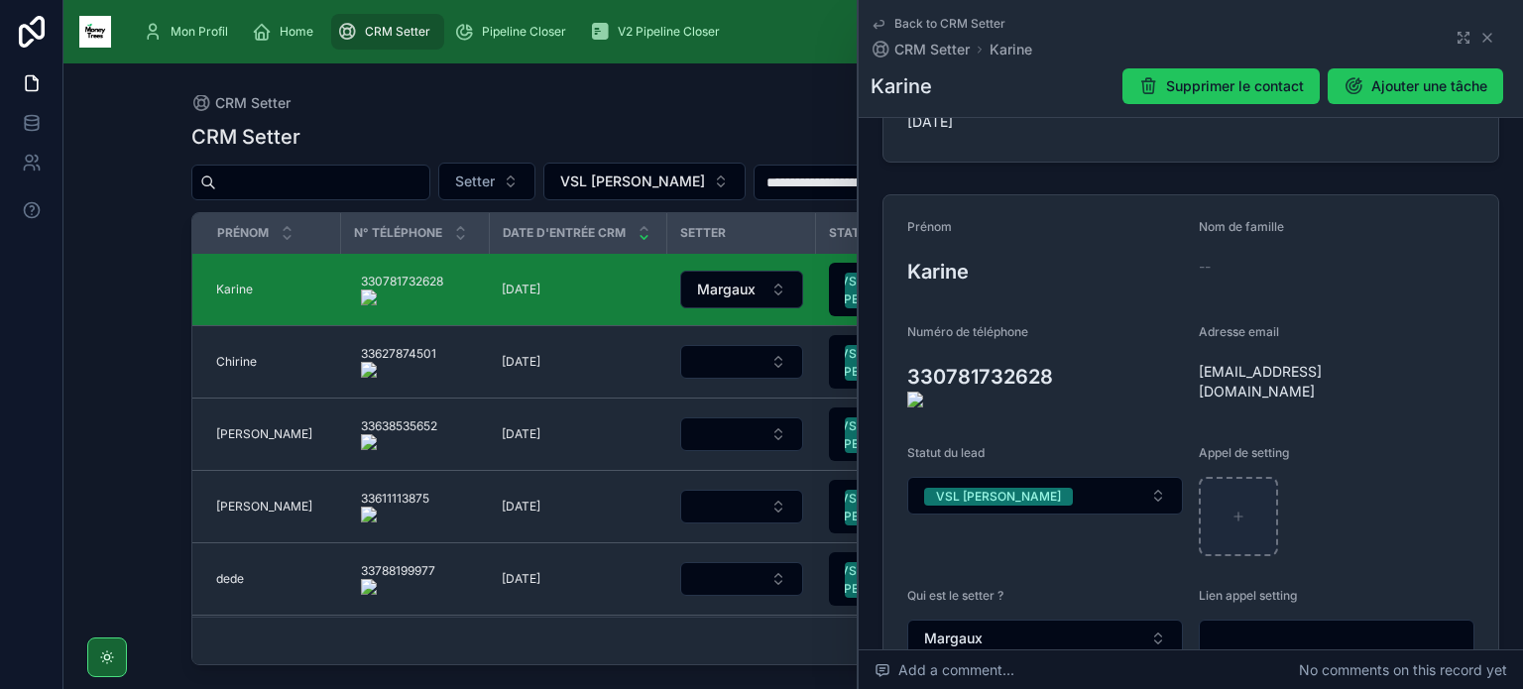
scroll to position [498, 0]
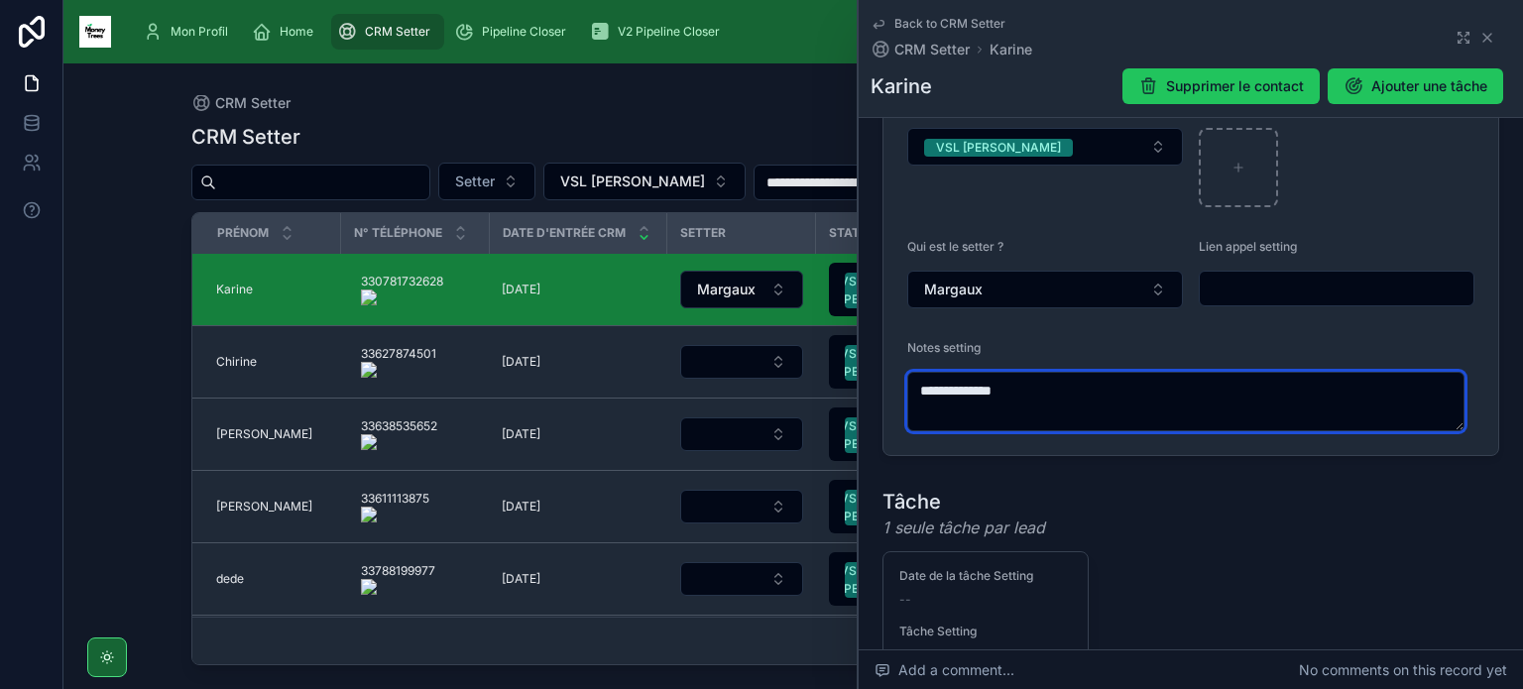
click at [1183, 376] on textarea "**********" at bounding box center [1185, 401] width 557 height 59
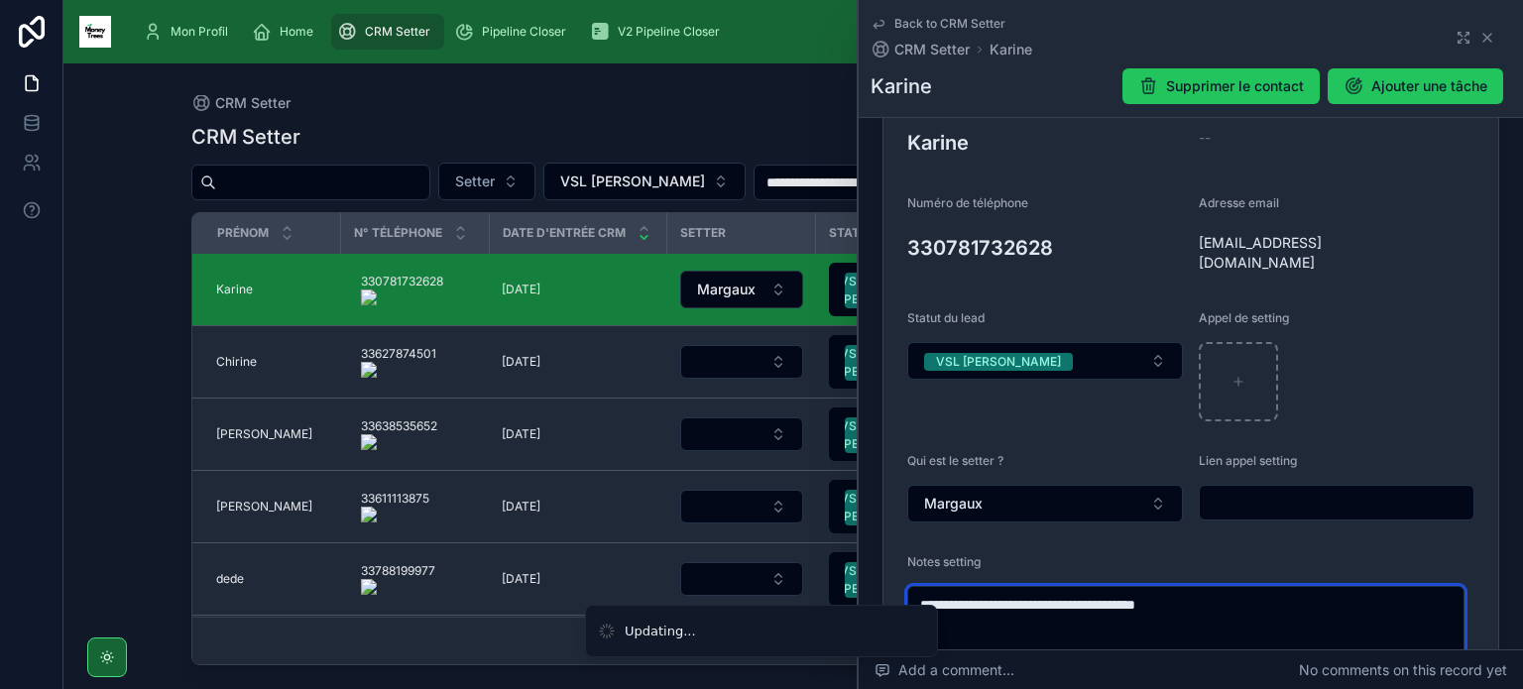
scroll to position [277, 0]
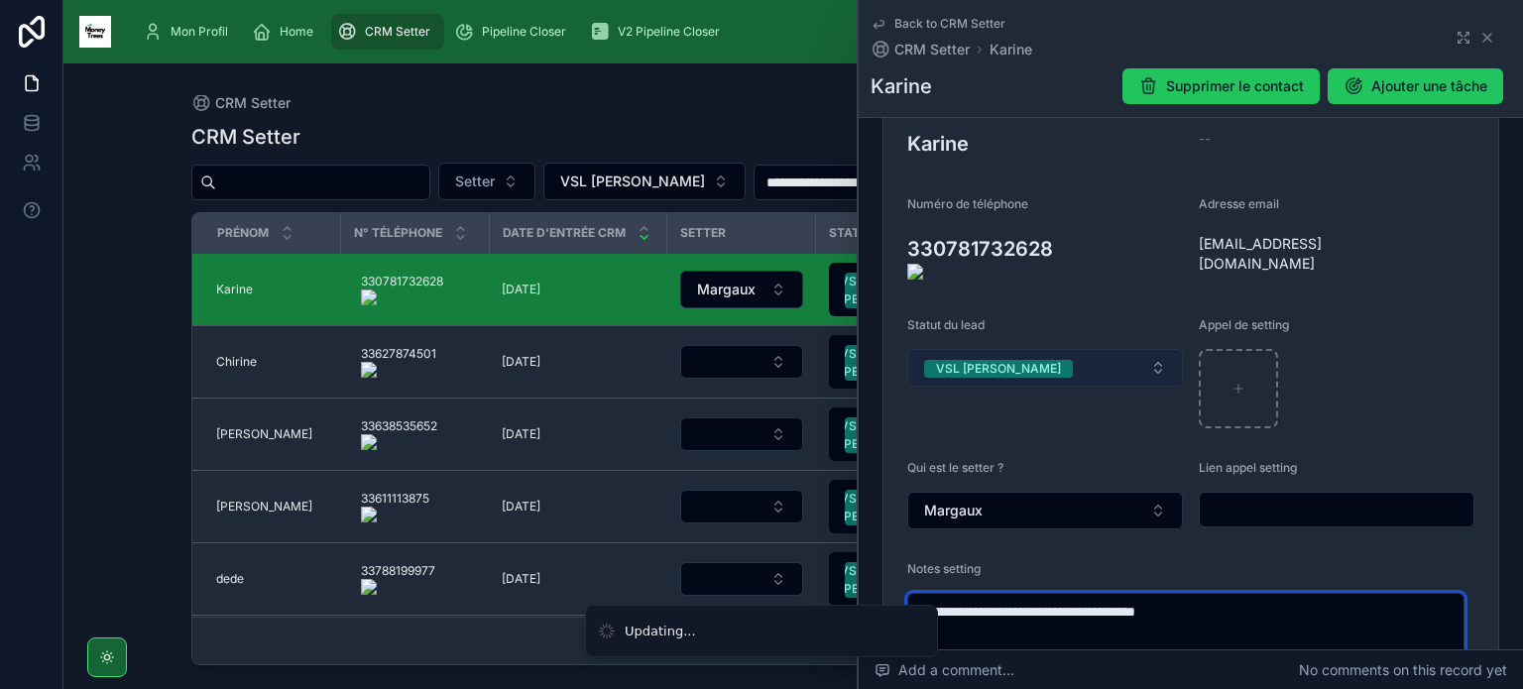
type textarea "**********"
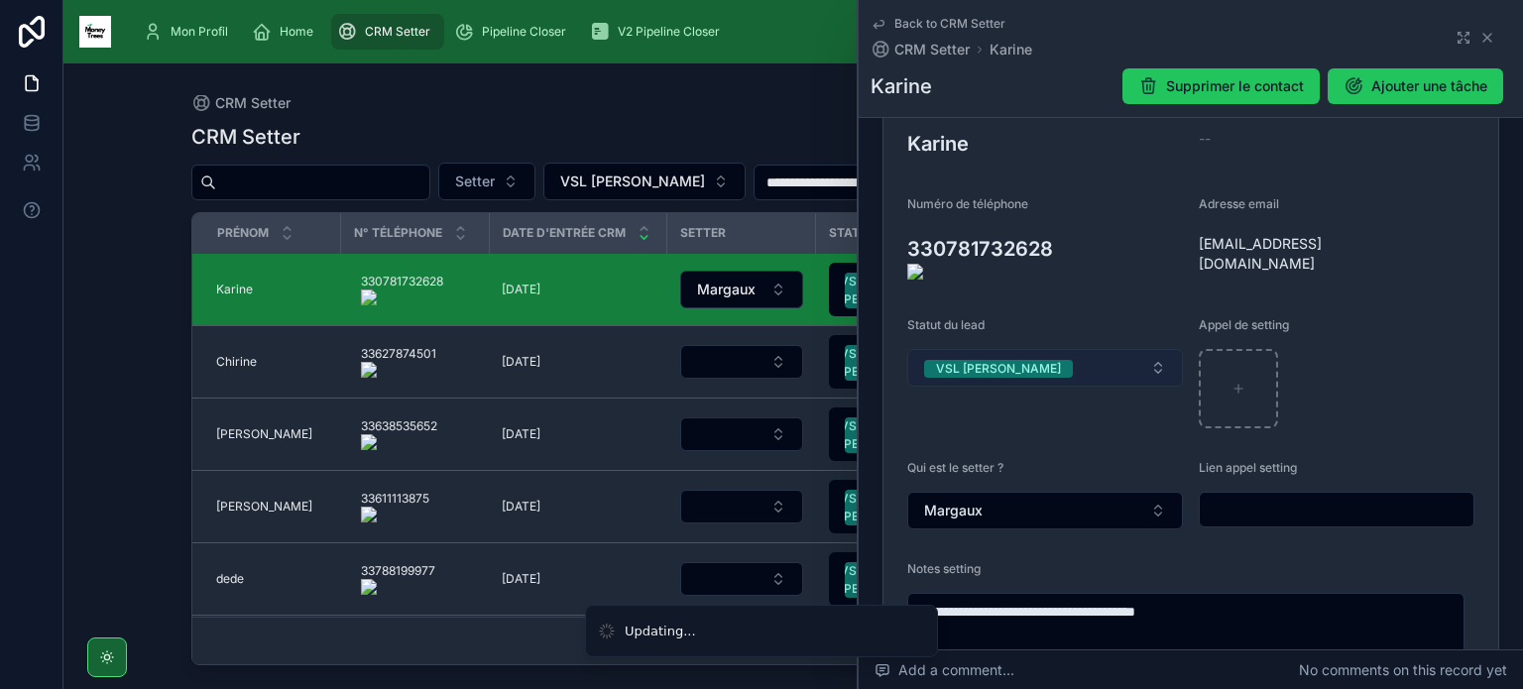
click at [1151, 358] on button "VSL [PERSON_NAME]" at bounding box center [1045, 368] width 276 height 38
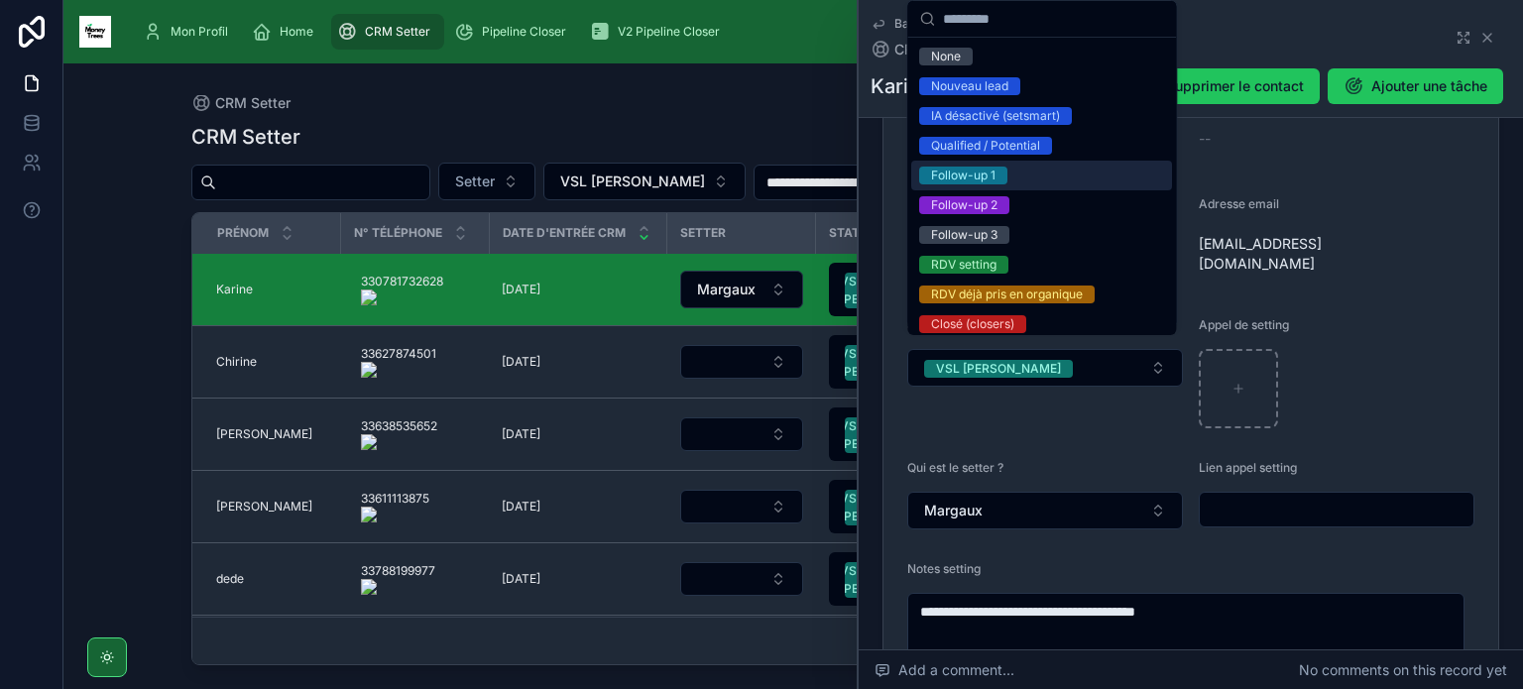
click at [1076, 186] on div "Follow-up 1" at bounding box center [1041, 176] width 261 height 30
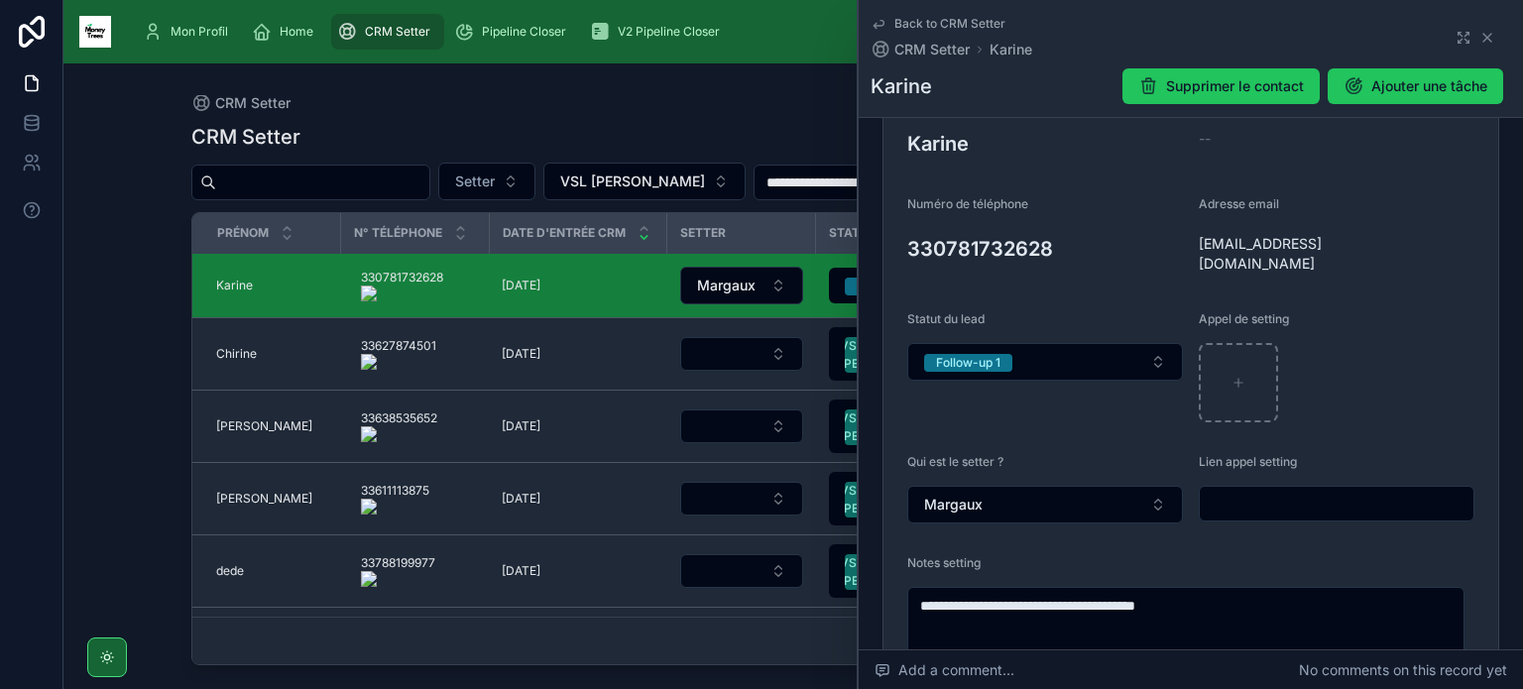
click at [0, 0] on icon at bounding box center [0, 0] width 0 height 0
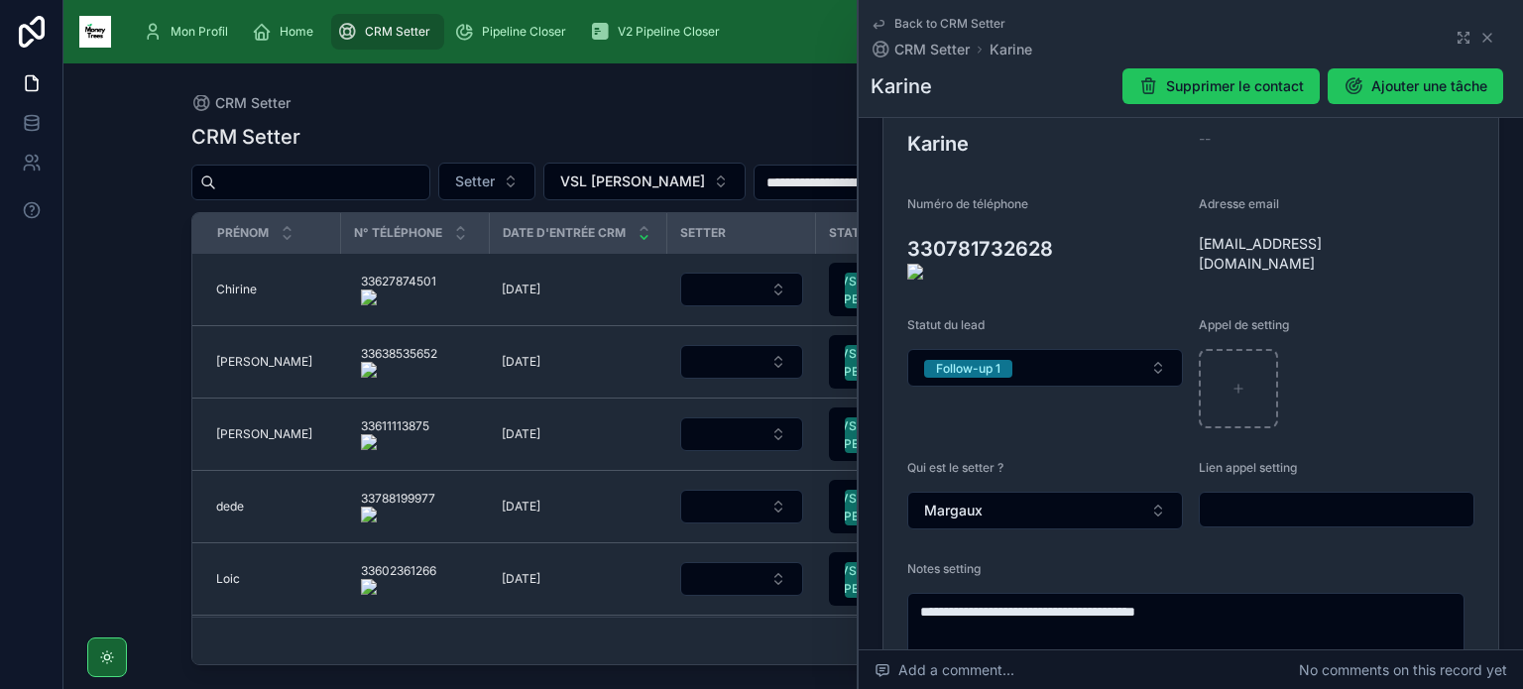
click at [442, 262] on onoff-telecom-ce-actions-button at bounding box center [442, 262] width 0 height 0
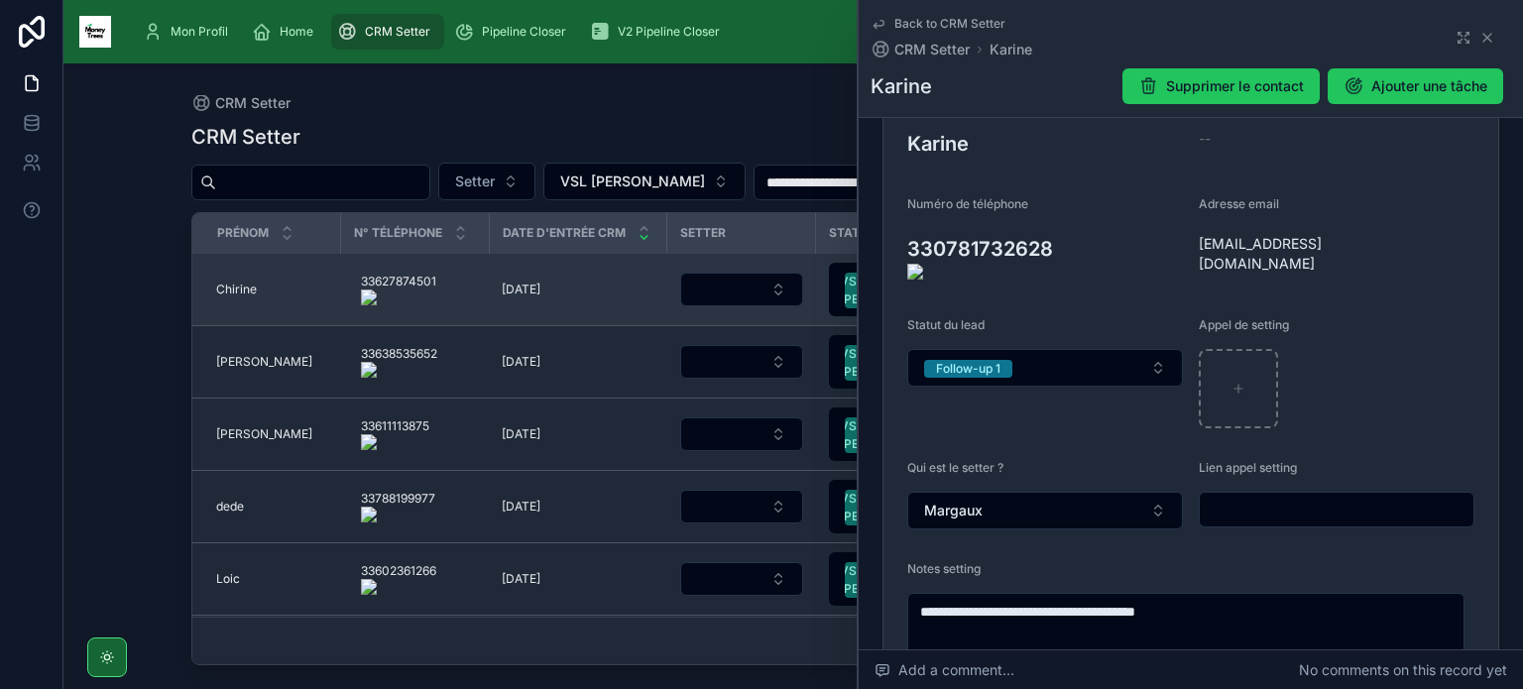
click at [224, 293] on span "Chirine" at bounding box center [236, 290] width 41 height 16
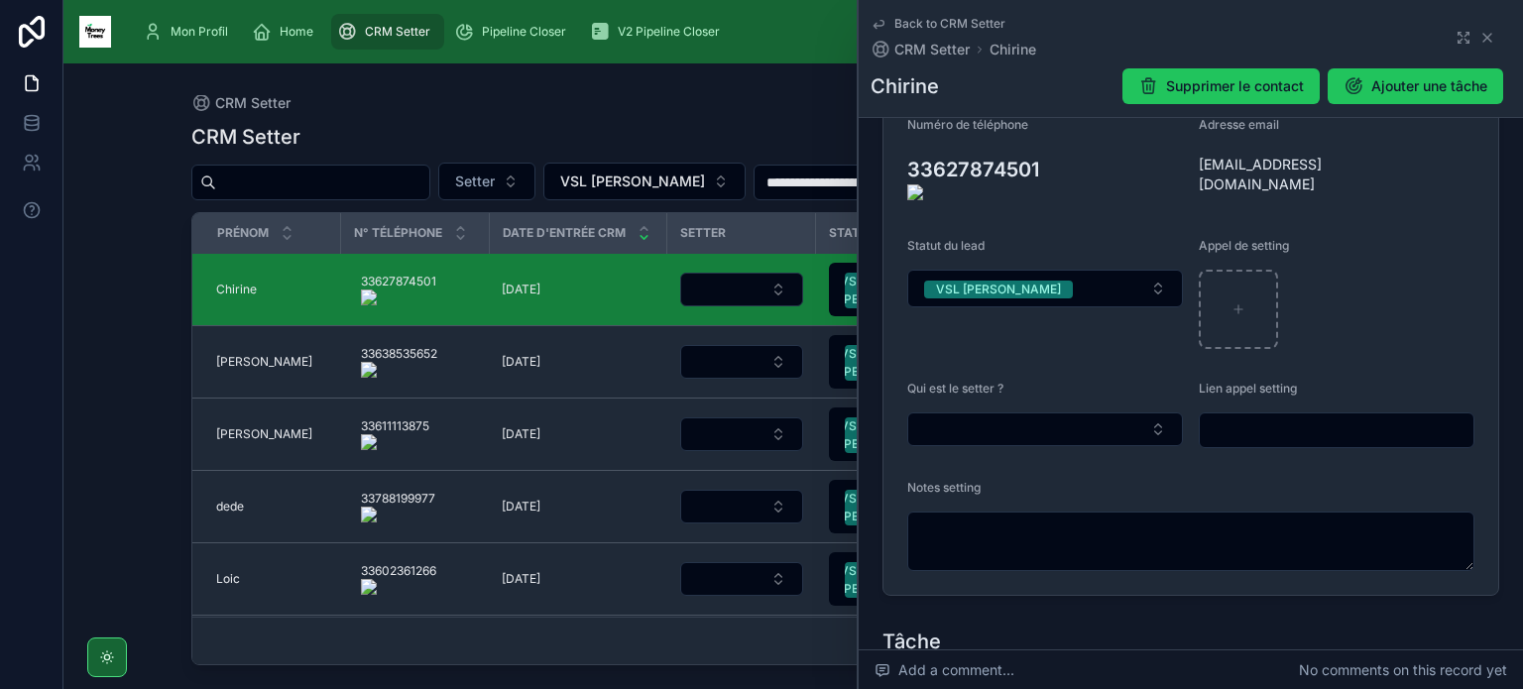
scroll to position [377, 0]
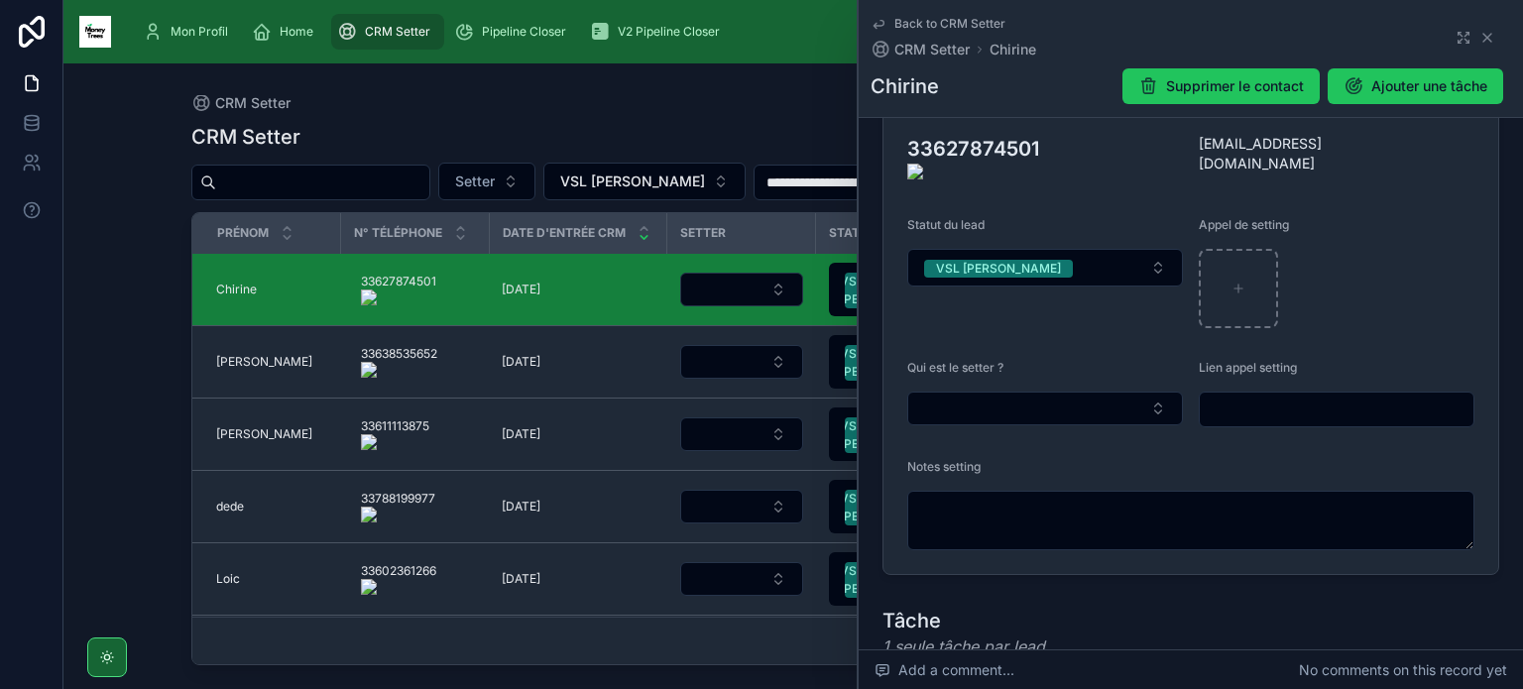
click at [1075, 418] on div "Qui est le setter ?" at bounding box center [1045, 393] width 276 height 67
click at [1080, 400] on button "Select Button" at bounding box center [1045, 409] width 276 height 34
click at [1047, 476] on div "Margaux" at bounding box center [1041, 480] width 261 height 32
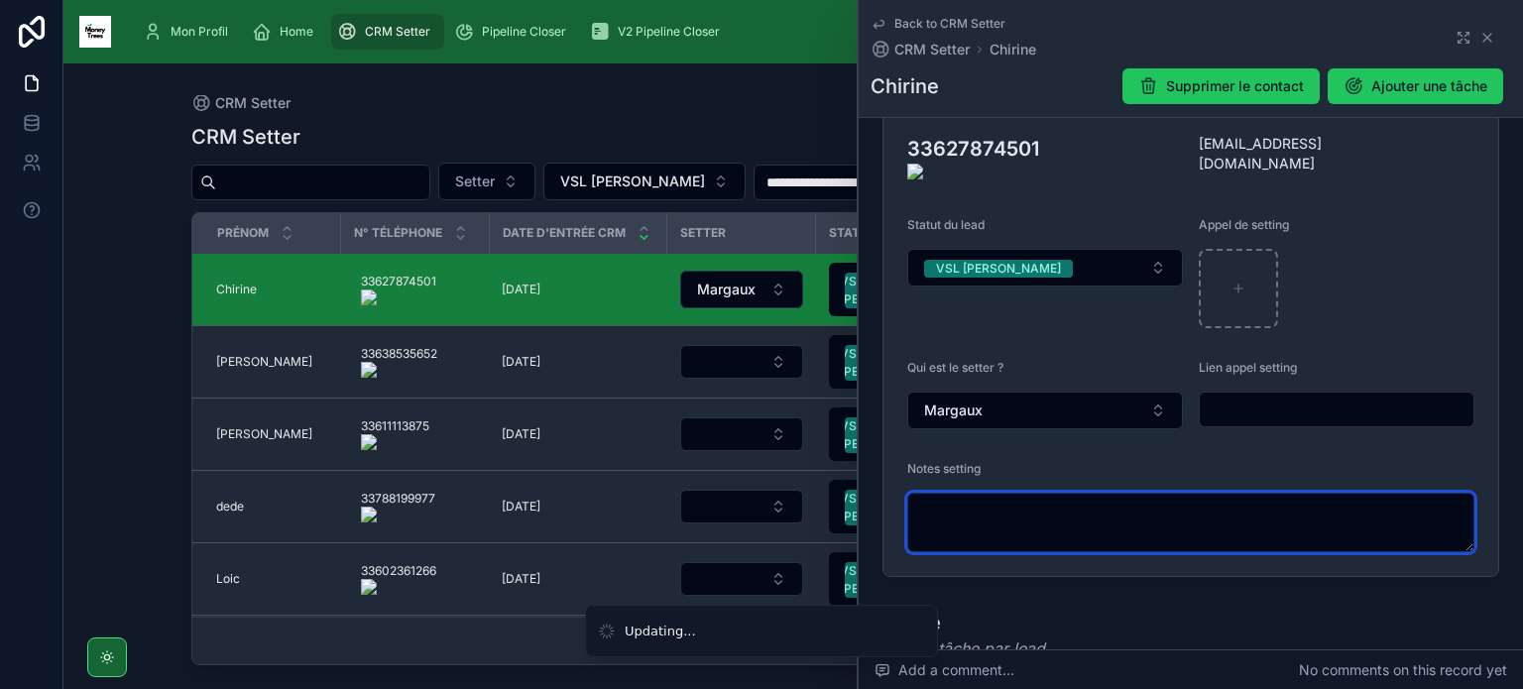
click at [1031, 503] on textarea at bounding box center [1190, 522] width 567 height 59
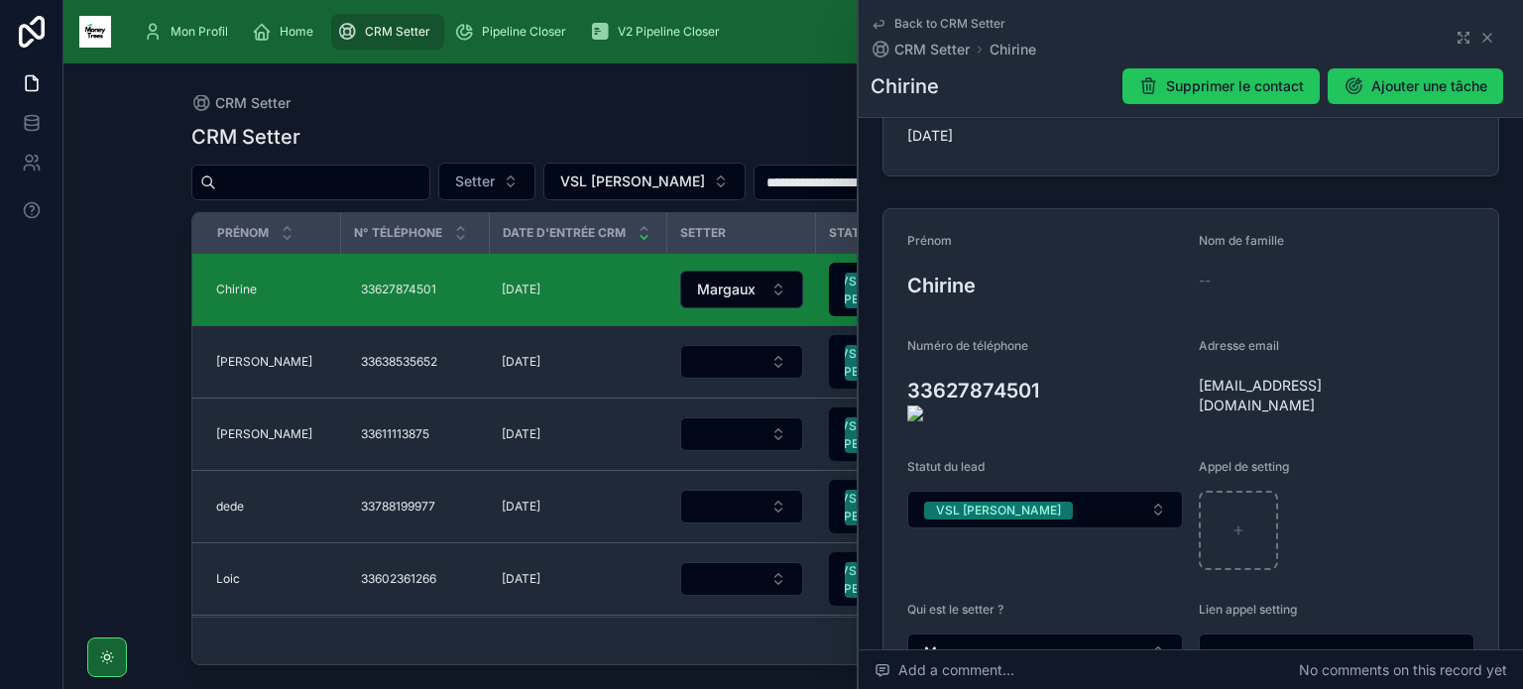
scroll to position [531, 0]
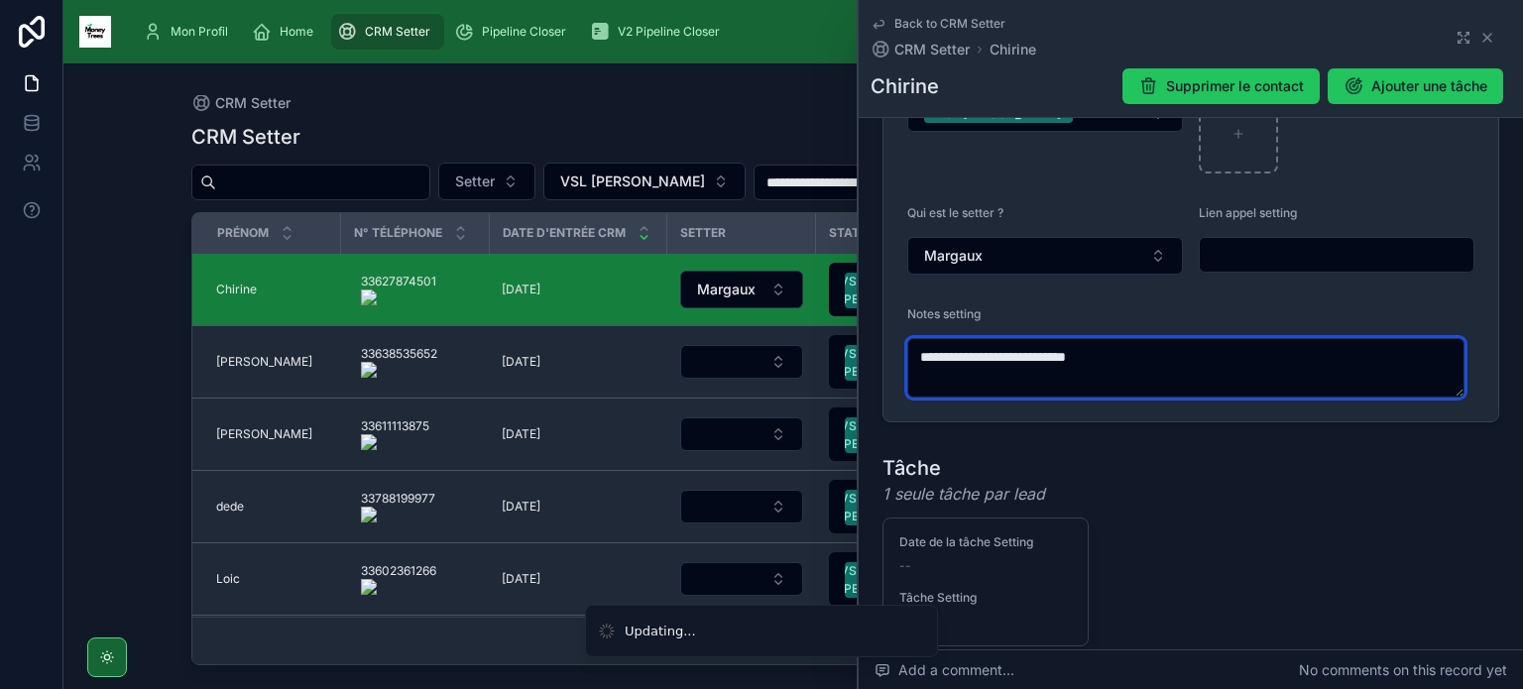
click at [964, 347] on textarea "**********" at bounding box center [1185, 367] width 557 height 59
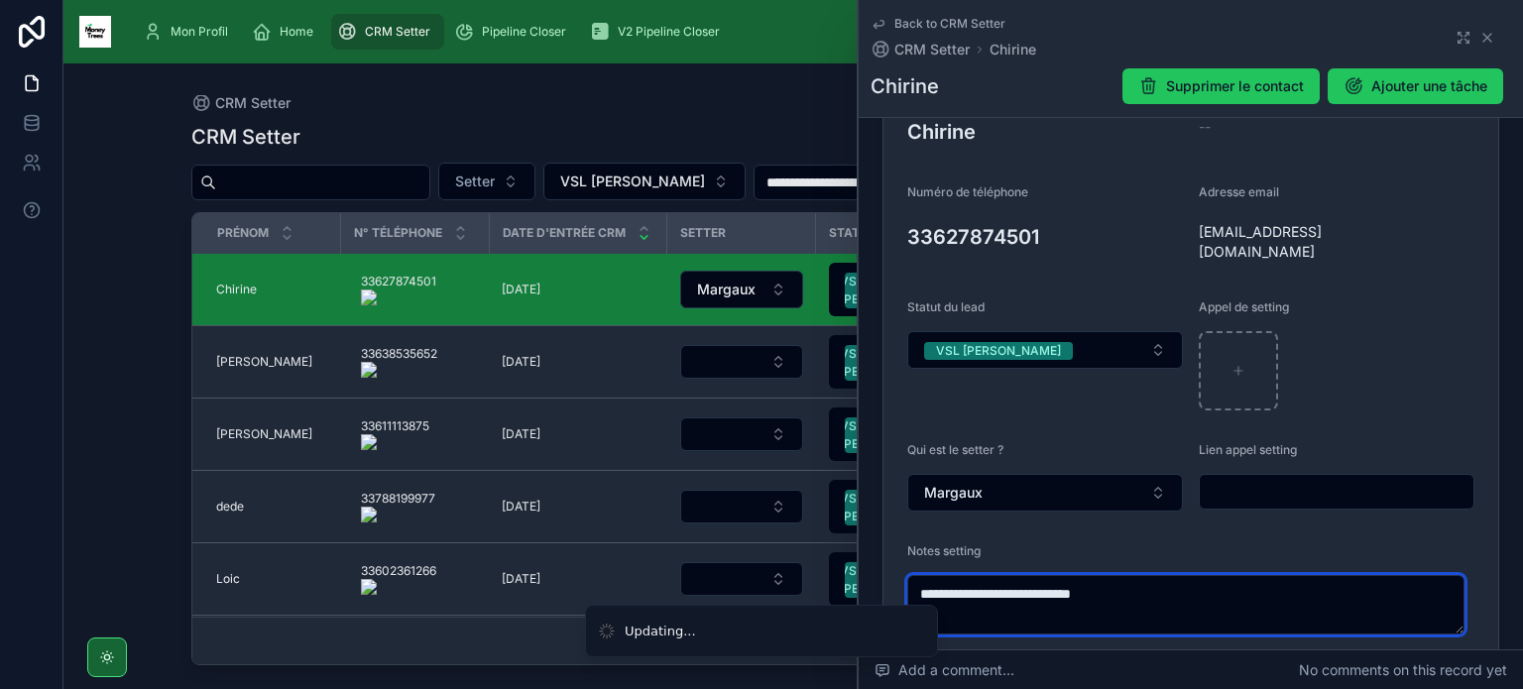
scroll to position [264, 0]
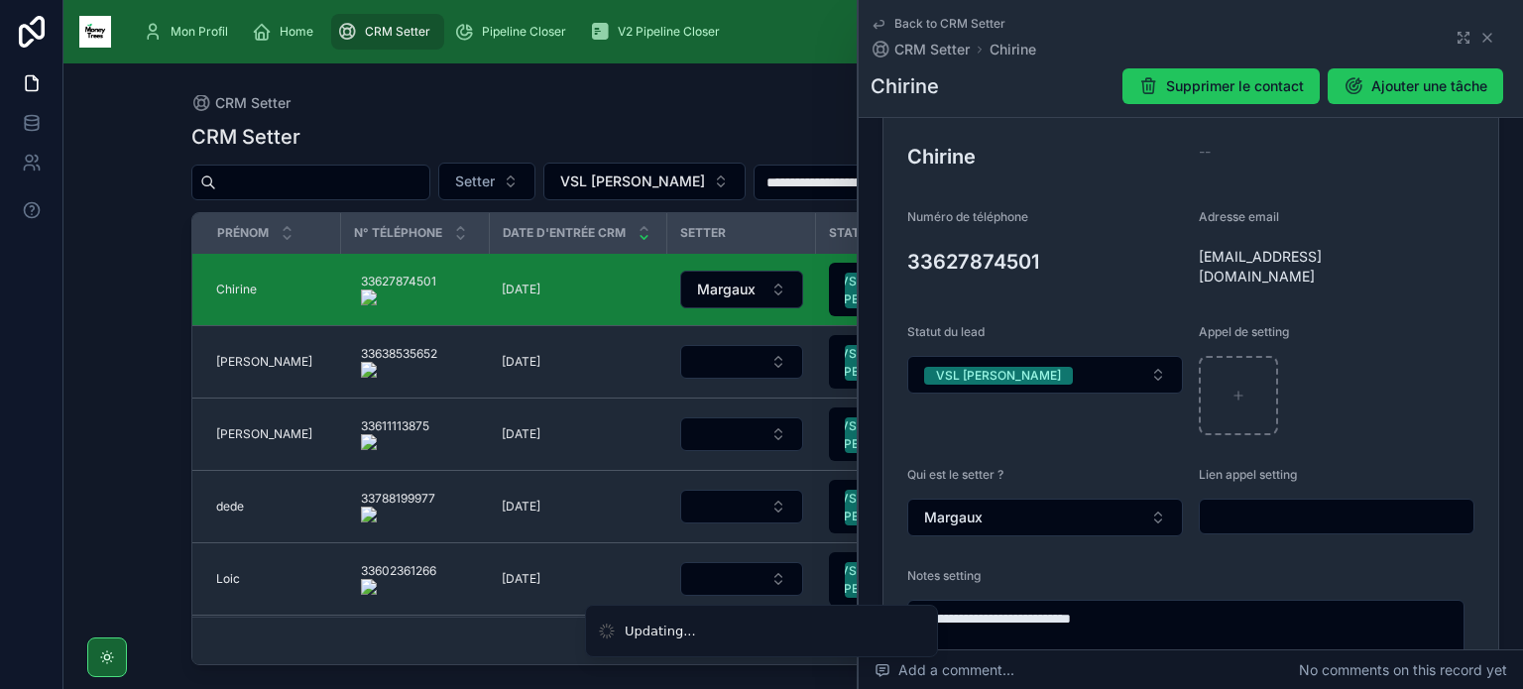
click at [1101, 373] on button "VSL [PERSON_NAME]" at bounding box center [1045, 375] width 276 height 38
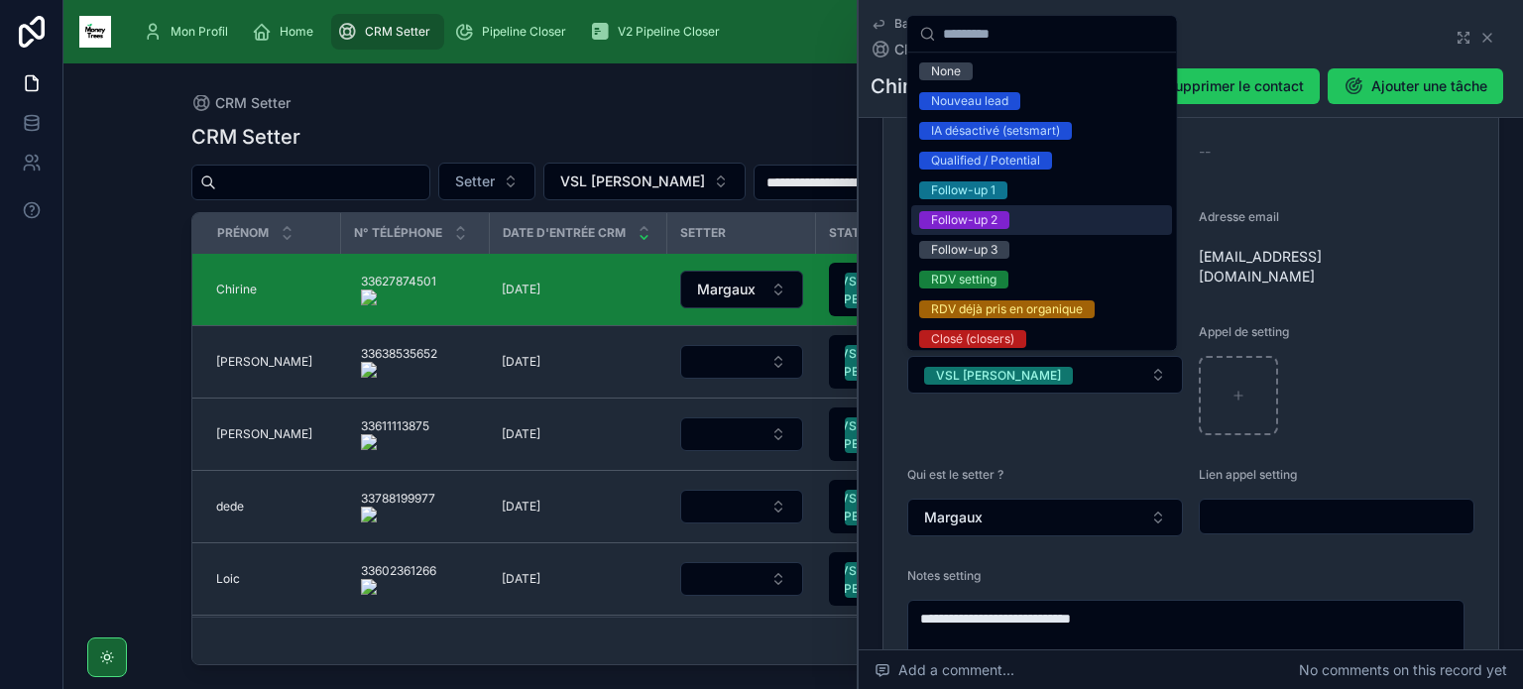
scroll to position [246, 0]
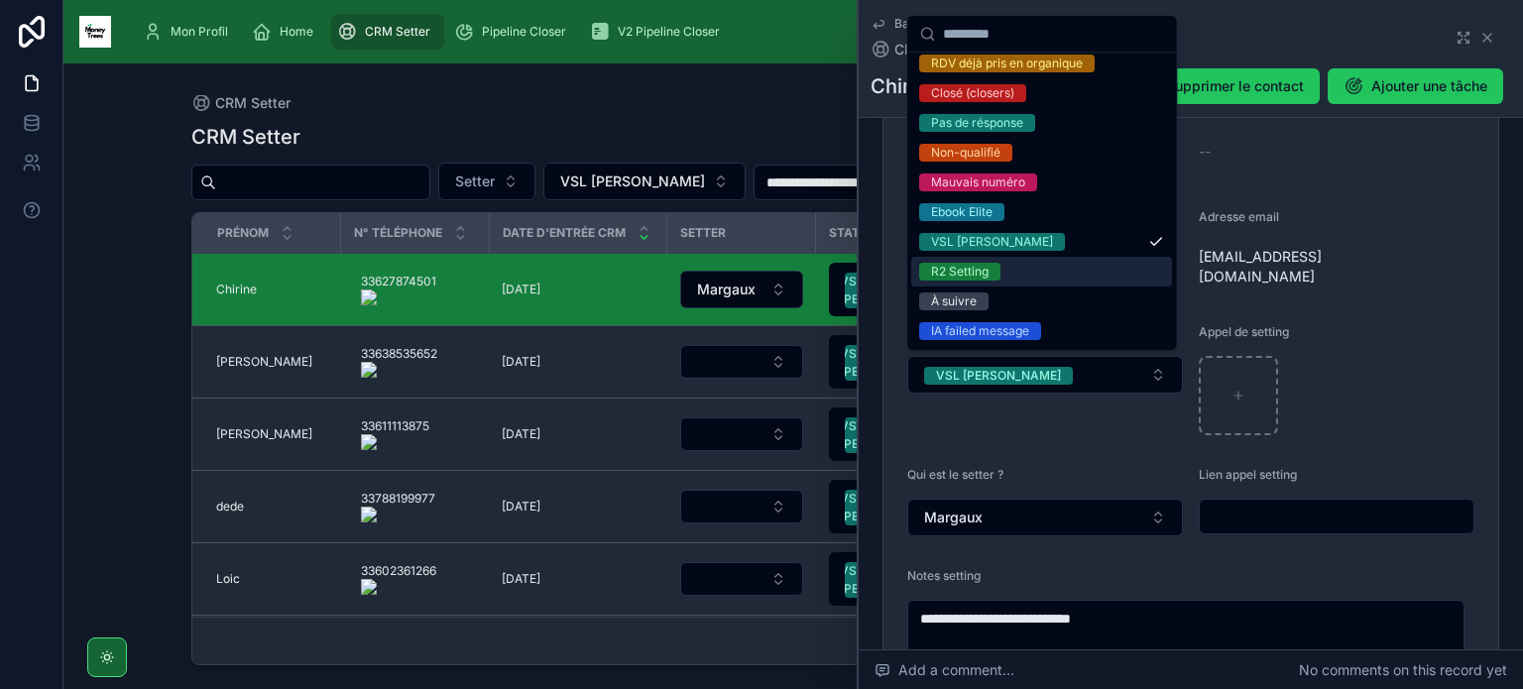
click at [1012, 265] on div "R2 Setting" at bounding box center [1041, 272] width 261 height 30
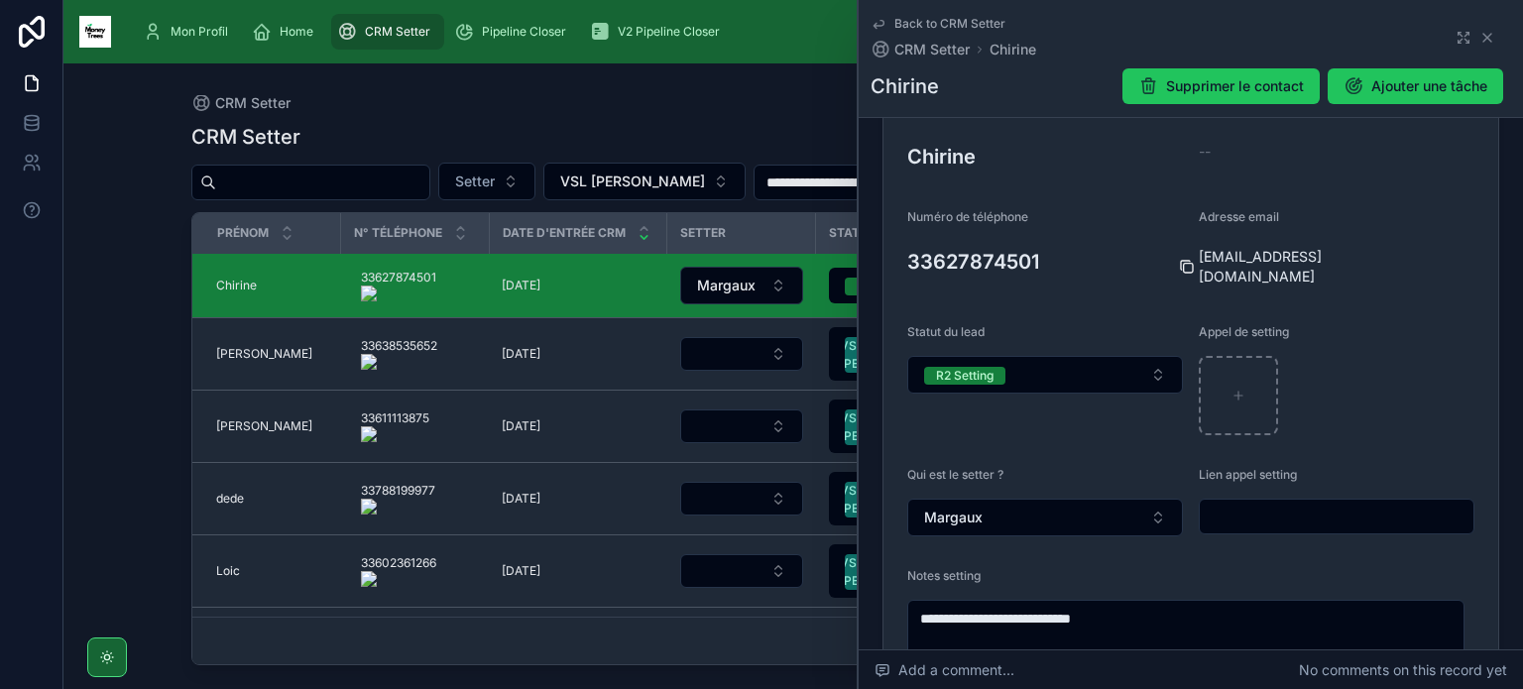
click at [1191, 261] on div at bounding box center [1195, 267] width 32 height 16
click at [1186, 264] on icon at bounding box center [1187, 267] width 16 height 16
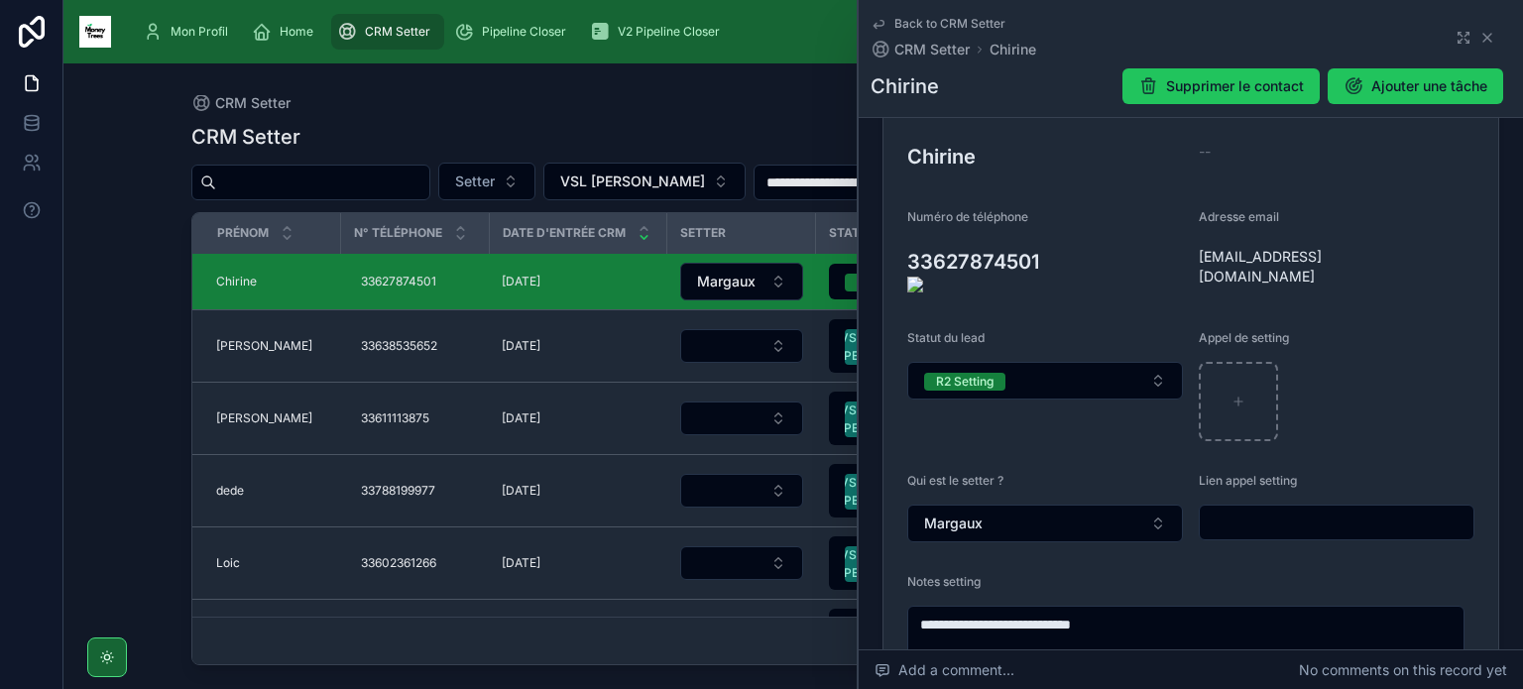
type textarea "**********"
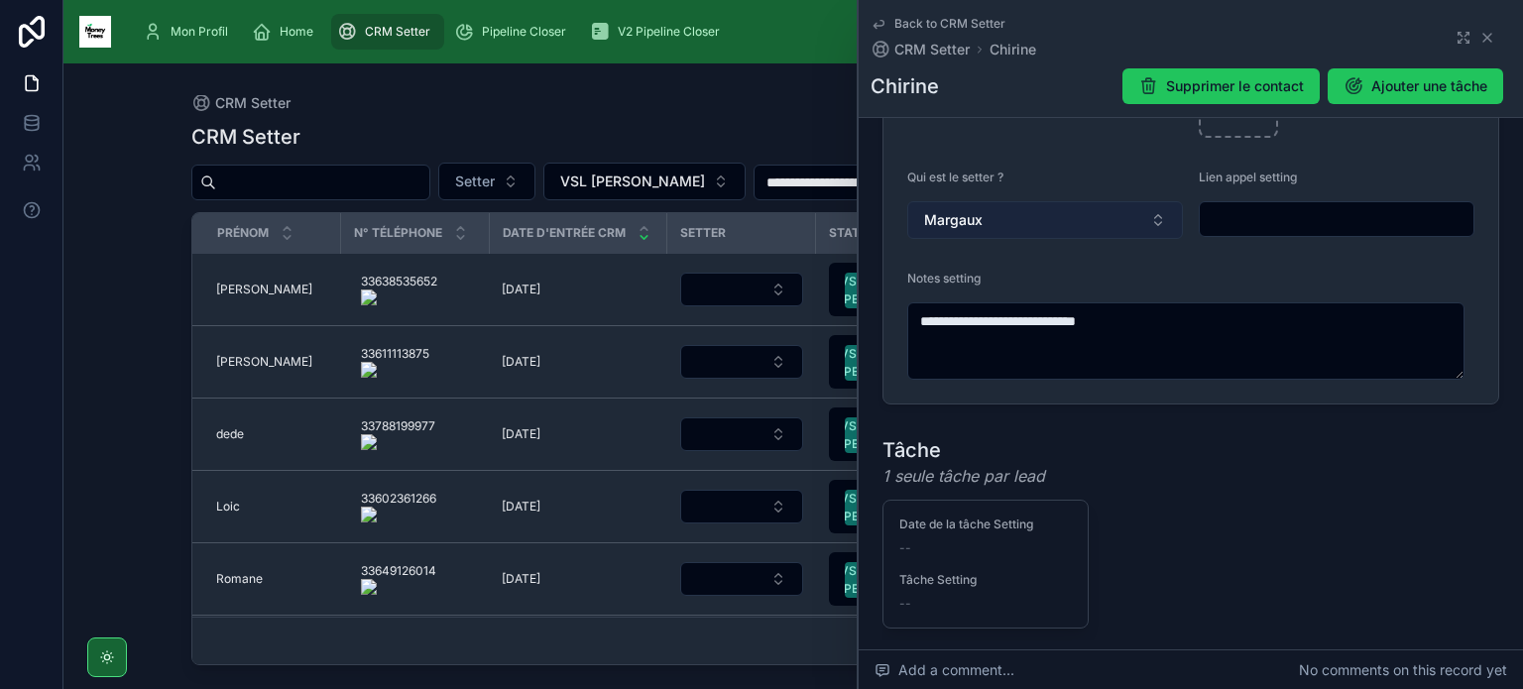
scroll to position [569, 0]
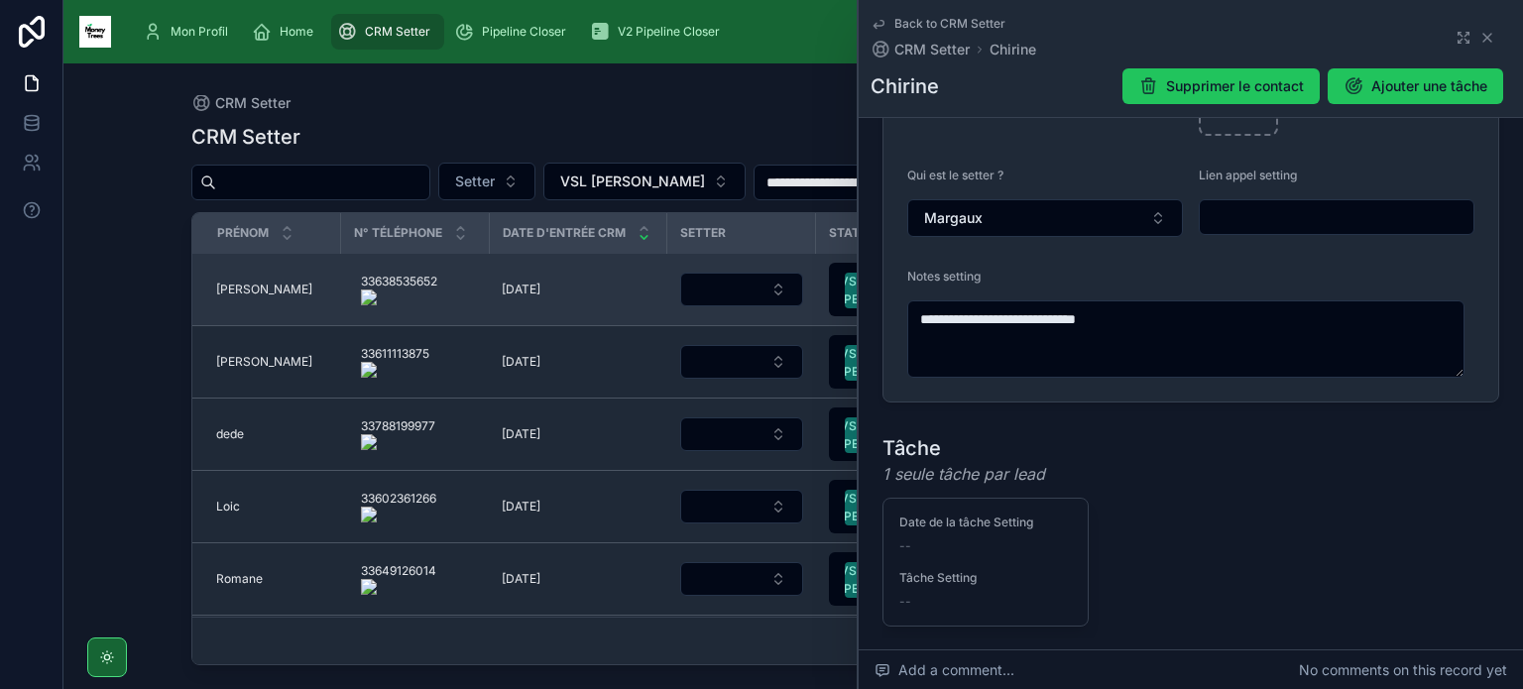
click at [231, 288] on span "[PERSON_NAME]" at bounding box center [264, 290] width 96 height 16
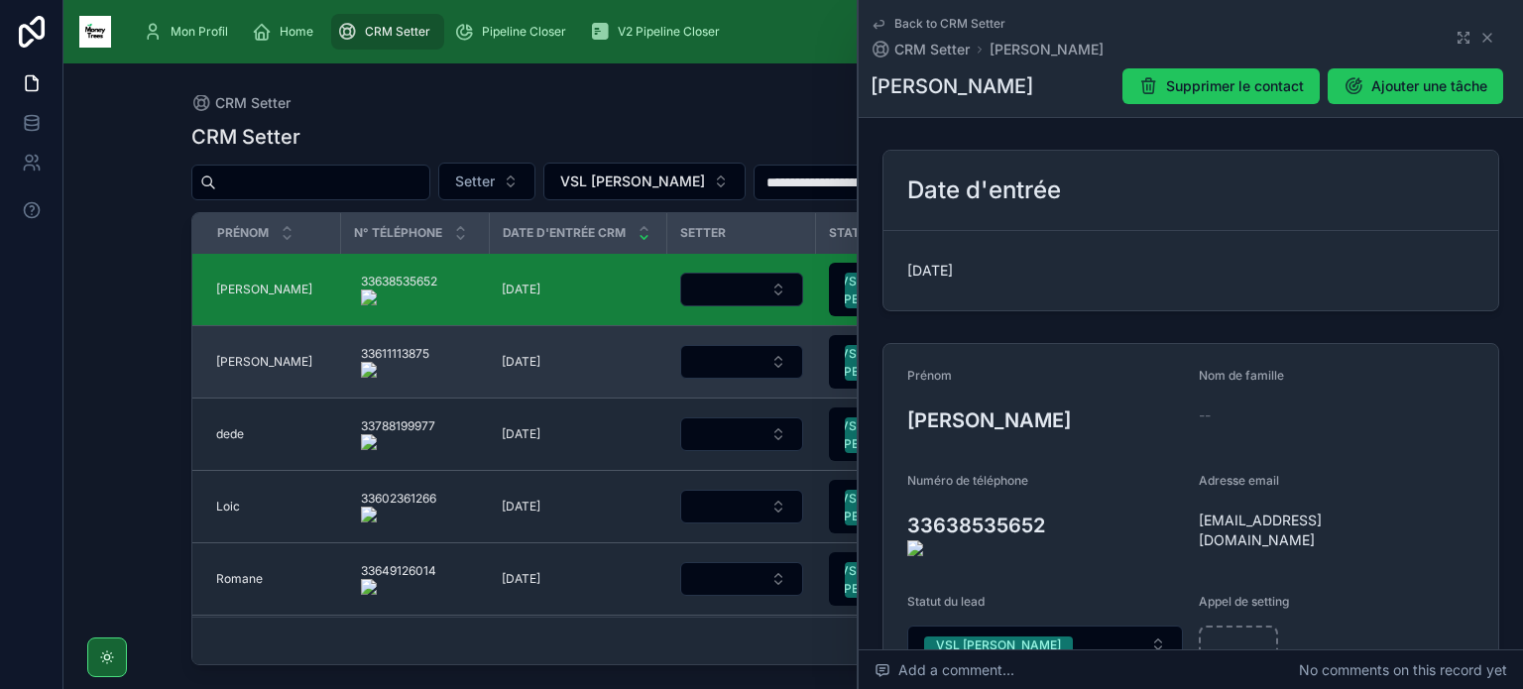
click at [249, 363] on div "[PERSON_NAME] [PERSON_NAME]" at bounding box center [272, 362] width 113 height 16
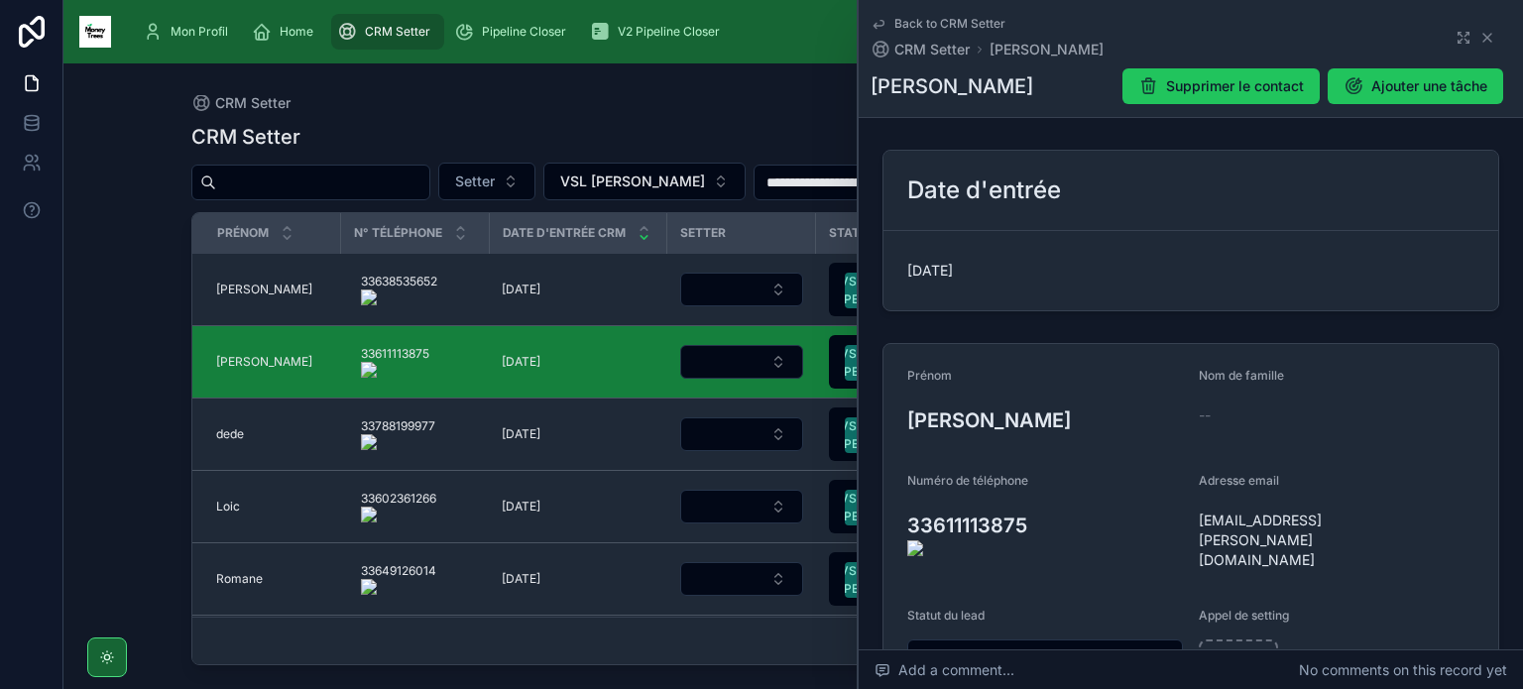
scroll to position [274, 0]
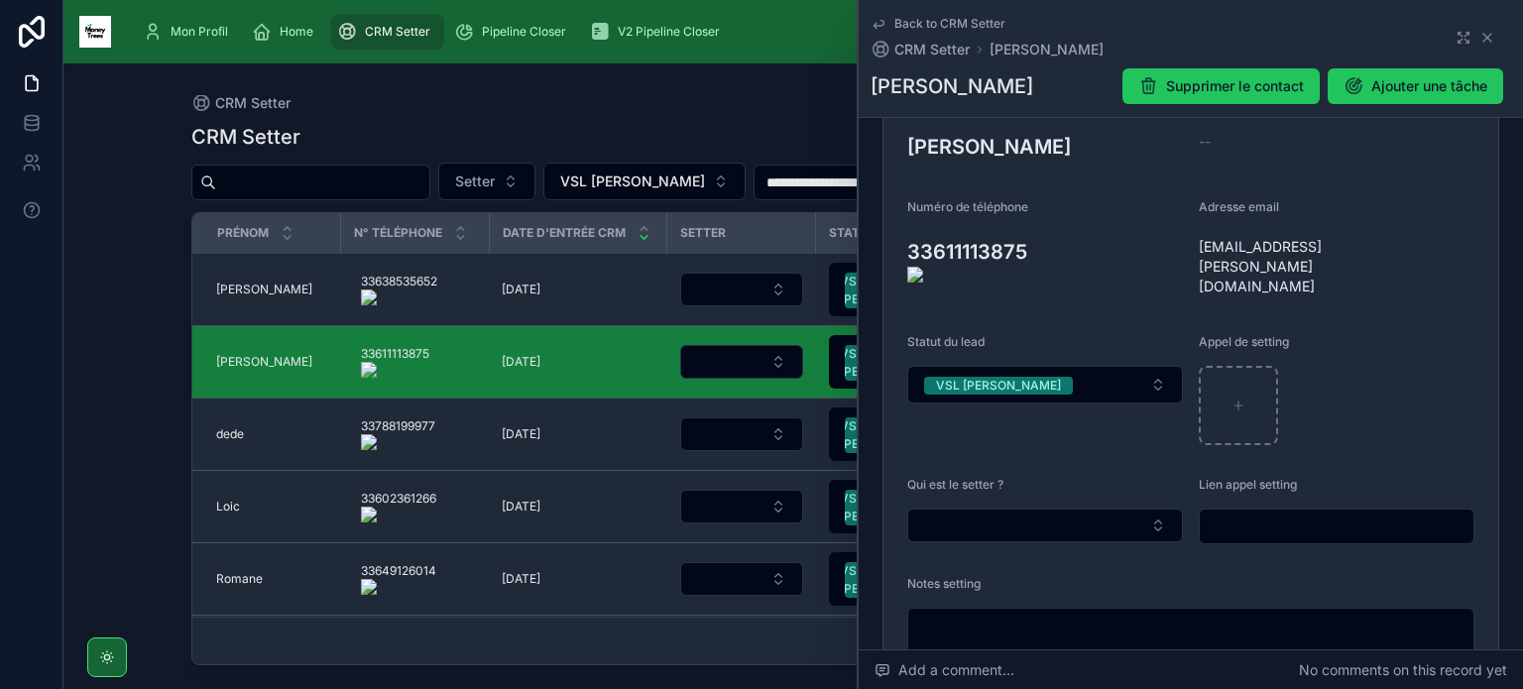
click at [1037, 224] on onoff-telecom-ce-actions-button at bounding box center [1037, 224] width 0 height 0
click at [1039, 509] on button "Select Button" at bounding box center [1045, 526] width 276 height 34
click at [1003, 574] on div "Margaux" at bounding box center [1041, 573] width 261 height 32
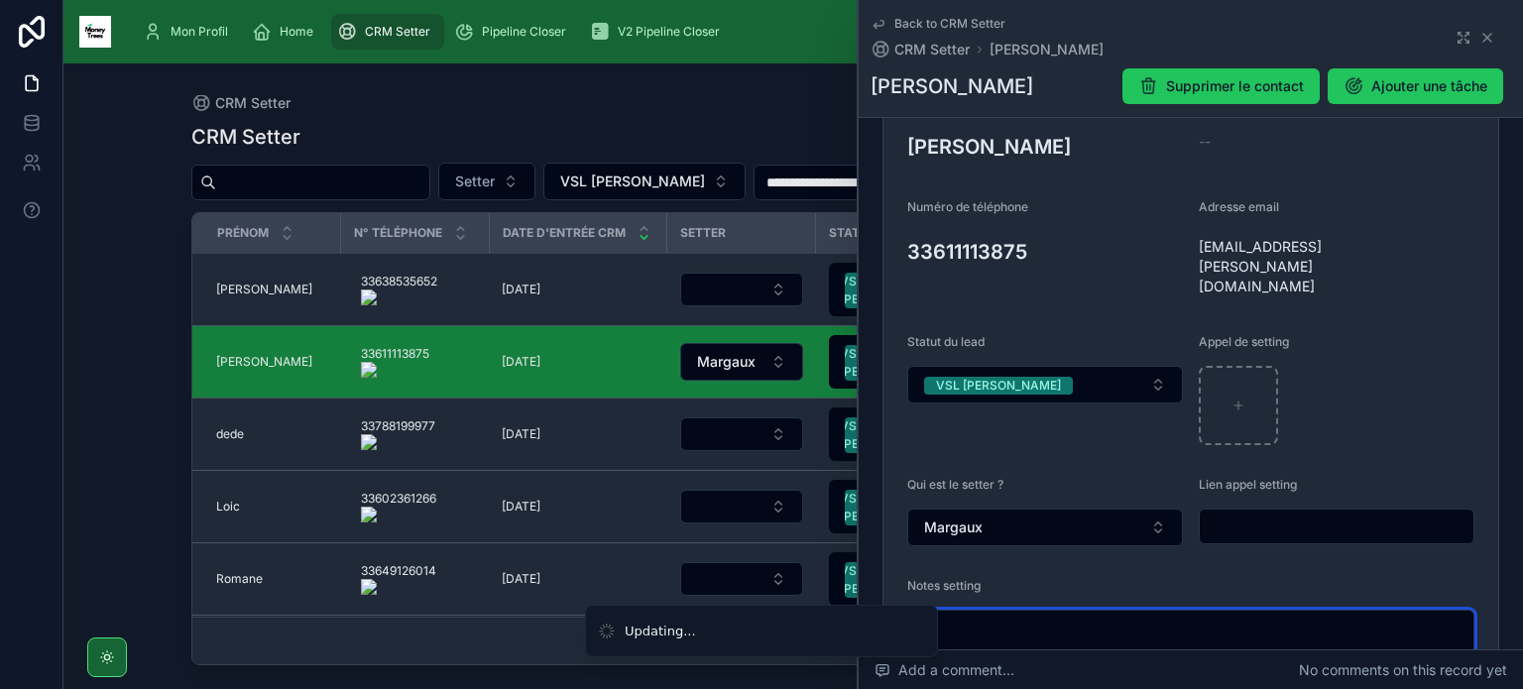
click at [1003, 610] on textarea at bounding box center [1190, 639] width 567 height 59
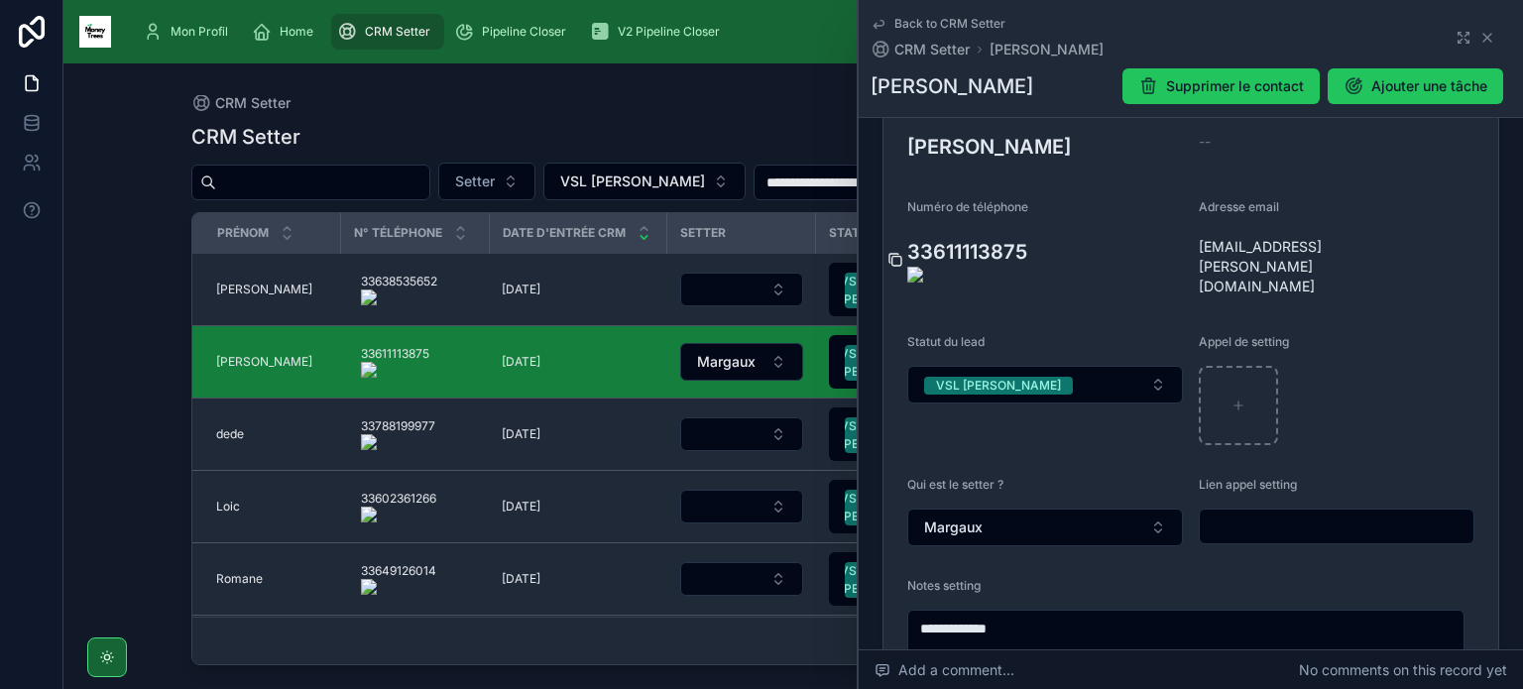
click at [892, 257] on icon at bounding box center [896, 261] width 9 height 9
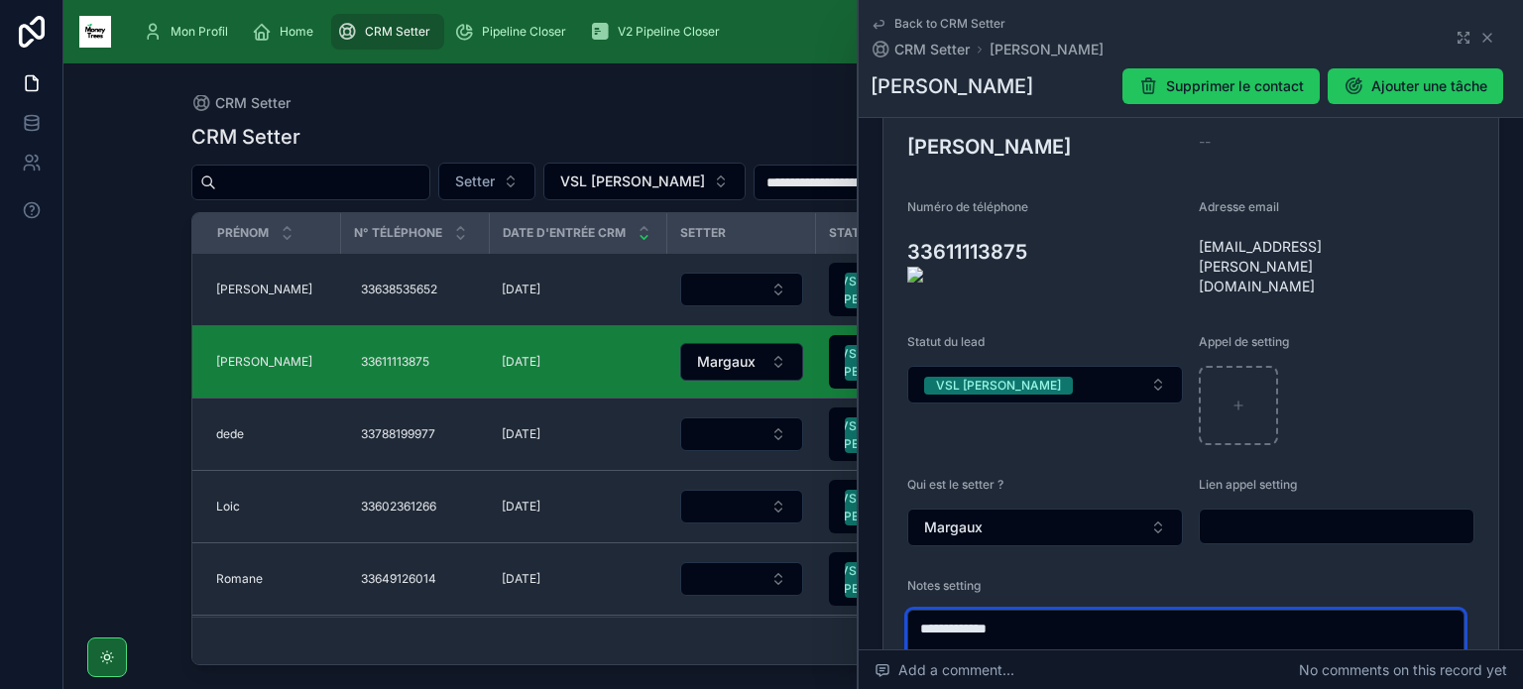
click at [1103, 610] on textarea "**********" at bounding box center [1185, 639] width 557 height 59
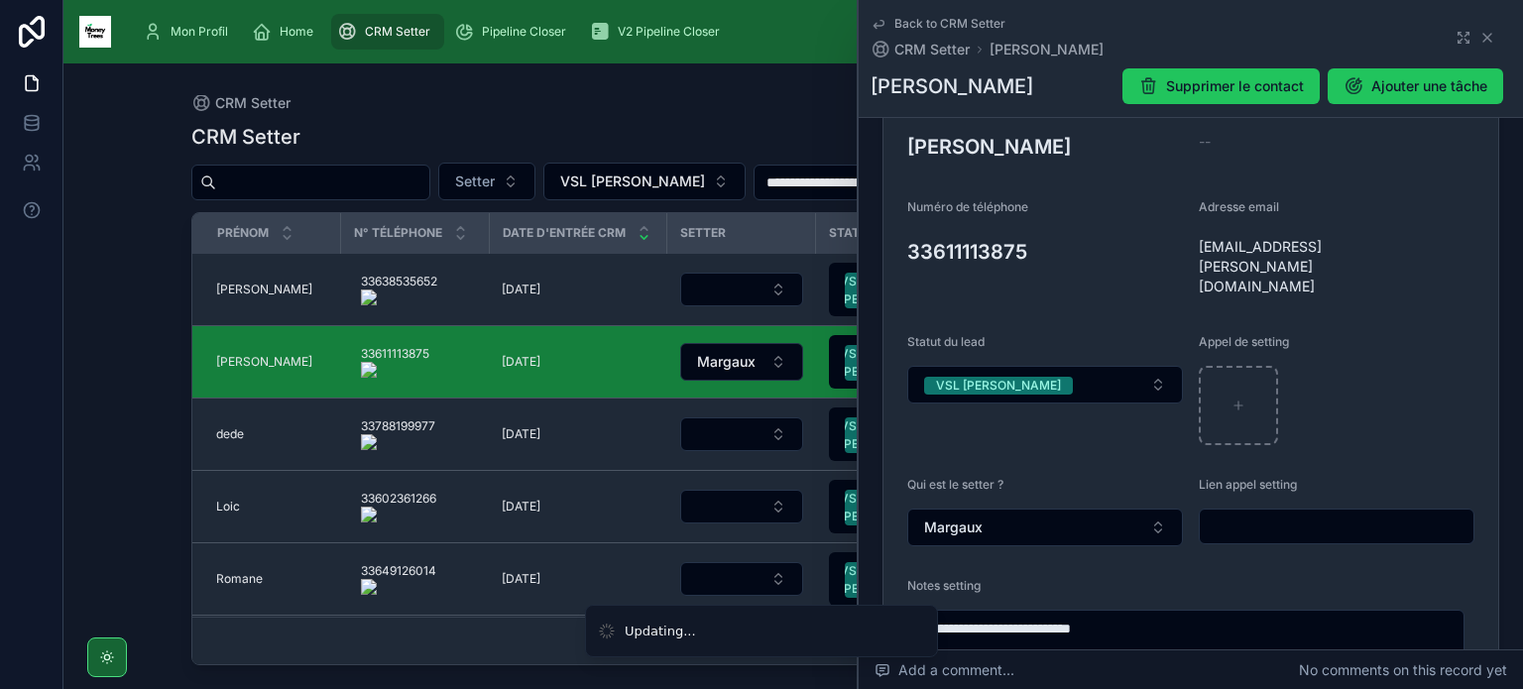
click at [1055, 375] on div "Statut du lead VSL [PERSON_NAME]" at bounding box center [1045, 389] width 276 height 111
click at [1056, 366] on button "VSL [PERSON_NAME]" at bounding box center [1045, 385] width 276 height 38
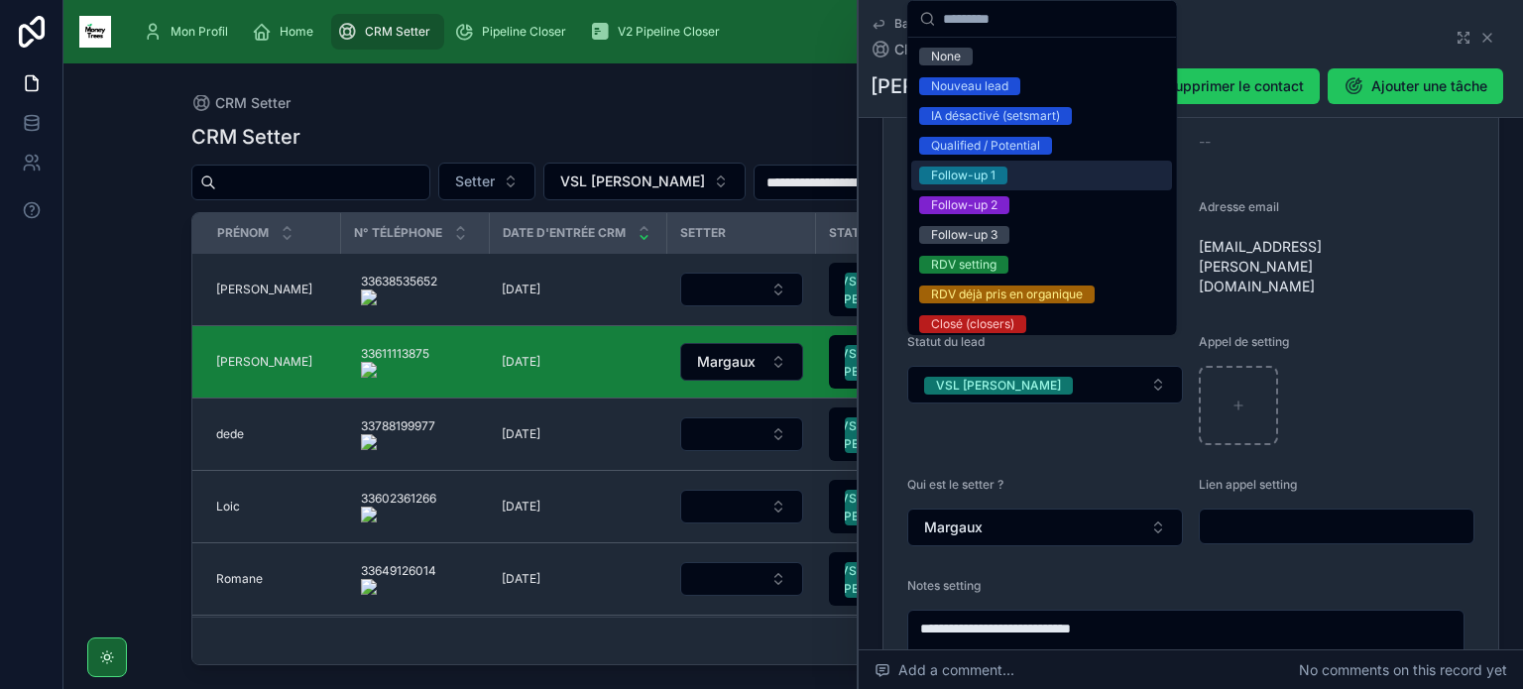
click at [1072, 175] on div "Follow-up 1" at bounding box center [1041, 176] width 261 height 30
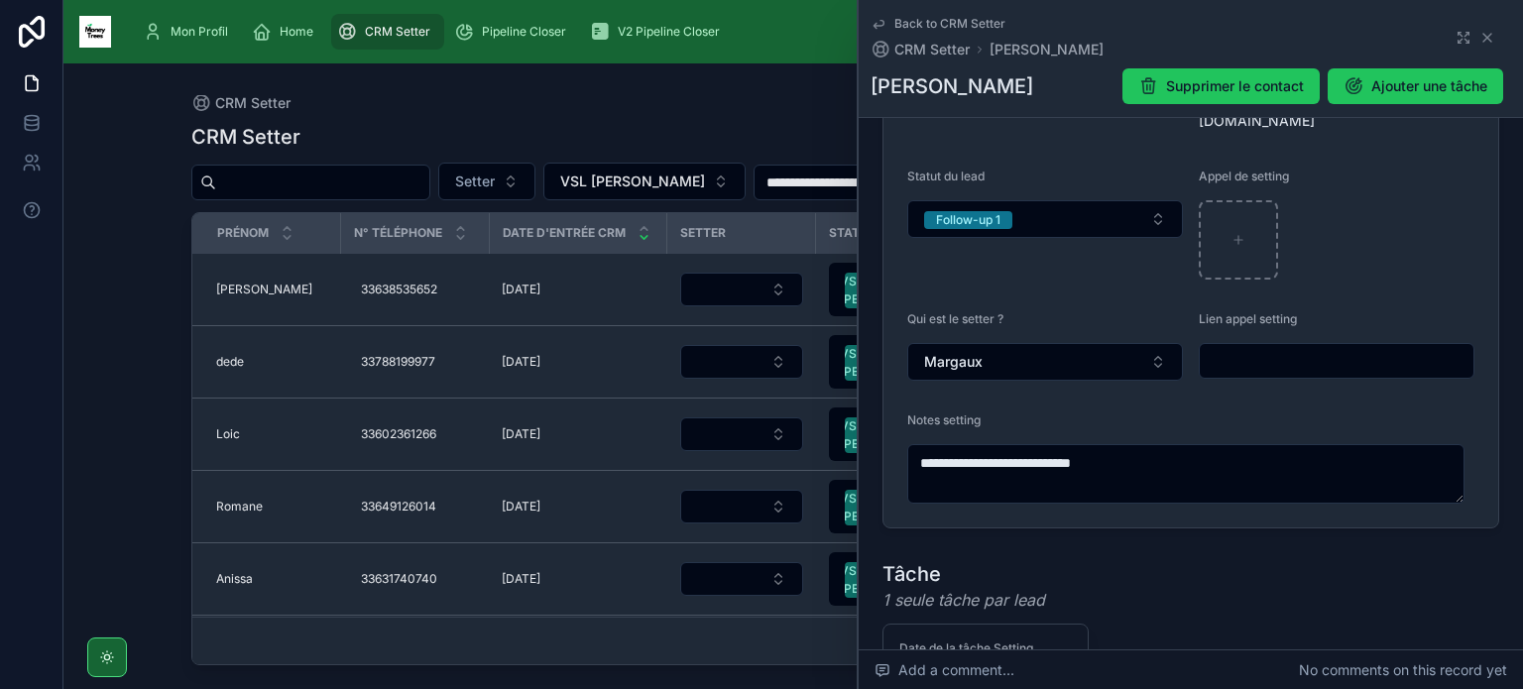
scroll to position [440, 0]
type textarea "**********"
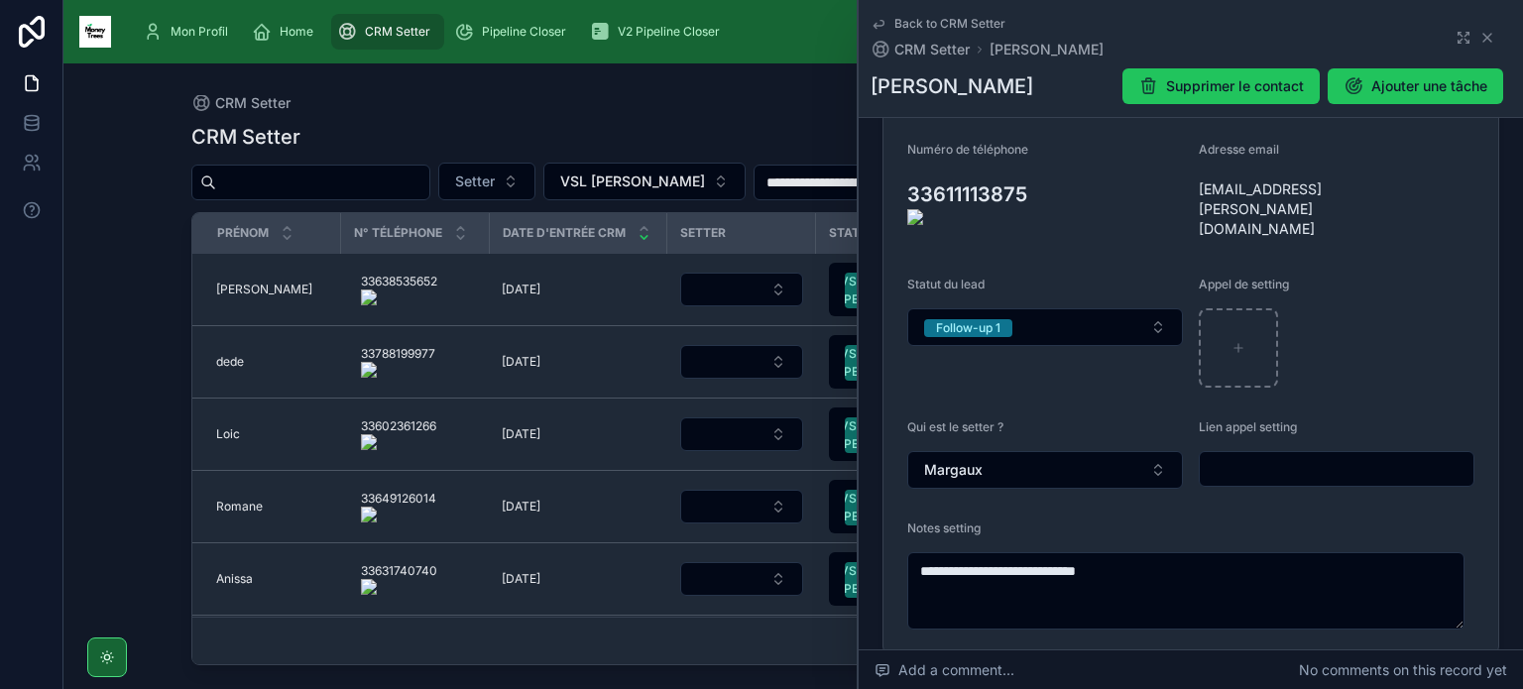
scroll to position [329, 0]
click at [1185, 203] on icon at bounding box center [1187, 211] width 16 height 16
click at [446, 262] on onoff-telecom-ce-actions-button at bounding box center [446, 262] width 0 height 0
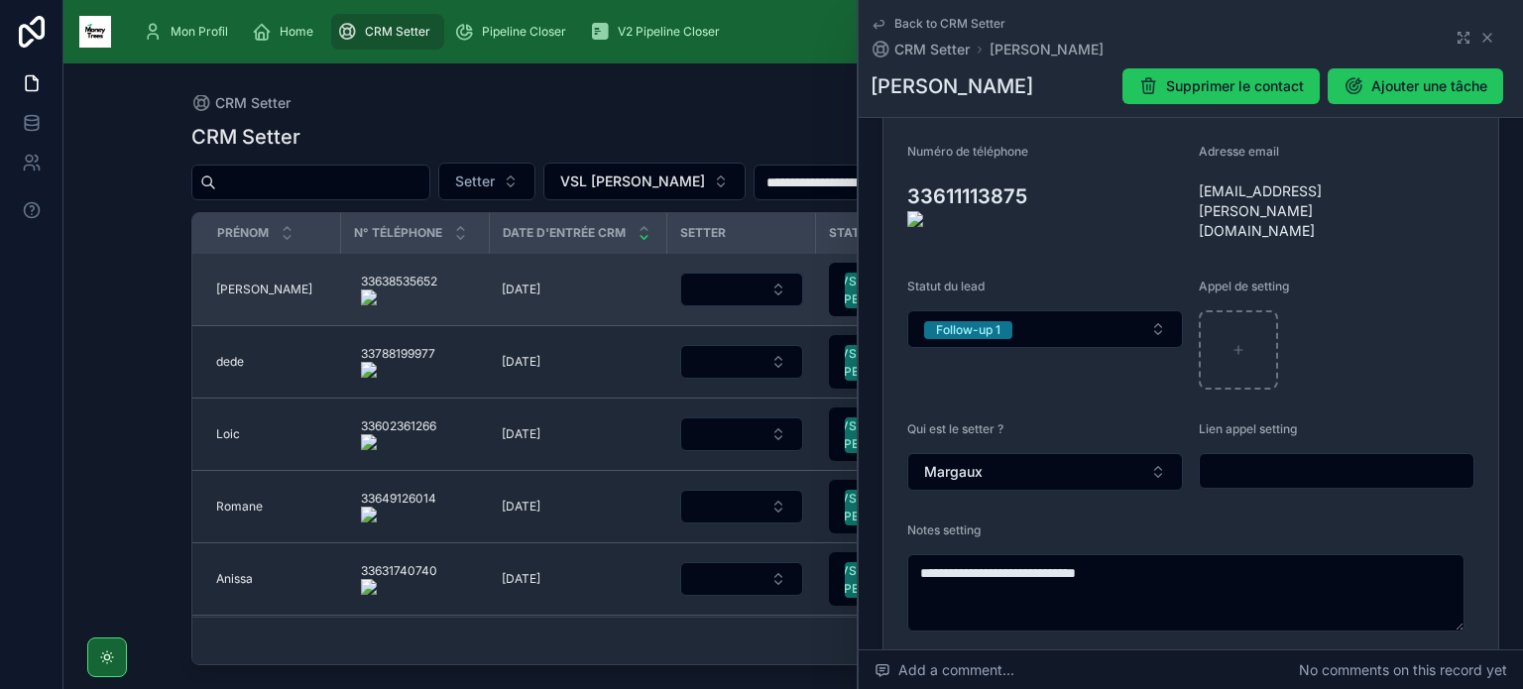
click at [233, 285] on span "[PERSON_NAME]" at bounding box center [264, 290] width 96 height 16
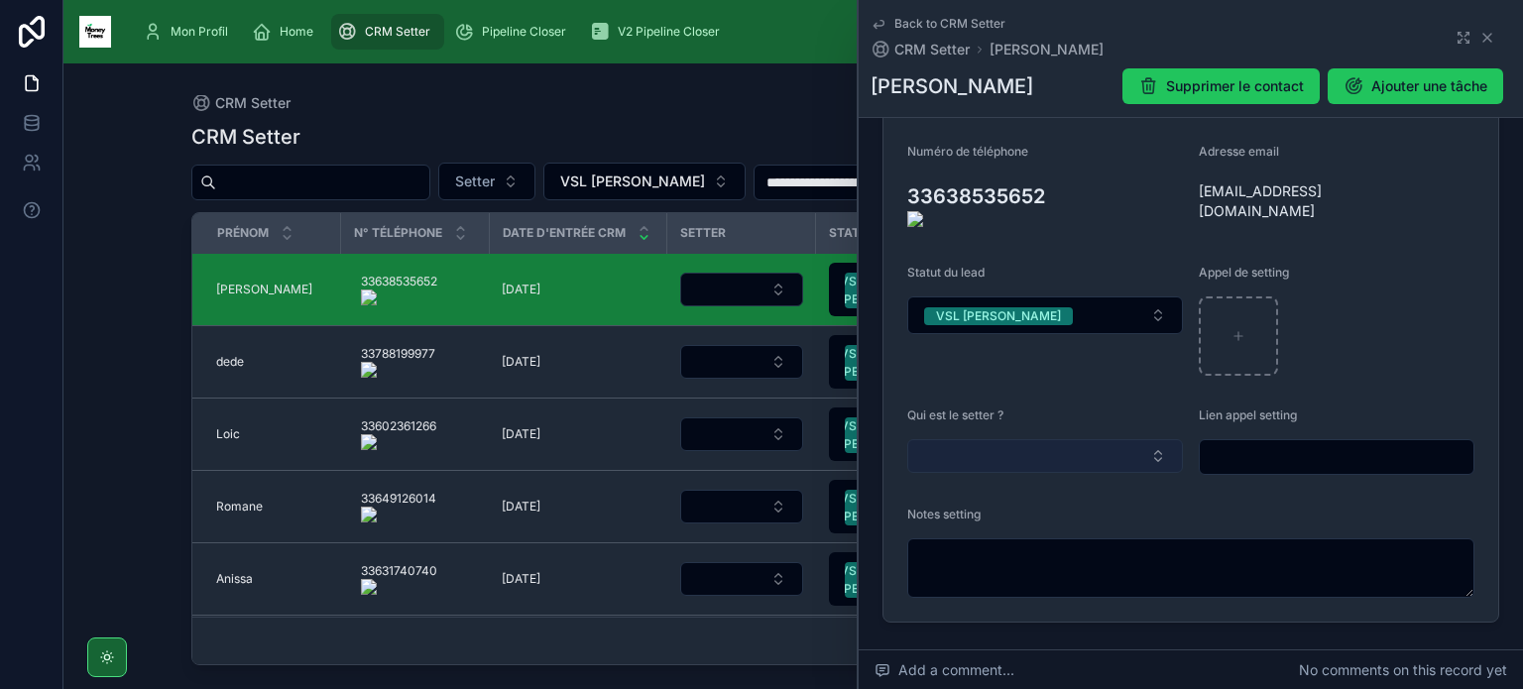
click at [1027, 439] on button "Select Button" at bounding box center [1045, 456] width 276 height 34
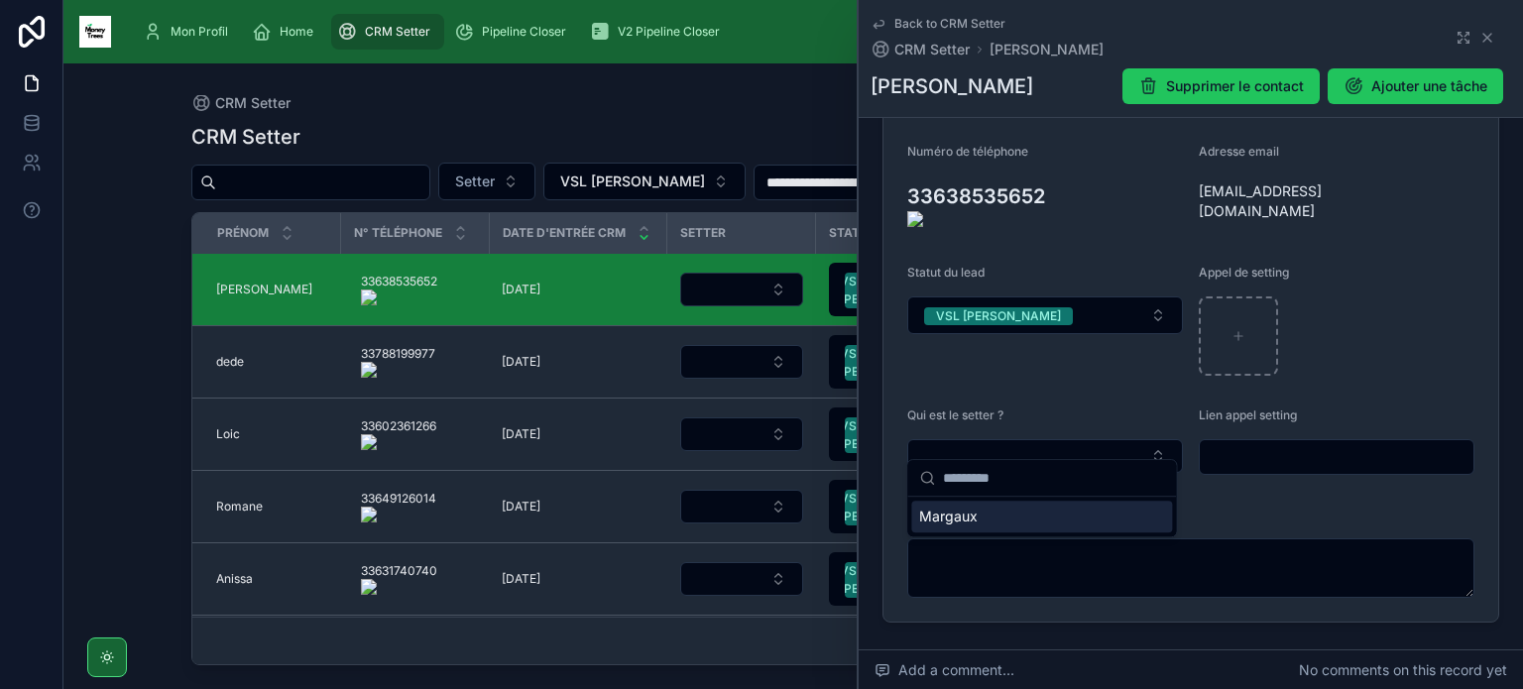
click at [1000, 524] on div "Margaux" at bounding box center [1041, 517] width 261 height 32
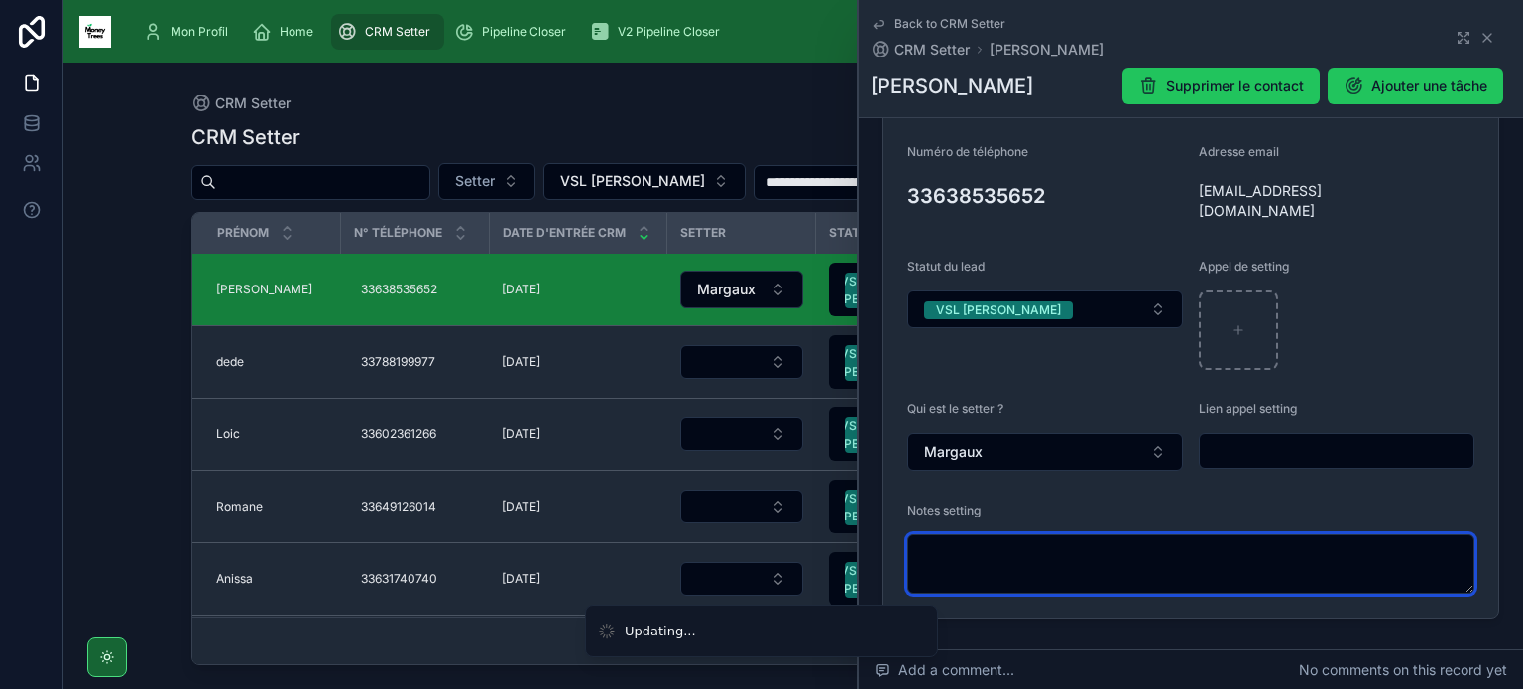
click at [991, 552] on textarea at bounding box center [1190, 563] width 567 height 59
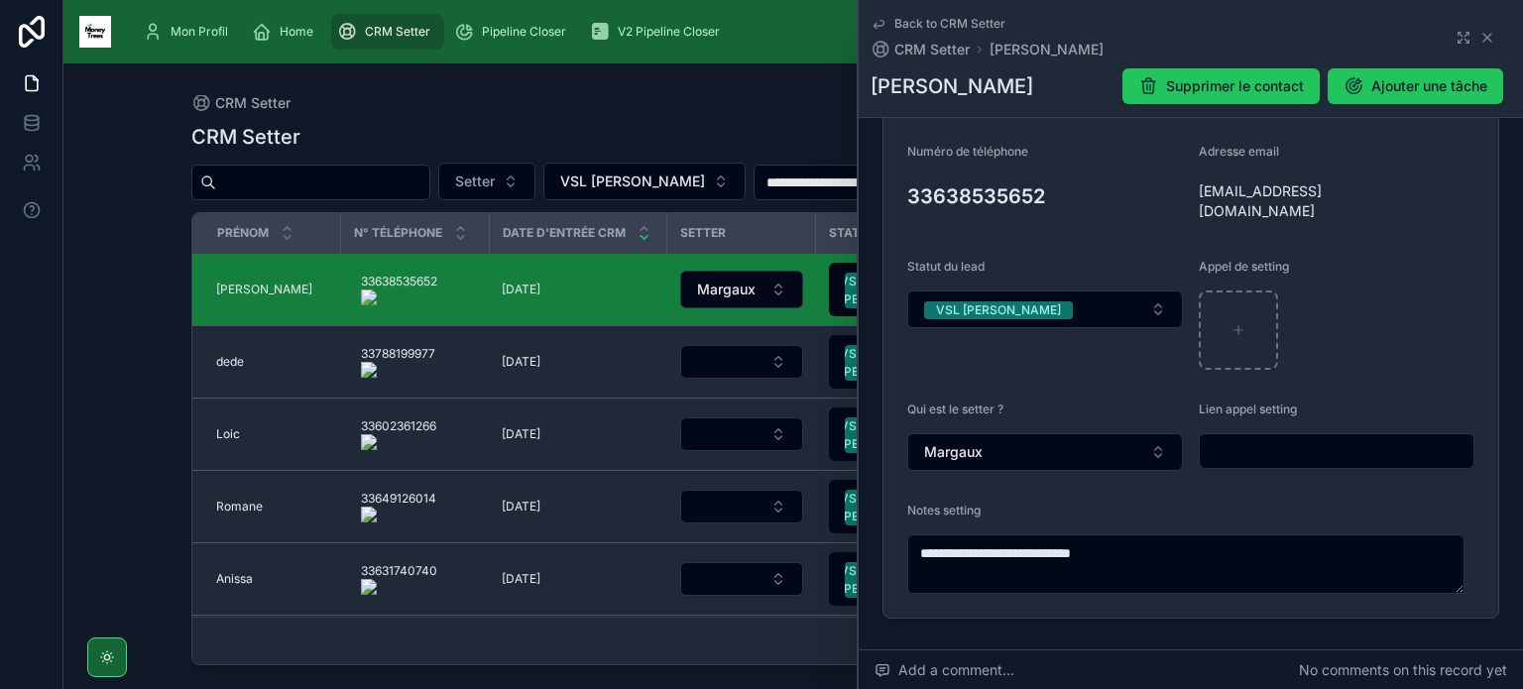
click at [899, 197] on form "**********" at bounding box center [1190, 316] width 615 height 603
click at [895, 195] on icon at bounding box center [895, 196] width 16 height 16
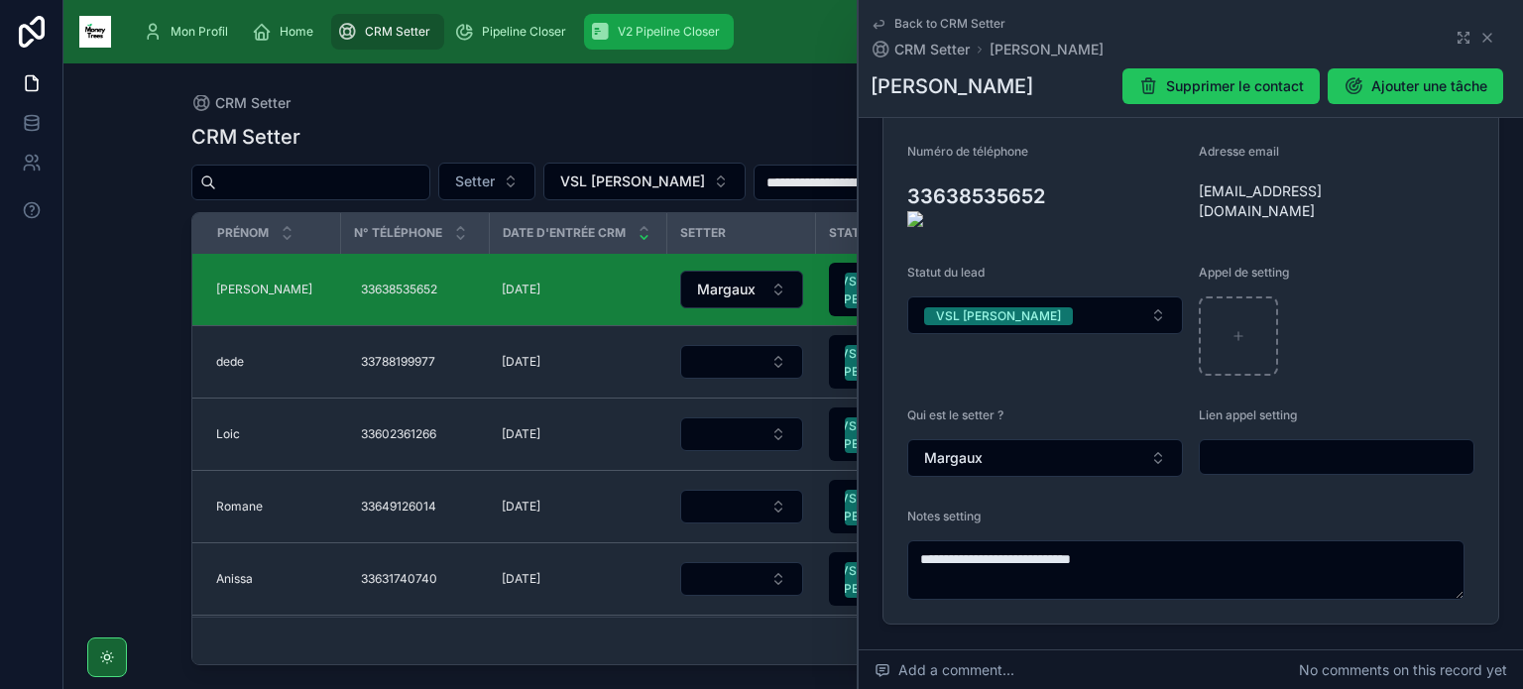
type textarea "**********"
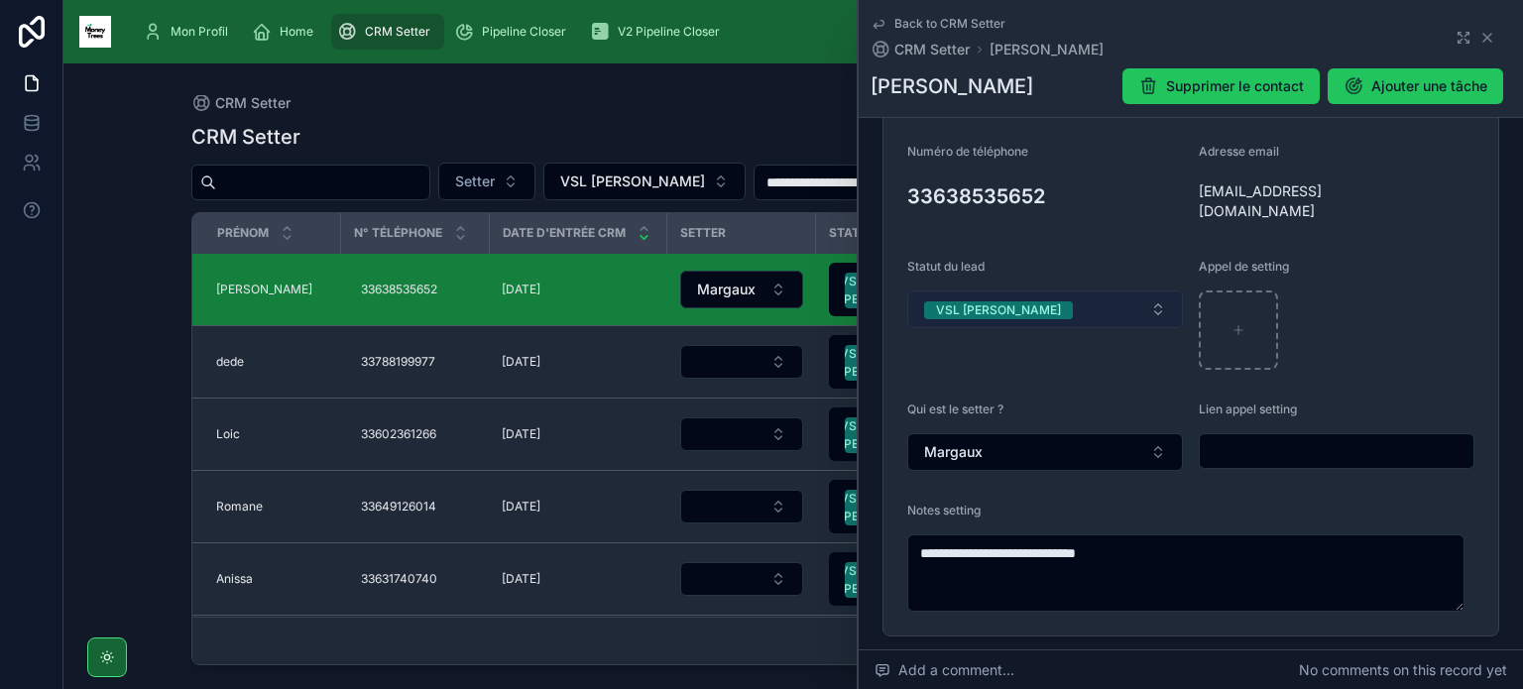
click at [957, 301] on div "VSL [PERSON_NAME]" at bounding box center [998, 310] width 125 height 18
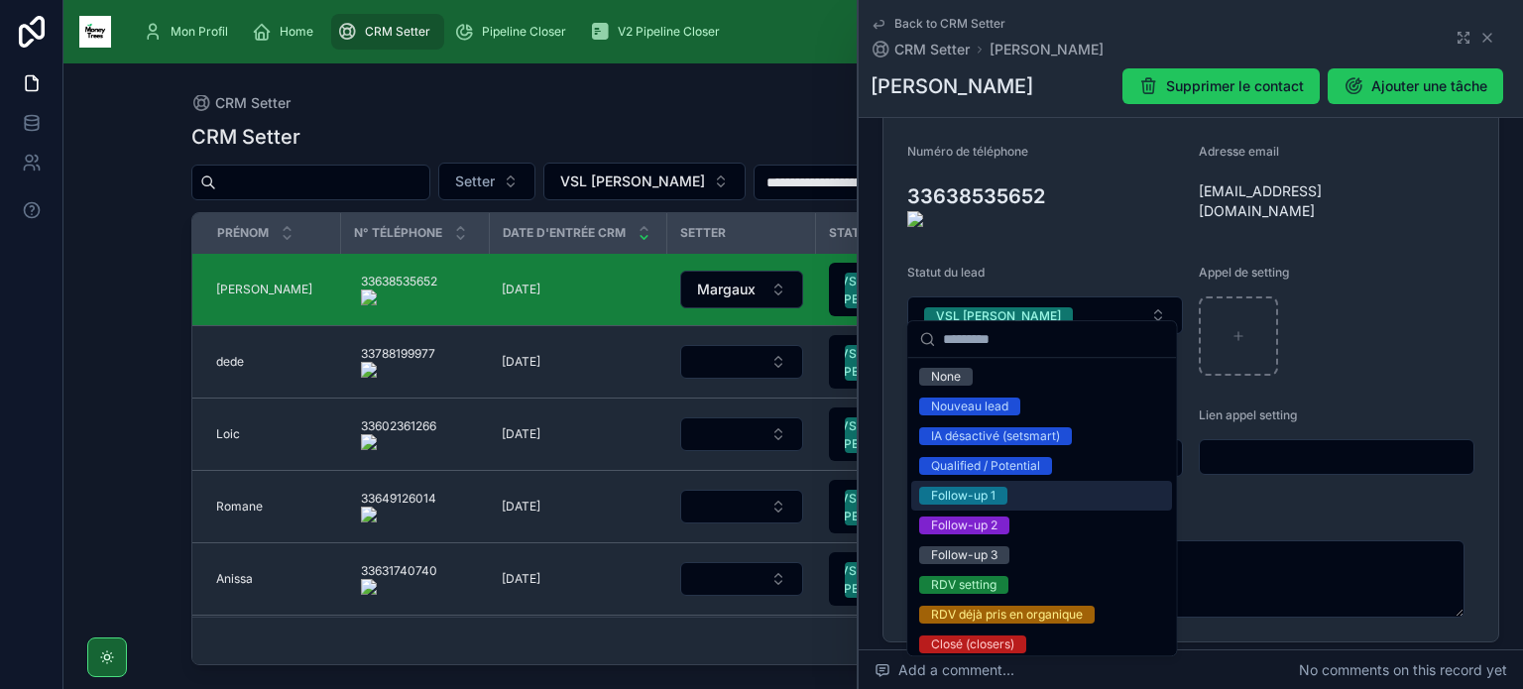
click at [985, 506] on div "Follow-up 1" at bounding box center [1041, 496] width 261 height 30
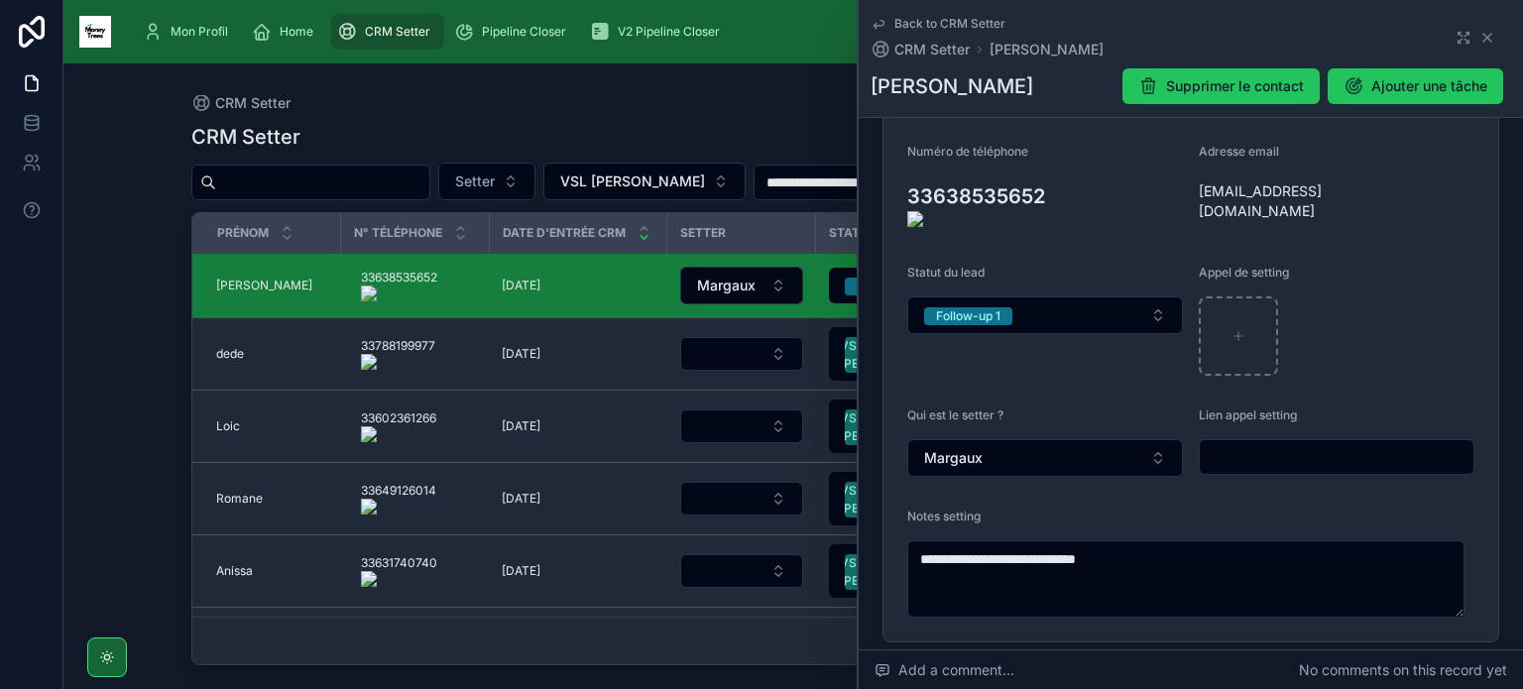
click at [1182, 190] on form "**********" at bounding box center [1190, 328] width 615 height 627
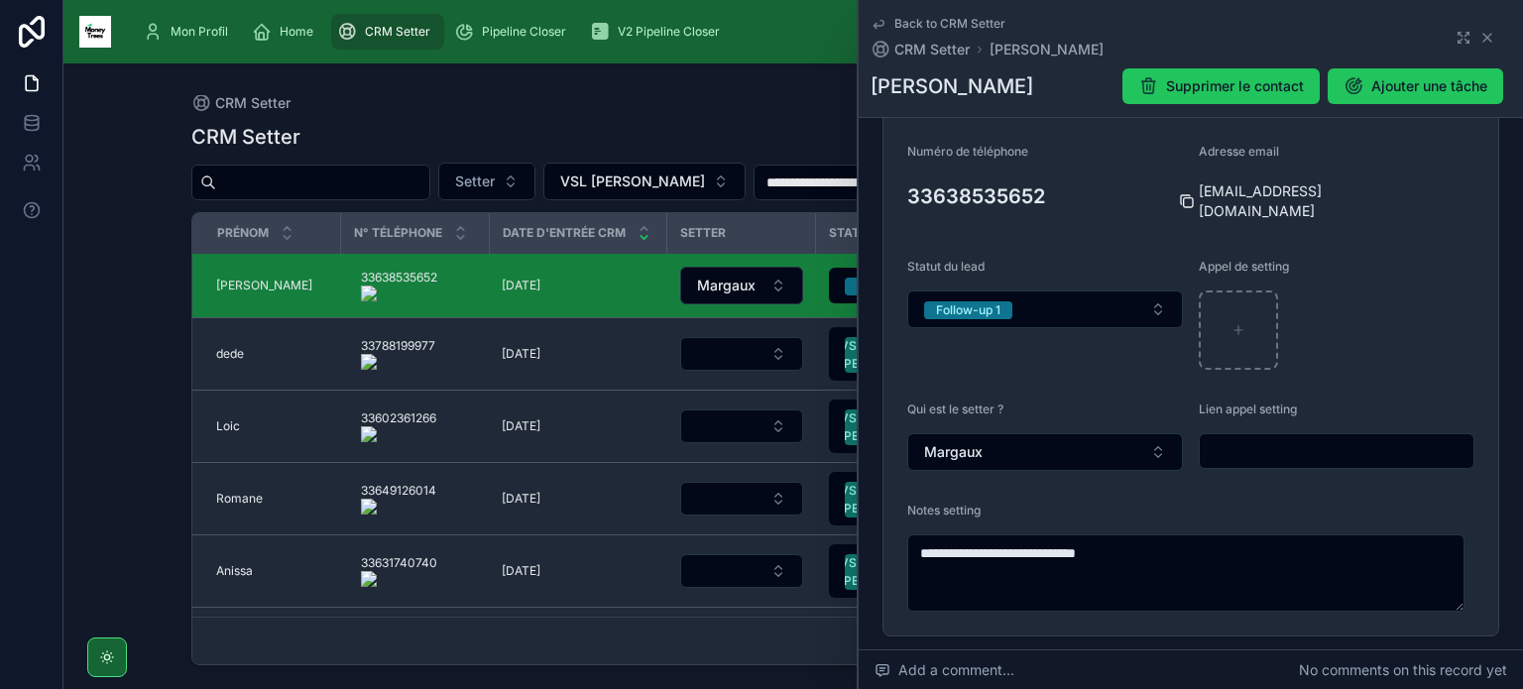
click at [1184, 198] on icon at bounding box center [1188, 202] width 9 height 9
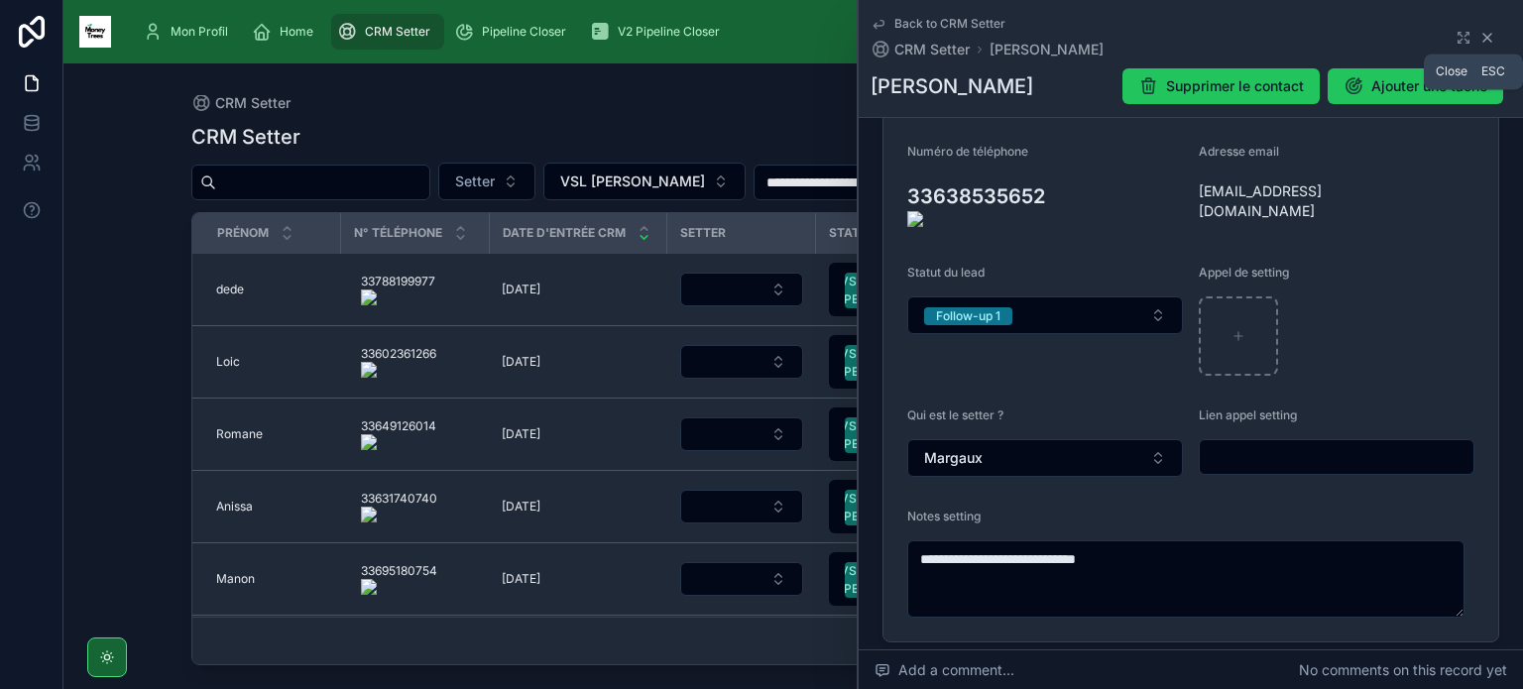
click at [1483, 40] on icon at bounding box center [1487, 38] width 8 height 8
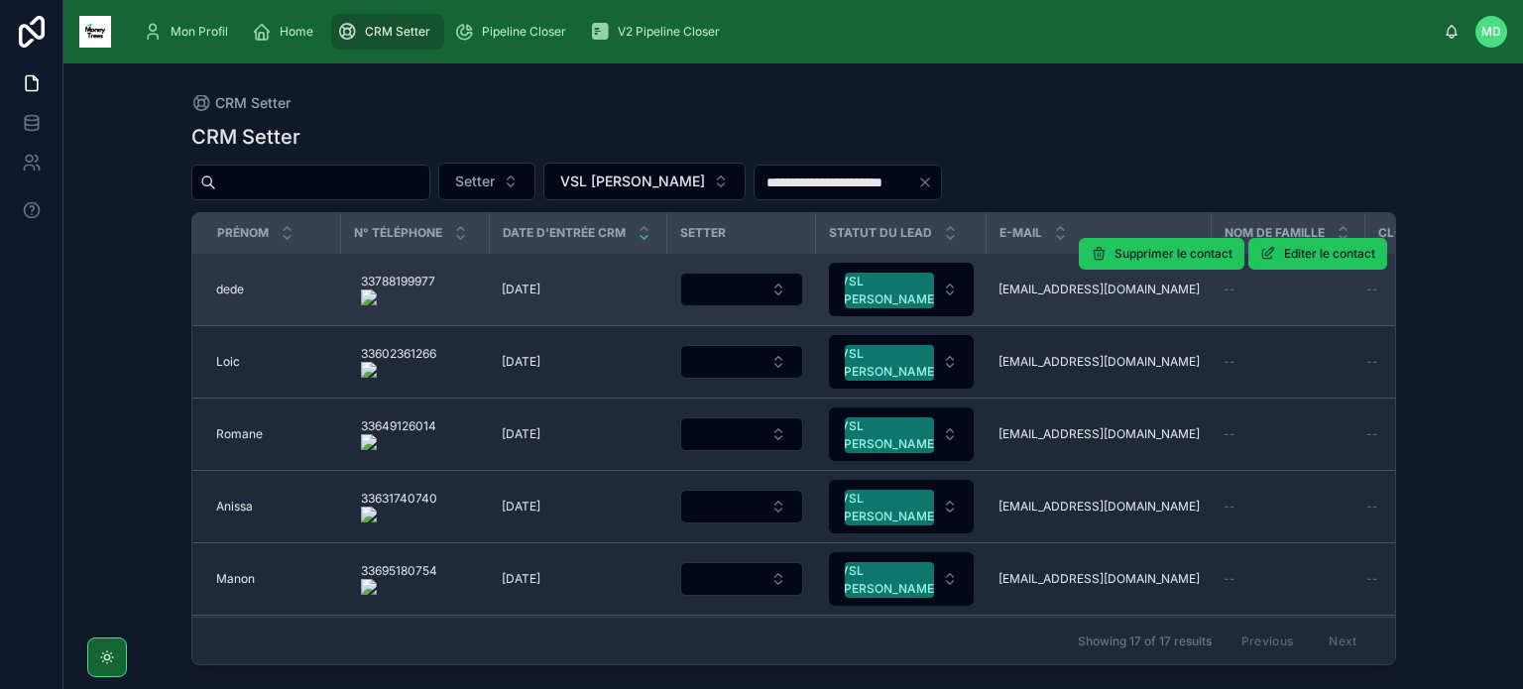
click at [245, 283] on div "[PERSON_NAME]" at bounding box center [272, 290] width 113 height 16
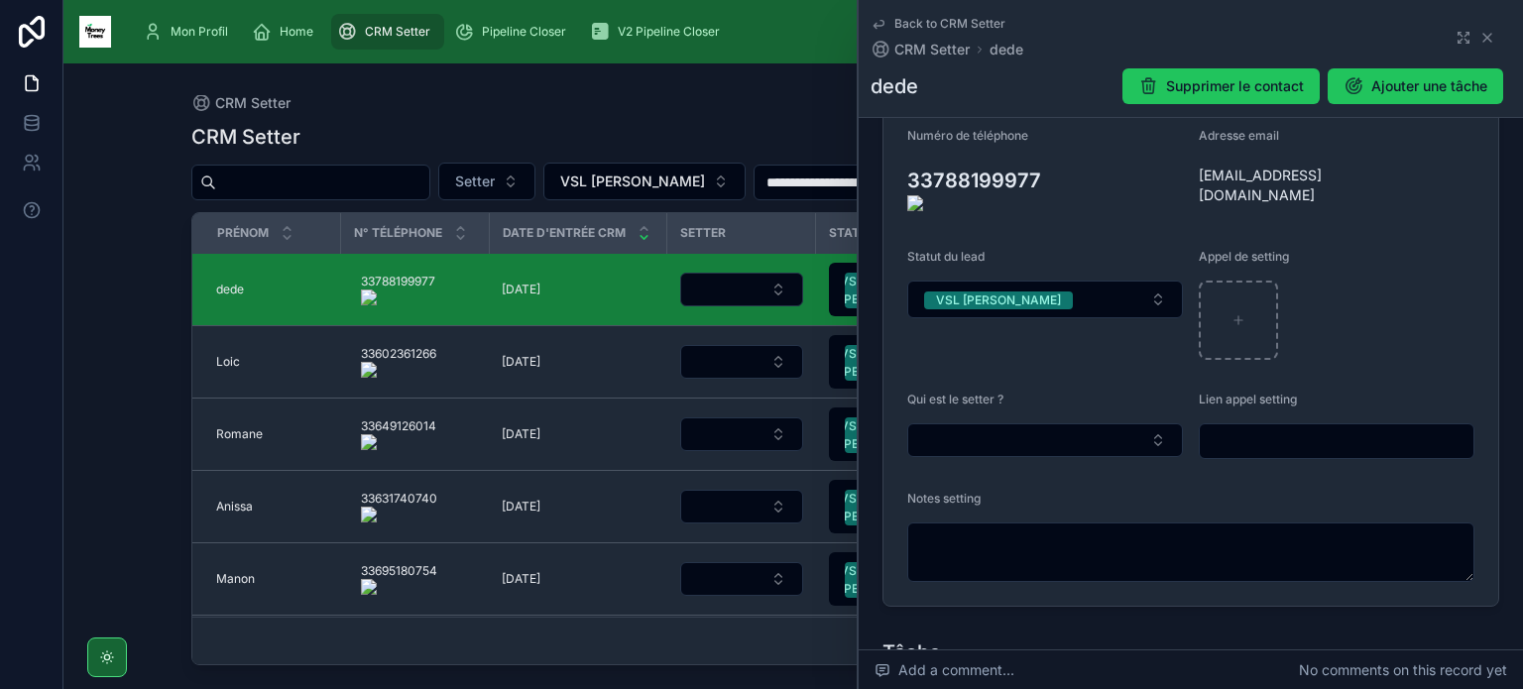
scroll to position [347, 0]
click at [983, 421] on button "Select Button" at bounding box center [1045, 438] width 276 height 34
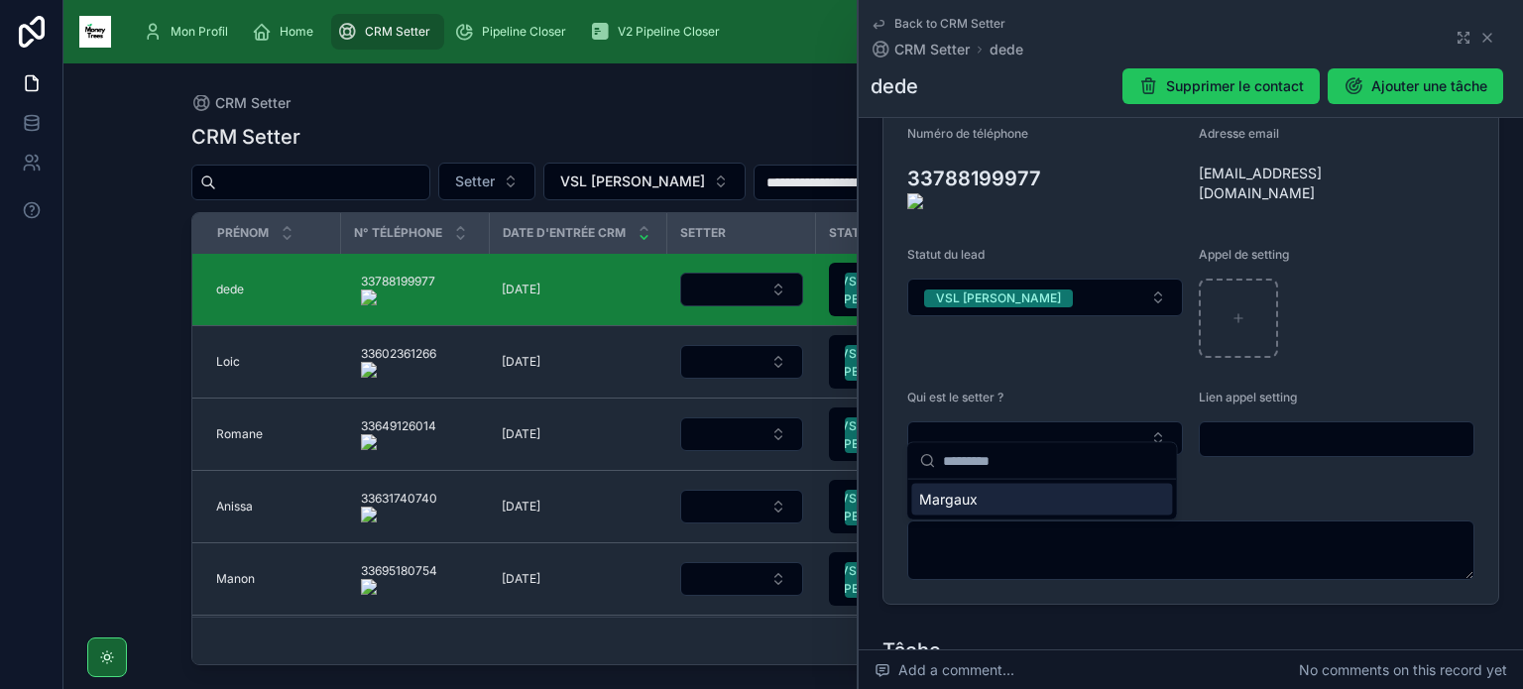
click at [975, 500] on span "Margaux" at bounding box center [948, 500] width 58 height 20
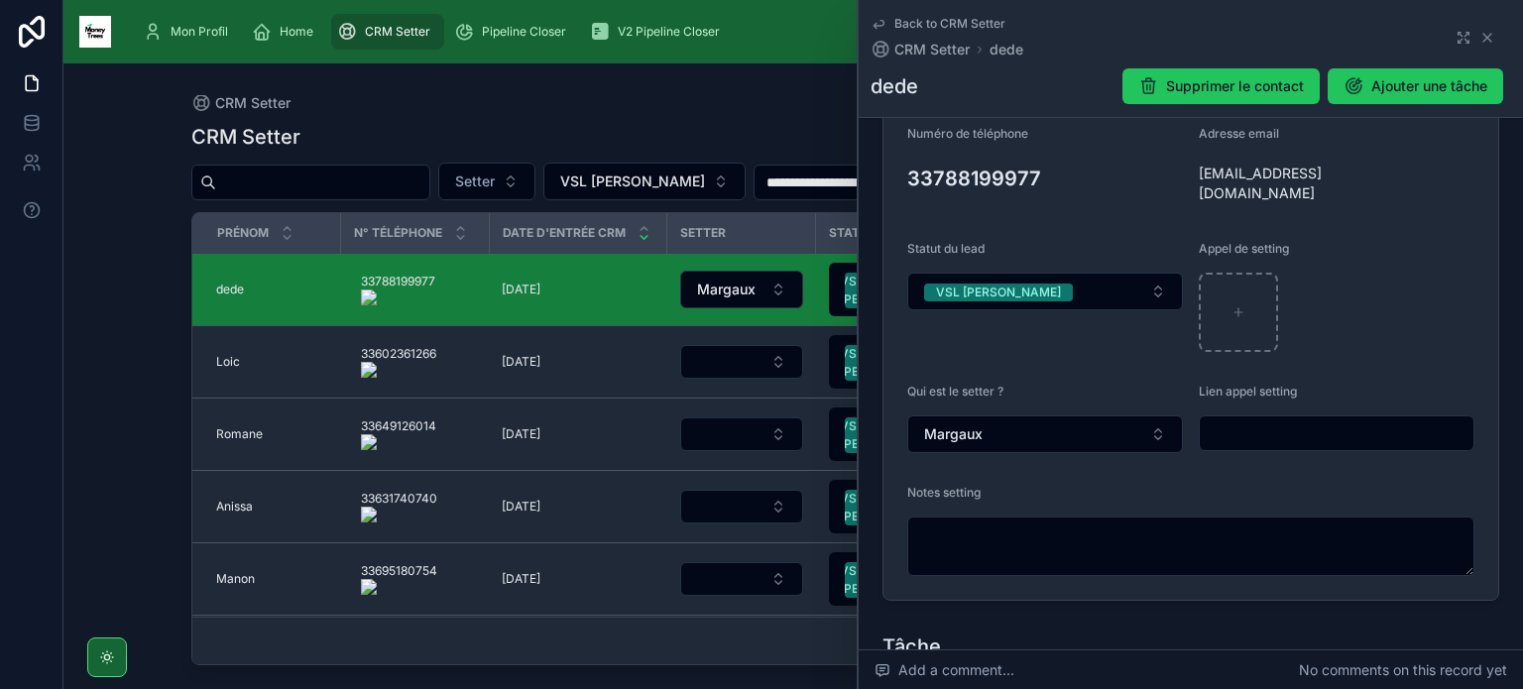
click at [1049, 150] on onoff-telecom-ce-actions-button at bounding box center [1049, 150] width 0 height 0
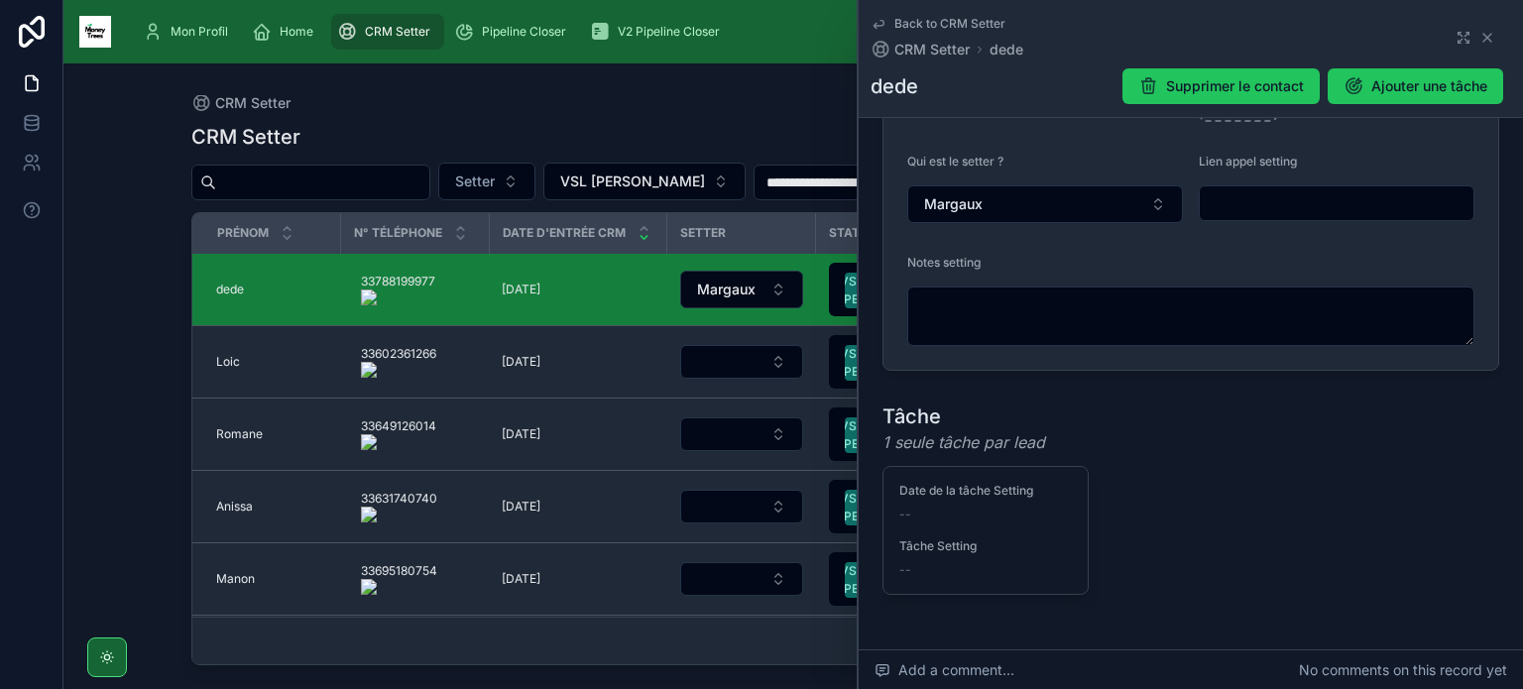
scroll to position [583, 0]
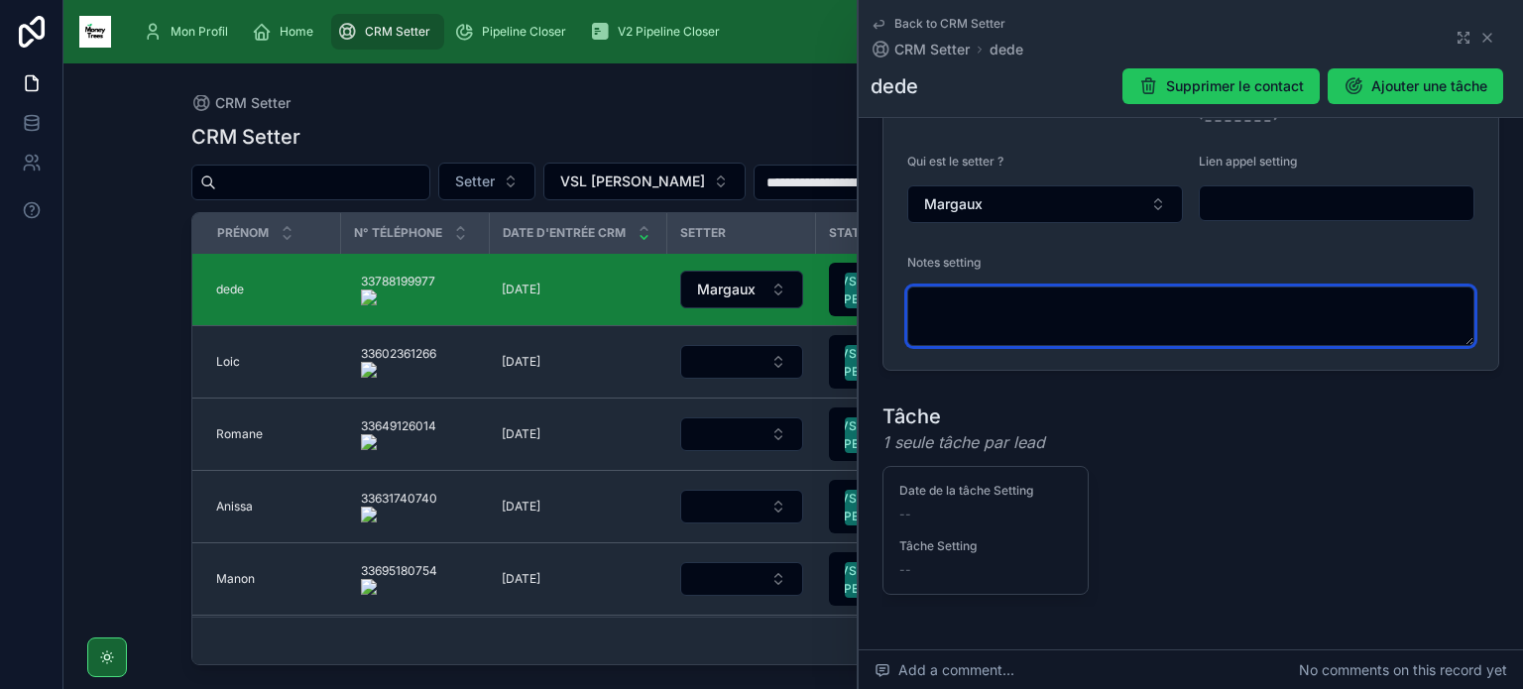
click at [1002, 286] on textarea at bounding box center [1190, 315] width 567 height 59
type textarea "*****"
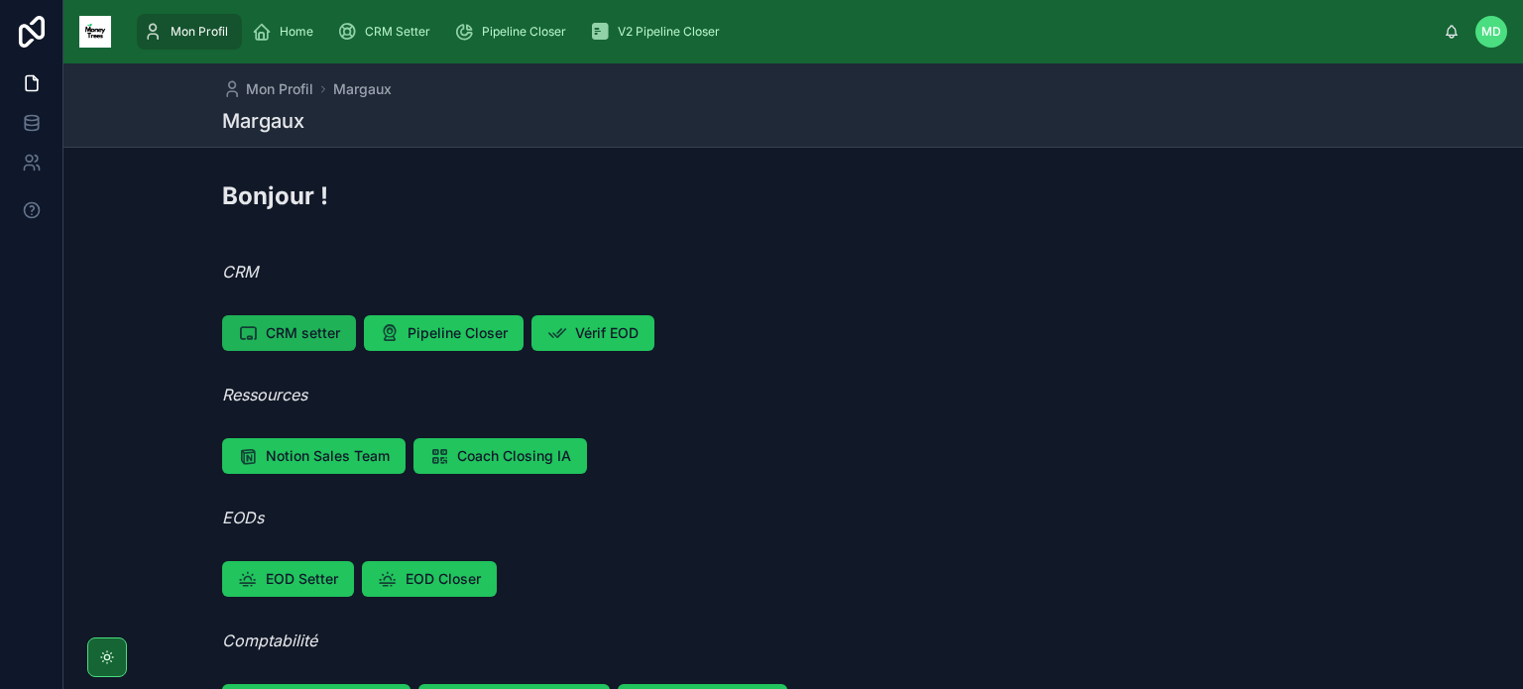
click at [316, 327] on span "CRM setter" at bounding box center [303, 333] width 74 height 20
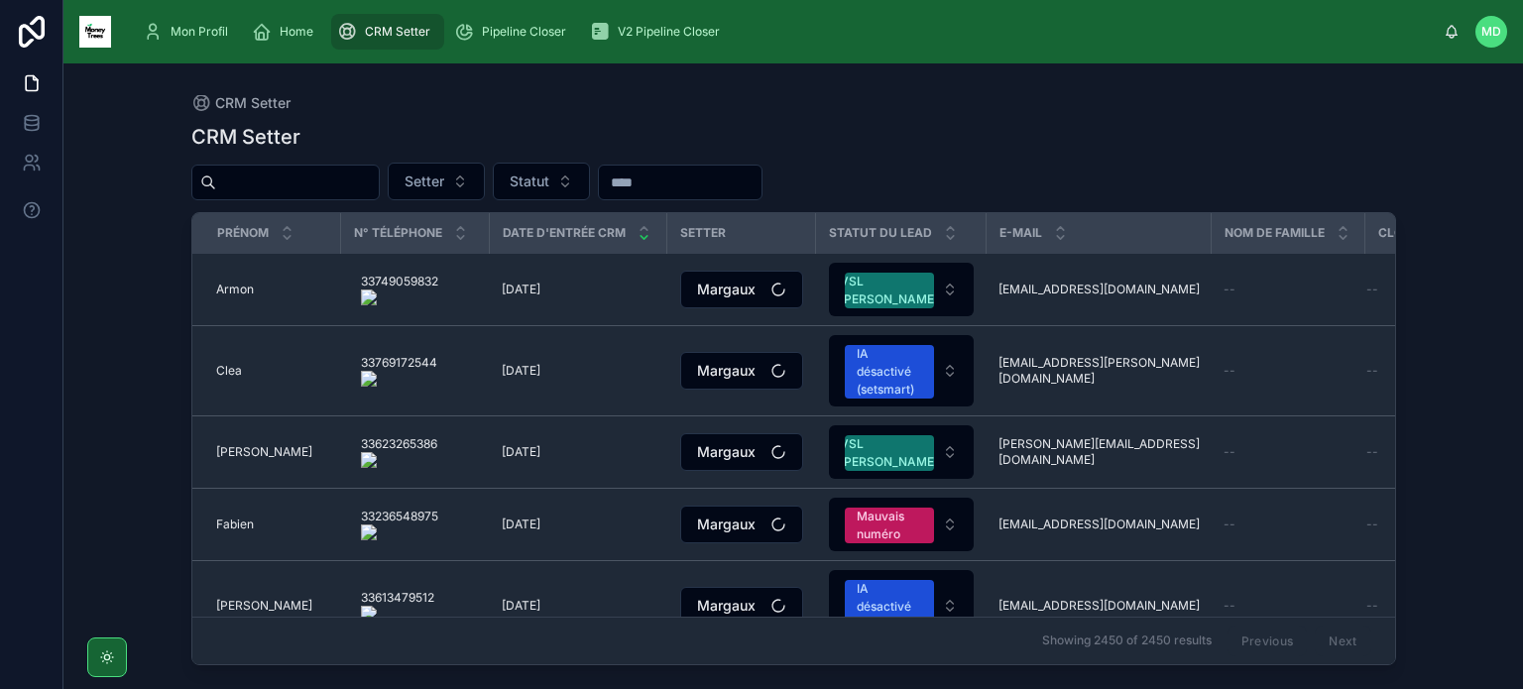
click at [330, 175] on input "text" at bounding box center [297, 183] width 163 height 28
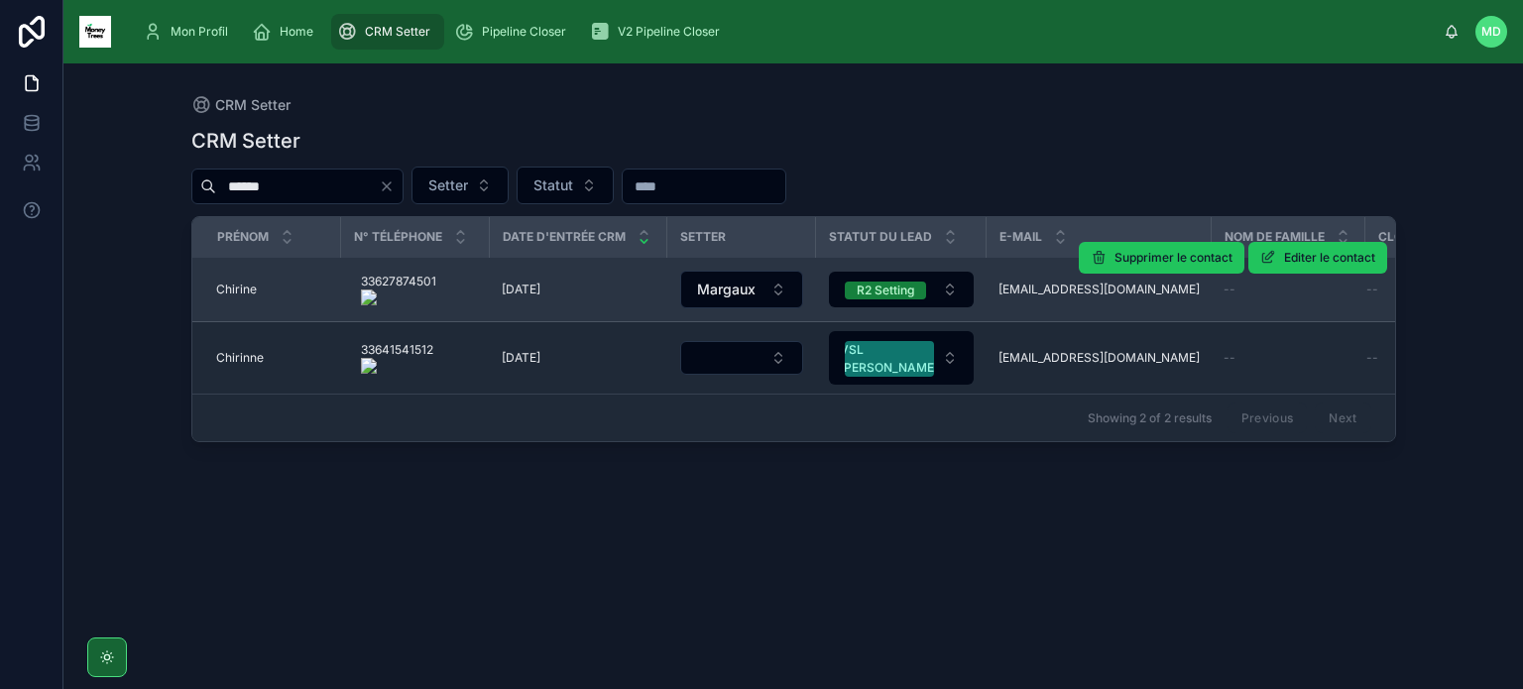
type input "******"
click at [232, 292] on span "Chirine" at bounding box center [236, 290] width 41 height 16
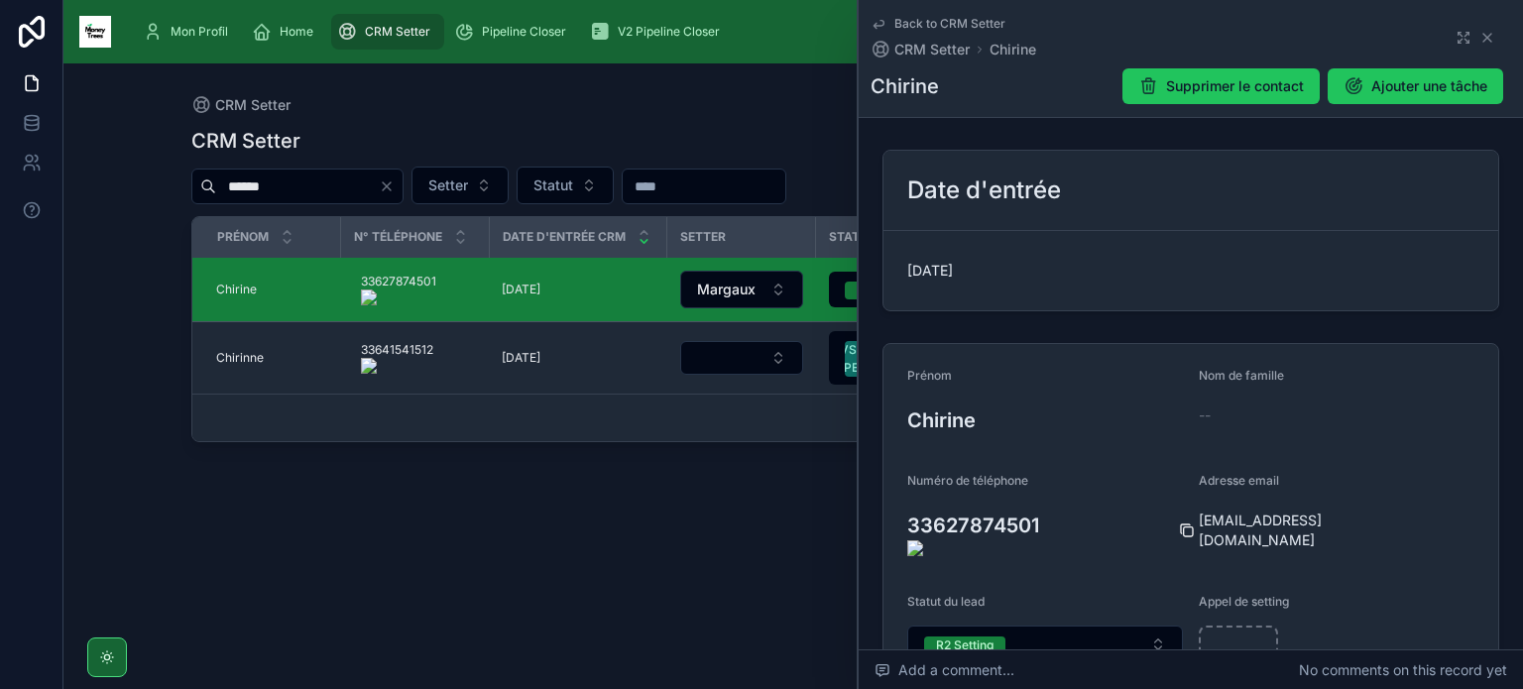
click at [1179, 524] on icon at bounding box center [1187, 530] width 16 height 16
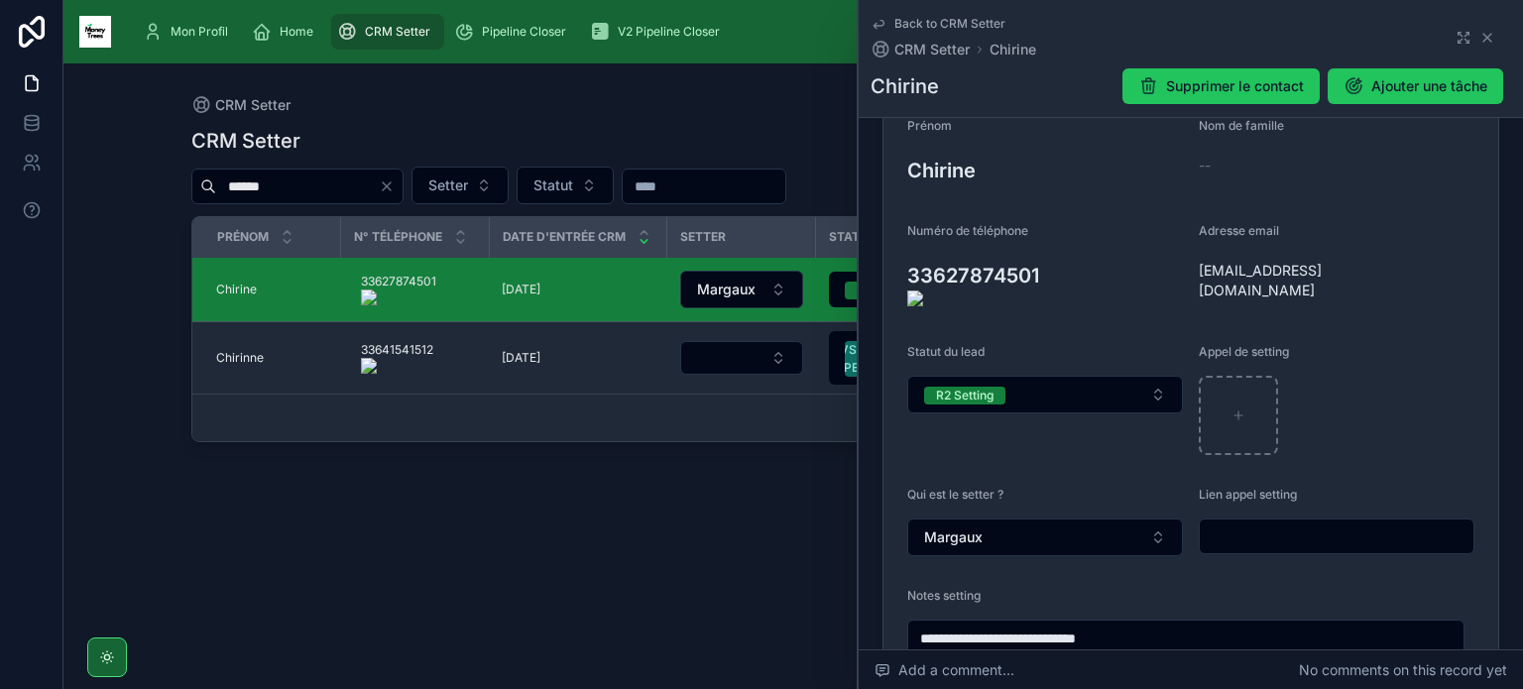
click at [1246, 529] on input "text" at bounding box center [1336, 536] width 274 height 28
paste input "**********"
type input "**********"
click at [1483, 39] on icon at bounding box center [1487, 38] width 8 height 8
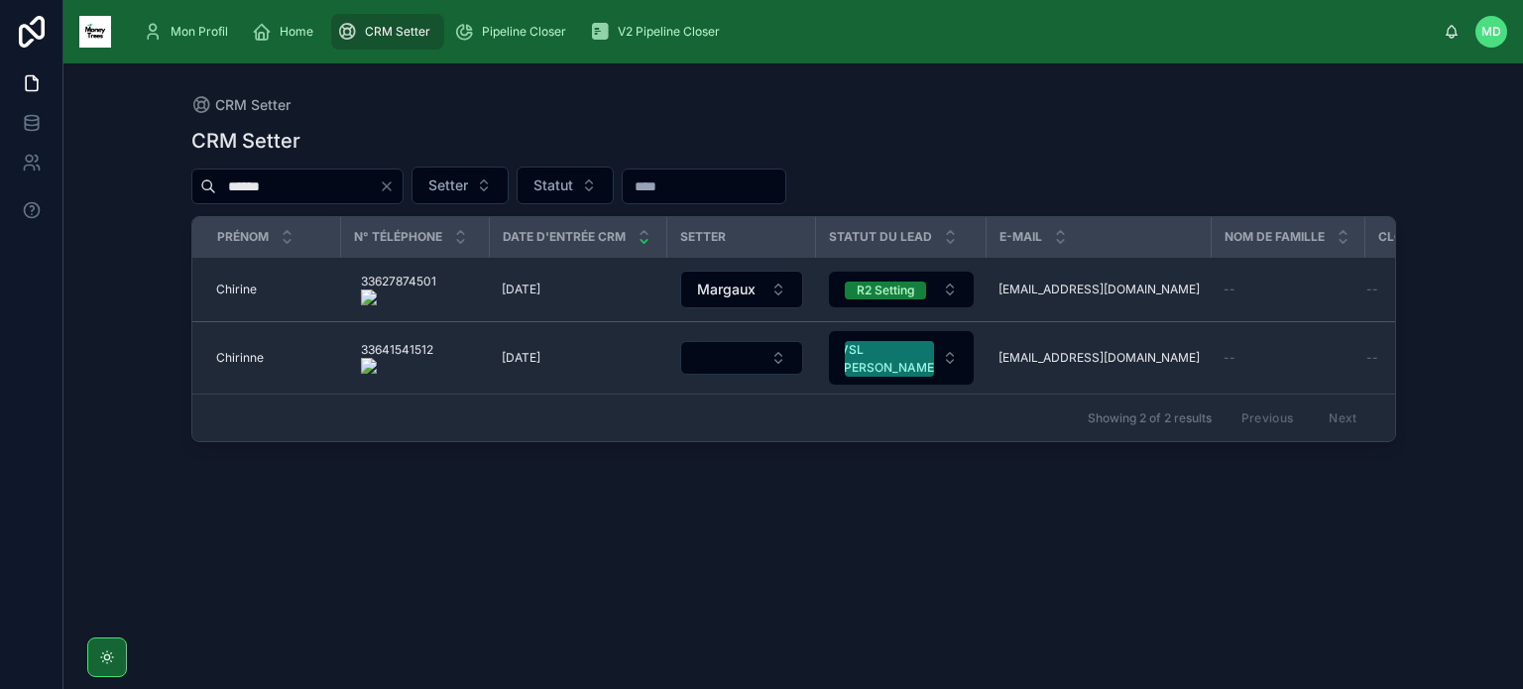
click at [395, 189] on icon "Clear" at bounding box center [387, 186] width 16 height 16
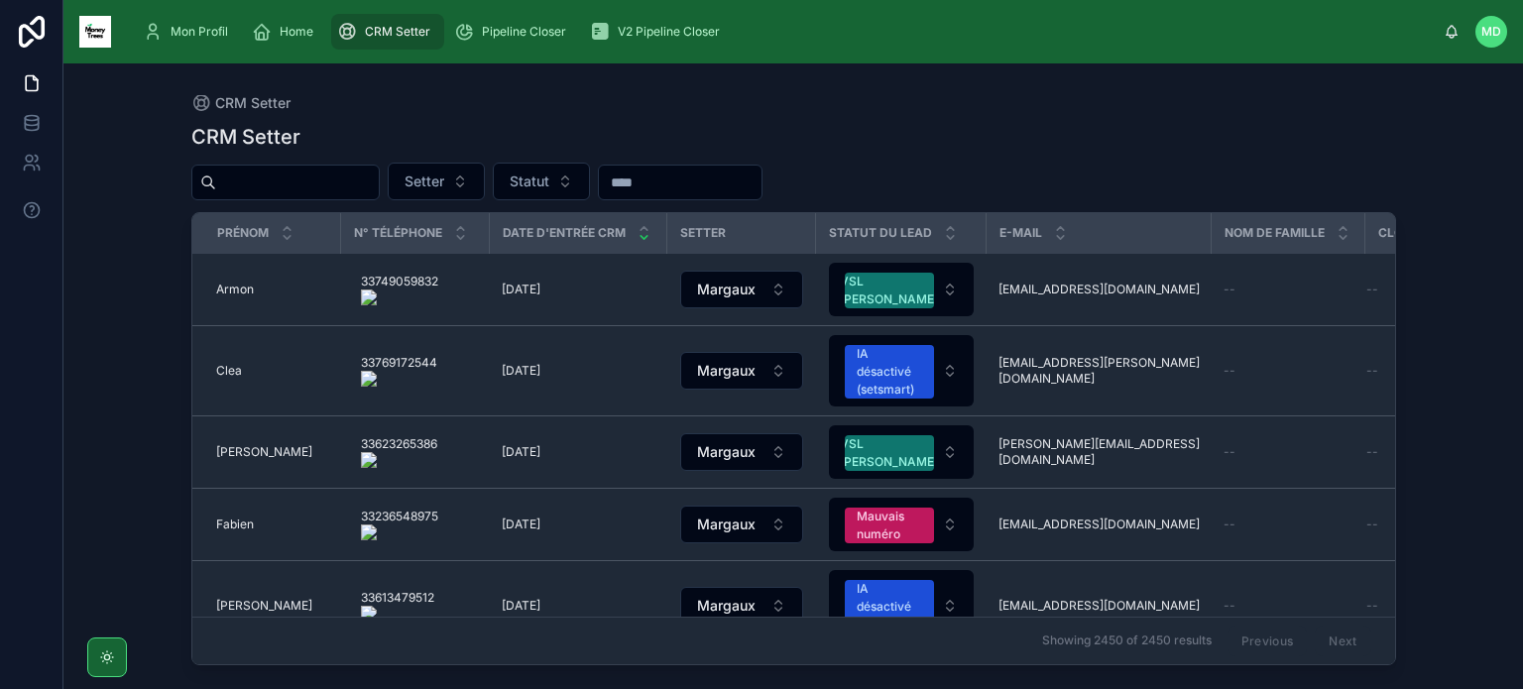
click at [379, 172] on input "text" at bounding box center [297, 183] width 163 height 28
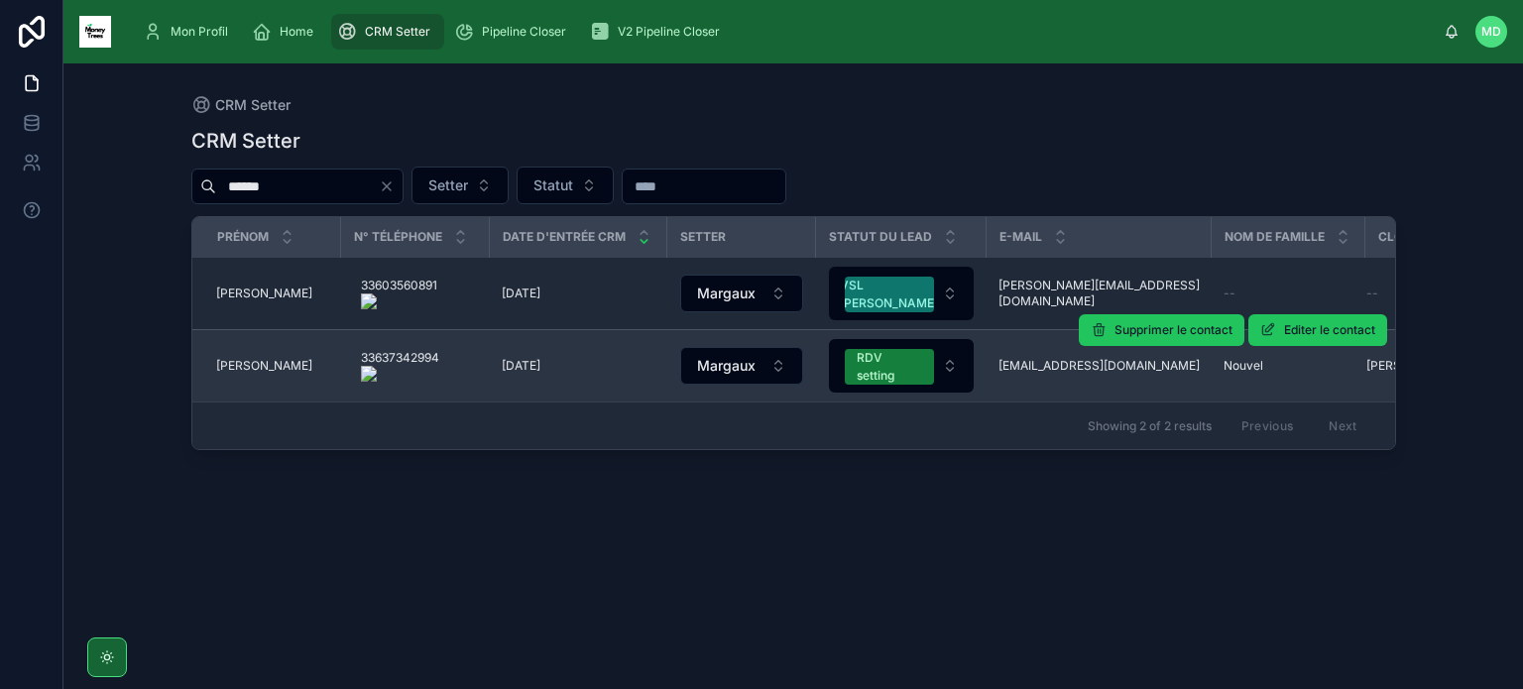
type input "******"
click at [239, 362] on span "[PERSON_NAME]" at bounding box center [264, 366] width 96 height 16
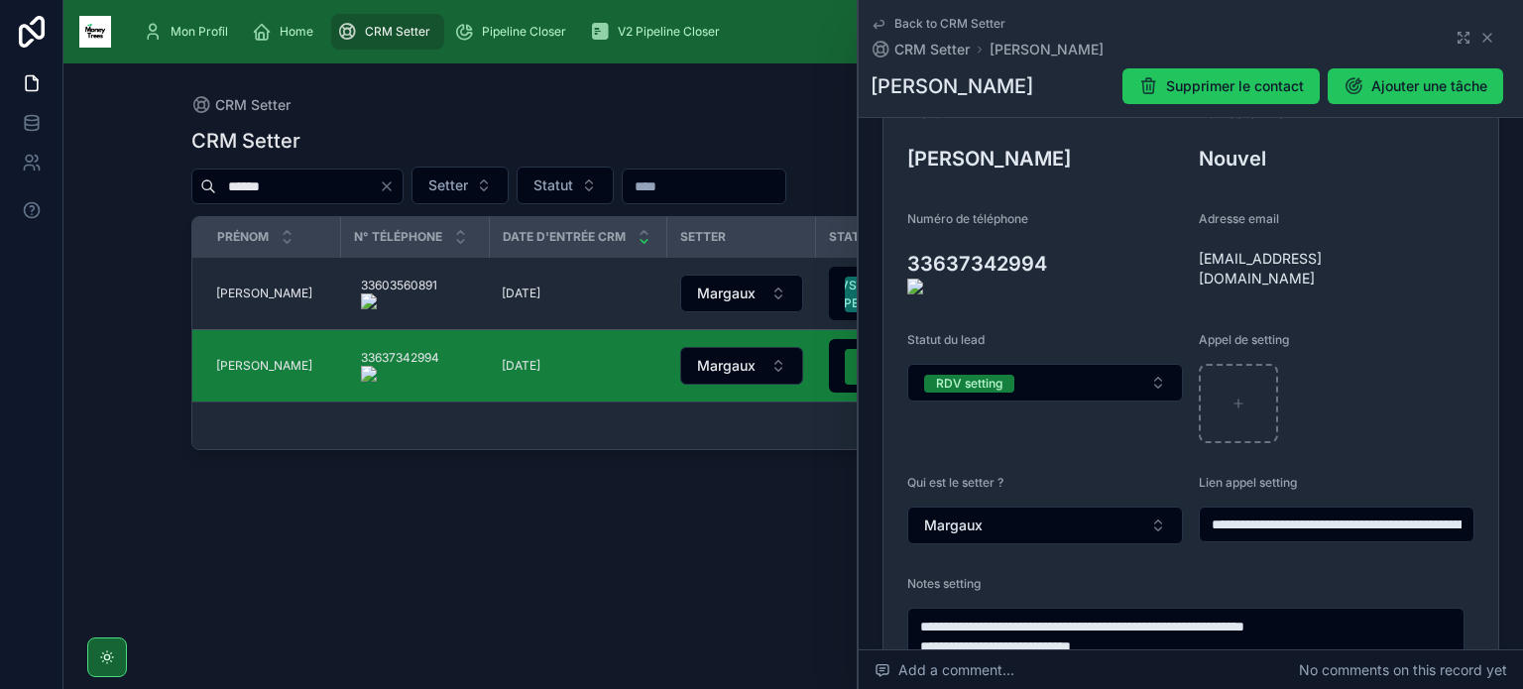
scroll to position [256, 0]
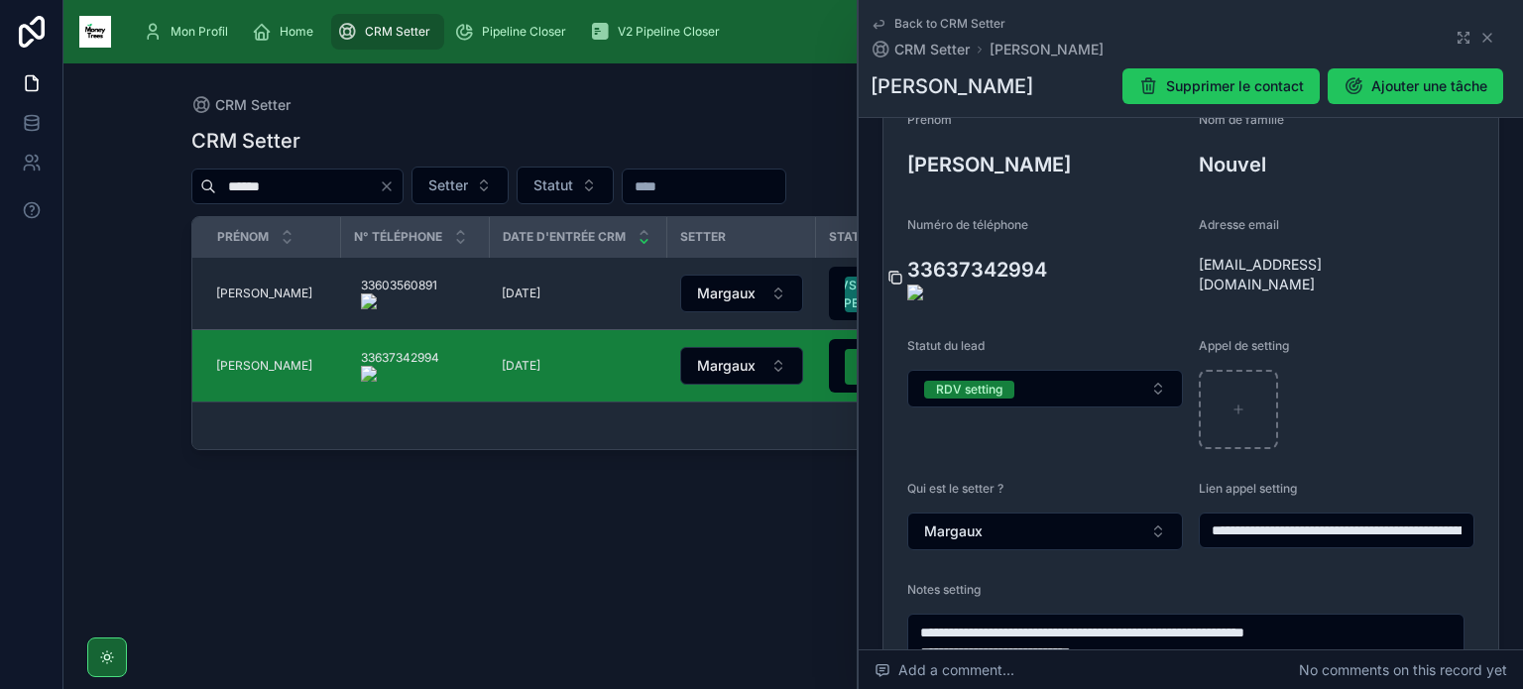
click at [892, 275] on icon at bounding box center [896, 279] width 9 height 9
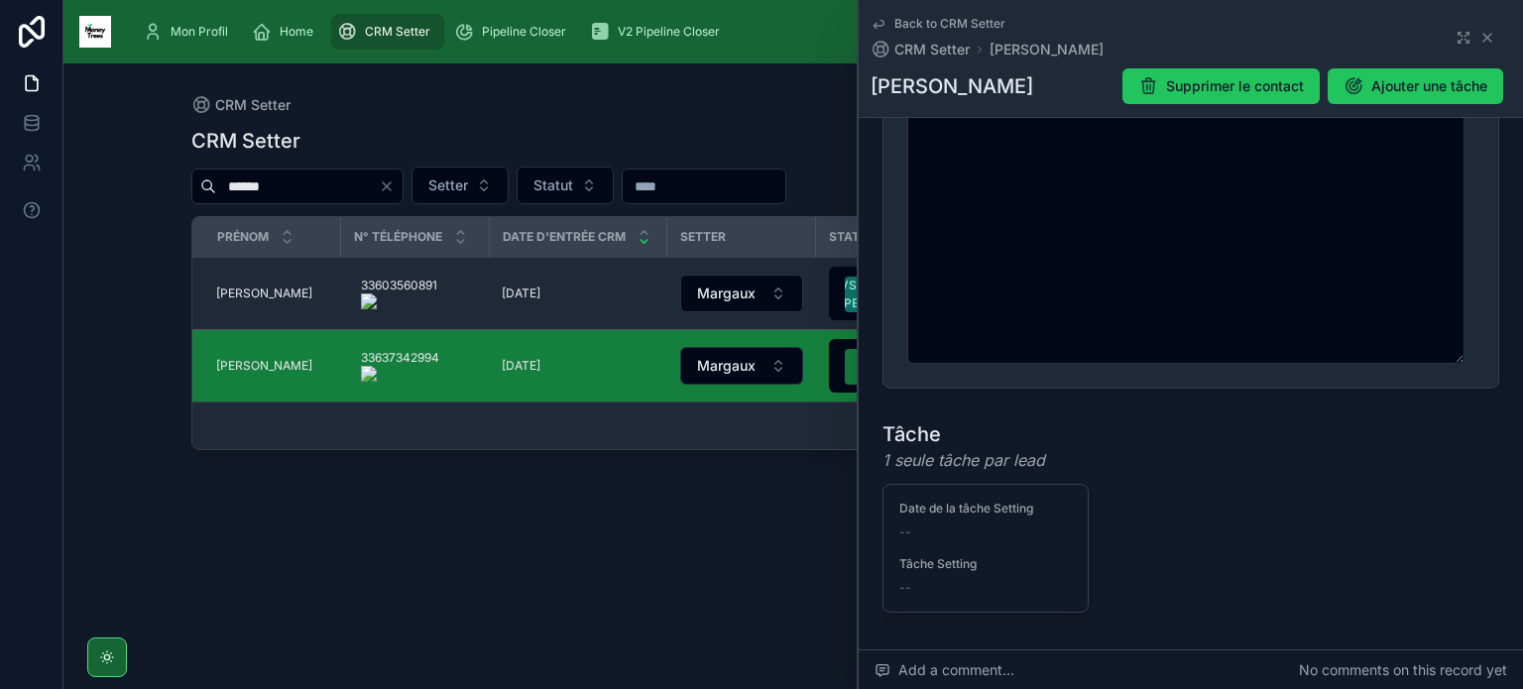
scroll to position [1209, 0]
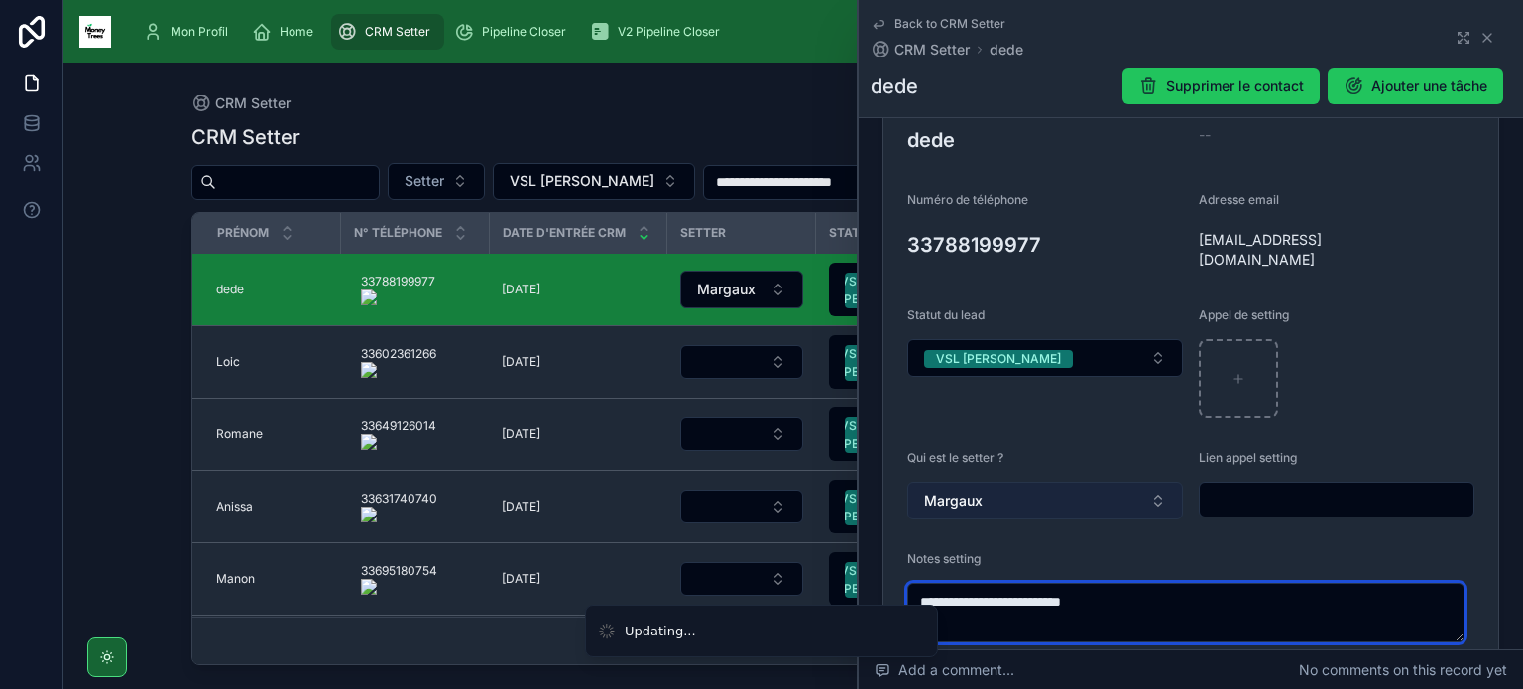
scroll to position [280, 0]
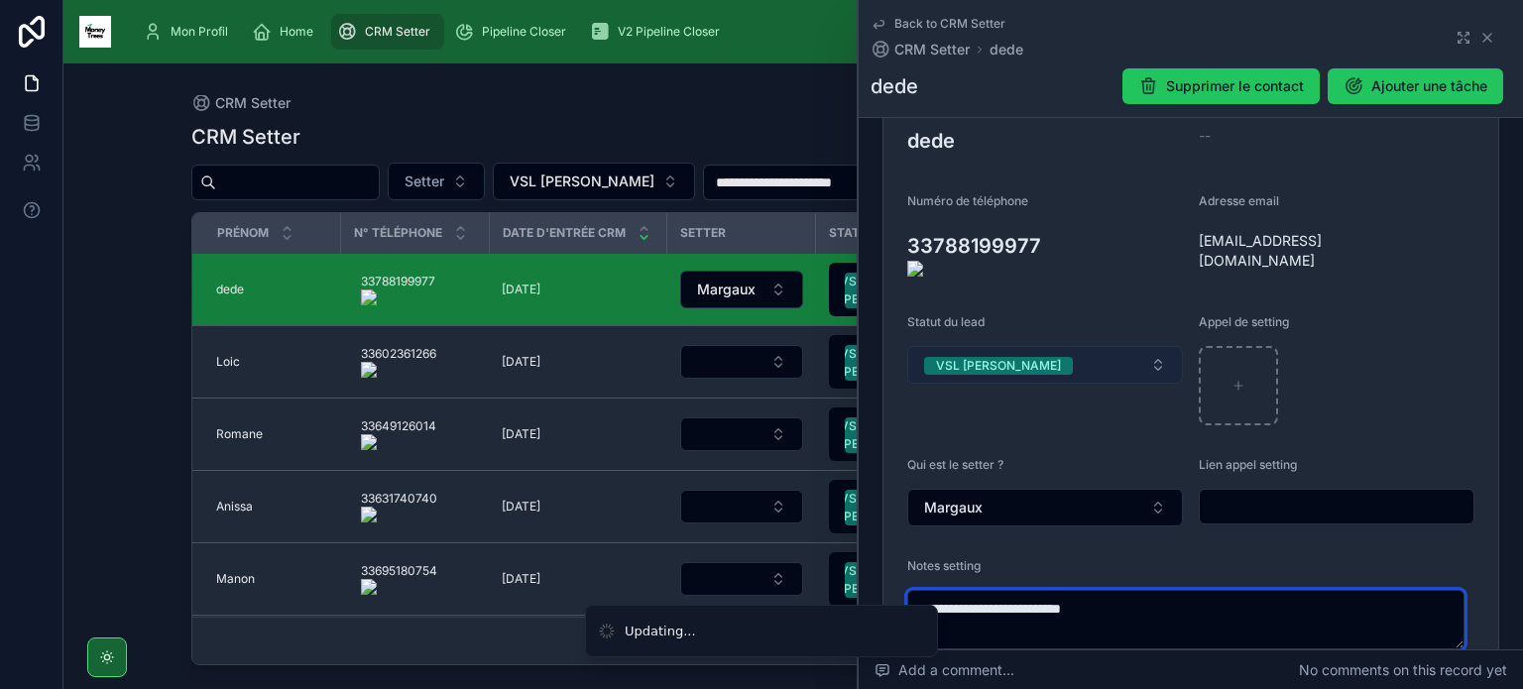
type textarea "**********"
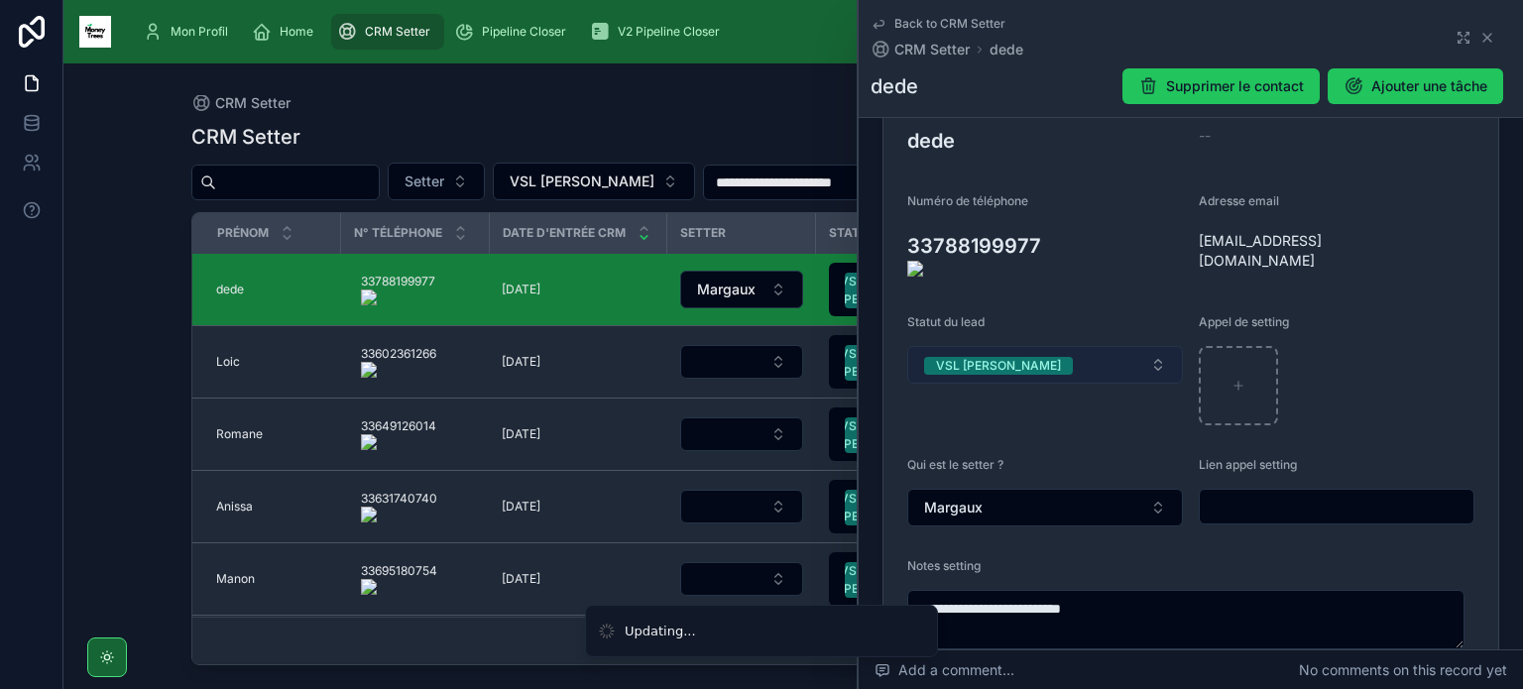
click at [1009, 355] on span "VSL [PERSON_NAME]" at bounding box center [998, 365] width 149 height 20
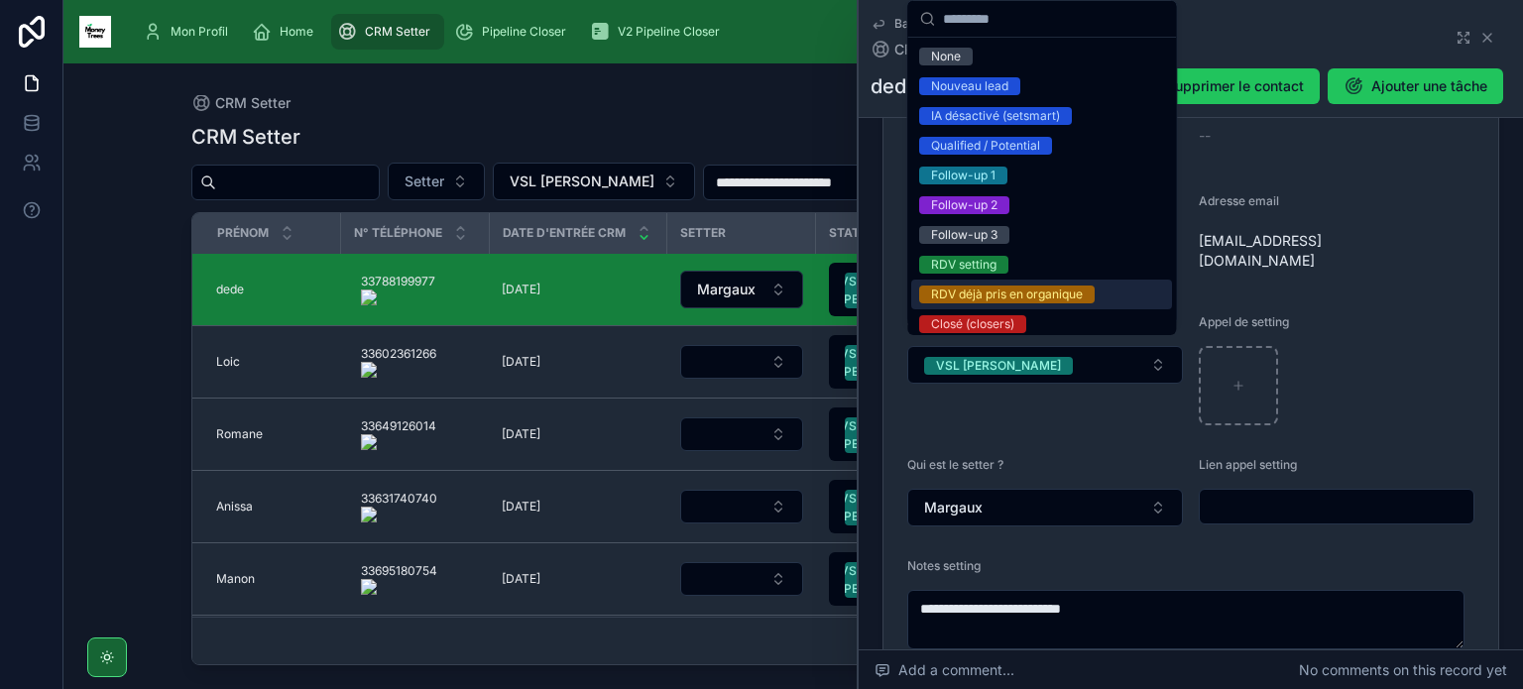
scroll to position [246, 0]
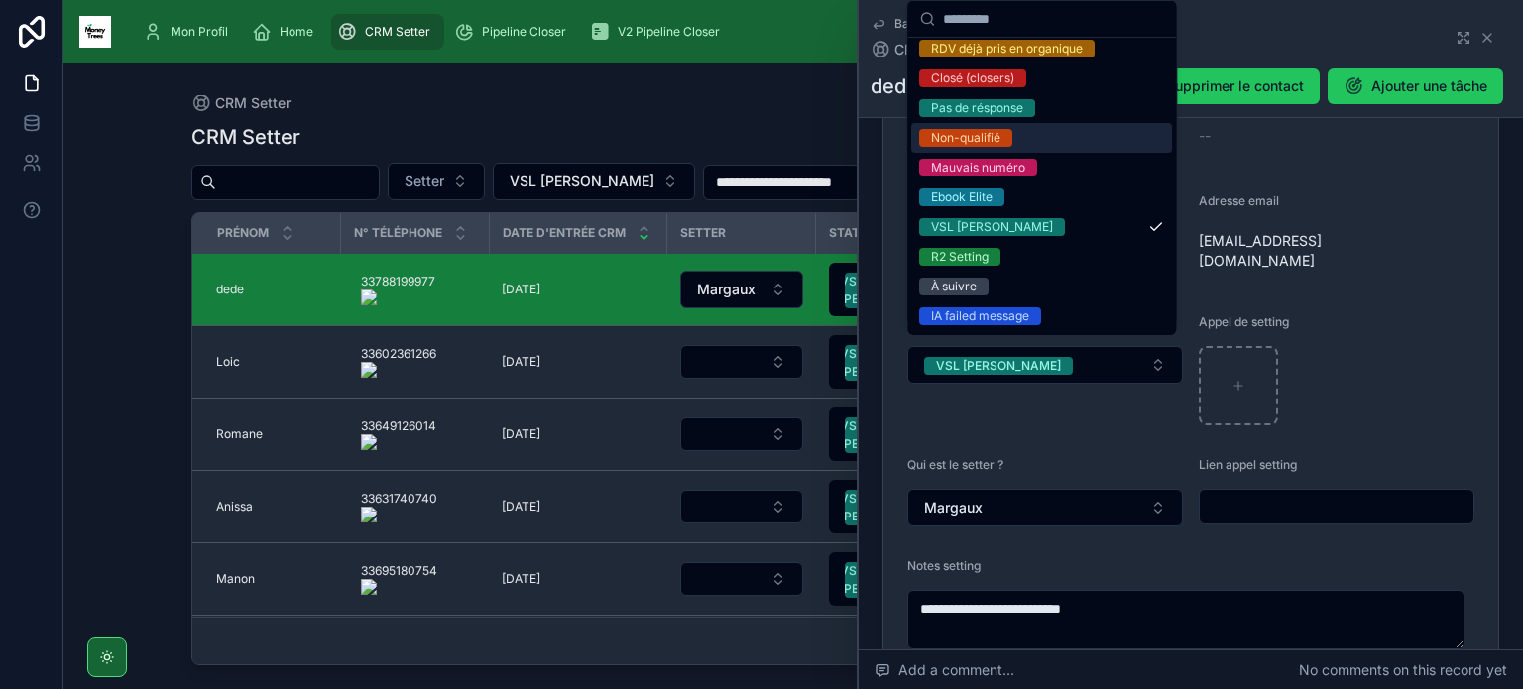
click at [1019, 133] on div "Non-qualifié" at bounding box center [1041, 138] width 261 height 30
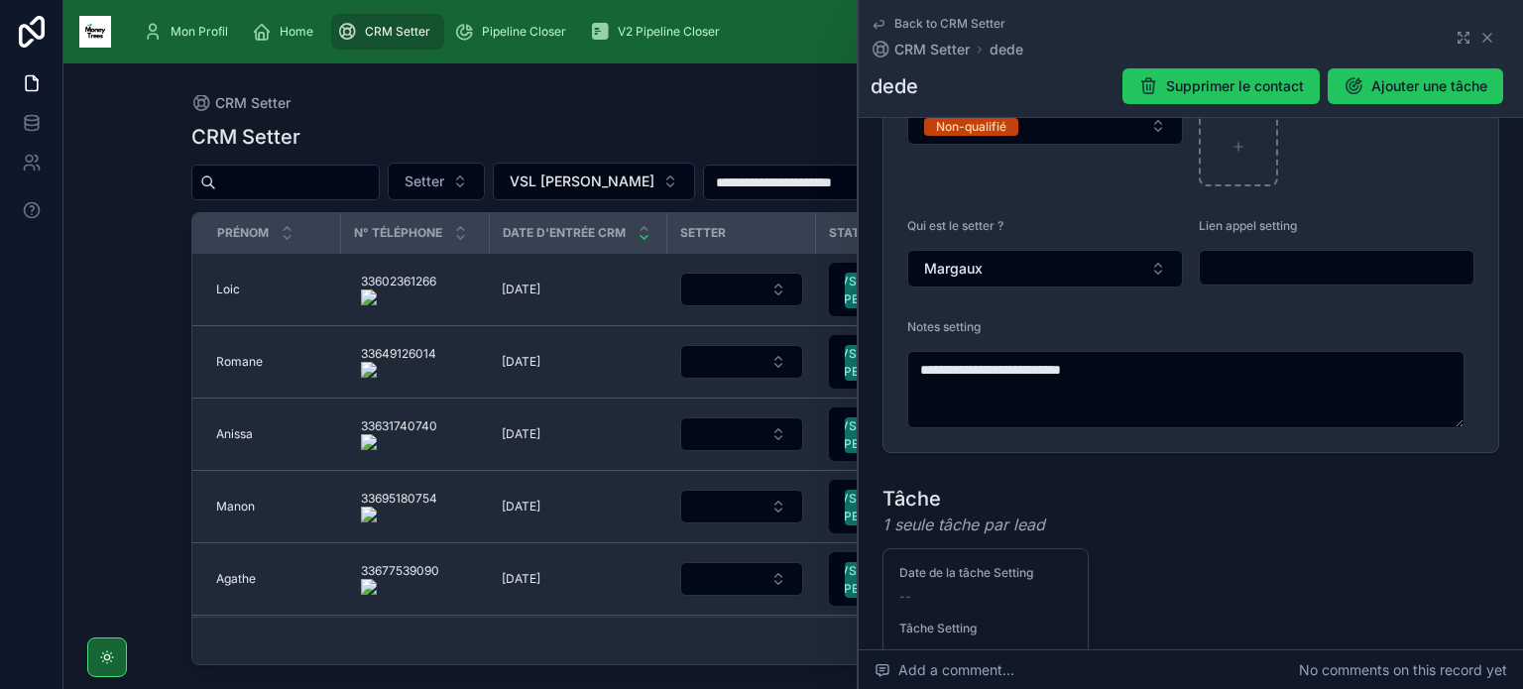
scroll to position [523, 0]
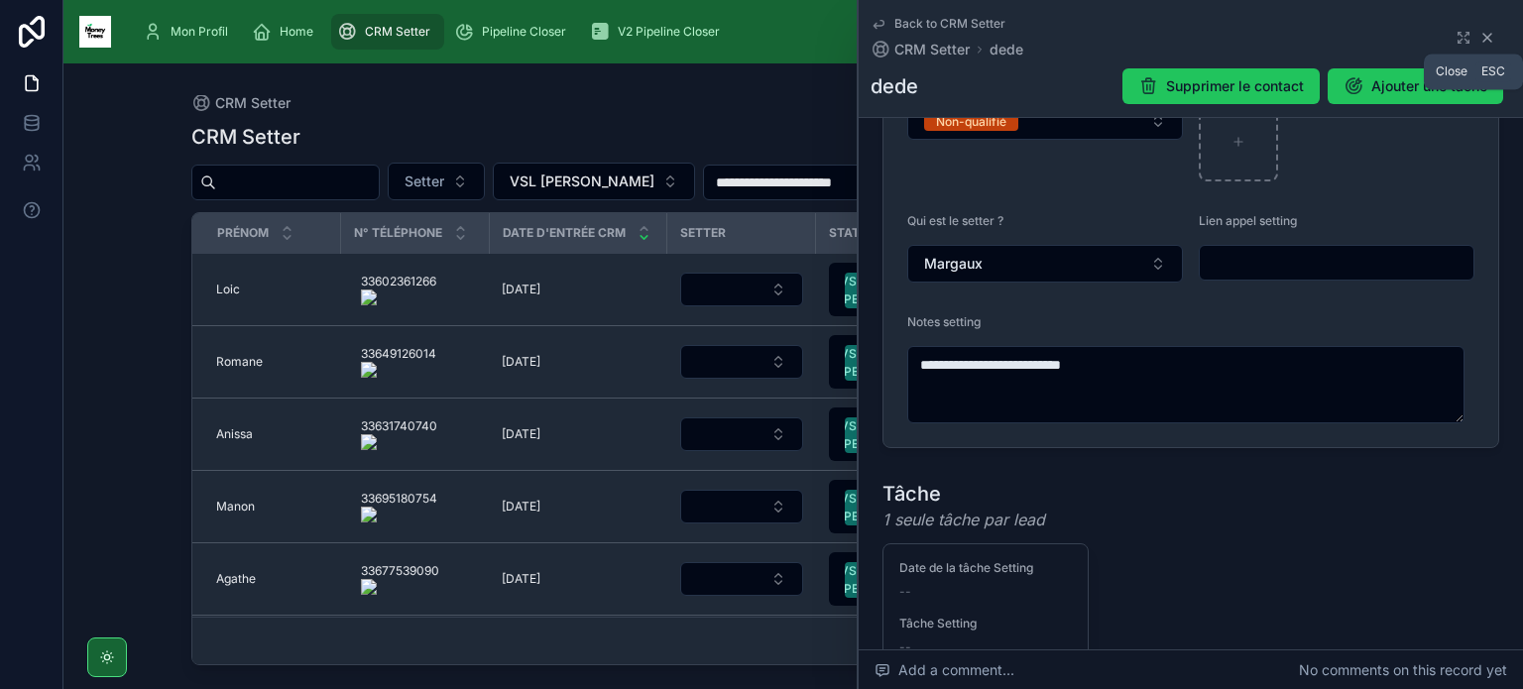
click at [1479, 37] on icon at bounding box center [1487, 38] width 16 height 16
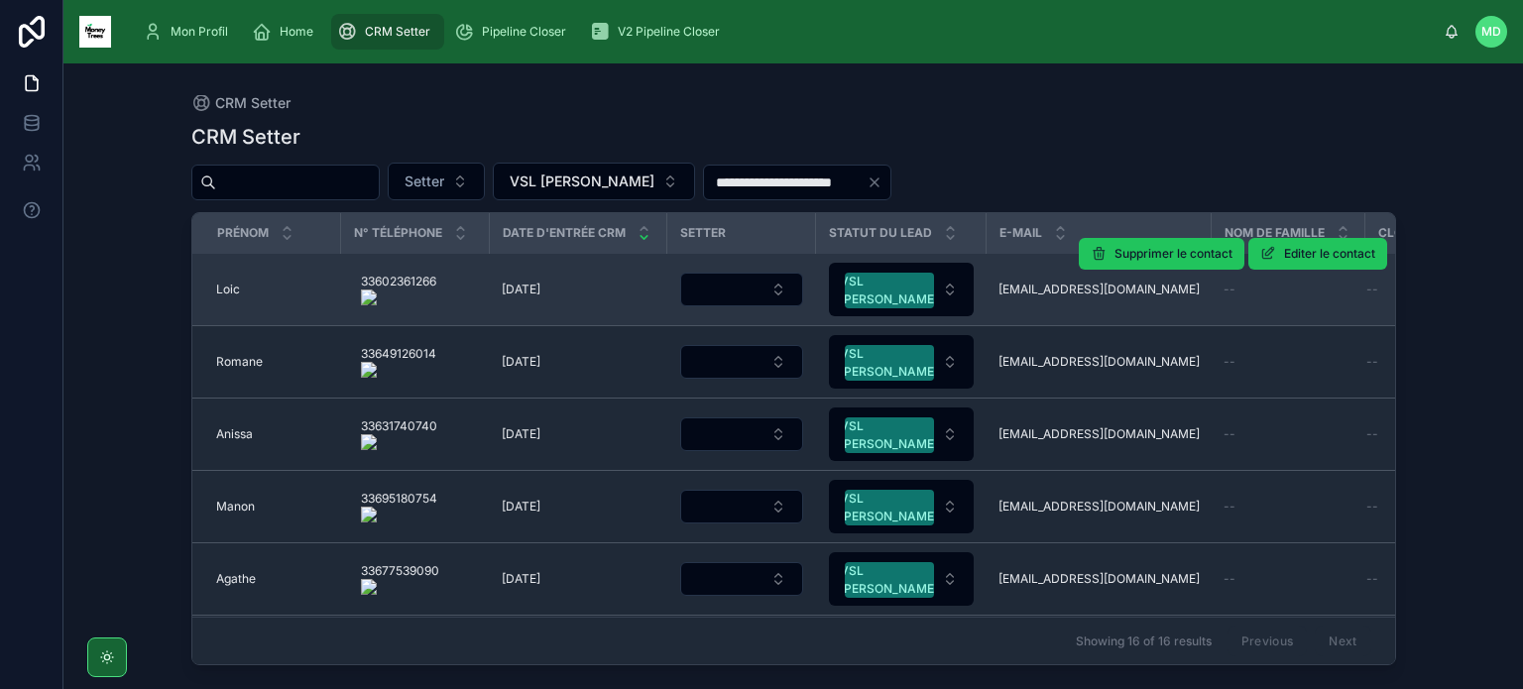
click at [220, 285] on span "Loic" at bounding box center [228, 290] width 24 height 16
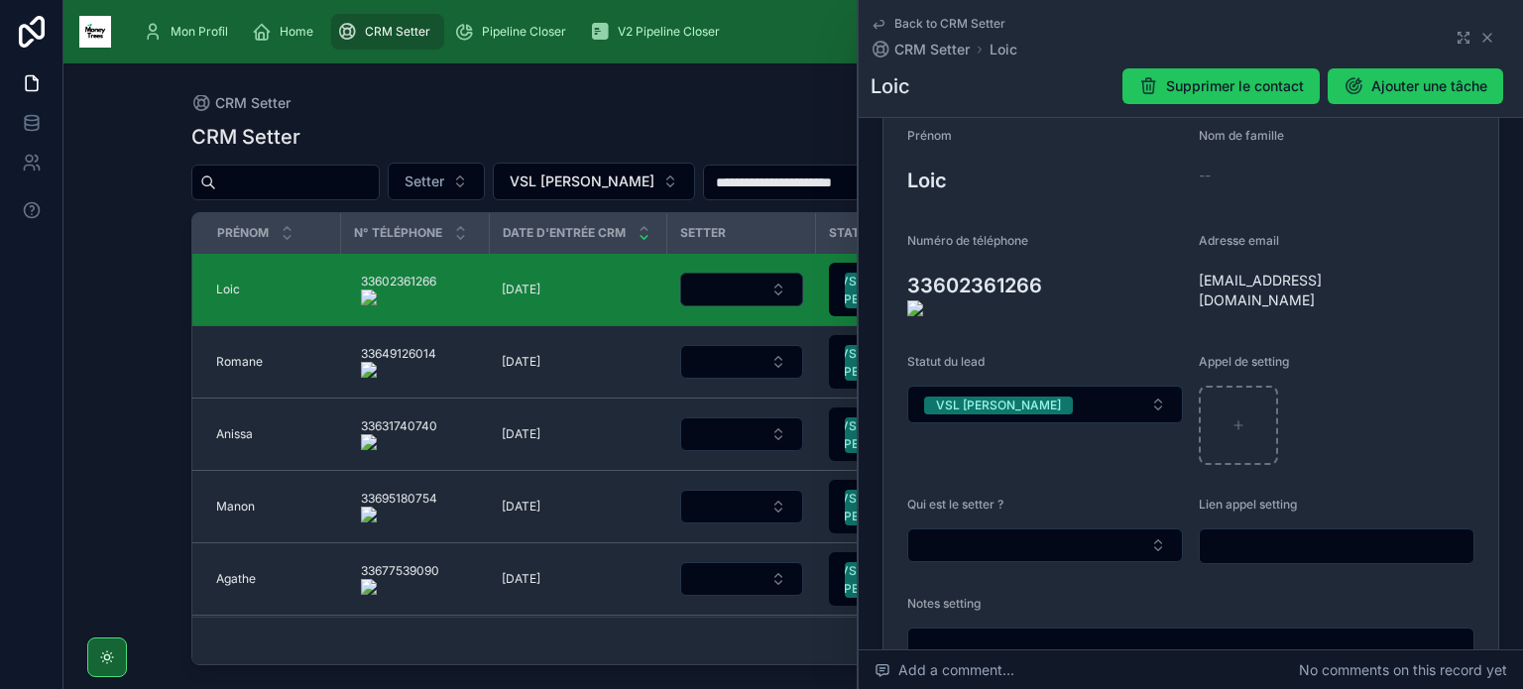
scroll to position [208, 0]
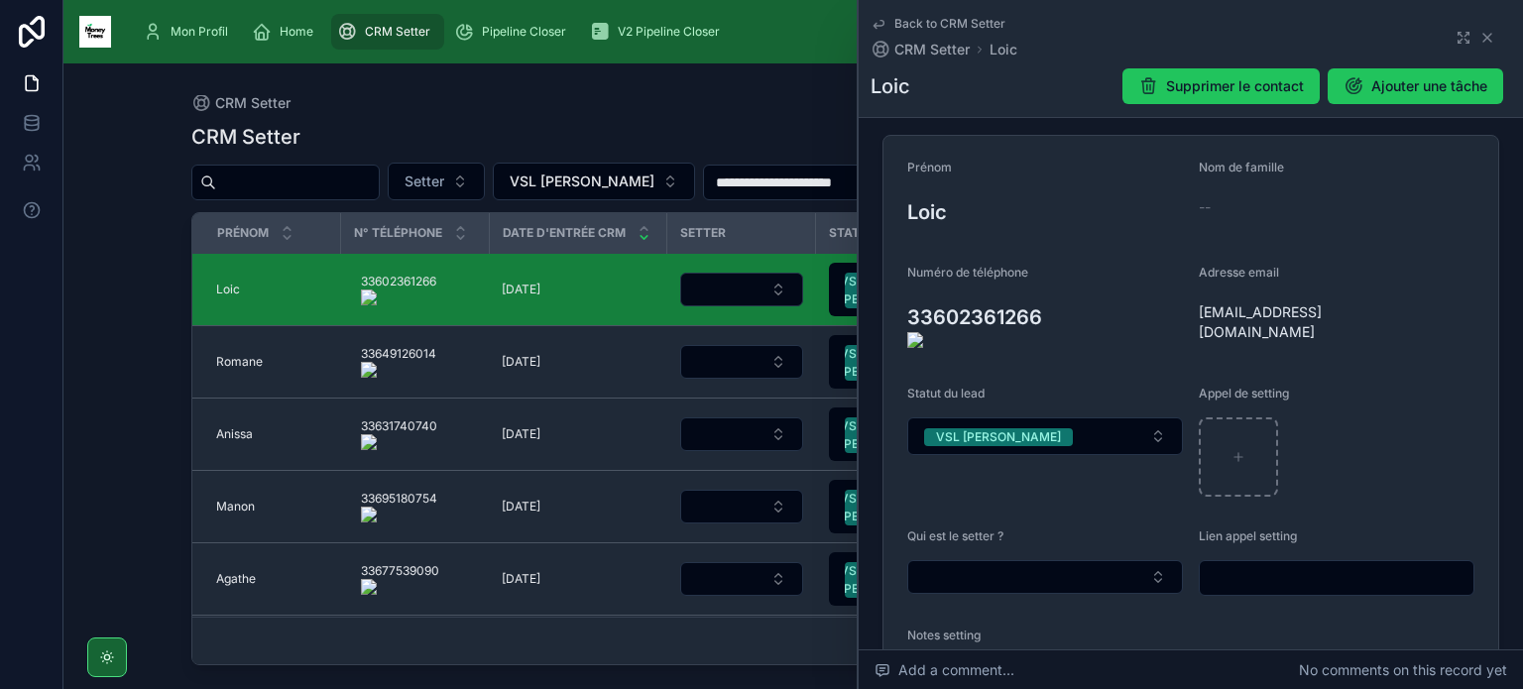
click at [1053, 288] on onoff-telecom-ce-actions-button at bounding box center [1053, 288] width 0 height 0
click at [1045, 419] on button "VSL [PERSON_NAME]" at bounding box center [1045, 436] width 276 height 38
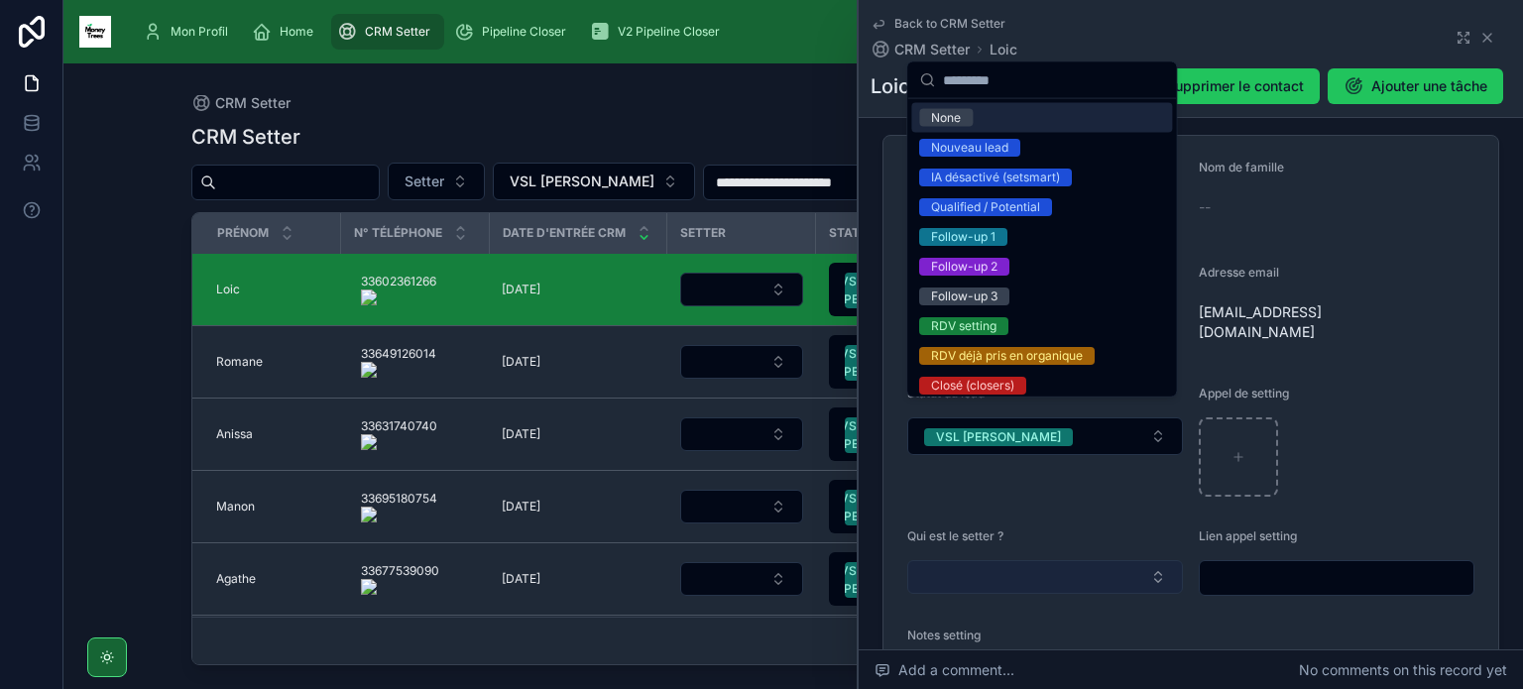
click at [1037, 560] on button "Select Button" at bounding box center [1045, 577] width 276 height 34
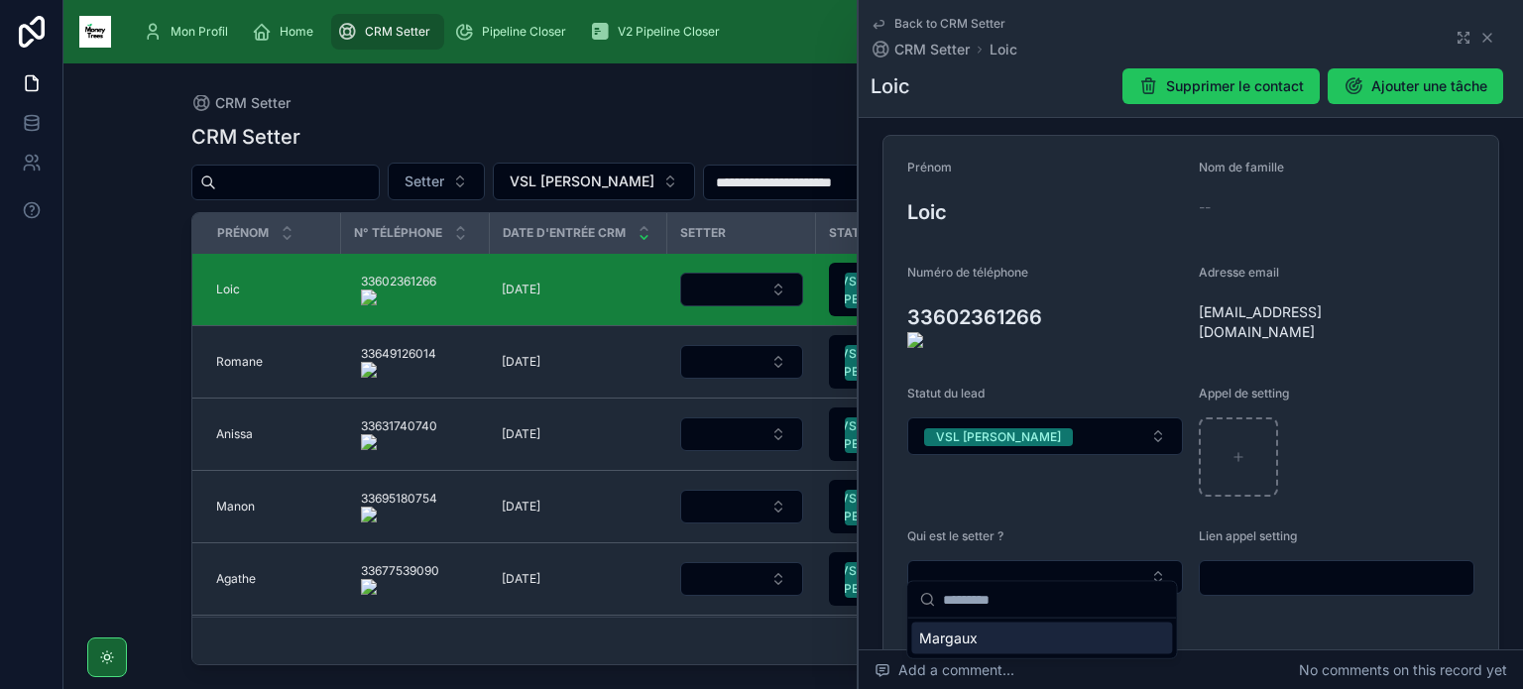
click at [953, 646] on span "Margaux" at bounding box center [948, 638] width 58 height 20
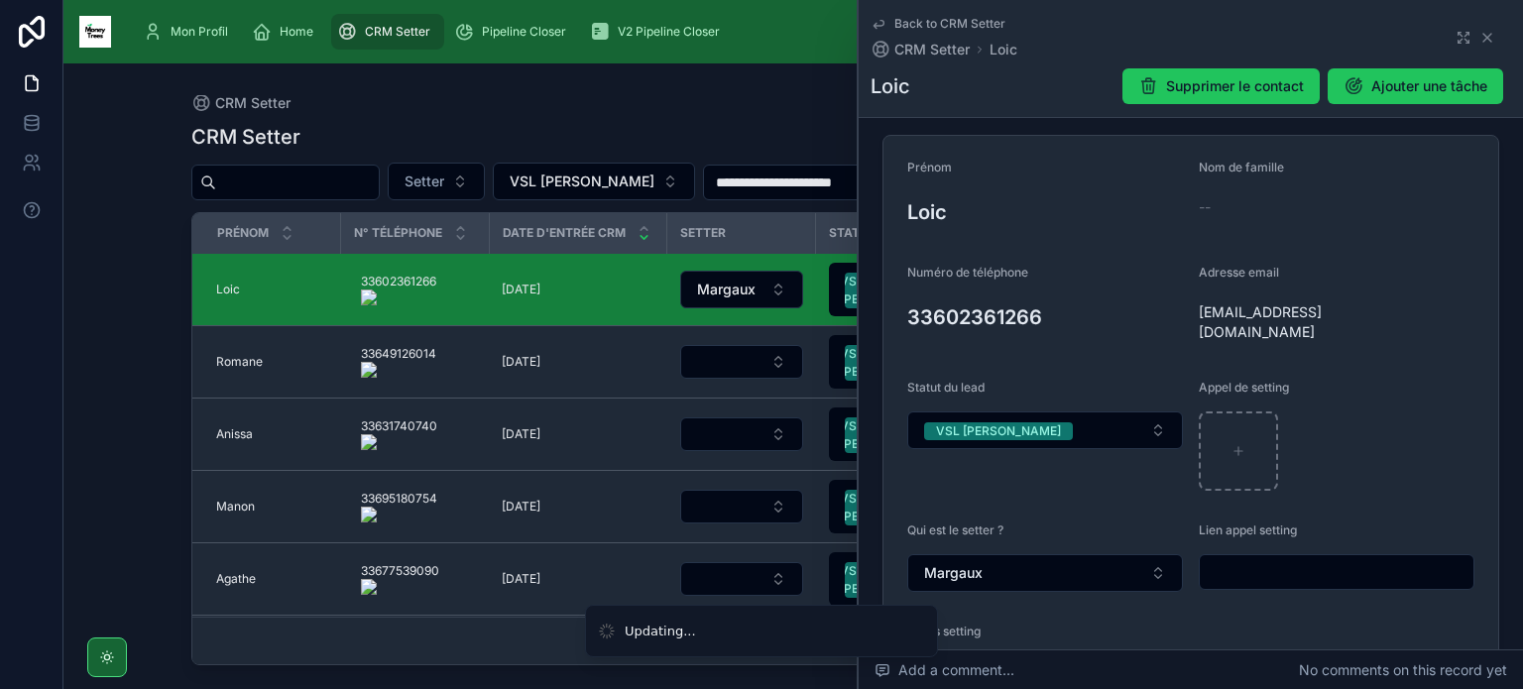
scroll to position [427, 0]
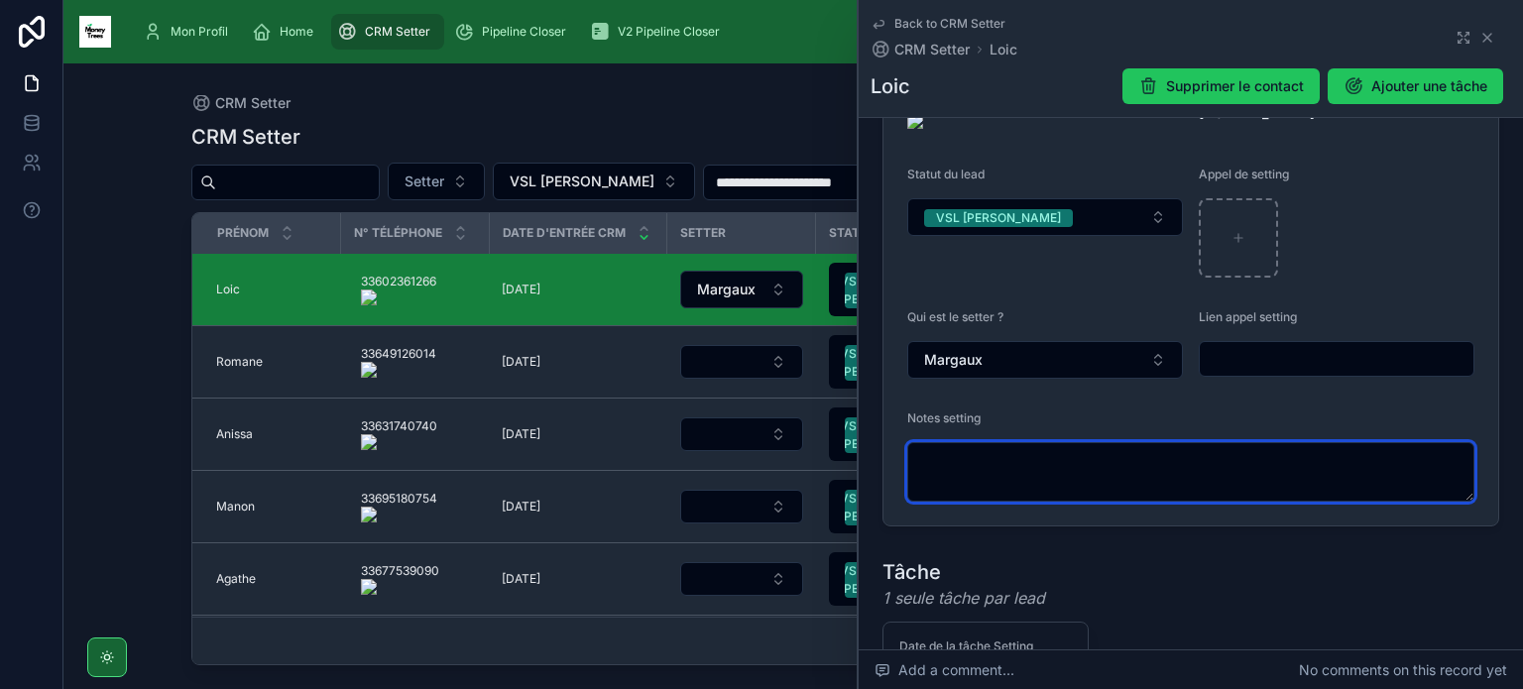
click at [1002, 452] on textarea at bounding box center [1190, 471] width 567 height 59
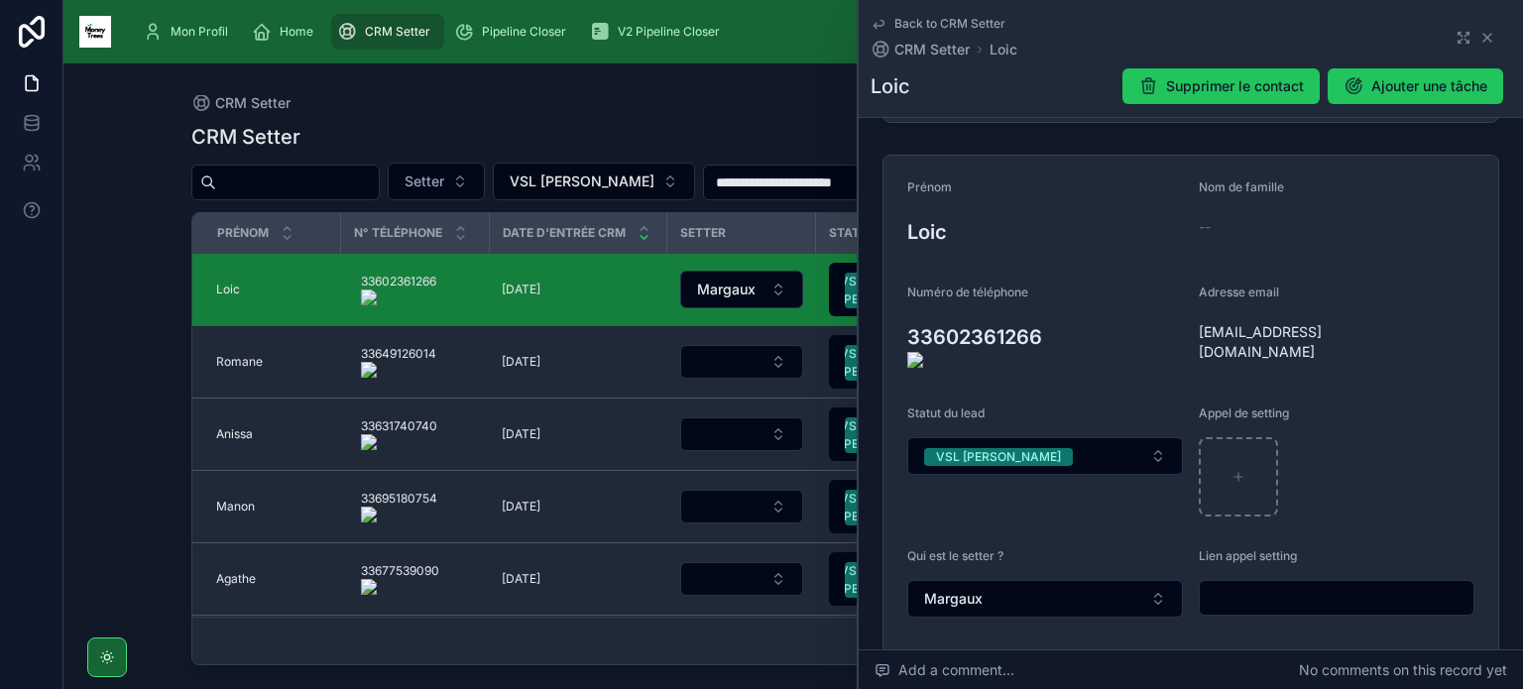
scroll to position [186, 0]
click at [891, 339] on icon at bounding box center [895, 347] width 16 height 16
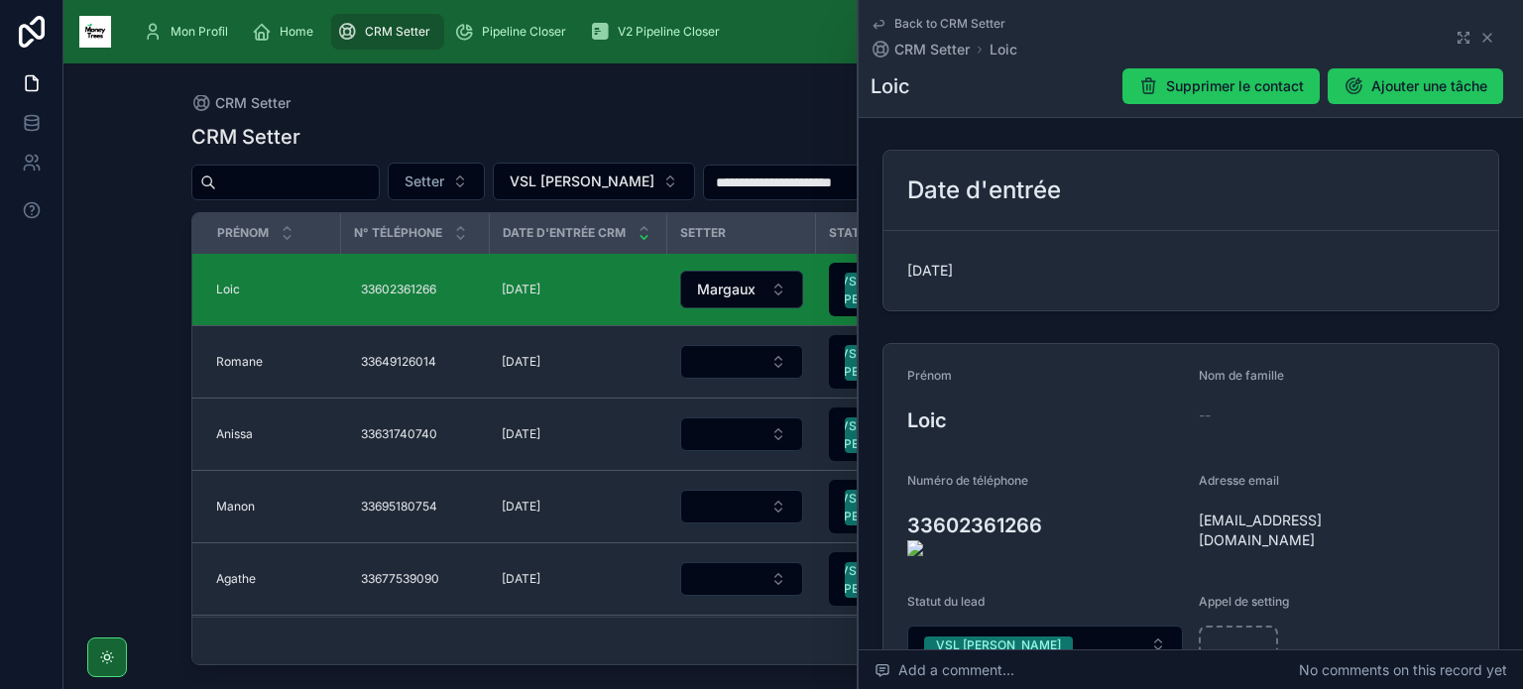
scroll to position [349, 0]
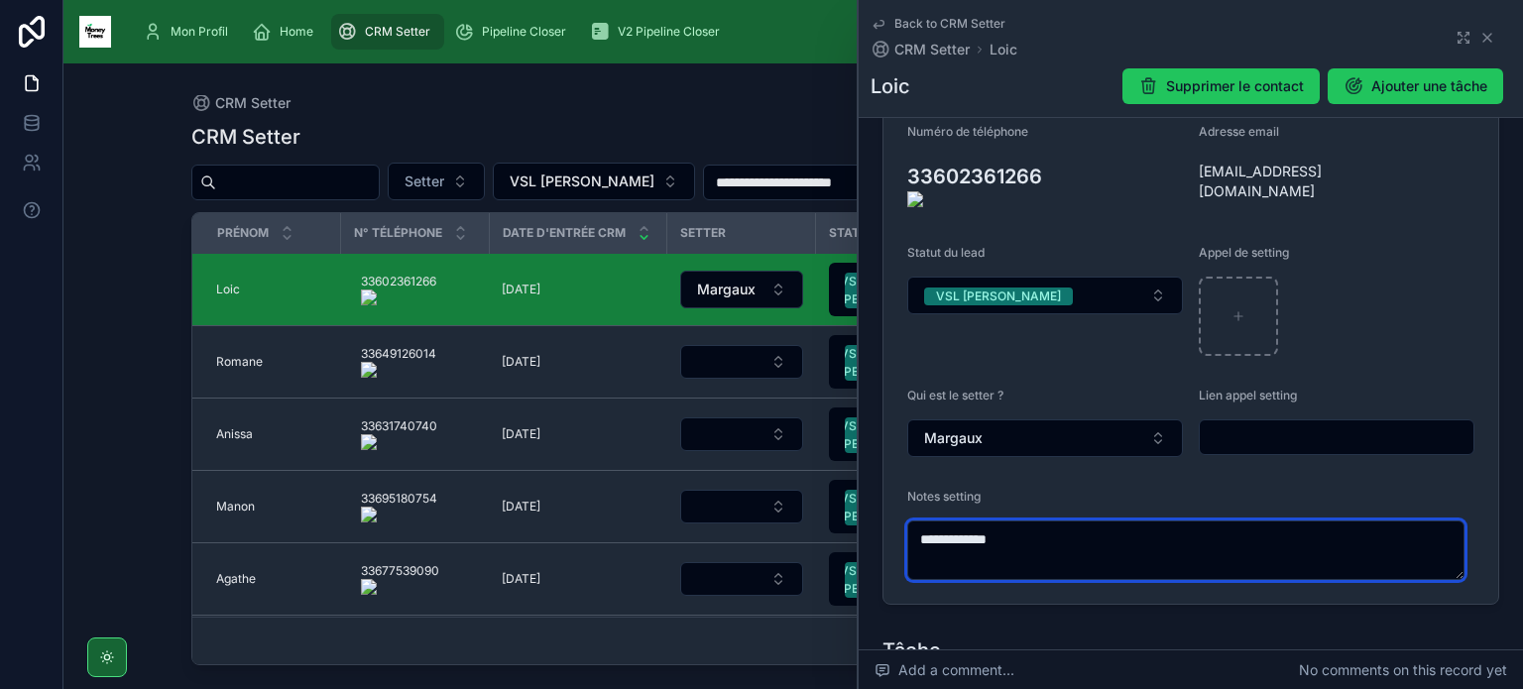
click at [1063, 520] on textarea "**********" at bounding box center [1185, 549] width 557 height 59
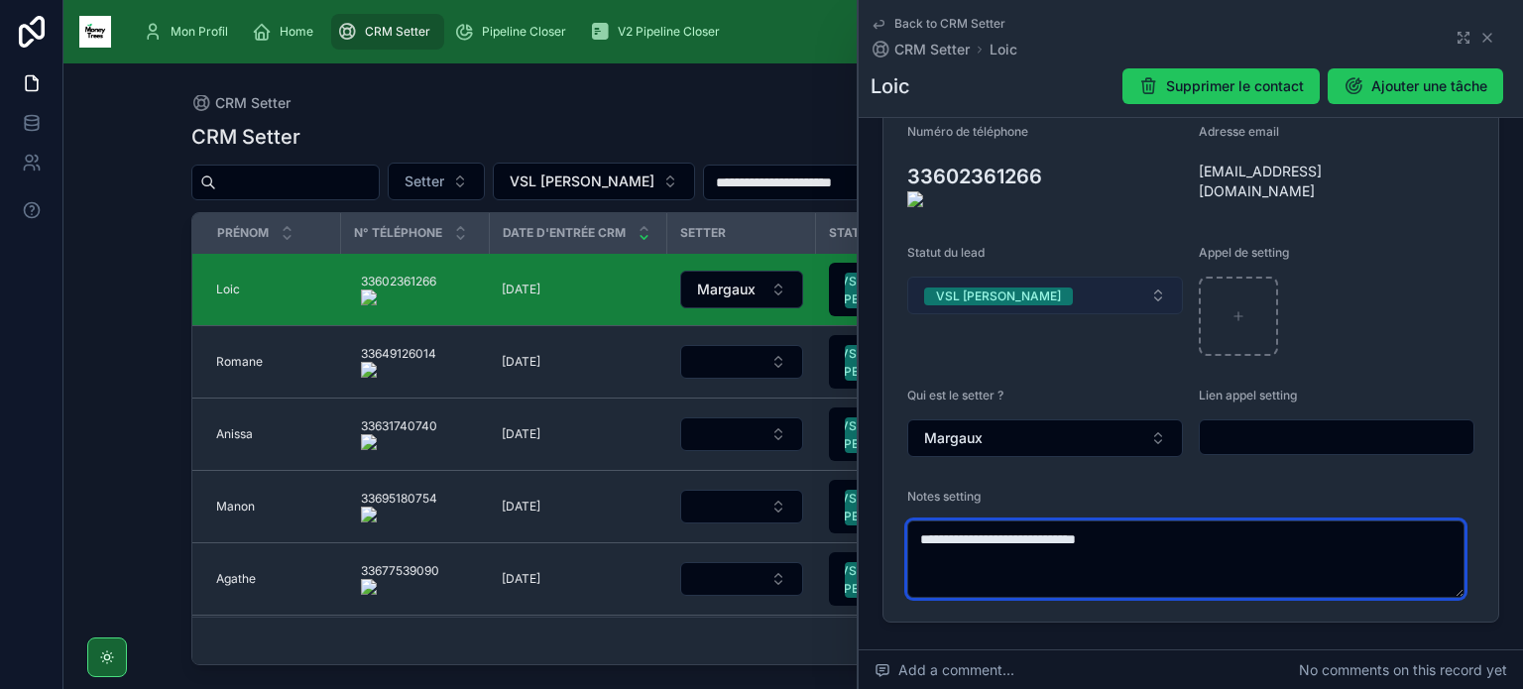
type textarea "**********"
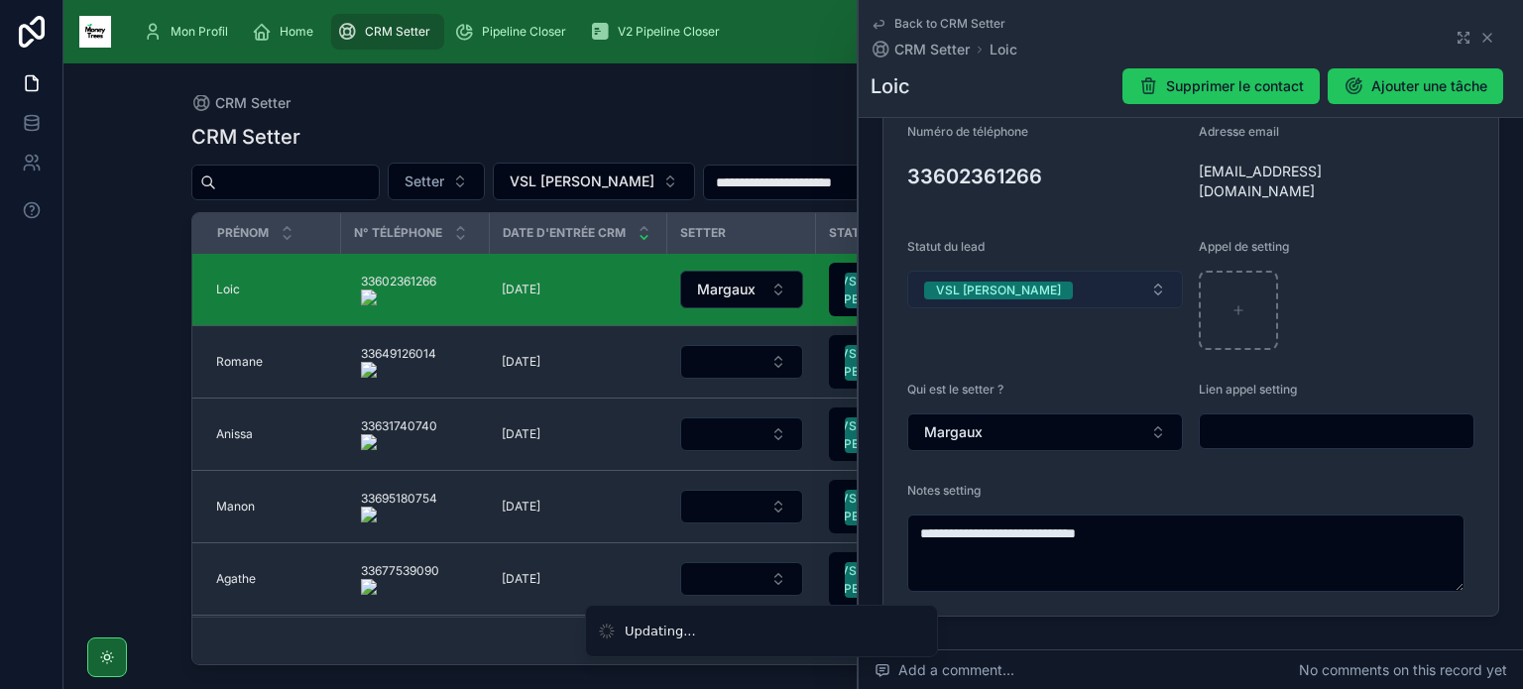
click at [1089, 271] on button "VSL [PERSON_NAME]" at bounding box center [1045, 290] width 276 height 38
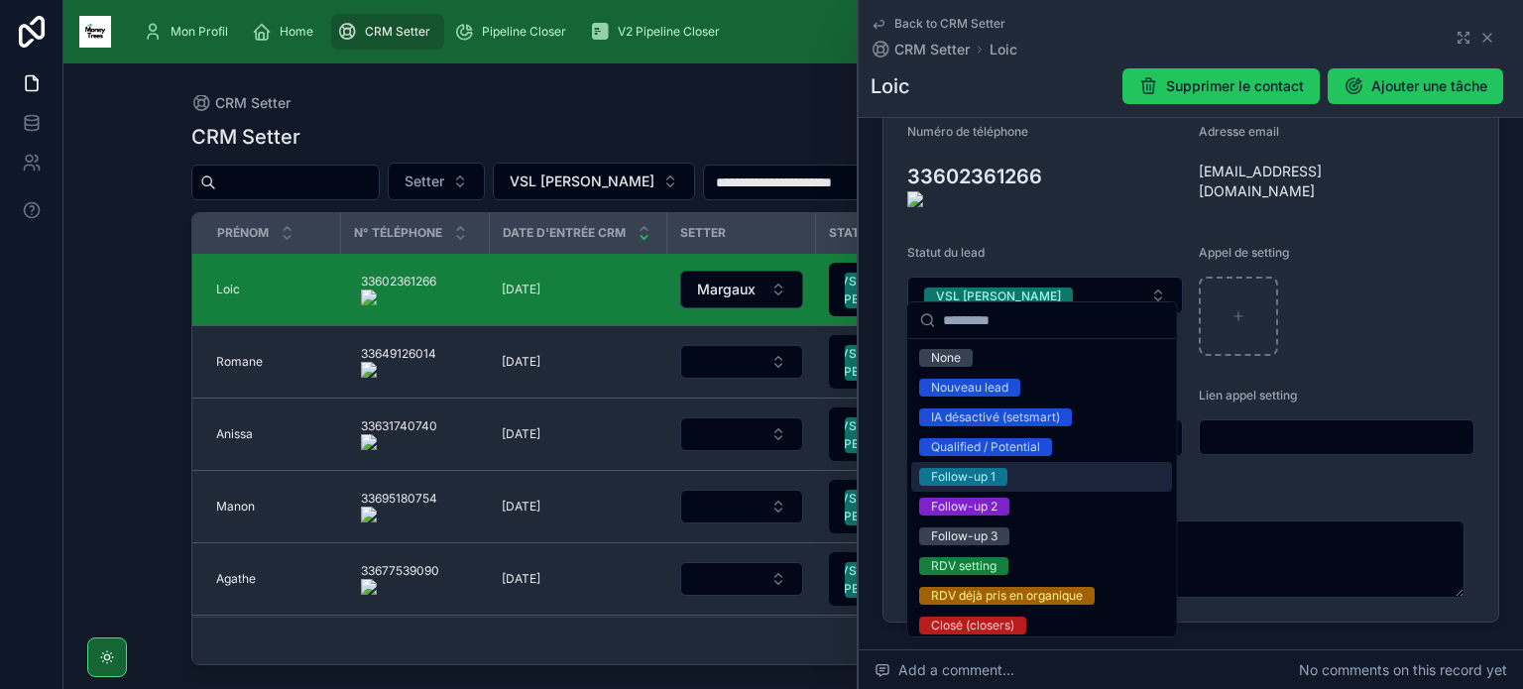
click at [1011, 475] on div "Follow-up 1" at bounding box center [1041, 477] width 261 height 30
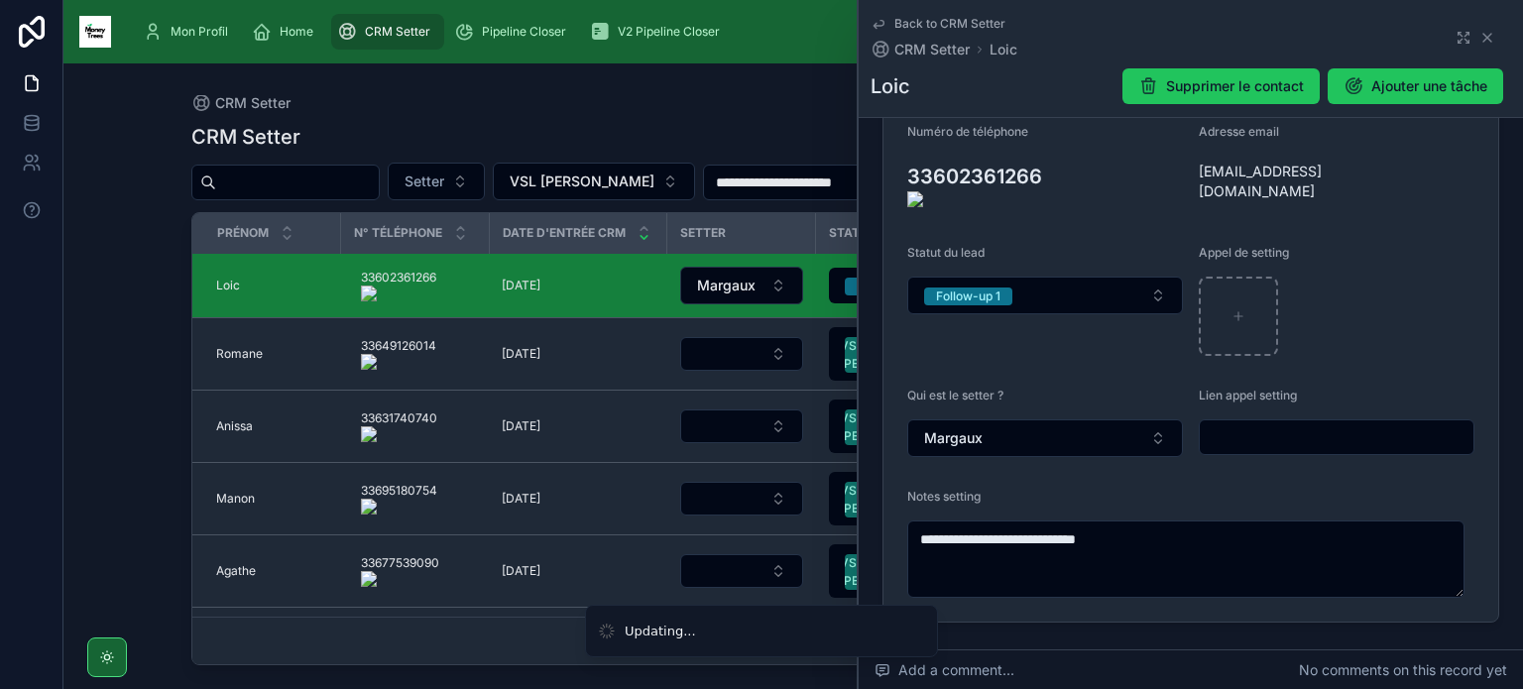
click at [1182, 164] on form "**********" at bounding box center [1190, 308] width 615 height 627
click at [1184, 173] on icon at bounding box center [1187, 181] width 16 height 16
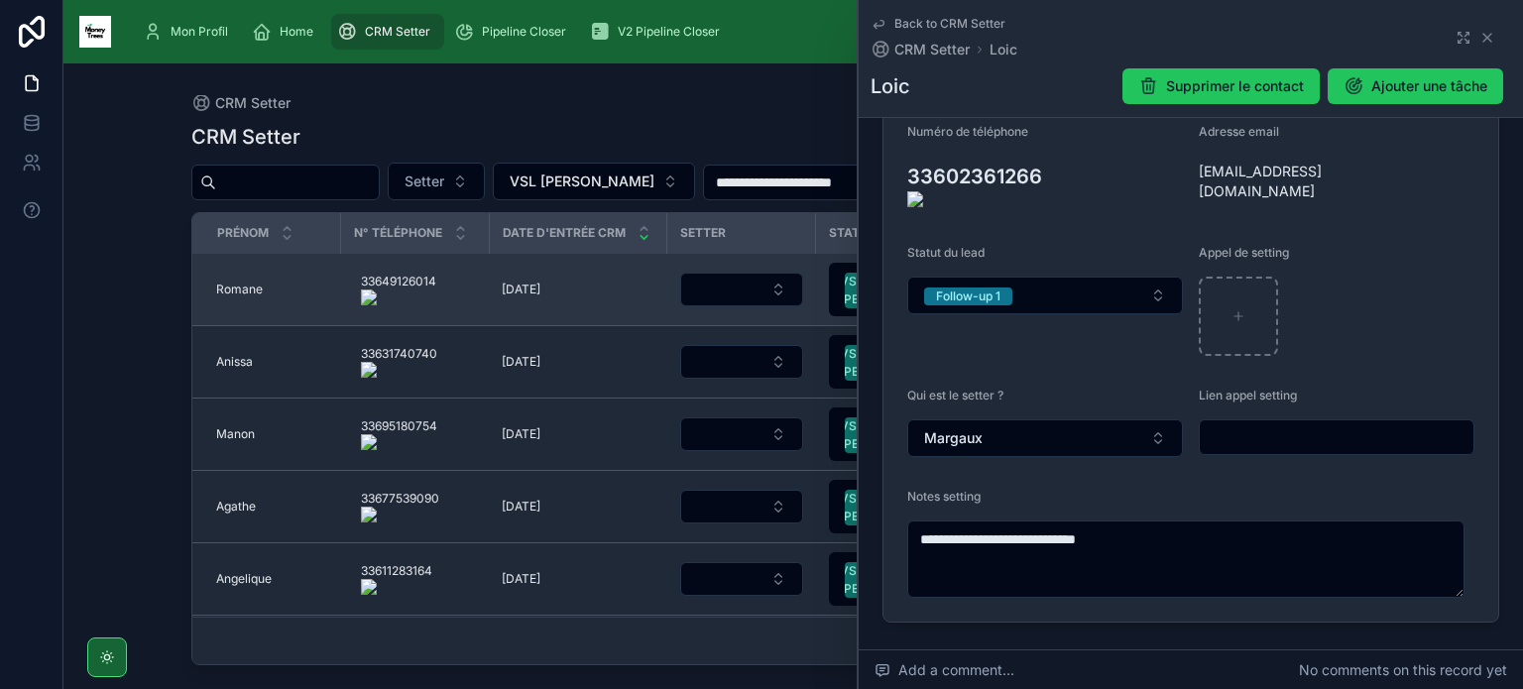
click at [250, 288] on span "Romane" at bounding box center [239, 290] width 47 height 16
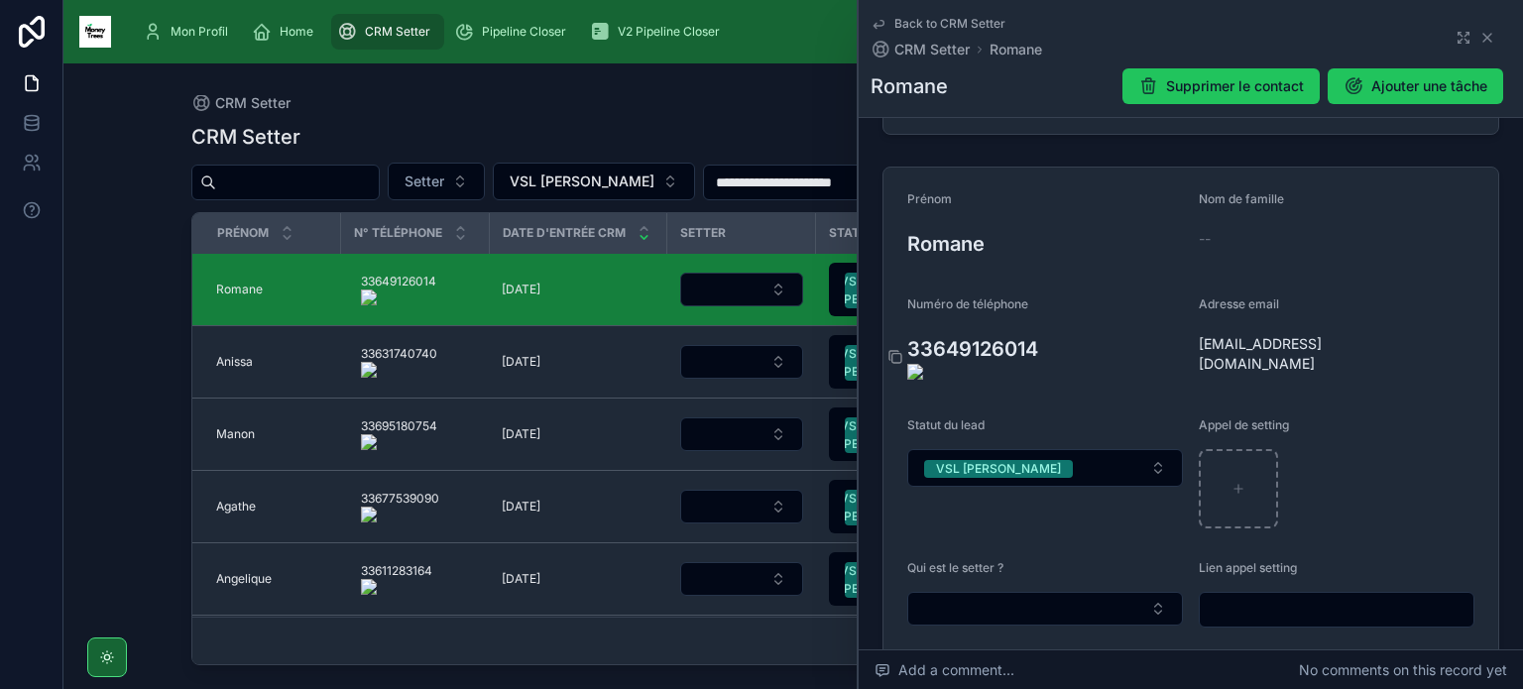
scroll to position [185, 0]
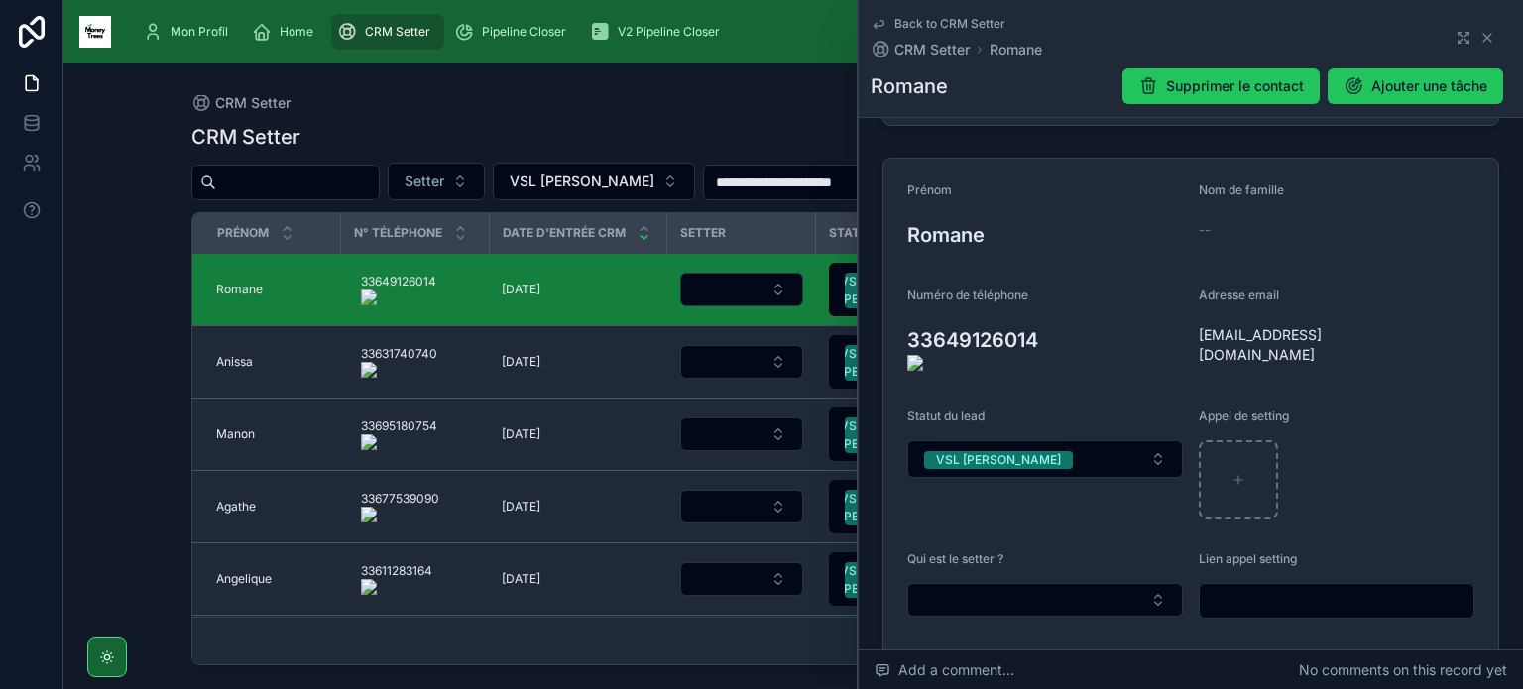
click at [1049, 311] on onoff-telecom-ce-actions-button at bounding box center [1049, 311] width 0 height 0
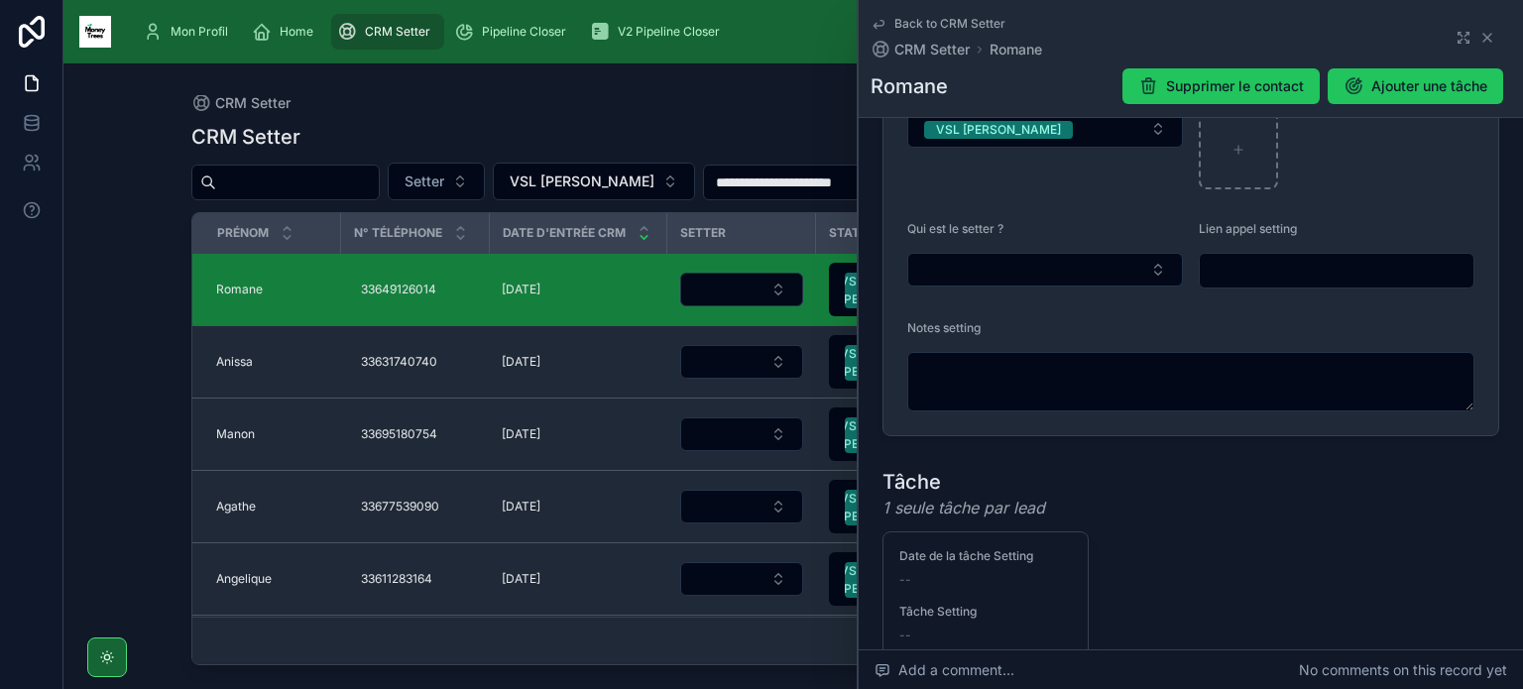
scroll to position [517, 0]
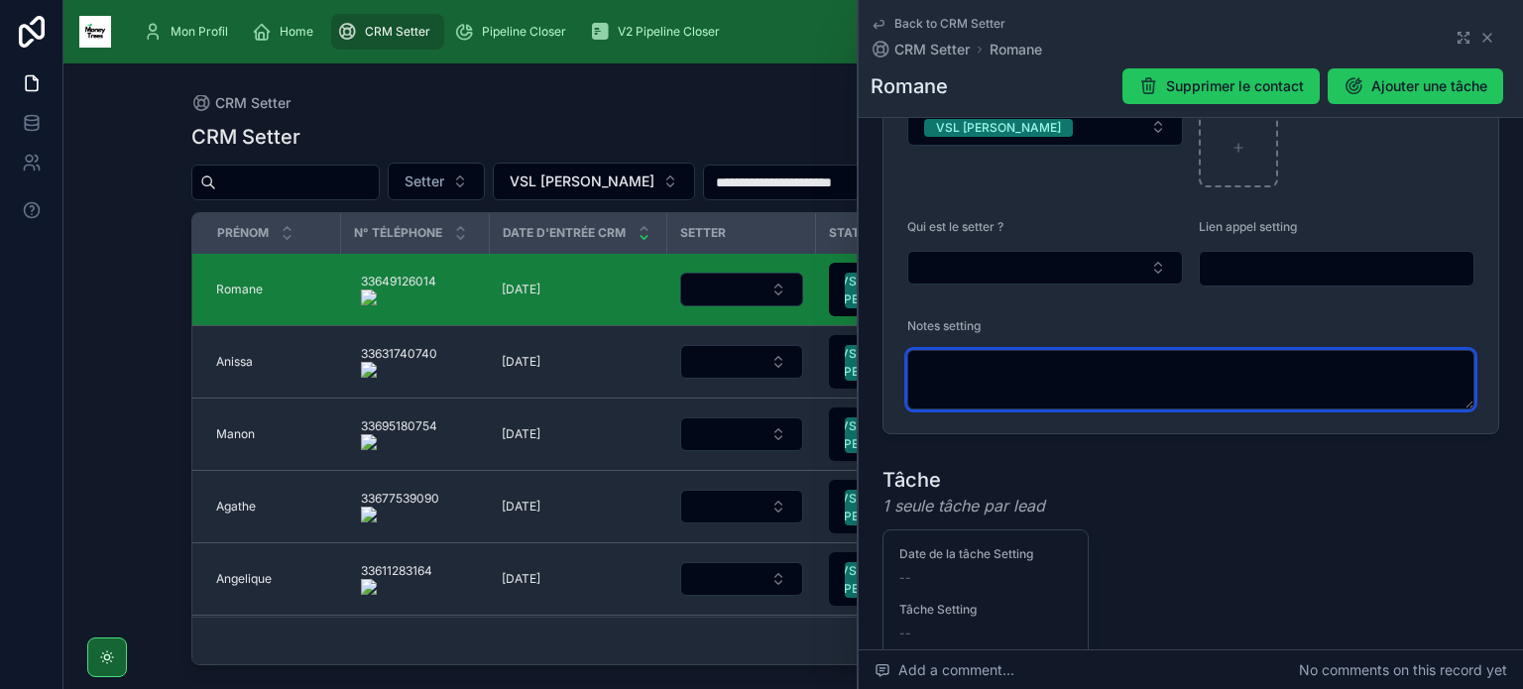
click at [1036, 384] on textarea at bounding box center [1190, 379] width 567 height 59
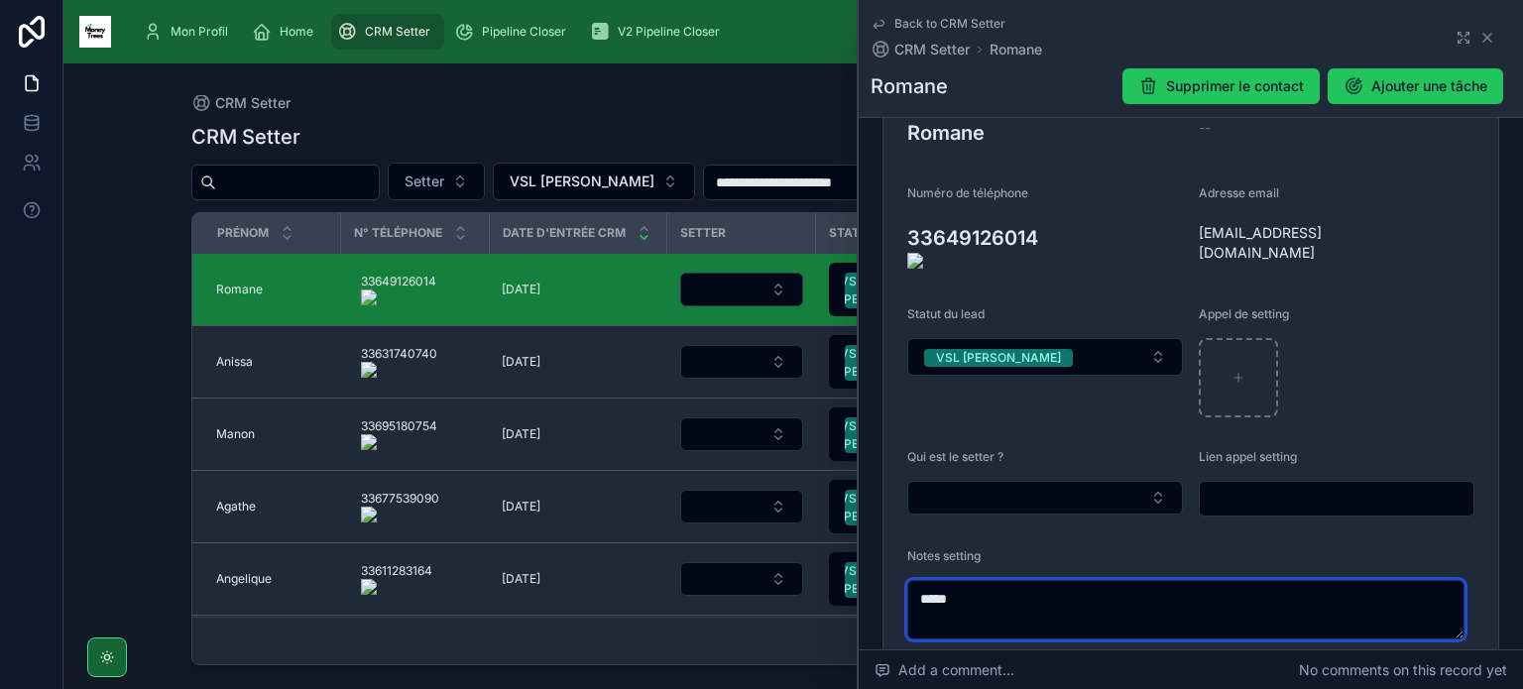
type textarea "*****"
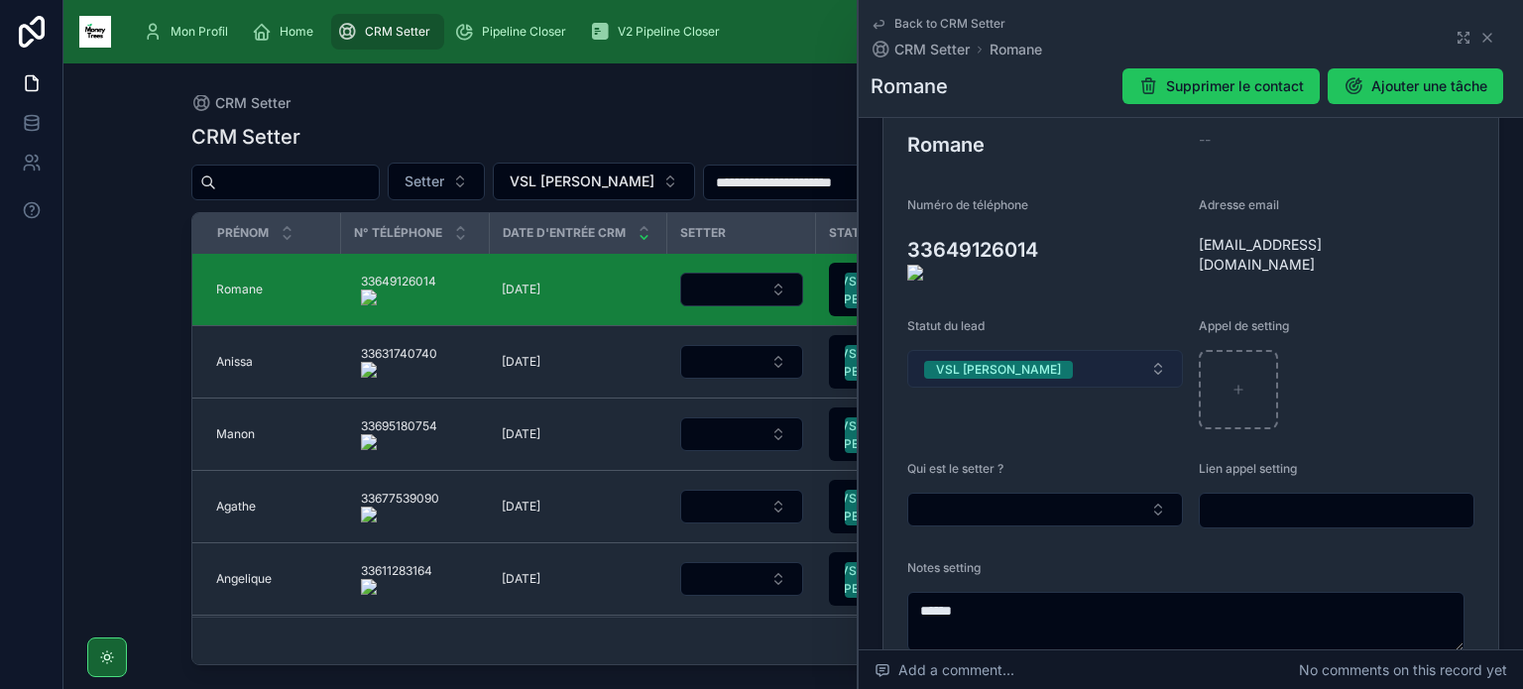
click at [1023, 360] on button "VSL [PERSON_NAME]" at bounding box center [1045, 369] width 276 height 38
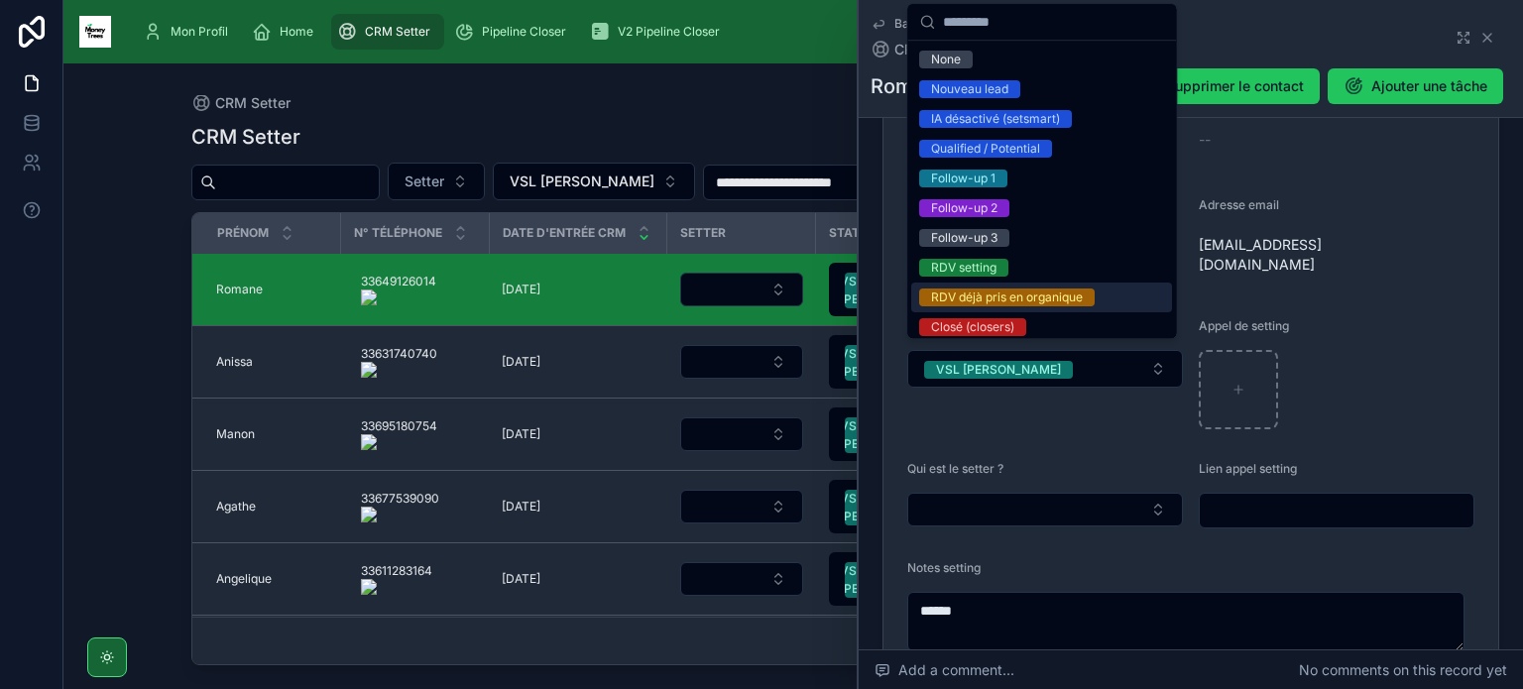
scroll to position [167, 0]
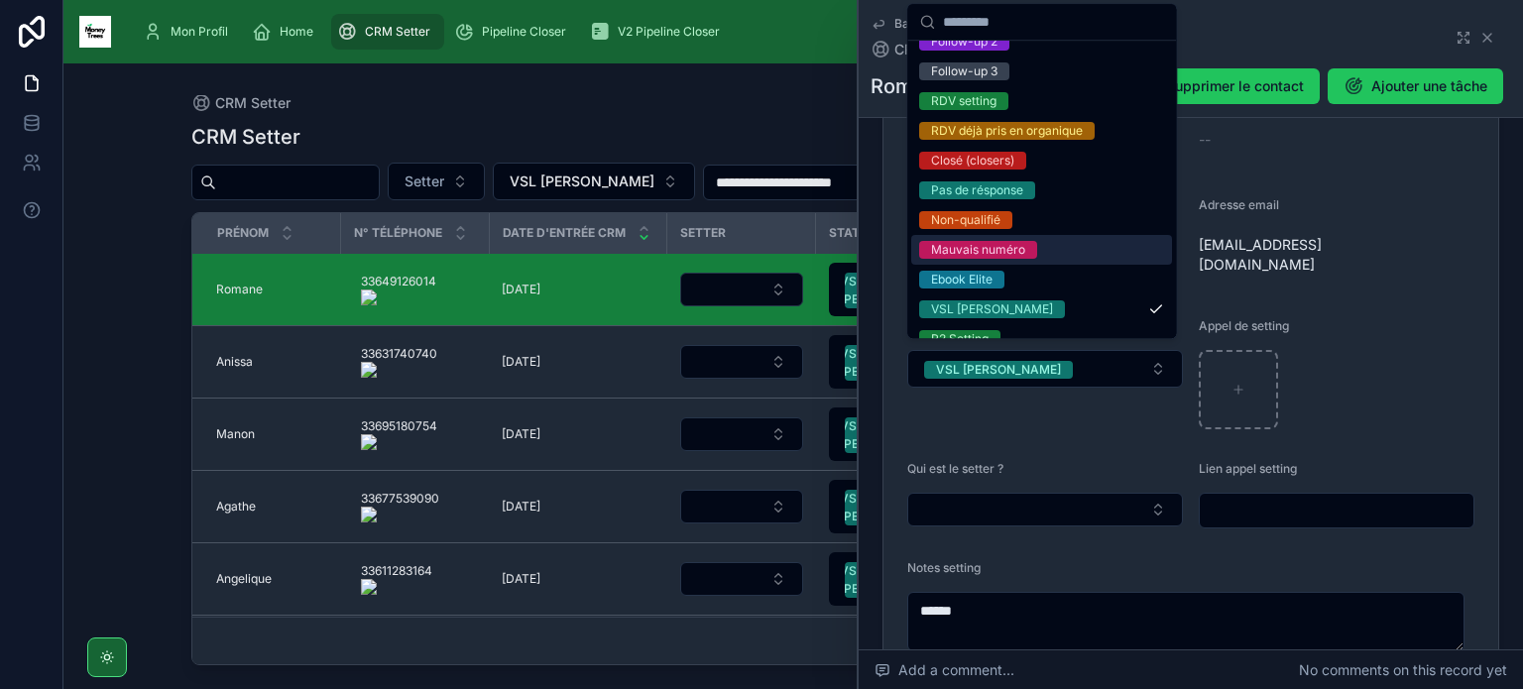
click at [1015, 242] on div "Mauvais numéro" at bounding box center [978, 250] width 94 height 18
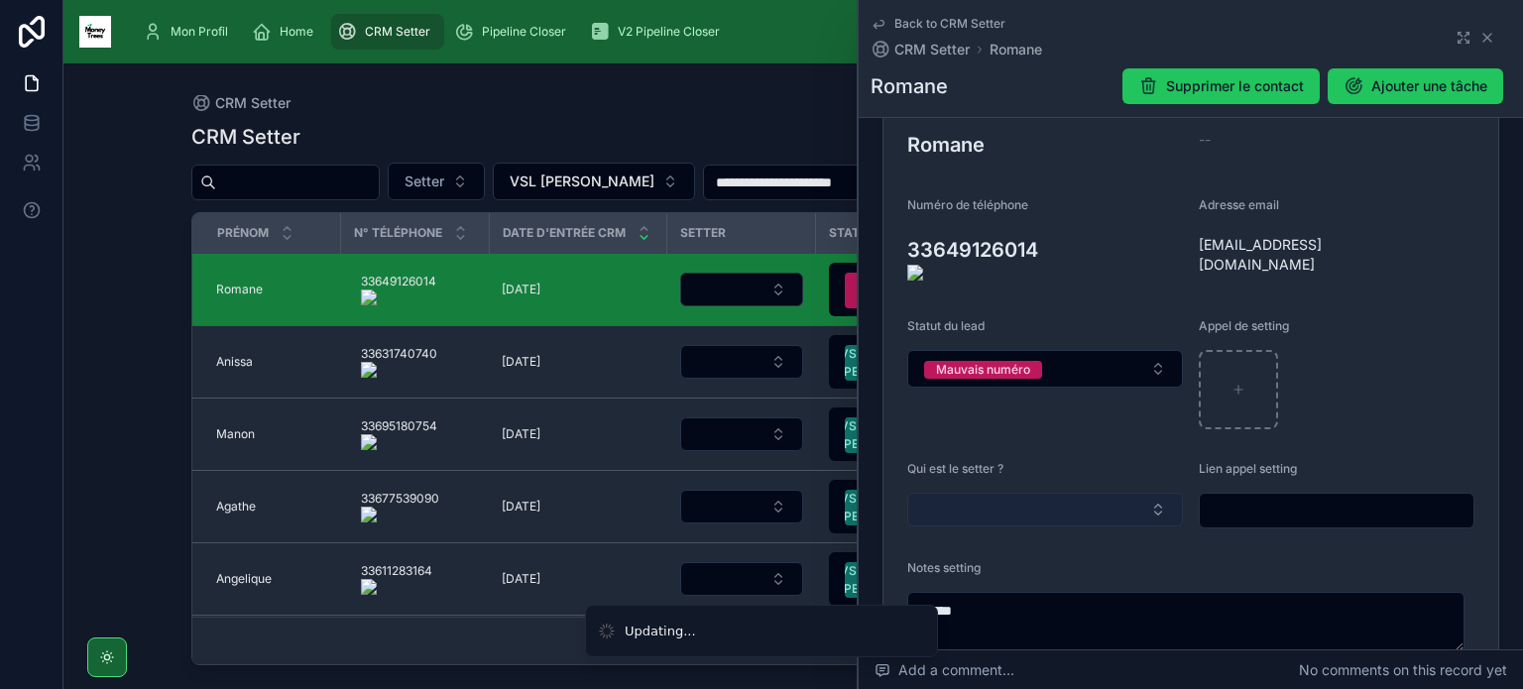
click at [1004, 503] on button "Select Button" at bounding box center [1045, 510] width 276 height 34
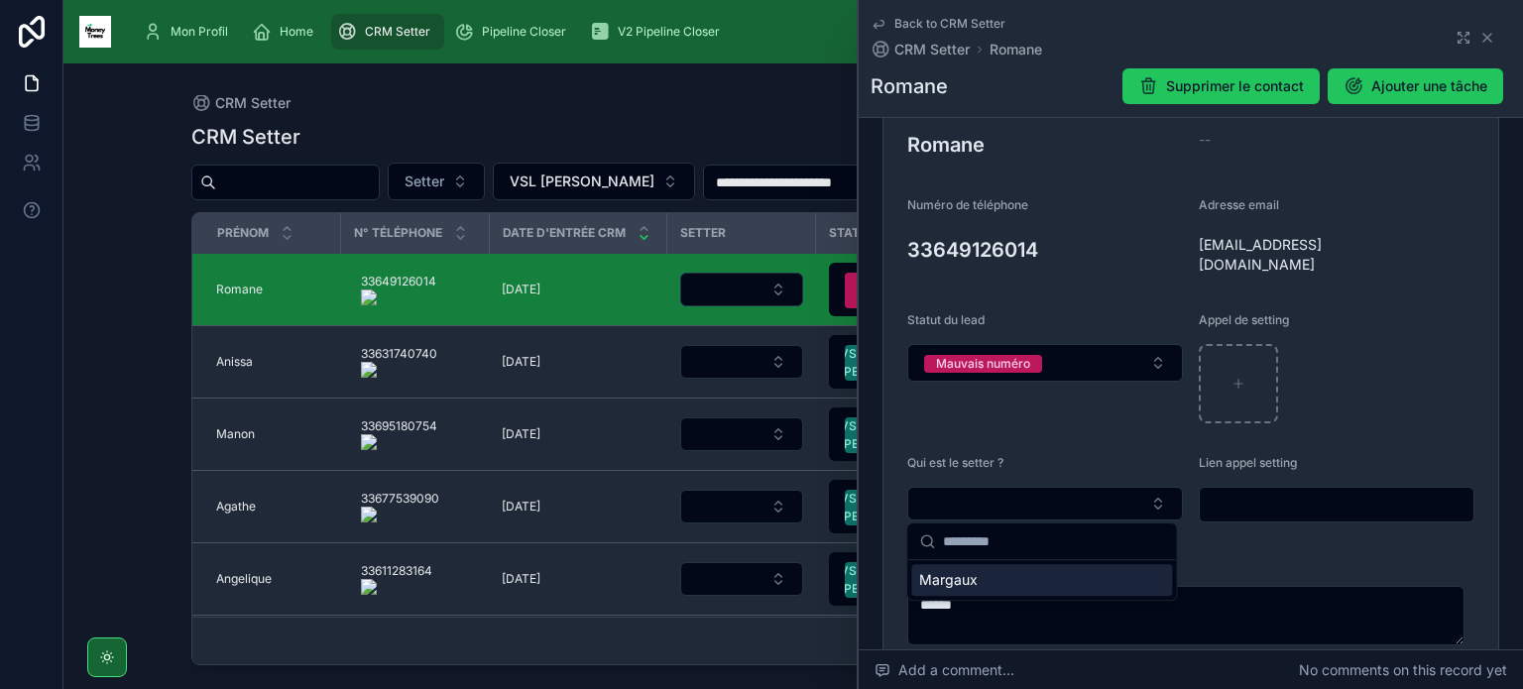
click at [973, 578] on span "Margaux" at bounding box center [948, 580] width 58 height 20
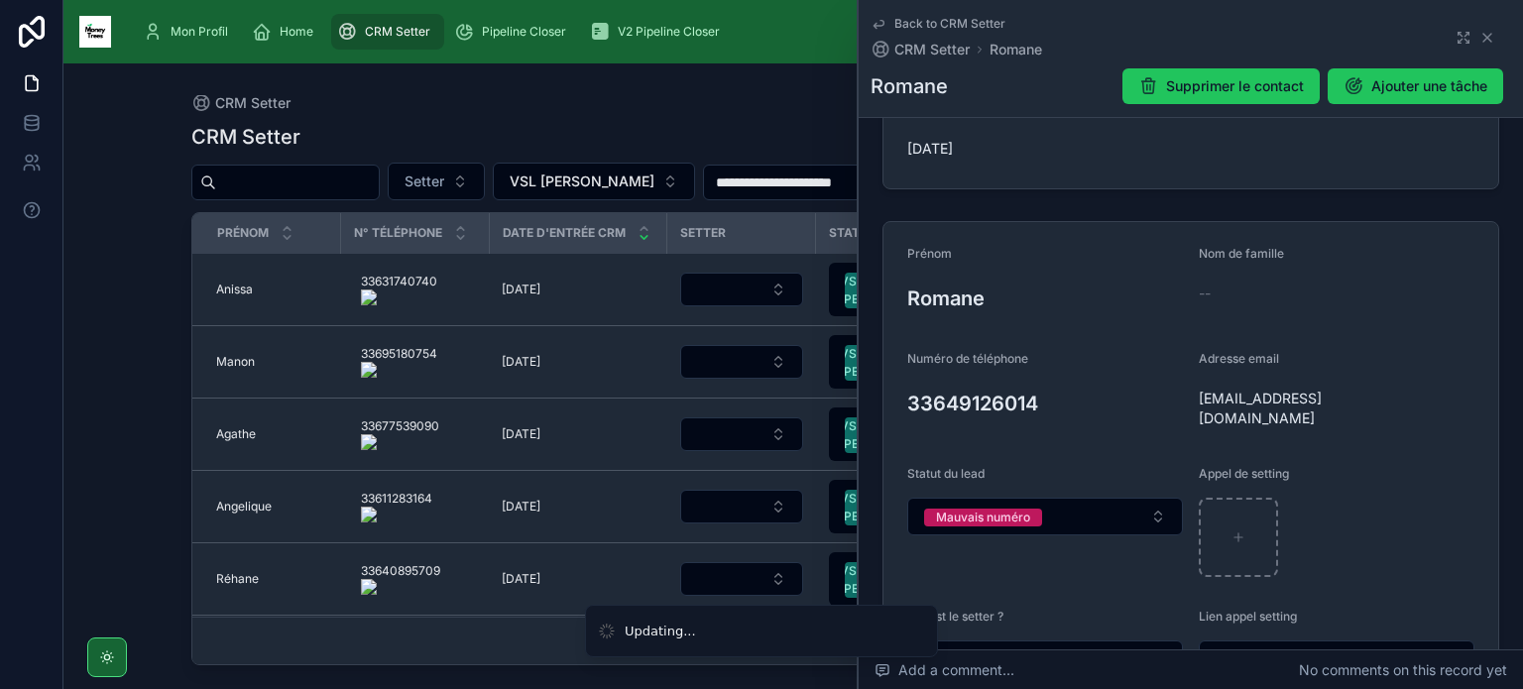
scroll to position [121, 0]
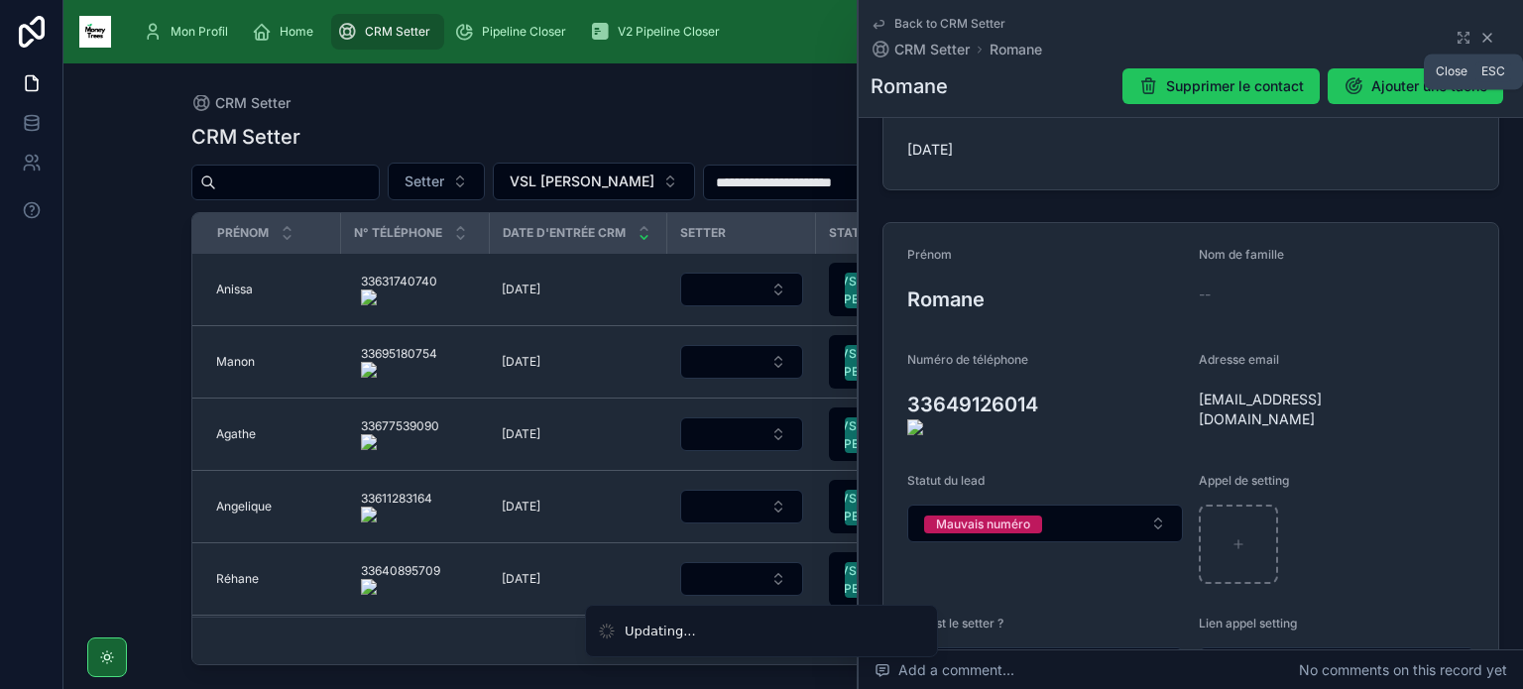
click at [1483, 38] on icon at bounding box center [1487, 38] width 8 height 8
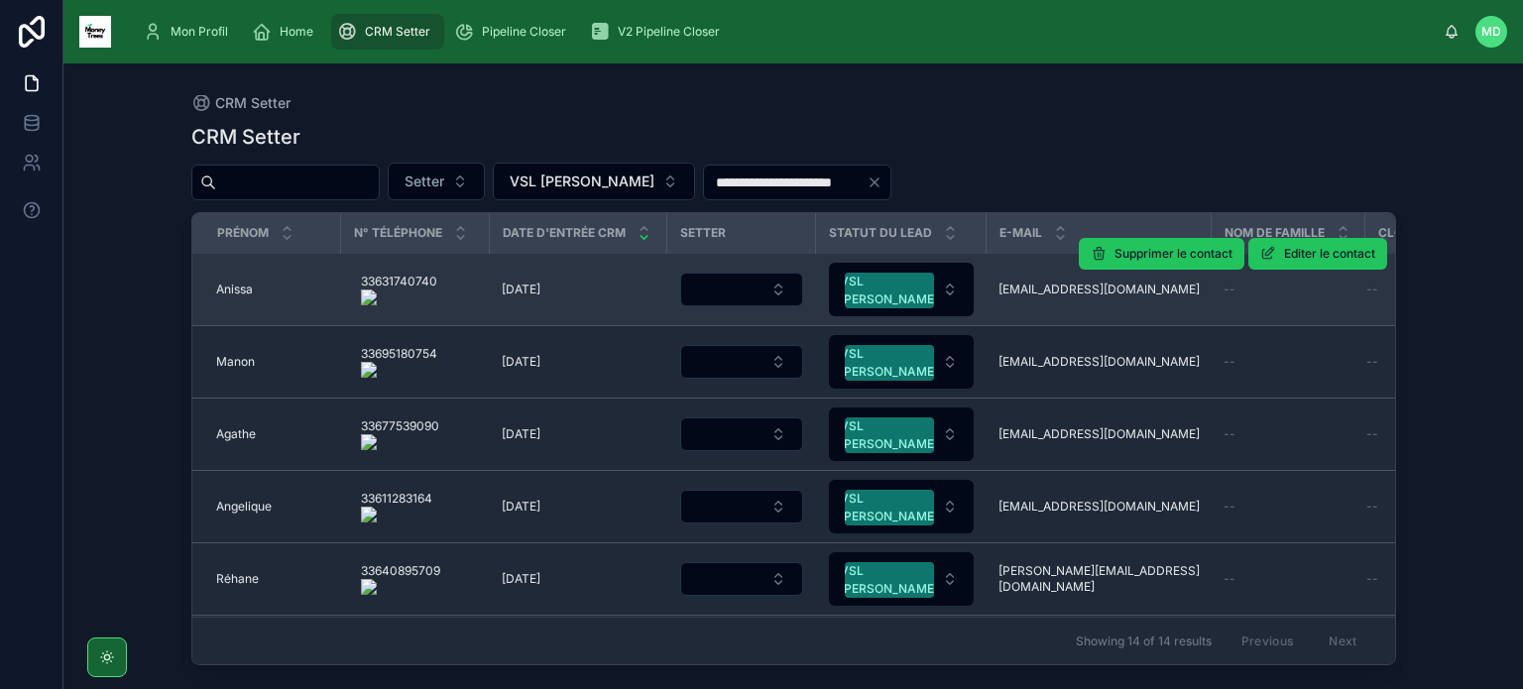
click at [225, 287] on span "Anissa" at bounding box center [234, 290] width 37 height 16
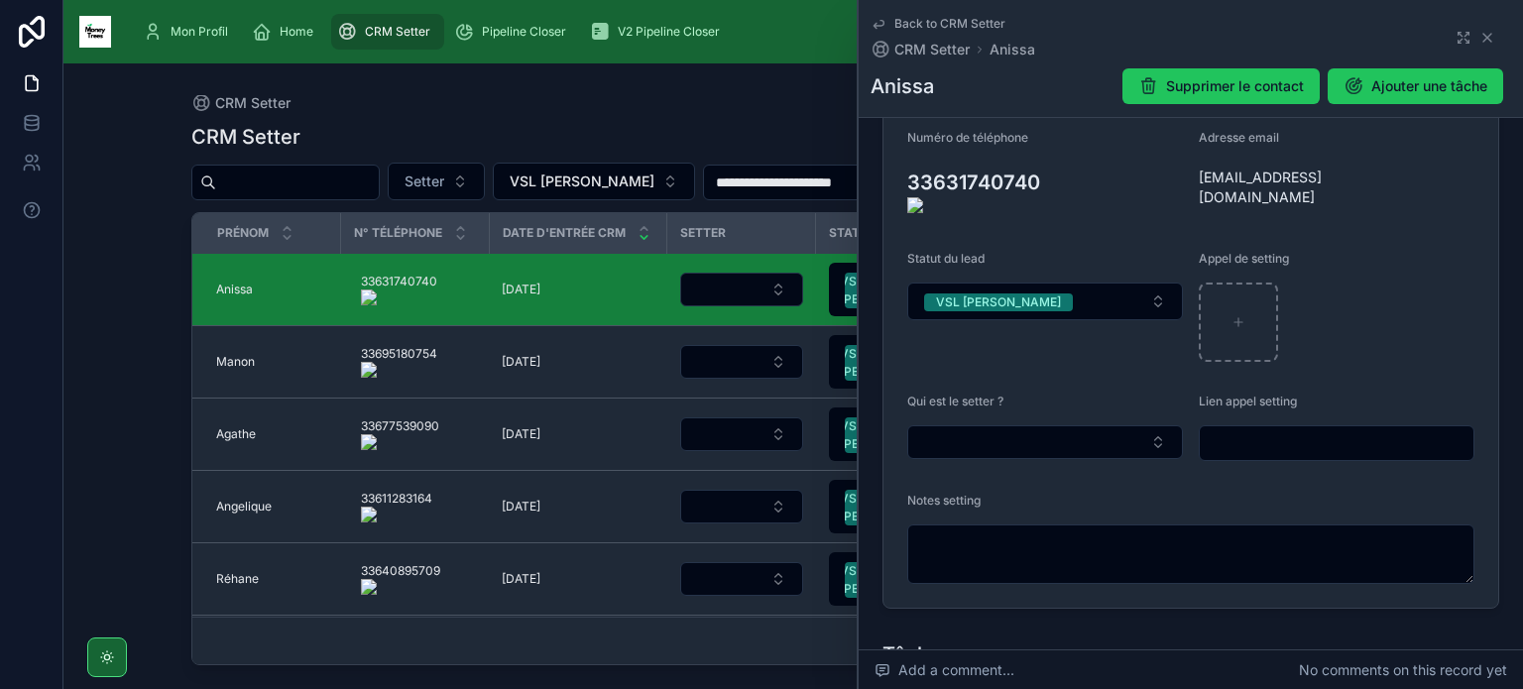
scroll to position [348, 0]
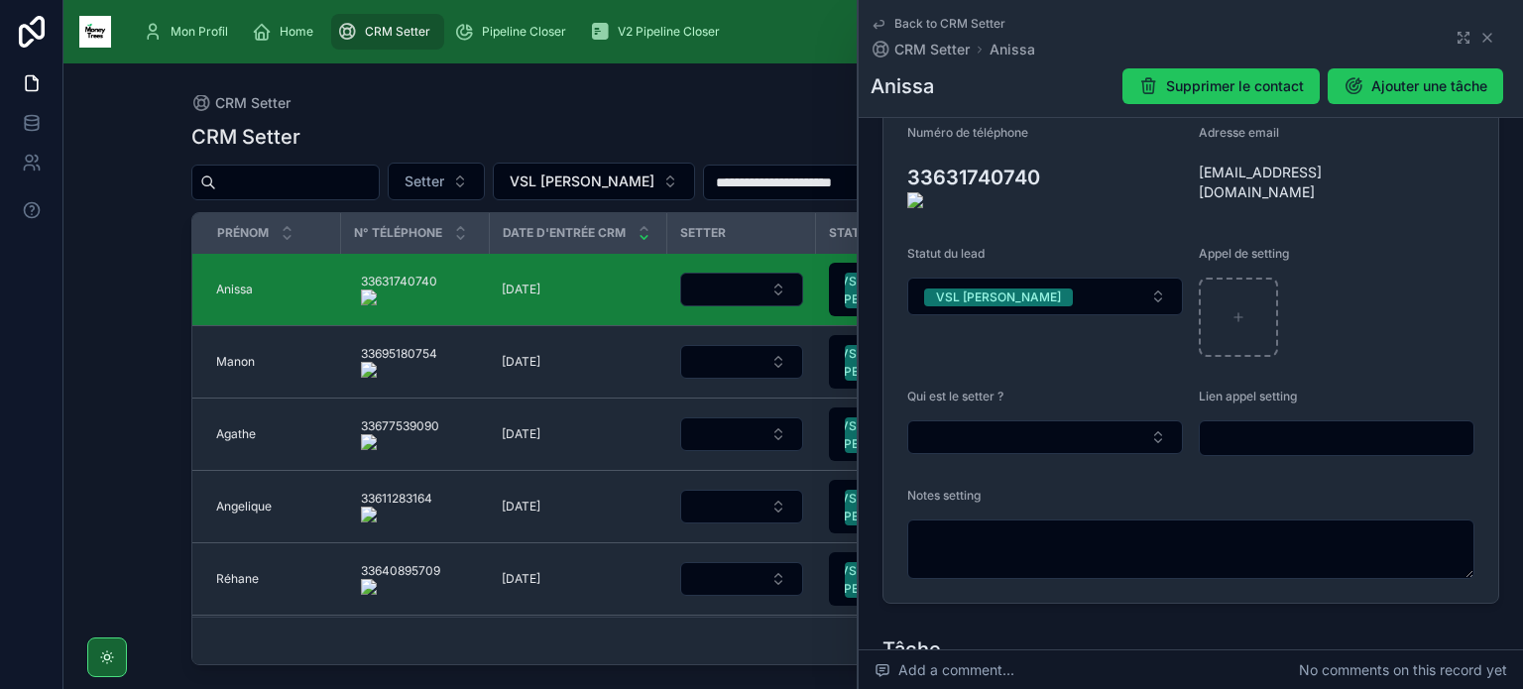
click at [1049, 149] on onoff-telecom-ce-actions-wrapper at bounding box center [1049, 149] width 0 height 0
click at [1049, 149] on onoff-telecom-ce-actions-button at bounding box center [1049, 149] width 0 height 0
click at [1029, 427] on button "Select Button" at bounding box center [1045, 437] width 276 height 34
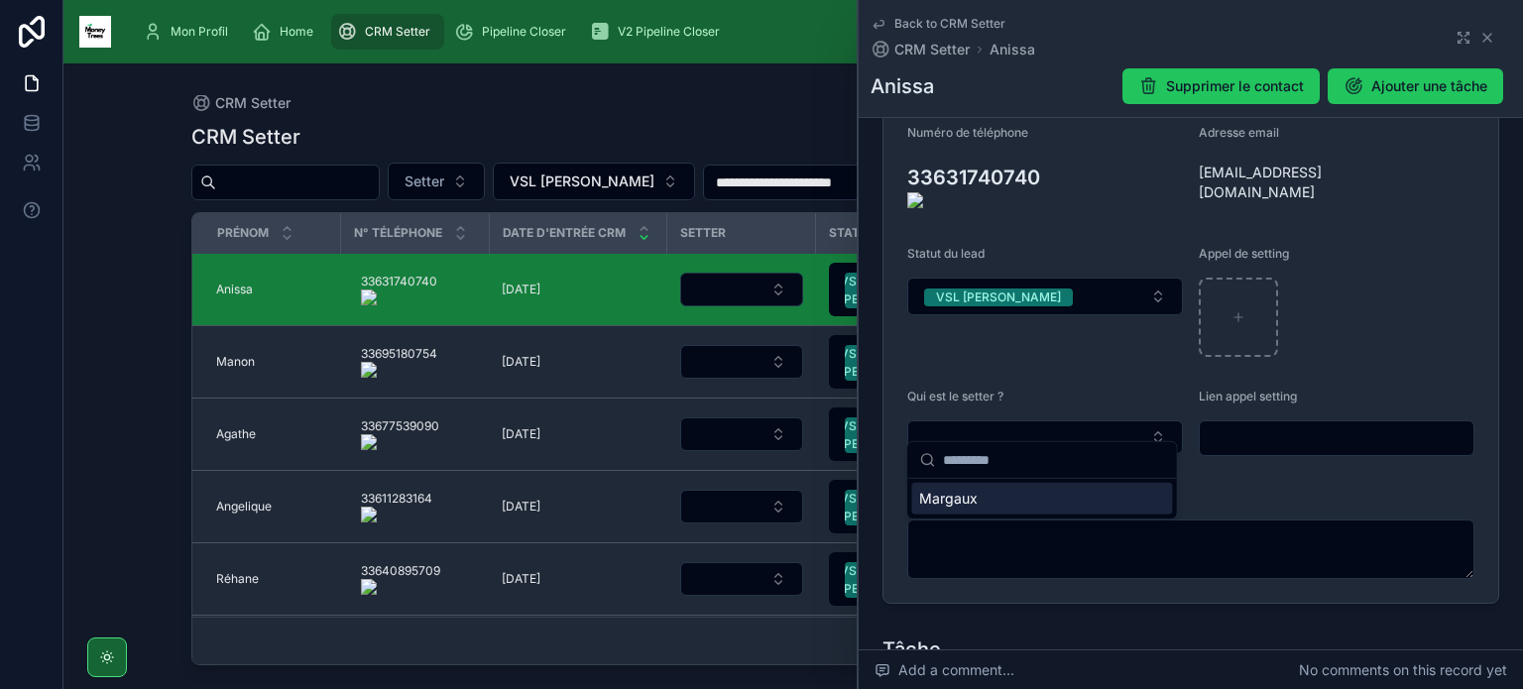
click at [988, 507] on div "Margaux" at bounding box center [1041, 499] width 261 height 32
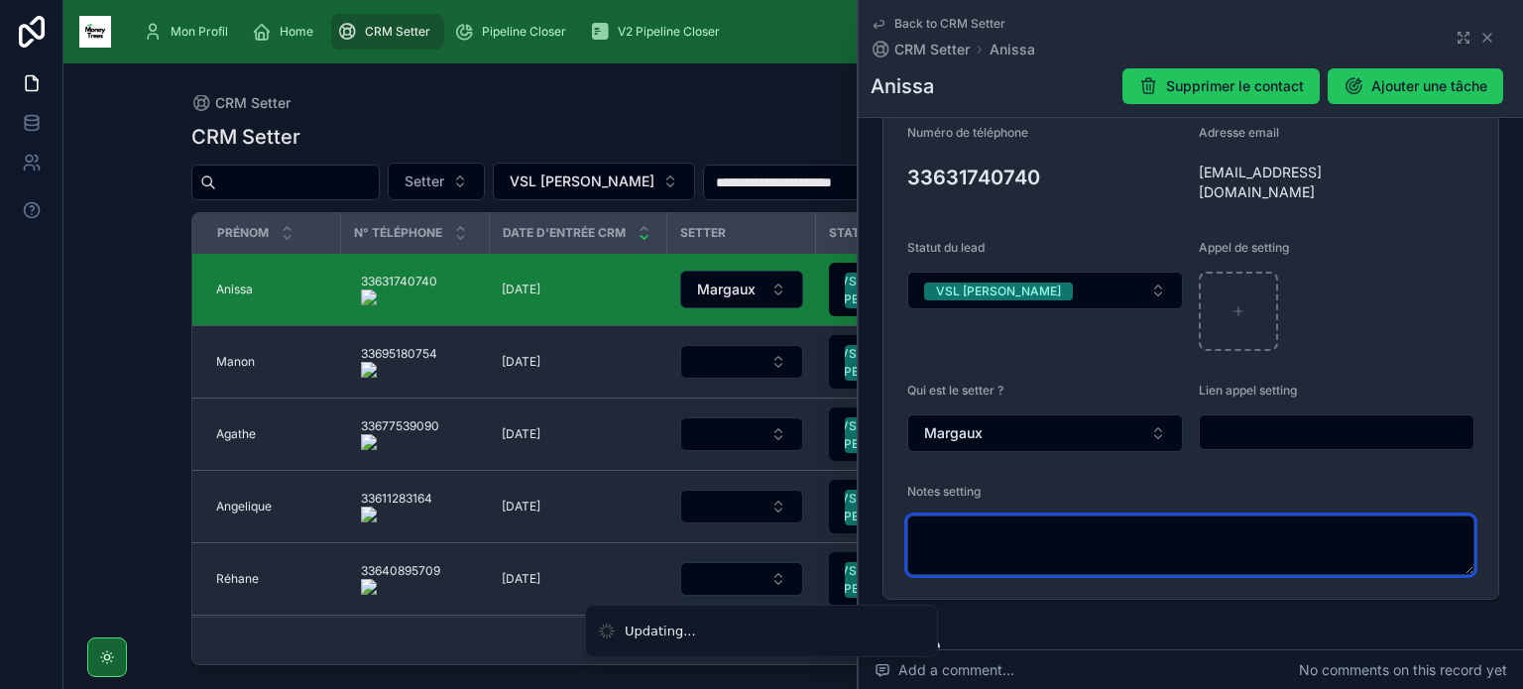
click at [962, 534] on textarea at bounding box center [1190, 544] width 567 height 59
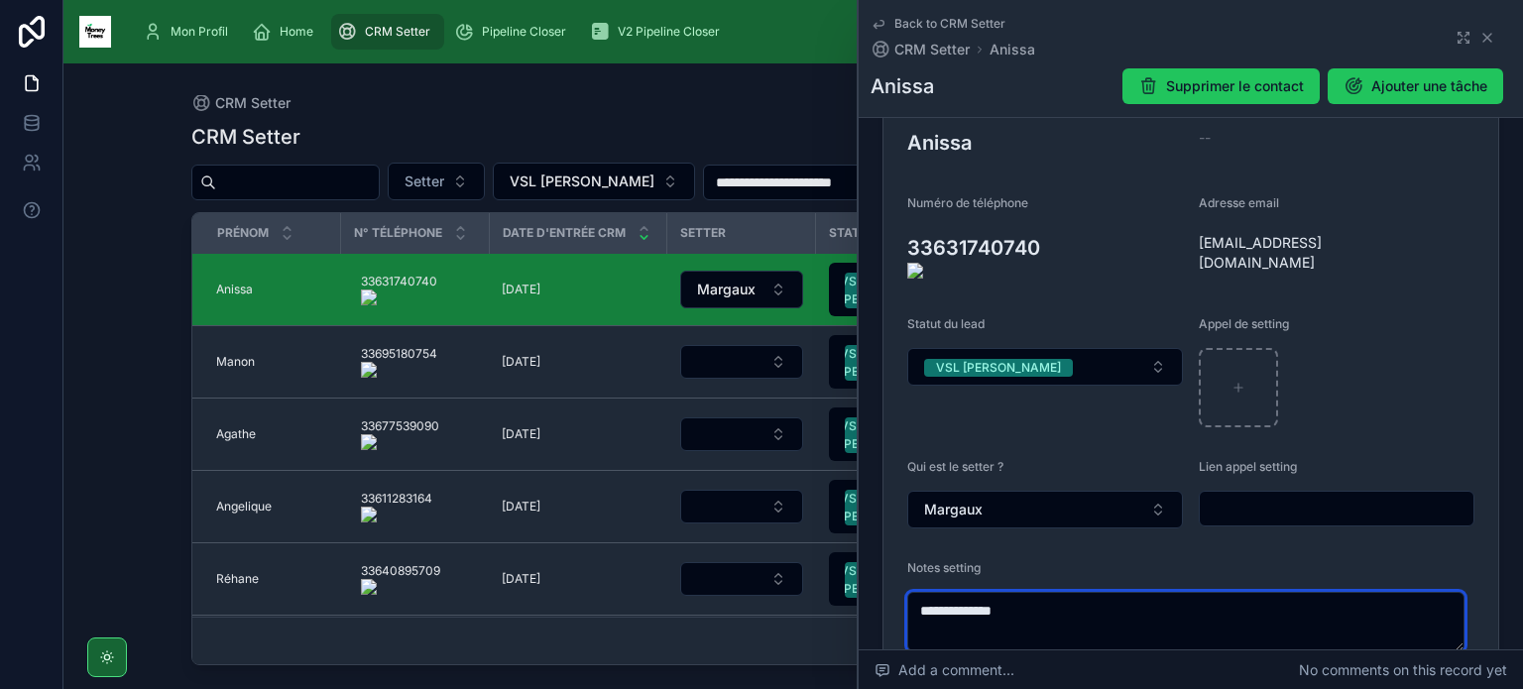
scroll to position [281, 0]
type textarea "**********"
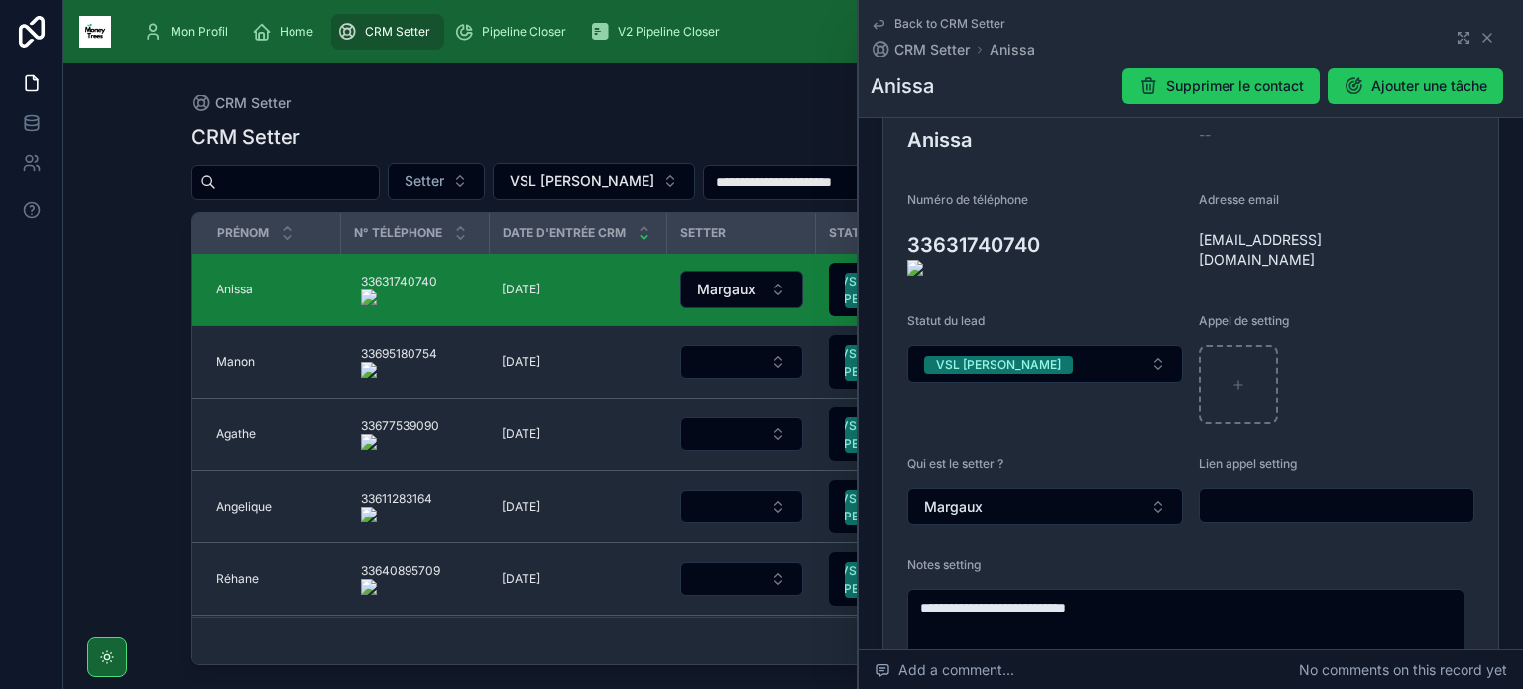
click at [1043, 345] on div "VSL [PERSON_NAME]" at bounding box center [1045, 364] width 276 height 38
click at [1043, 345] on button "VSL [PERSON_NAME]" at bounding box center [1045, 364] width 276 height 38
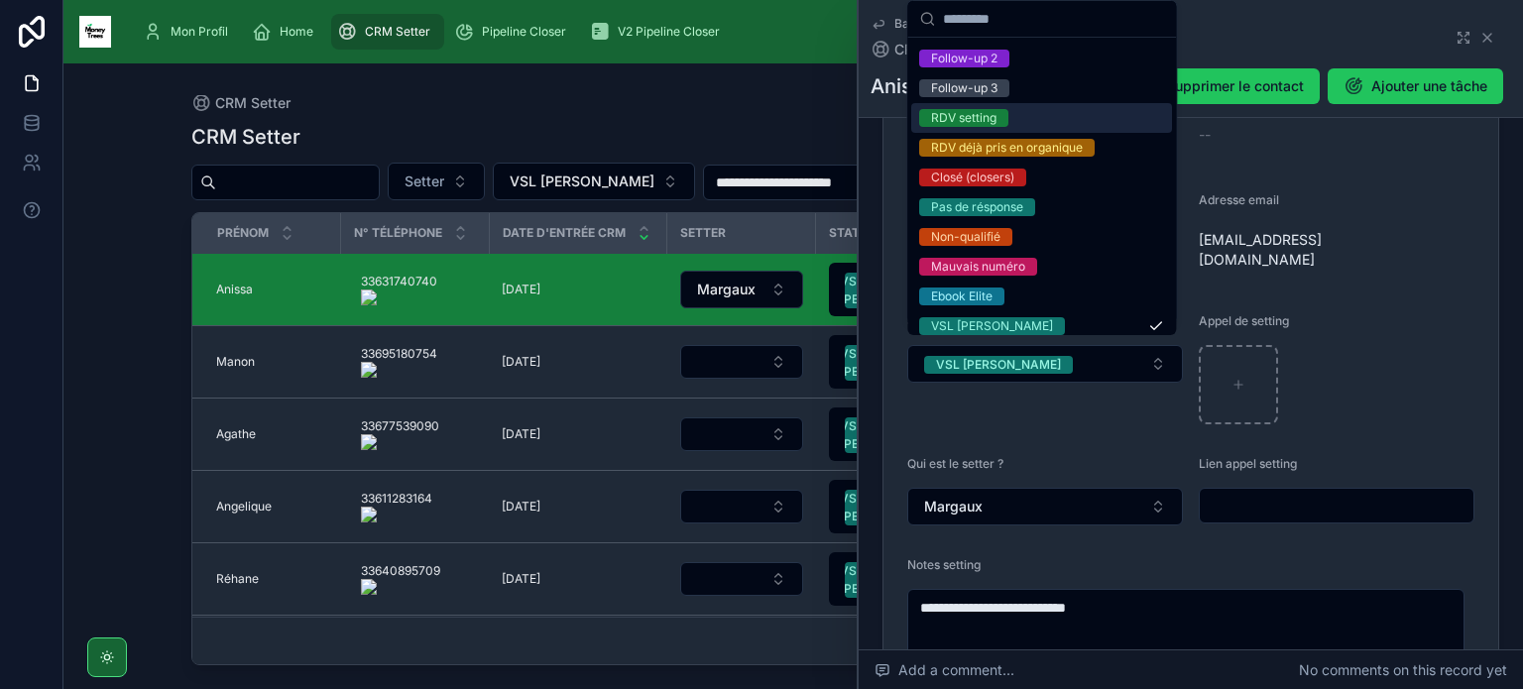
scroll to position [150, 0]
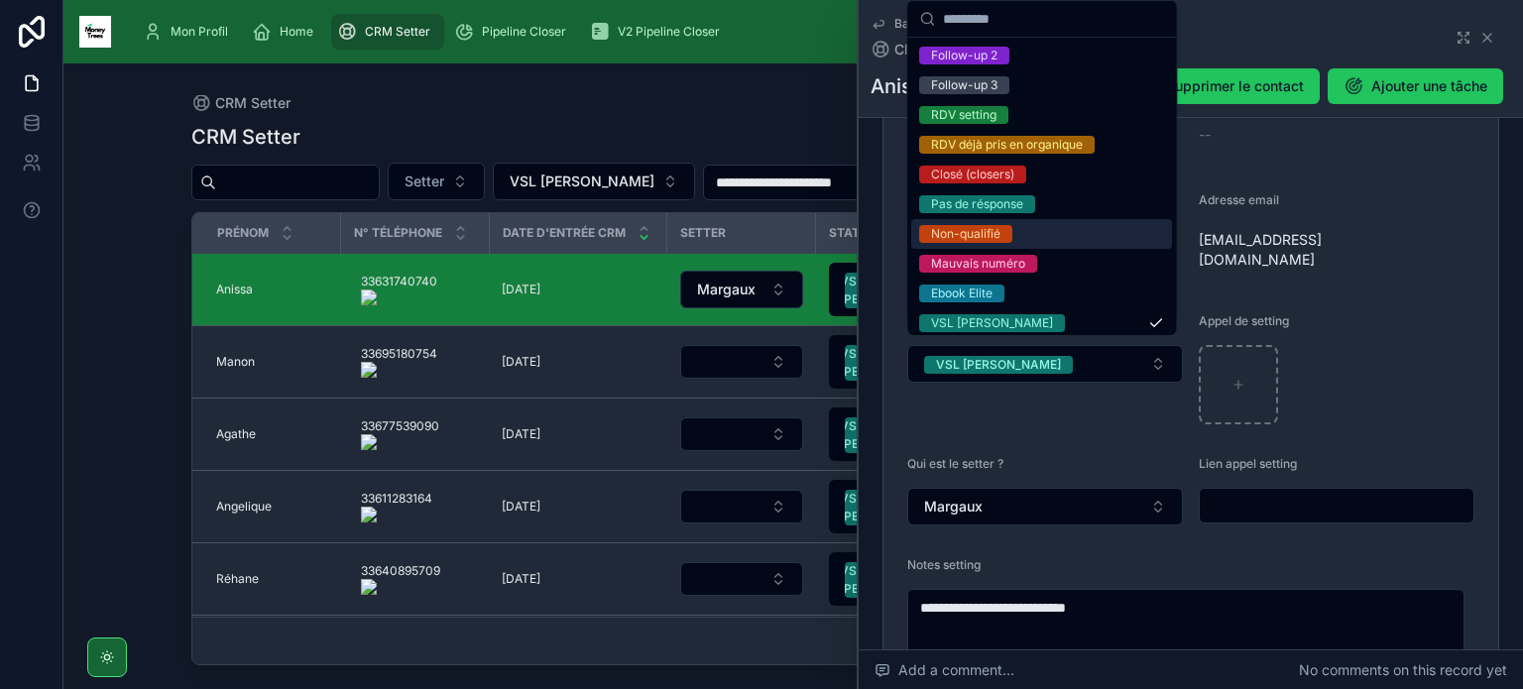
click at [1035, 233] on div "Non-qualifié" at bounding box center [1041, 234] width 261 height 30
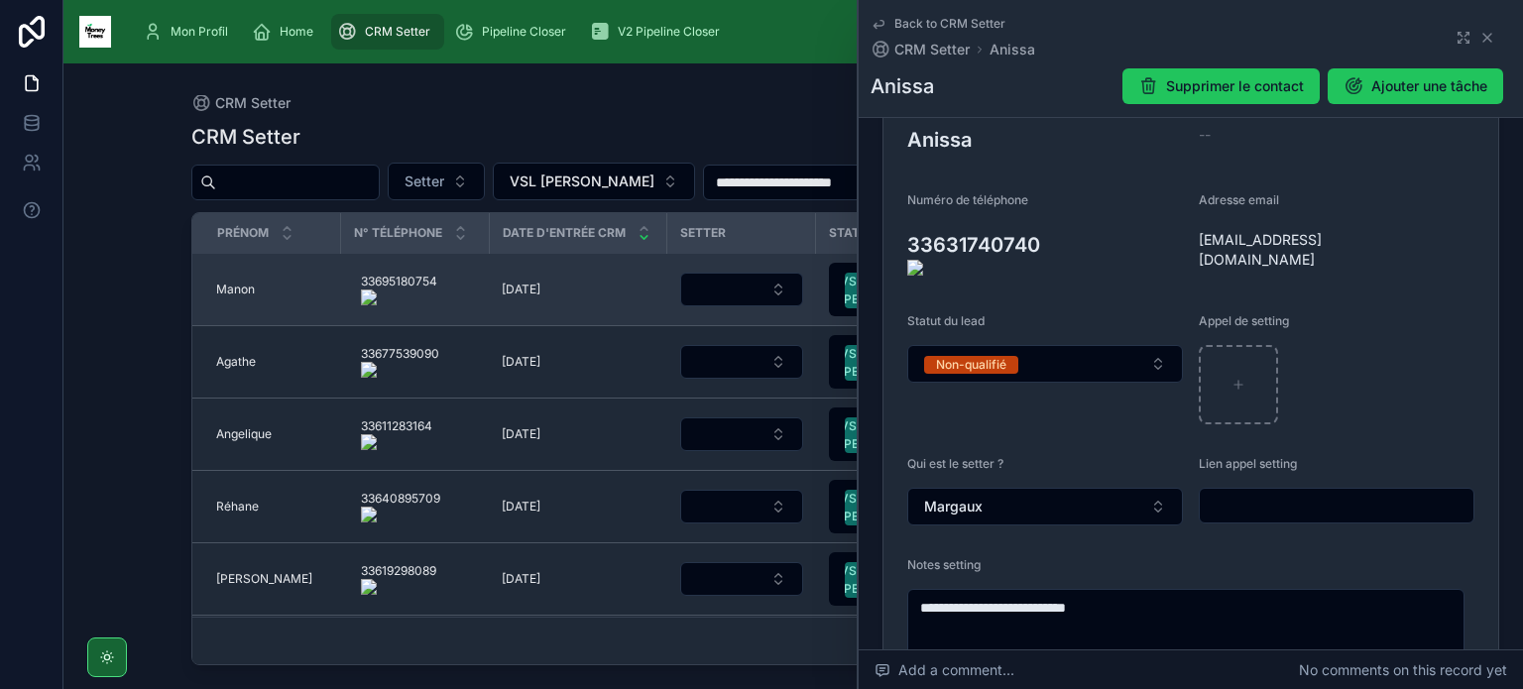
click at [231, 285] on span "Manon" at bounding box center [235, 290] width 39 height 16
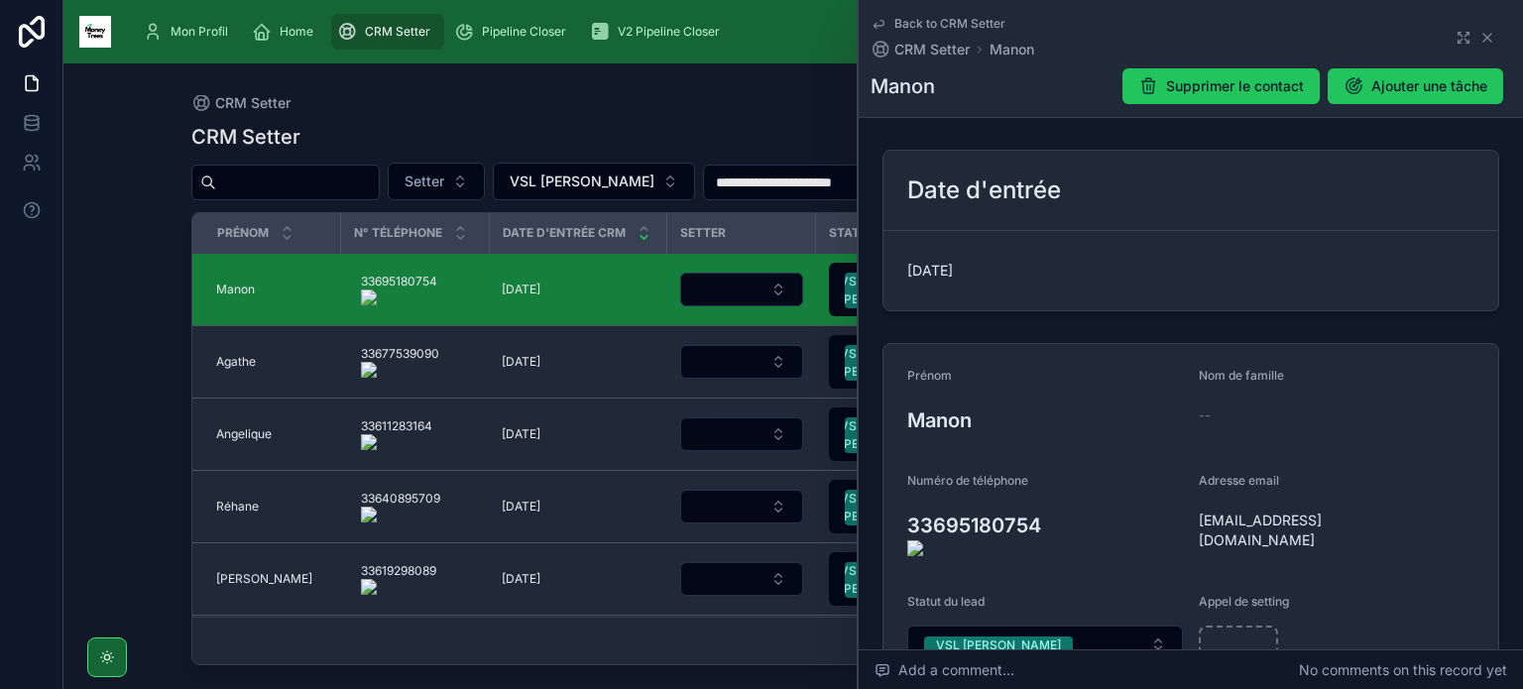
click at [1051, 498] on onoff-telecom-ce-actions-button at bounding box center [1051, 498] width 0 height 0
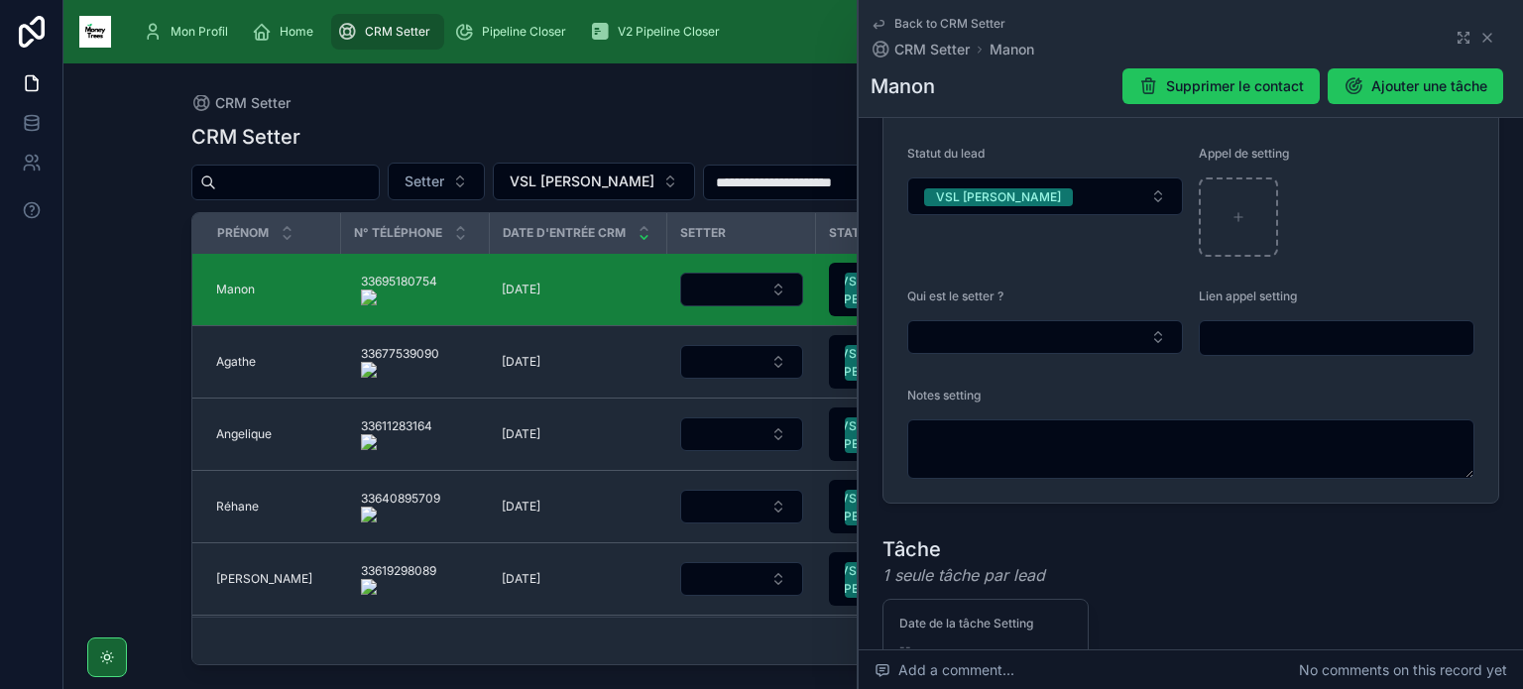
scroll to position [482, 0]
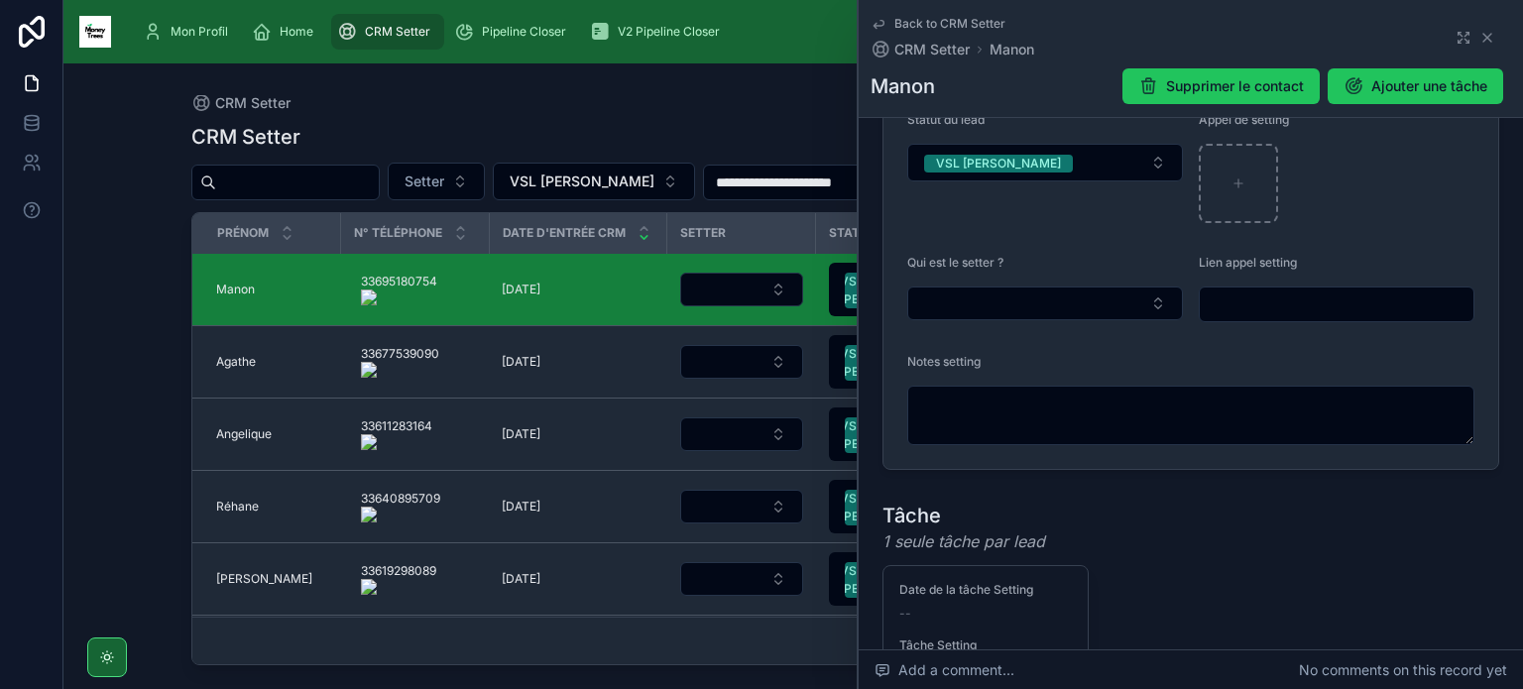
click at [979, 318] on form "Prénom Manon Nom de famille -- Numéro de téléphone 33695180754 Adresse email ma…" at bounding box center [1190, 165] width 615 height 607
click at [987, 309] on button "Select Button" at bounding box center [1045, 303] width 276 height 34
click at [976, 375] on div "Margaux" at bounding box center [1041, 374] width 261 height 32
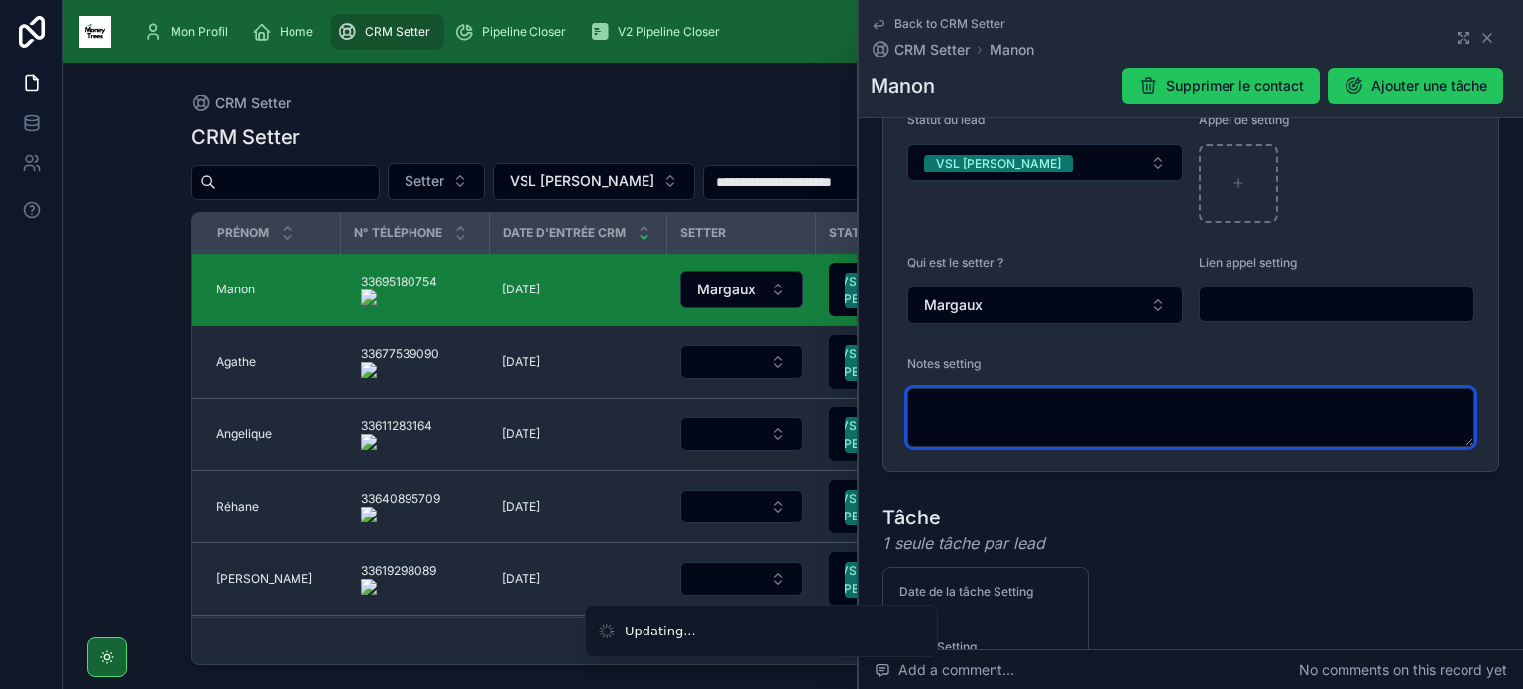
click at [976, 423] on textarea at bounding box center [1190, 417] width 567 height 59
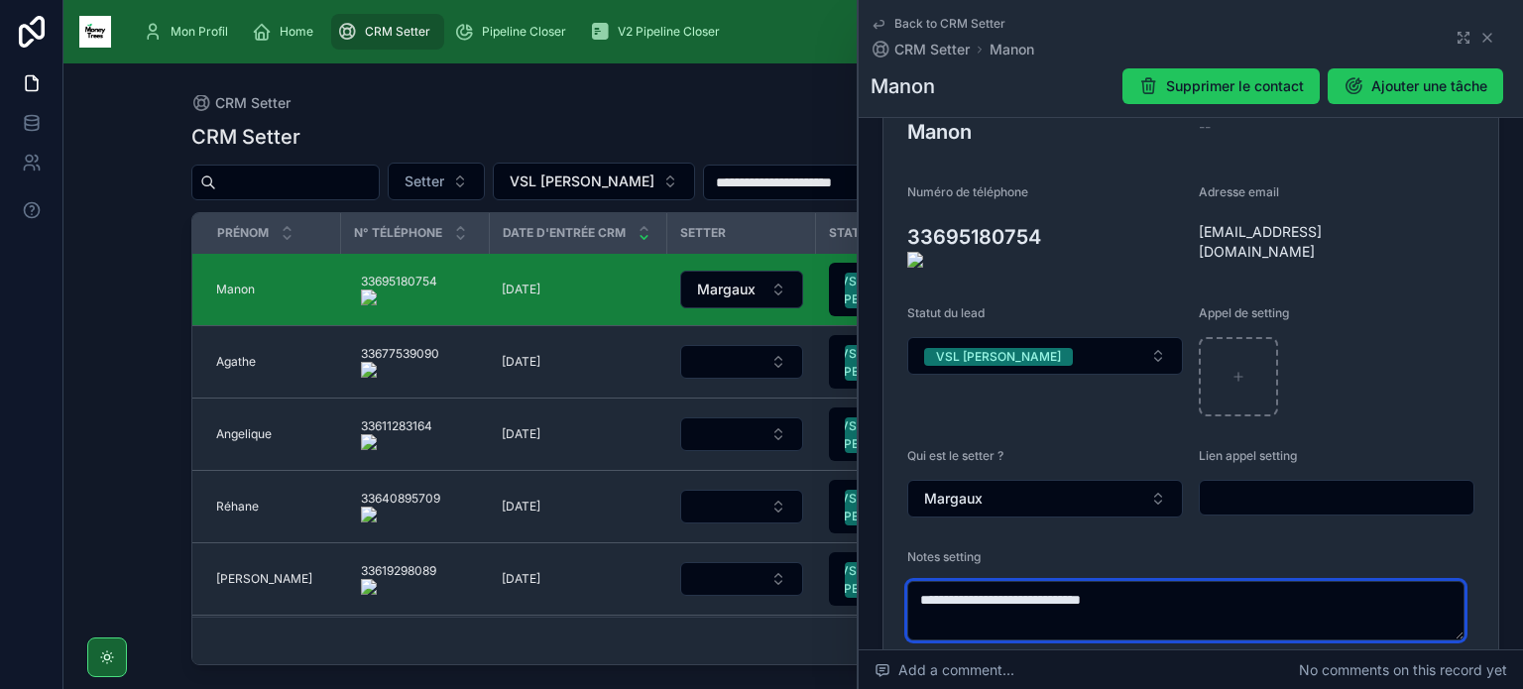
scroll to position [287, 0]
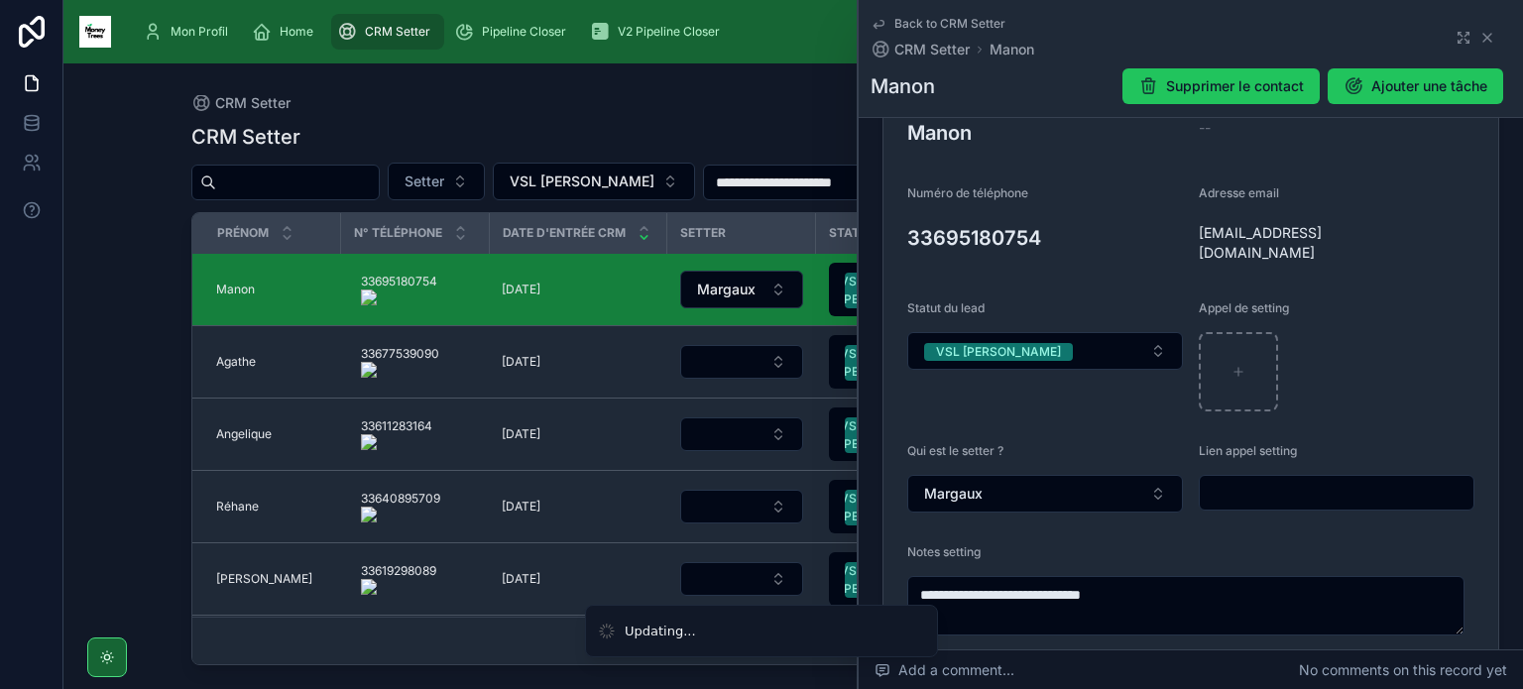
click at [1060, 328] on div "Statut du lead VSL [PERSON_NAME]" at bounding box center [1045, 355] width 276 height 111
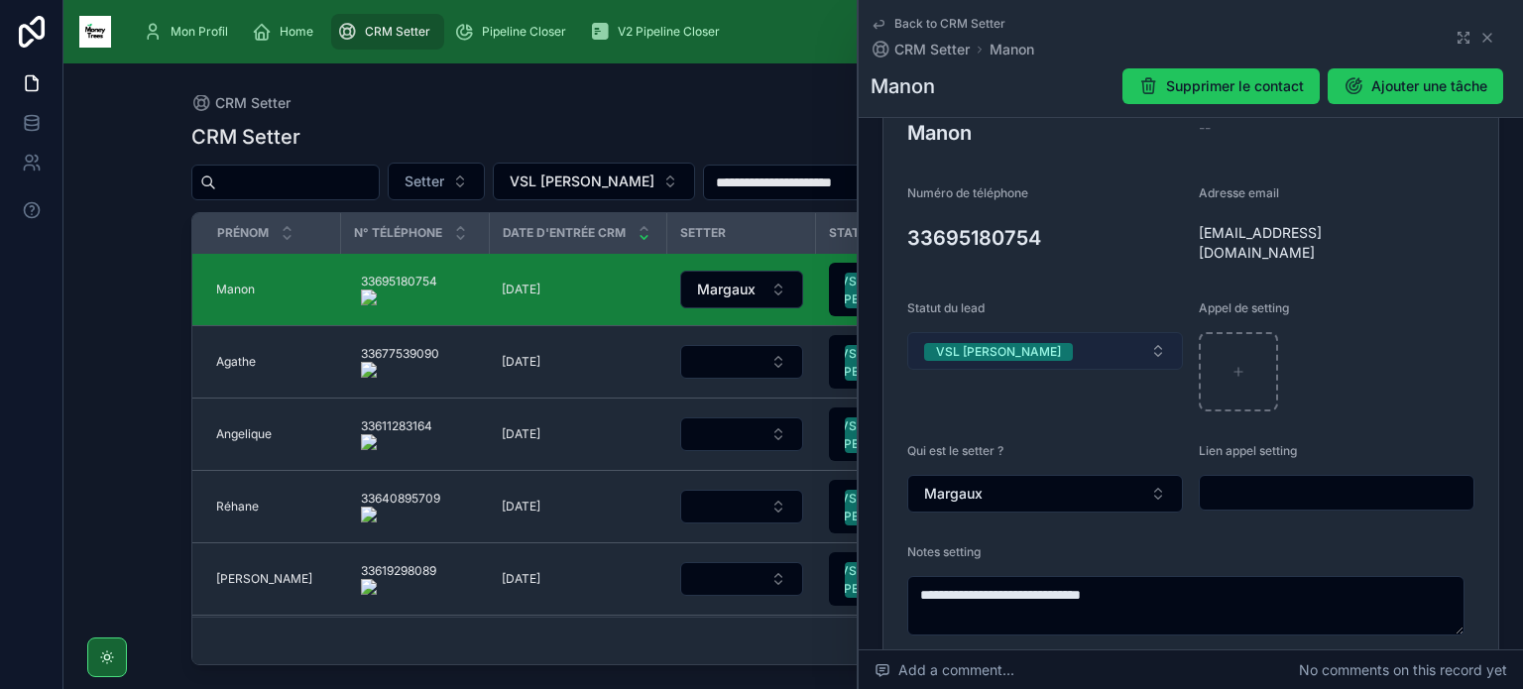
click at [1055, 346] on button "VSL [PERSON_NAME]" at bounding box center [1045, 351] width 276 height 38
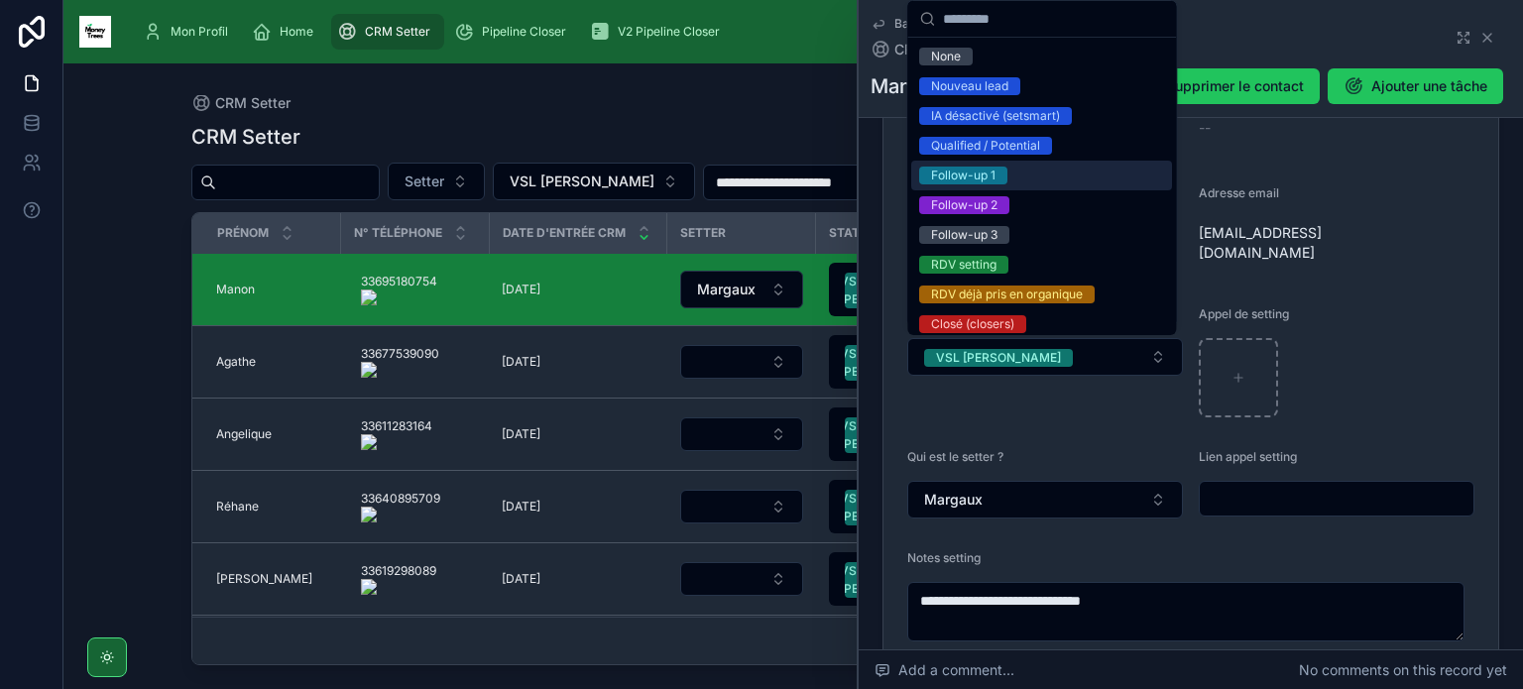
click at [986, 167] on div "Follow-up 1" at bounding box center [963, 176] width 64 height 18
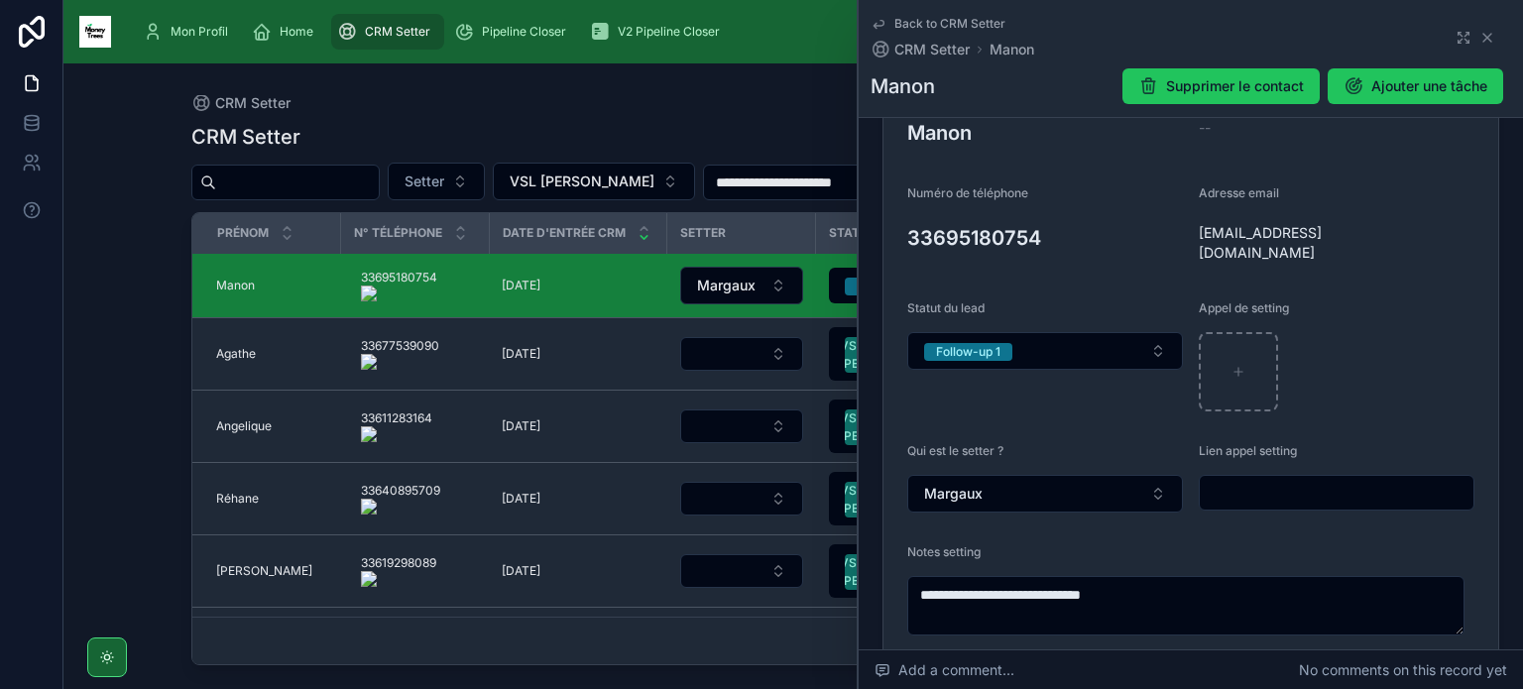
click at [890, 229] on form "**********" at bounding box center [1190, 358] width 615 height 603
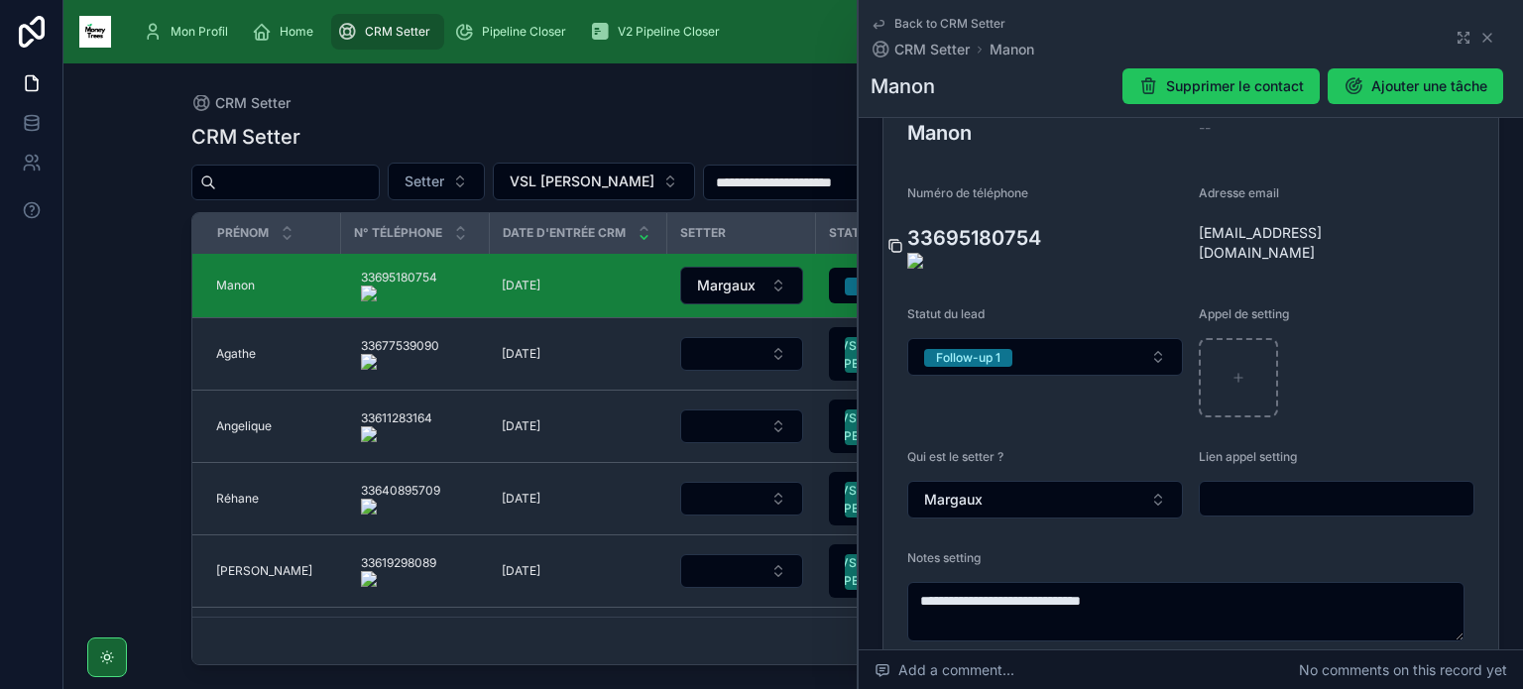
click at [894, 243] on icon at bounding box center [896, 247] width 9 height 9
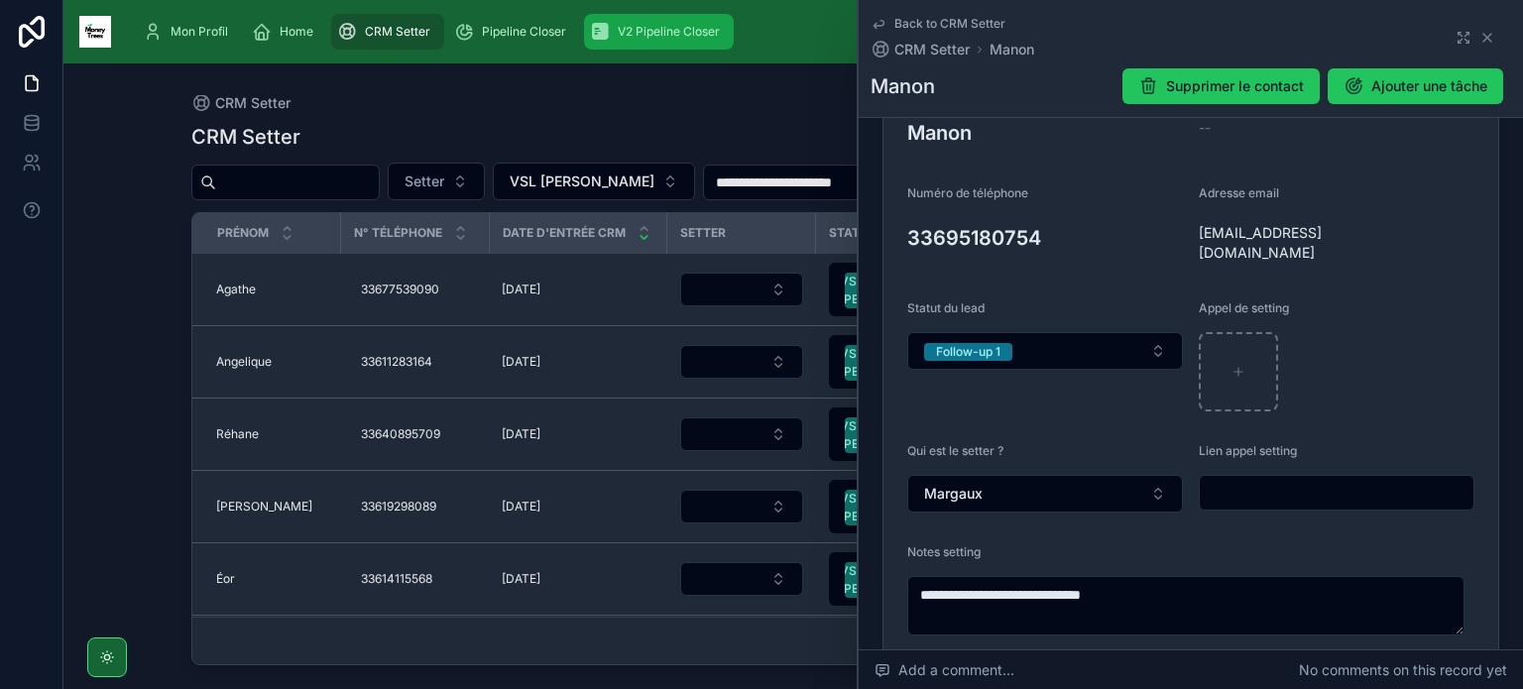
type textarea "**********"
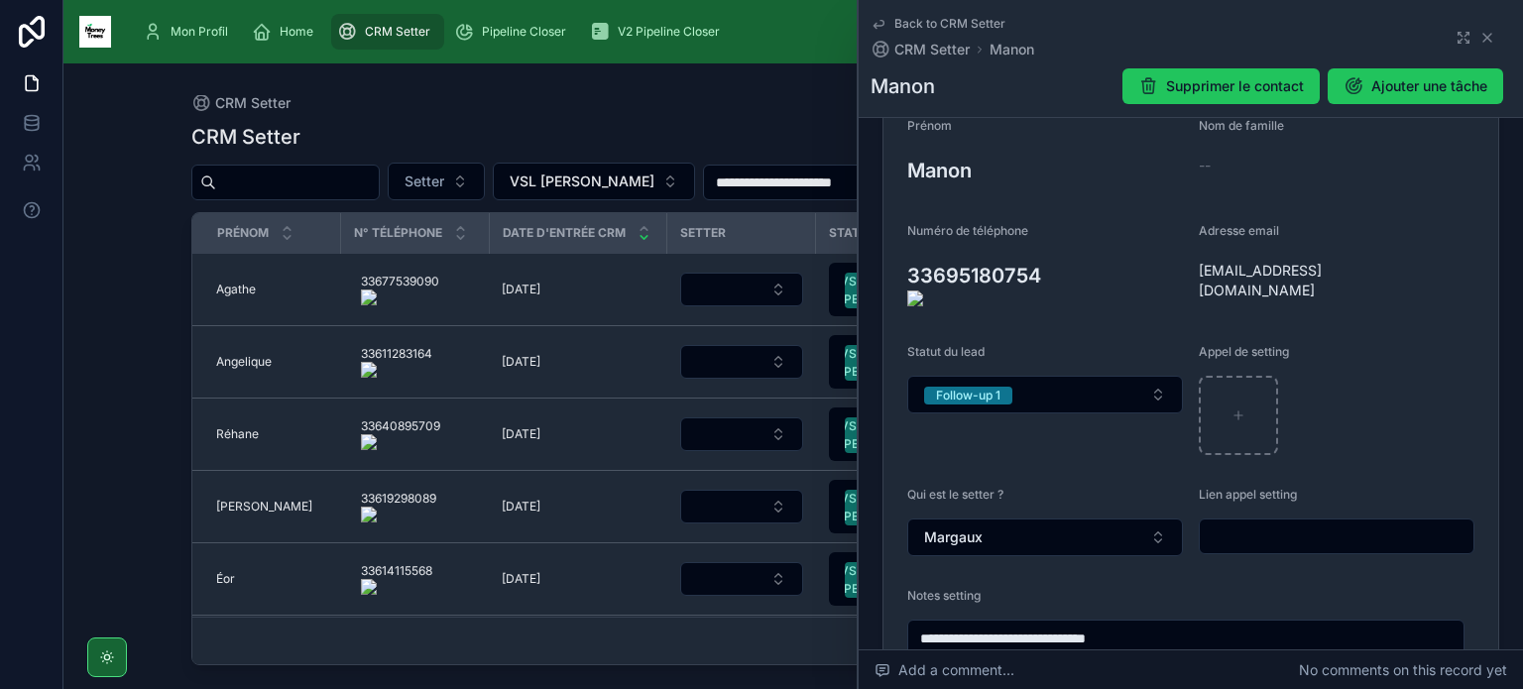
scroll to position [250, 0]
click at [1186, 281] on icon at bounding box center [1187, 281] width 16 height 16
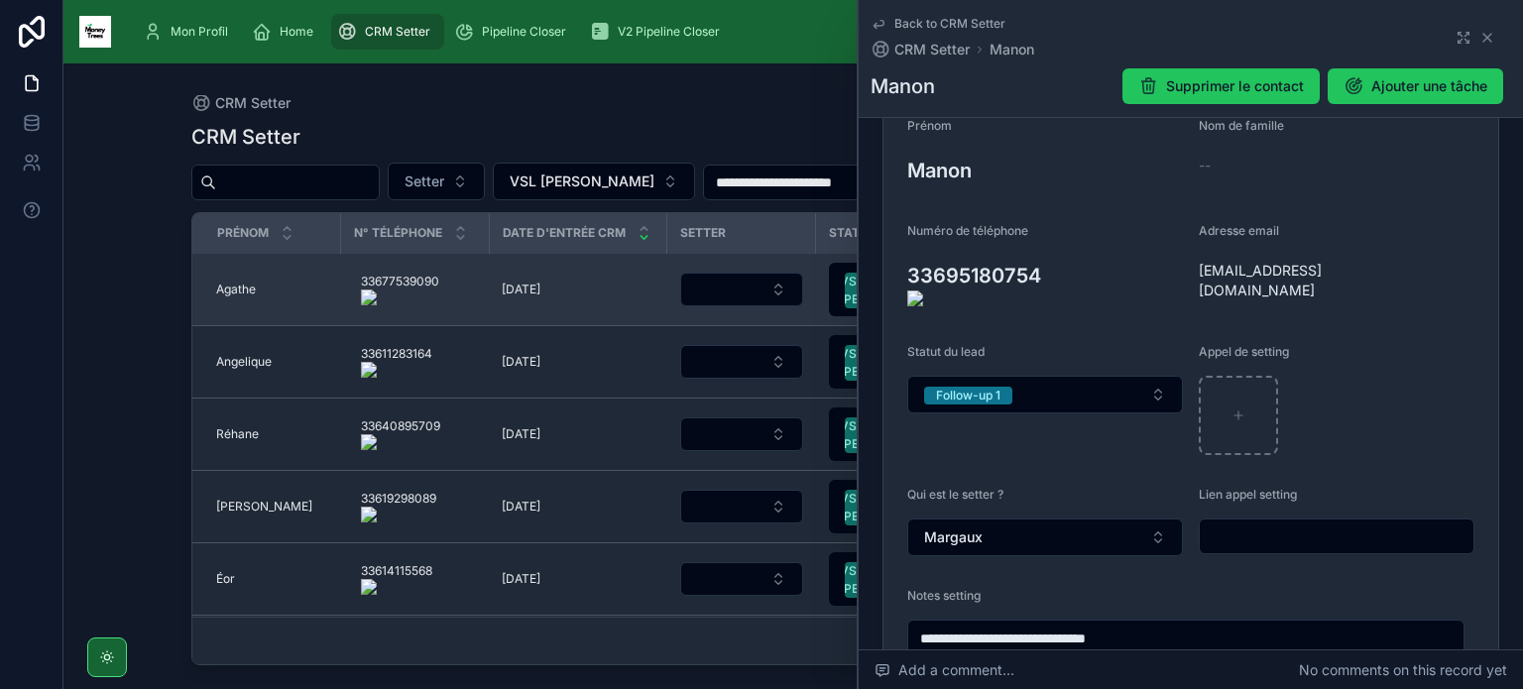
click at [236, 293] on span "Agathe" at bounding box center [236, 290] width 40 height 16
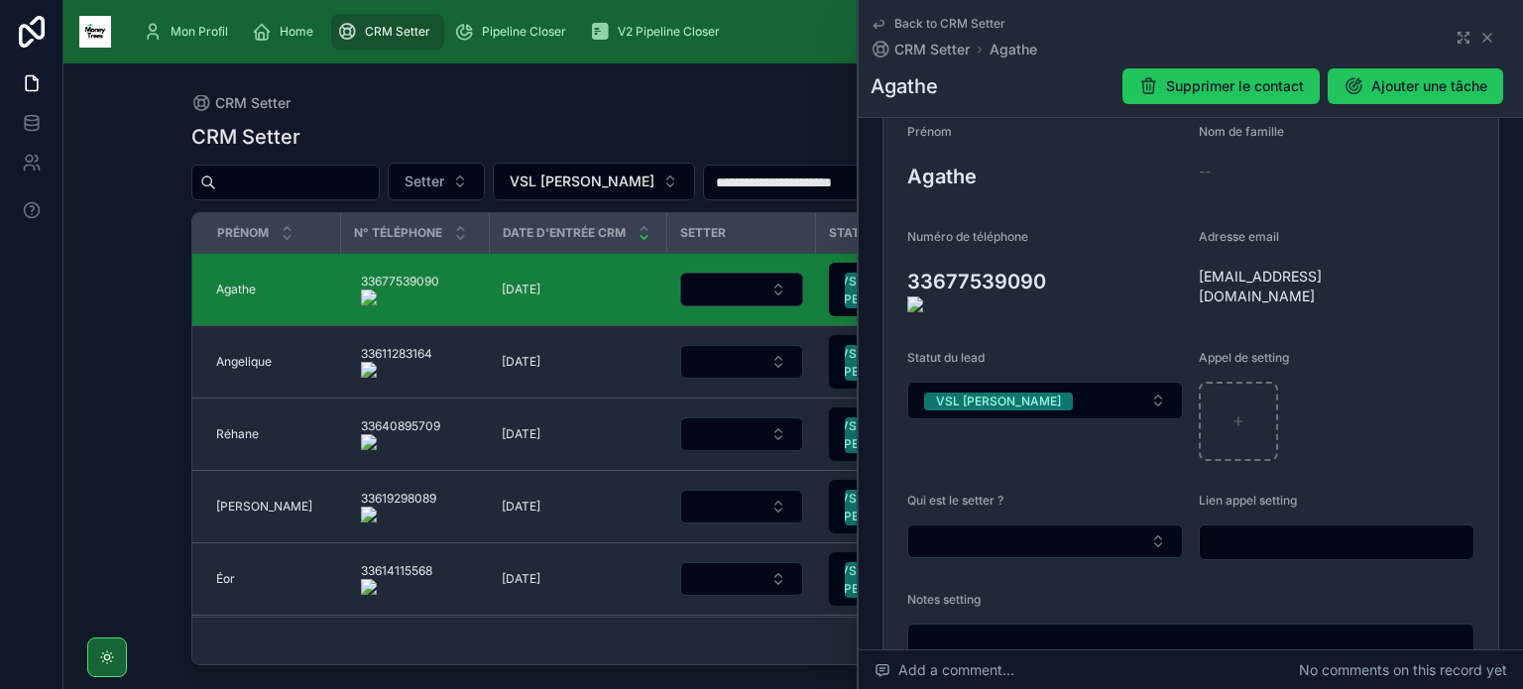
scroll to position [246, 0]
click at [1055, 252] on onoff-telecom-ce-actions-button at bounding box center [1055, 252] width 0 height 0
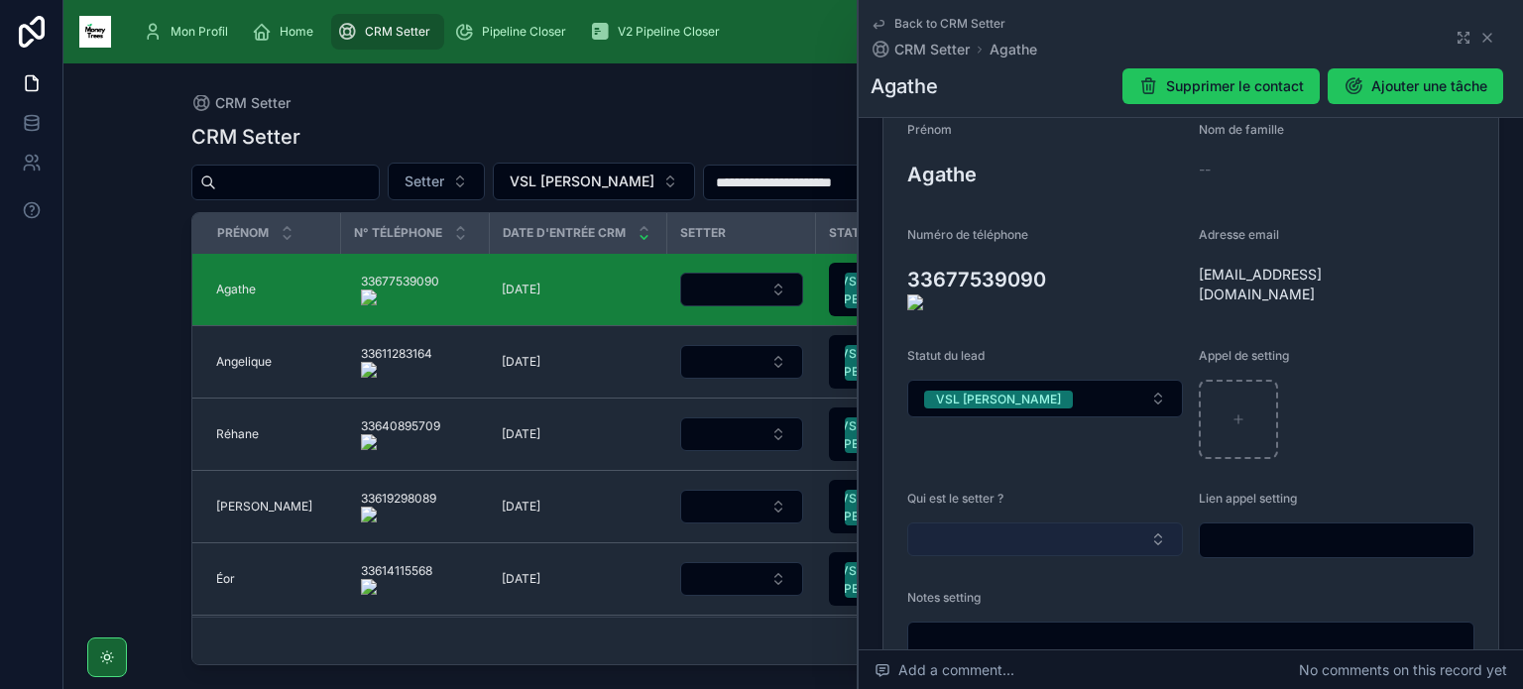
click at [972, 539] on button "Select Button" at bounding box center [1045, 539] width 276 height 34
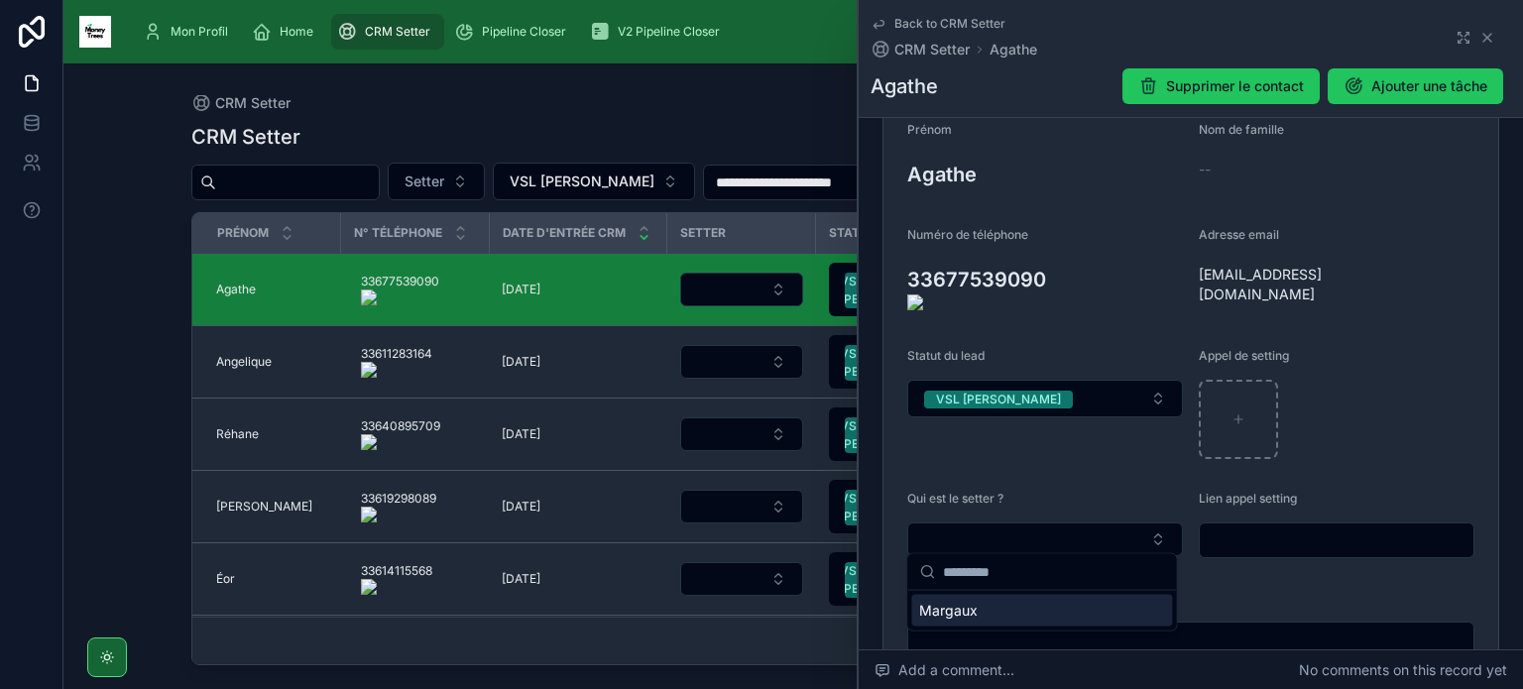
click at [952, 606] on span "Margaux" at bounding box center [948, 611] width 58 height 20
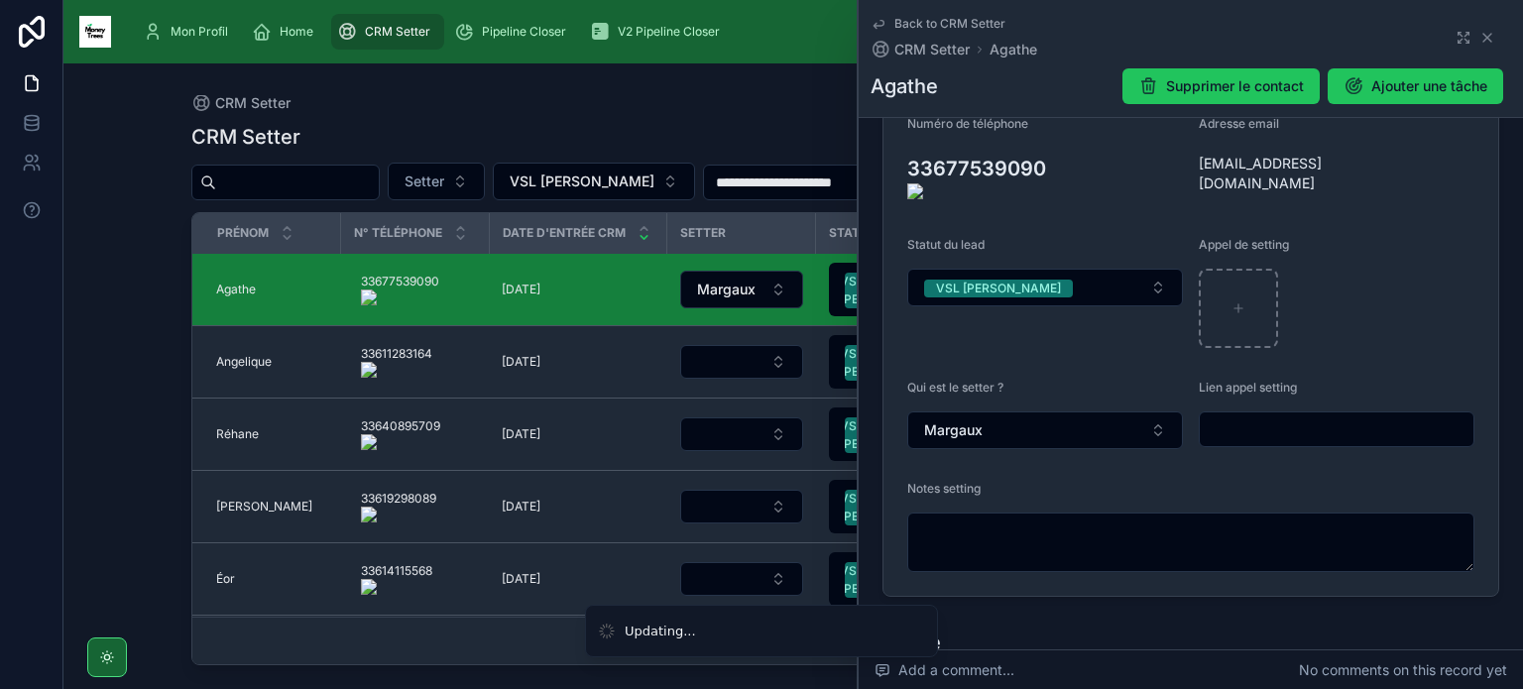
scroll to position [361, 0]
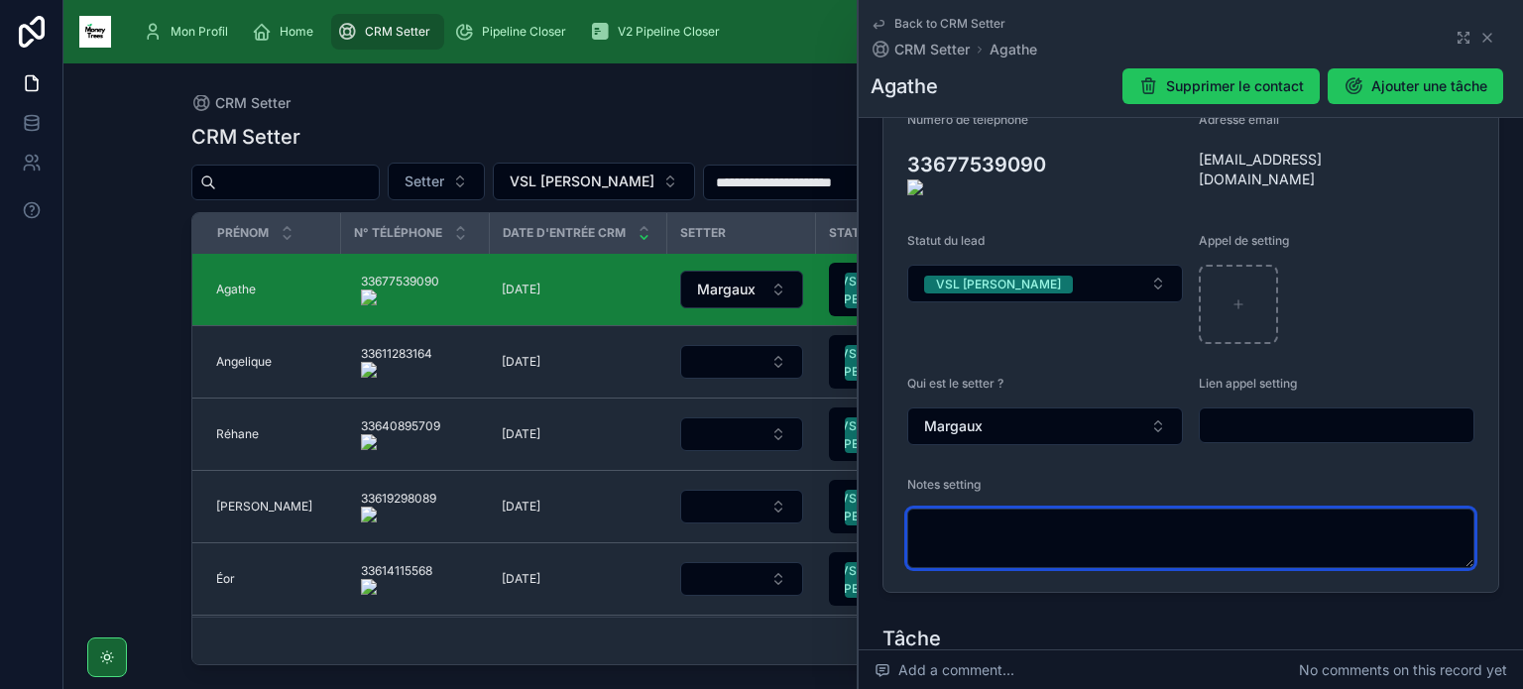
click at [1063, 519] on textarea at bounding box center [1190, 538] width 567 height 59
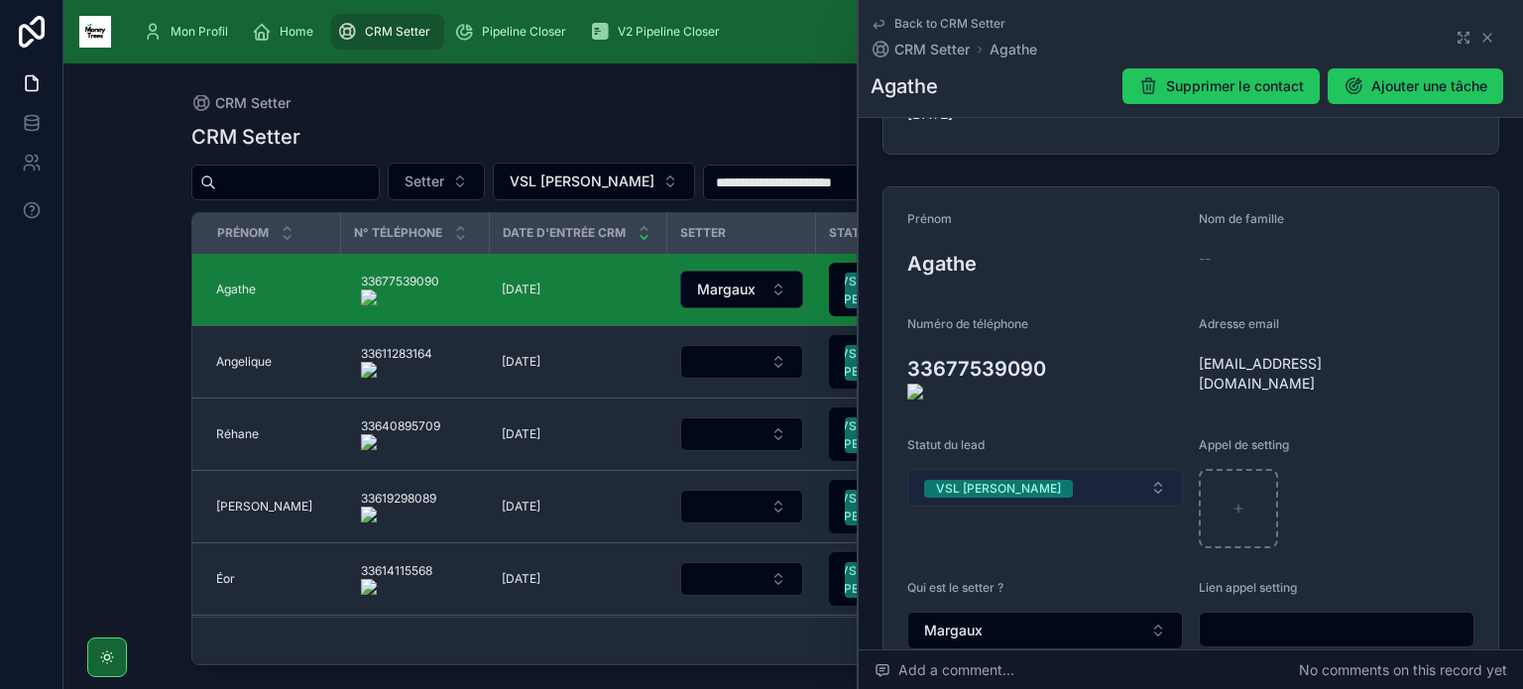
scroll to position [151, 0]
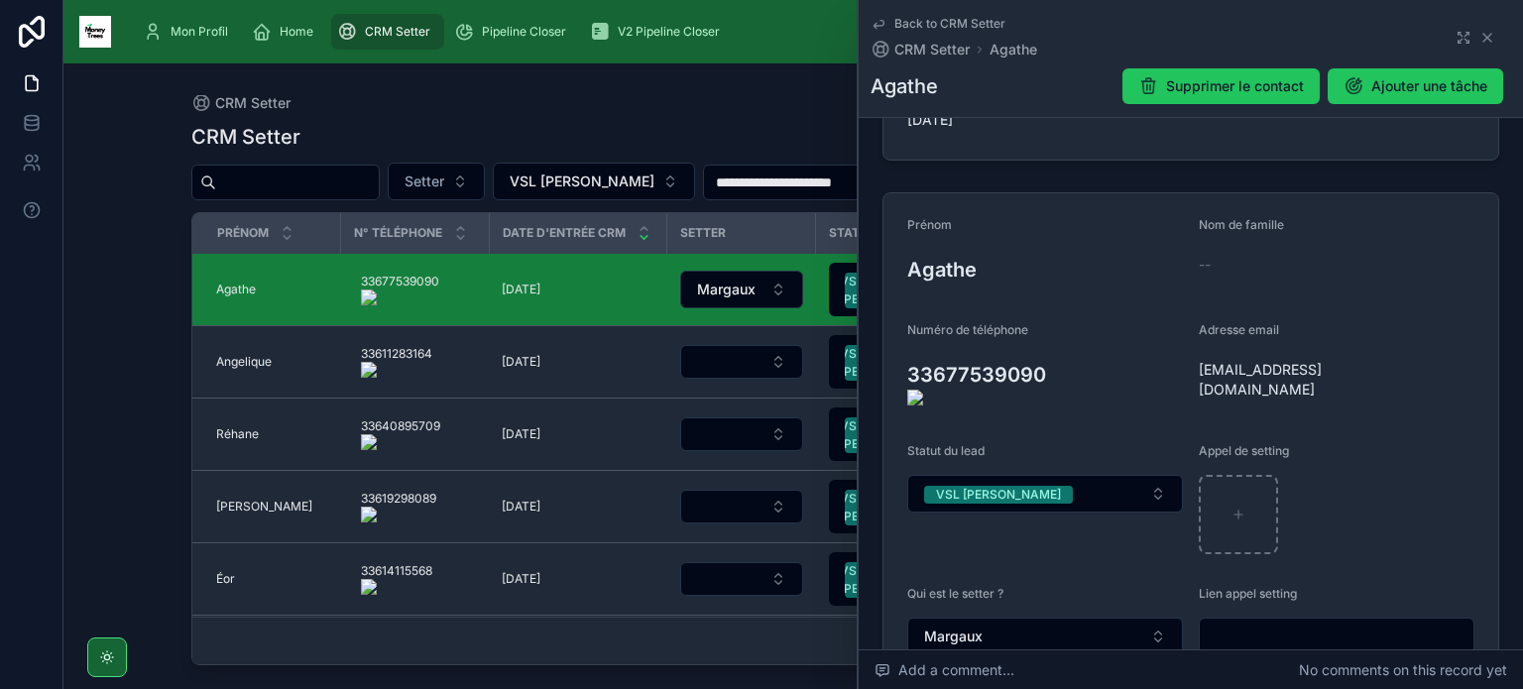
click at [884, 372] on form "**********" at bounding box center [1190, 497] width 615 height 609
click at [896, 375] on icon at bounding box center [895, 383] width 16 height 16
click at [1028, 475] on button "VSL [PERSON_NAME]" at bounding box center [1045, 494] width 276 height 38
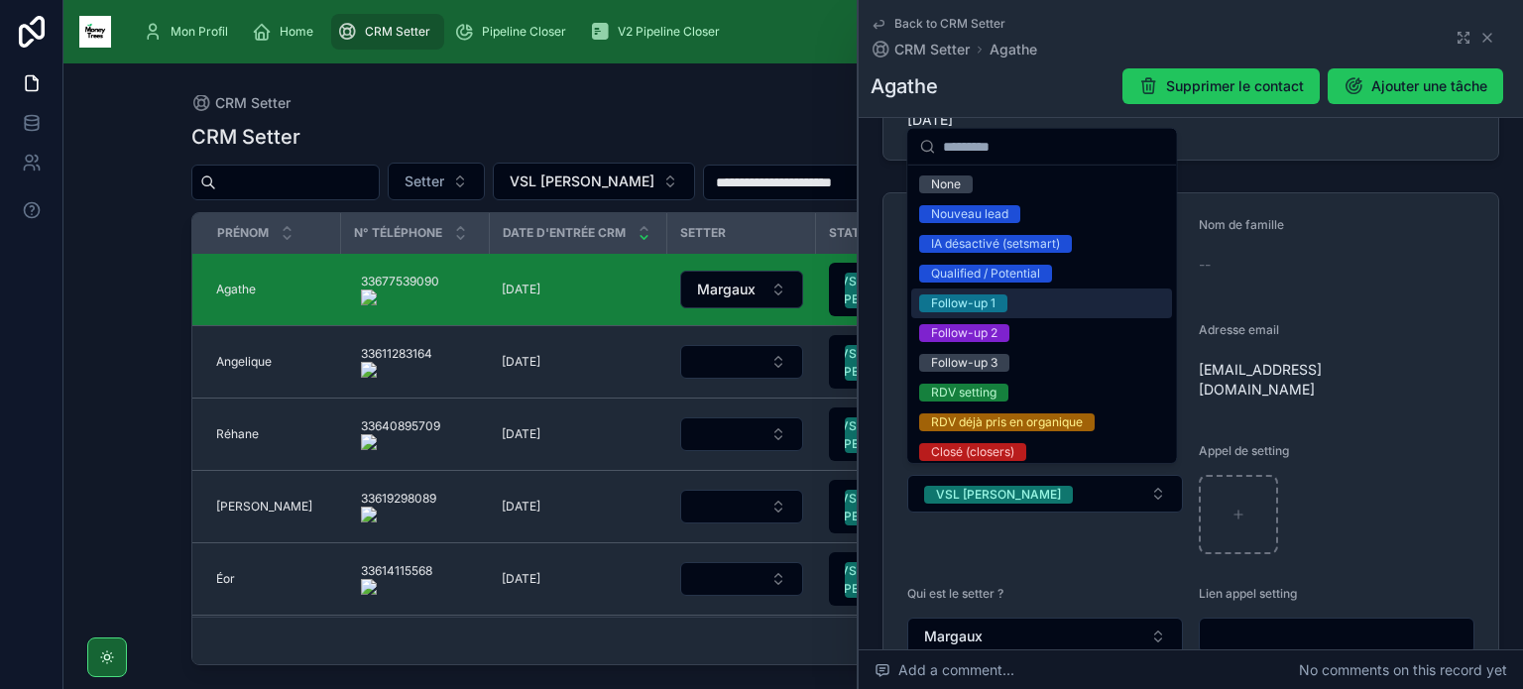
click at [1037, 306] on div "Follow-up 1" at bounding box center [1041, 303] width 261 height 30
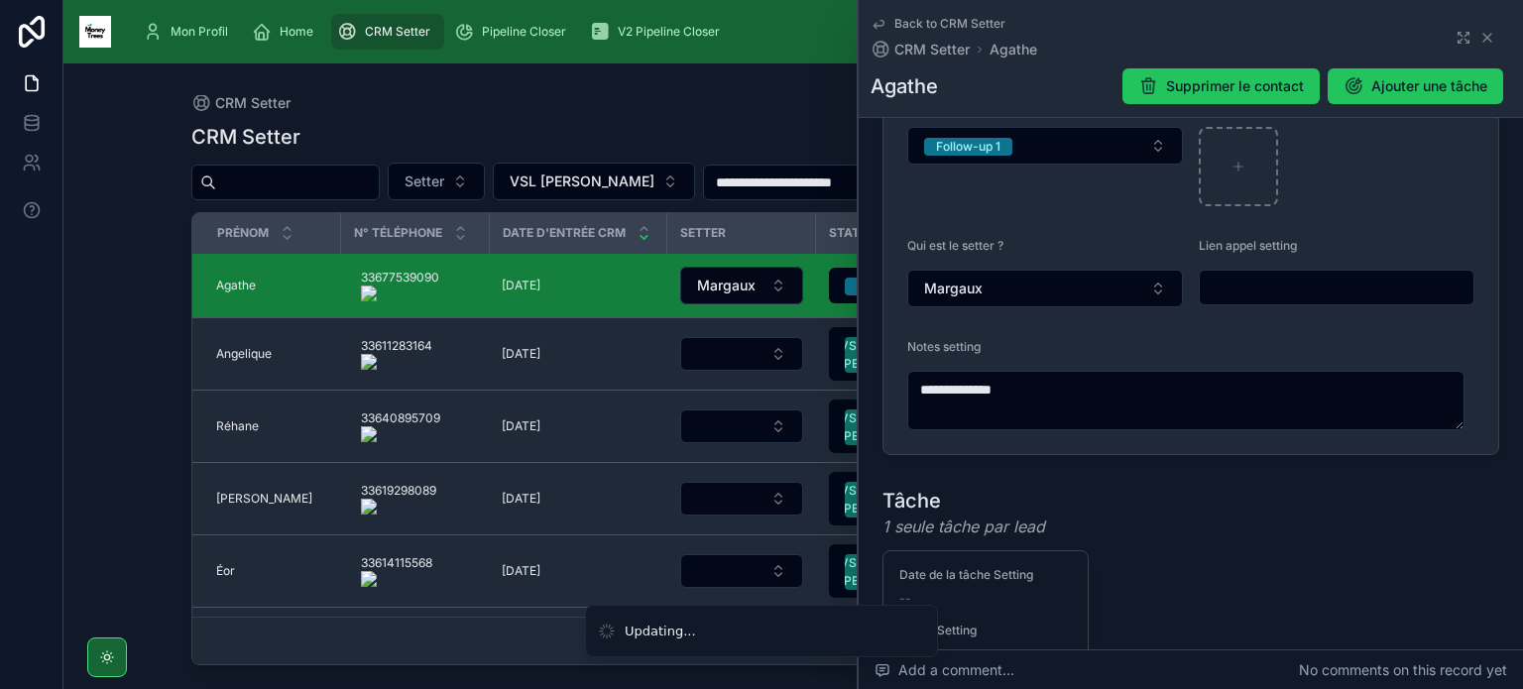
scroll to position [503, 0]
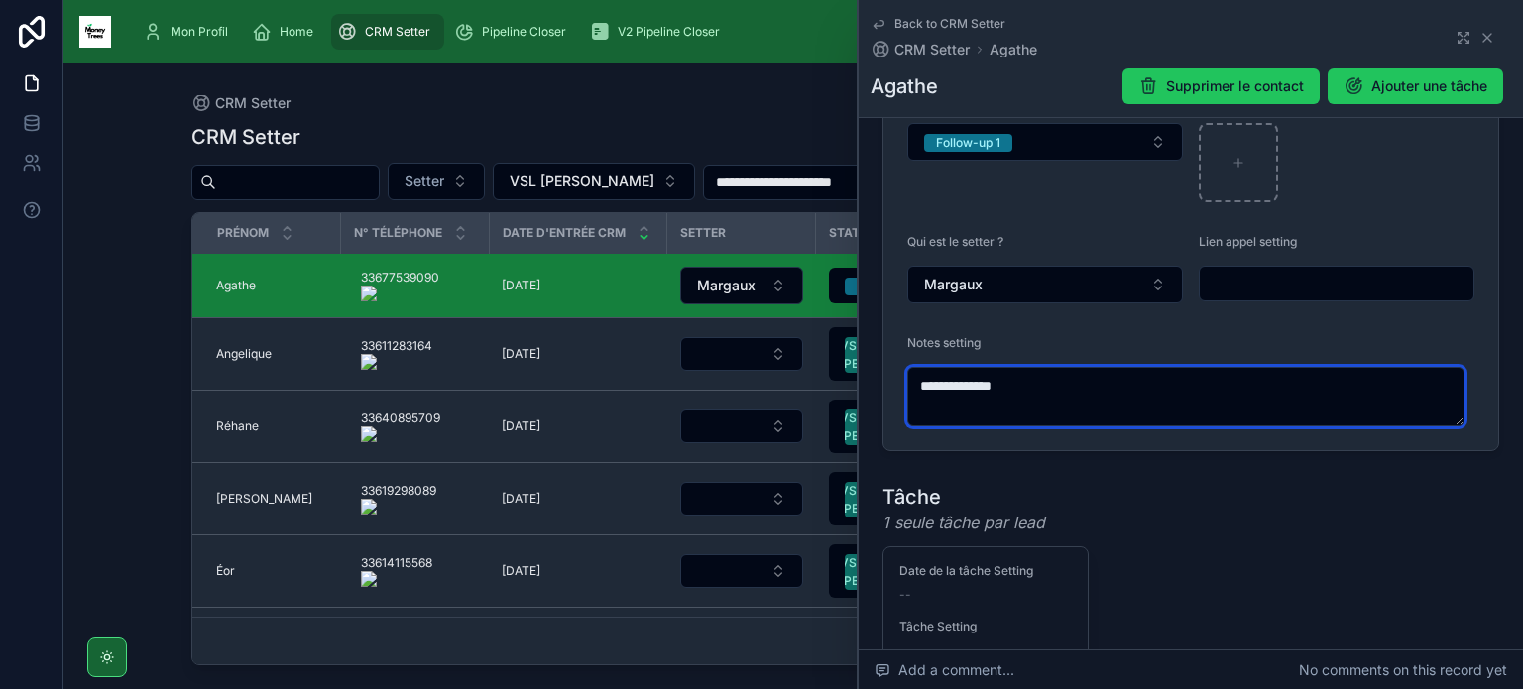
click at [1050, 375] on textarea "**********" at bounding box center [1185, 396] width 557 height 59
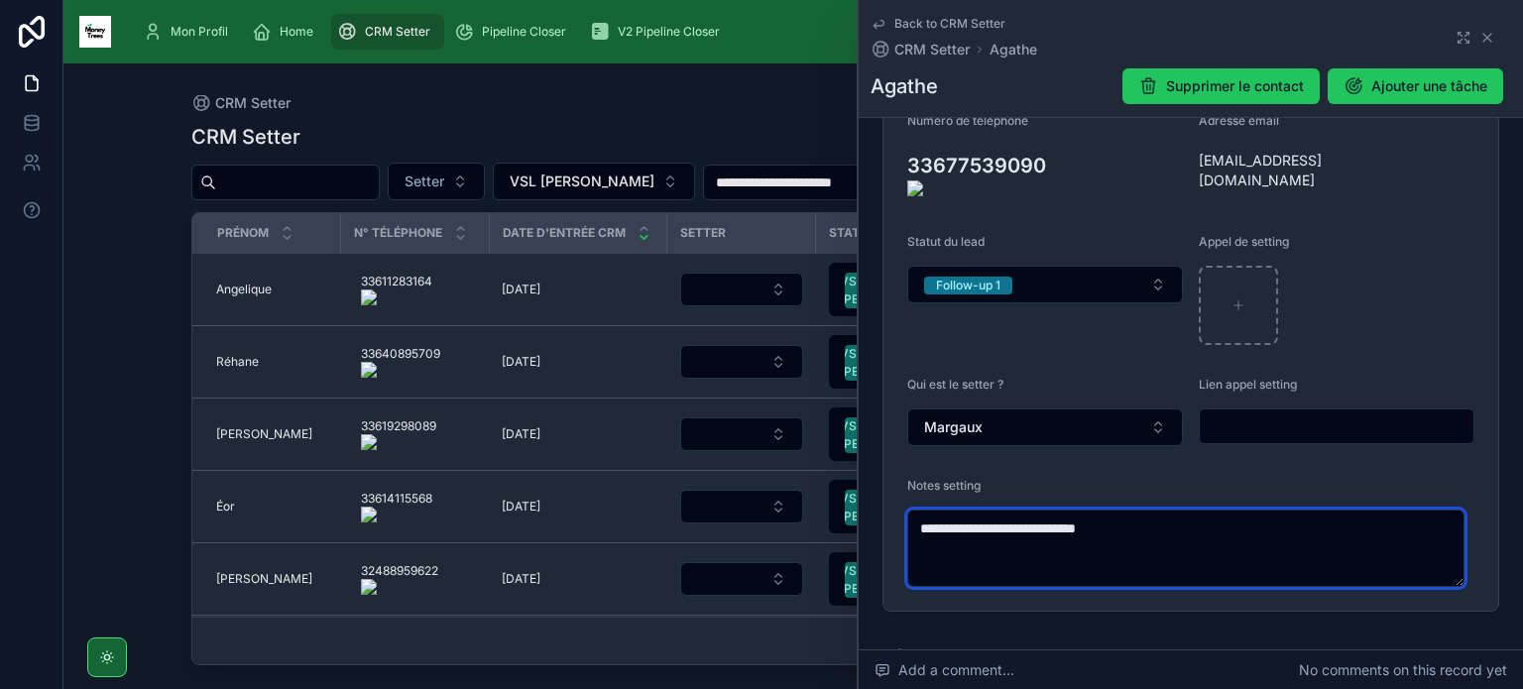
scroll to position [356, 0]
type textarea "**********"
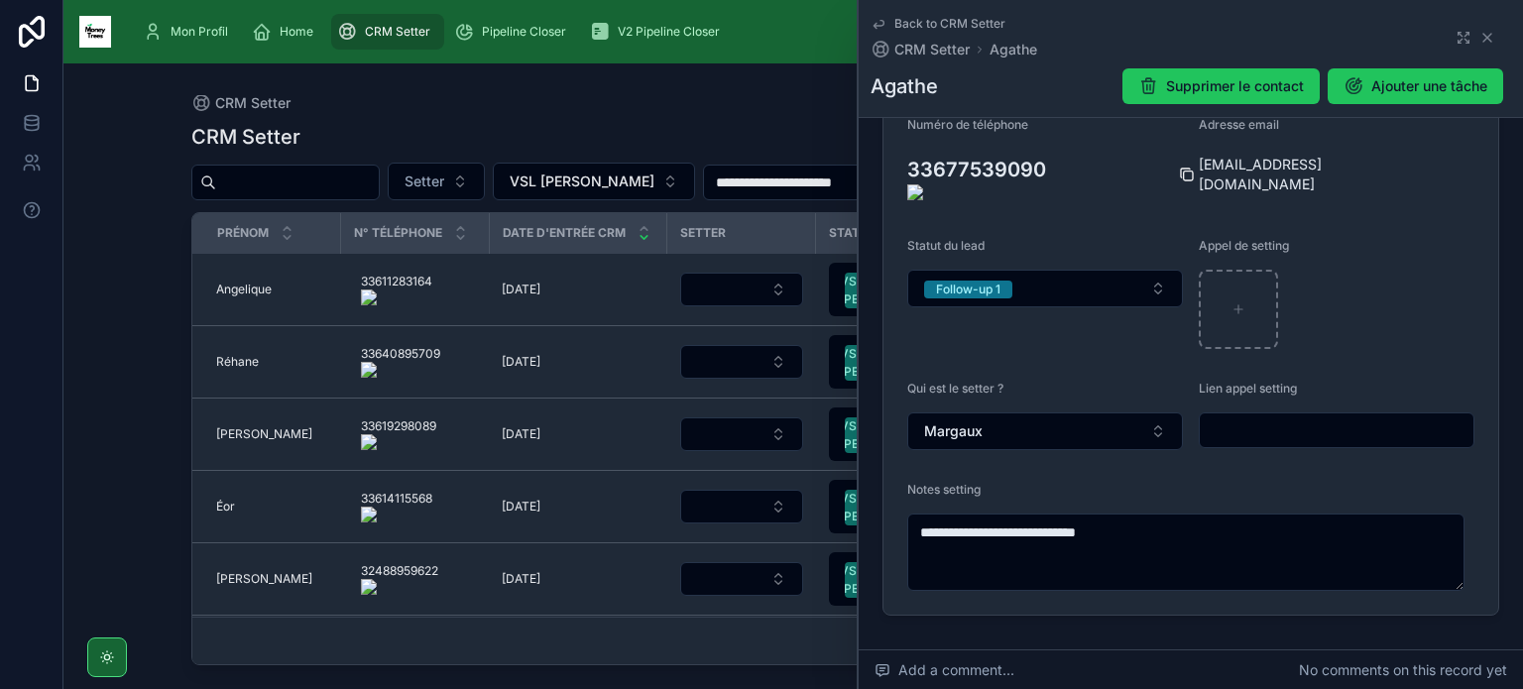
click at [1188, 173] on icon at bounding box center [1187, 175] width 16 height 16
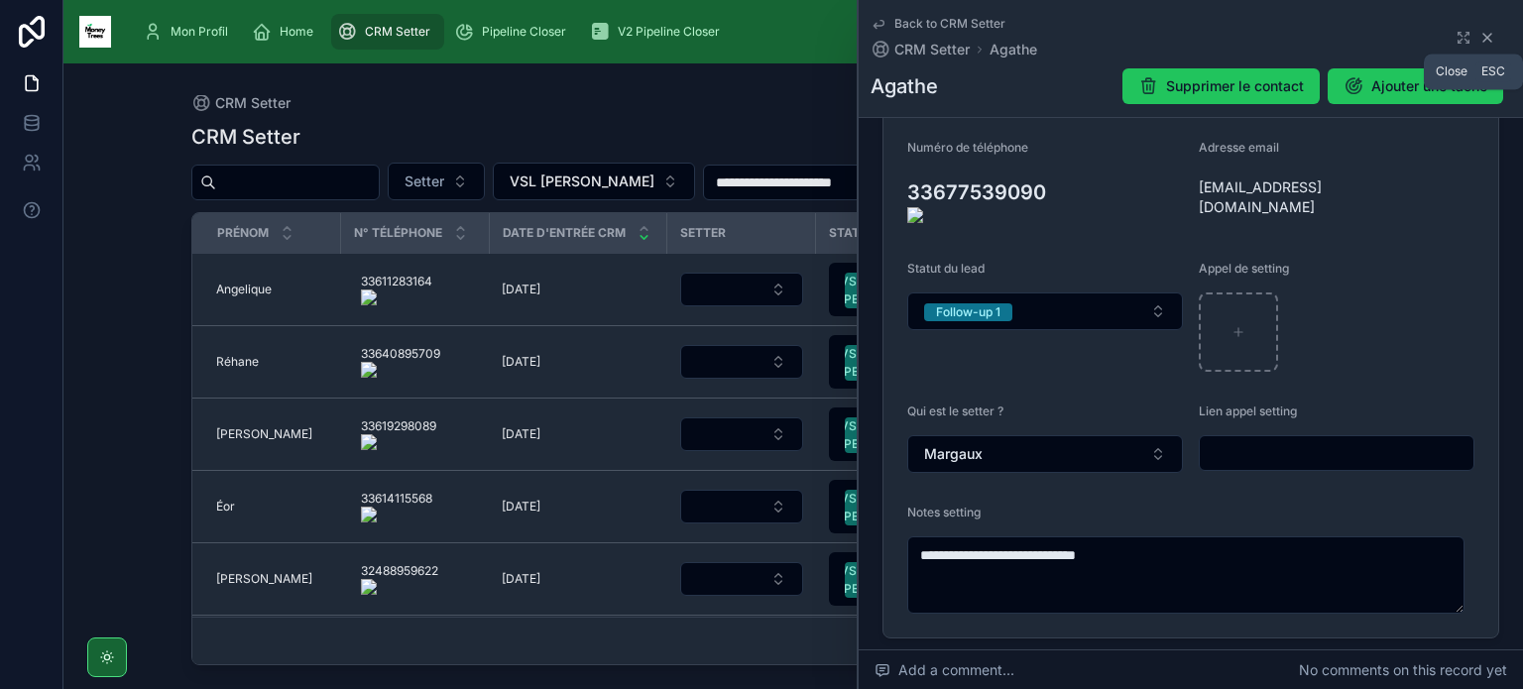
click at [1479, 35] on icon at bounding box center [1487, 38] width 16 height 16
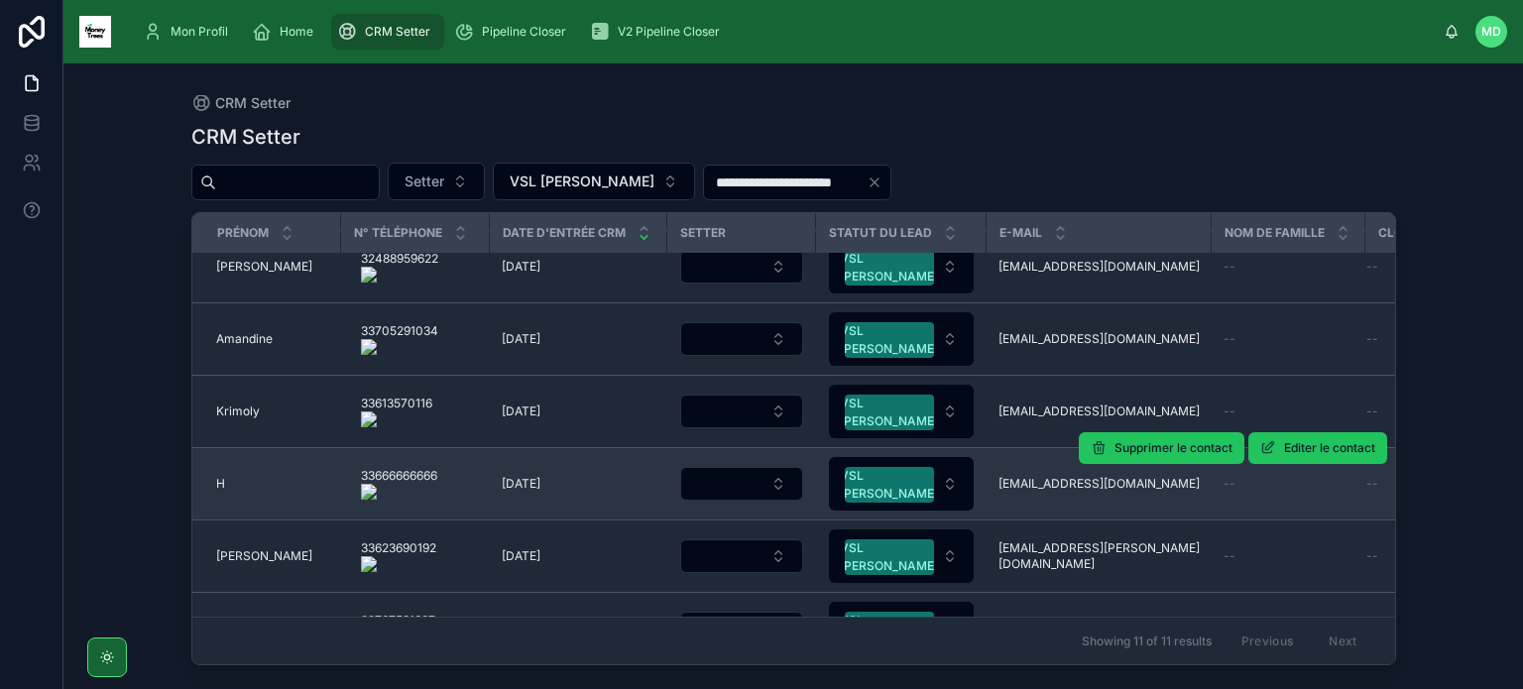
scroll to position [311, 0]
click at [778, 495] on button "Select Button" at bounding box center [741, 485] width 123 height 34
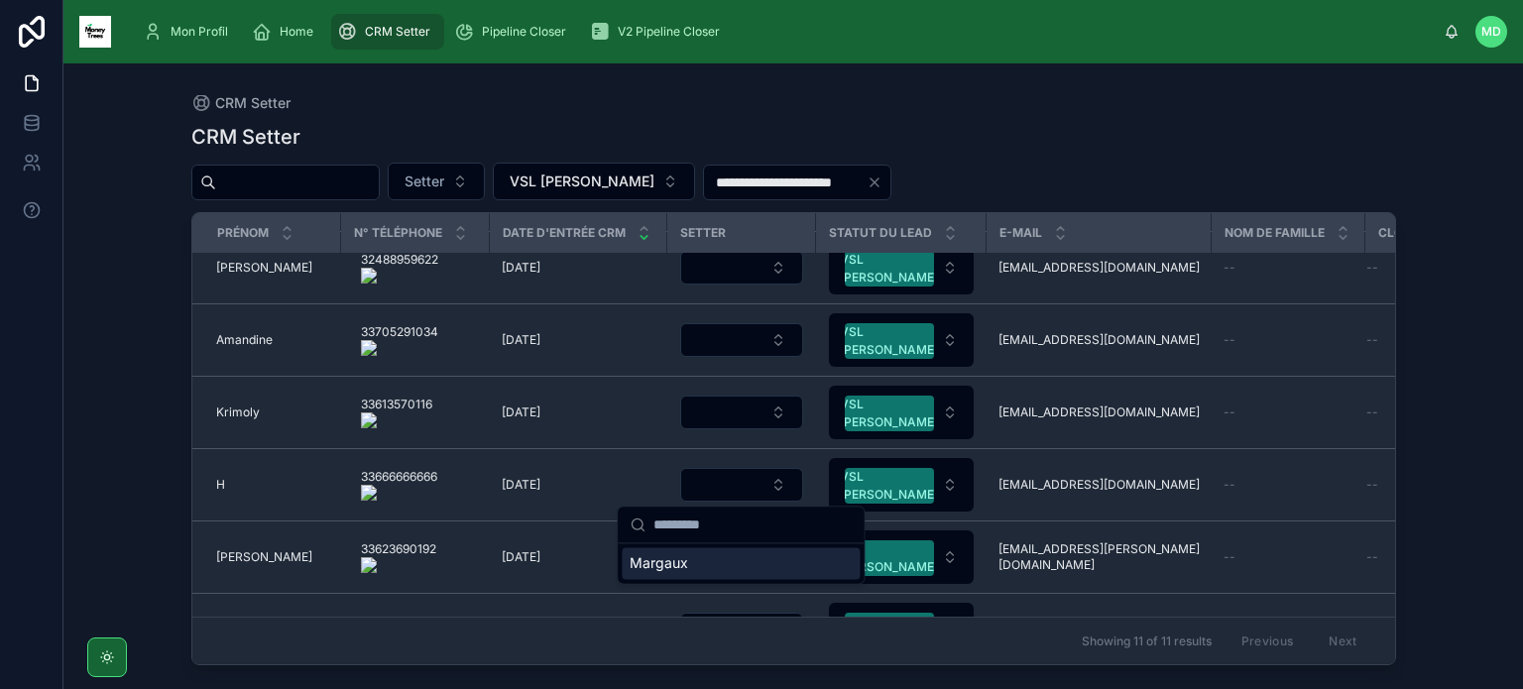
click at [761, 570] on div "Margaux" at bounding box center [741, 563] width 238 height 32
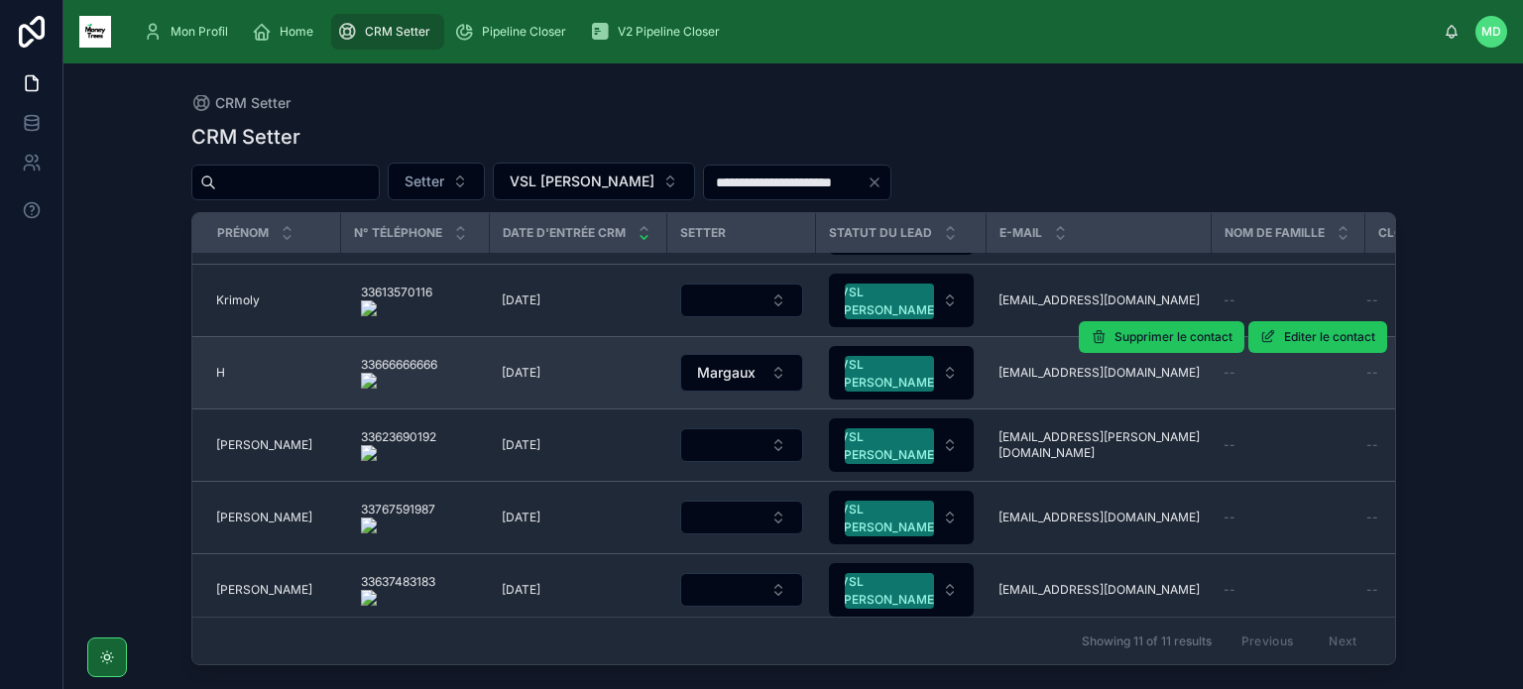
scroll to position [442, 0]
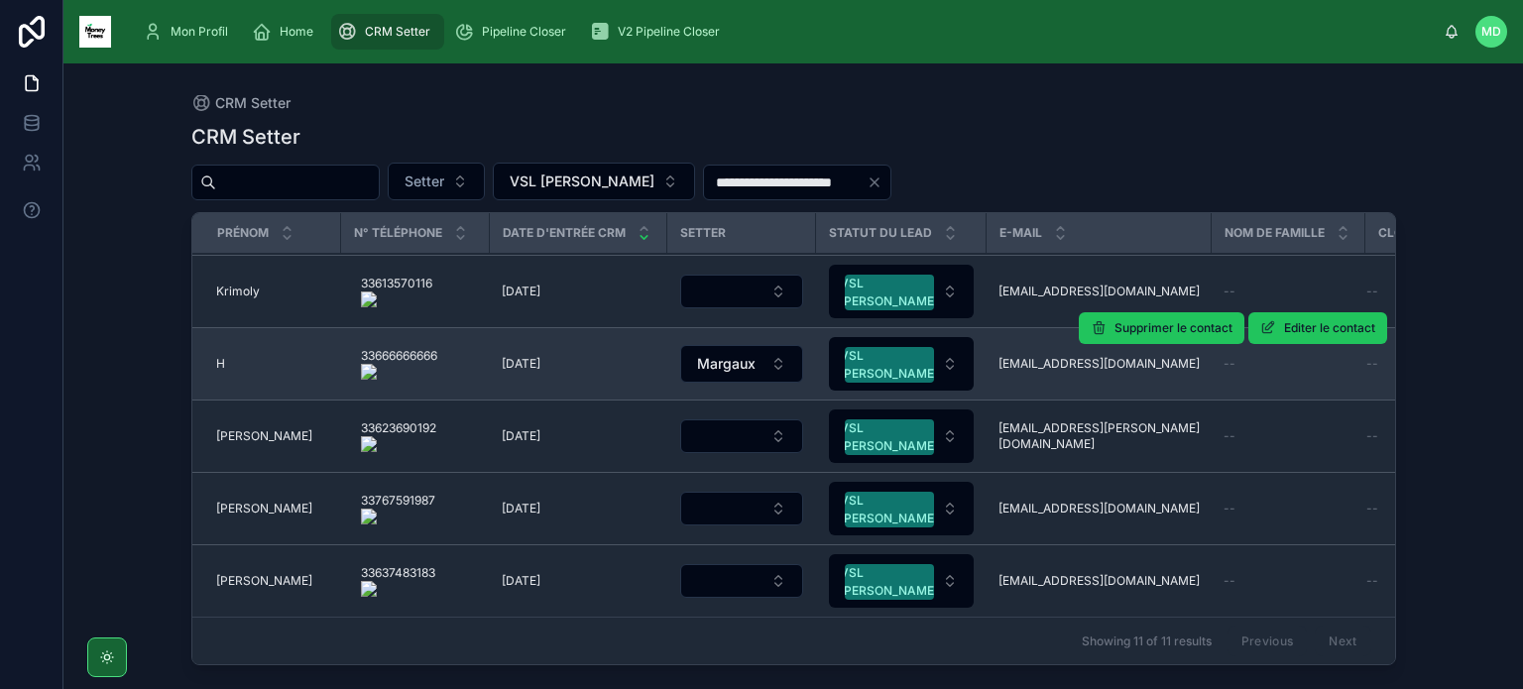
click at [218, 356] on span "H" at bounding box center [220, 364] width 9 height 16
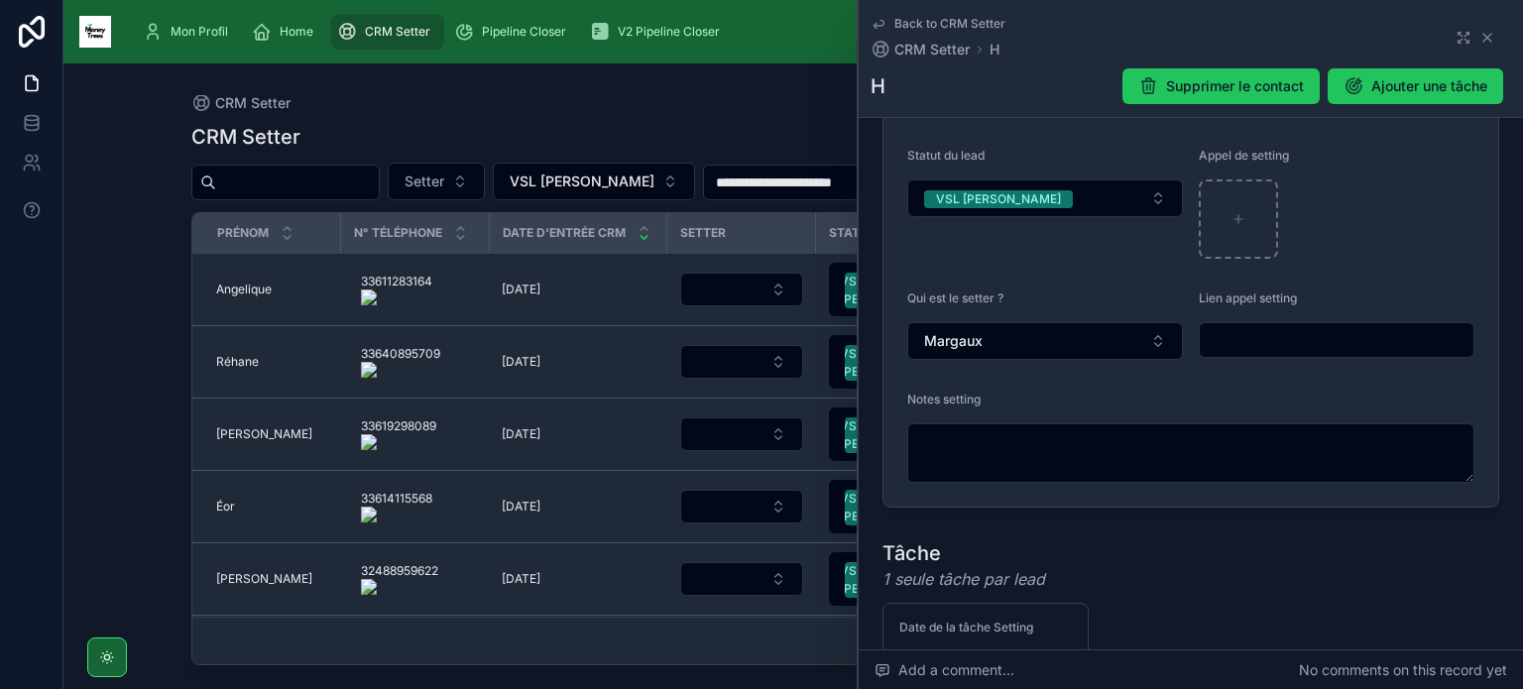
scroll to position [478, 0]
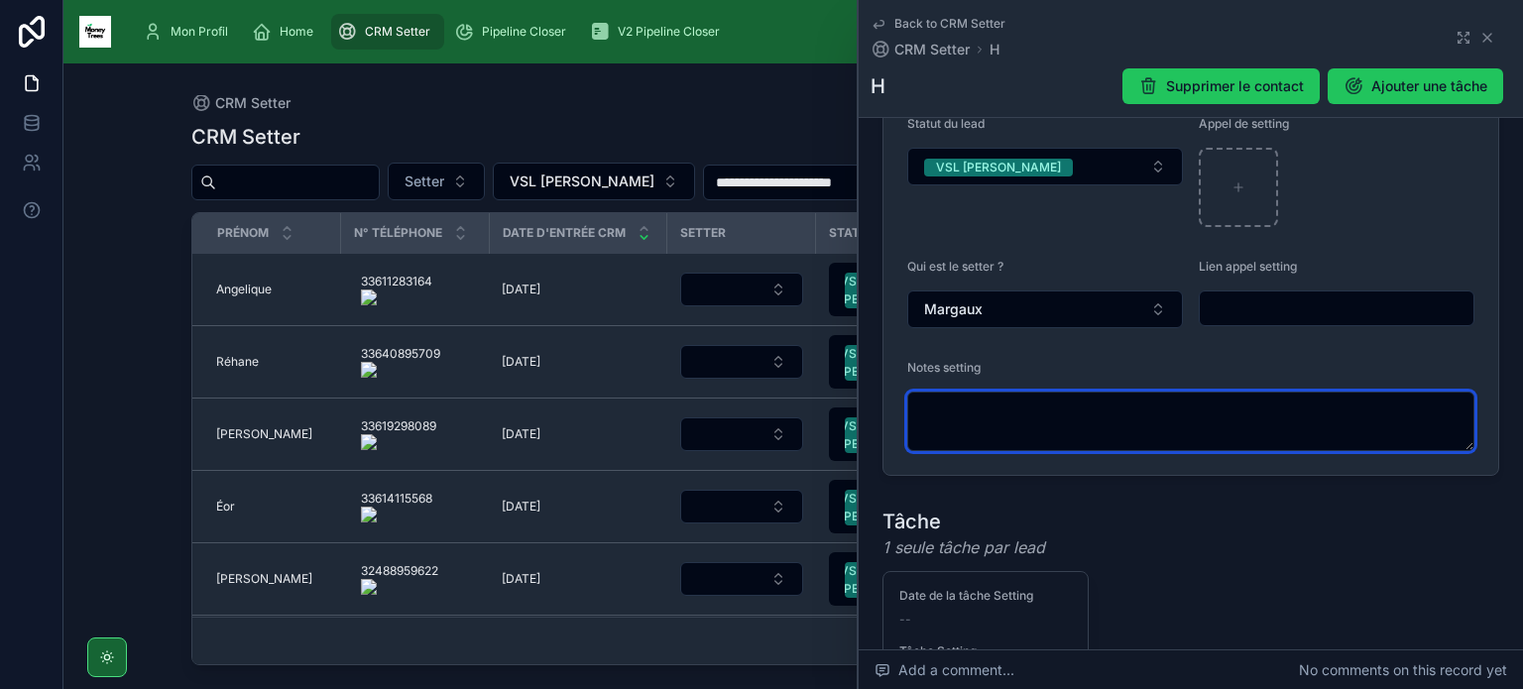
click at [983, 403] on textarea at bounding box center [1190, 421] width 567 height 59
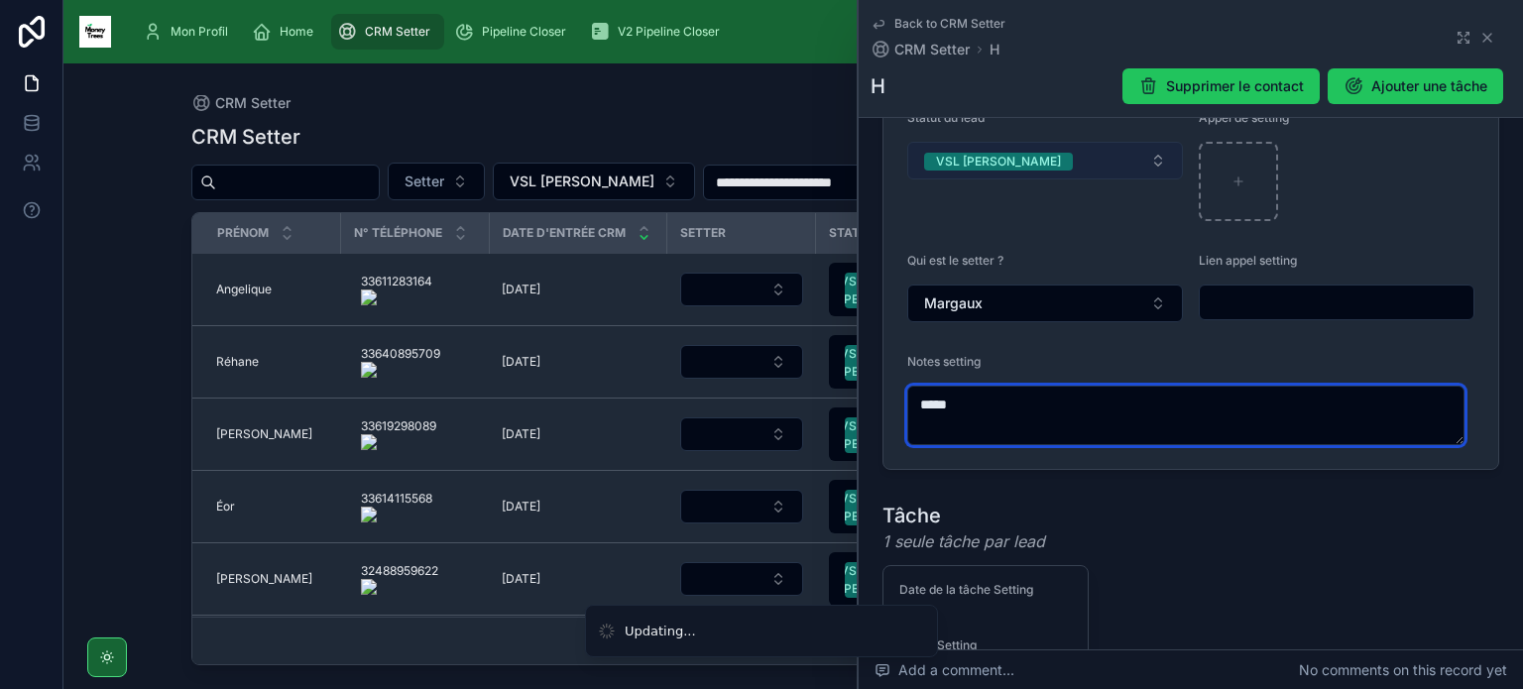
type textarea "*****"
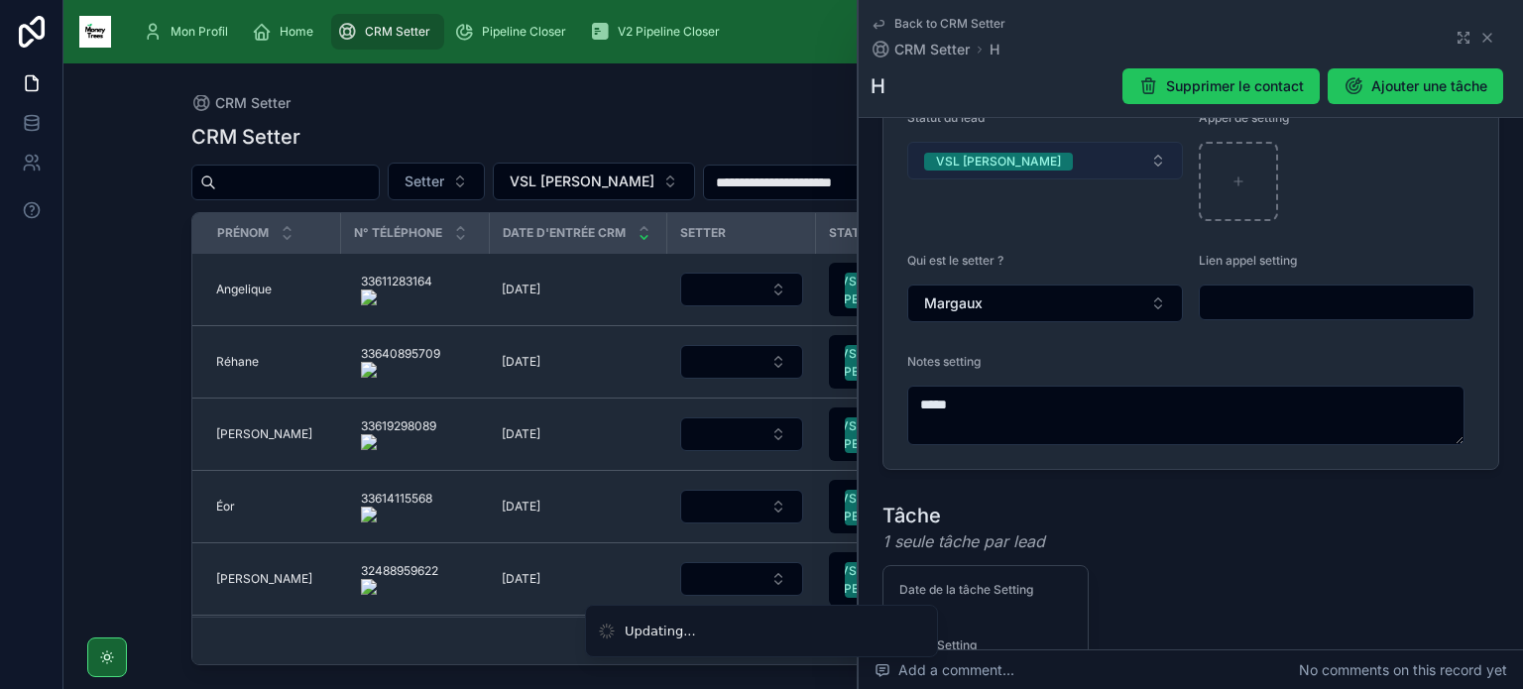
click at [1091, 149] on button "VSL [PERSON_NAME]" at bounding box center [1045, 161] width 276 height 38
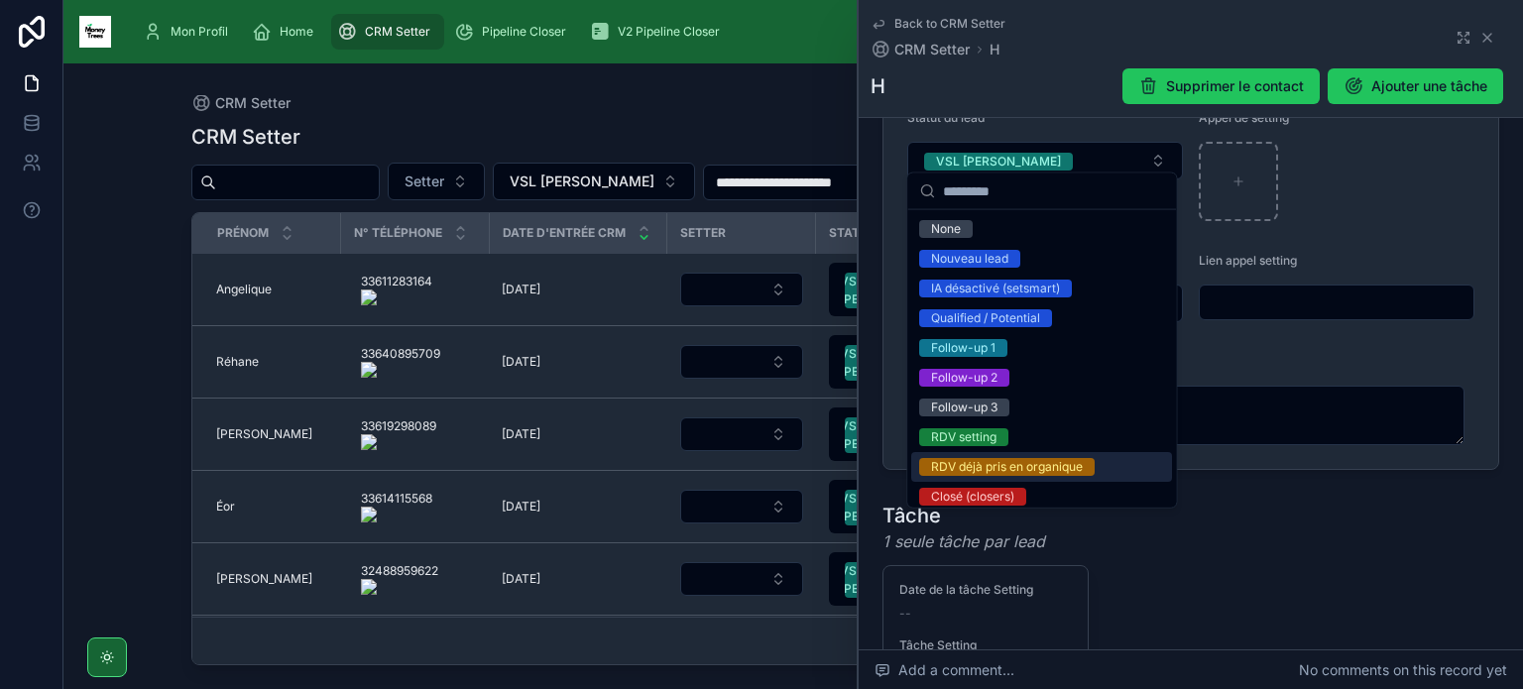
scroll to position [246, 0]
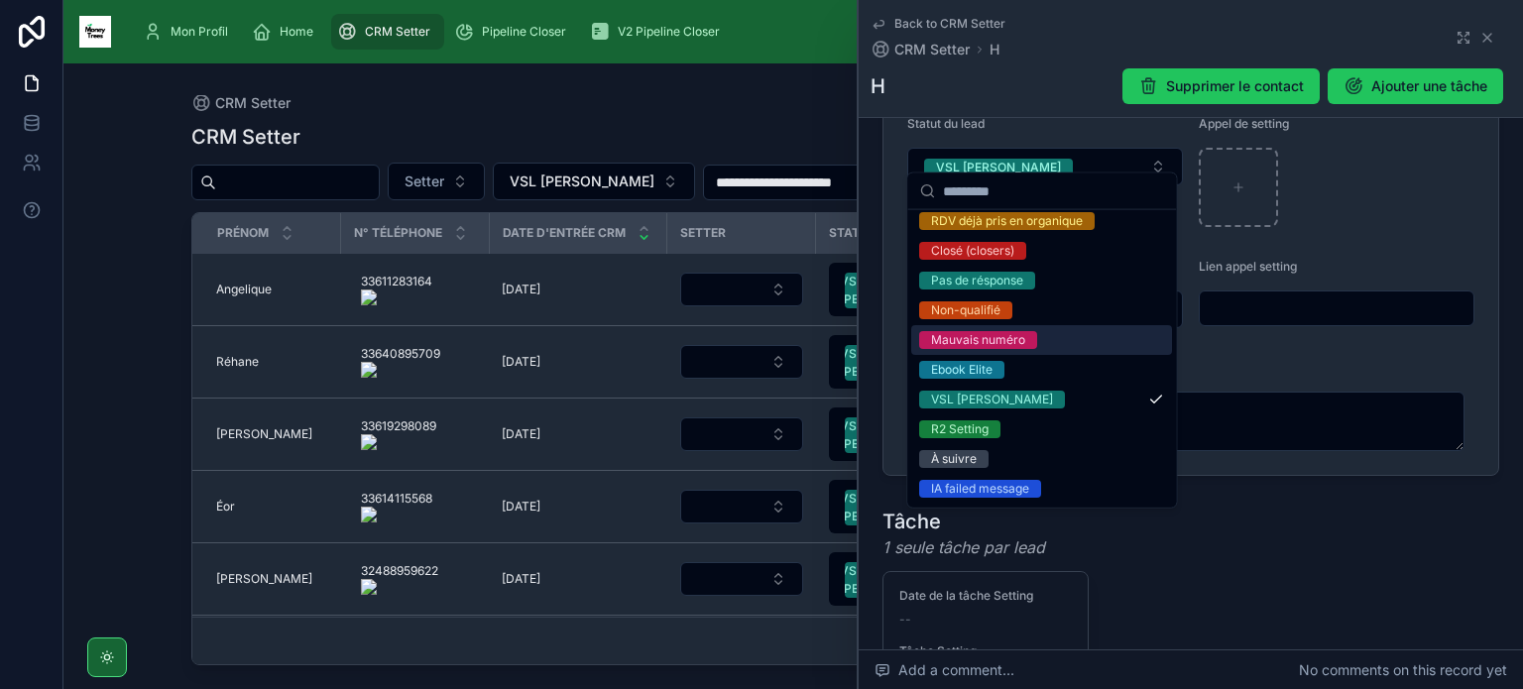
click at [1073, 344] on div "Mauvais numéro" at bounding box center [1041, 340] width 261 height 30
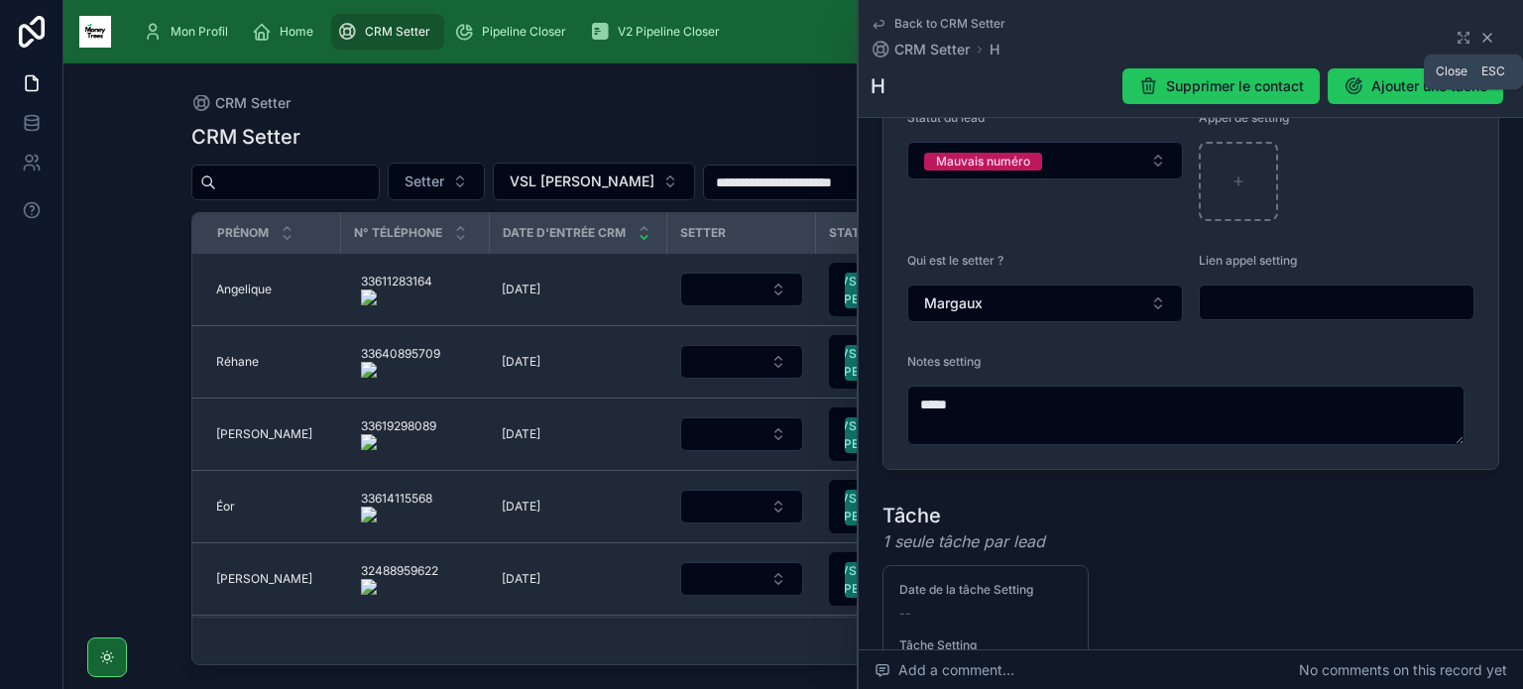
click at [1479, 43] on icon at bounding box center [1487, 38] width 16 height 16
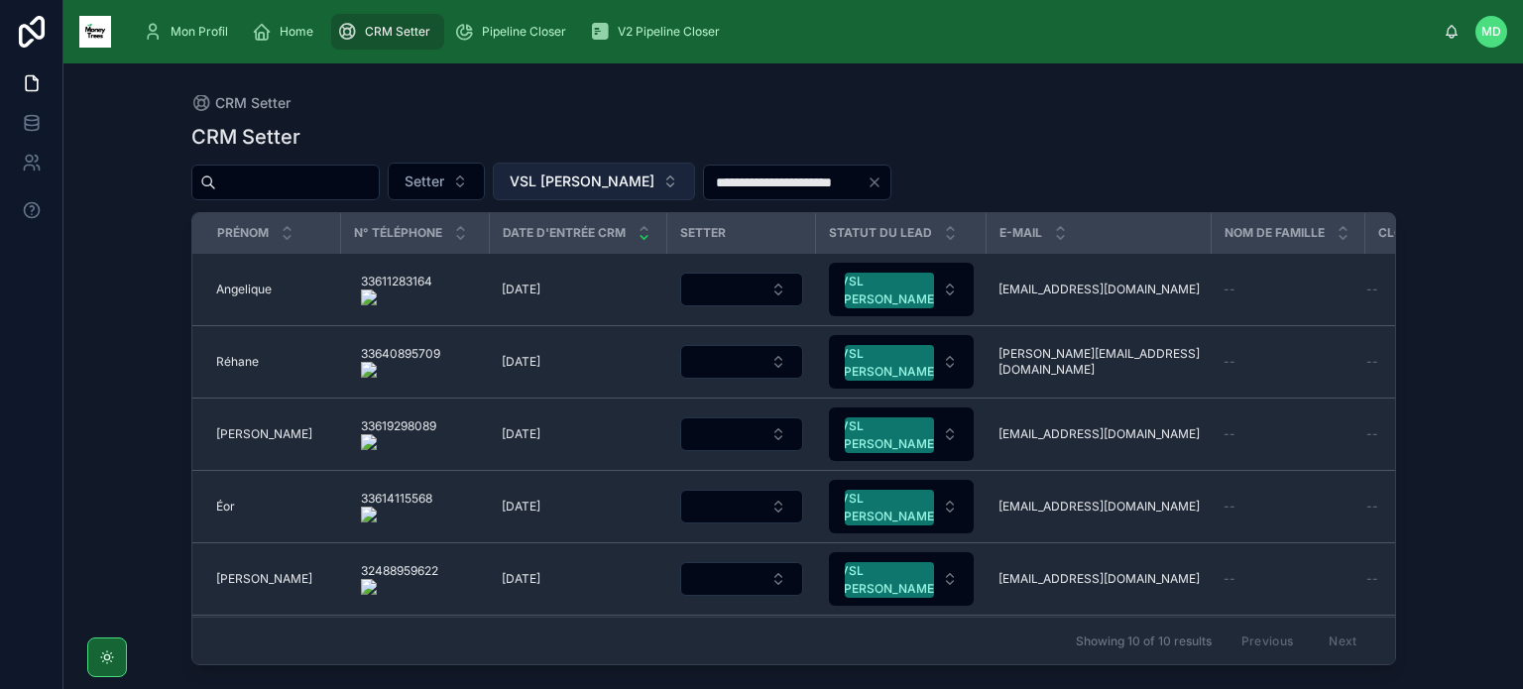
click at [652, 177] on button "VSL [PERSON_NAME]" at bounding box center [594, 182] width 202 height 38
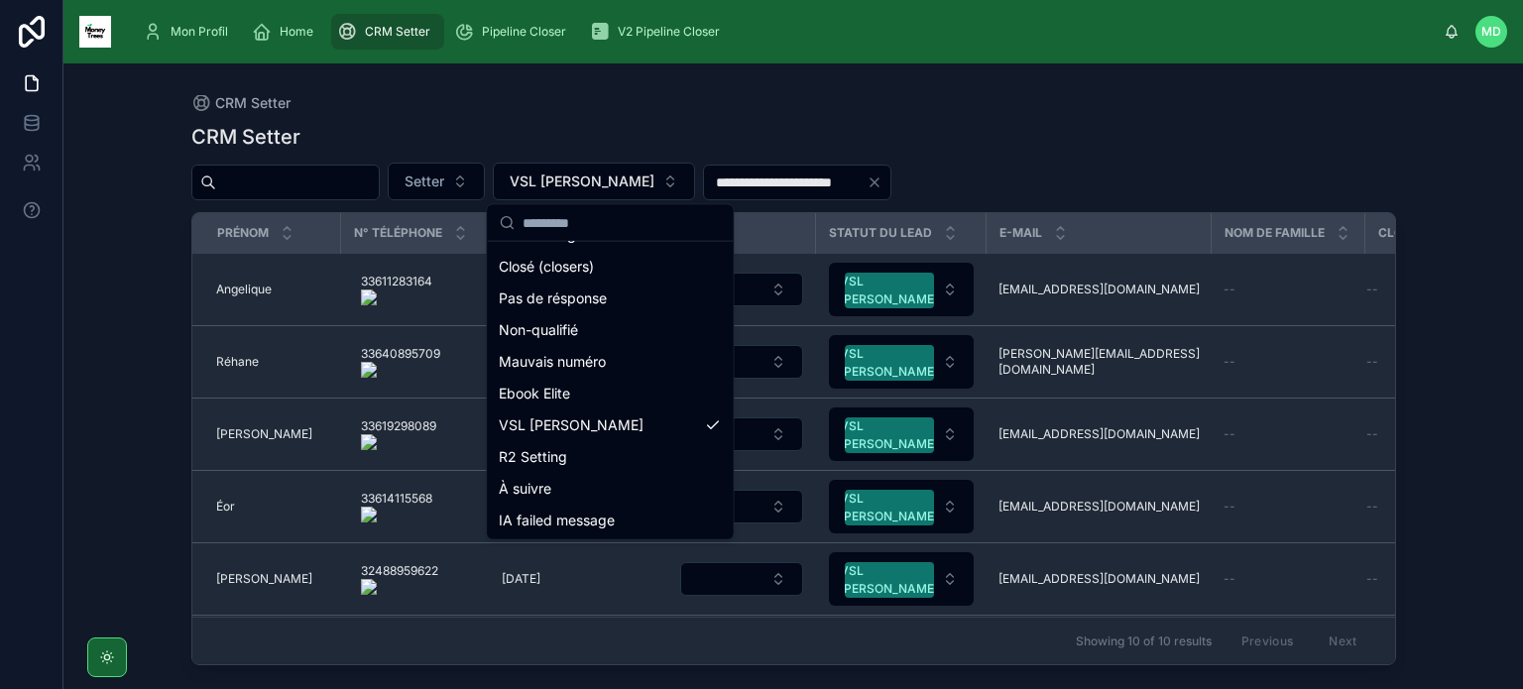
scroll to position [250, 0]
click at [615, 357] on div "Mauvais numéro" at bounding box center [610, 361] width 238 height 32
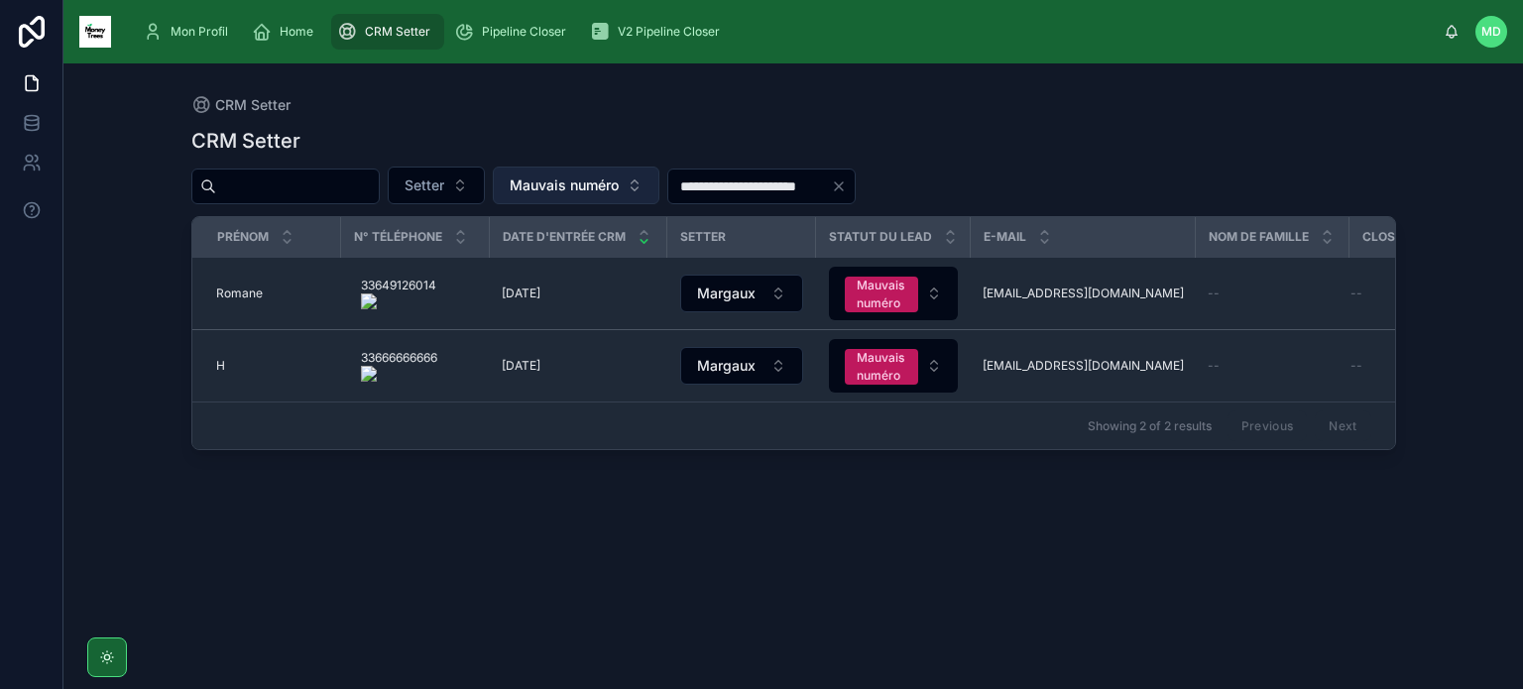
click at [619, 183] on span "Mauvais numéro" at bounding box center [564, 185] width 109 height 20
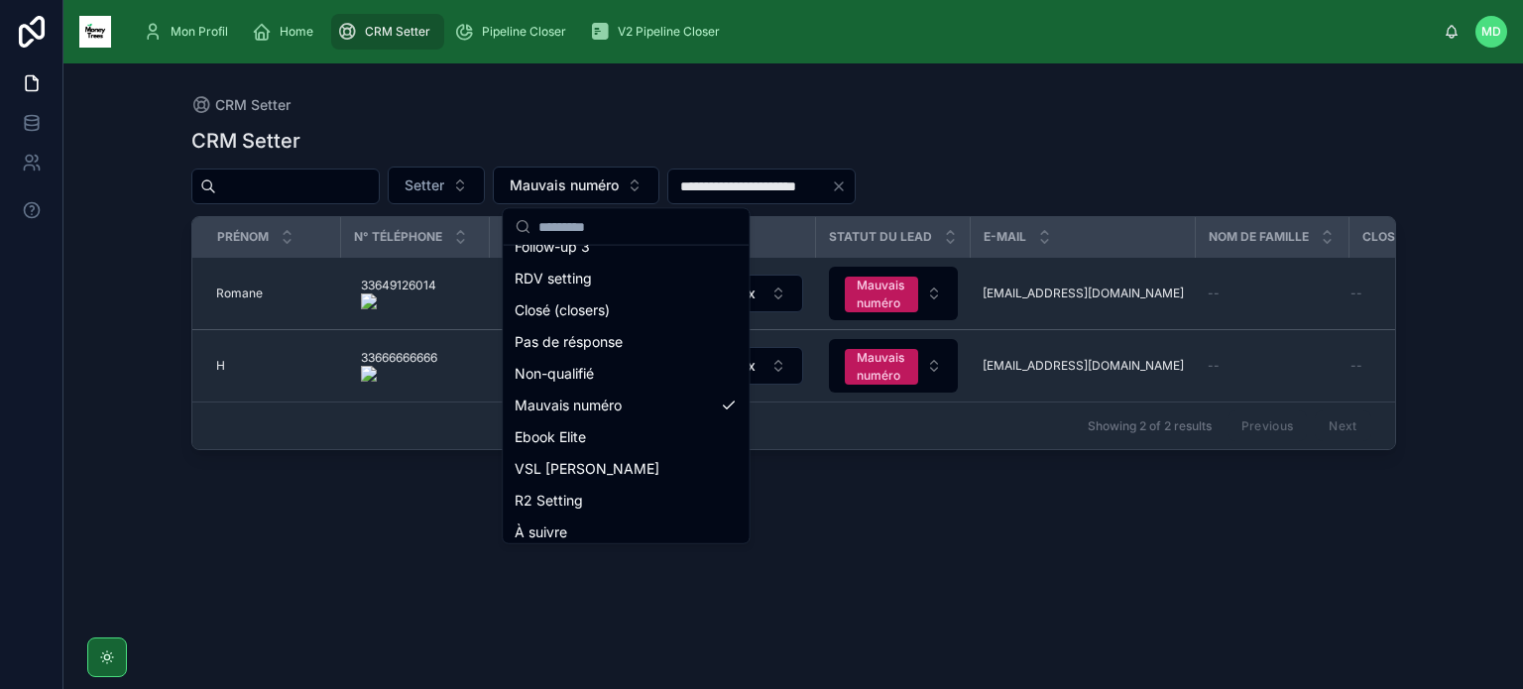
scroll to position [210, 0]
click at [635, 375] on div "Non-qualifié" at bounding box center [626, 373] width 238 height 32
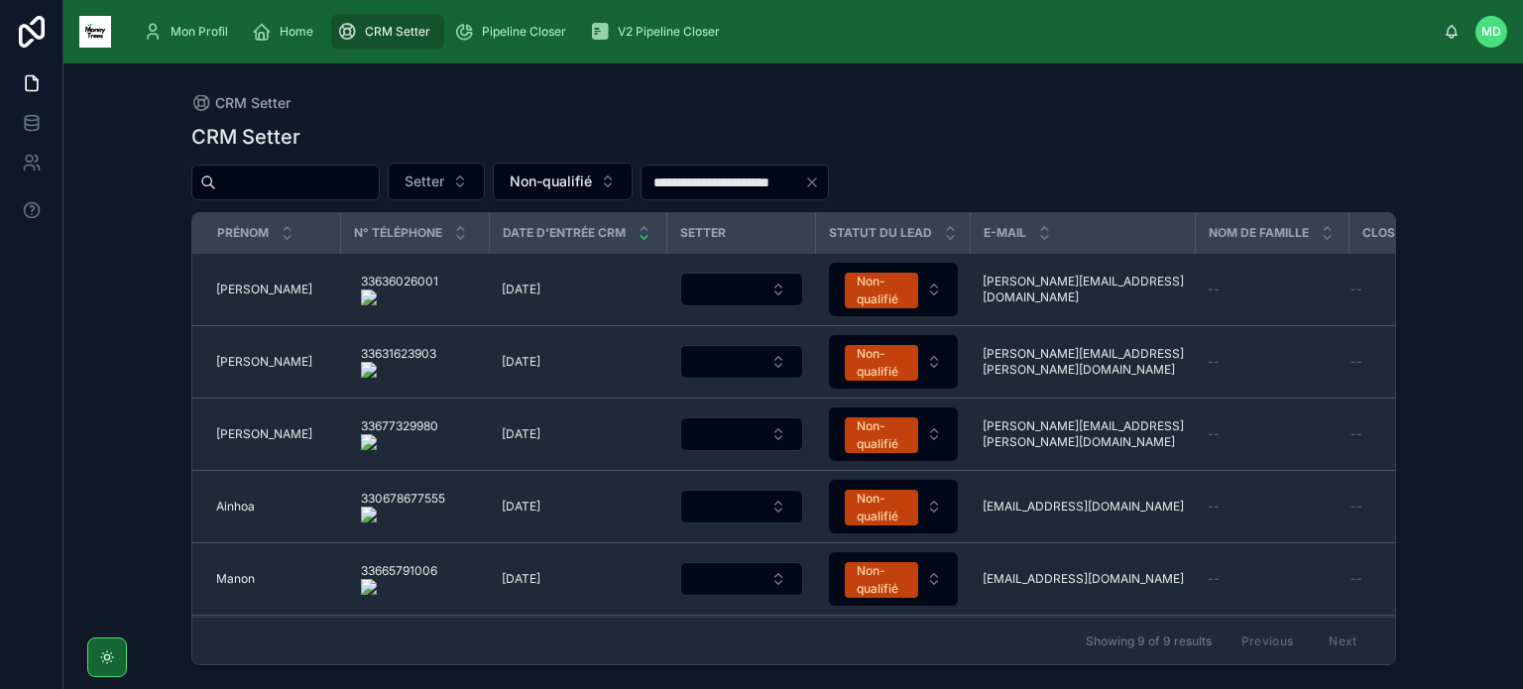
scroll to position [297, 0]
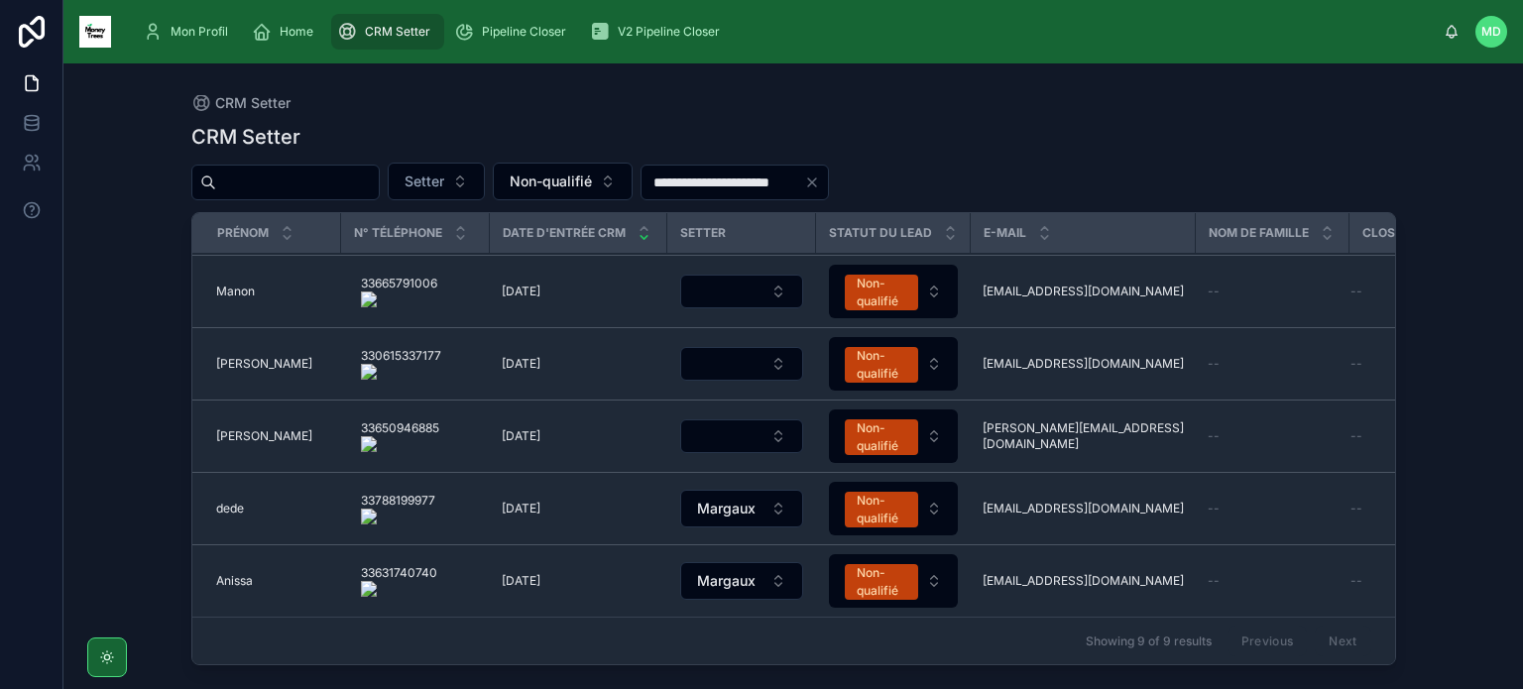
click at [820, 177] on icon "Clear" at bounding box center [812, 182] width 16 height 16
click at [632, 184] on button "Non-qualifié" at bounding box center [563, 182] width 140 height 38
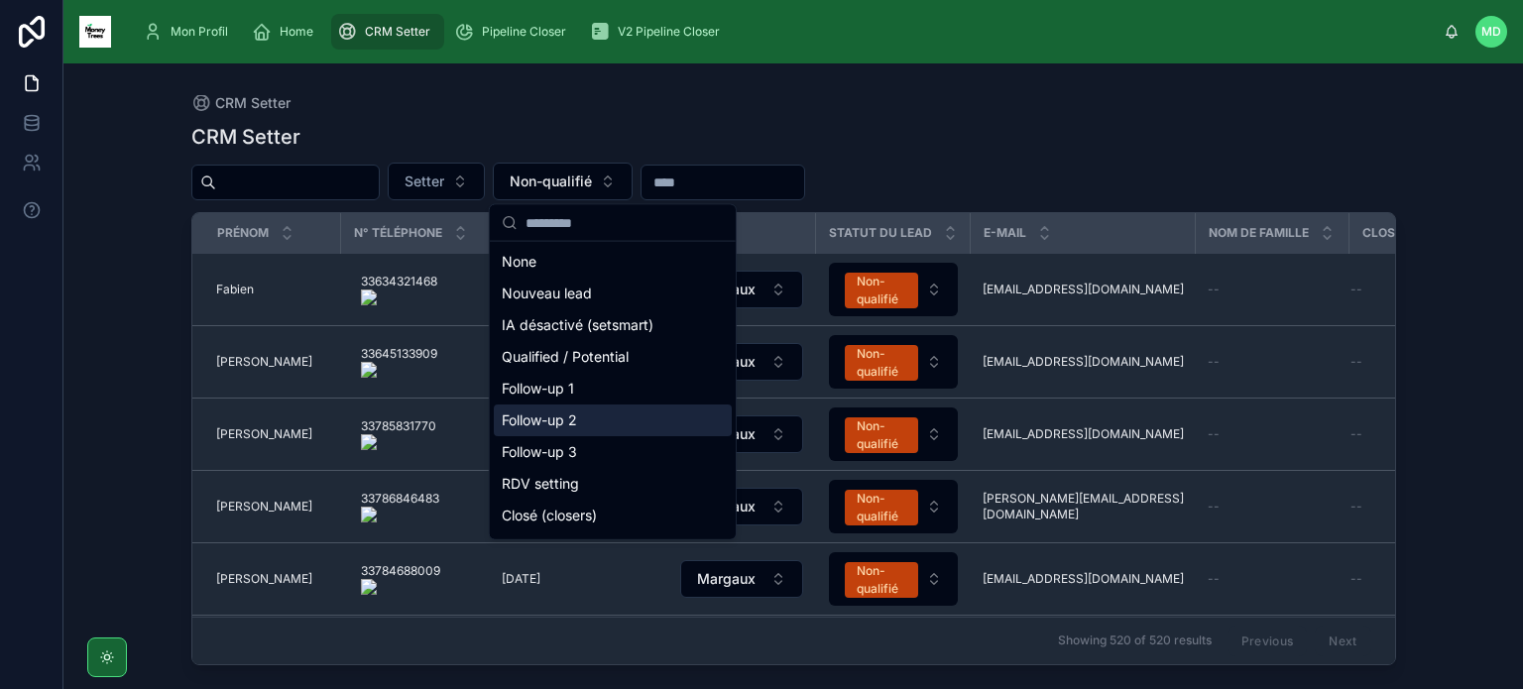
scroll to position [250, 0]
click at [575, 415] on div "VSL [PERSON_NAME]" at bounding box center [613, 424] width 238 height 32
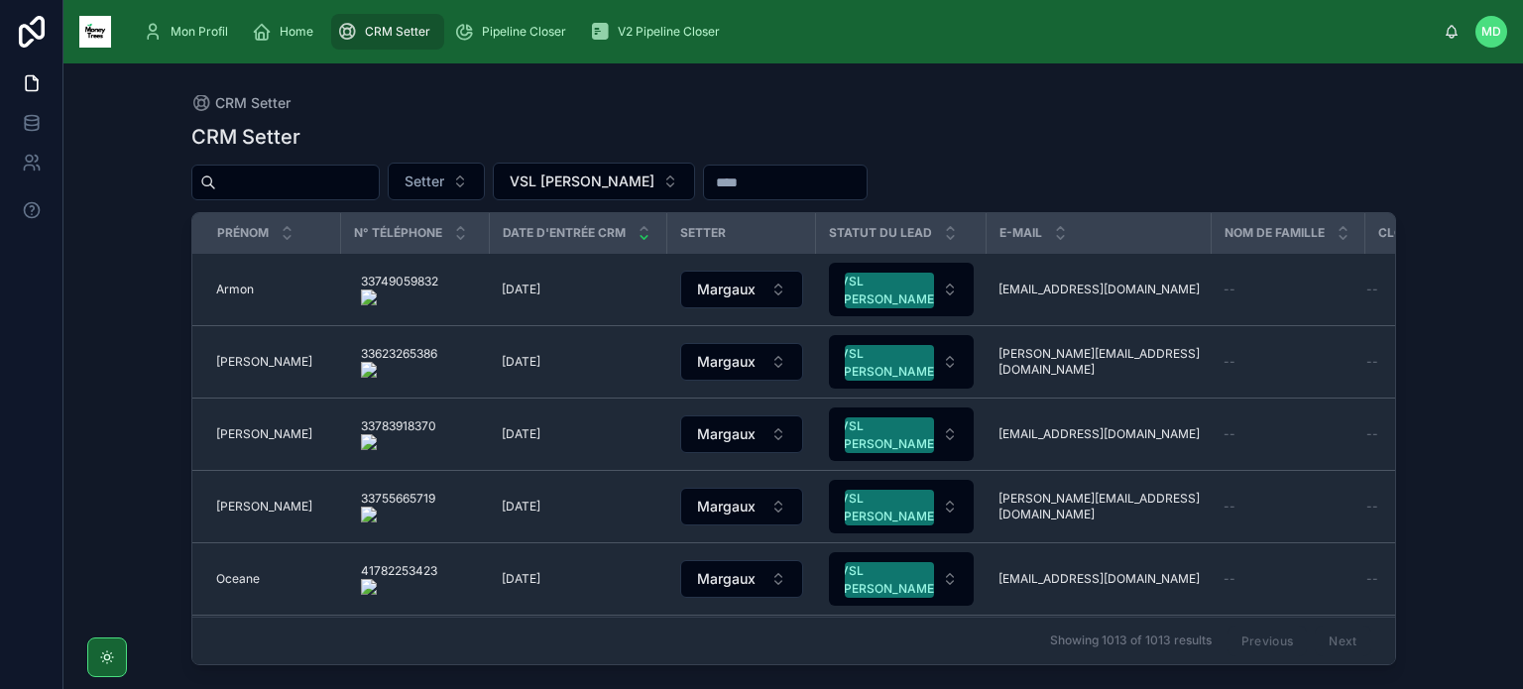
click at [743, 183] on input "text" at bounding box center [785, 183] width 163 height 28
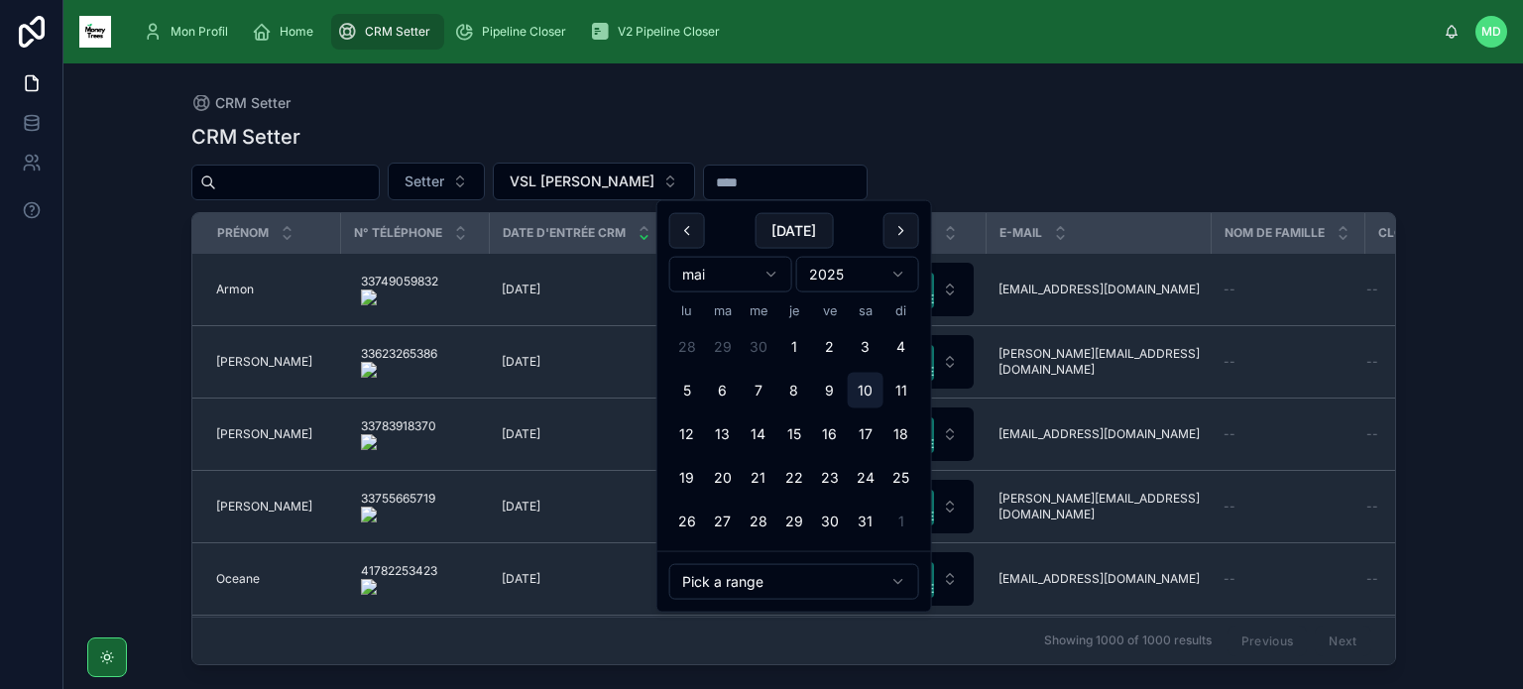
click at [867, 394] on button "10" at bounding box center [866, 391] width 36 height 36
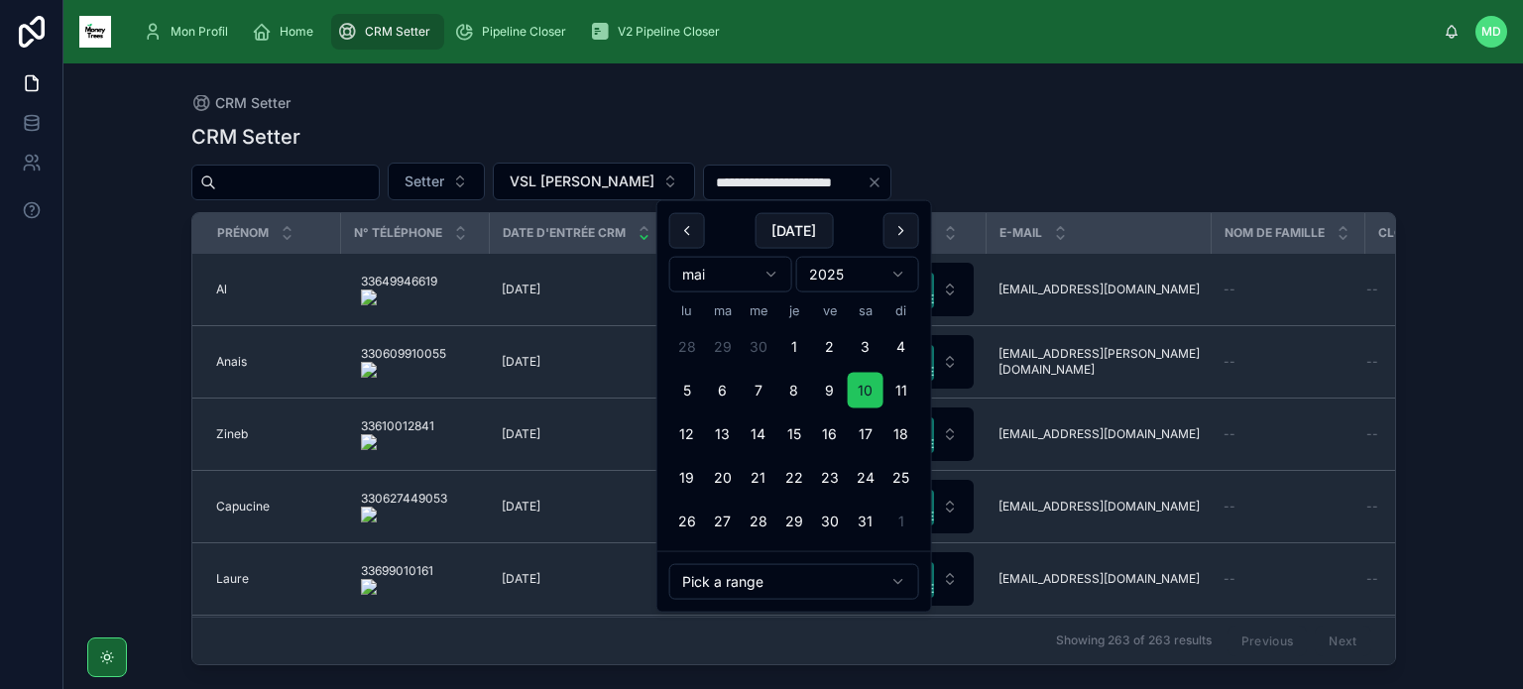
click at [864, 442] on button "17" at bounding box center [866, 434] width 36 height 36
type input "**********"
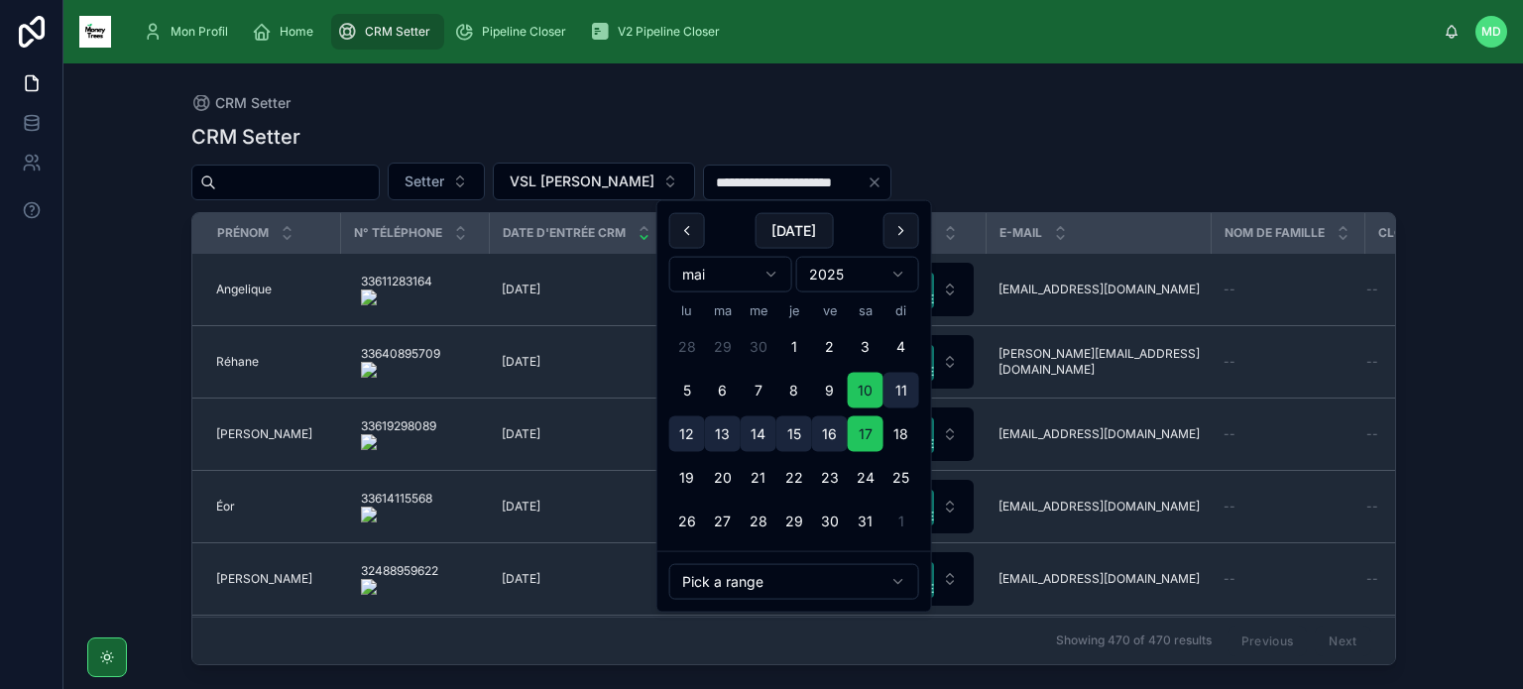
click at [1033, 129] on div "CRM Setter" at bounding box center [793, 137] width 1204 height 28
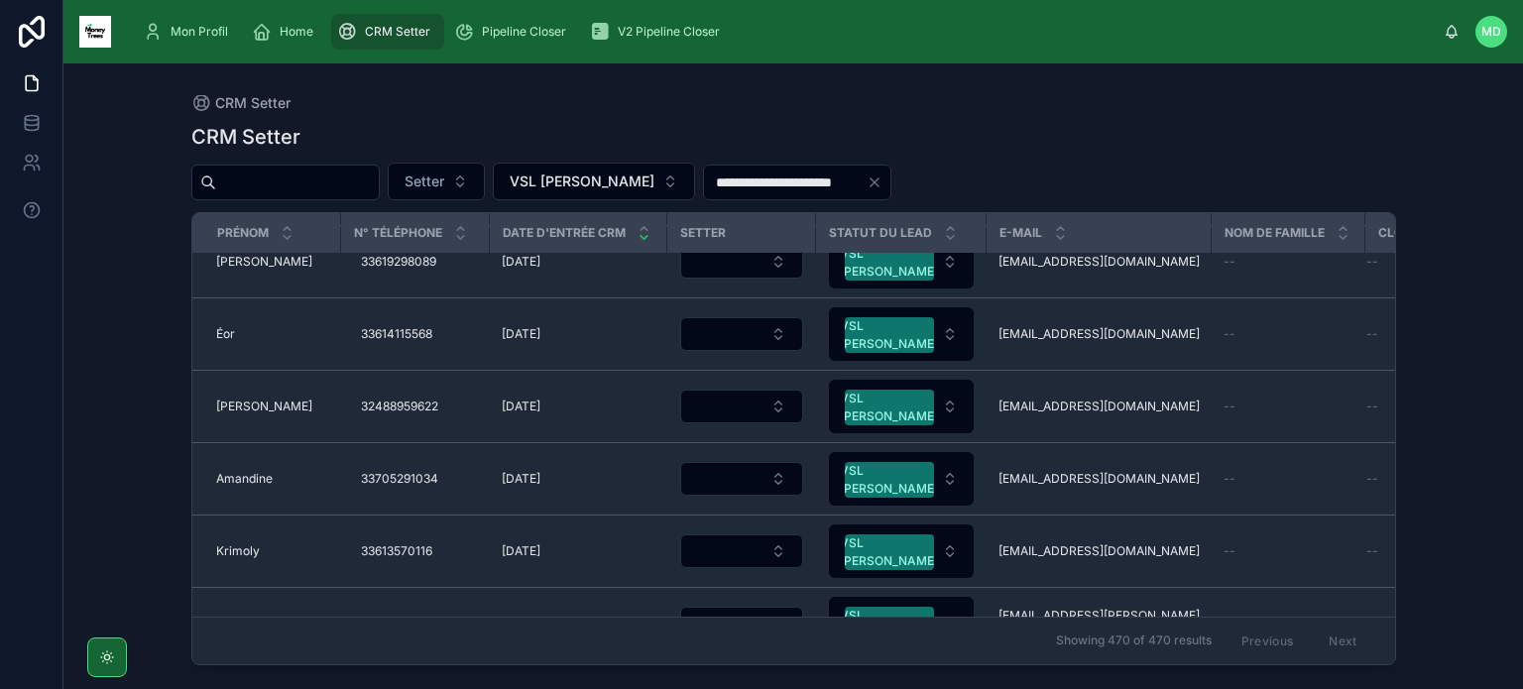
scroll to position [166, 0]
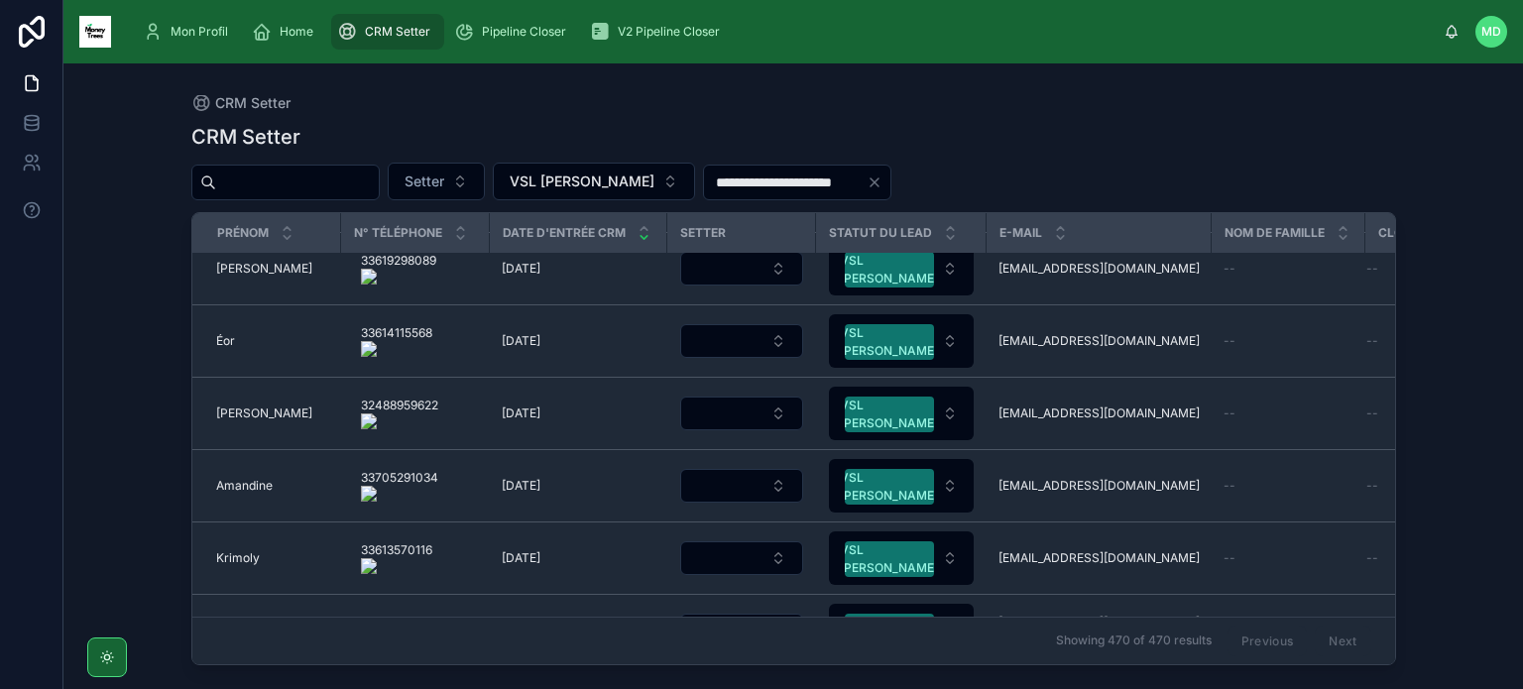
click at [882, 184] on icon "Clear" at bounding box center [874, 182] width 16 height 16
click at [637, 192] on button "VSL [PERSON_NAME]" at bounding box center [594, 182] width 202 height 38
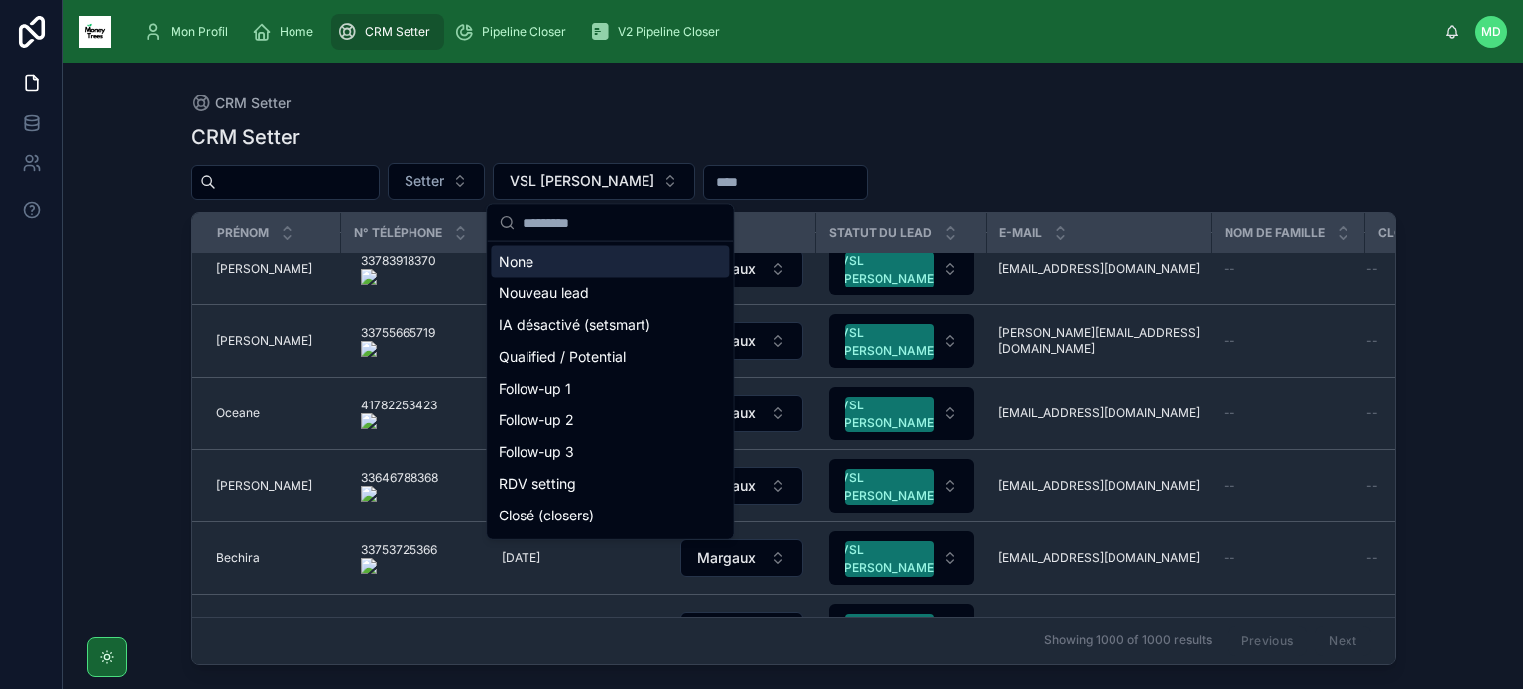
click at [634, 261] on div "None" at bounding box center [610, 262] width 238 height 32
